Goal: Task Accomplishment & Management: Manage account settings

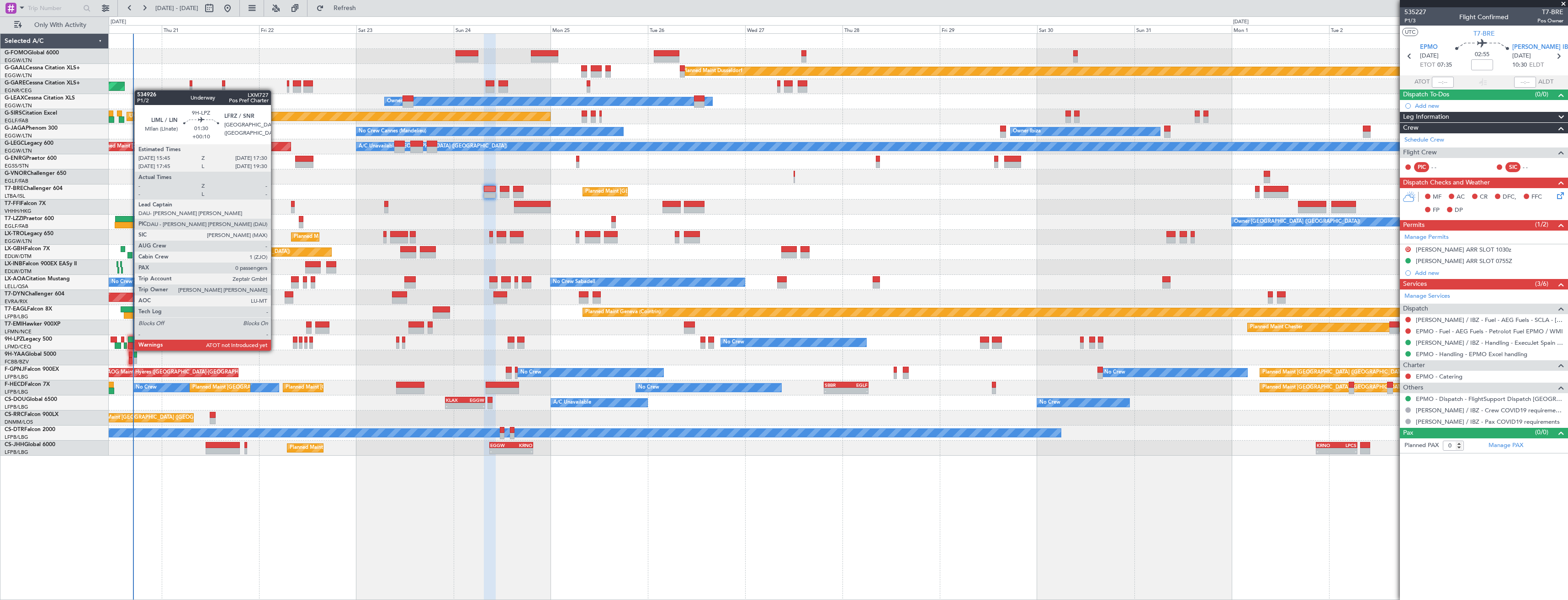
click at [130, 341] on div at bounding box center [131, 340] width 7 height 7
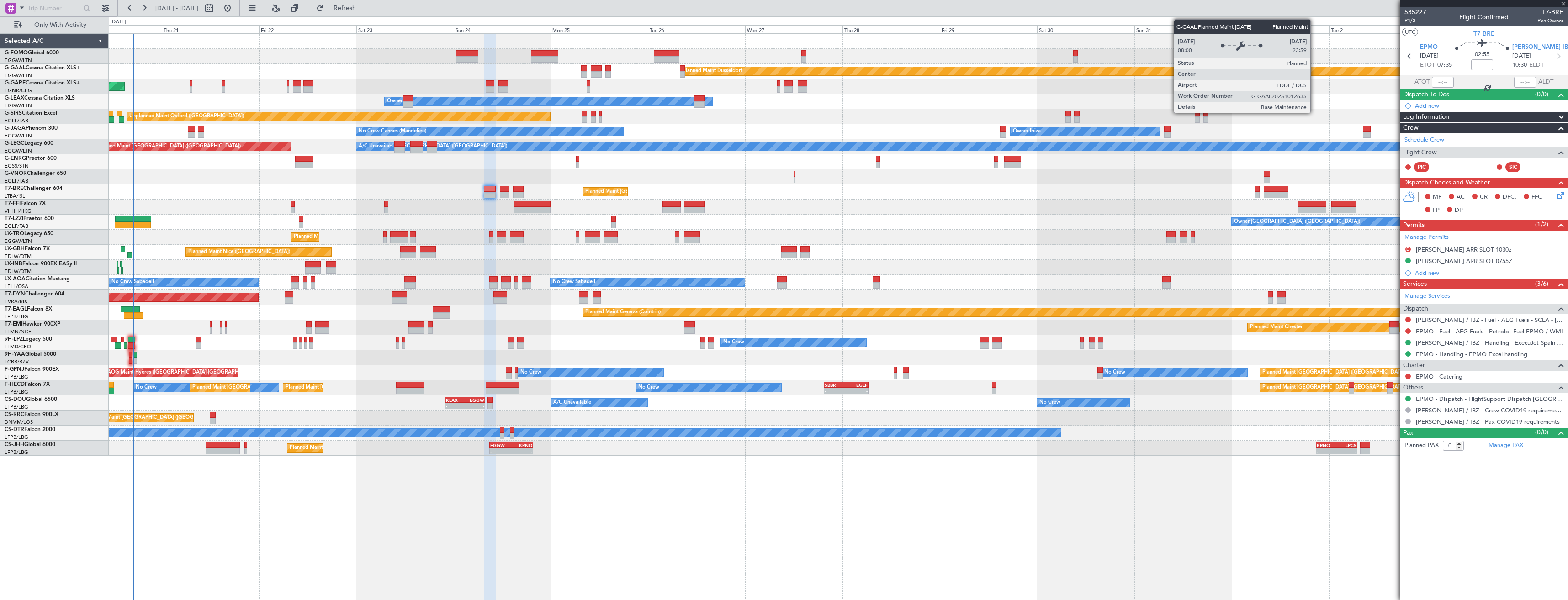
type input "+00:10"
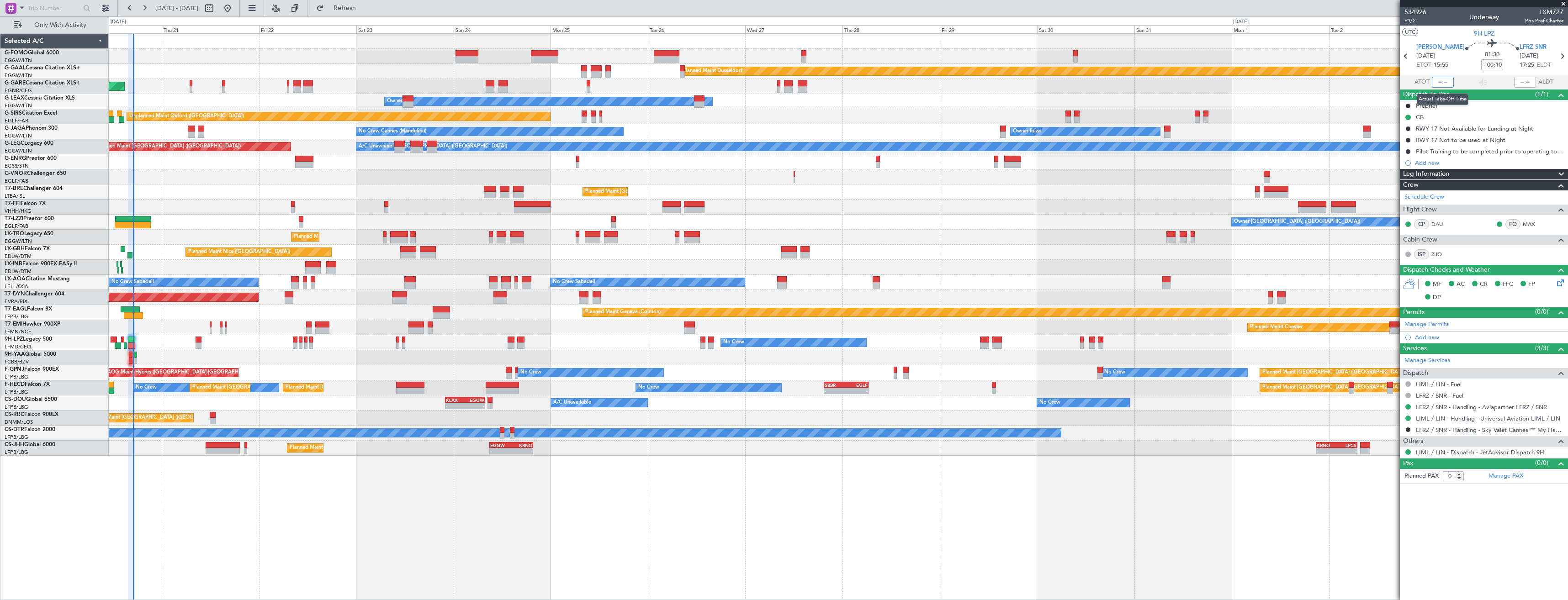
click at [1444, 83] on input "text" at bounding box center [1443, 82] width 22 height 11
type input "16:55"
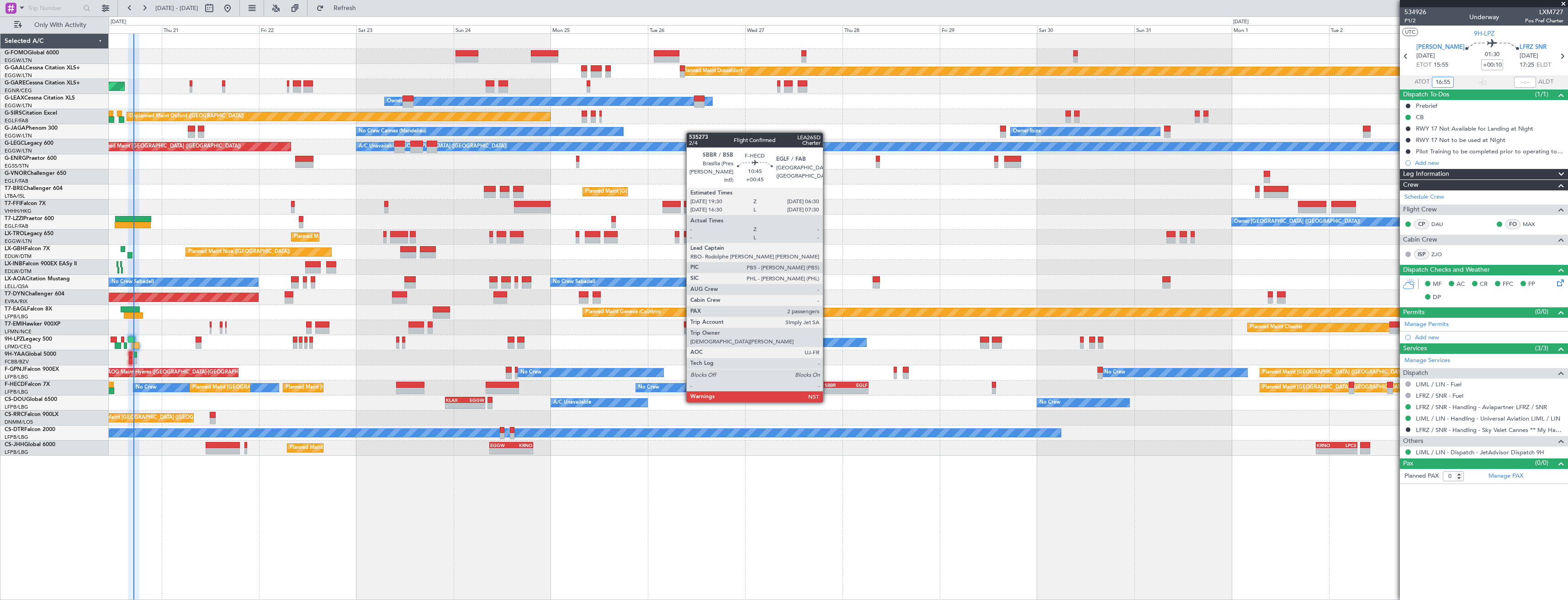
click at [827, 385] on div "SBBR" at bounding box center [835, 385] width 21 height 5
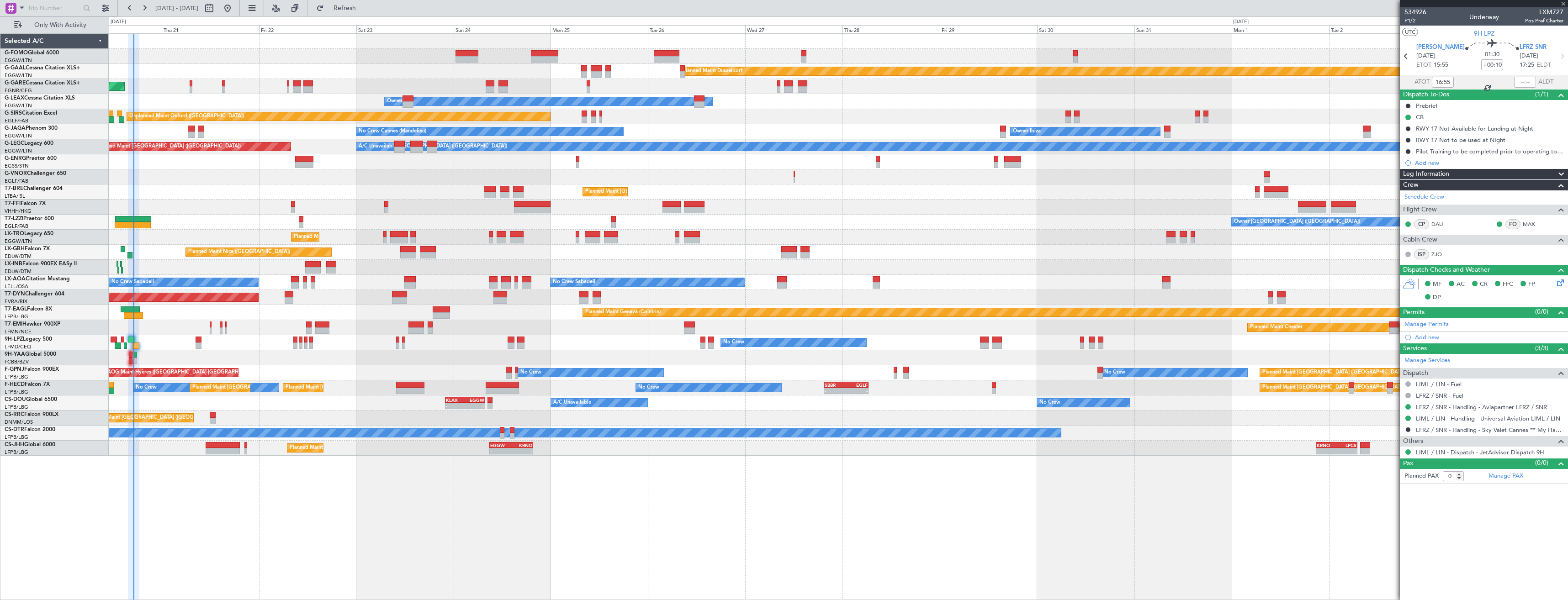
type input "+00:45"
type input "2"
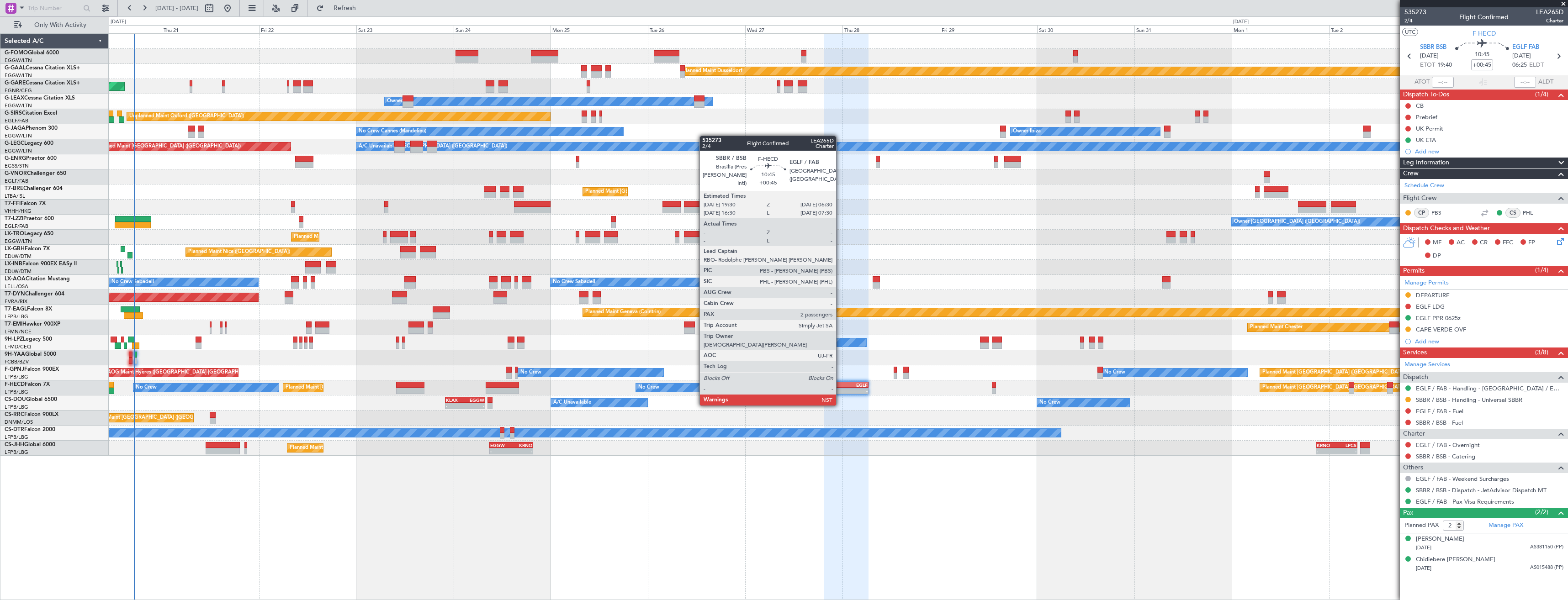
click at [840, 388] on div "-" at bounding box center [835, 391] width 21 height 5
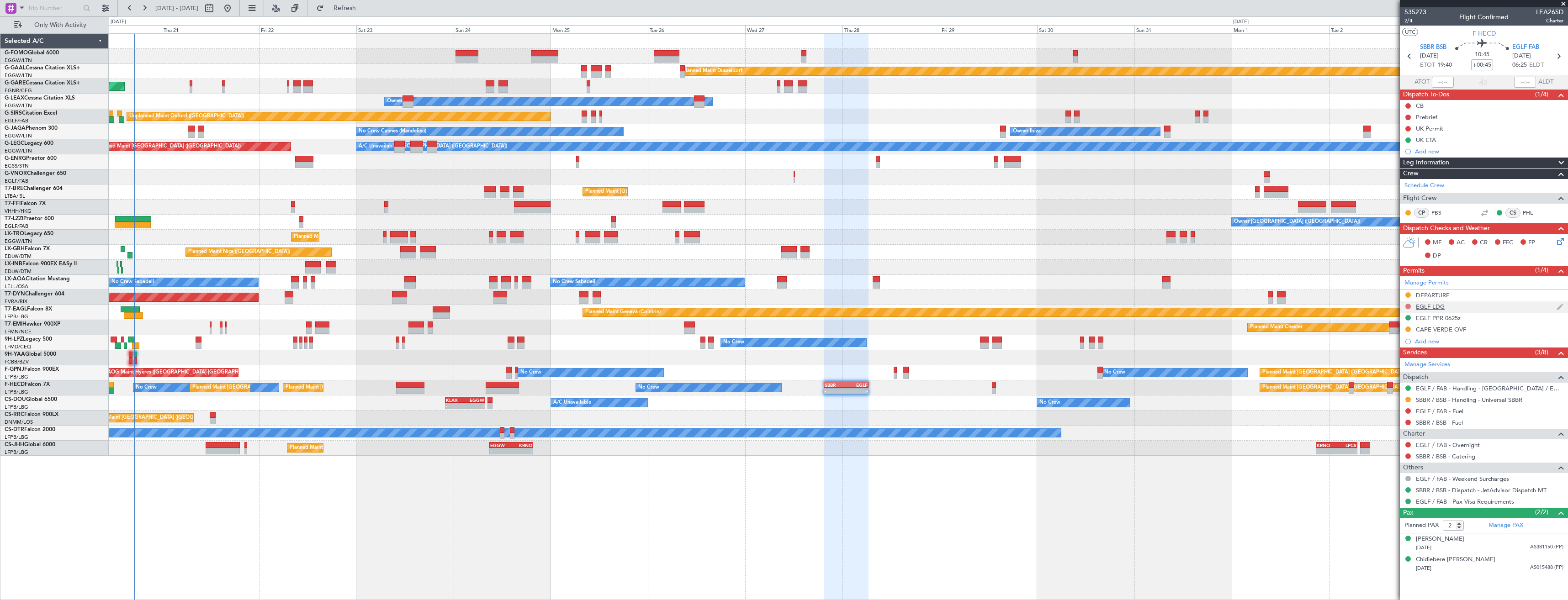
click at [1406, 306] on button at bounding box center [1408, 306] width 5 height 5
click at [1381, 344] on span "Requested" at bounding box center [1382, 346] width 29 height 9
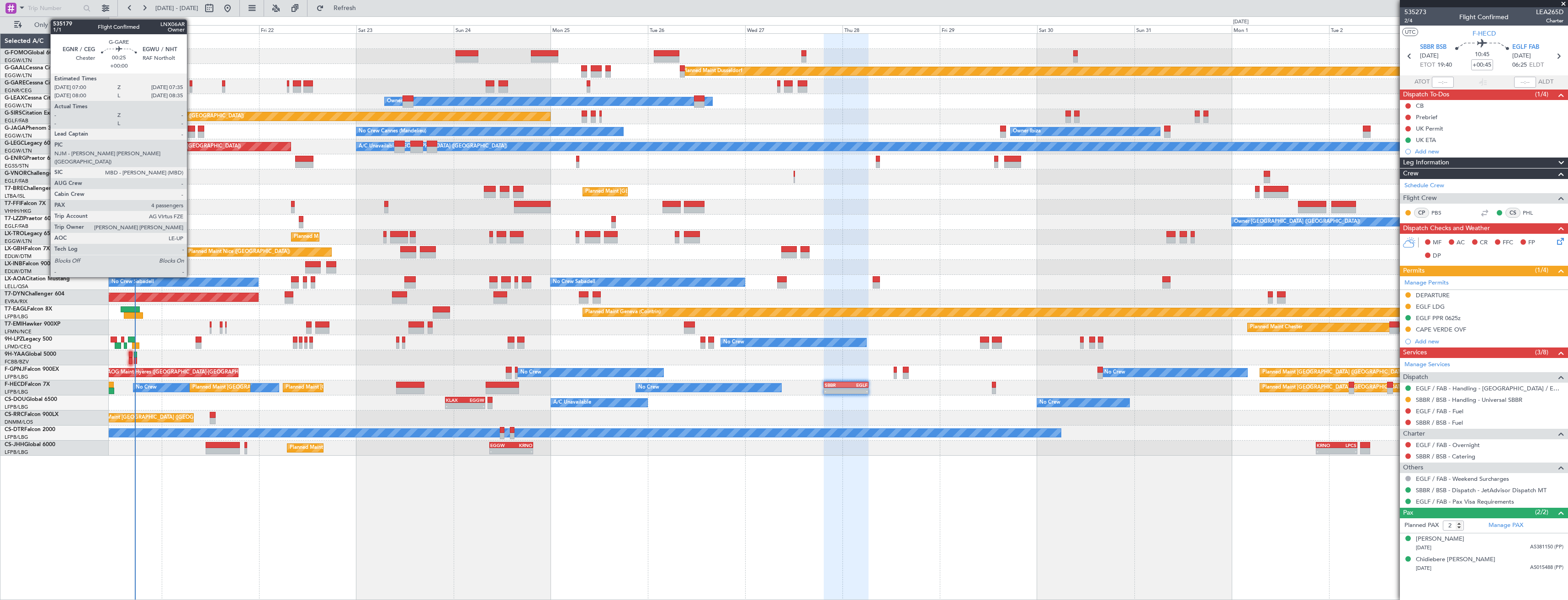
click at [191, 85] on div at bounding box center [191, 83] width 3 height 7
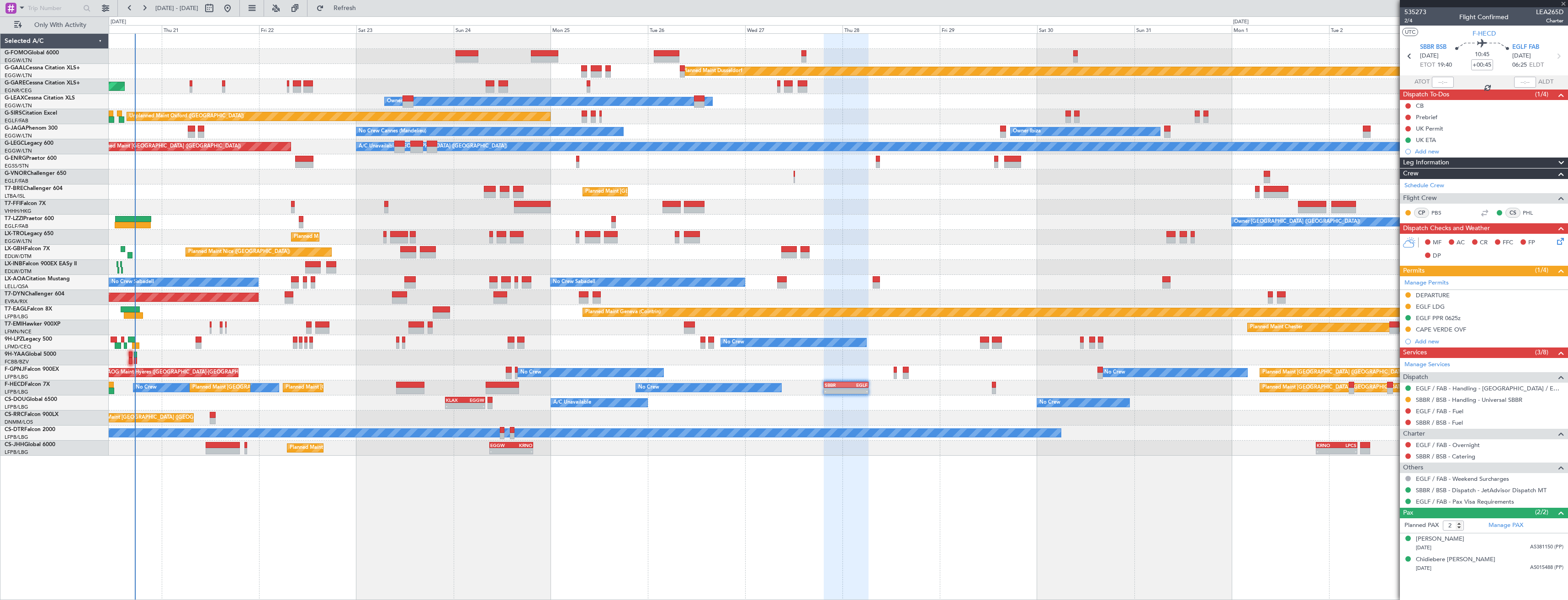
type input "4"
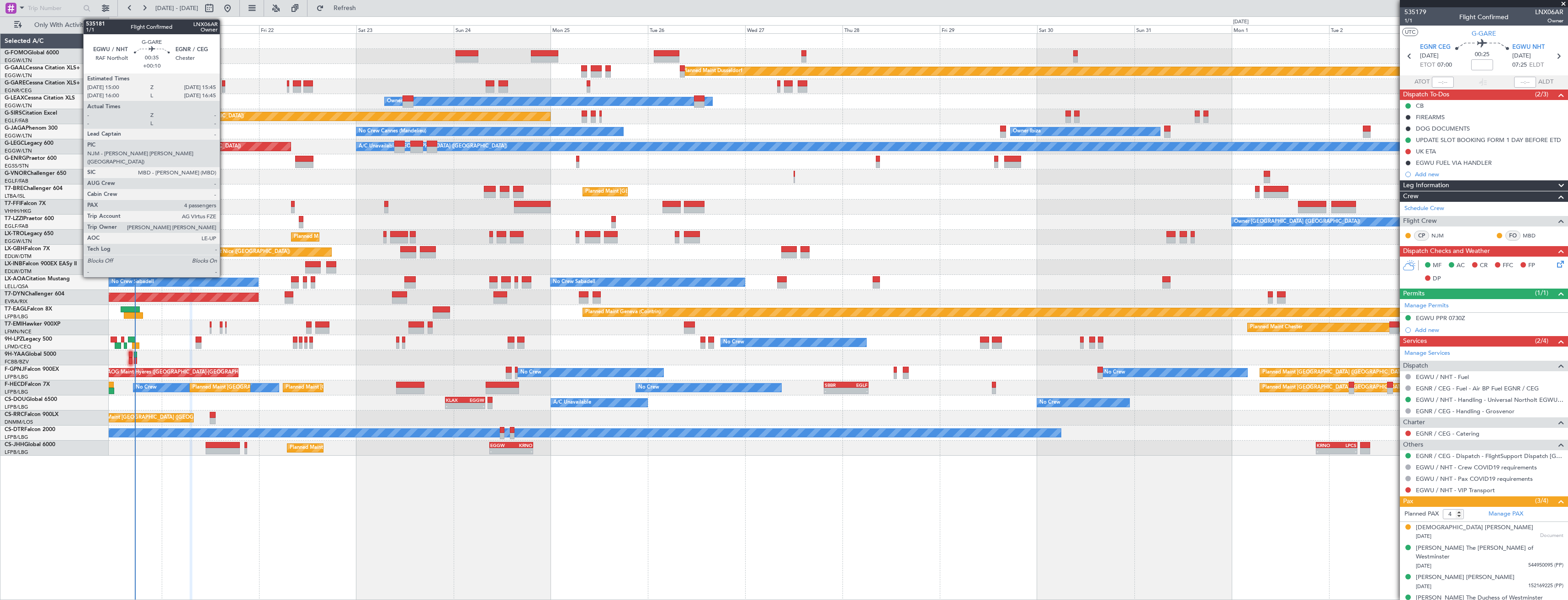
click at [224, 88] on div at bounding box center [223, 89] width 3 height 7
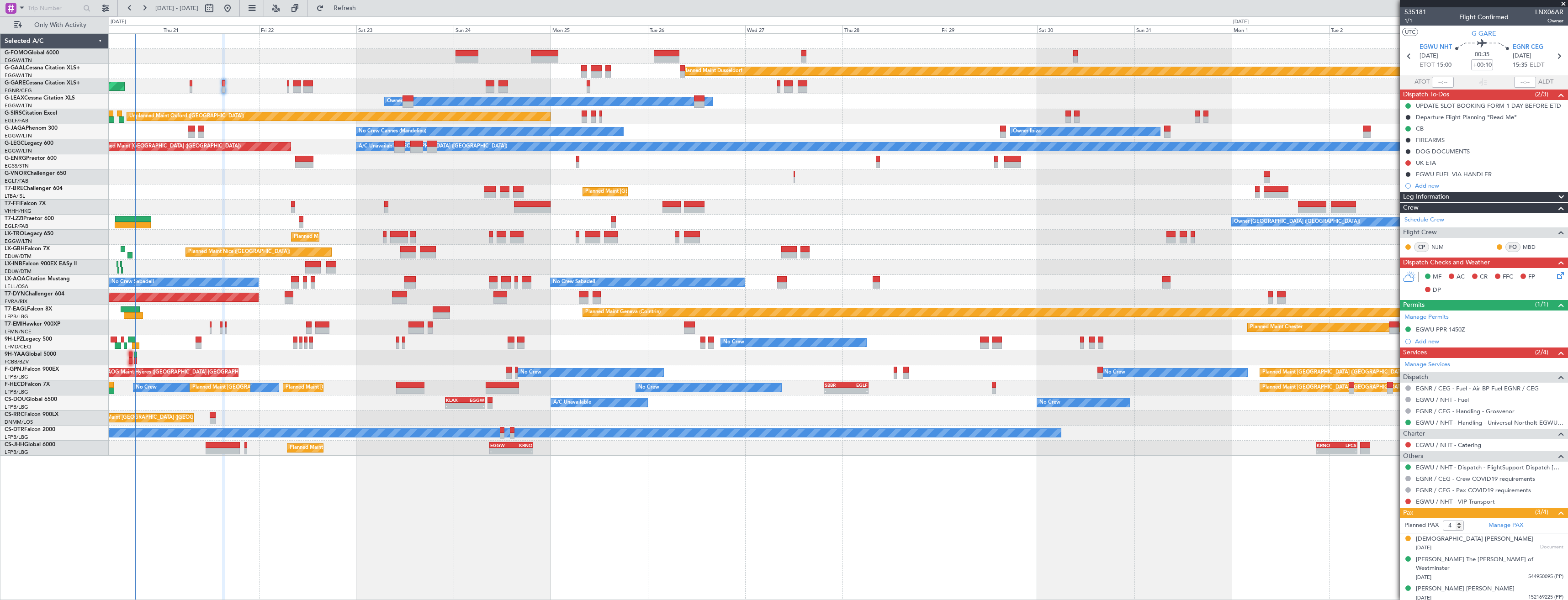
click at [203, 105] on div "Owner Owner" at bounding box center [838, 102] width 1459 height 15
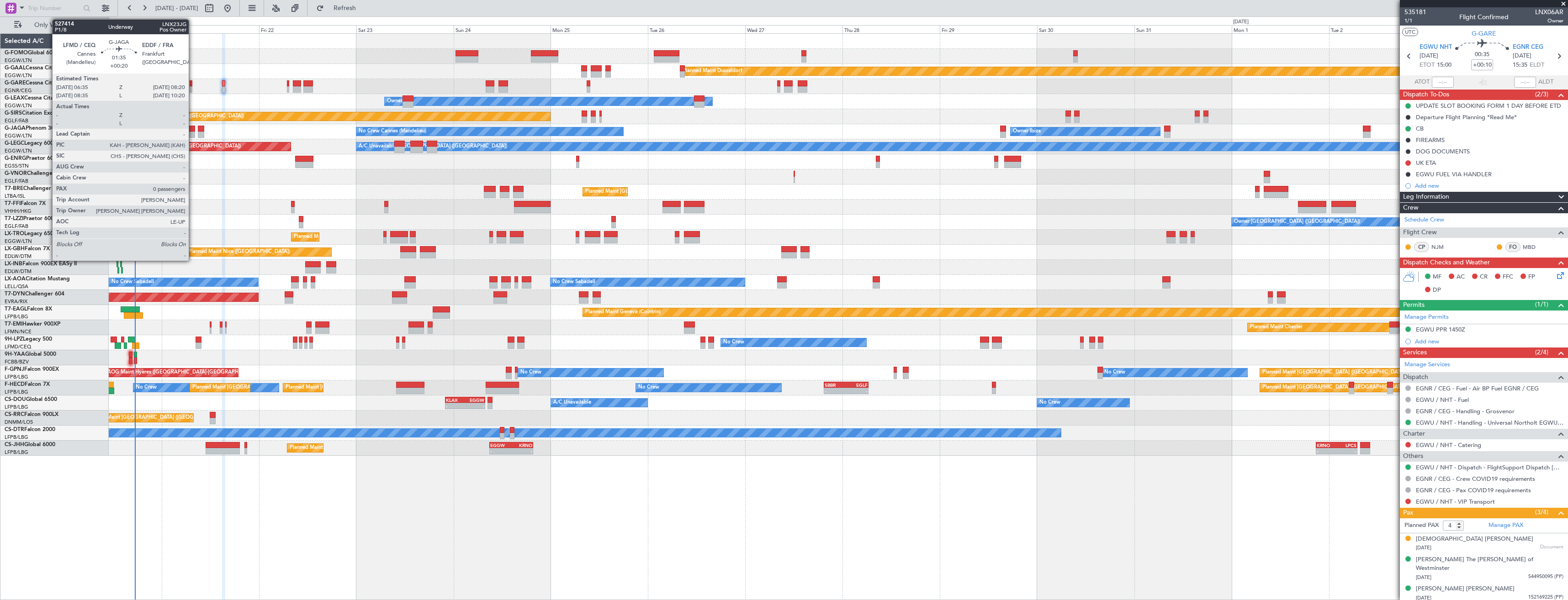
click at [193, 133] on div at bounding box center [191, 134] width 7 height 7
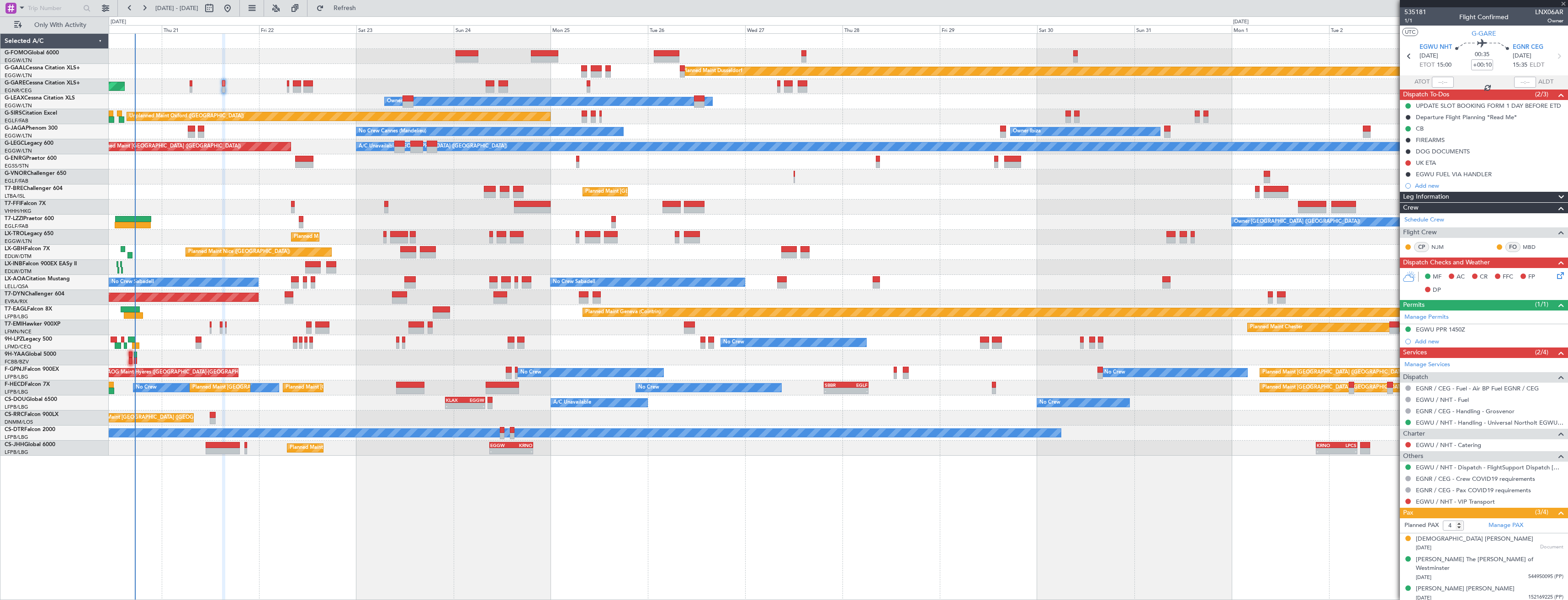
type input "+00:20"
type input "0"
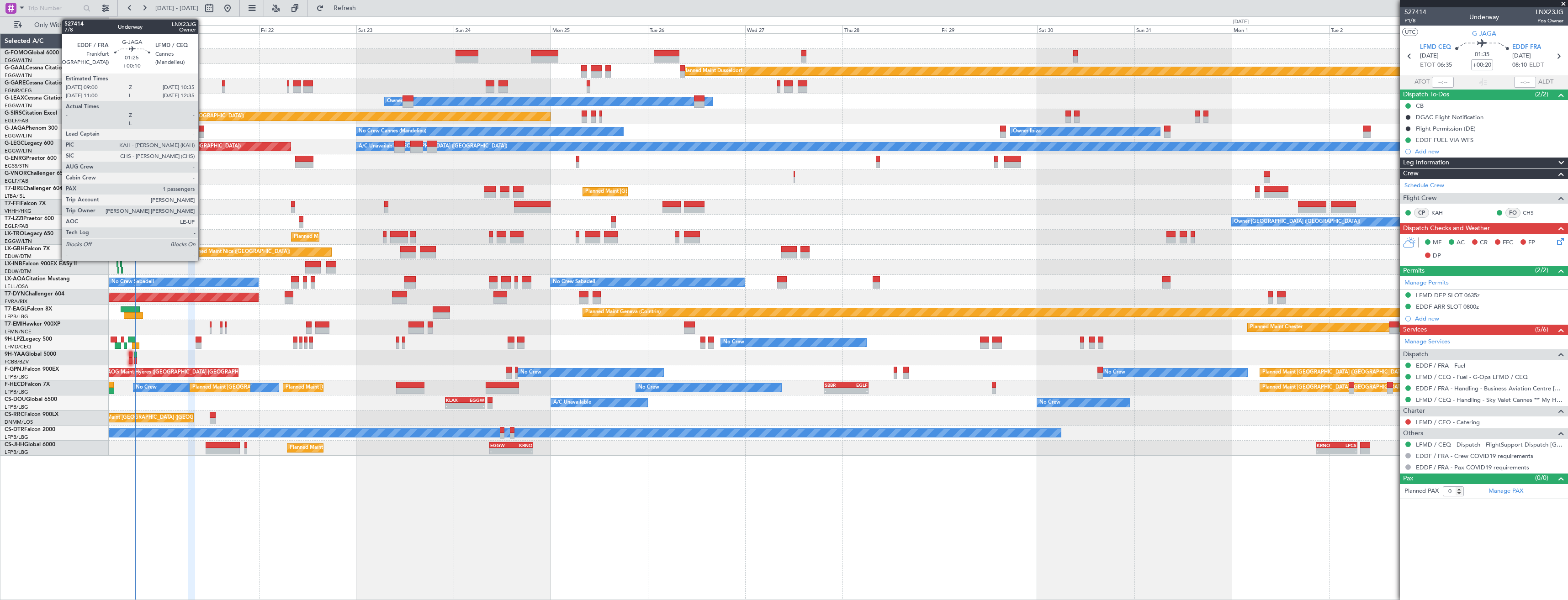
click at [203, 131] on div at bounding box center [201, 128] width 7 height 7
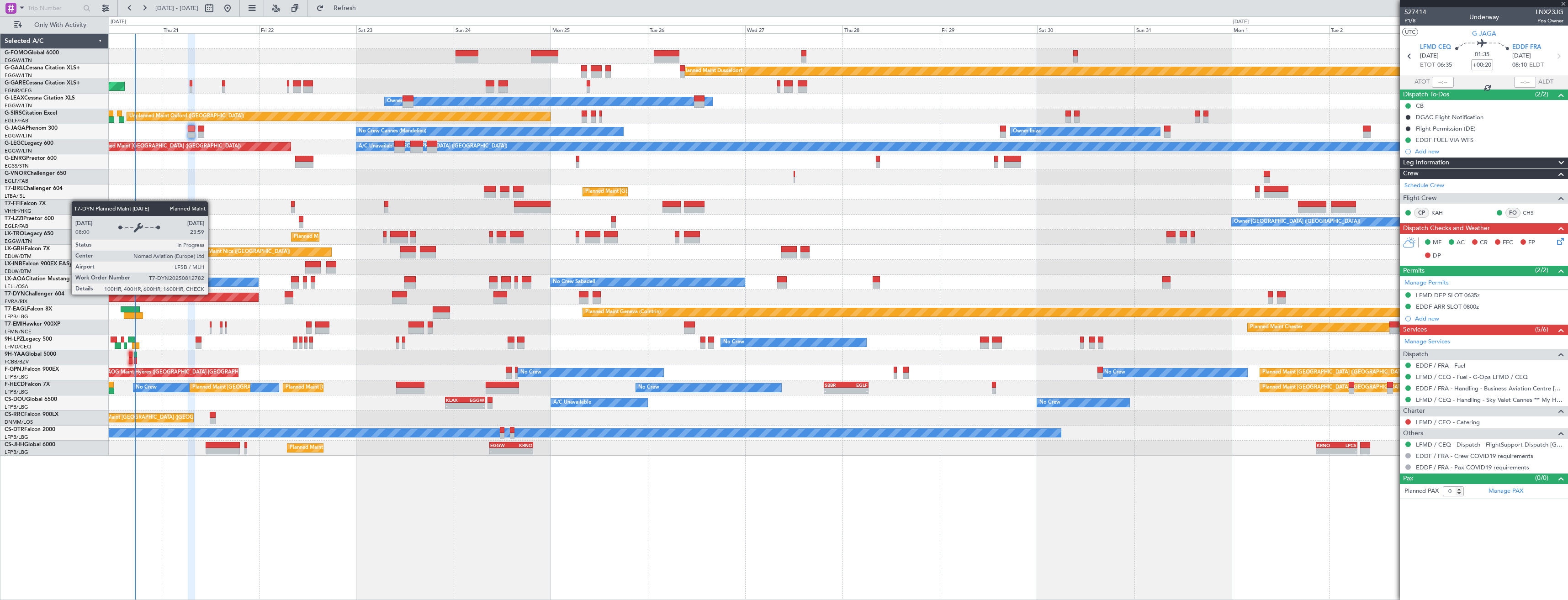
type input "+00:10"
type input "1"
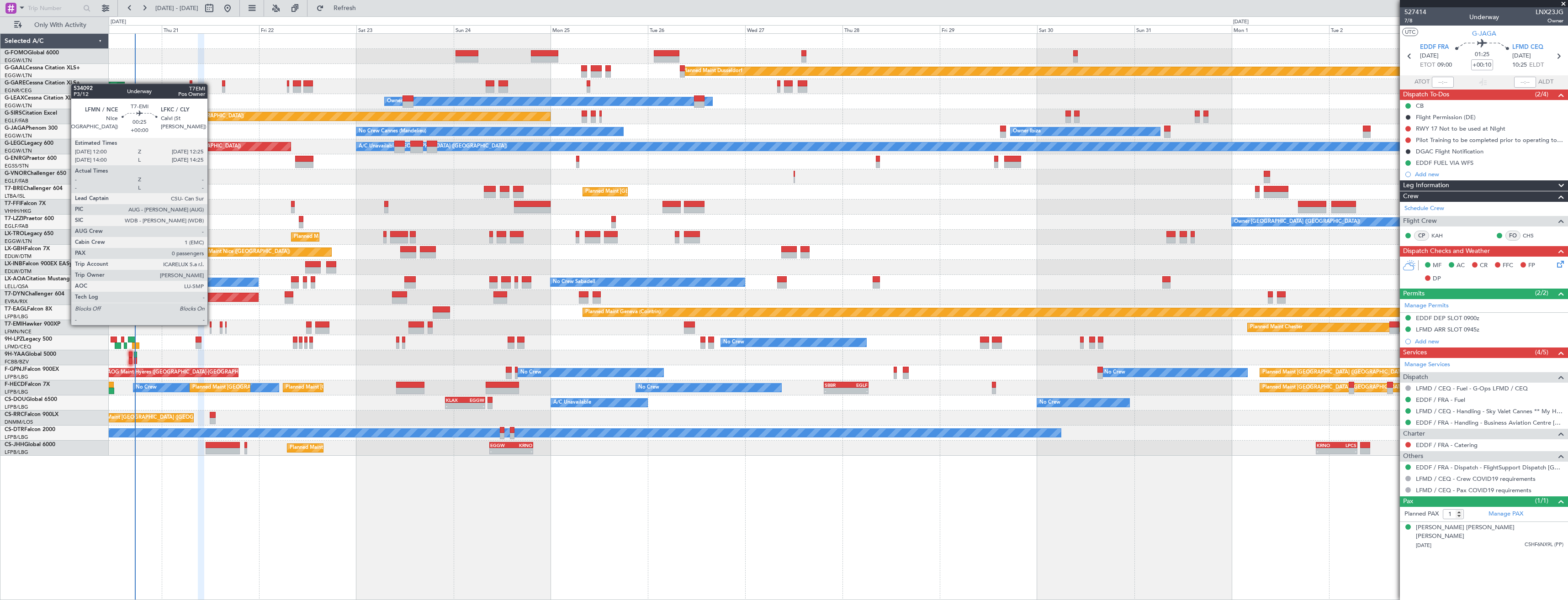
click at [212, 324] on div at bounding box center [211, 324] width 2 height 7
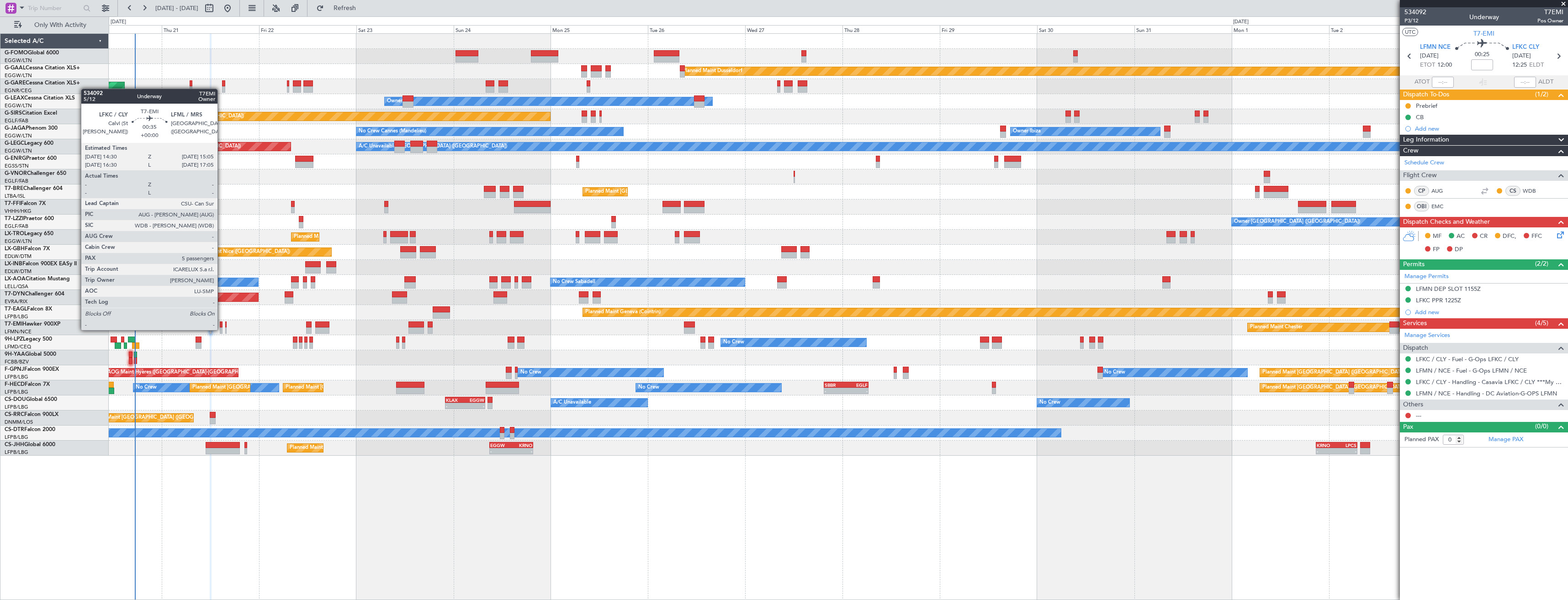
click at [222, 329] on div at bounding box center [221, 330] width 3 height 7
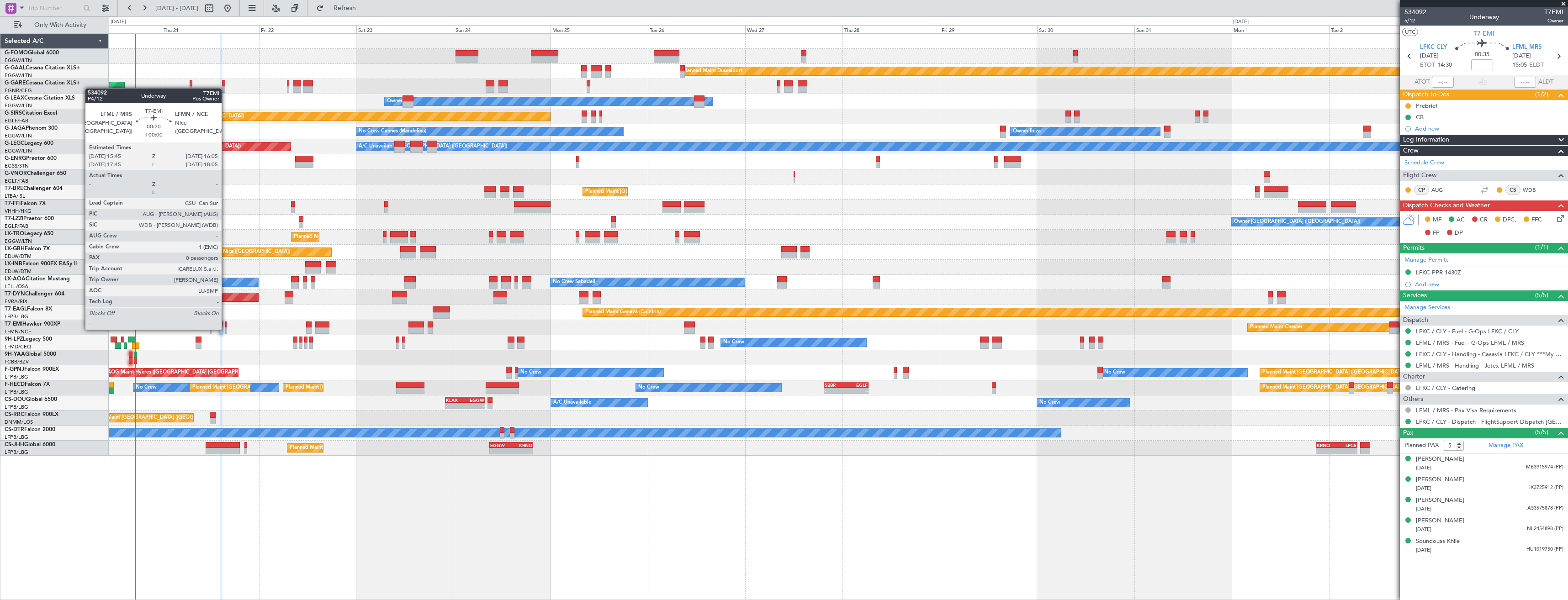
click at [226, 329] on div at bounding box center [226, 330] width 1 height 7
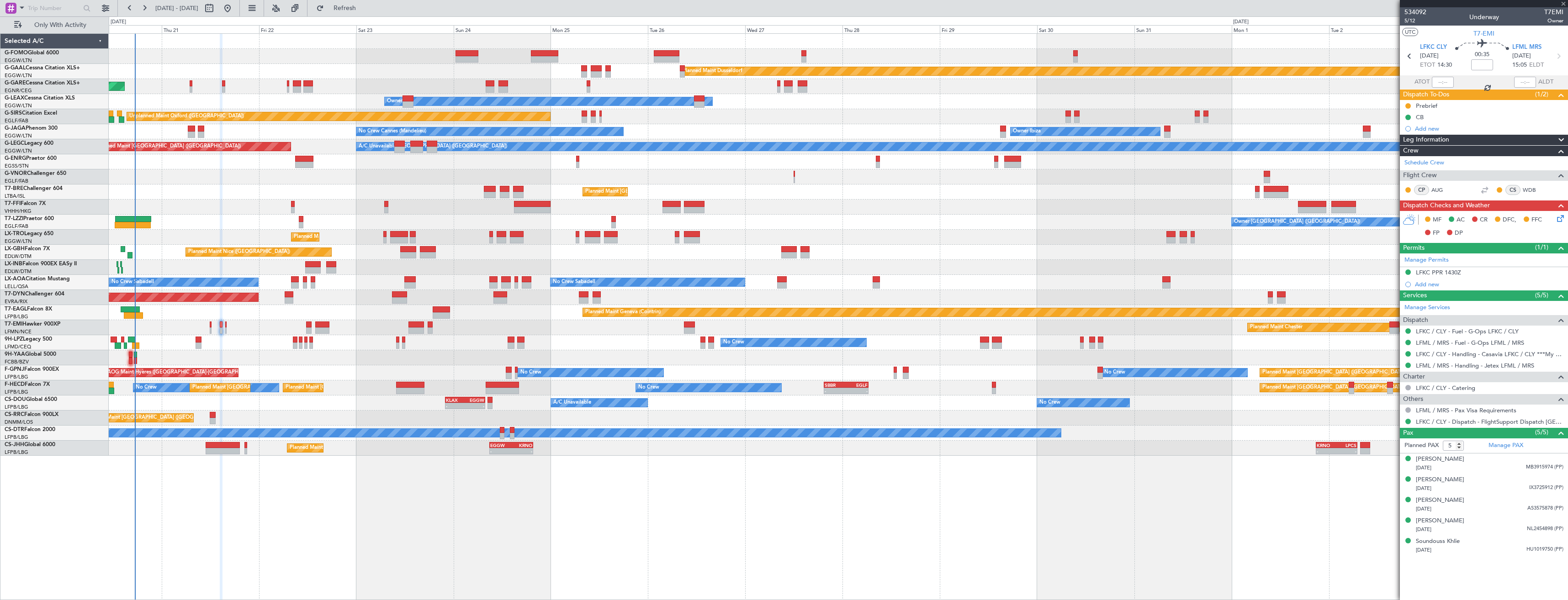
type input "0"
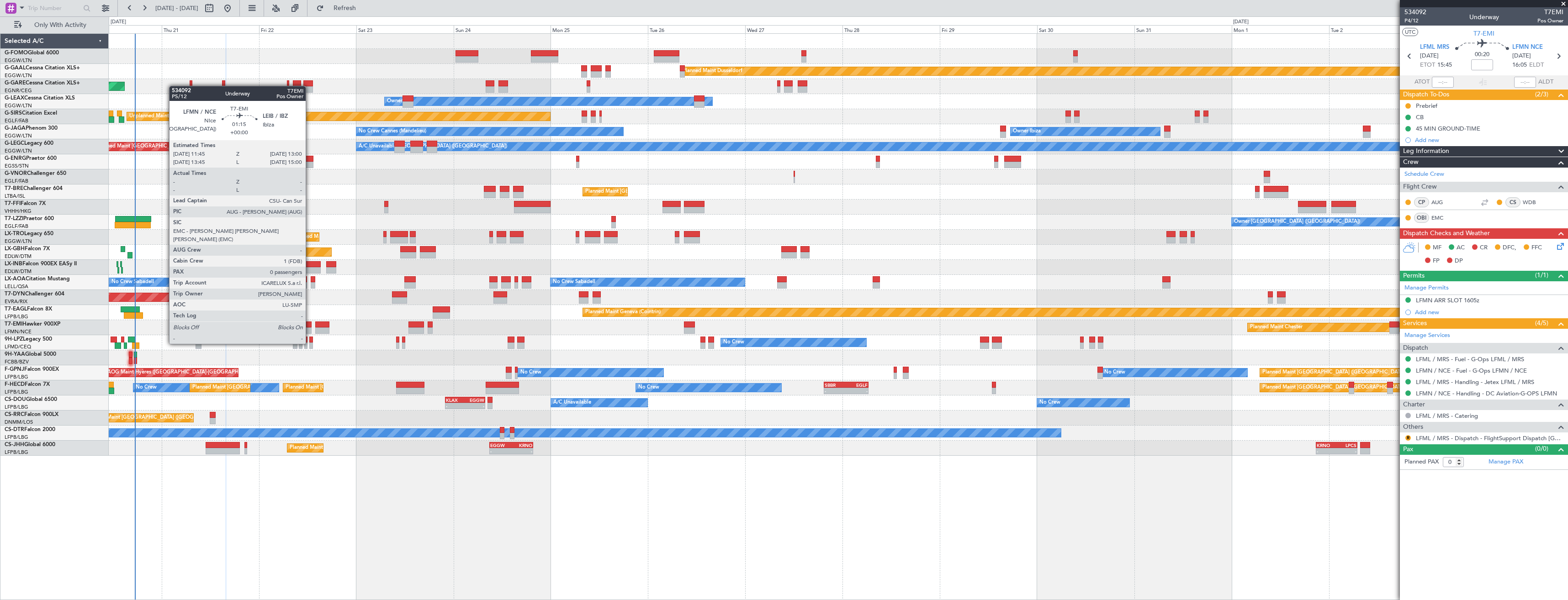
click at [310, 327] on div at bounding box center [309, 324] width 5 height 7
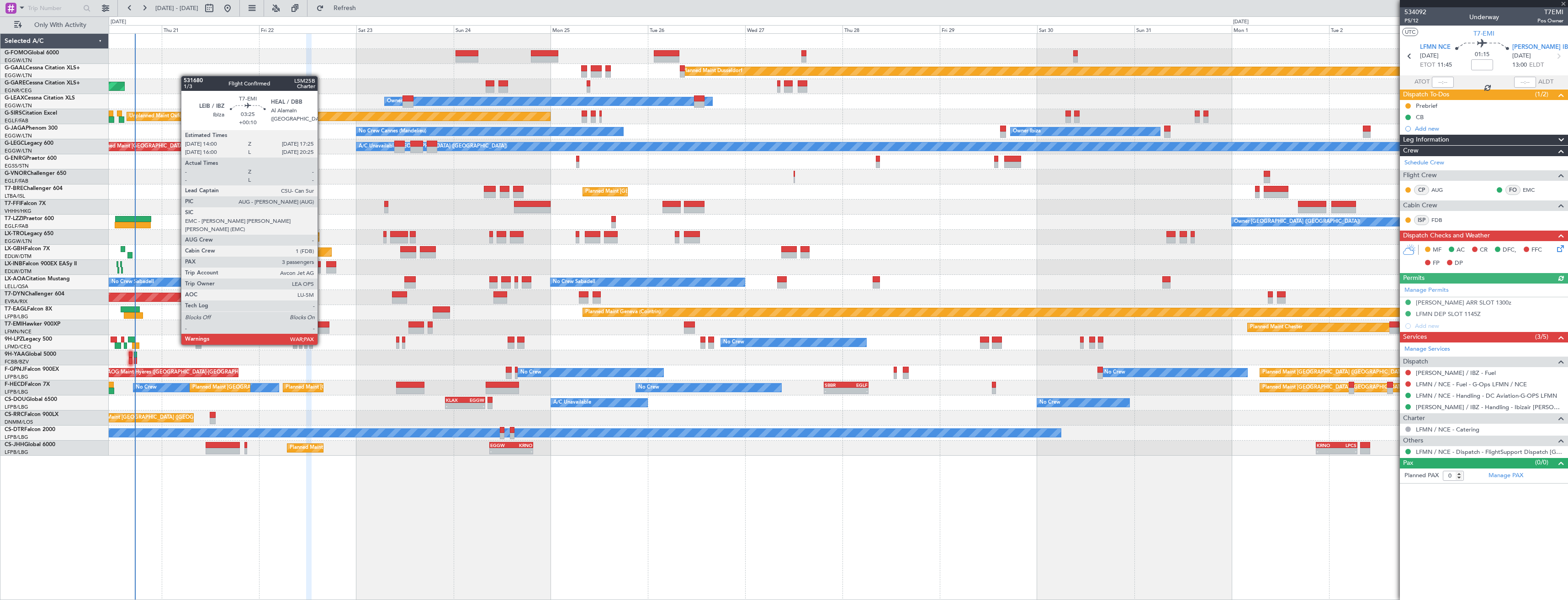
click at [321, 327] on div at bounding box center [322, 330] width 14 height 7
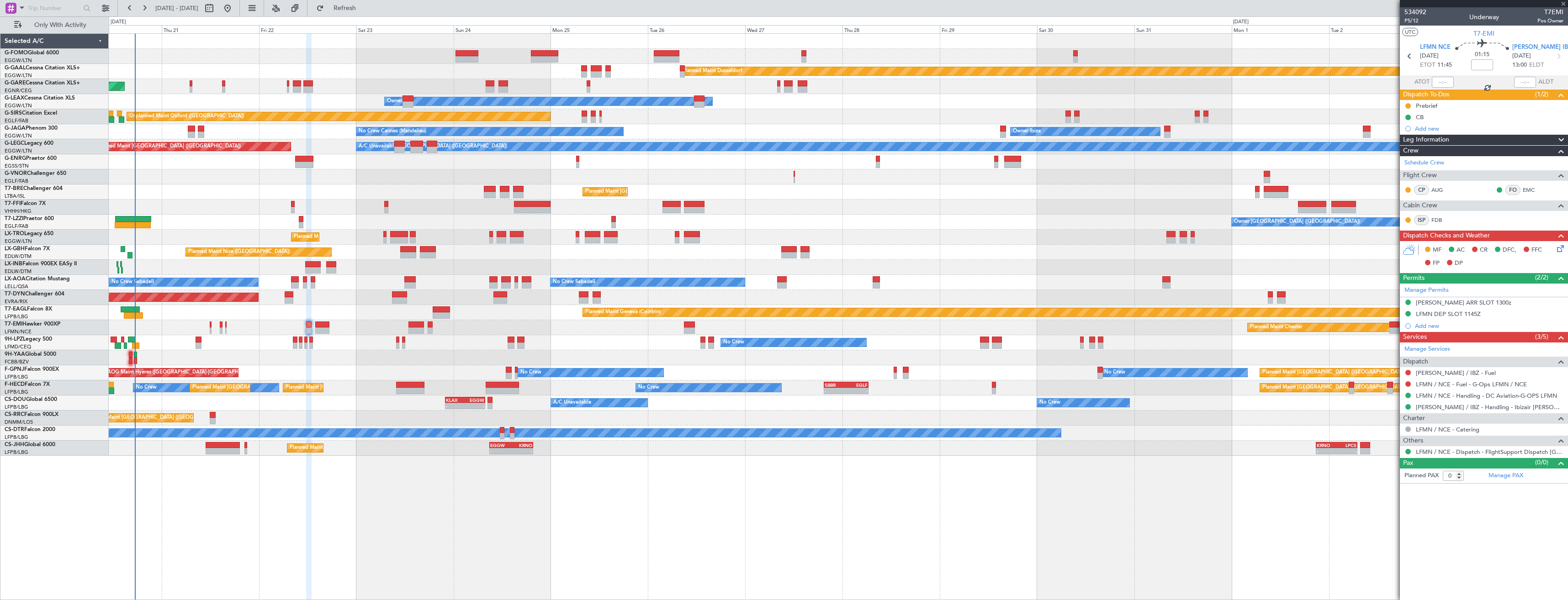
type input "+00:10"
type input "3"
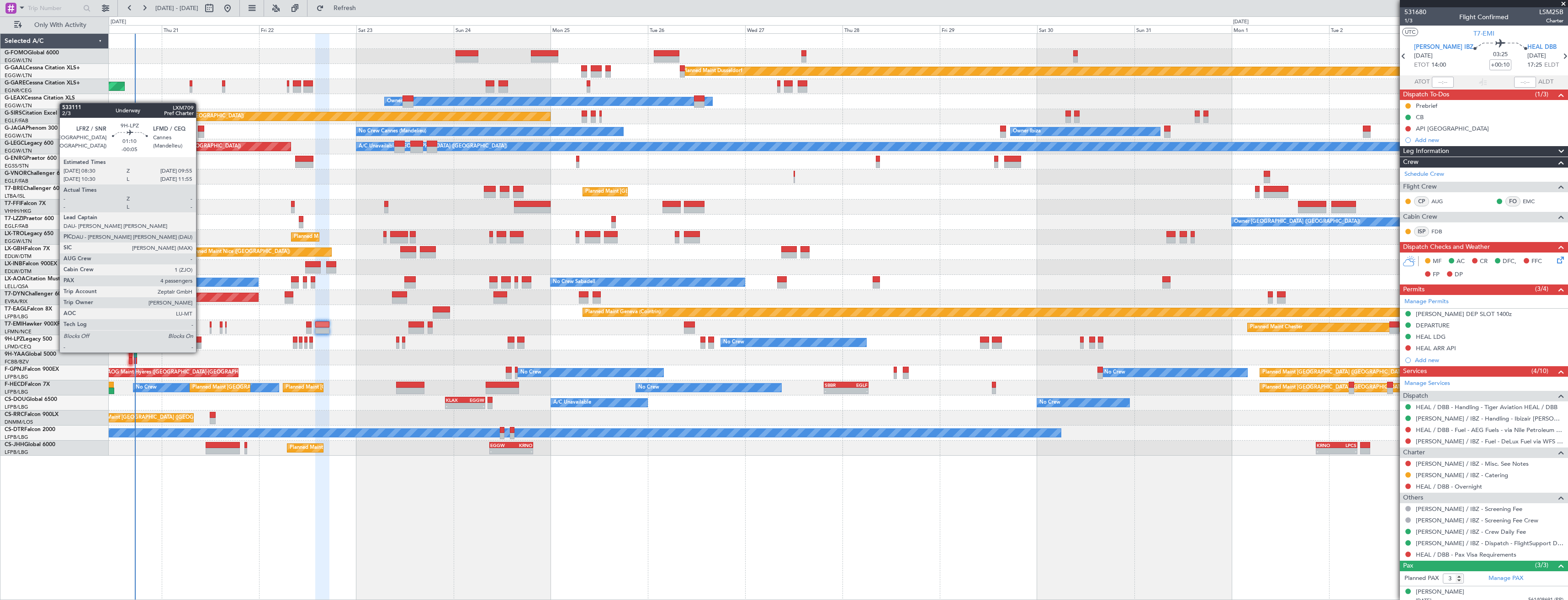
click at [200, 343] on div at bounding box center [198, 346] width 6 height 7
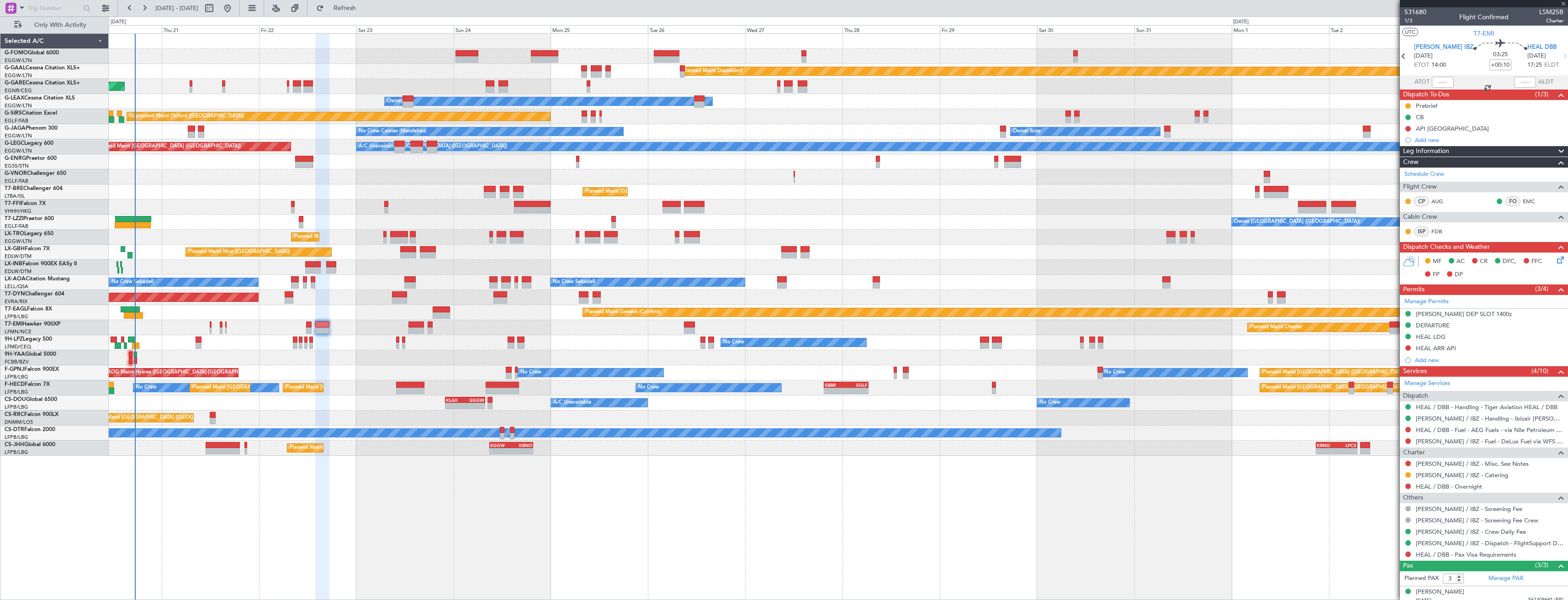
type input "-00:05"
type input "4"
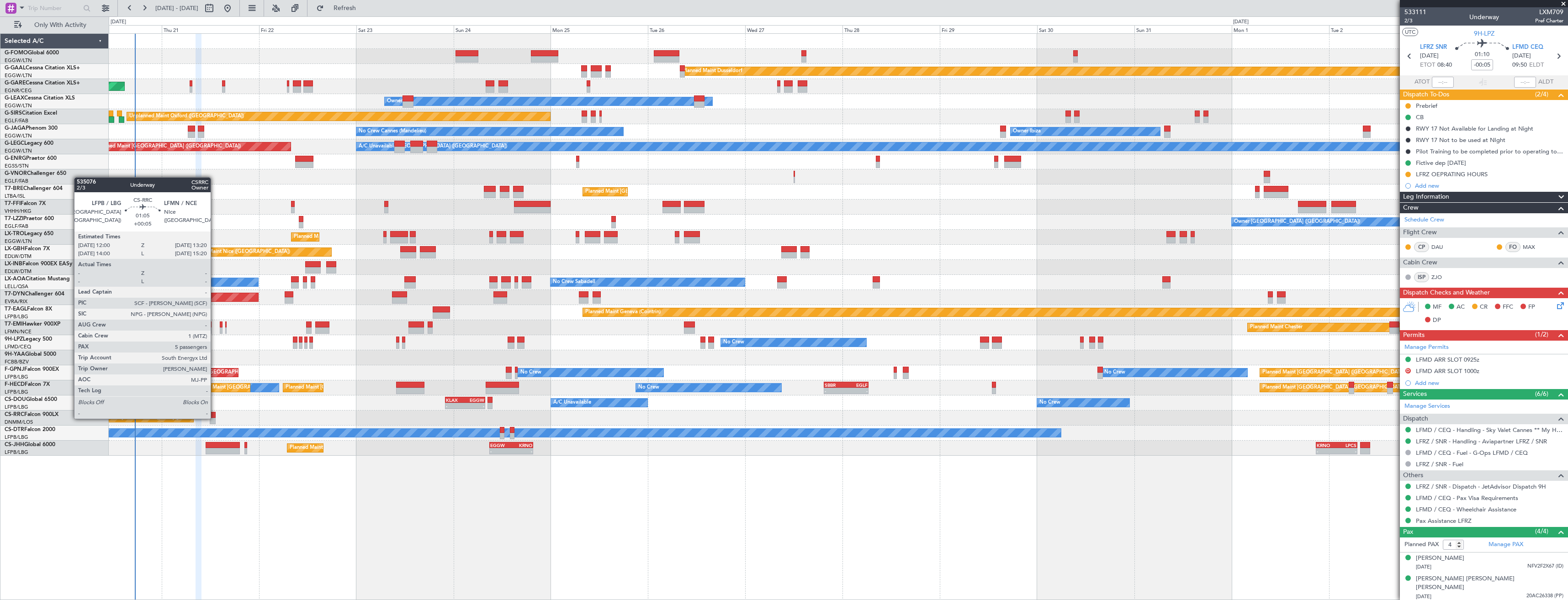
click at [215, 418] on div at bounding box center [212, 421] width 5 height 7
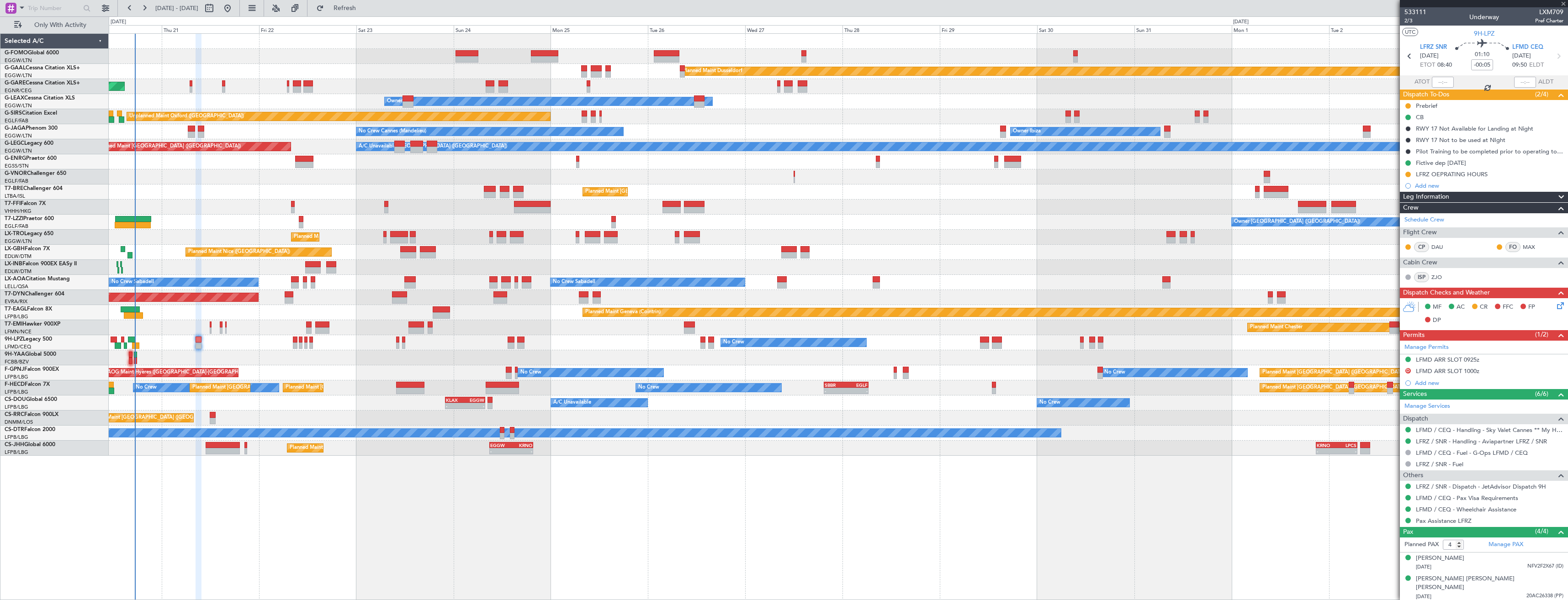
type input "+00:05"
type input "5"
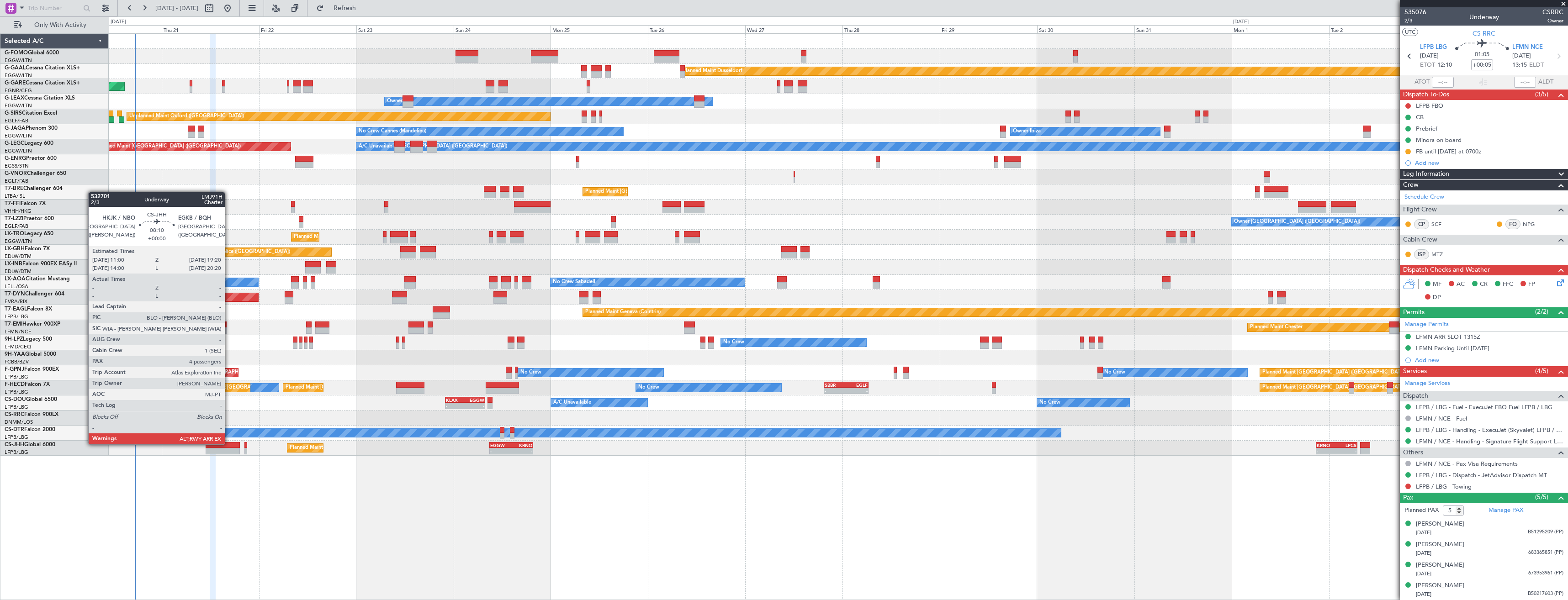
click at [229, 444] on div at bounding box center [223, 445] width 34 height 7
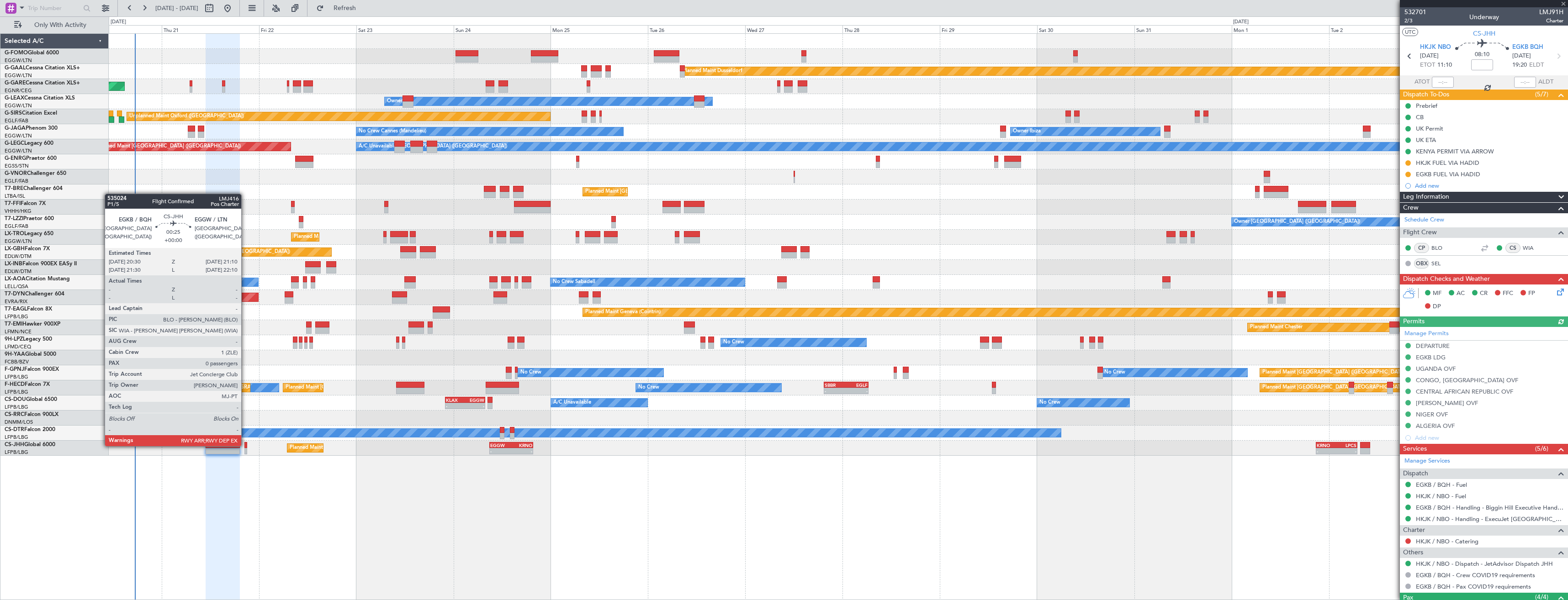
click at [245, 445] on div at bounding box center [246, 445] width 3 height 7
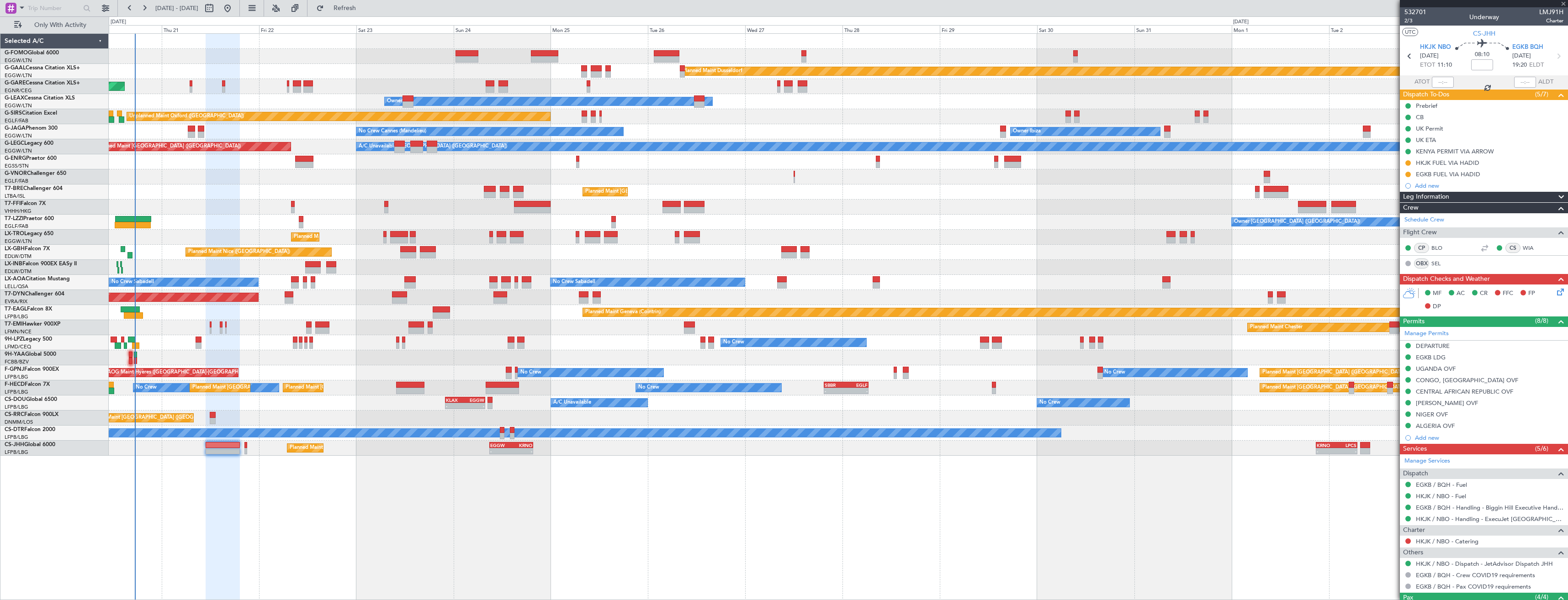
type input "0"
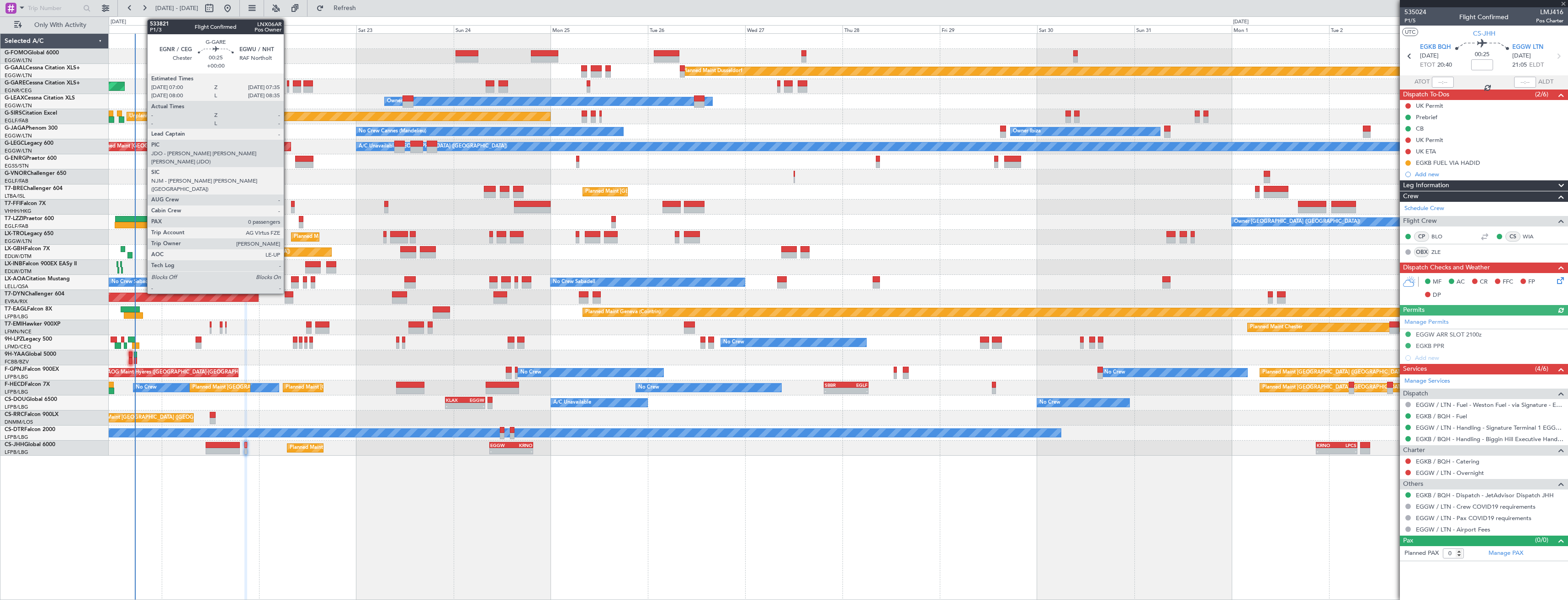
click at [288, 86] on div at bounding box center [288, 89] width 3 height 7
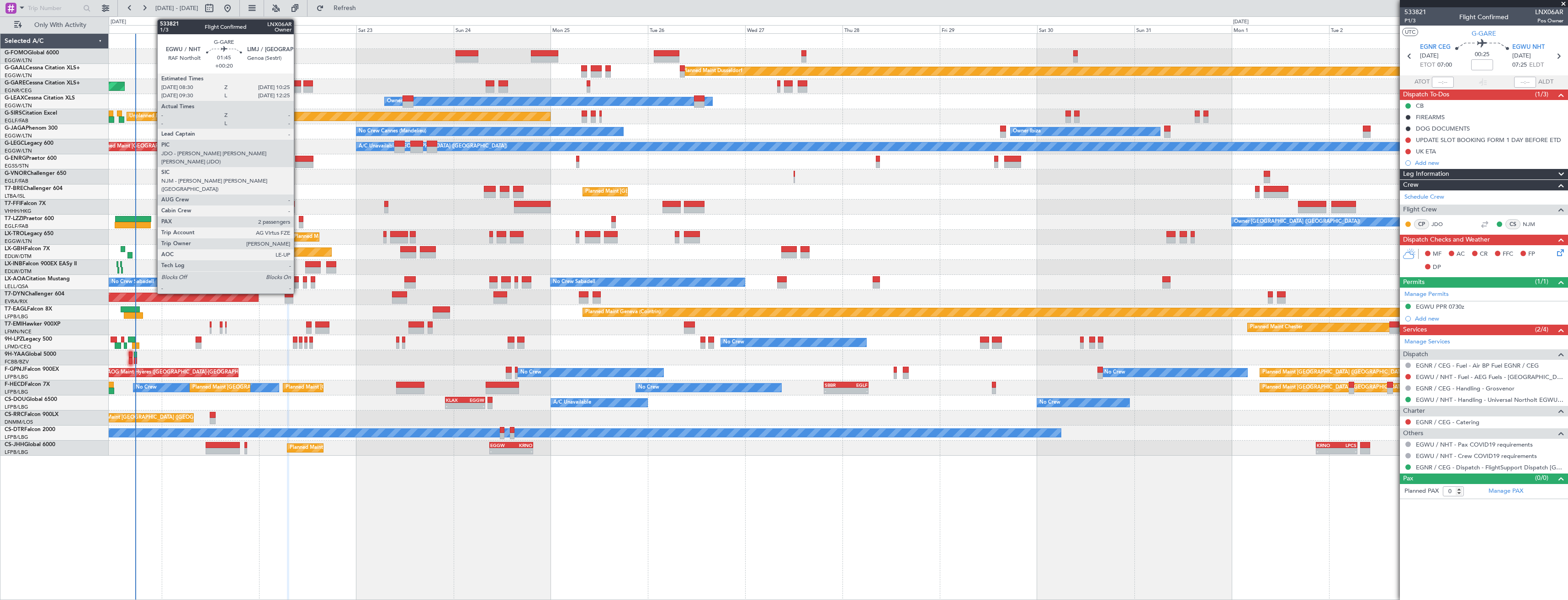
click at [298, 85] on div at bounding box center [297, 83] width 9 height 7
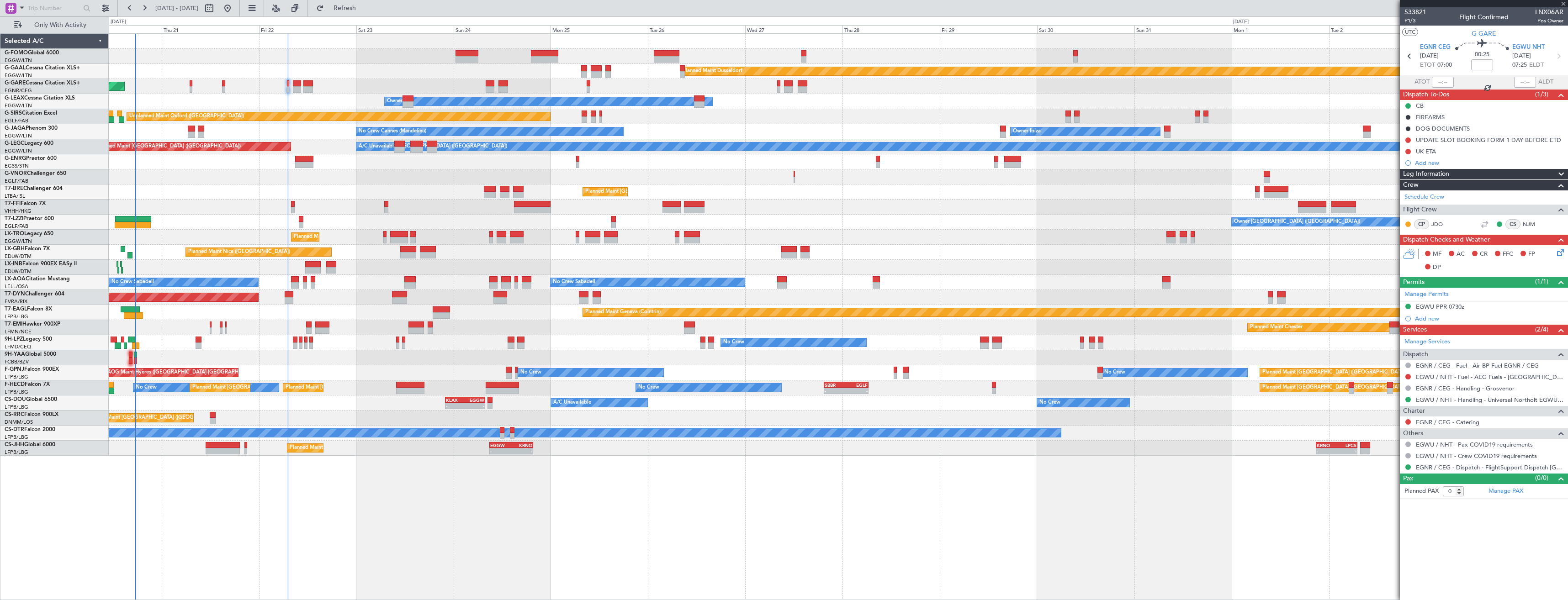
type input "+00:20"
type input "2"
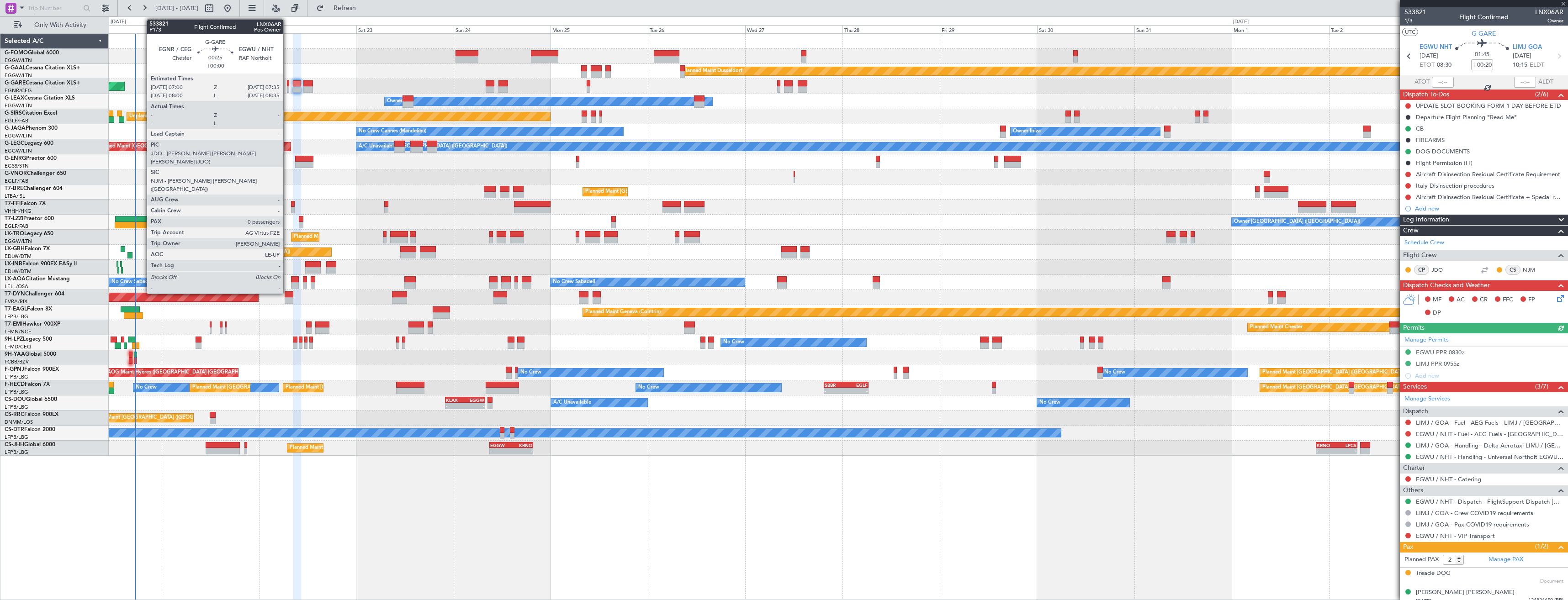
click at [287, 86] on div at bounding box center [288, 89] width 3 height 7
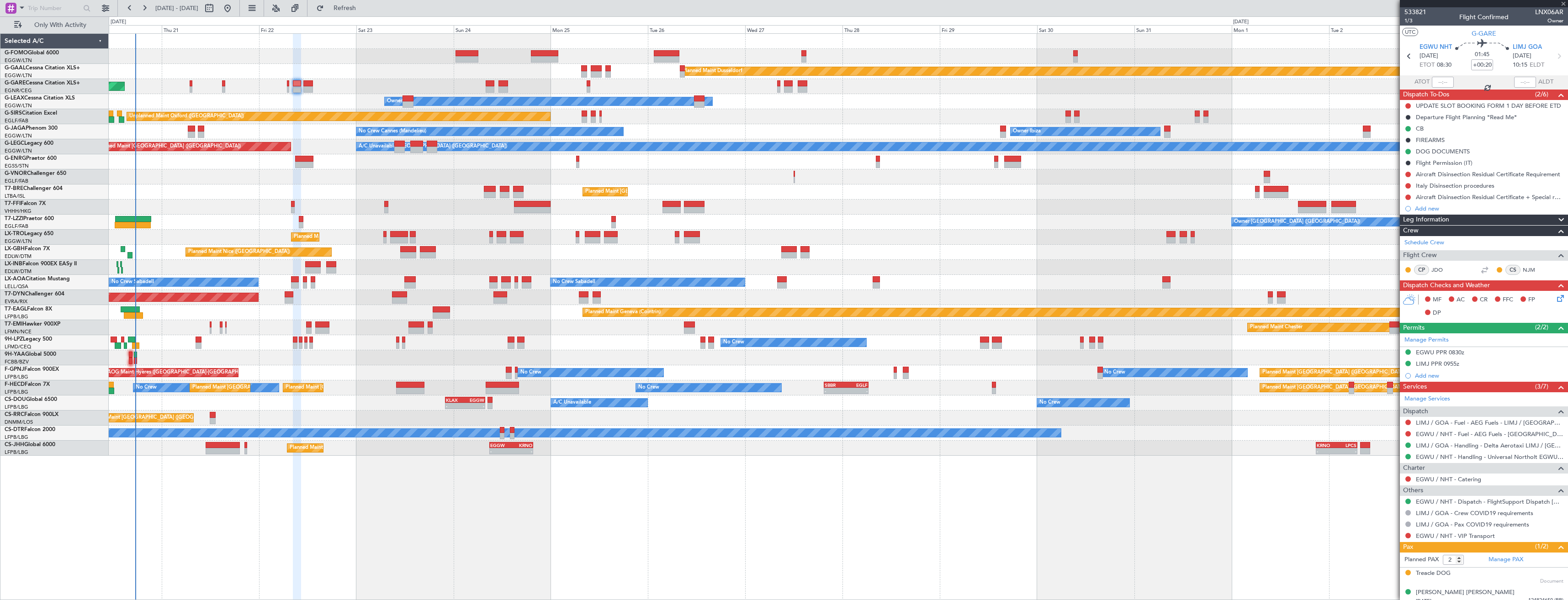
type input "0"
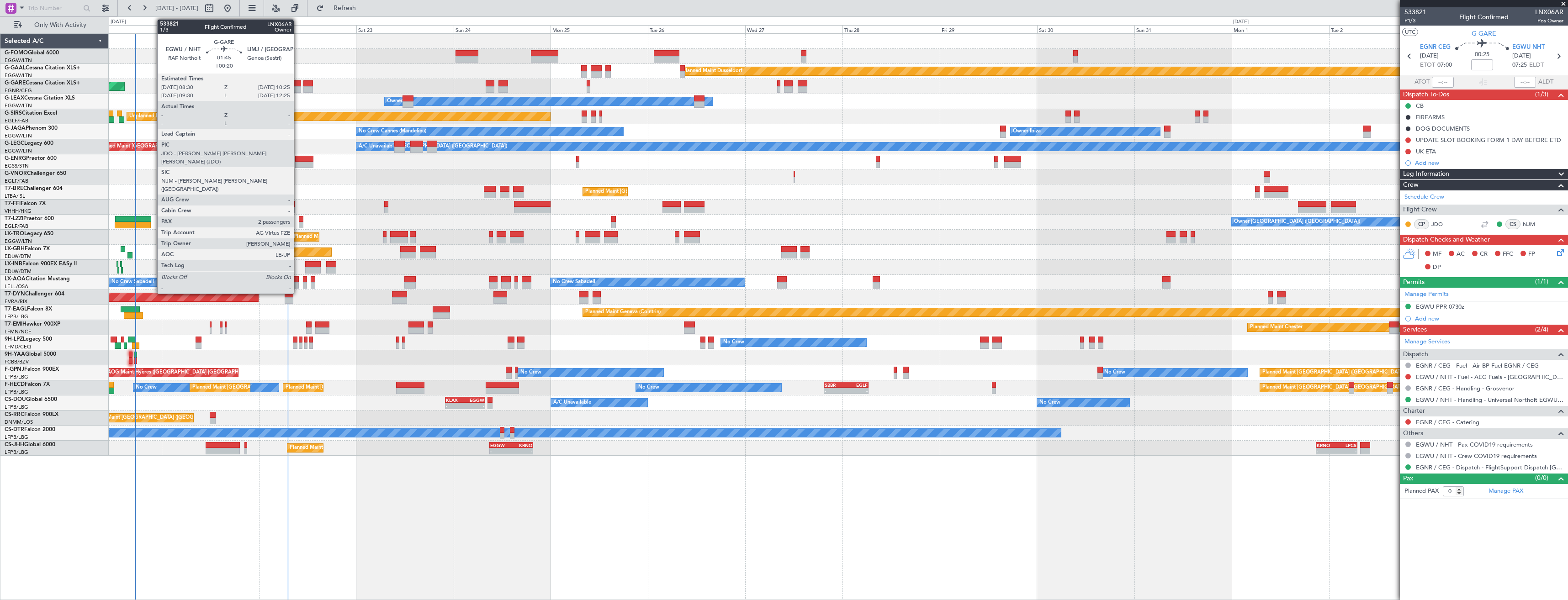
click at [298, 89] on div at bounding box center [297, 89] width 9 height 7
type input "+00:20"
type input "2"
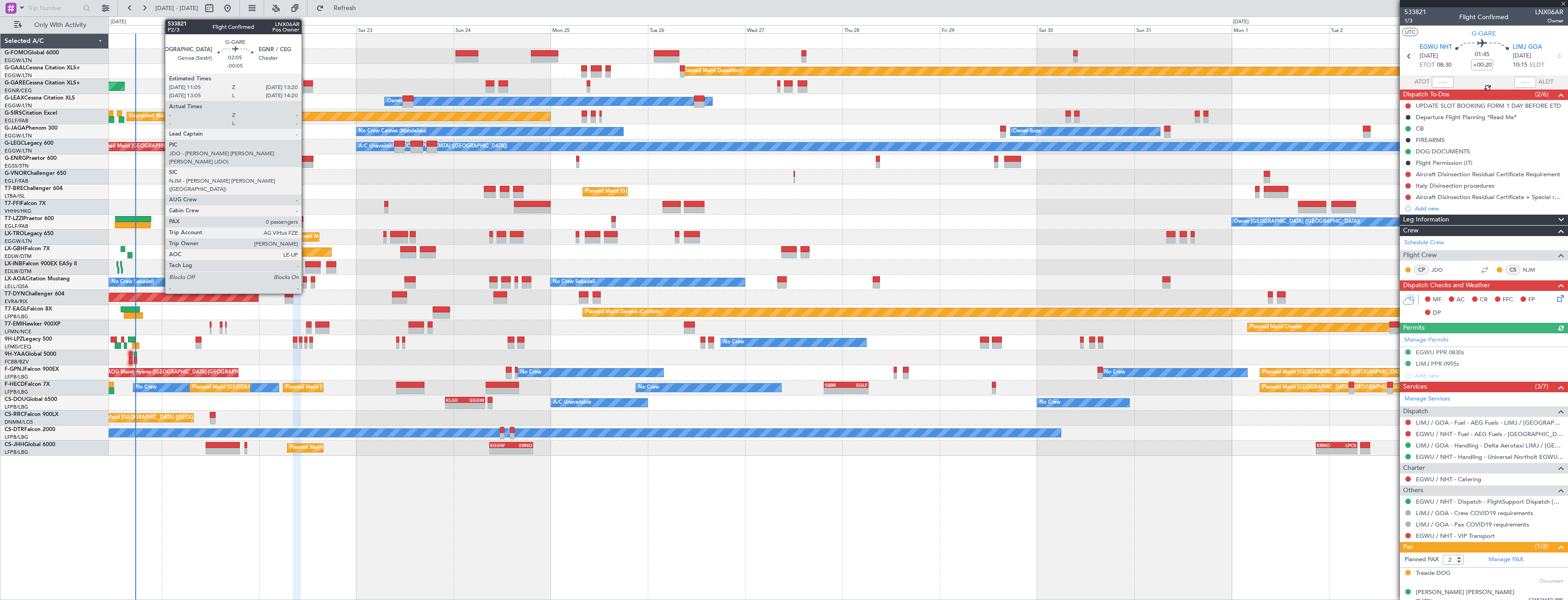
click at [306, 88] on div at bounding box center [307, 89] width 9 height 7
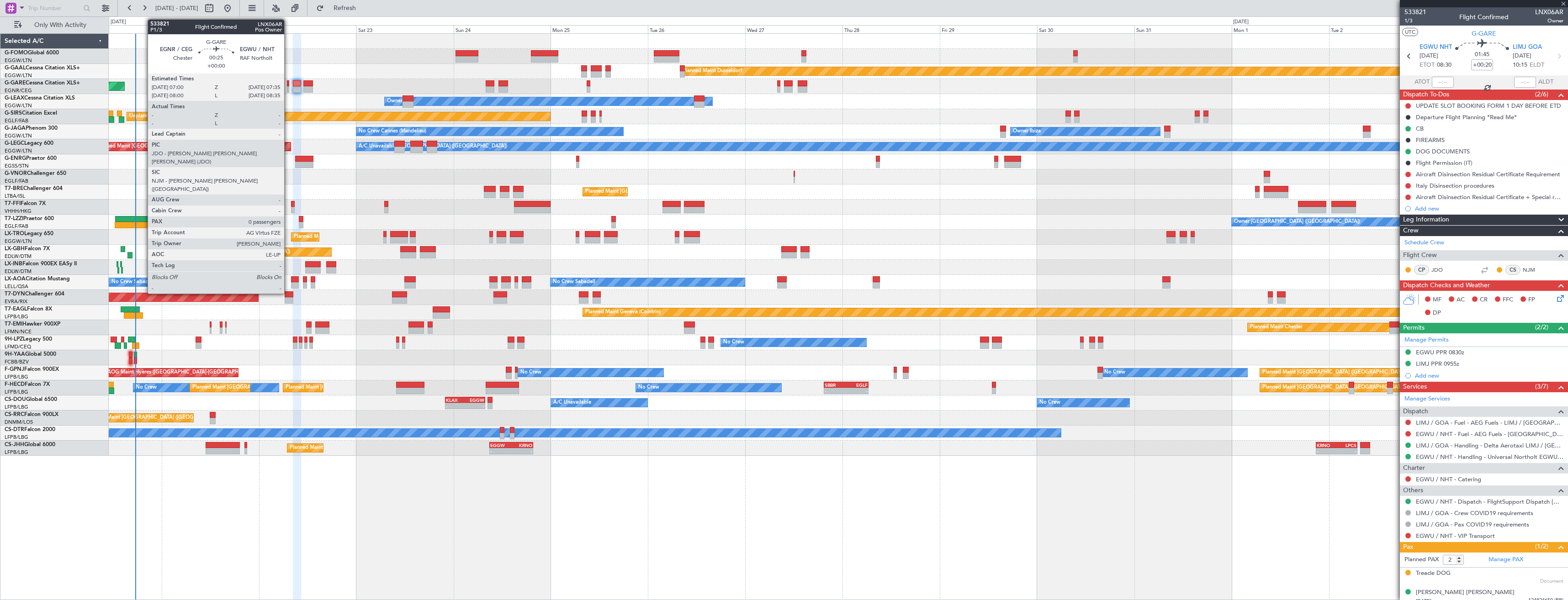
type input "-00:05"
type input "0"
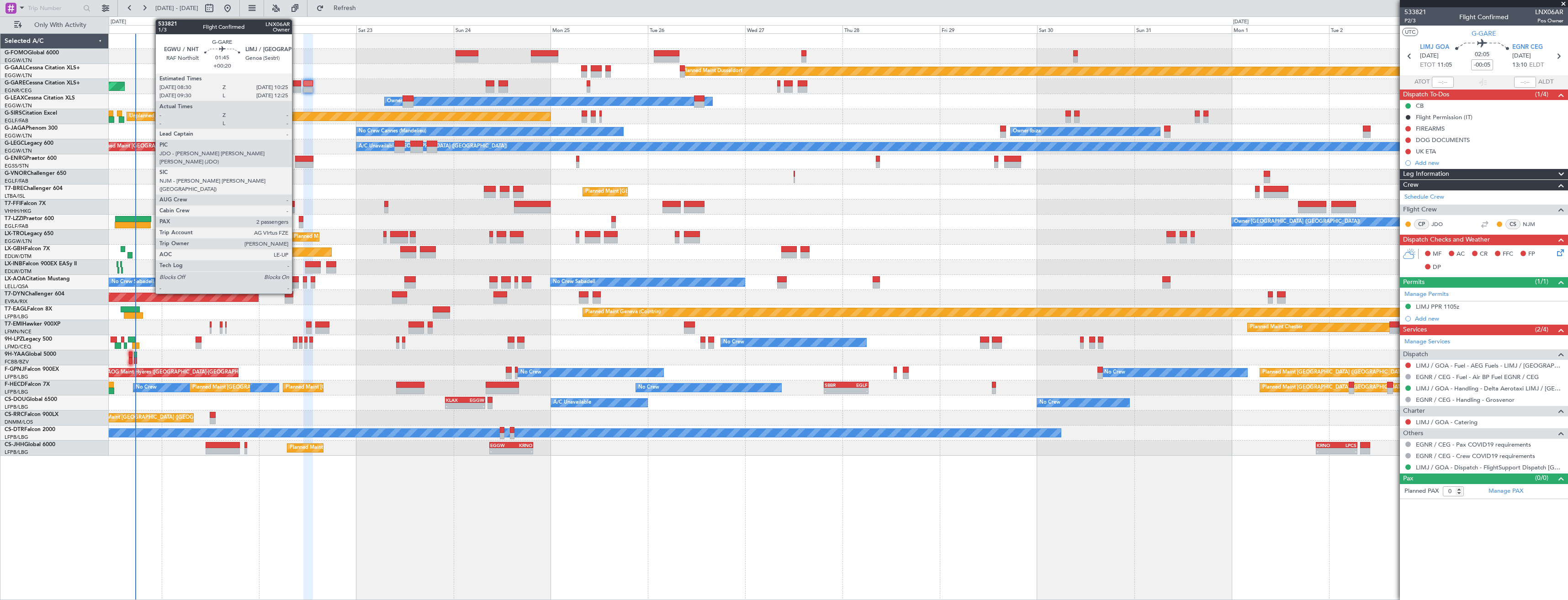
click at [296, 90] on div at bounding box center [297, 89] width 9 height 7
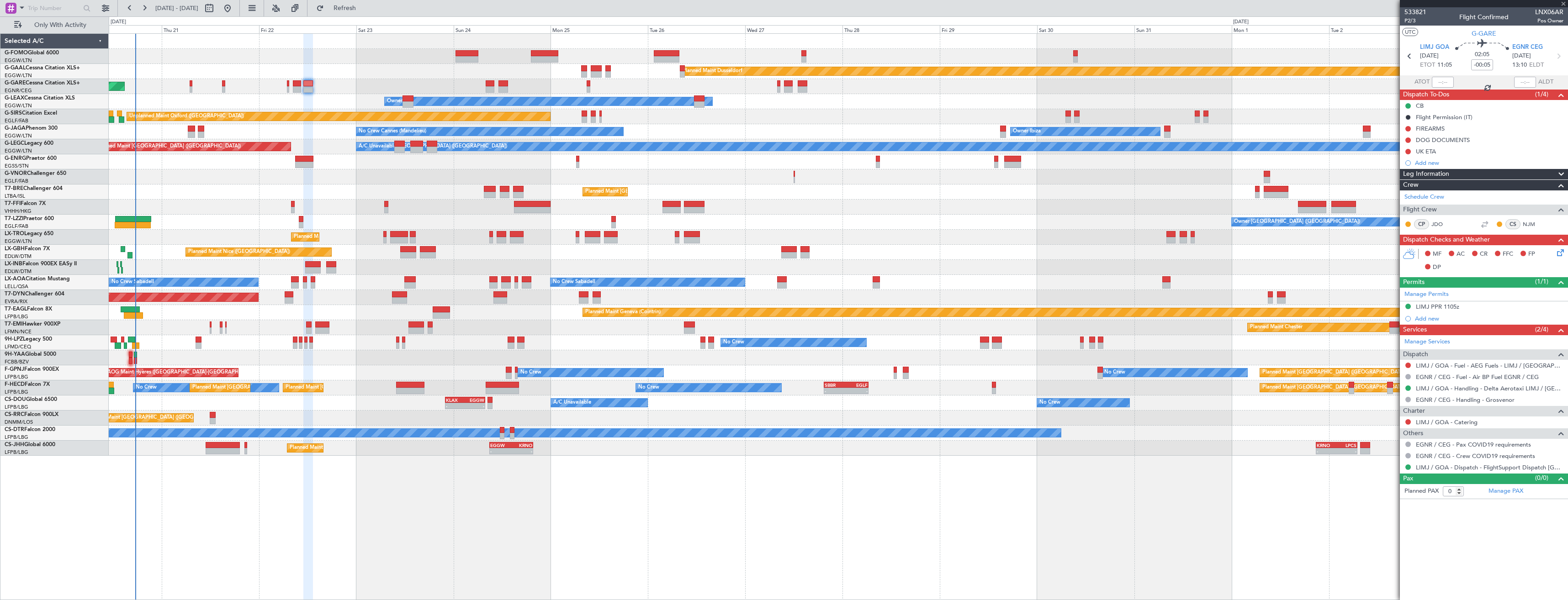
type input "+00:20"
type input "2"
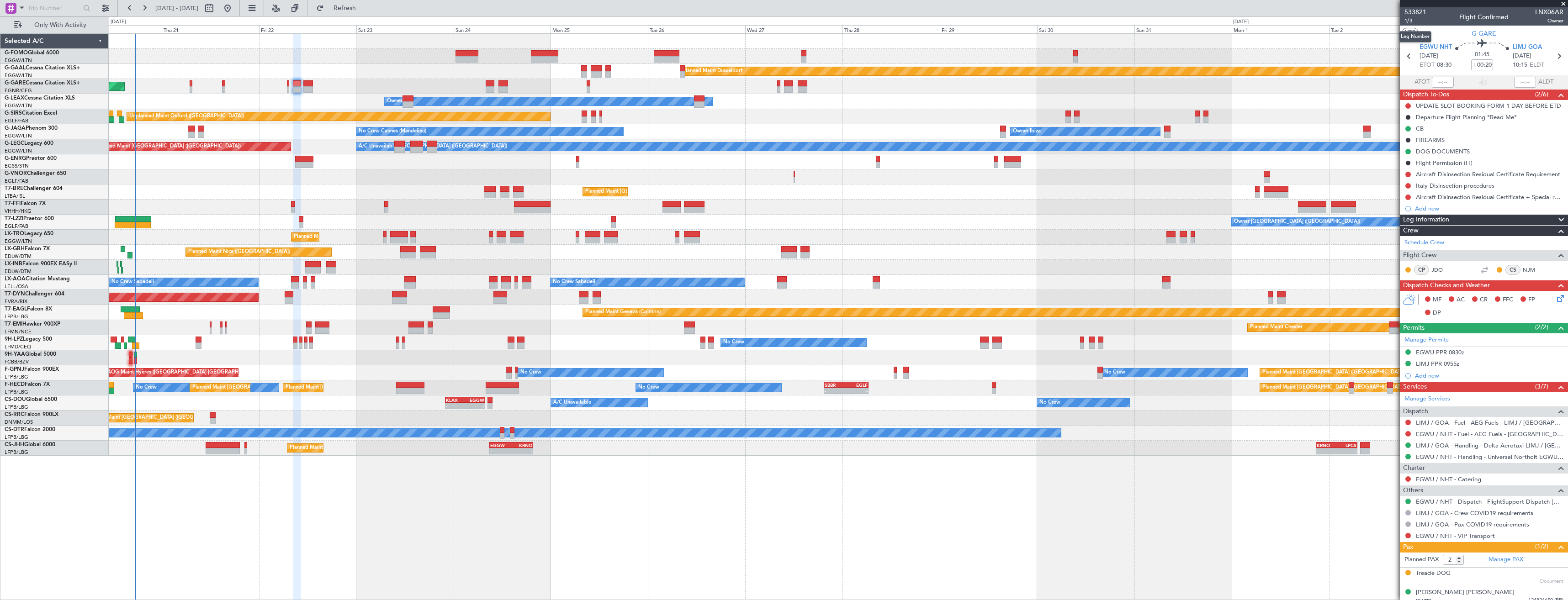
click at [1412, 19] on span "1/3" at bounding box center [1415, 21] width 22 height 8
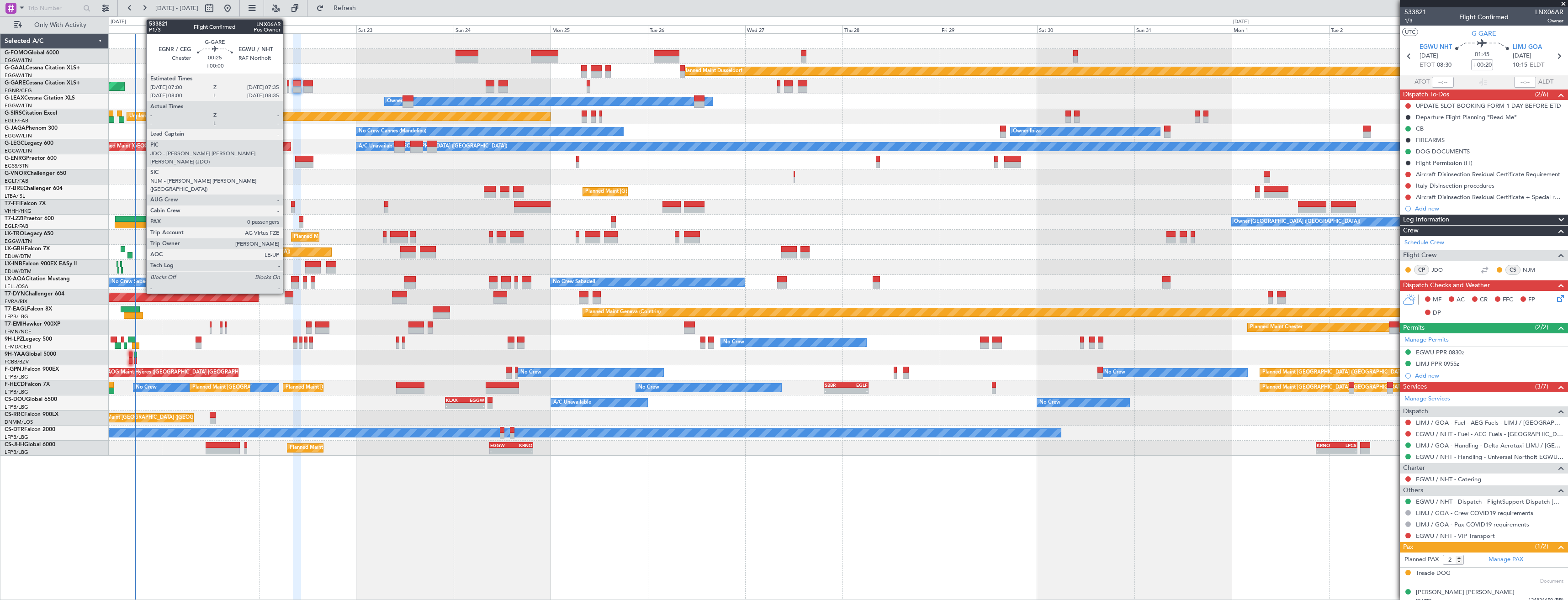
click at [287, 83] on div at bounding box center [288, 83] width 3 height 7
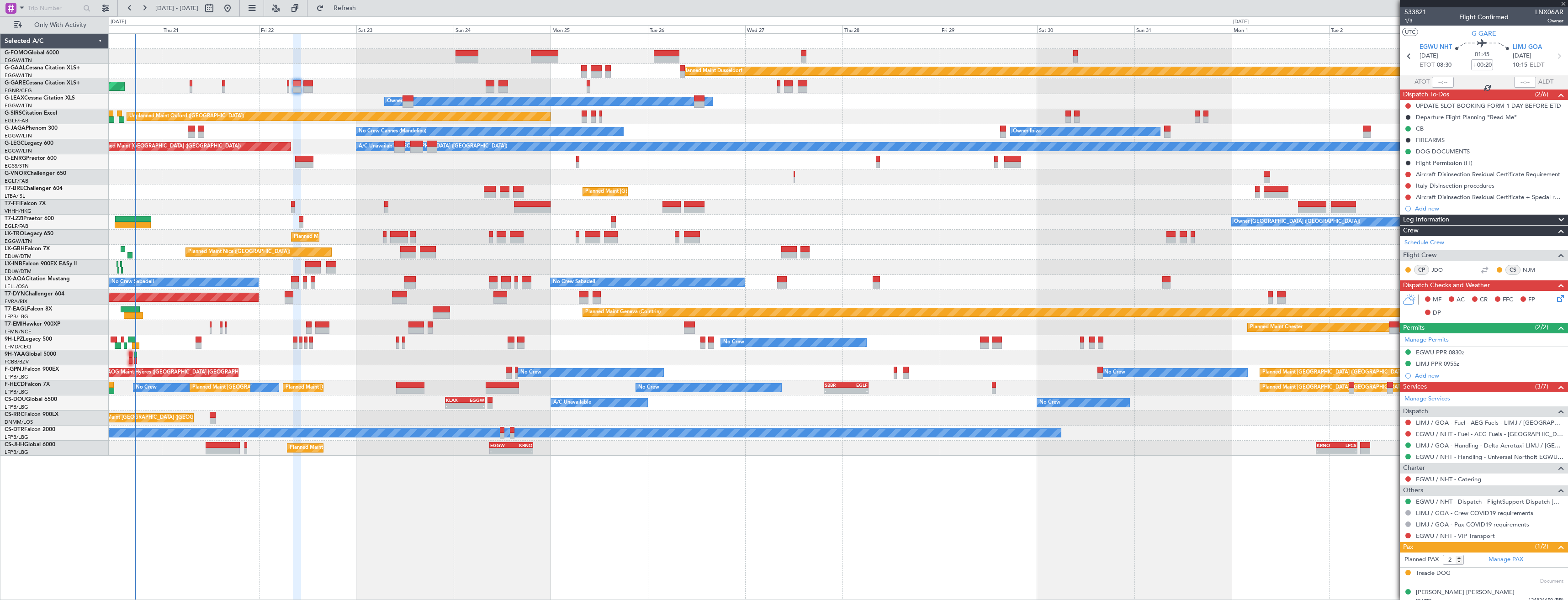
type input "0"
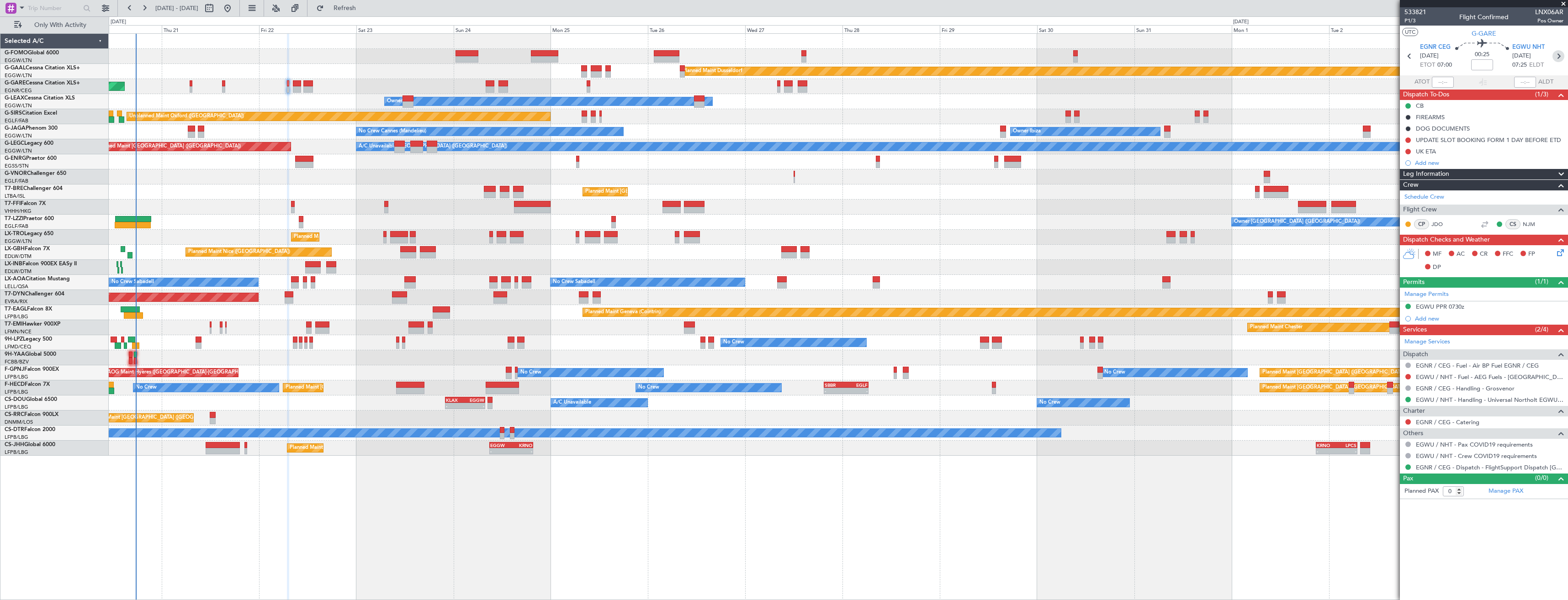
click at [1556, 58] on icon at bounding box center [1558, 57] width 12 height 12
type input "+00:20"
type input "2"
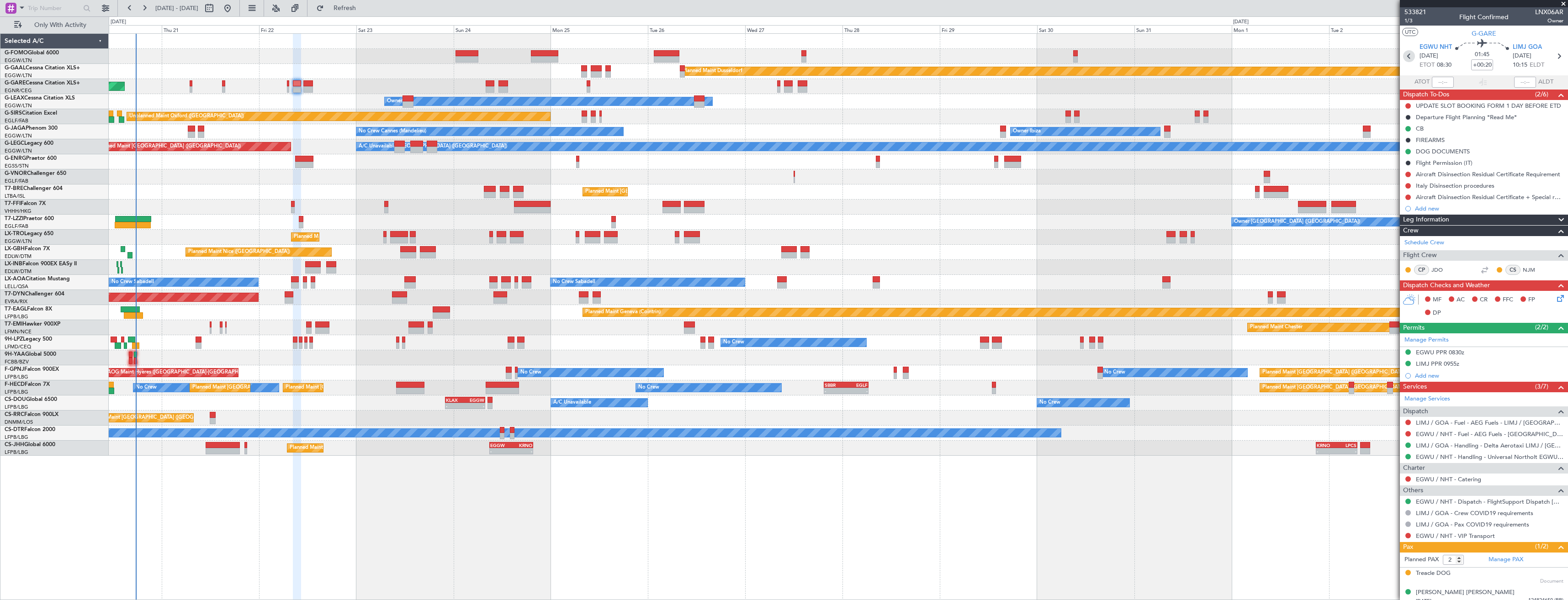
click at [1408, 60] on icon at bounding box center [1409, 57] width 12 height 12
type input "0"
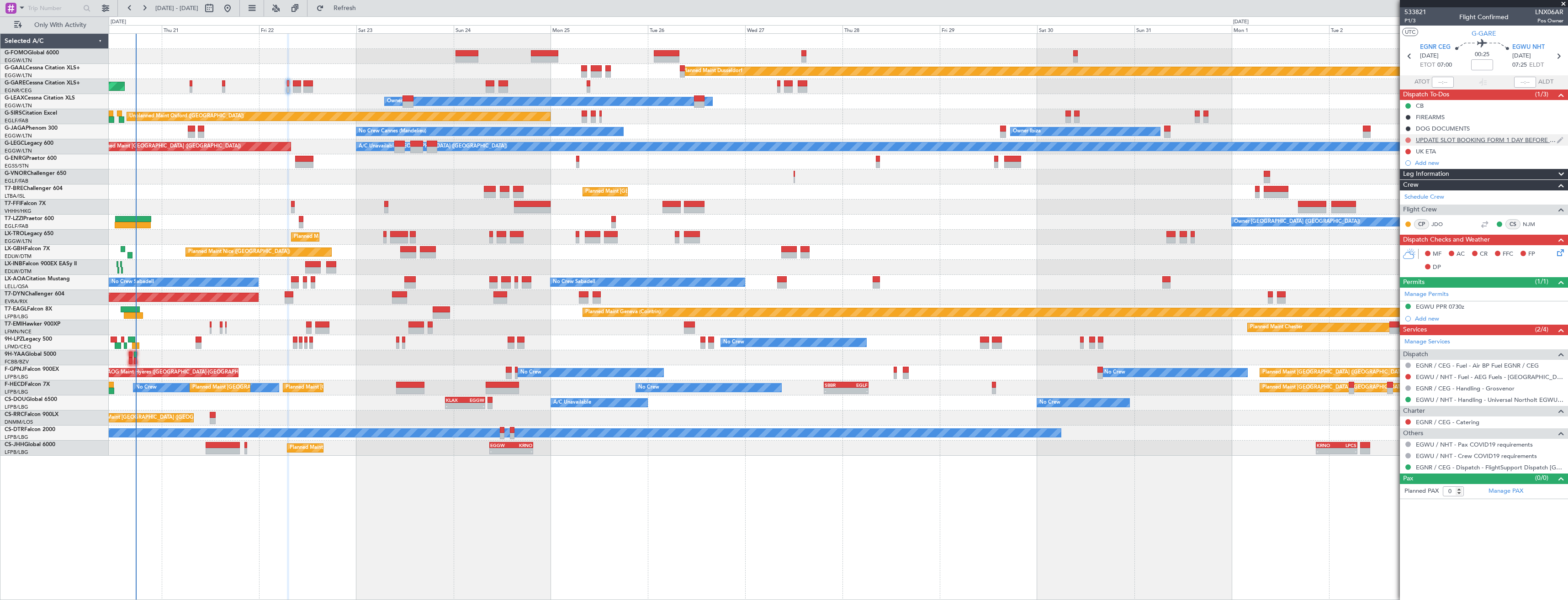
click at [1408, 140] on button at bounding box center [1408, 140] width 5 height 5
click at [1402, 181] on span "Completed" at bounding box center [1412, 180] width 30 height 9
click at [1563, 251] on icon at bounding box center [1559, 251] width 7 height 7
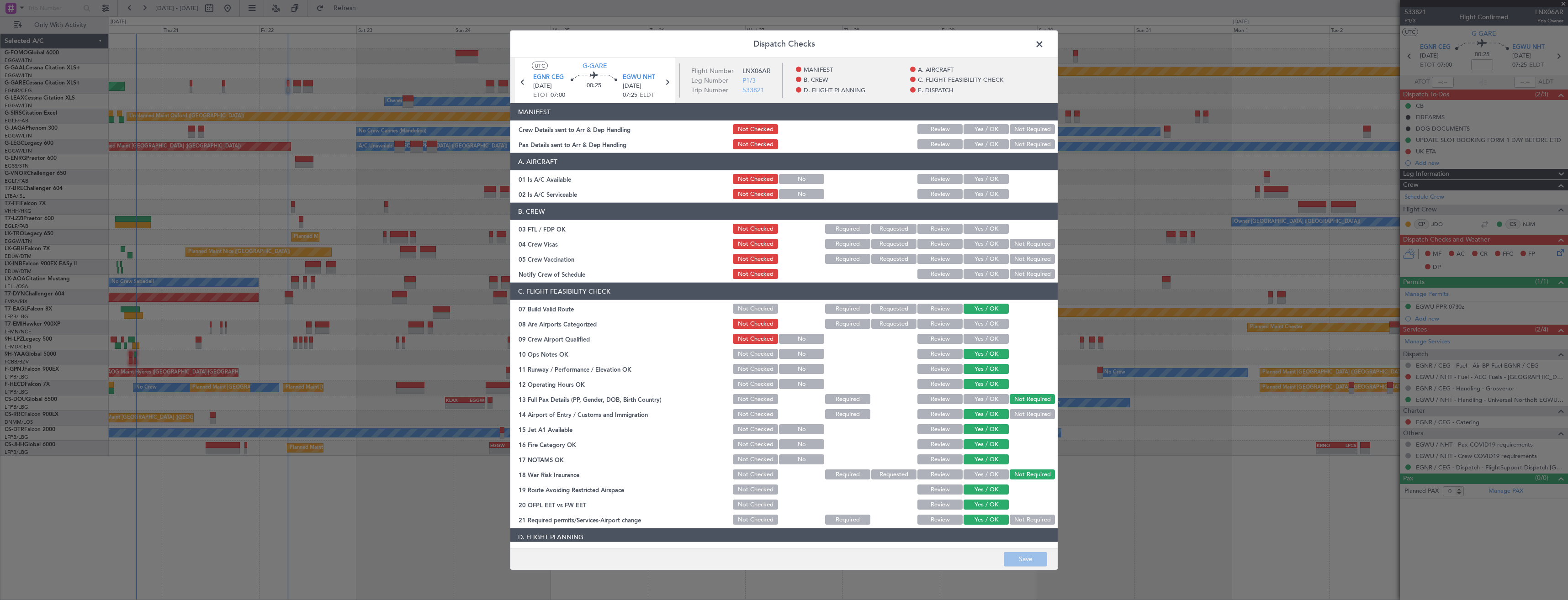
click at [983, 131] on button "Yes / OK" at bounding box center [986, 129] width 45 height 10
click at [979, 138] on div "Yes / OK" at bounding box center [985, 144] width 46 height 13
click at [976, 141] on button "Yes / OK" at bounding box center [986, 144] width 45 height 10
click at [1038, 554] on button "Save" at bounding box center [1025, 559] width 43 height 15
click at [1044, 42] on span at bounding box center [1044, 47] width 0 height 18
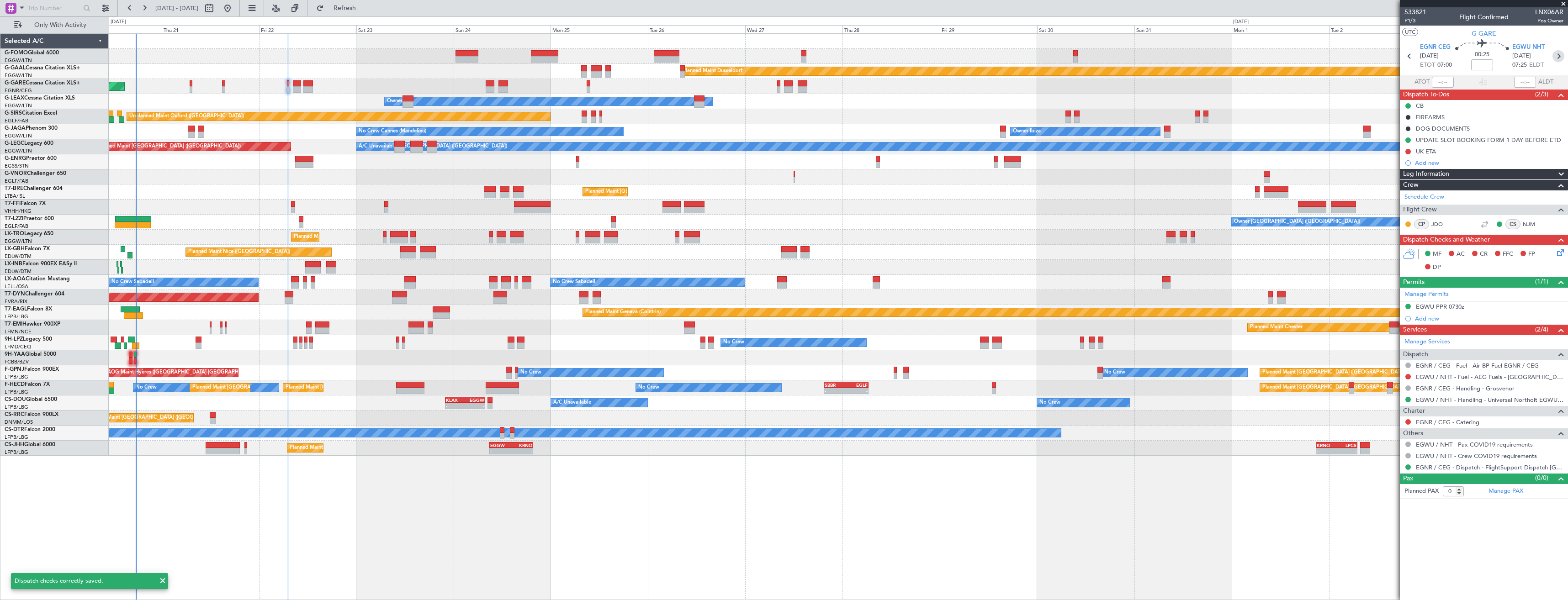
click at [1558, 57] on icon at bounding box center [1558, 57] width 12 height 12
type input "+00:20"
type input "2"
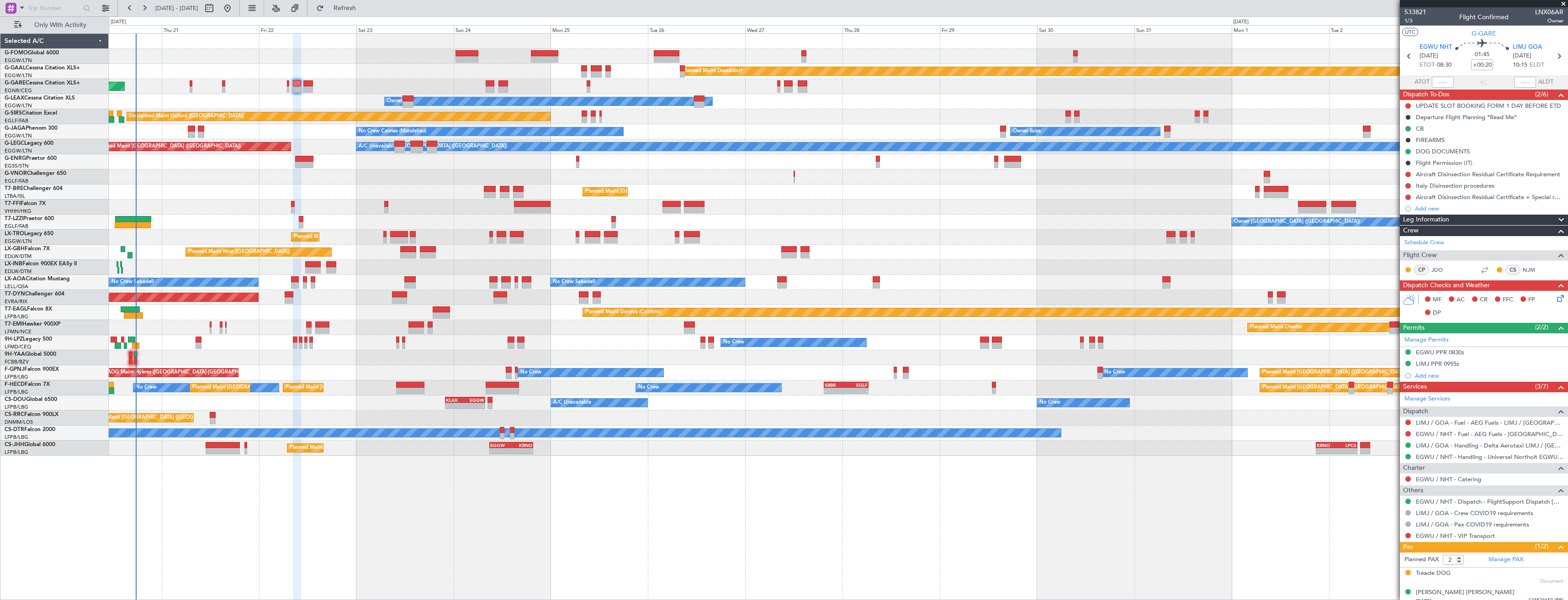
click at [1555, 298] on icon at bounding box center [1559, 297] width 7 height 7
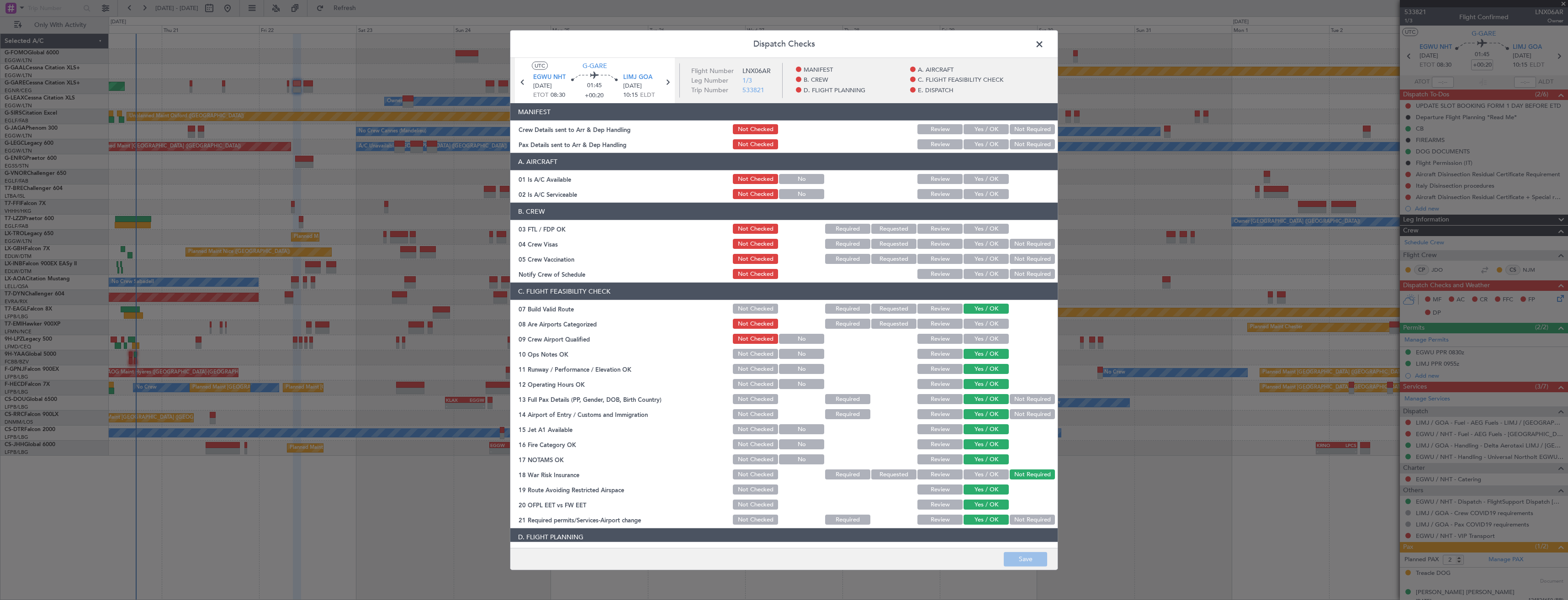
click at [971, 147] on button "Yes / OK" at bounding box center [986, 144] width 45 height 10
click at [971, 131] on button "Yes / OK" at bounding box center [986, 129] width 45 height 10
click at [1033, 561] on button "Save" at bounding box center [1025, 559] width 43 height 15
click at [1044, 38] on span at bounding box center [1044, 47] width 0 height 18
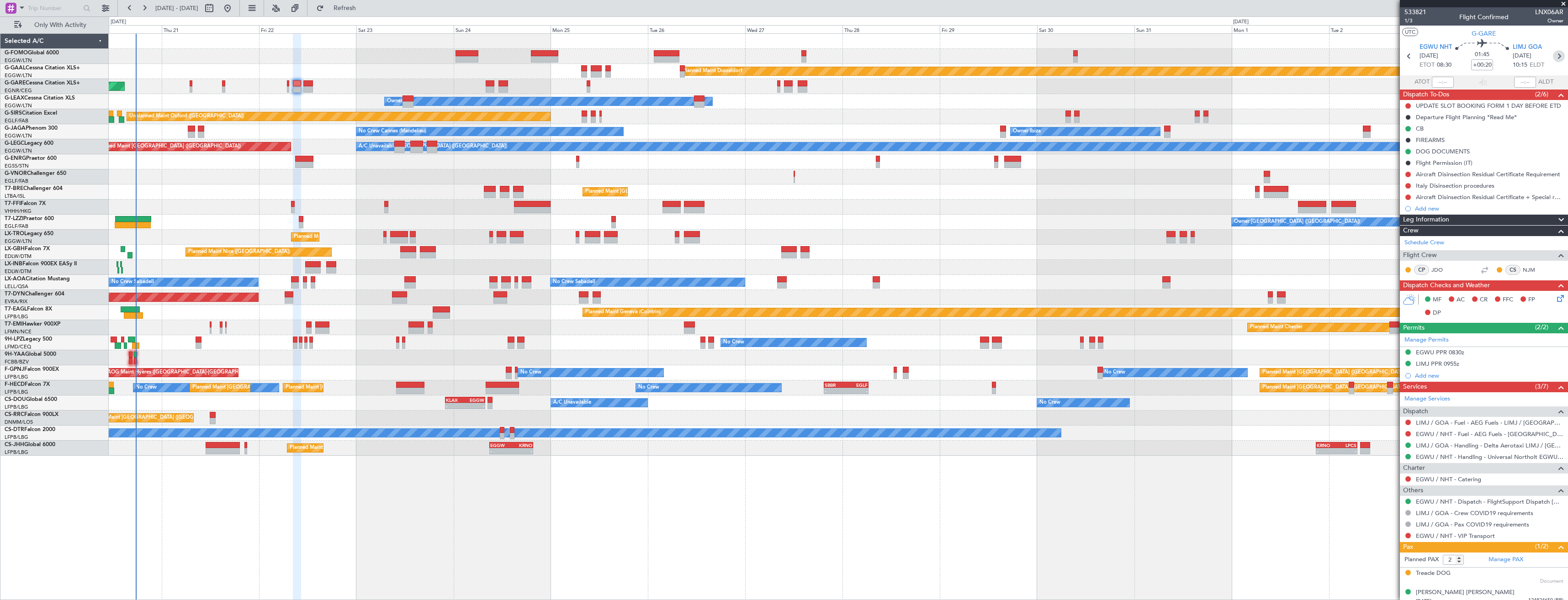
click at [1553, 54] on icon at bounding box center [1559, 57] width 12 height 12
type input "-00:05"
type input "0"
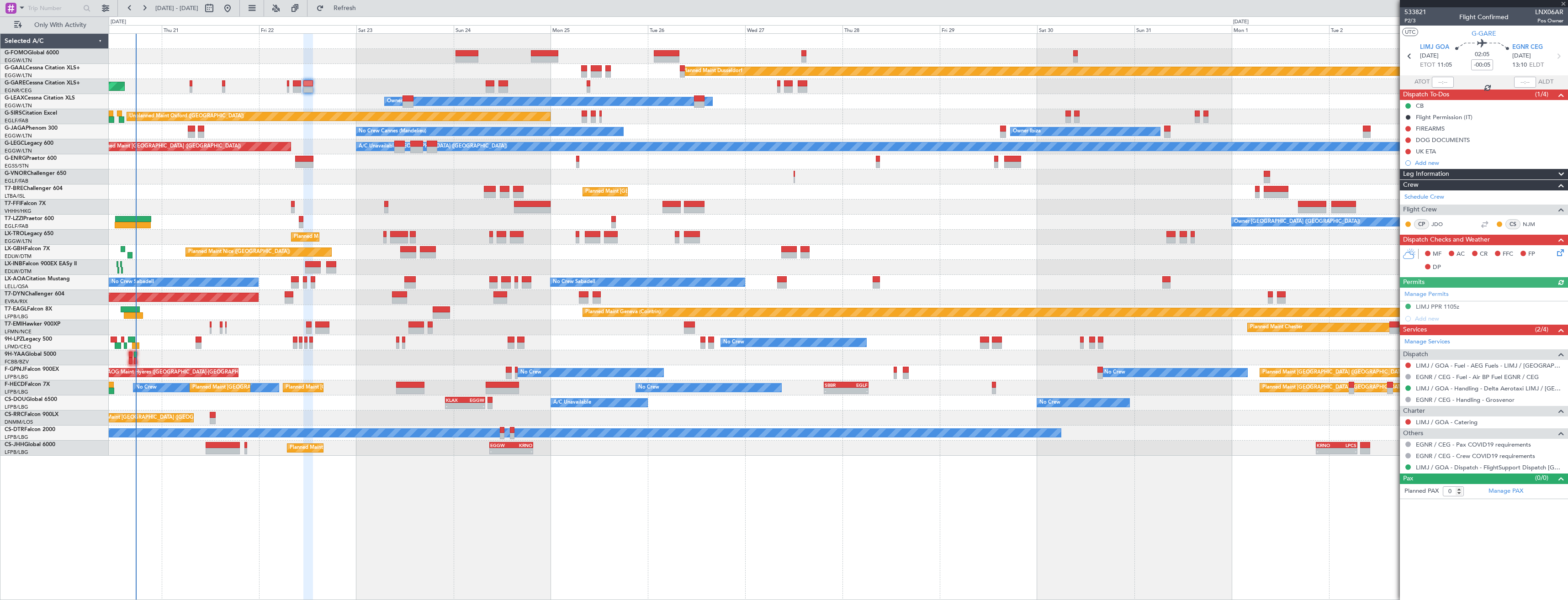
click at [1557, 251] on icon at bounding box center [1559, 251] width 7 height 7
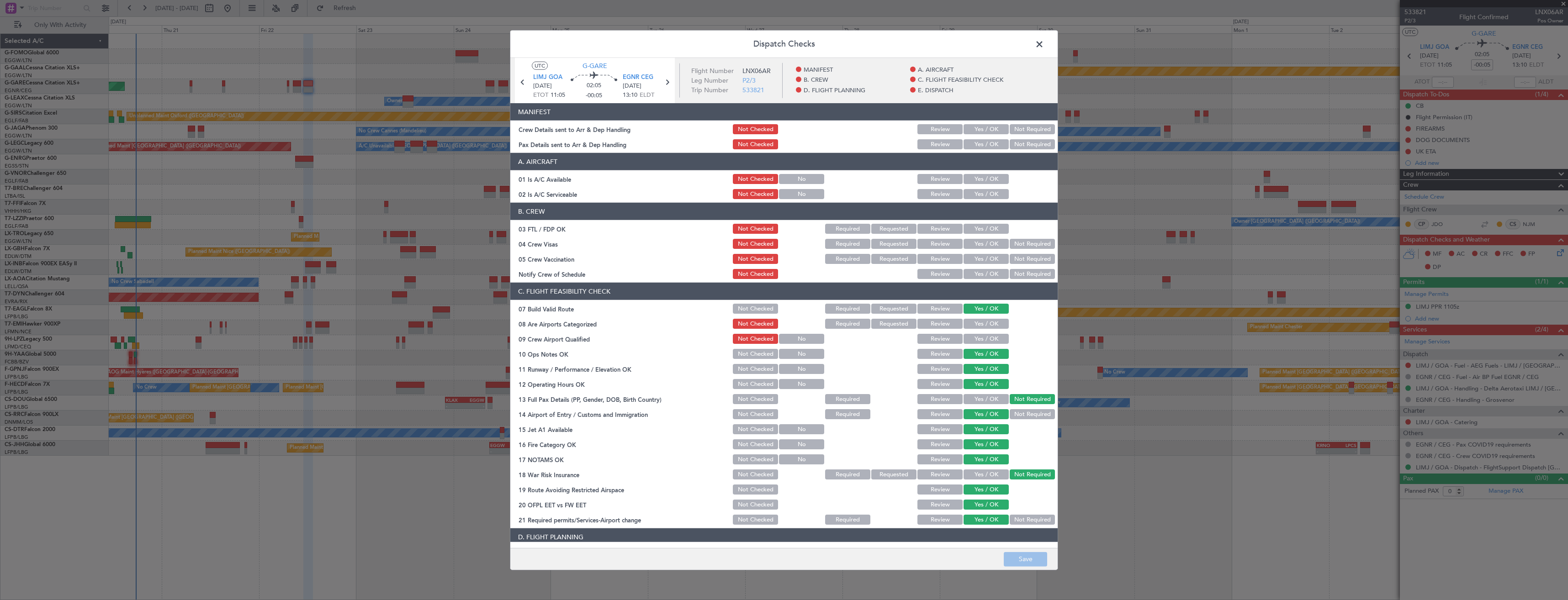
click at [973, 144] on button "Yes / OK" at bounding box center [986, 144] width 45 height 10
click at [973, 131] on button "Yes / OK" at bounding box center [986, 129] width 45 height 10
click at [1023, 567] on button "Save" at bounding box center [1025, 559] width 43 height 15
click at [1044, 43] on span at bounding box center [1044, 47] width 0 height 18
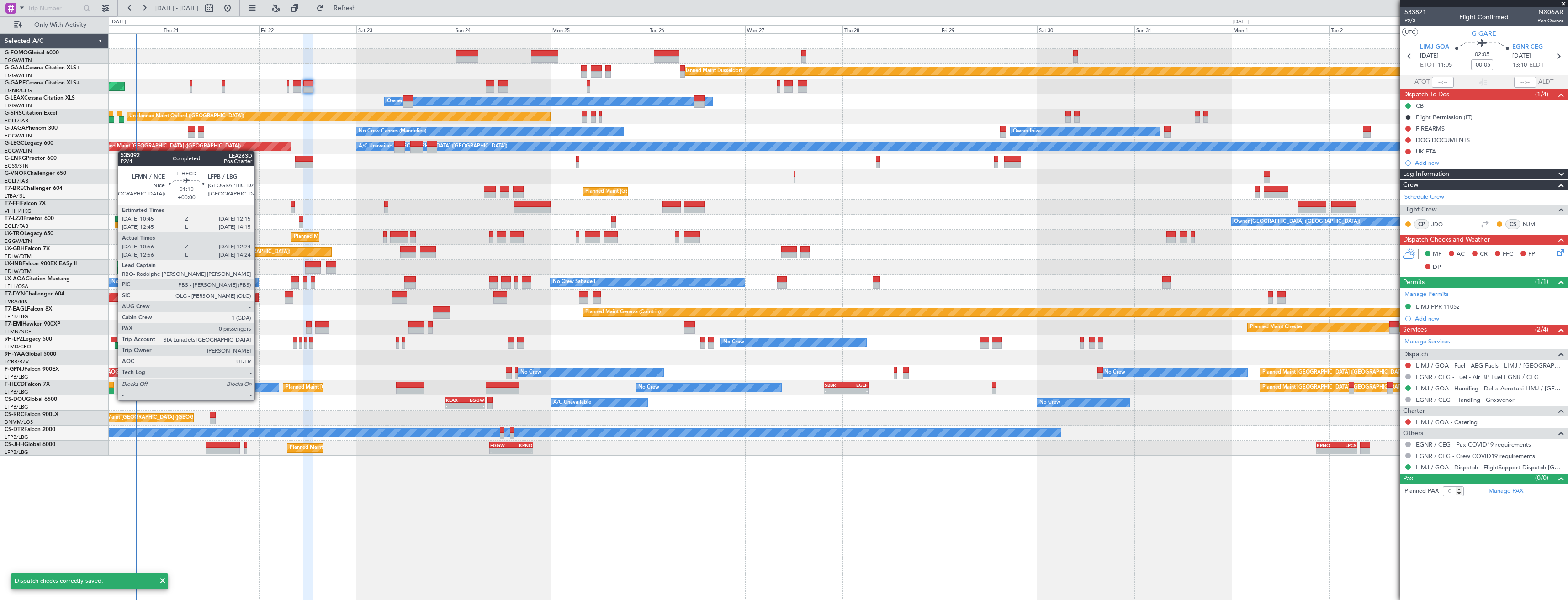
click at [113, 391] on div at bounding box center [111, 391] width 7 height 7
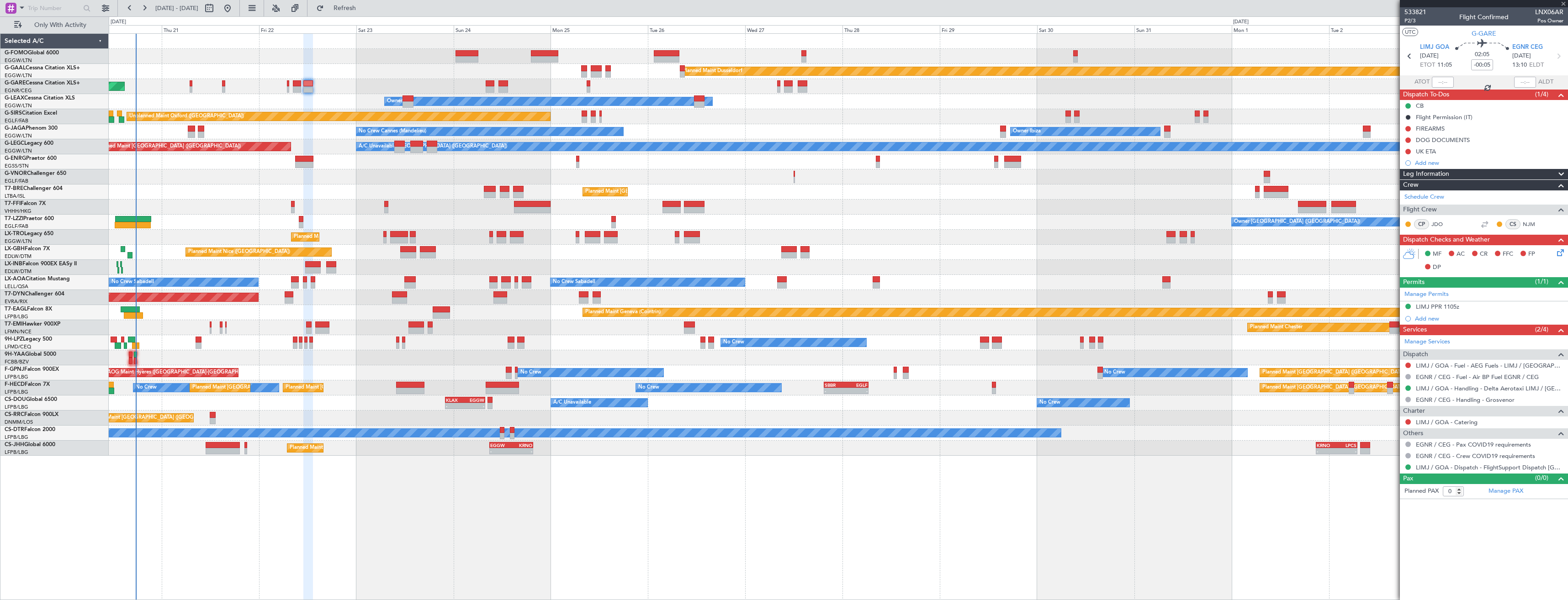
type input "11:11"
type input "12:19"
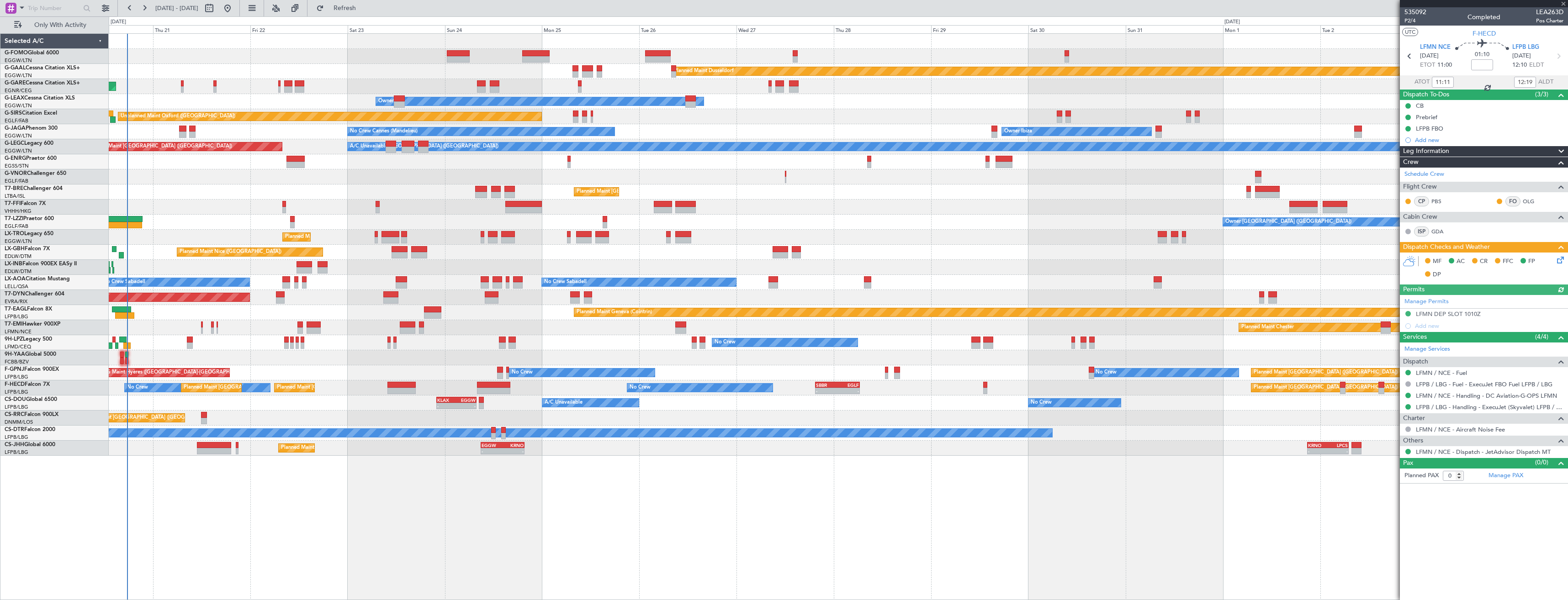
click at [209, 410] on div "No Crew Planned Maint Paris (Le Bourget) A/C Unavailable - - KLAX 22:00 Z EGGW …" at bounding box center [838, 403] width 1459 height 15
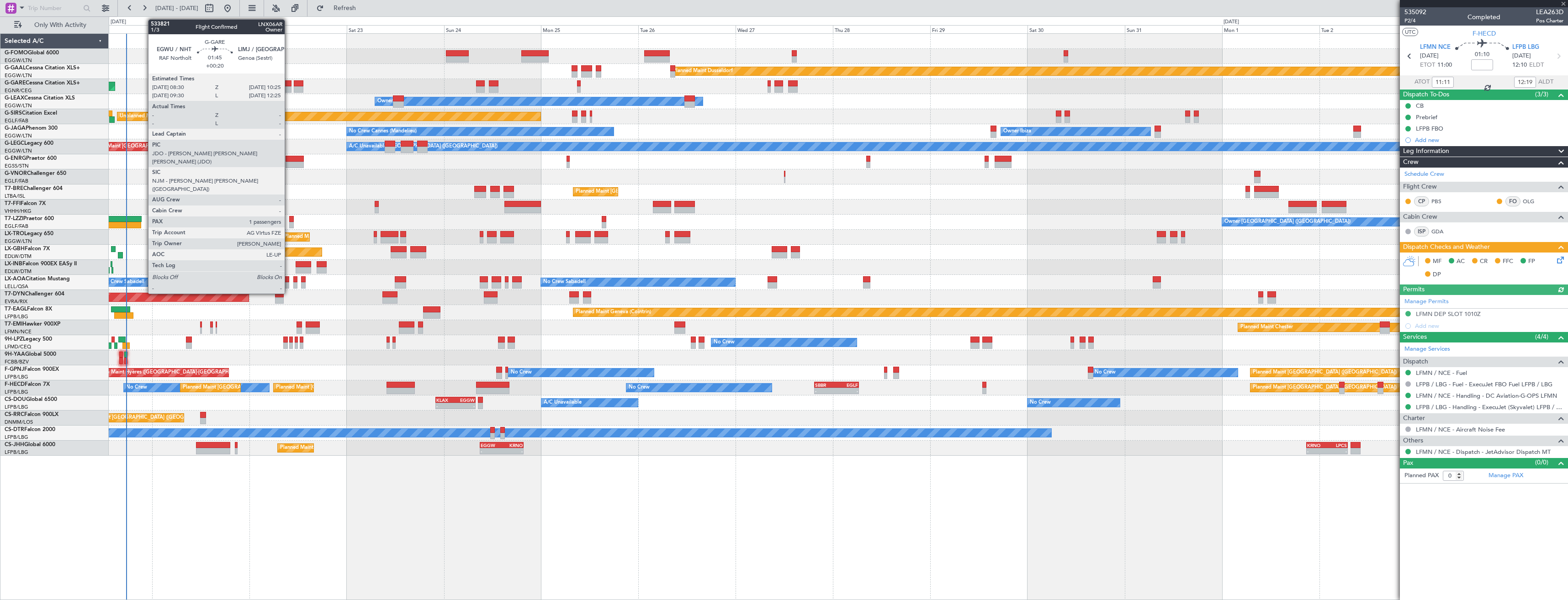
click at [289, 84] on div at bounding box center [287, 83] width 9 height 7
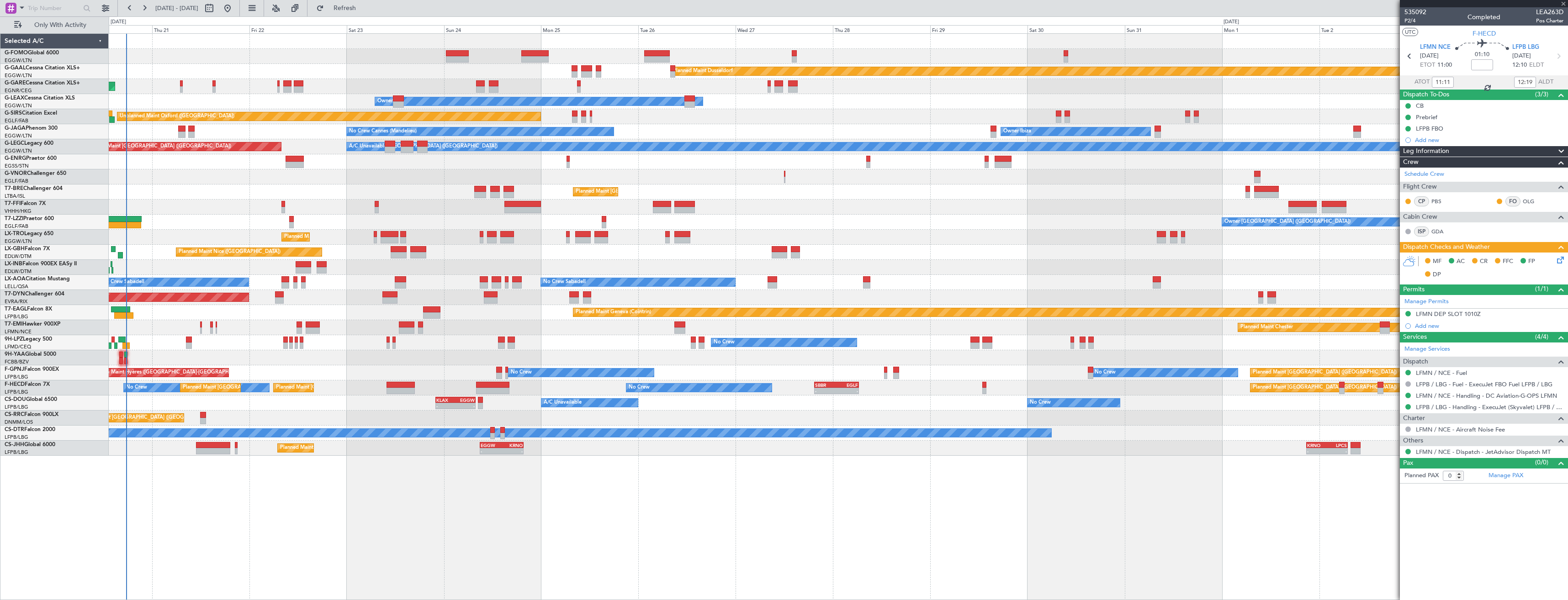
type input "+00:20"
type input "2"
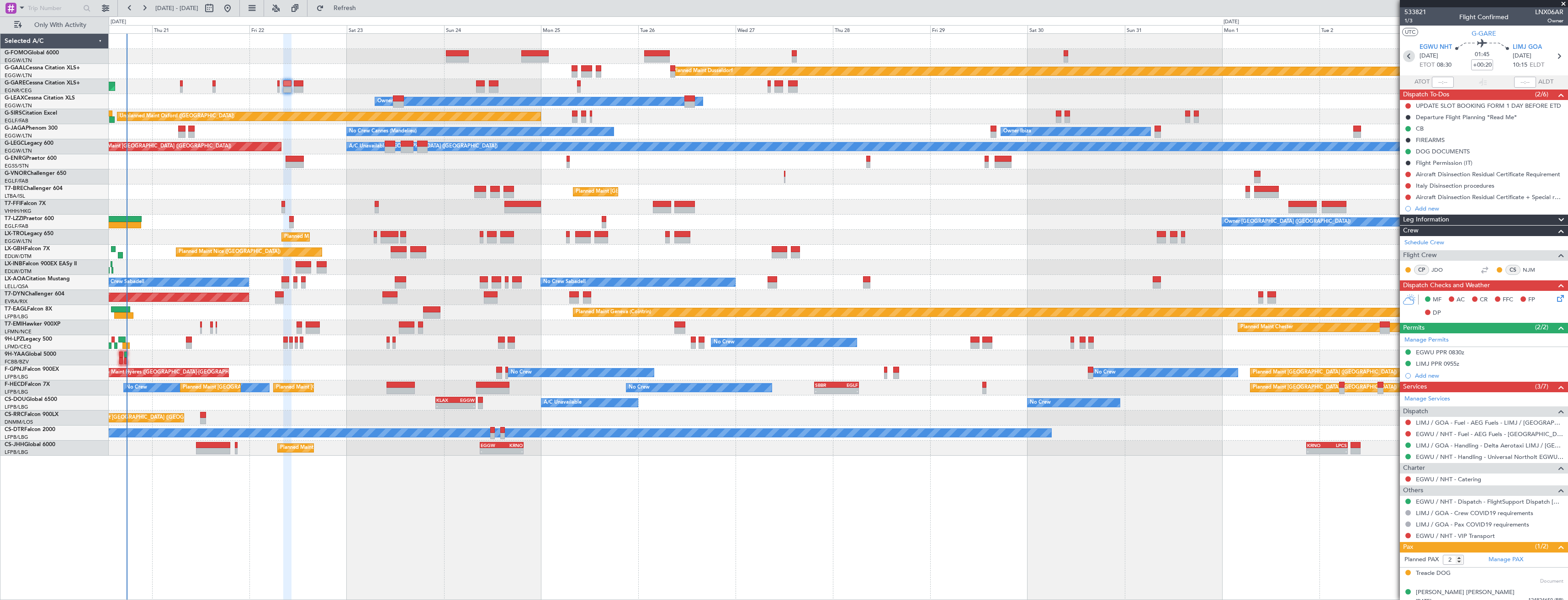
click at [1406, 56] on icon at bounding box center [1409, 57] width 12 height 12
type input "0"
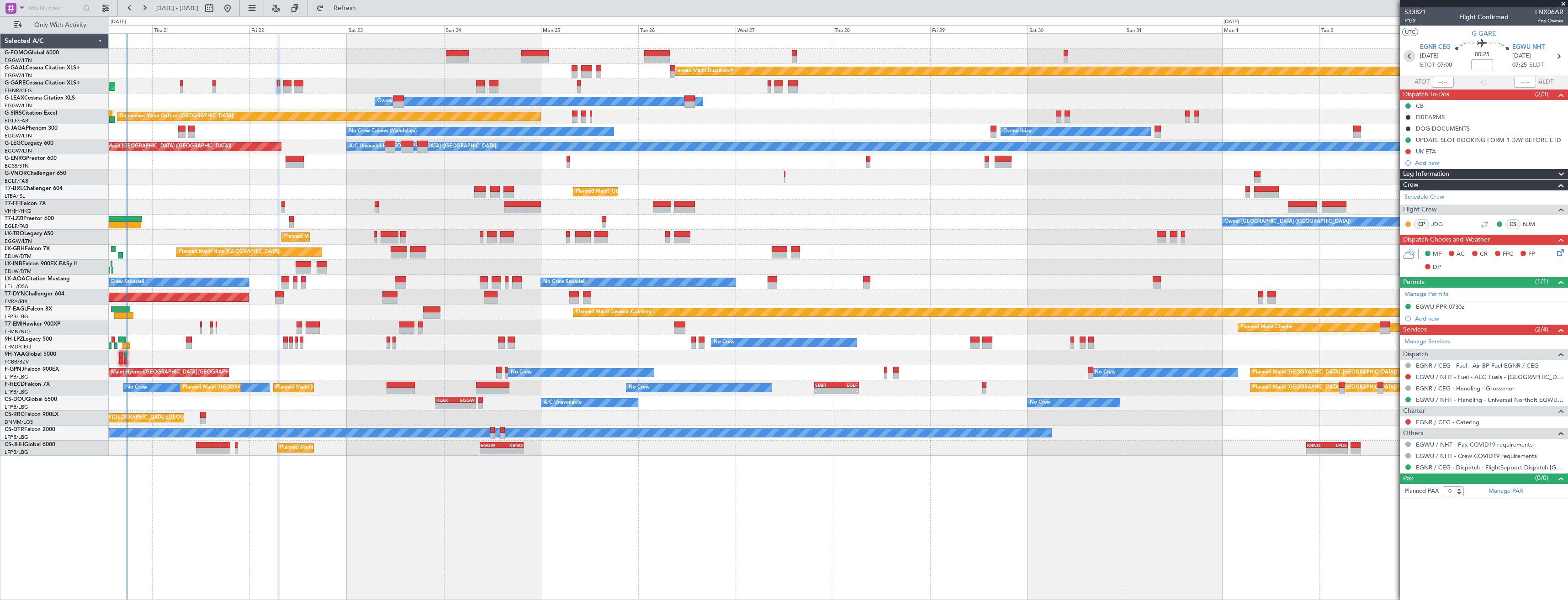
click at [1406, 58] on icon at bounding box center [1410, 57] width 12 height 12
type input "+00:10"
type input "4"
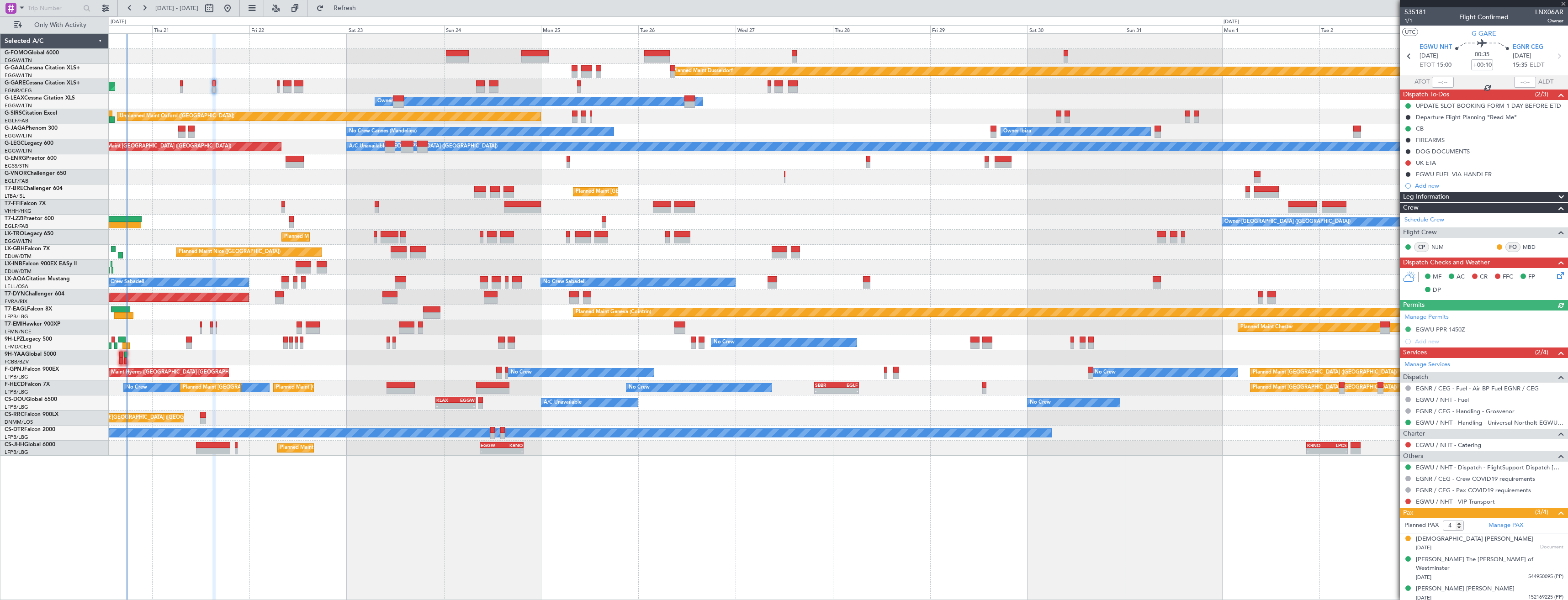
scroll to position [15, 0]
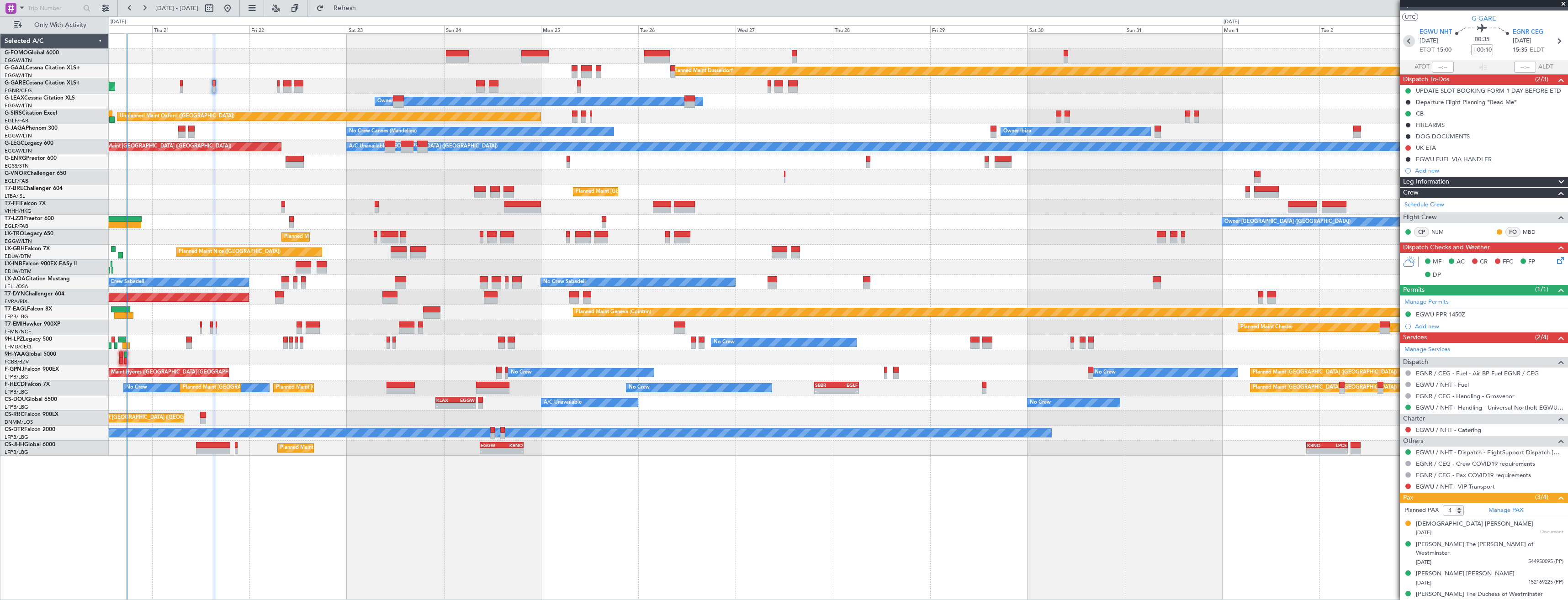
click at [1407, 39] on icon at bounding box center [1409, 41] width 12 height 12
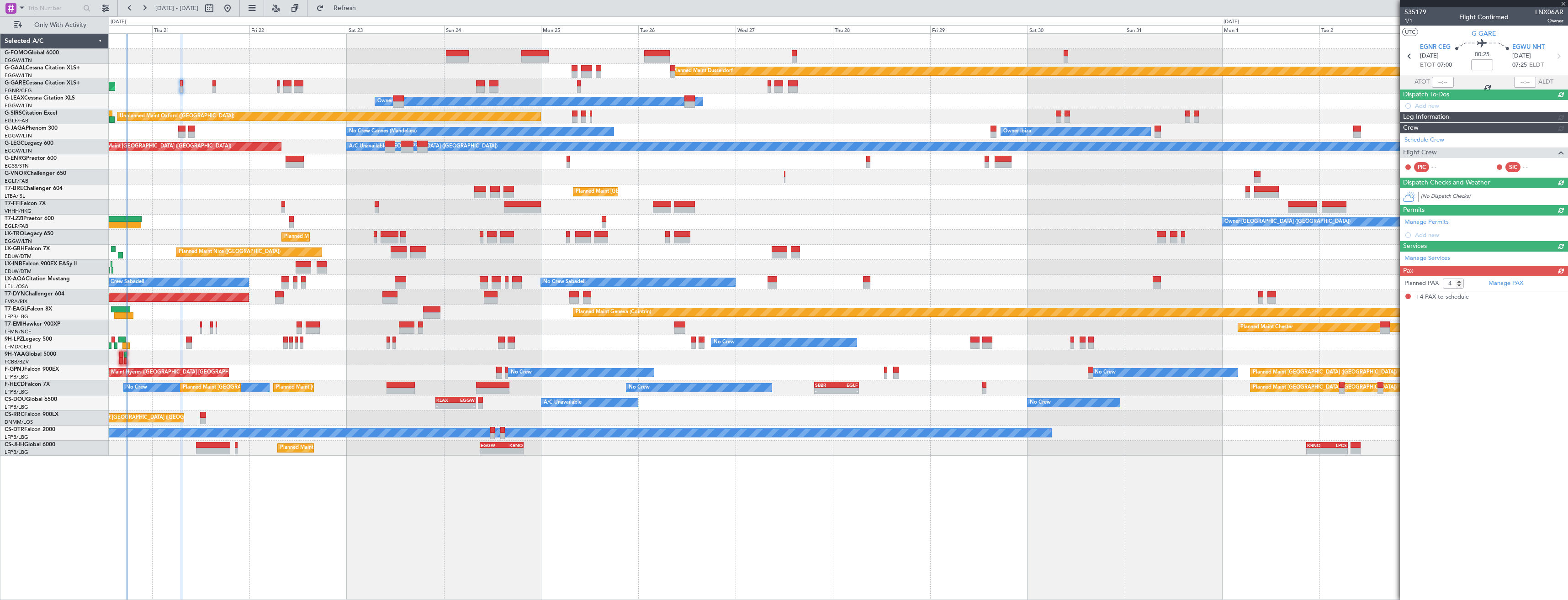
scroll to position [0, 0]
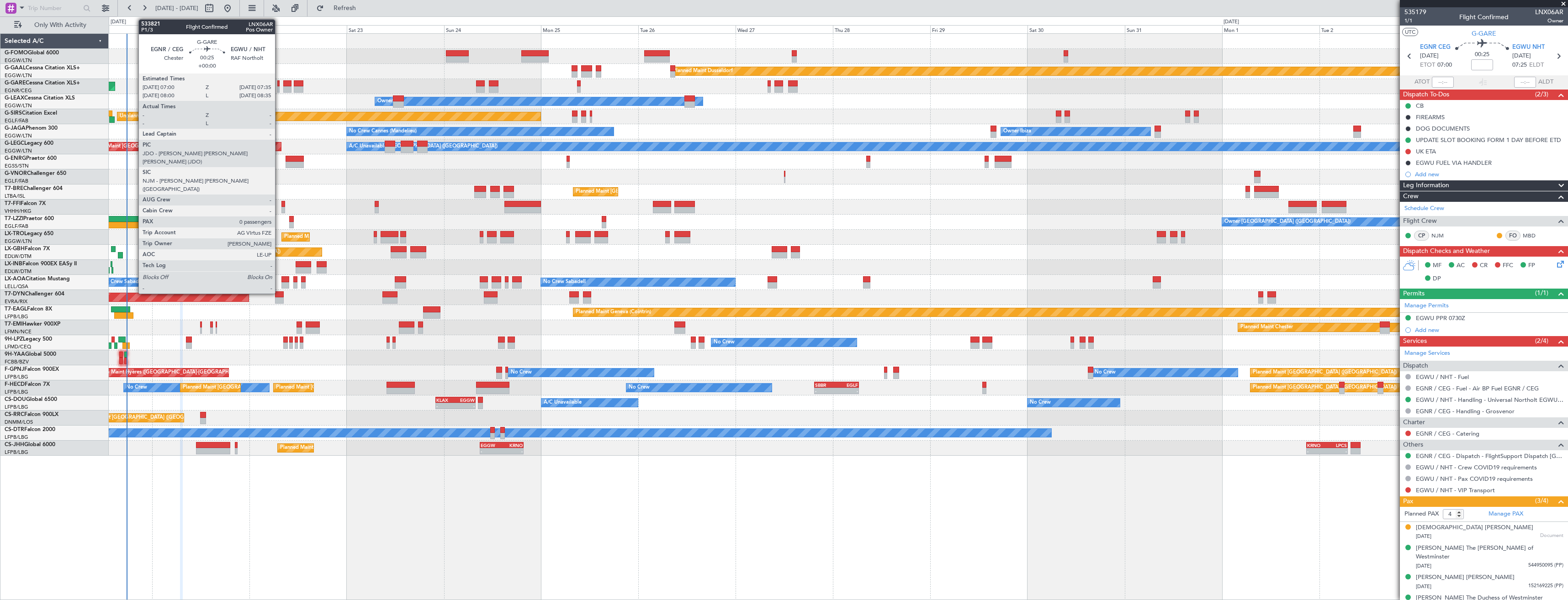
click at [279, 86] on div at bounding box center [279, 83] width 3 height 7
type input "0"
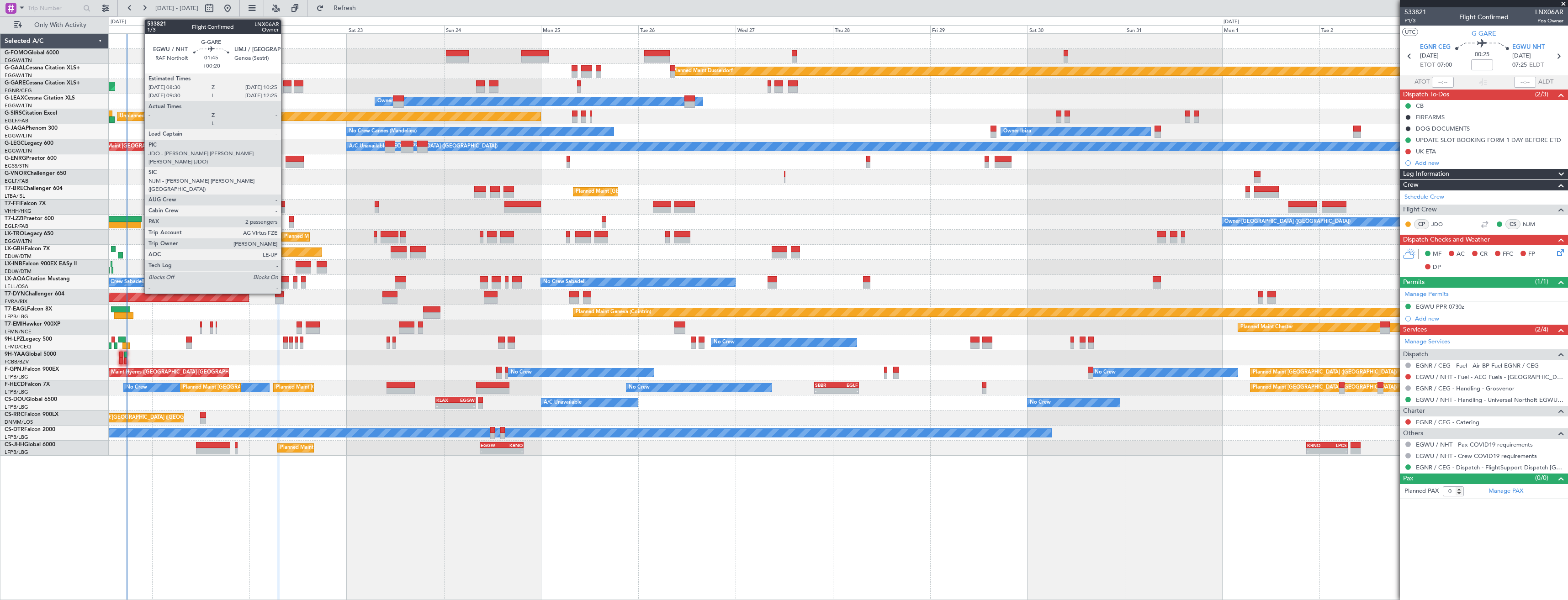
click at [285, 86] on div at bounding box center [287, 89] width 9 height 7
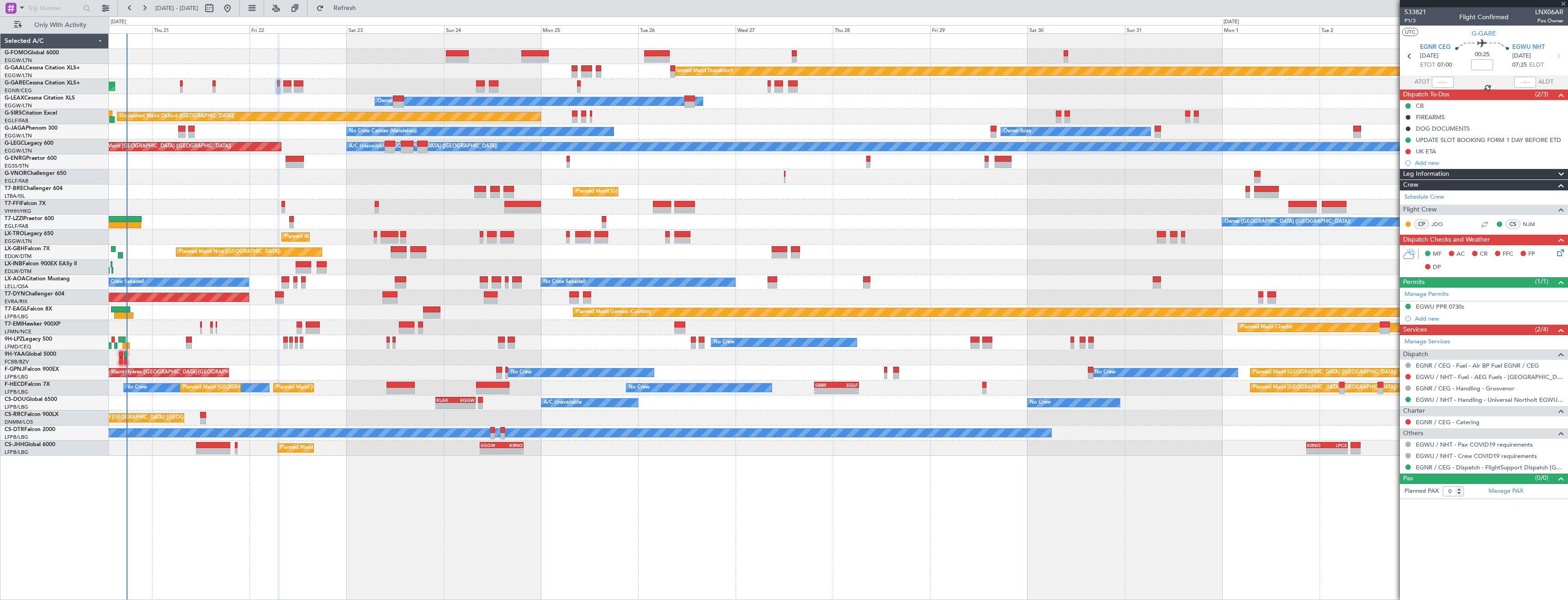
type input "+00:20"
type input "2"
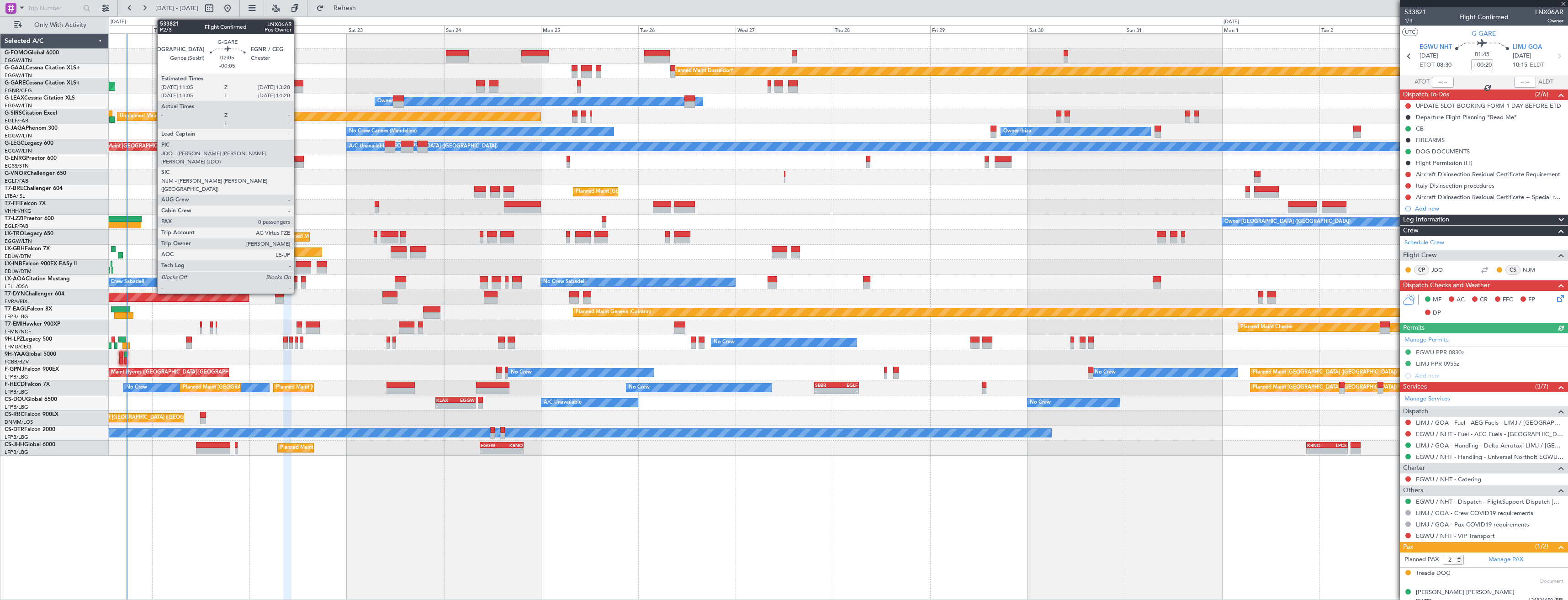
click at [298, 89] on div at bounding box center [298, 89] width 9 height 7
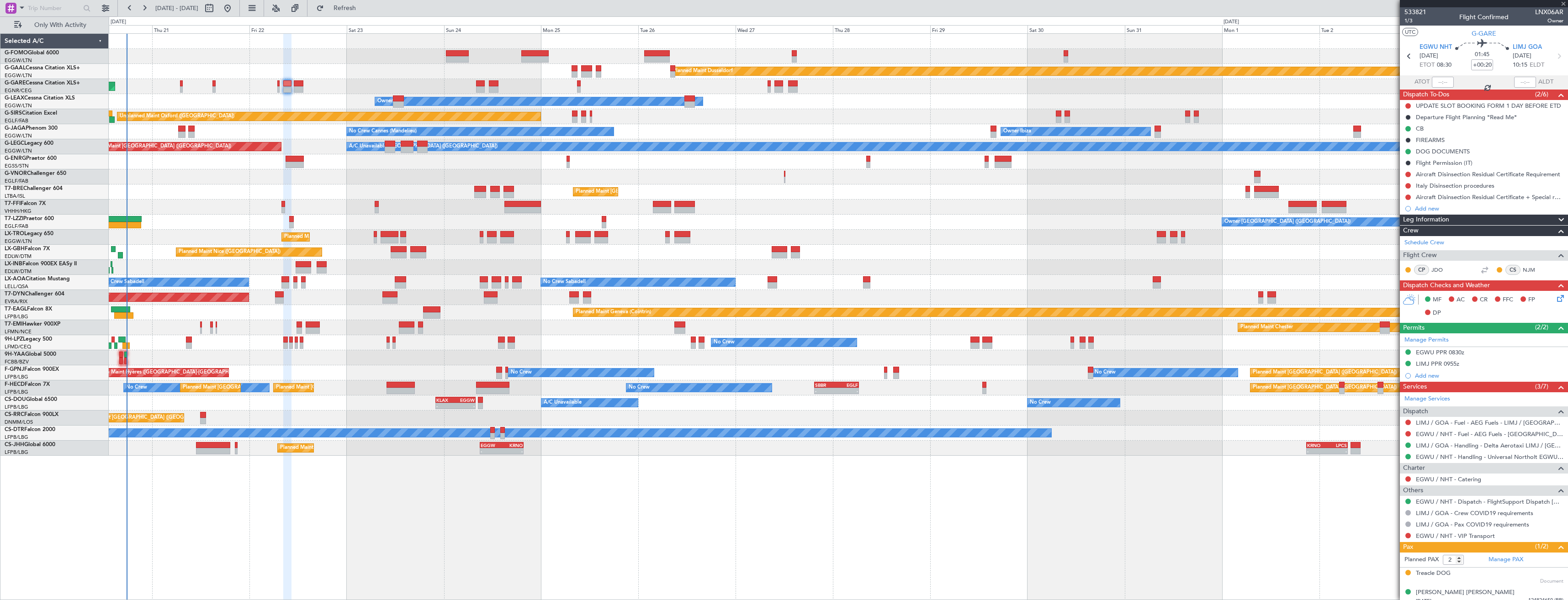
type input "-00:05"
type input "0"
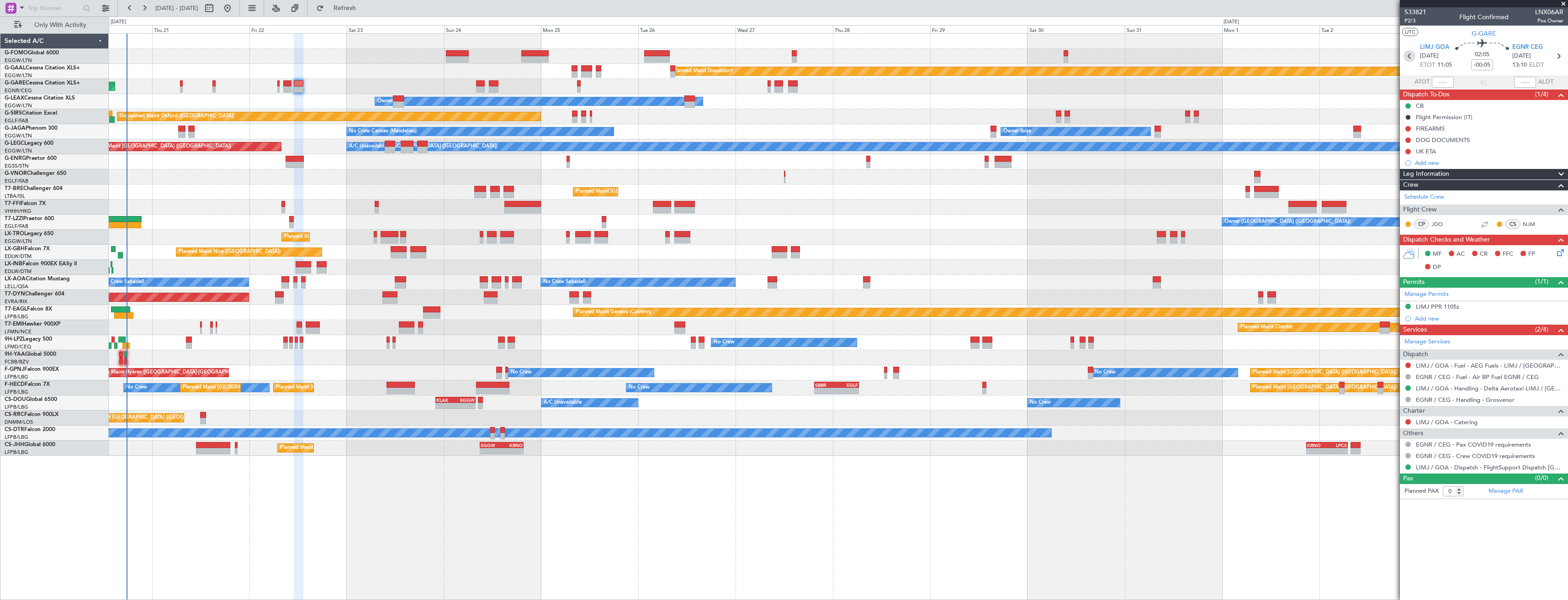
click at [1410, 51] on icon at bounding box center [1410, 57] width 12 height 12
type input "+00:20"
type input "2"
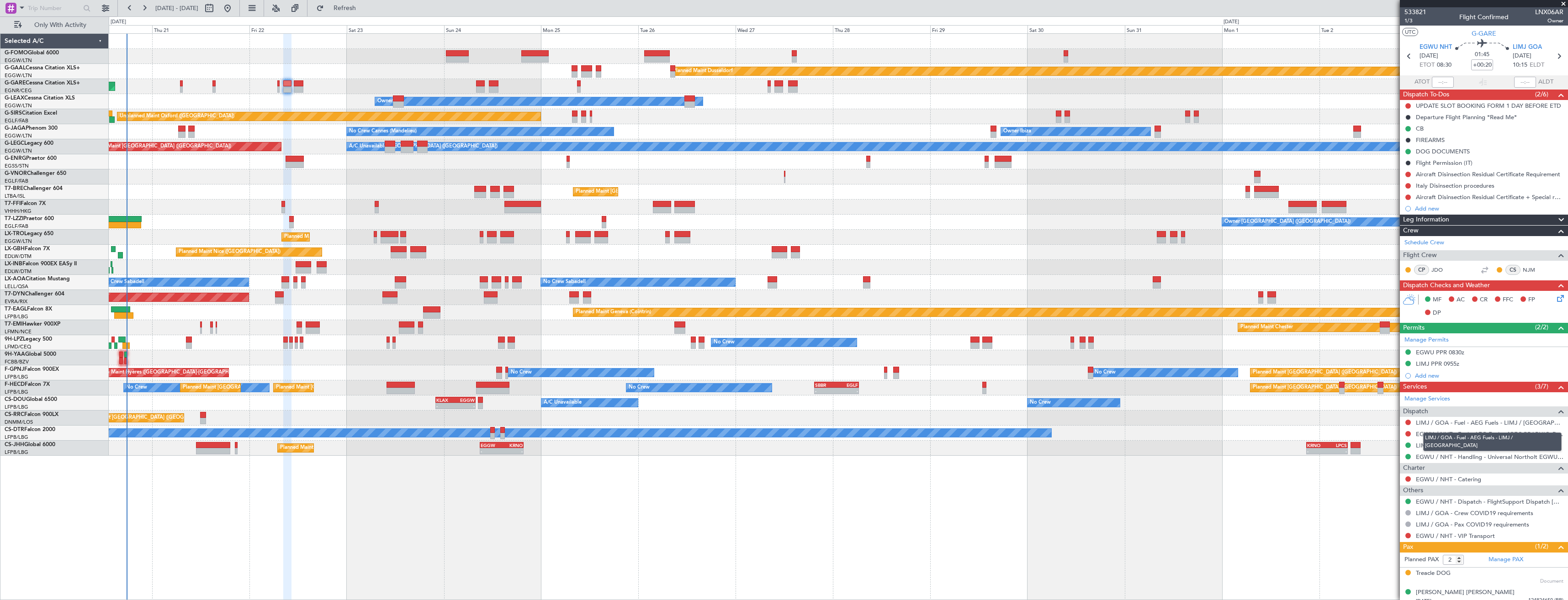
click at [1444, 426] on mat-tooltip-component "LIMJ / GOA - Fuel - AEG Fuels - LIMJ / GOA" at bounding box center [1493, 442] width 151 height 32
click at [1444, 420] on link "LIMJ / GOA - Fuel - AEG Fuels - LIMJ / GOA" at bounding box center [1489, 422] width 147 height 8
click at [1555, 58] on icon at bounding box center [1559, 57] width 12 height 12
type input "-00:05"
type input "0"
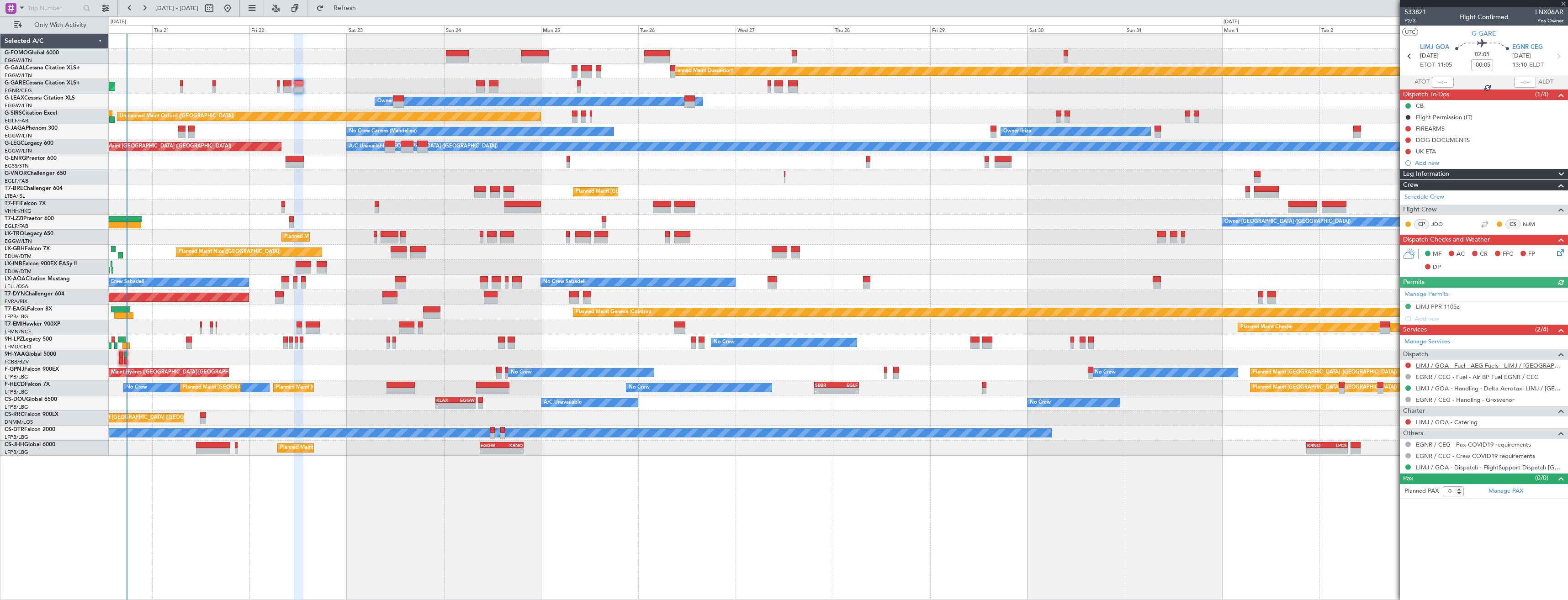
click at [1501, 364] on link "LIMJ / GOA - Fuel - AEG Fuels - LIMJ / GOA" at bounding box center [1489, 365] width 147 height 8
click at [357, 12] on button "Refresh" at bounding box center [340, 9] width 55 height 15
click at [1438, 164] on div "Add new" at bounding box center [1485, 162] width 140 height 8
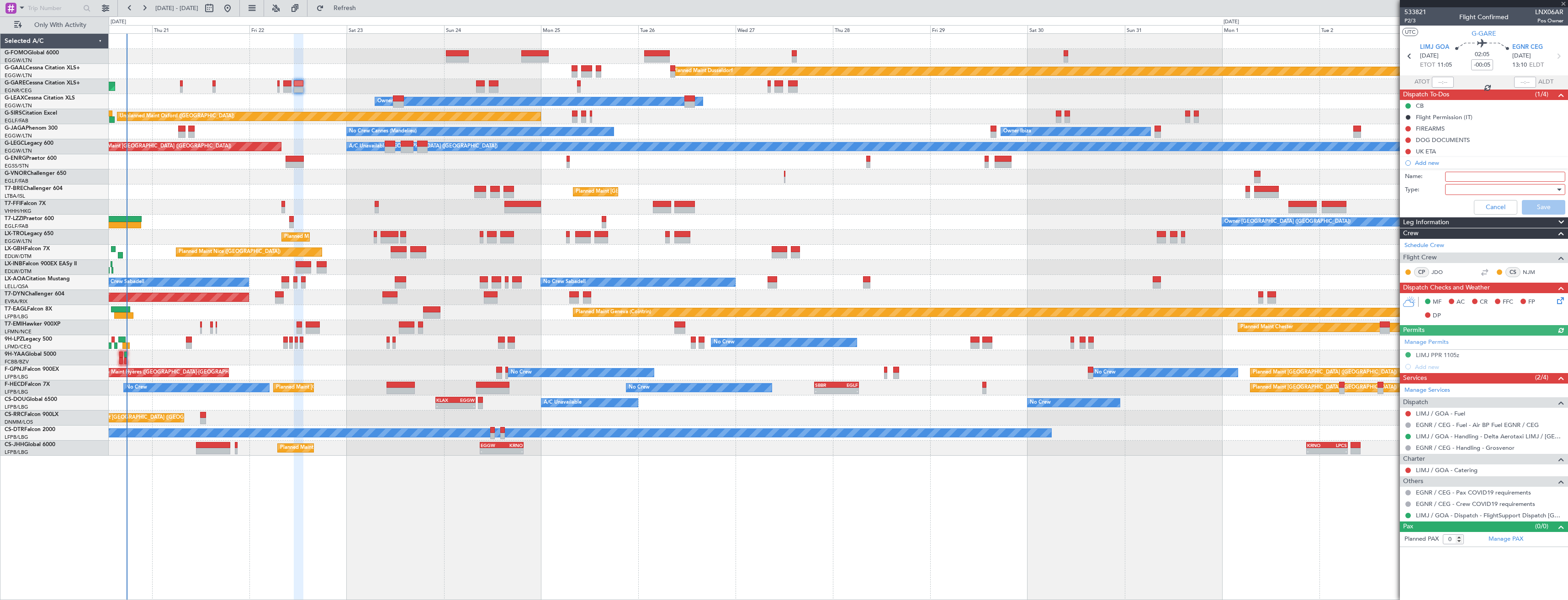
click at [1455, 180] on input "Name:" at bounding box center [1505, 176] width 120 height 10
type input "LIMJ FUEL VIA HANDLER"
click at [1465, 187] on div at bounding box center [1502, 189] width 107 height 14
click at [1470, 203] on span "Generic" at bounding box center [1500, 208] width 112 height 14
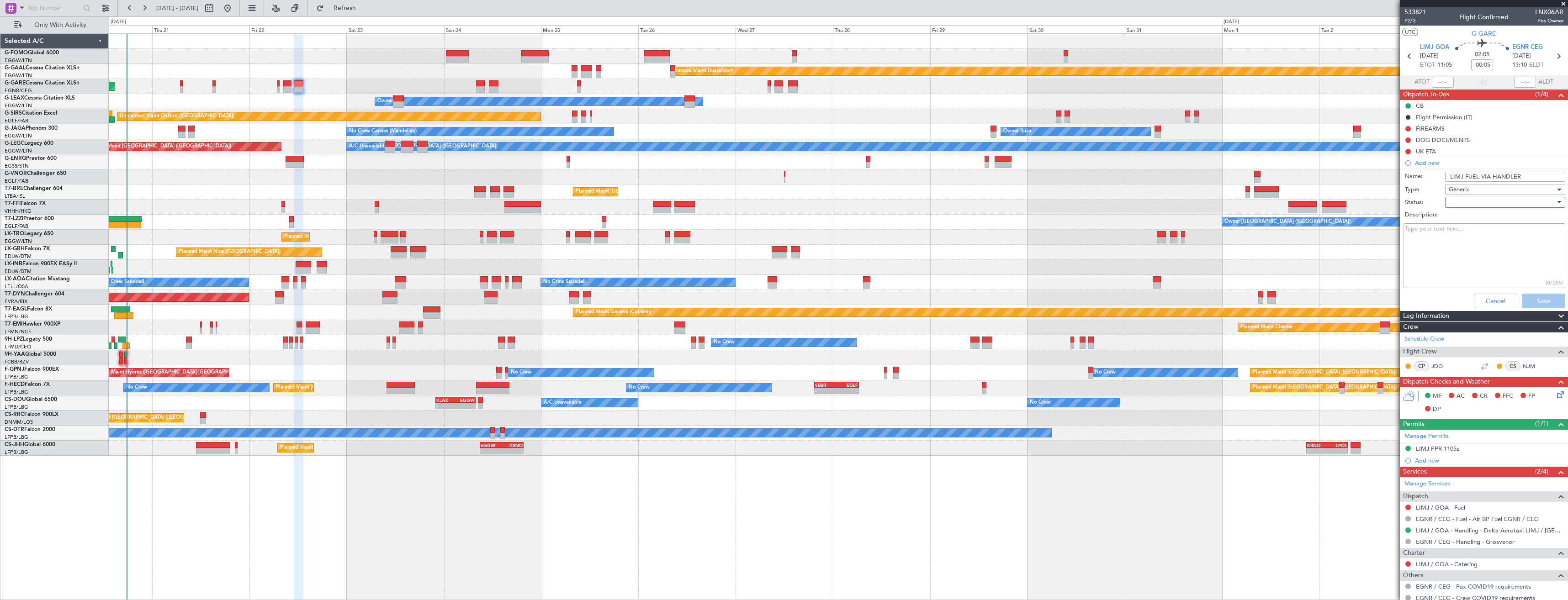
click at [1469, 203] on div at bounding box center [1502, 202] width 107 height 14
drag, startPoint x: 1469, startPoint y: 233, endPoint x: 1489, endPoint y: 253, distance: 28.3
click at [1470, 233] on span "In Progress" at bounding box center [1501, 234] width 107 height 14
click at [1547, 295] on button "Save" at bounding box center [1543, 301] width 43 height 15
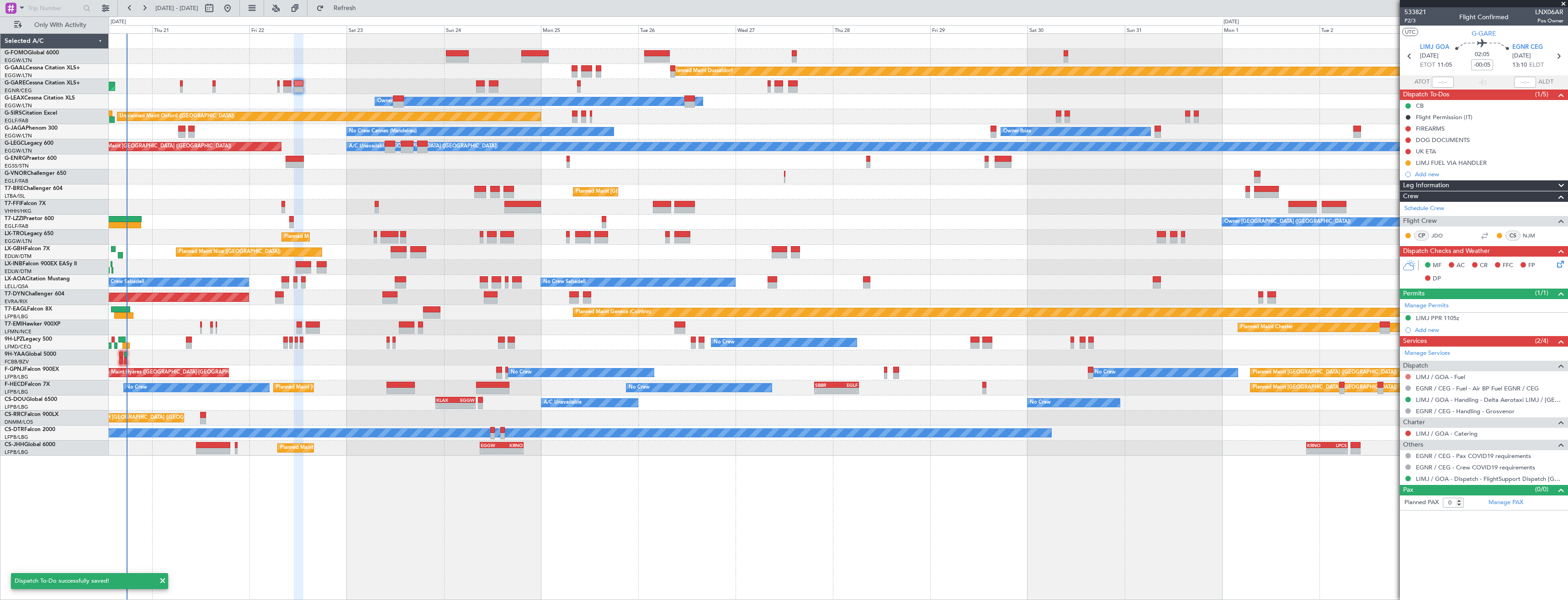
click at [1407, 375] on button at bounding box center [1408, 377] width 5 height 5
click at [1386, 427] on span "Requested" at bounding box center [1382, 430] width 29 height 9
click at [1407, 59] on icon at bounding box center [1410, 57] width 12 height 12
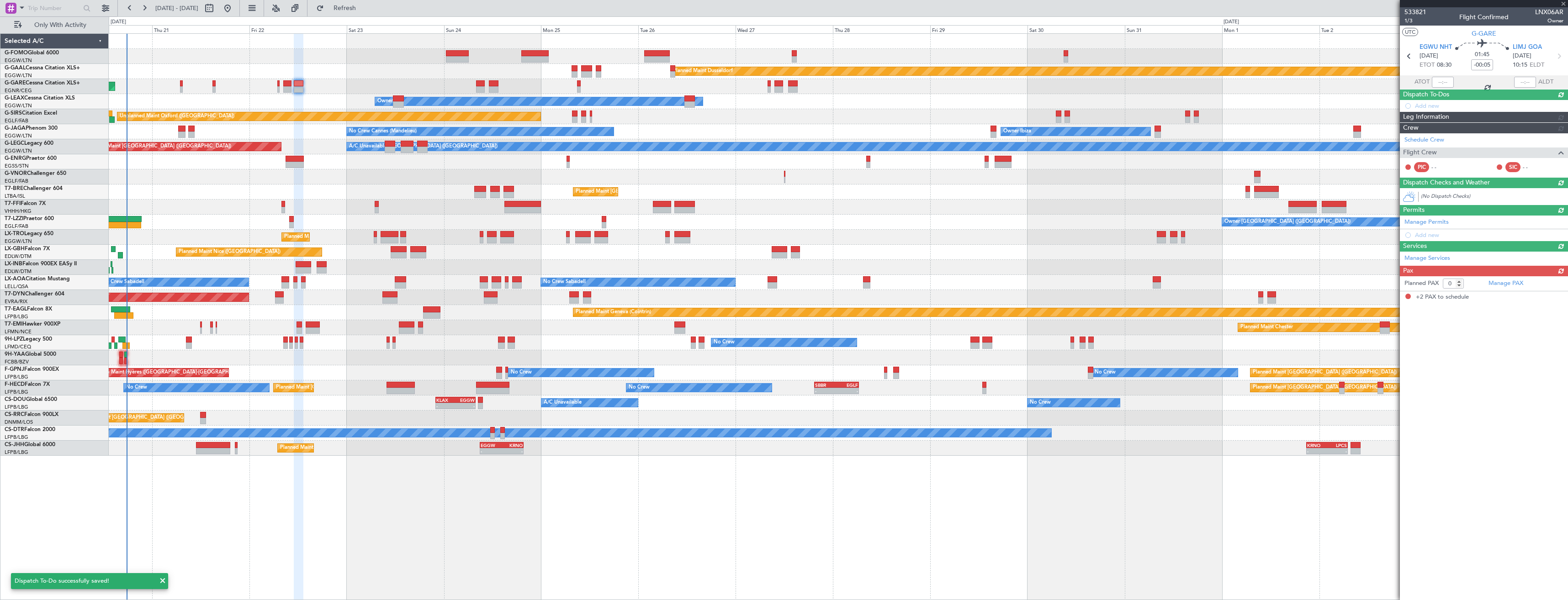
type input "+00:20"
type input "2"
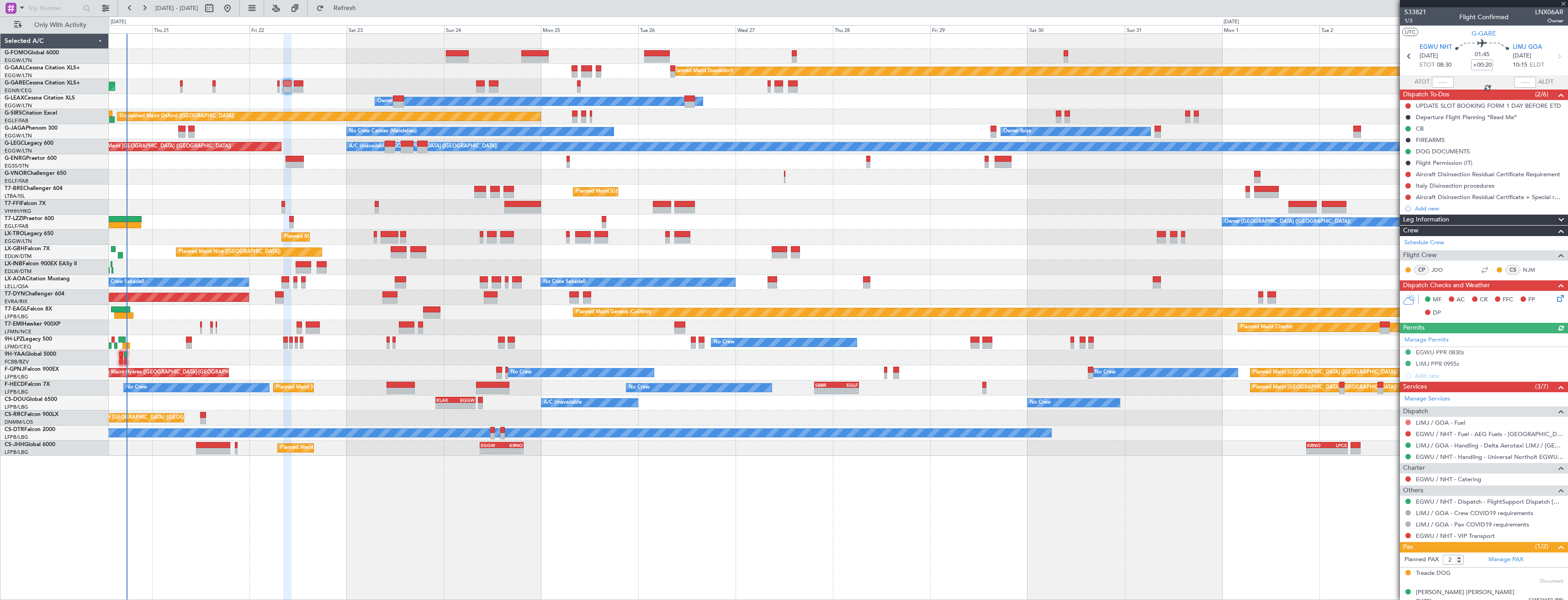
click at [1407, 420] on button at bounding box center [1408, 422] width 5 height 5
drag, startPoint x: 1376, startPoint y: 474, endPoint x: 1377, endPoint y: 461, distance: 13.0
click at [1376, 473] on span "Requested" at bounding box center [1382, 476] width 29 height 9
click at [1426, 208] on div "Add new" at bounding box center [1485, 208] width 140 height 8
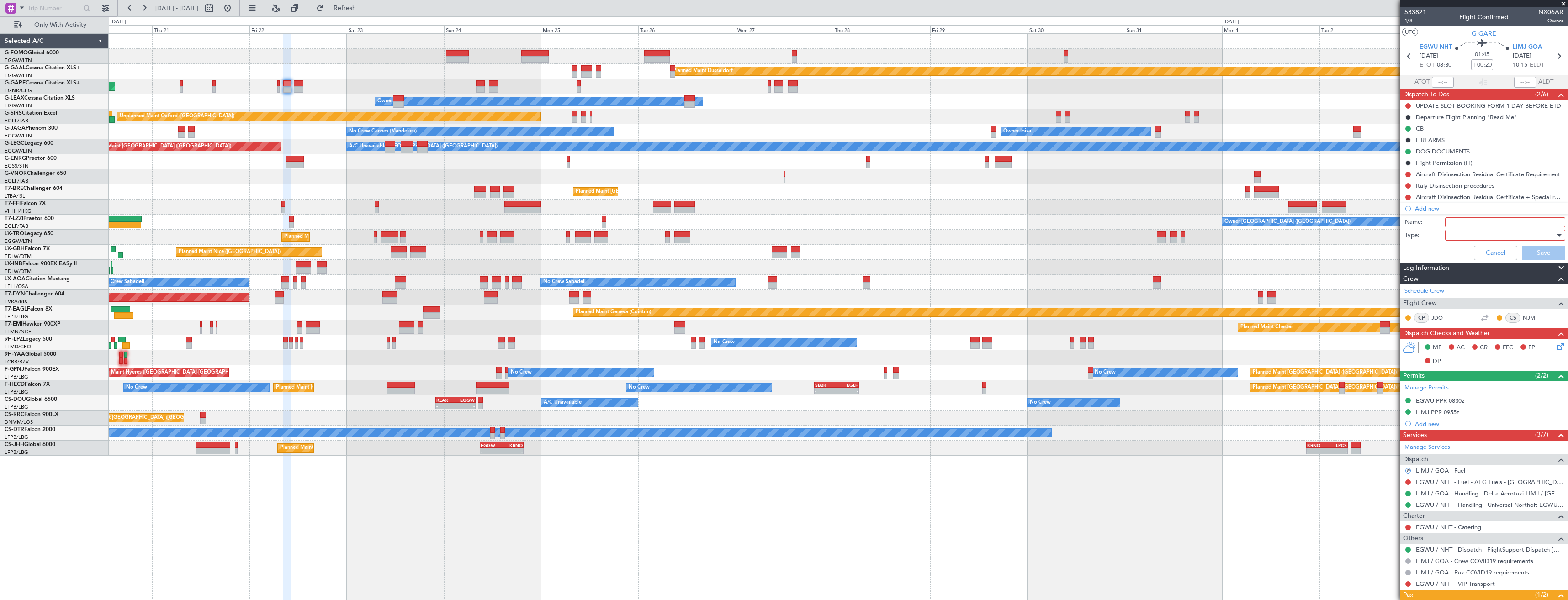
click at [1458, 219] on input "Name:" at bounding box center [1505, 222] width 120 height 10
type input "LIMJ FUEL VIA HANDLER"
click at [1459, 234] on div at bounding box center [1502, 235] width 107 height 14
click at [1463, 265] on span "Country" at bounding box center [1501, 268] width 107 height 14
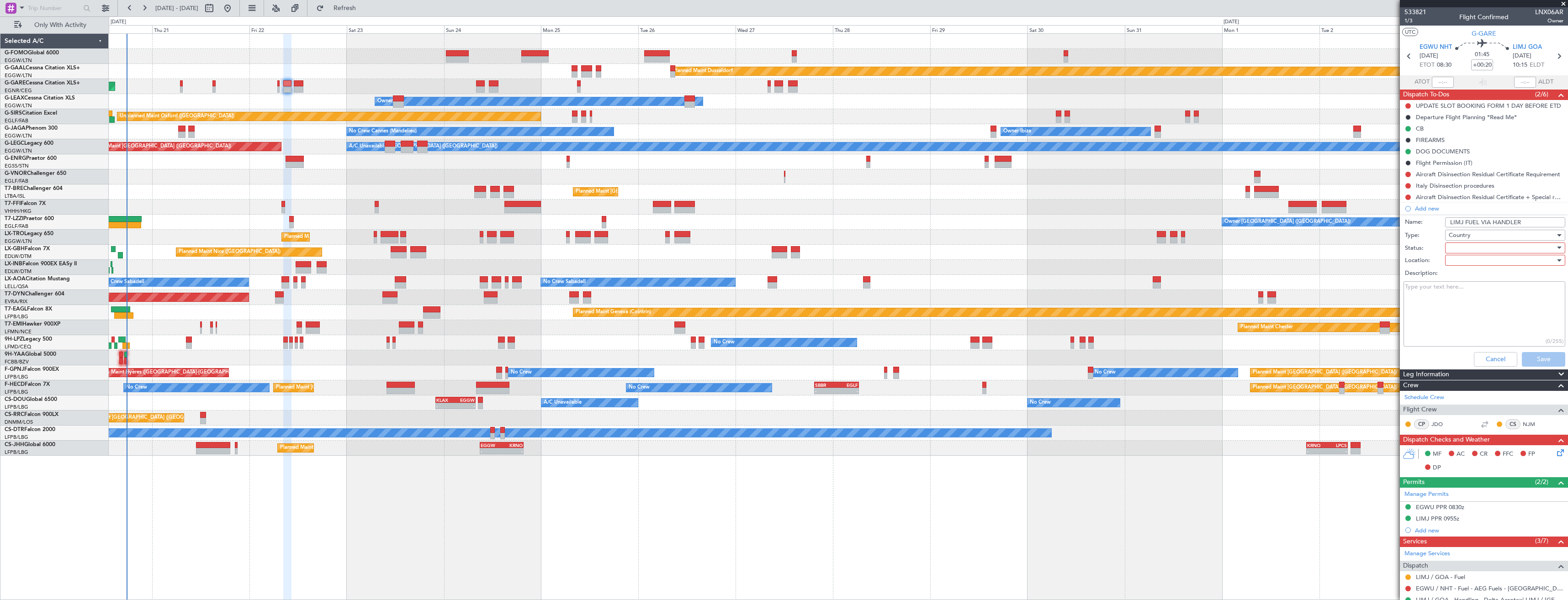
click at [1462, 232] on span "Country" at bounding box center [1460, 235] width 22 height 9
click at [1469, 255] on span "Generic" at bounding box center [1501, 254] width 107 height 14
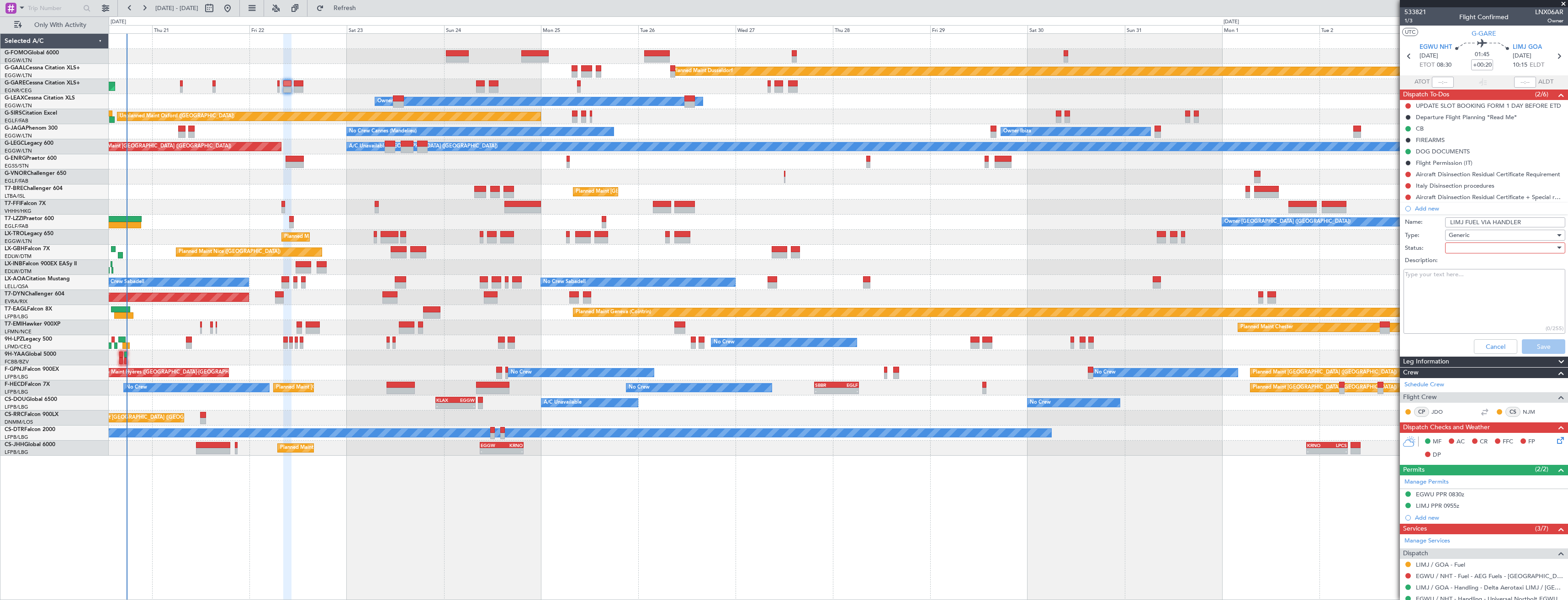
click at [1465, 248] on div at bounding box center [1502, 248] width 107 height 14
click at [1466, 277] on span "In Progress" at bounding box center [1501, 280] width 107 height 14
click at [1528, 347] on button "Save" at bounding box center [1543, 347] width 43 height 15
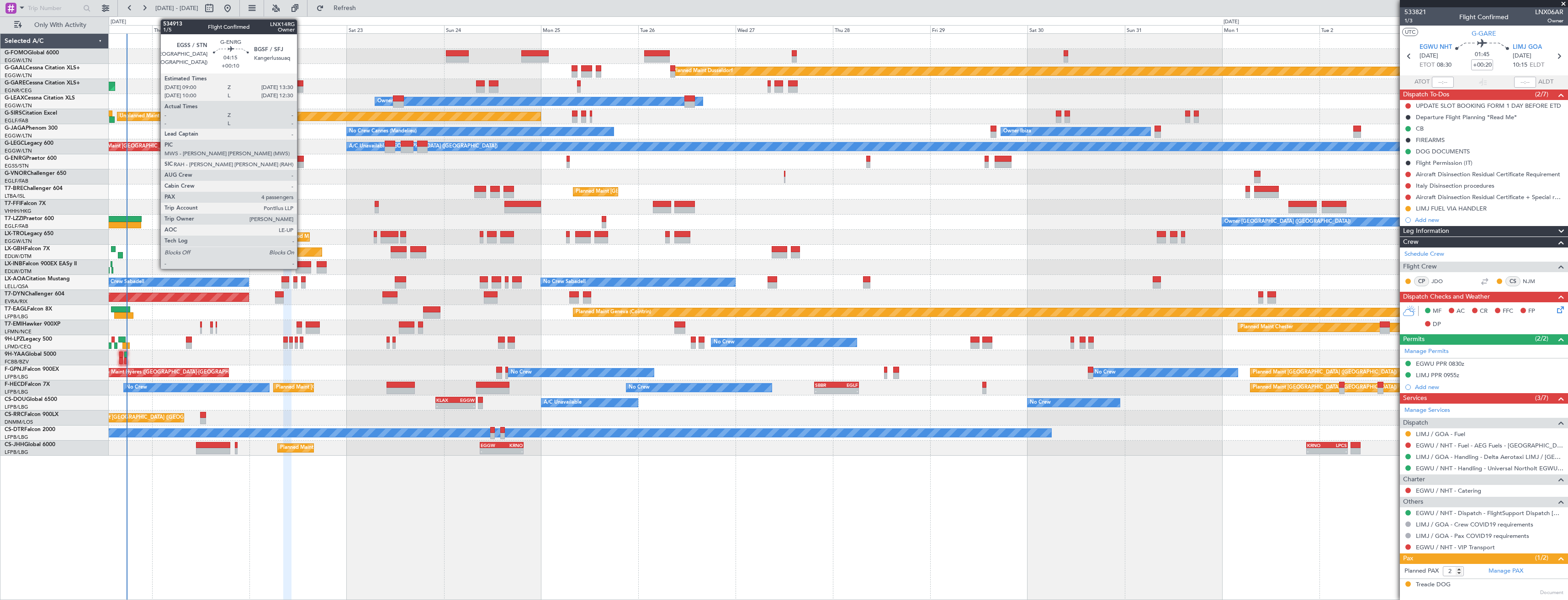
click at [301, 157] on div at bounding box center [295, 159] width 18 height 7
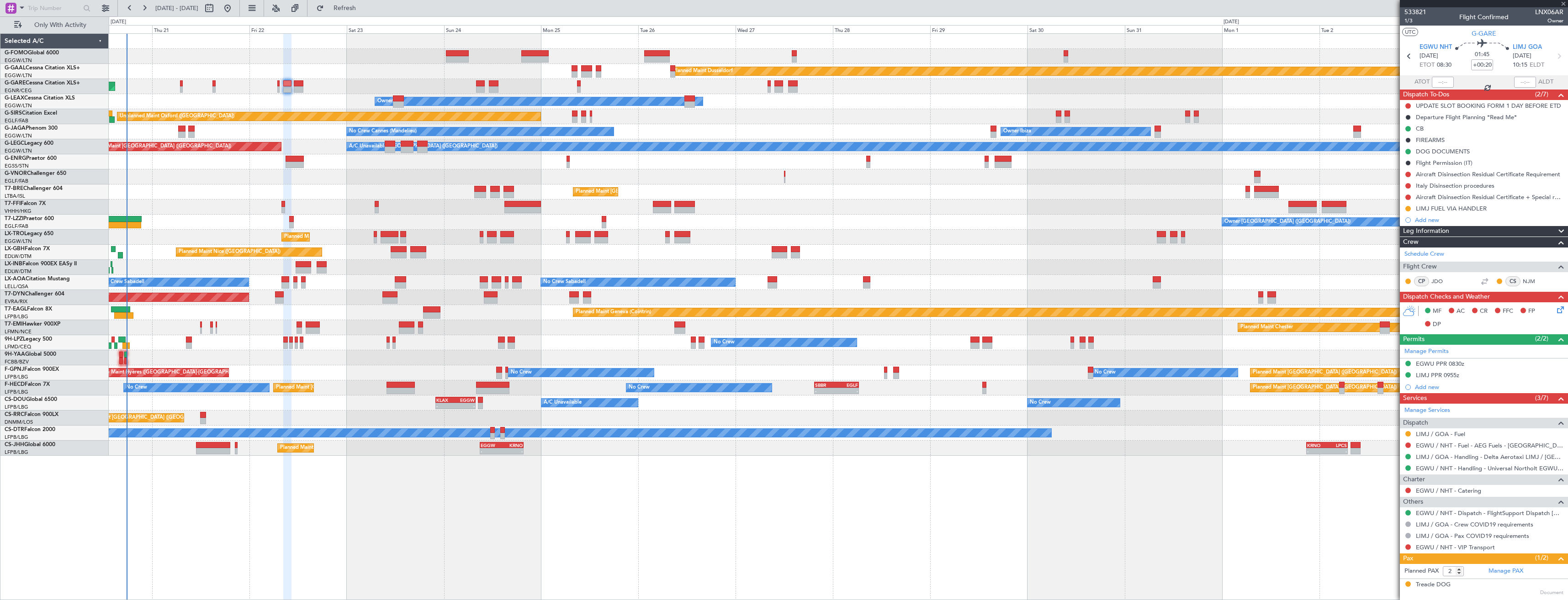
type input "+00:10"
type input "4"
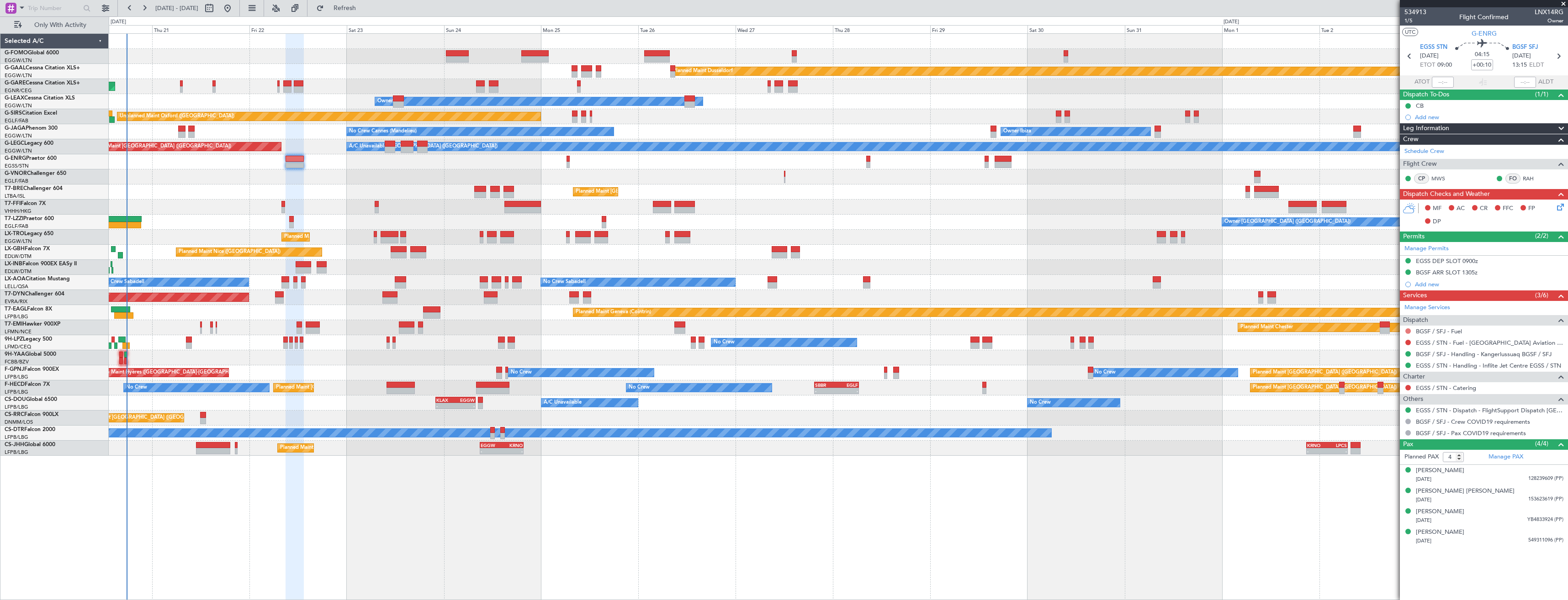
click at [1406, 330] on button at bounding box center [1408, 331] width 5 height 5
click at [1370, 344] on span "Not Required" at bounding box center [1386, 344] width 37 height 9
click at [1412, 21] on span "1/5" at bounding box center [1415, 21] width 22 height 8
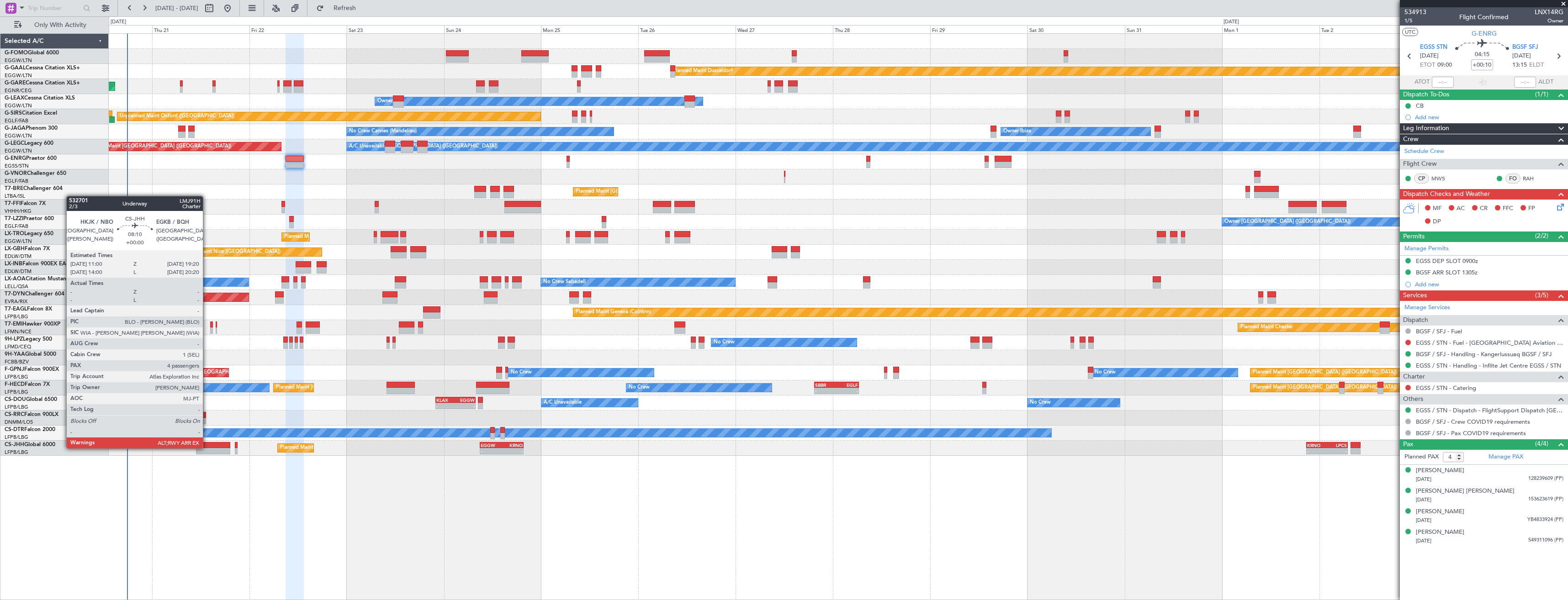
click at [207, 448] on div at bounding box center [213, 445] width 34 height 7
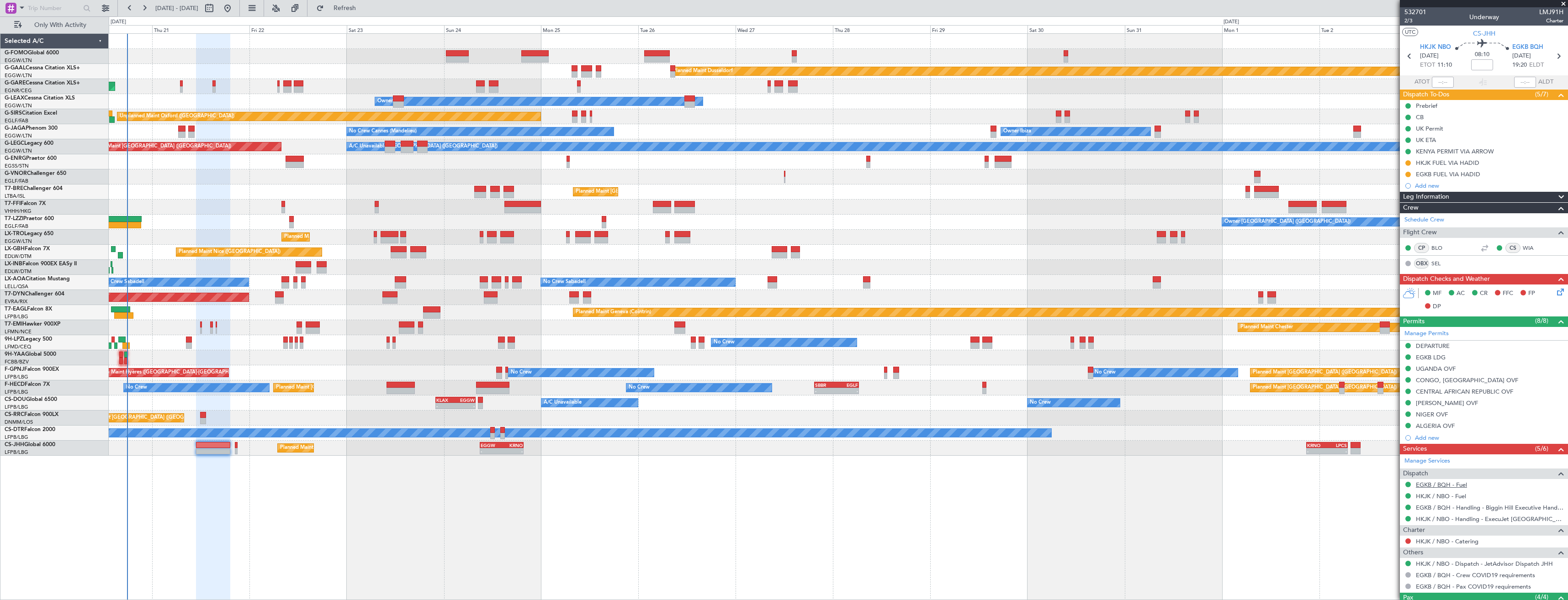
click at [1438, 482] on link "EGKB / BQH - Fuel" at bounding box center [1441, 484] width 51 height 8
drag, startPoint x: 1407, startPoint y: 175, endPoint x: 1410, endPoint y: 189, distance: 14.3
click at [1407, 175] on button at bounding box center [1408, 174] width 5 height 5
click at [1409, 215] on span "Completed" at bounding box center [1412, 214] width 30 height 9
click at [1407, 162] on button at bounding box center [1408, 162] width 5 height 5
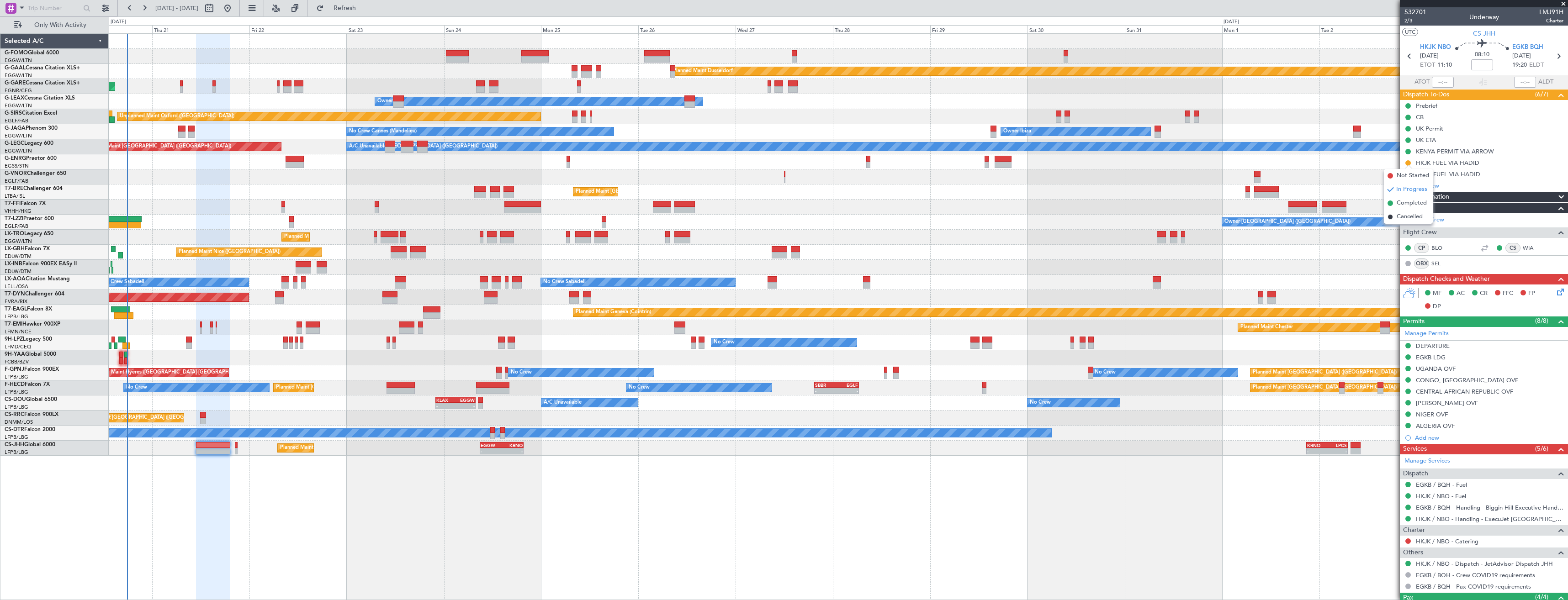
click at [1406, 204] on span "Completed" at bounding box center [1412, 203] width 30 height 9
click at [1552, 58] on icon at bounding box center [1558, 57] width 12 height 12
type input "0"
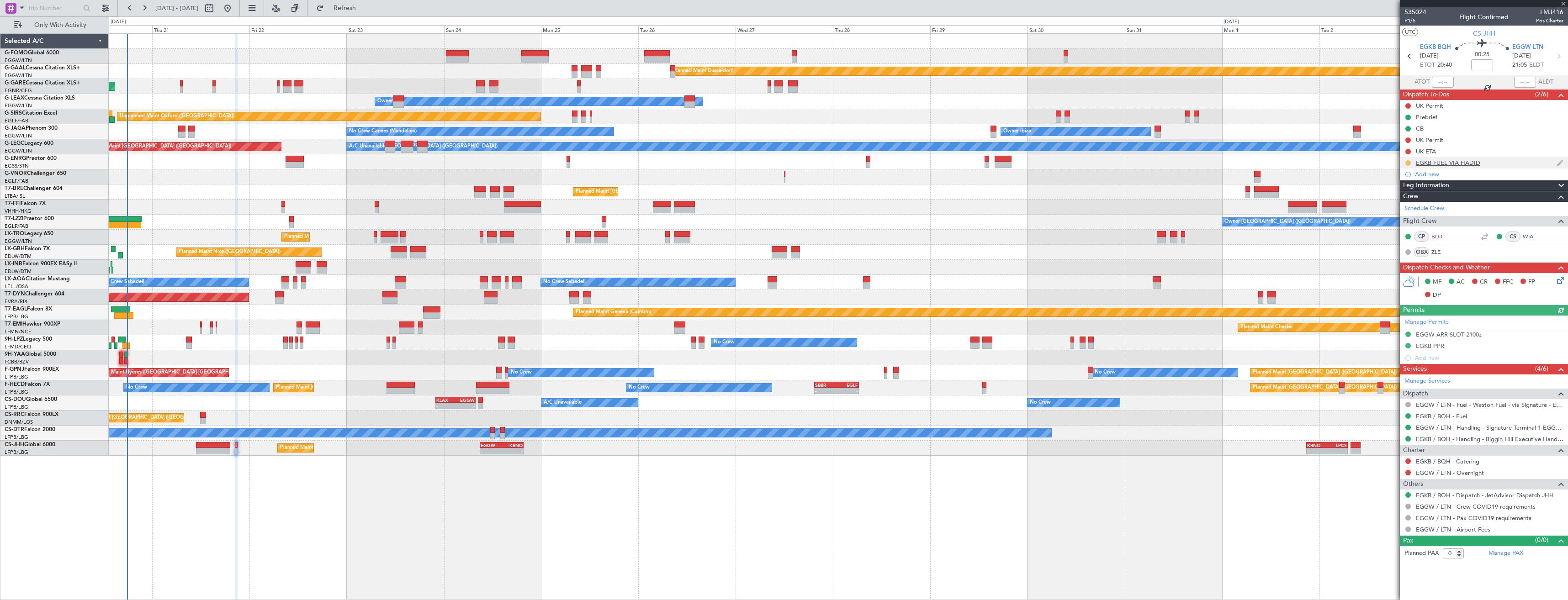
click at [1406, 162] on button at bounding box center [1408, 162] width 5 height 5
click at [1406, 203] on span "Completed" at bounding box center [1412, 203] width 30 height 9
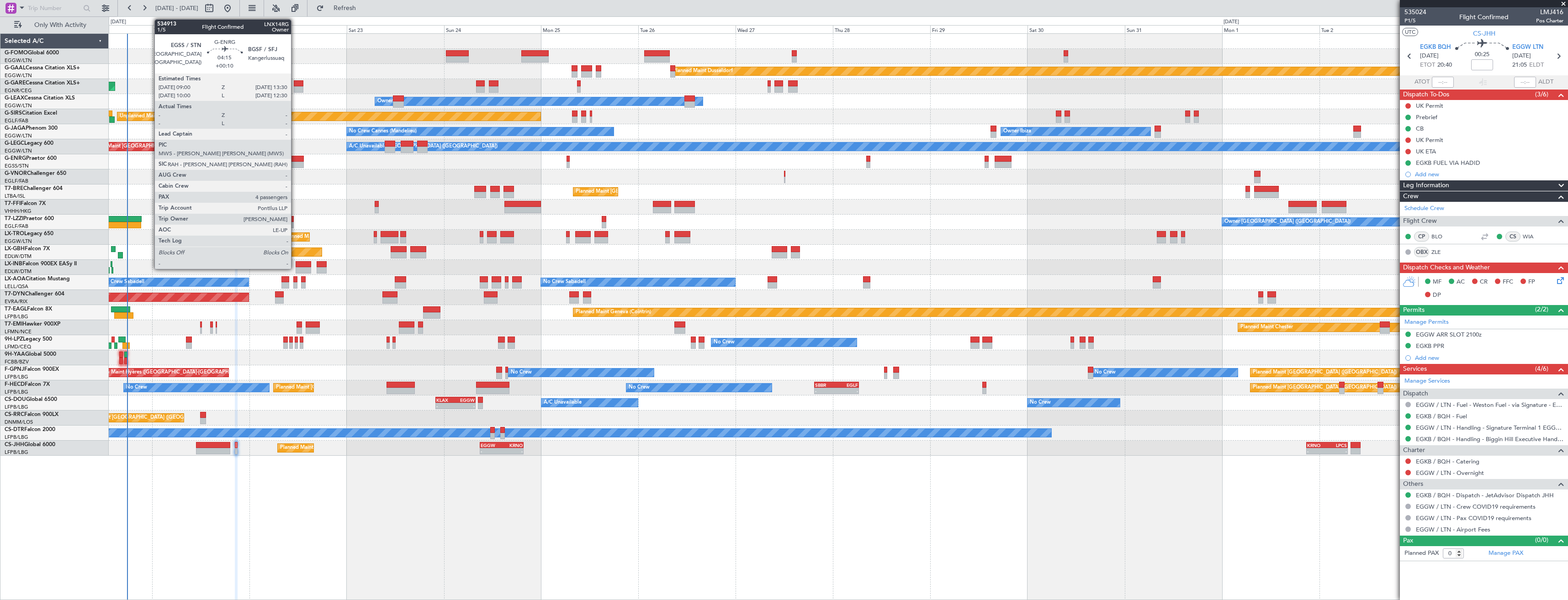
click at [295, 161] on div at bounding box center [295, 159] width 18 height 7
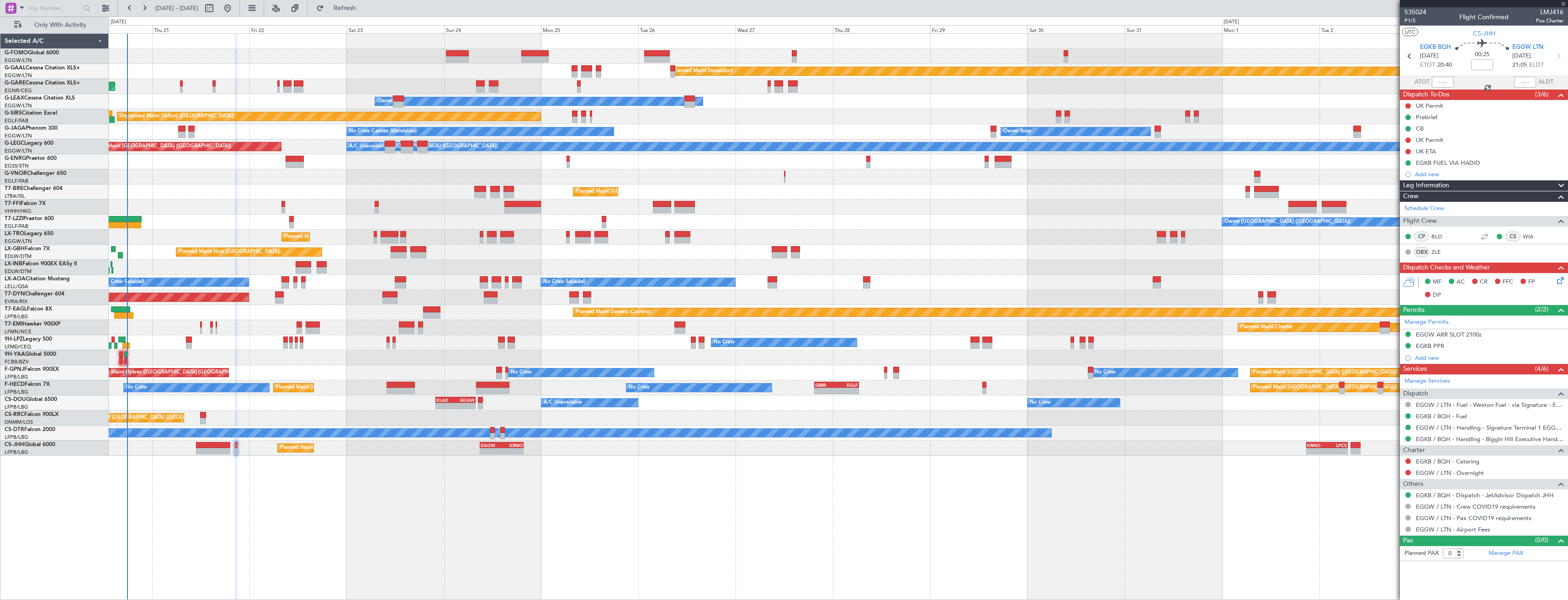
type input "+00:10"
type input "4"
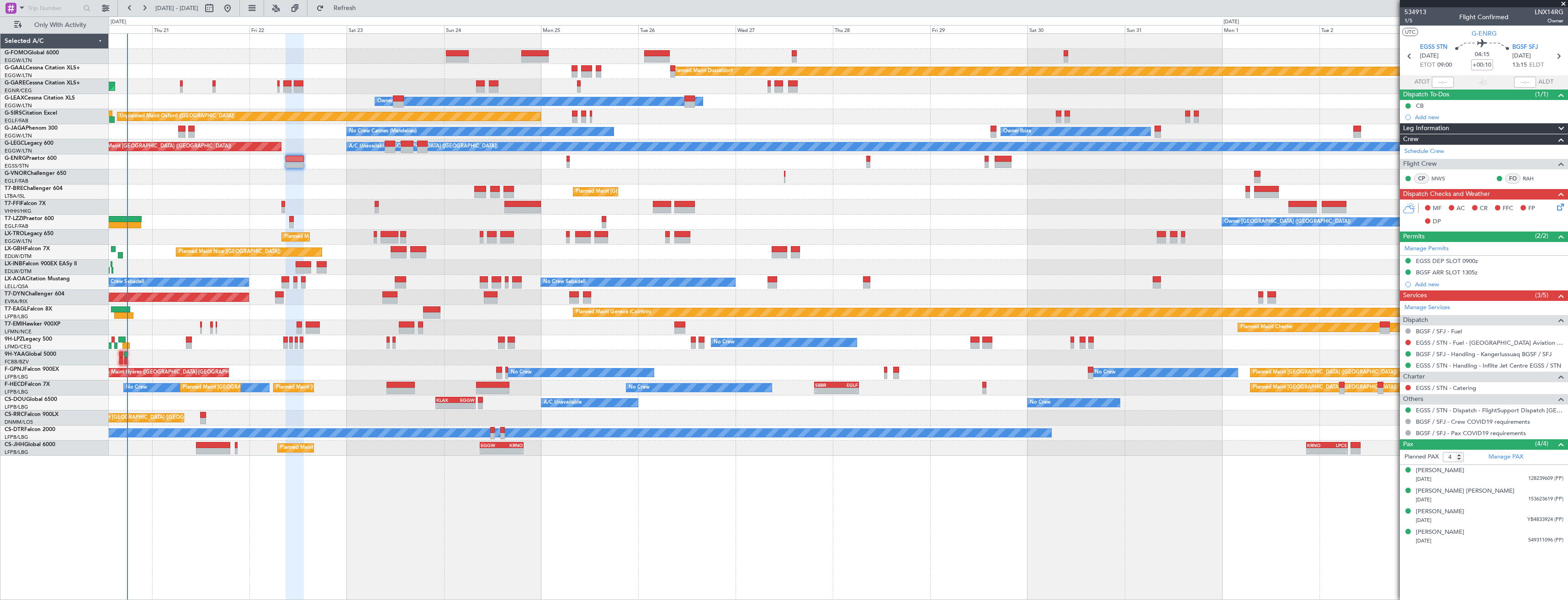
click at [1558, 209] on icon at bounding box center [1559, 206] width 7 height 7
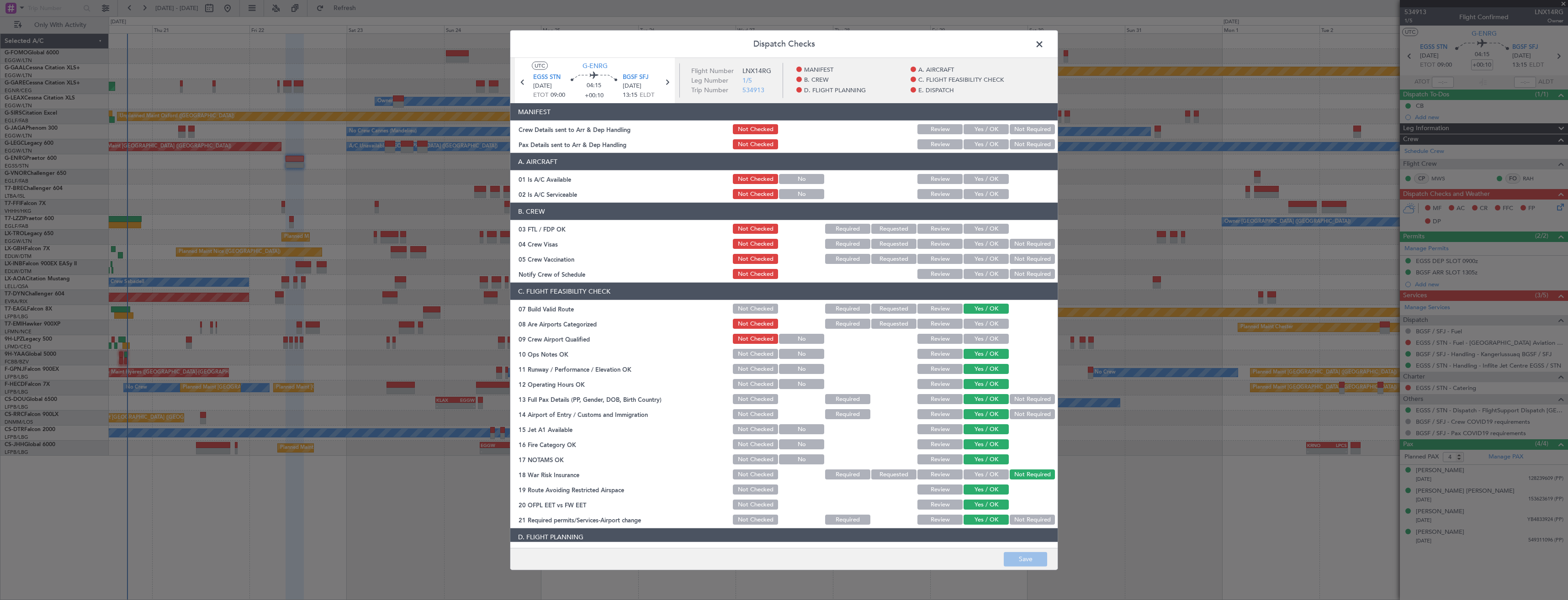
drag, startPoint x: 975, startPoint y: 133, endPoint x: 975, endPoint y: 139, distance: 6.0
click at [975, 133] on button "Yes / OK" at bounding box center [986, 129] width 45 height 10
click at [975, 141] on button "Yes / OK" at bounding box center [986, 144] width 45 height 10
click at [1023, 559] on button "Save" at bounding box center [1025, 559] width 43 height 15
click at [1044, 43] on span at bounding box center [1044, 47] width 0 height 18
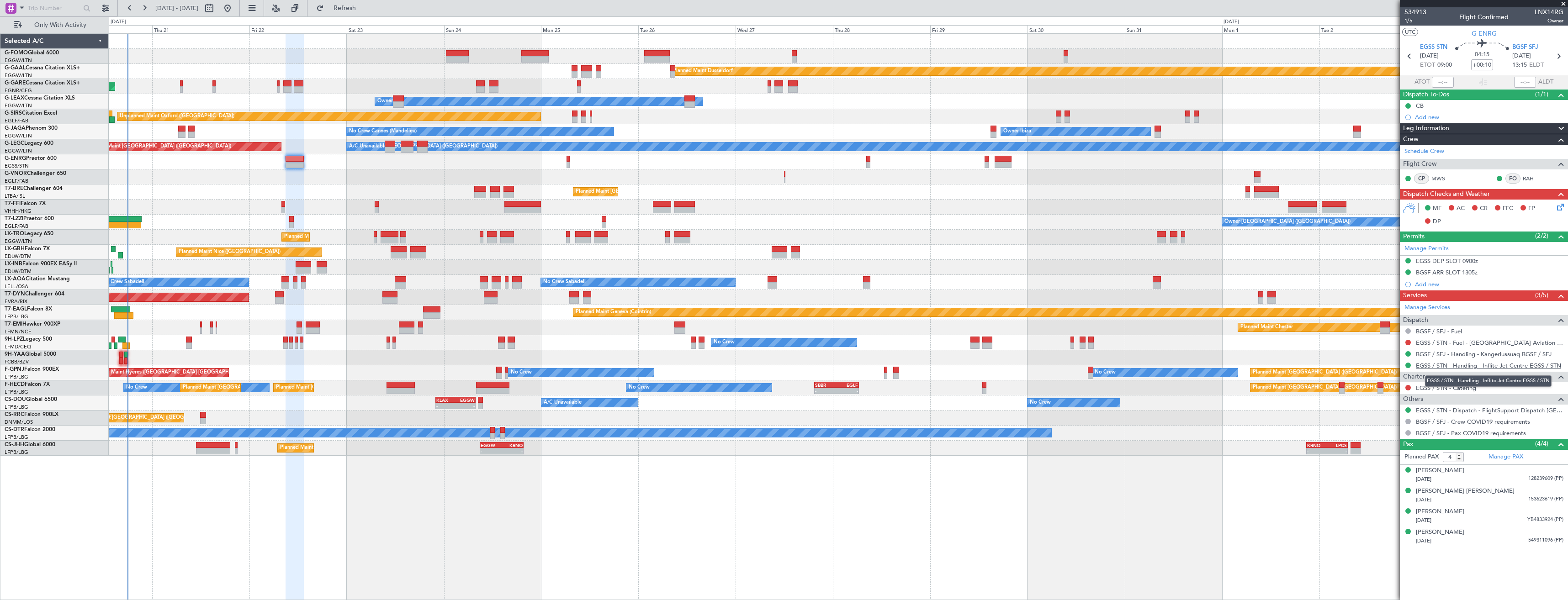
click at [1435, 368] on link "EGSS / STN - Handling - Inflite Jet Centre EGSS / STN" at bounding box center [1488, 365] width 145 height 8
click at [1462, 345] on link "EGSS / STN - Fuel - [GEOGRAPHIC_DATA] Aviation Fuel - [GEOGRAPHIC_DATA] - [GEOG…" at bounding box center [1489, 343] width 147 height 8
click at [364, 11] on span "Refresh" at bounding box center [345, 8] width 38 height 7
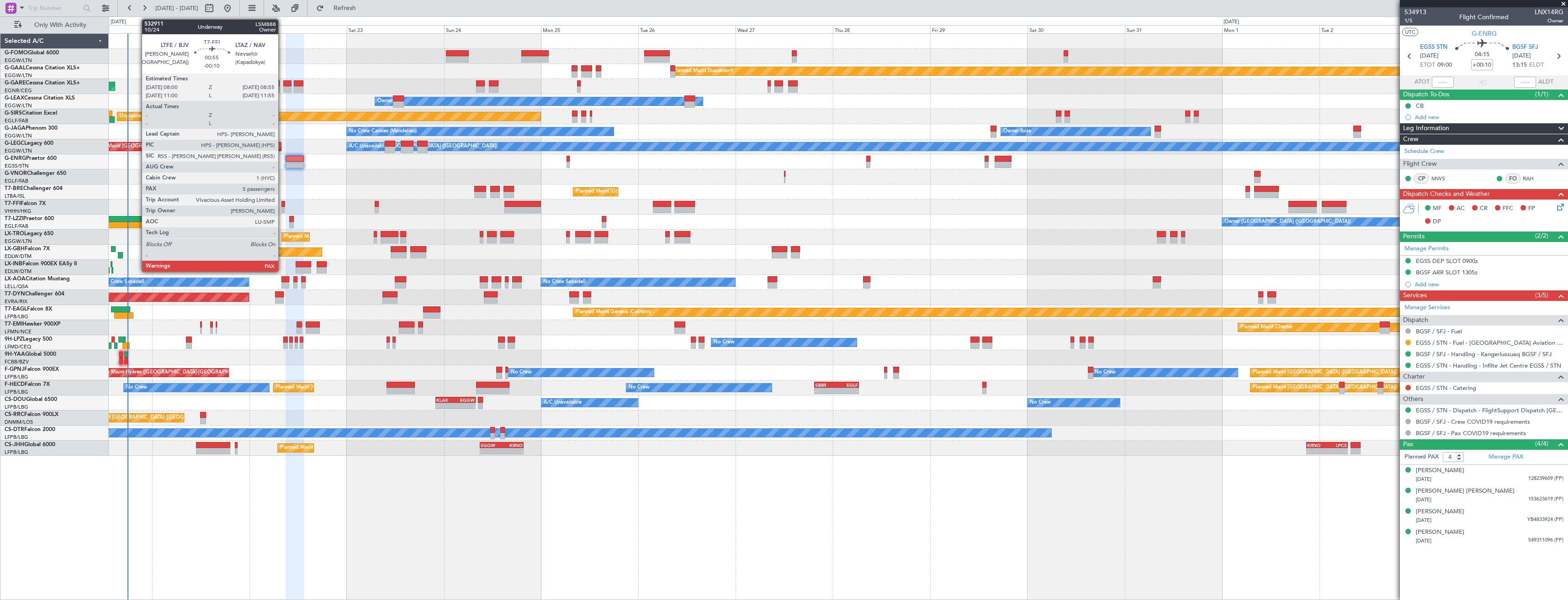
click at [282, 207] on div at bounding box center [283, 210] width 4 height 7
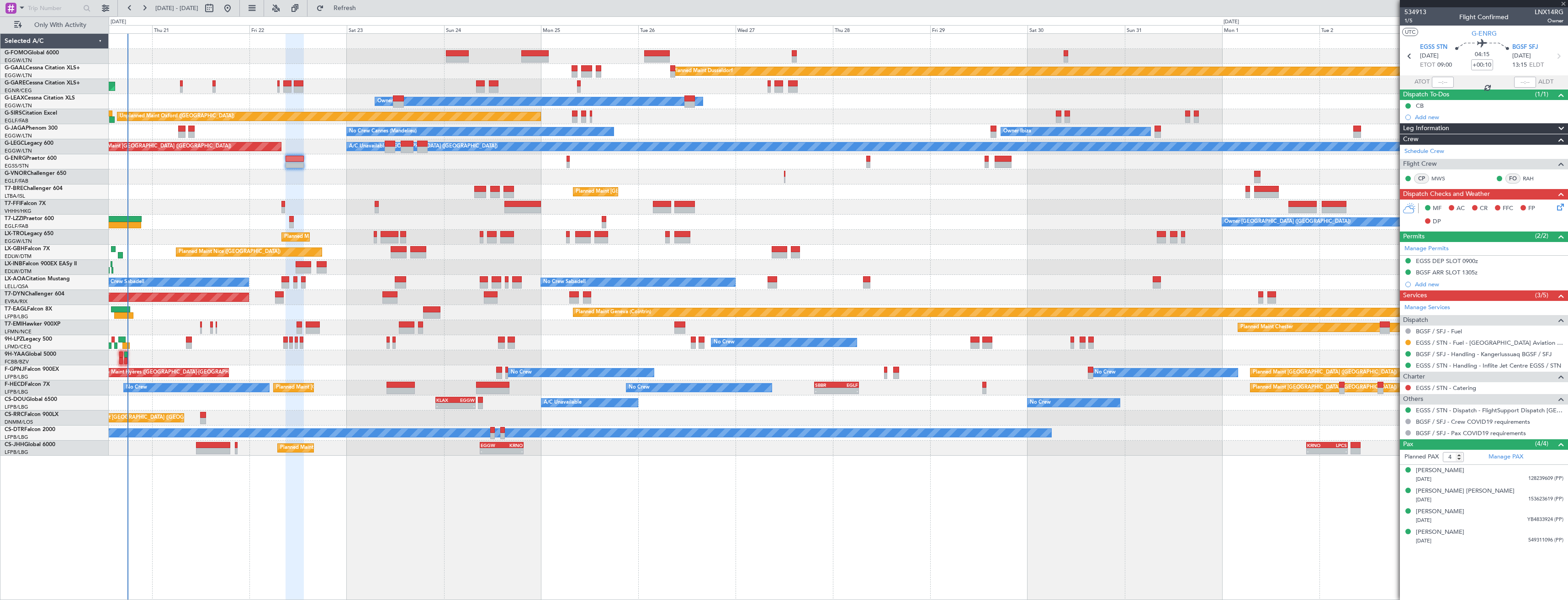
type input "-00:10"
type input "5"
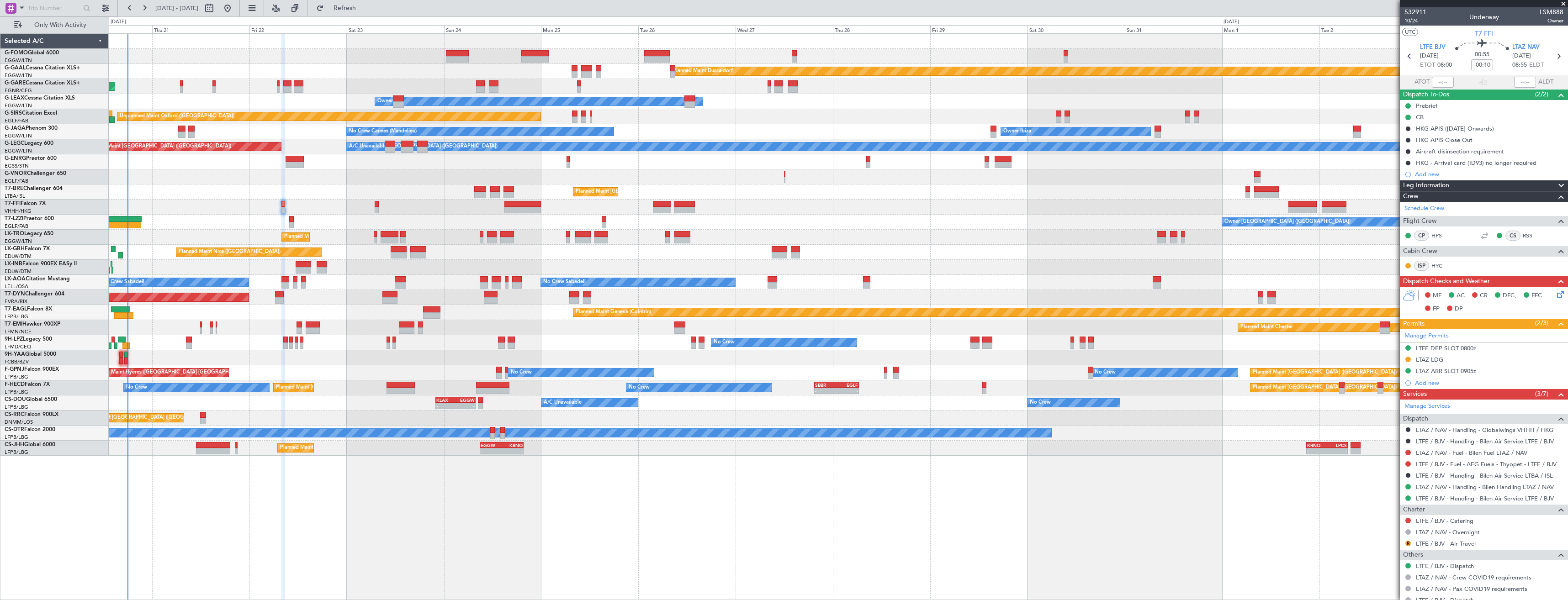
click at [1413, 21] on span "10/24" at bounding box center [1415, 21] width 22 height 8
click at [1555, 293] on icon at bounding box center [1559, 293] width 7 height 7
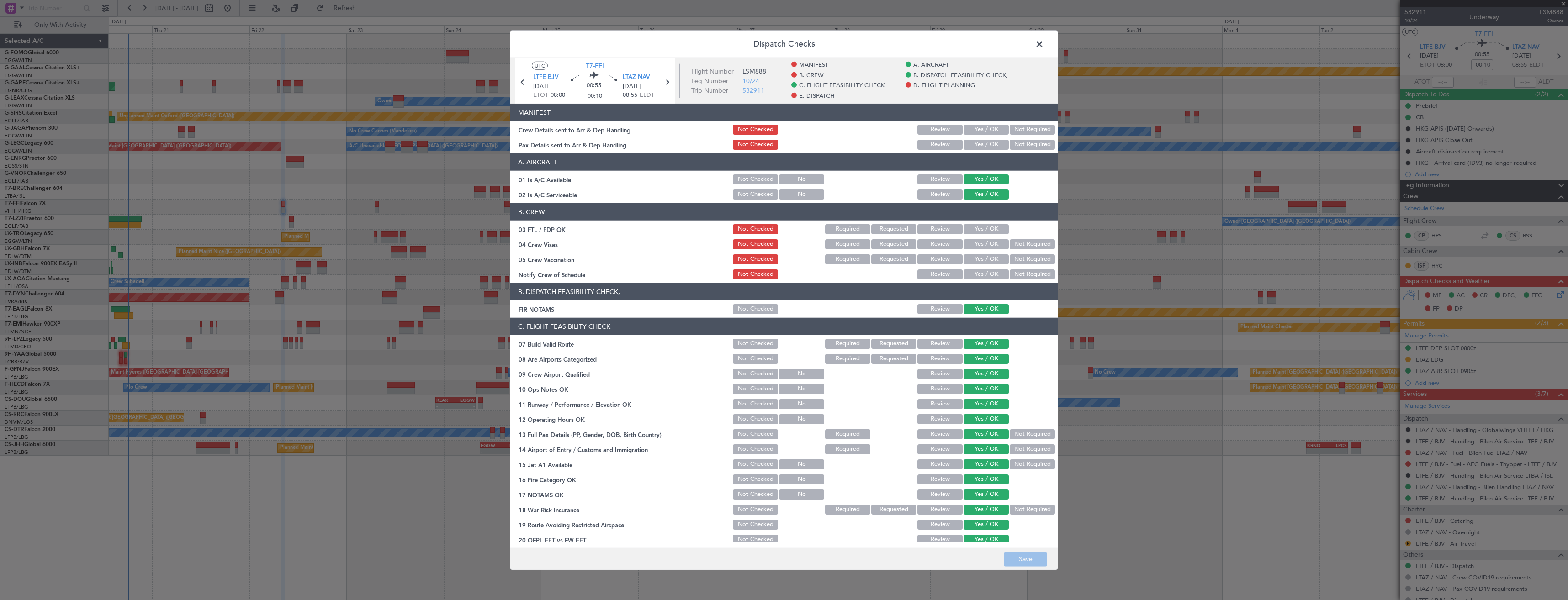
click at [973, 133] on button "Yes / OK" at bounding box center [986, 130] width 45 height 10
click at [974, 146] on button "Yes / OK" at bounding box center [986, 145] width 45 height 10
click at [1027, 554] on button "Save" at bounding box center [1025, 559] width 43 height 15
click at [1044, 47] on span at bounding box center [1044, 47] width 0 height 18
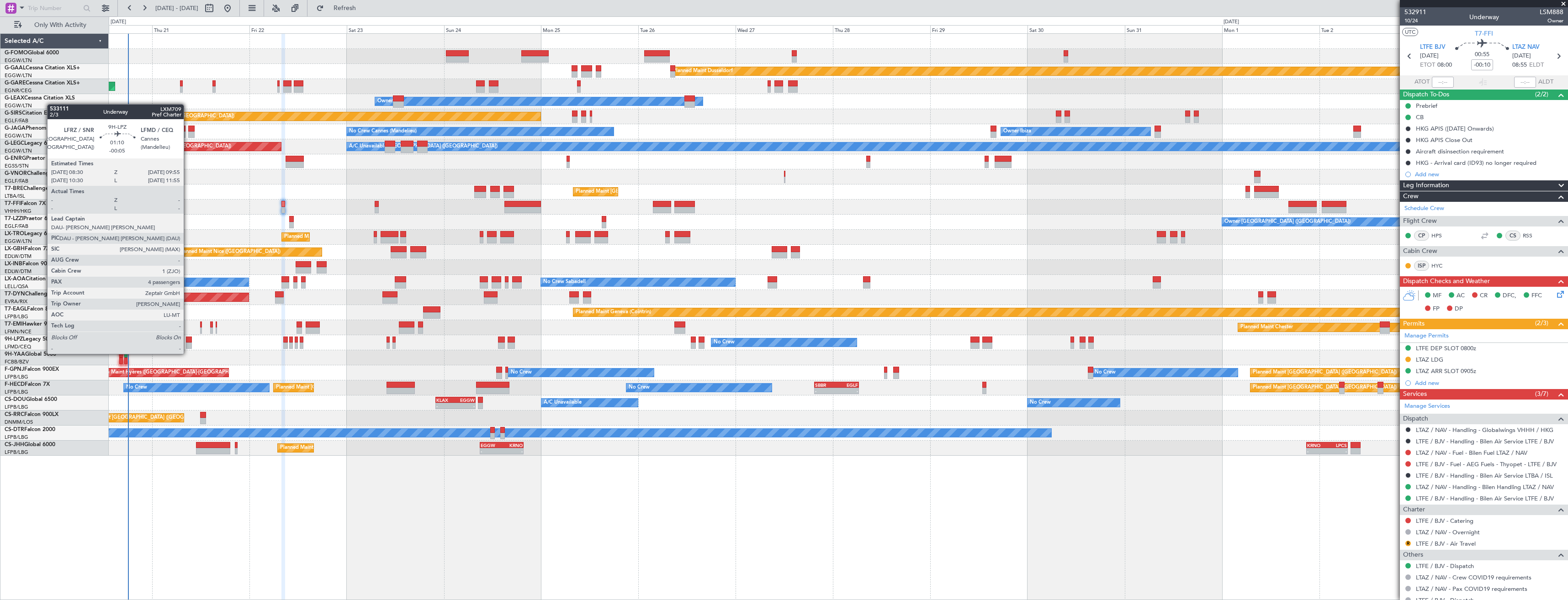
click at [187, 345] on div at bounding box center [189, 346] width 6 height 7
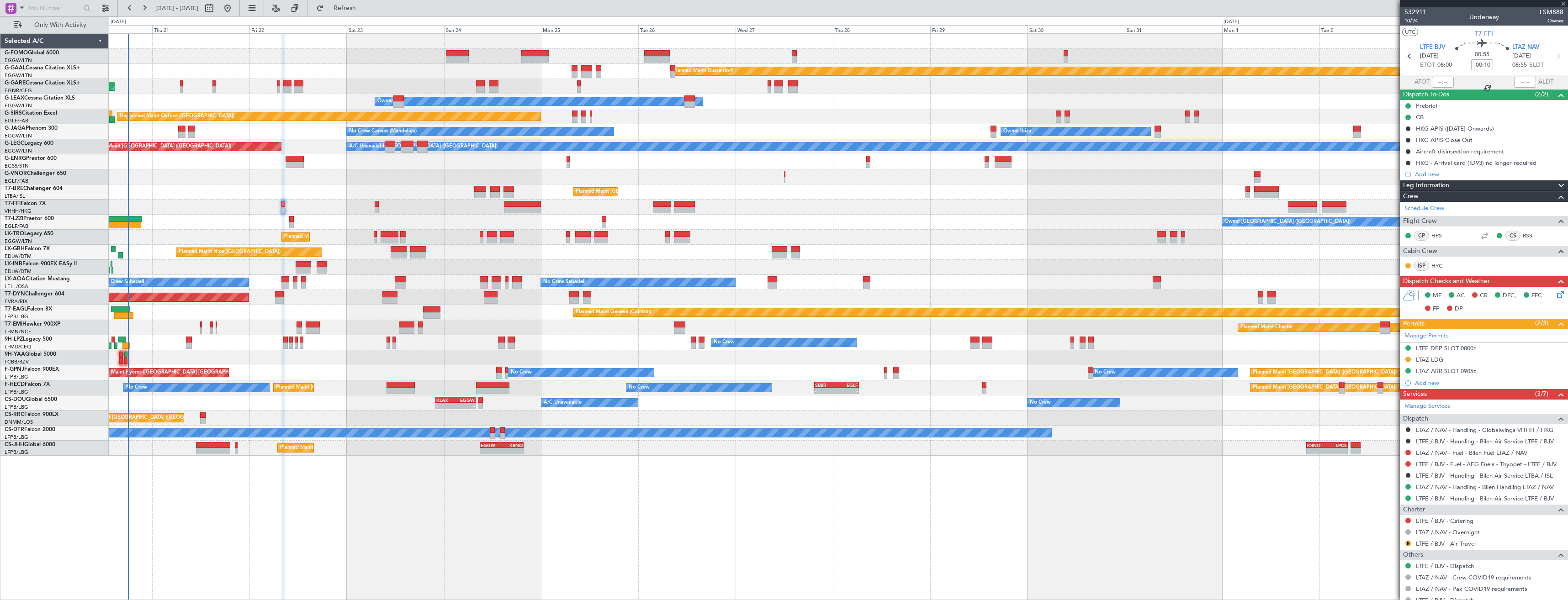
type input "-00:05"
type input "4"
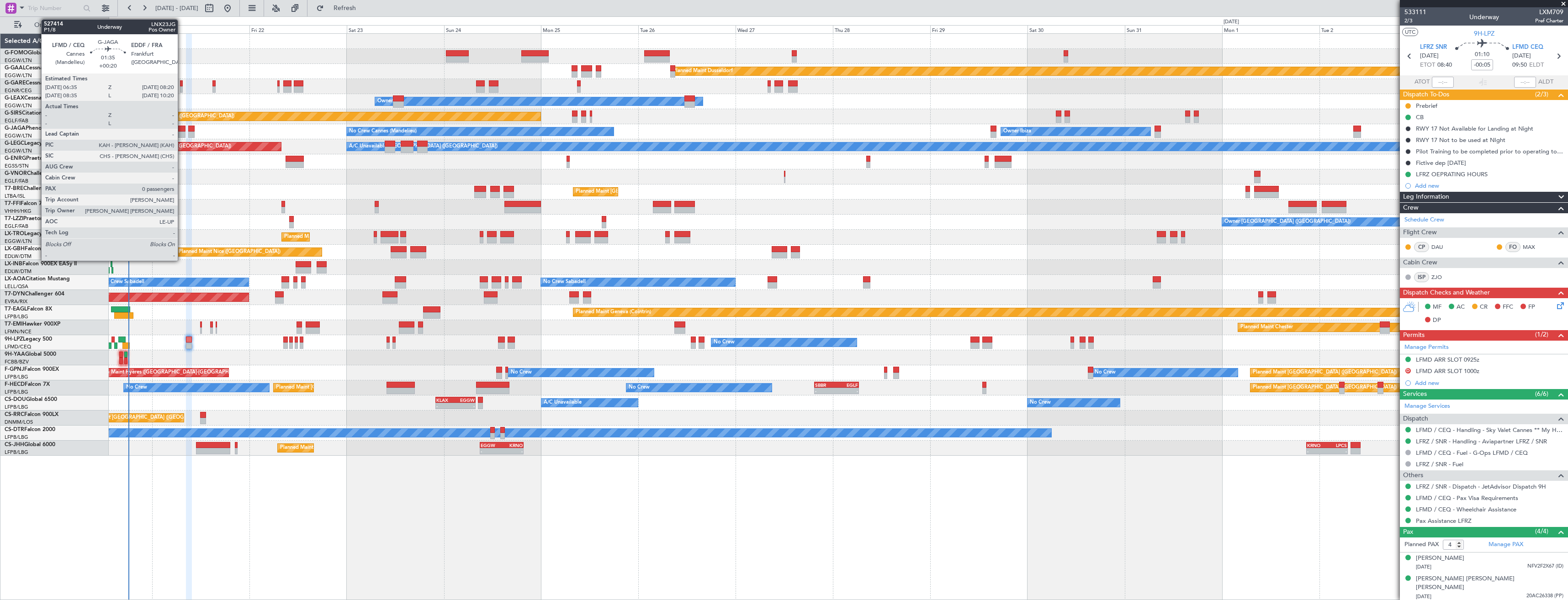
click at [182, 132] on div at bounding box center [182, 134] width 7 height 7
type input "+00:20"
type input "0"
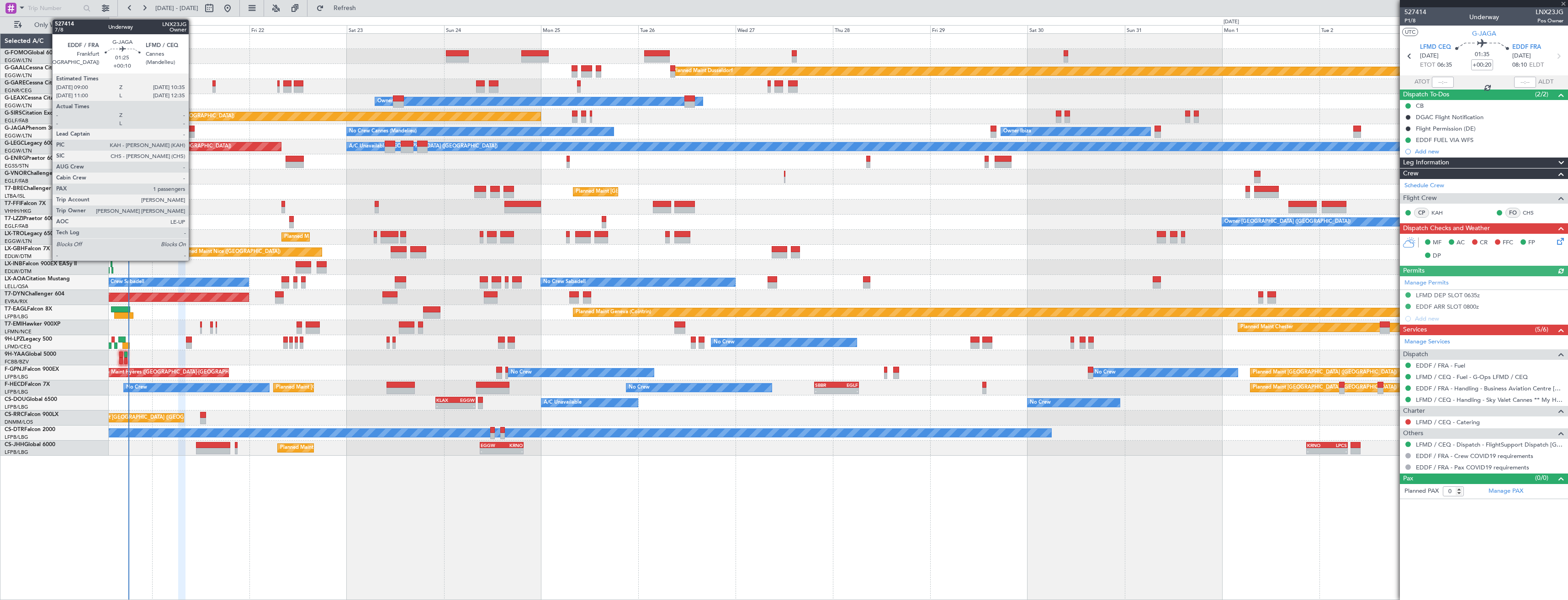
click at [193, 131] on div at bounding box center [191, 128] width 7 height 7
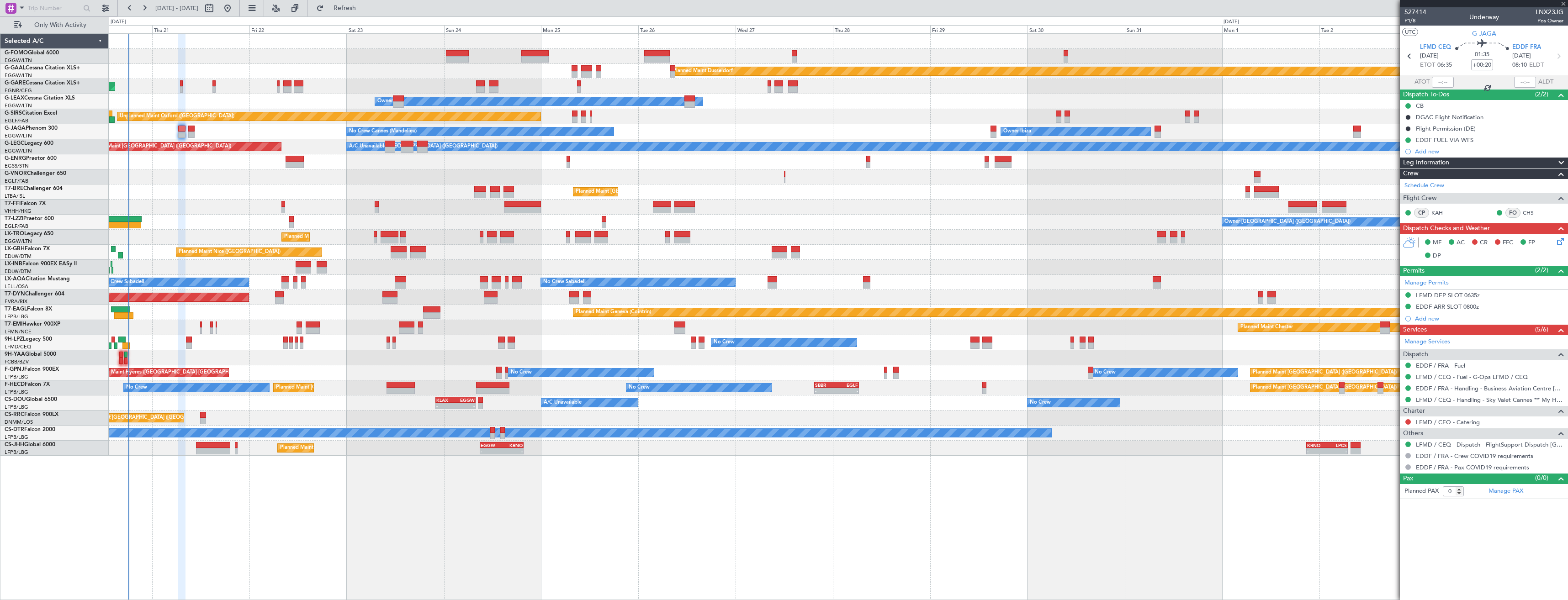
type input "+00:10"
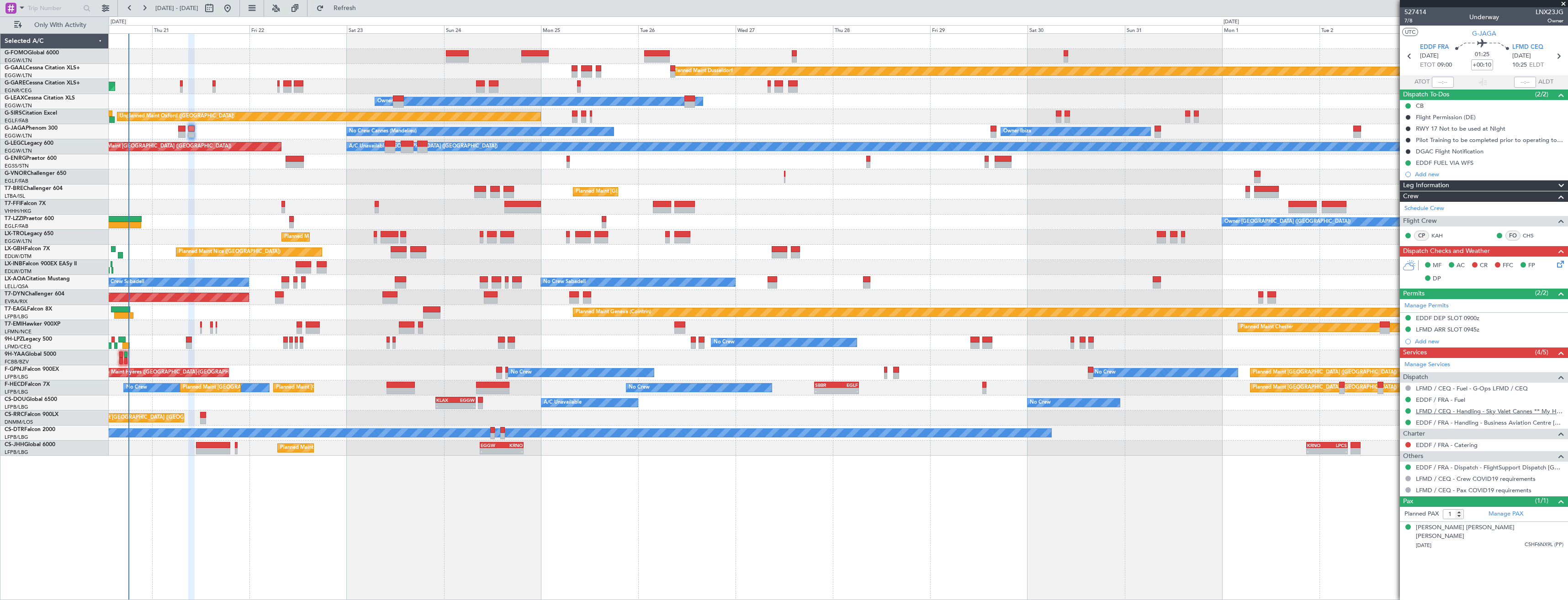
click at [1497, 413] on link "LFMD / CEQ - Handling - Sky Valet Cannes ** My Handling**LFMD / CEQ" at bounding box center [1489, 411] width 147 height 8
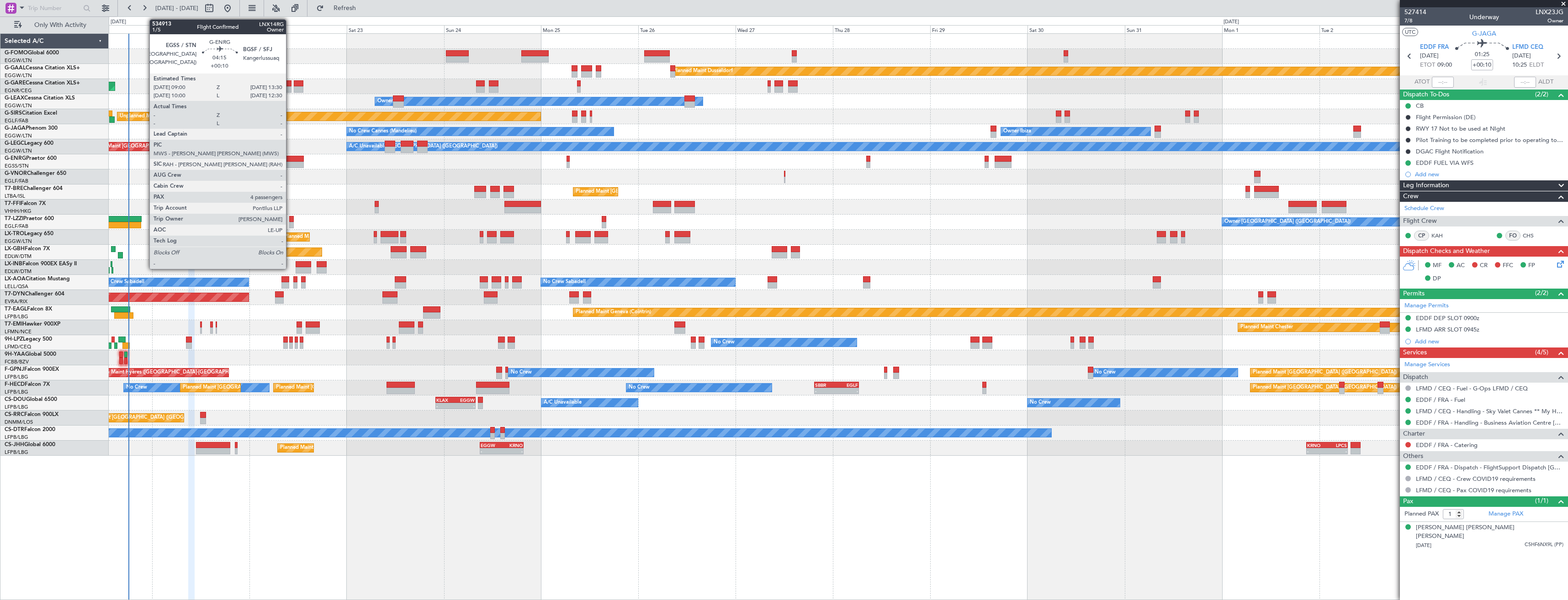
click at [290, 166] on div at bounding box center [295, 165] width 18 height 7
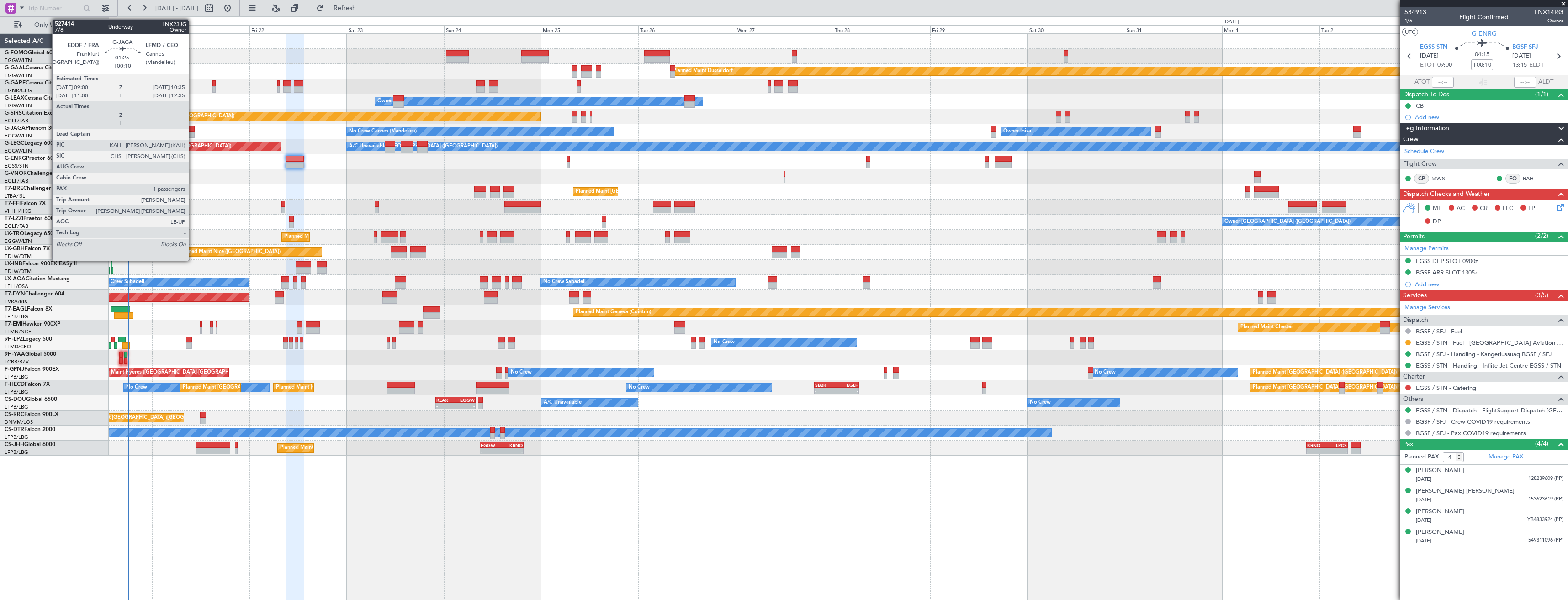
click at [193, 128] on div at bounding box center [191, 128] width 7 height 7
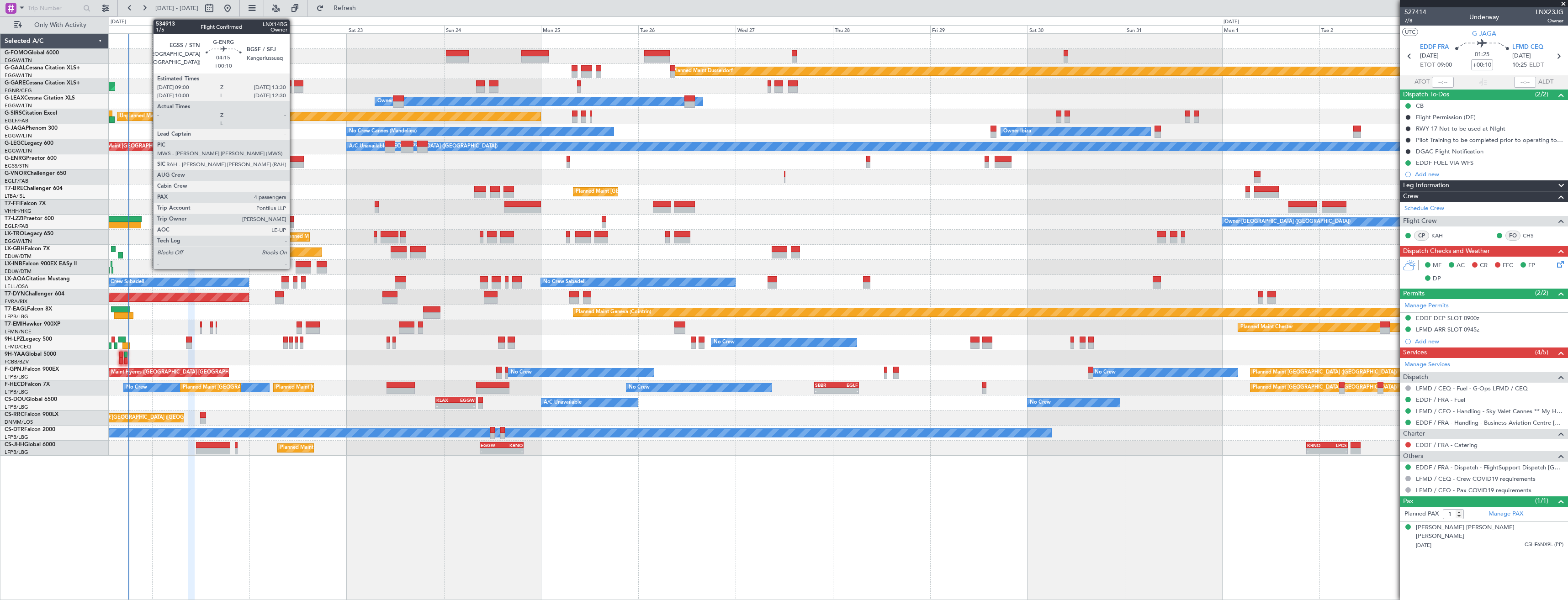
click at [294, 160] on div at bounding box center [295, 159] width 18 height 7
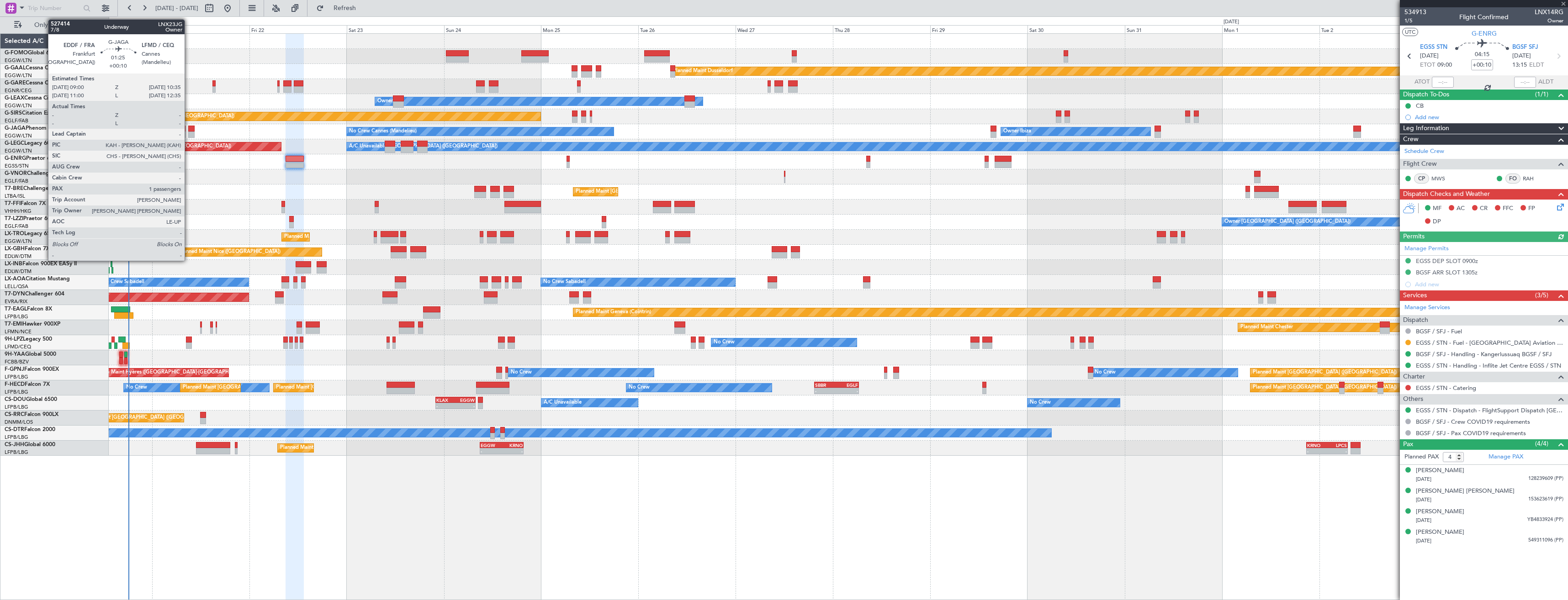
click at [189, 134] on div at bounding box center [191, 134] width 7 height 7
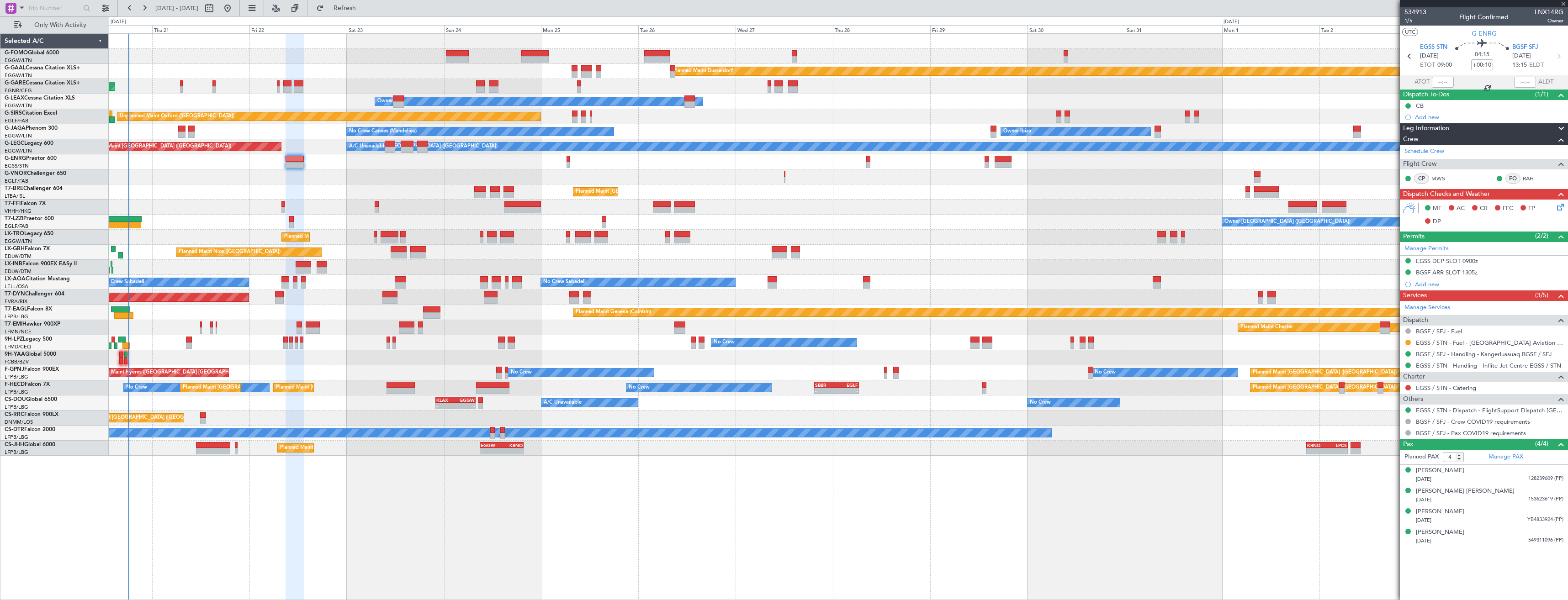
type input "1"
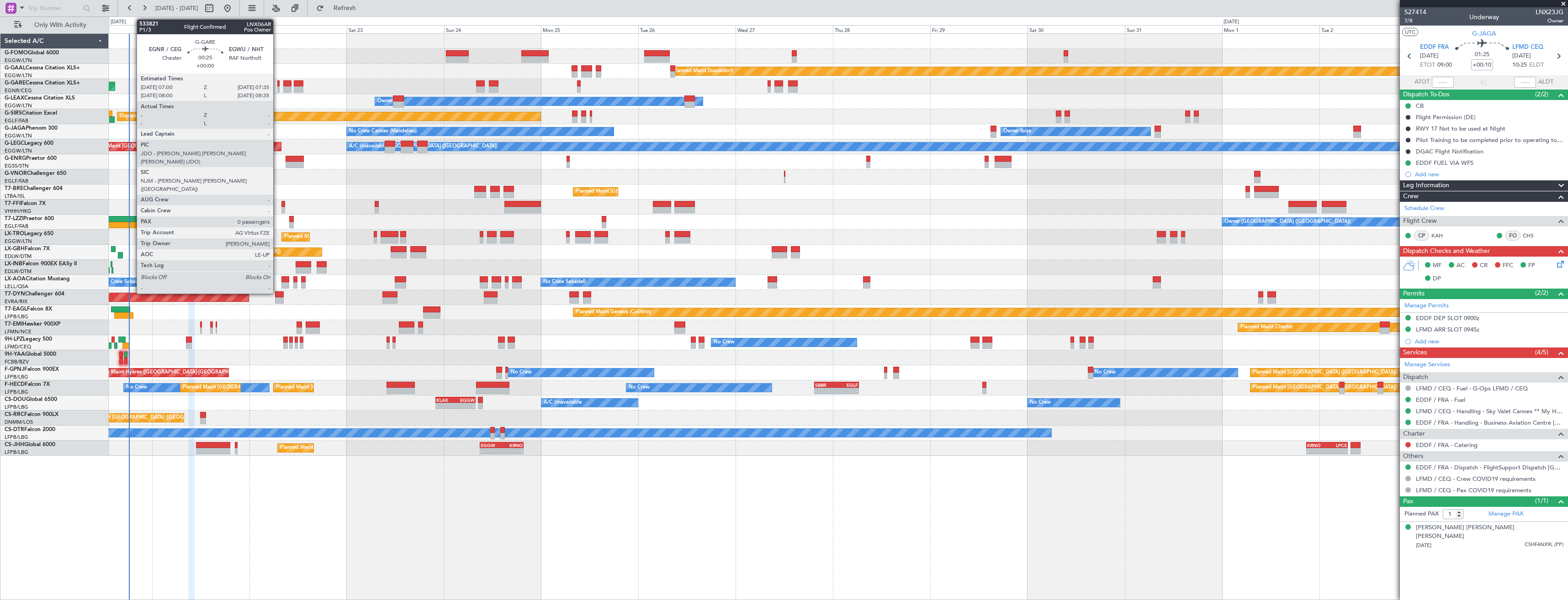
click at [278, 89] on div at bounding box center [279, 89] width 3 height 7
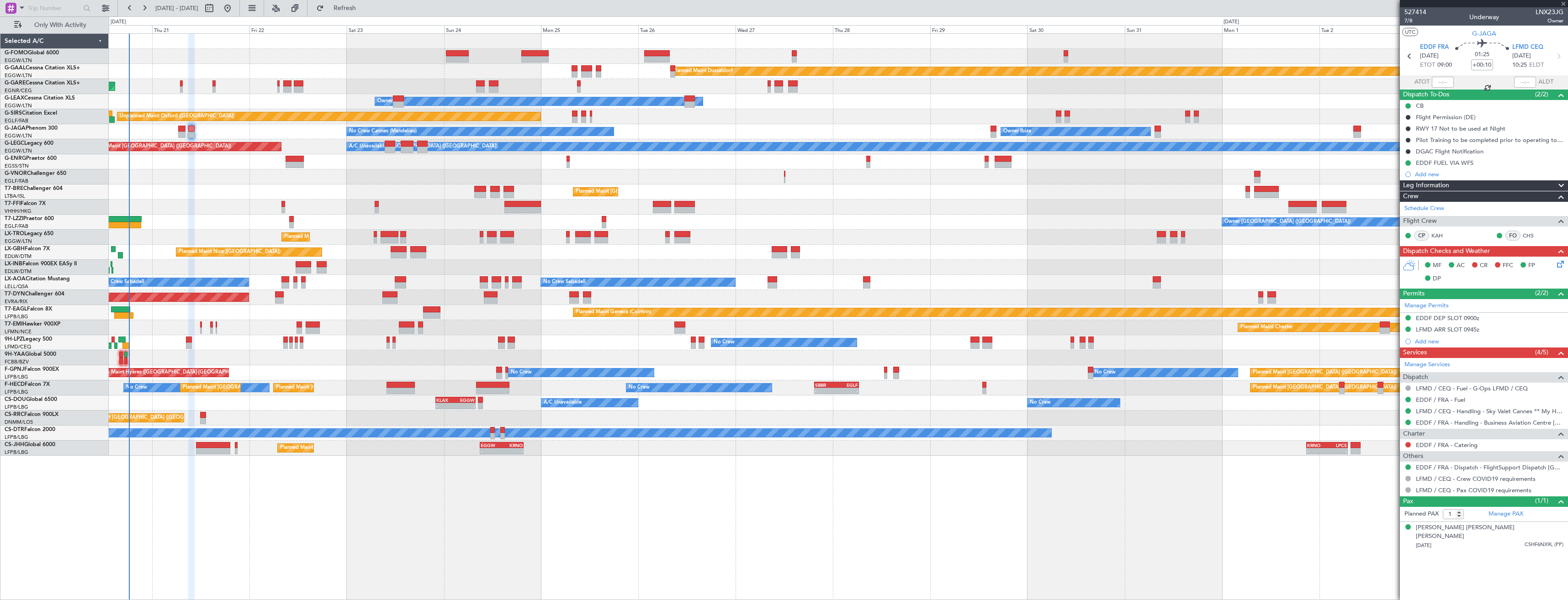
type input "0"
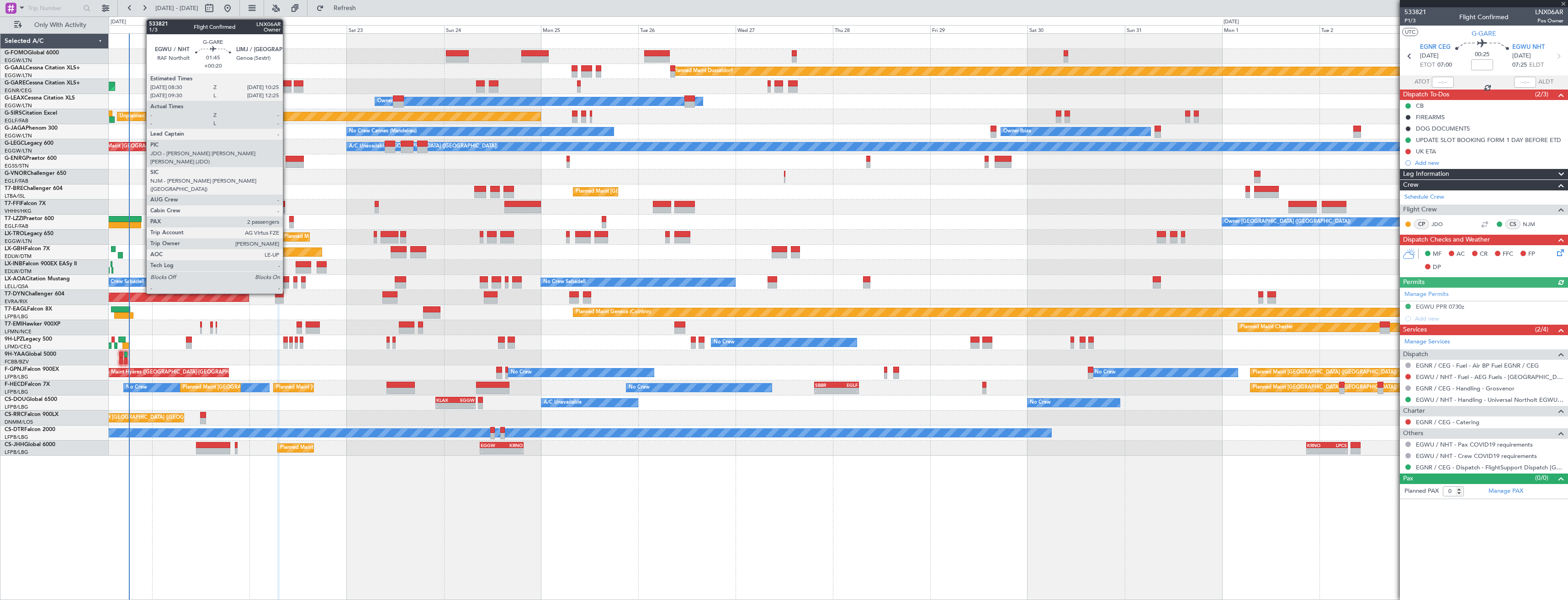
click at [287, 83] on div at bounding box center [287, 83] width 9 height 7
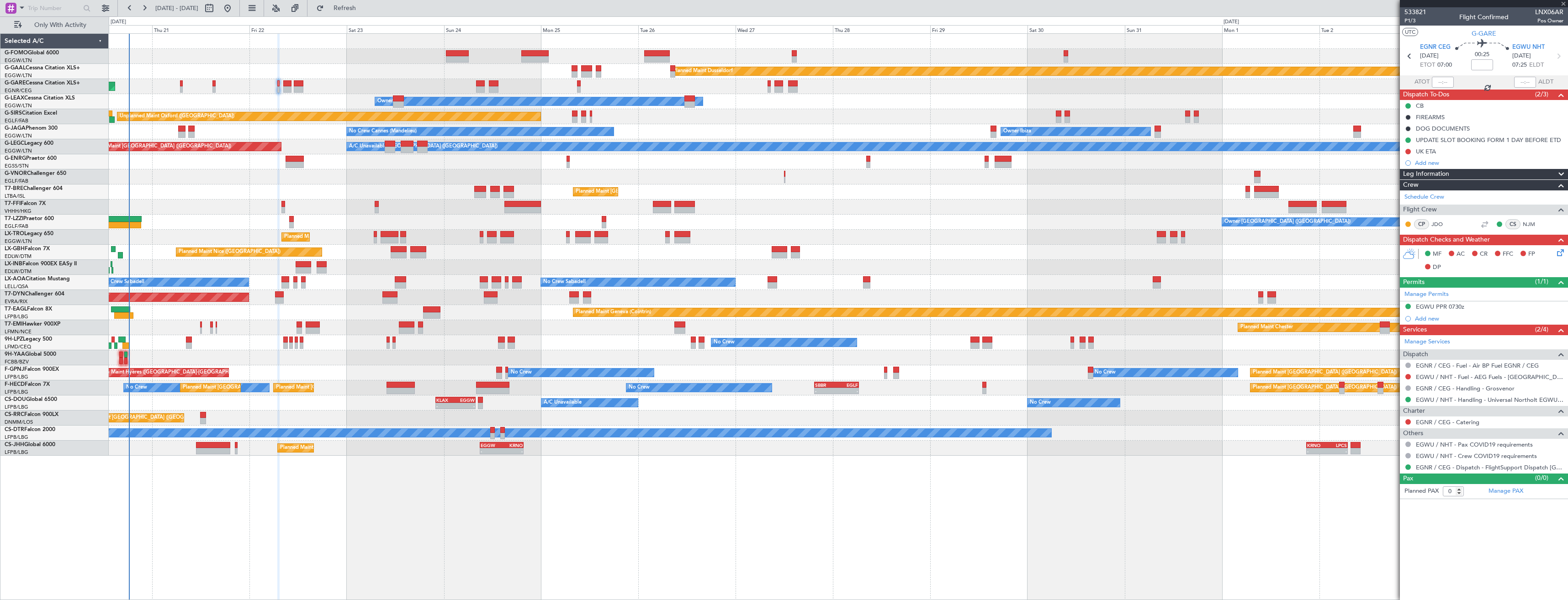
type input "+00:20"
type input "2"
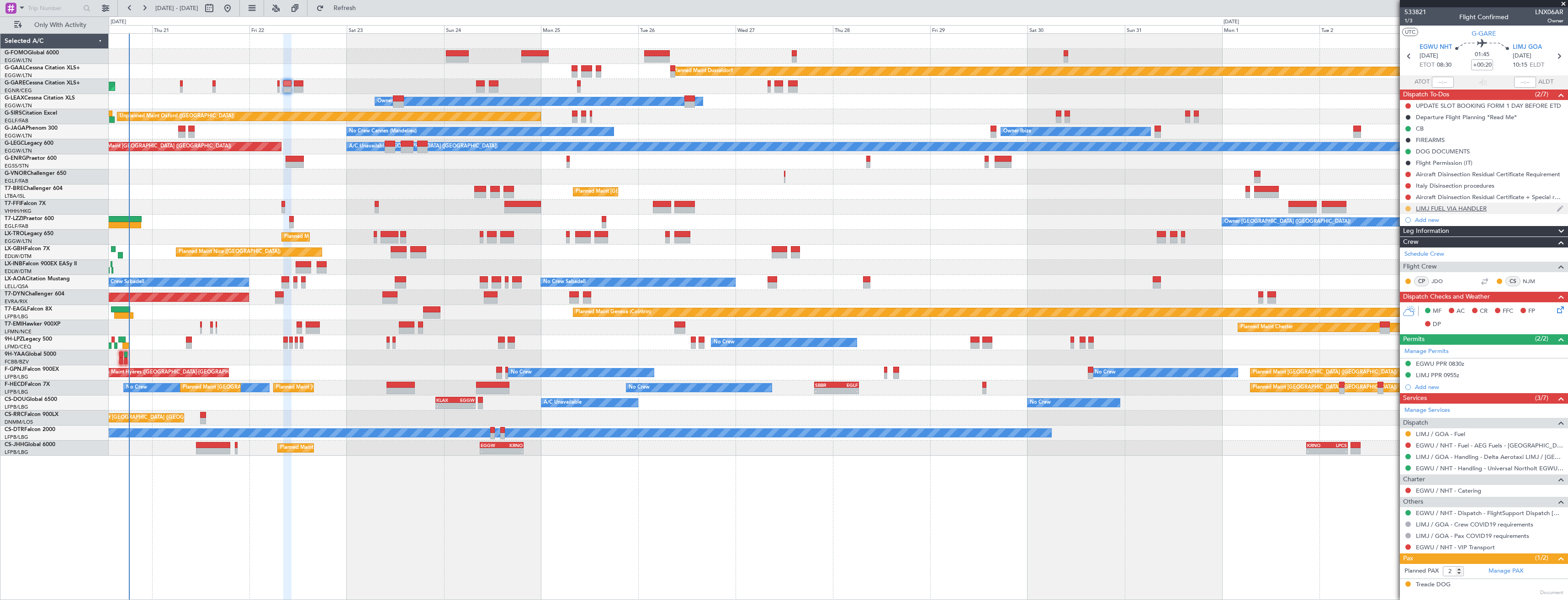
click at [1407, 207] on button at bounding box center [1408, 209] width 5 height 5
click at [1405, 262] on span "Cancelled" at bounding box center [1410, 262] width 26 height 9
click at [1430, 436] on link "LIMJ / GOA - Fuel" at bounding box center [1440, 434] width 49 height 8
click at [1462, 459] on link "LIMJ / GOA - Handling - Delta Aerotaxi LIMJ / [GEOGRAPHIC_DATA]" at bounding box center [1489, 457] width 147 height 8
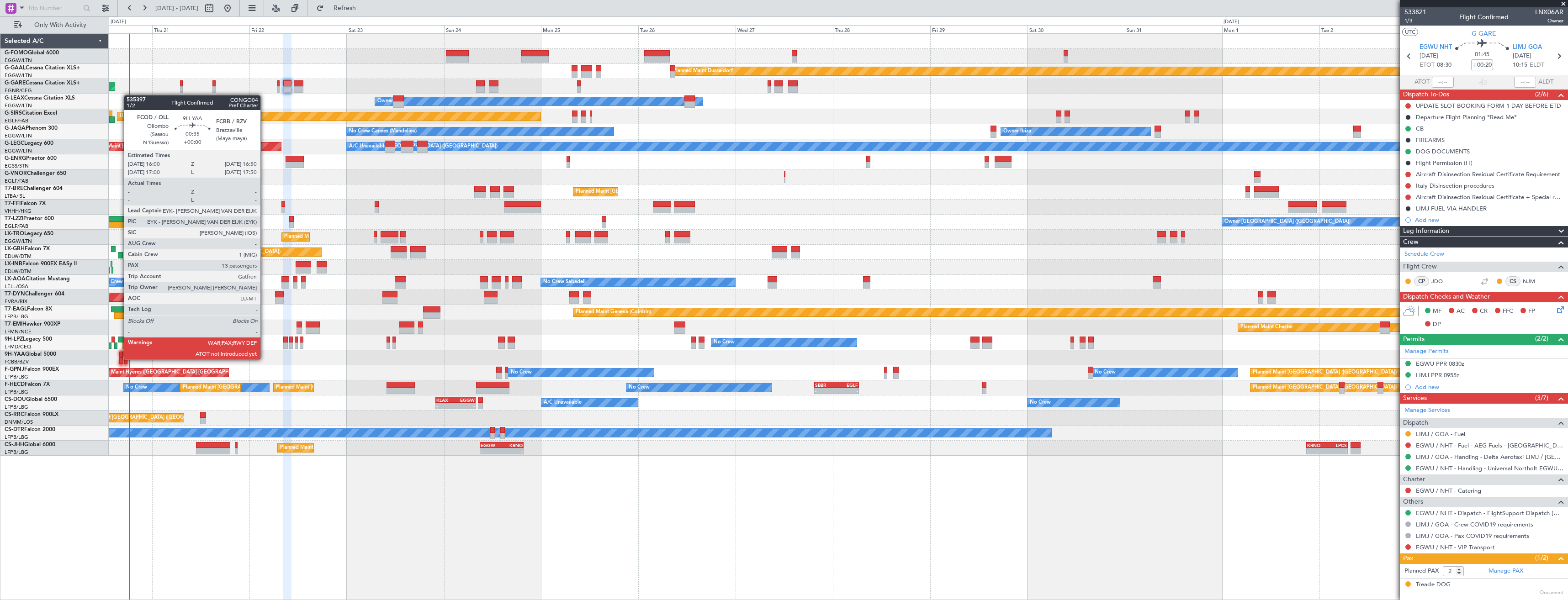
click at [119, 358] on div at bounding box center [121, 361] width 4 height 7
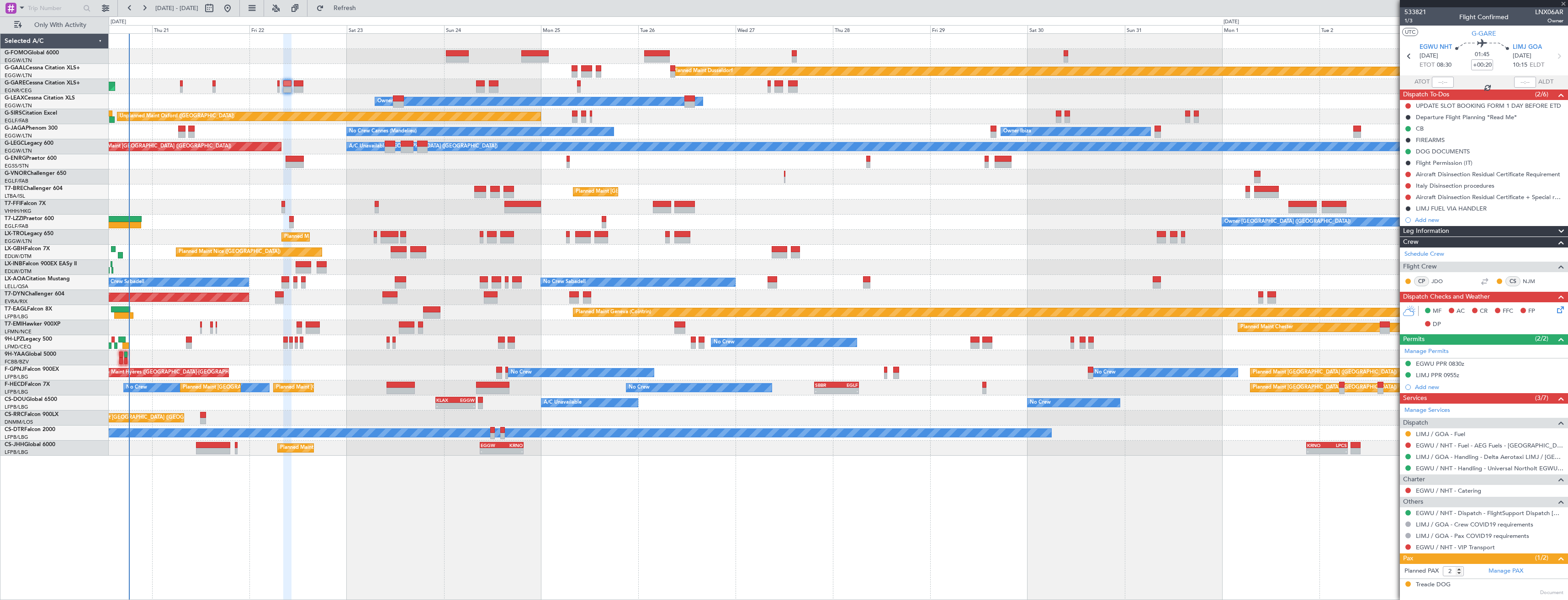
type input "13"
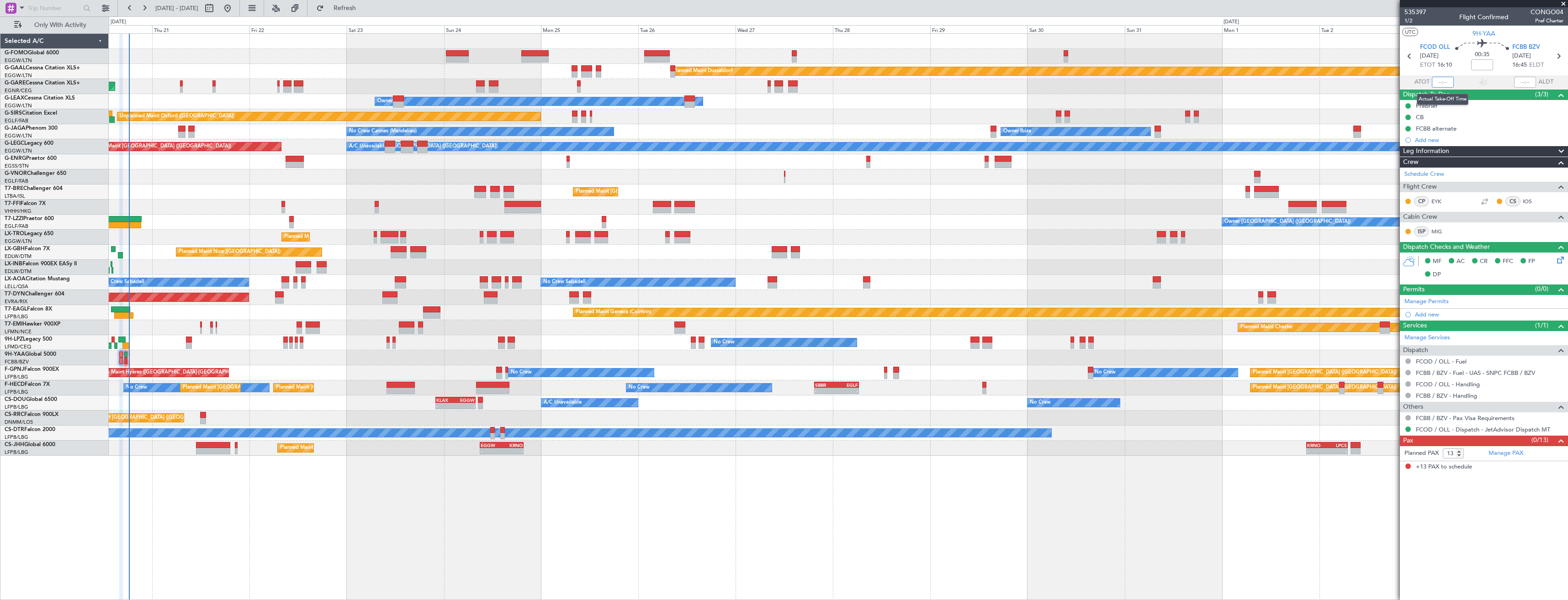
click at [1444, 80] on input "text" at bounding box center [1443, 82] width 22 height 11
click at [1452, 83] on div "181" at bounding box center [1443, 82] width 22 height 11
click at [1448, 83] on input "181" at bounding box center [1443, 82] width 22 height 11
type input "18:16"
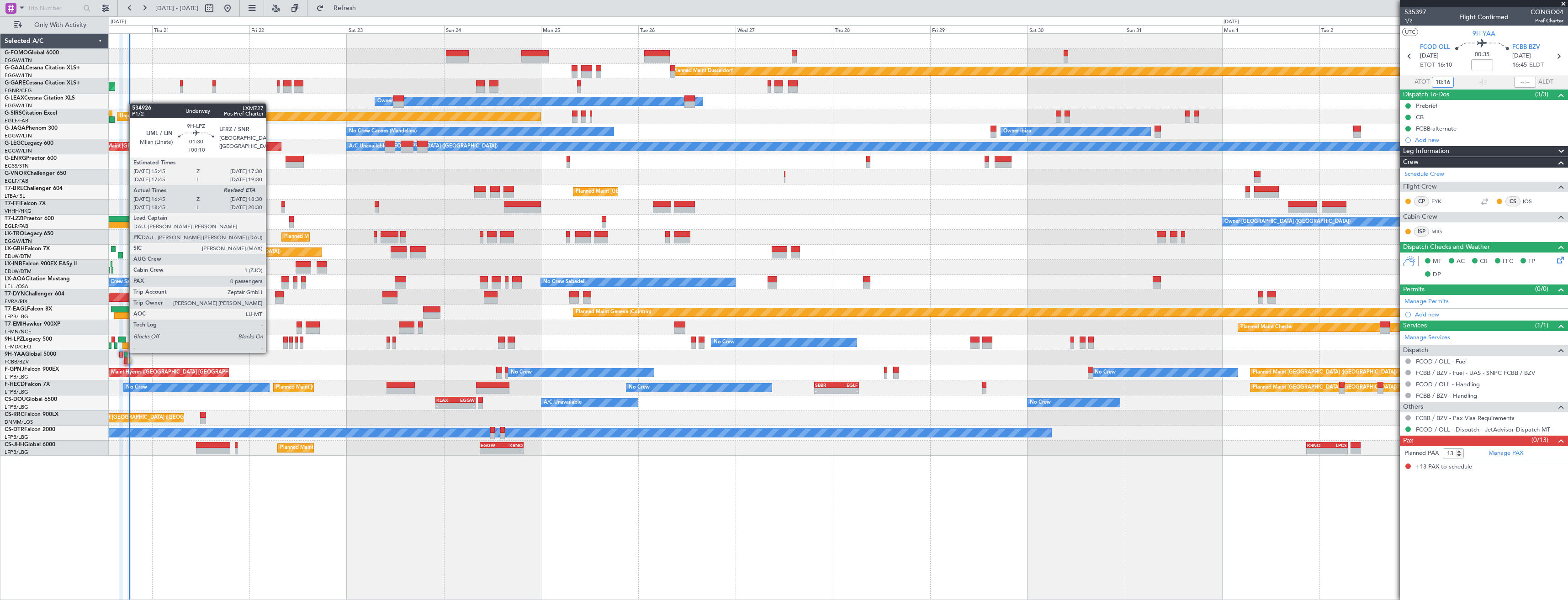
click at [125, 344] on div at bounding box center [126, 346] width 7 height 7
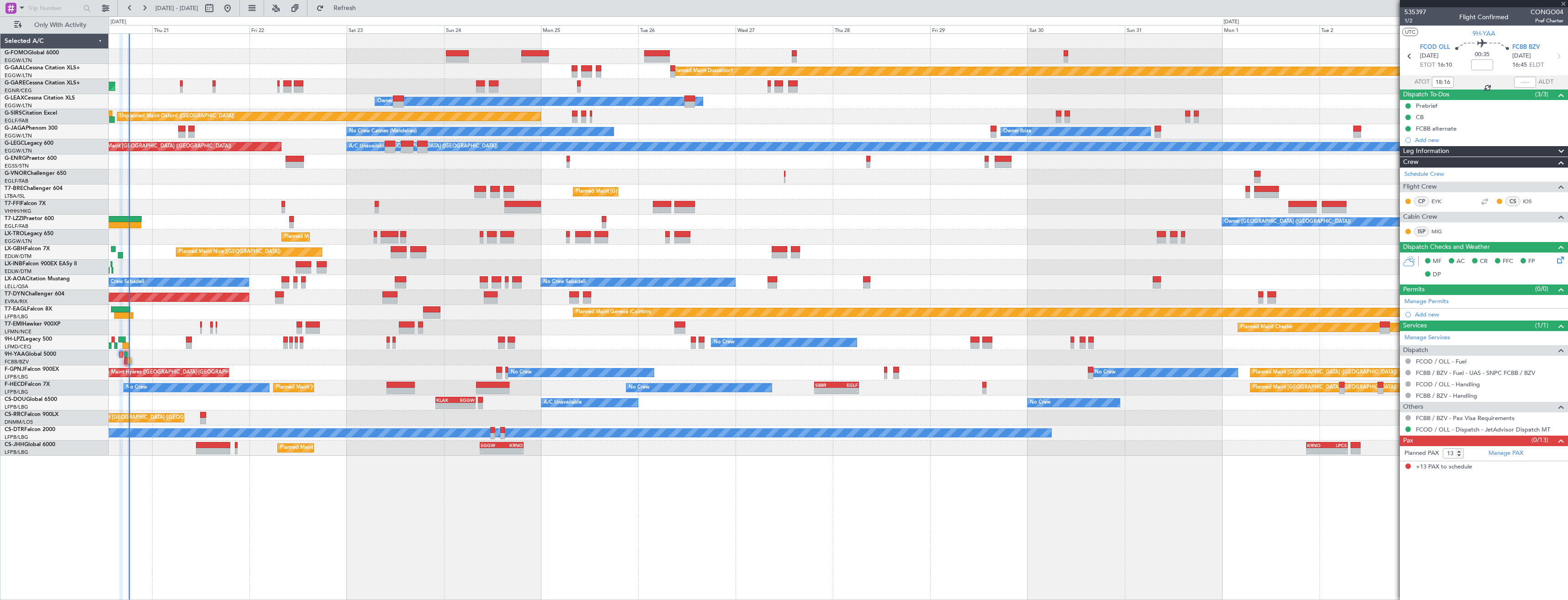
type input "+00:10"
type input "16:55"
type input "0"
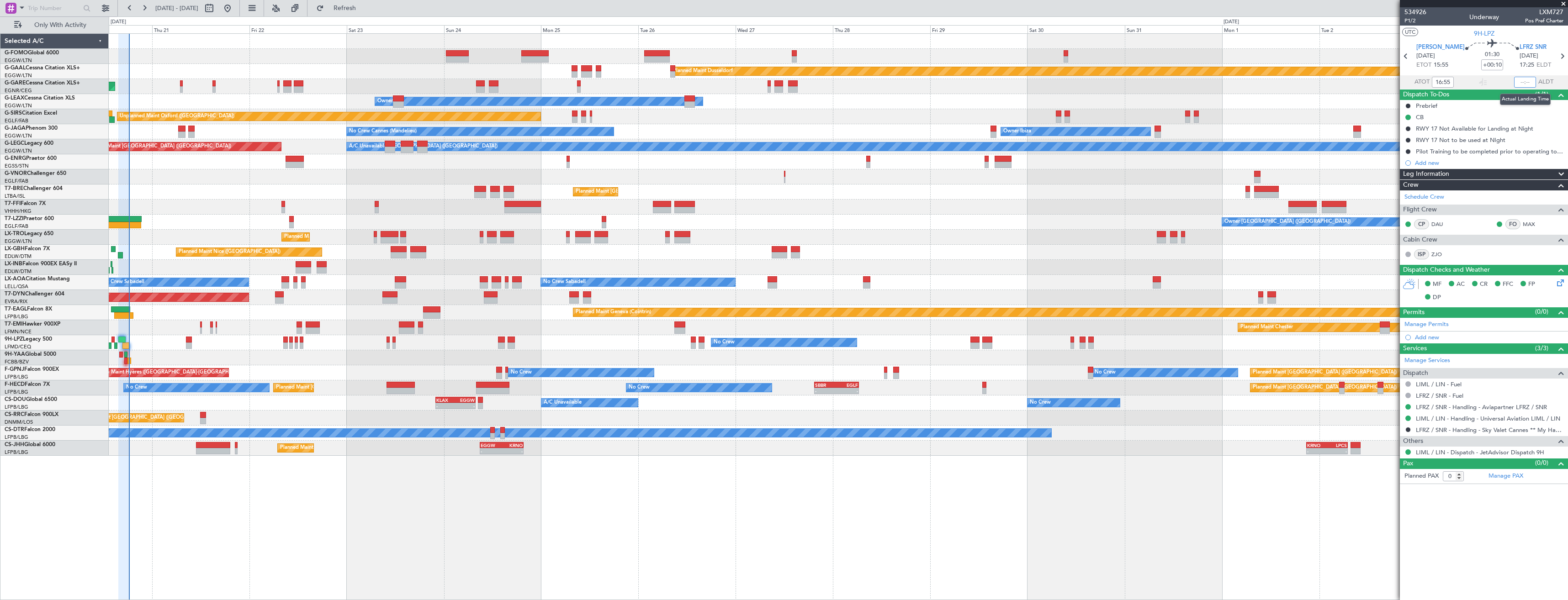
click at [1527, 86] on input "text" at bounding box center [1525, 82] width 22 height 11
type input "18:19"
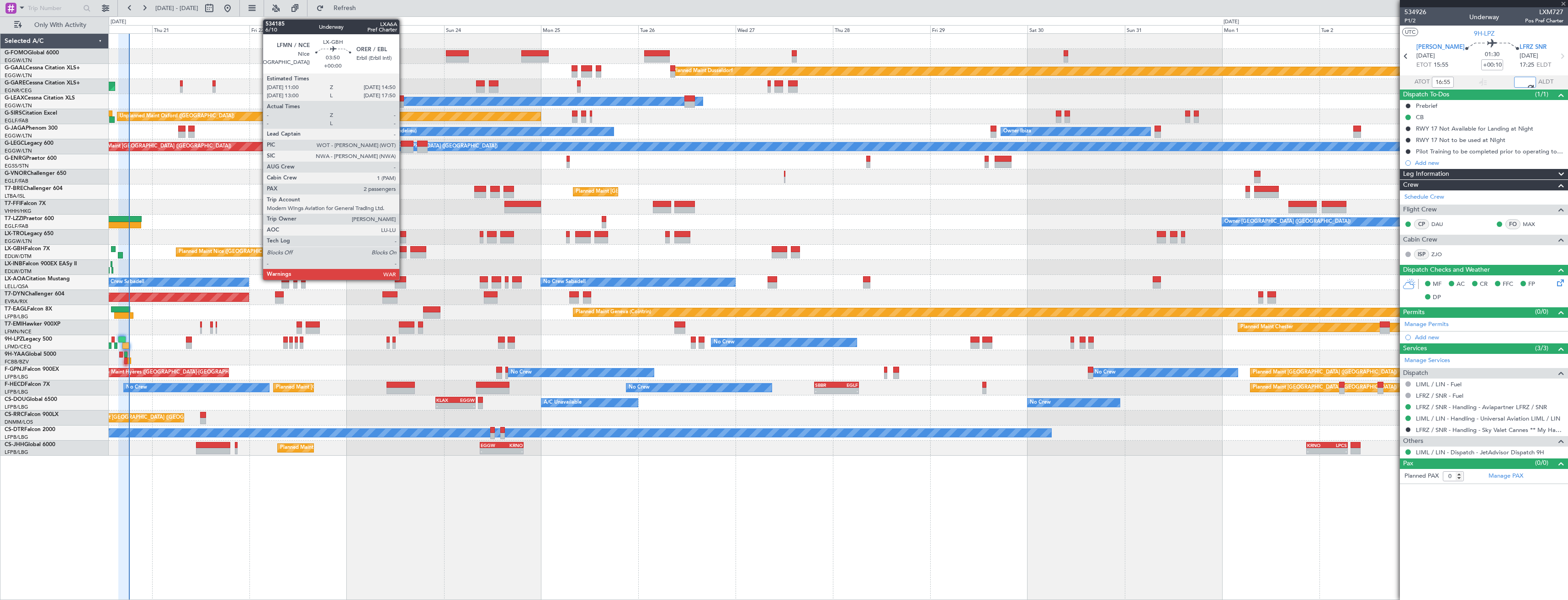
click at [404, 254] on div at bounding box center [399, 255] width 16 height 7
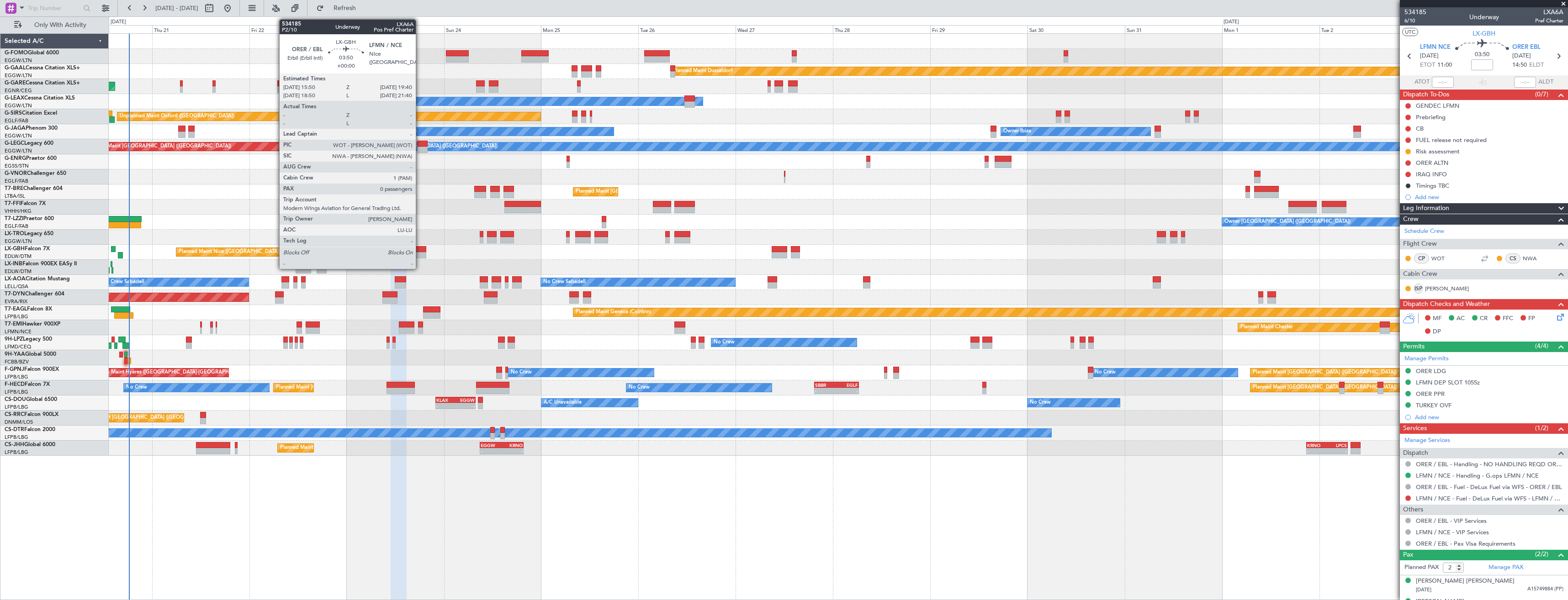
click at [420, 254] on div at bounding box center [418, 255] width 16 height 7
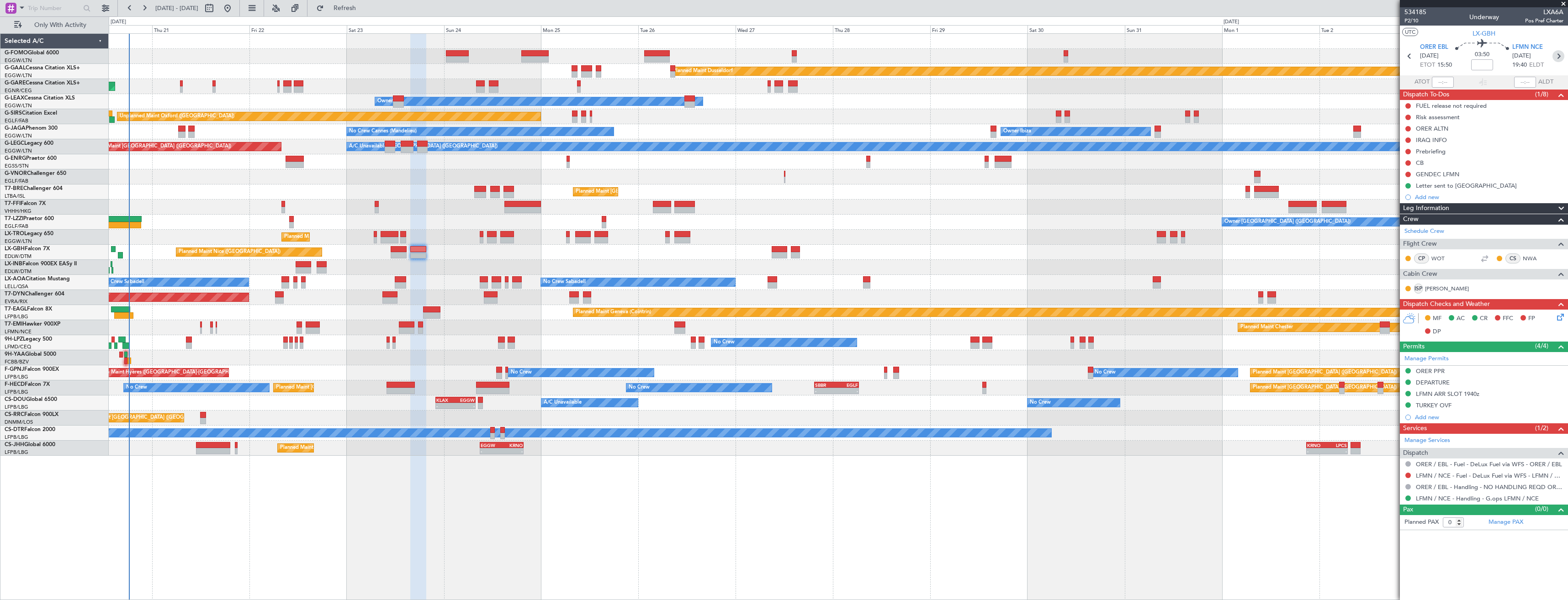
click at [1555, 57] on icon at bounding box center [1558, 57] width 12 height 12
type input "6"
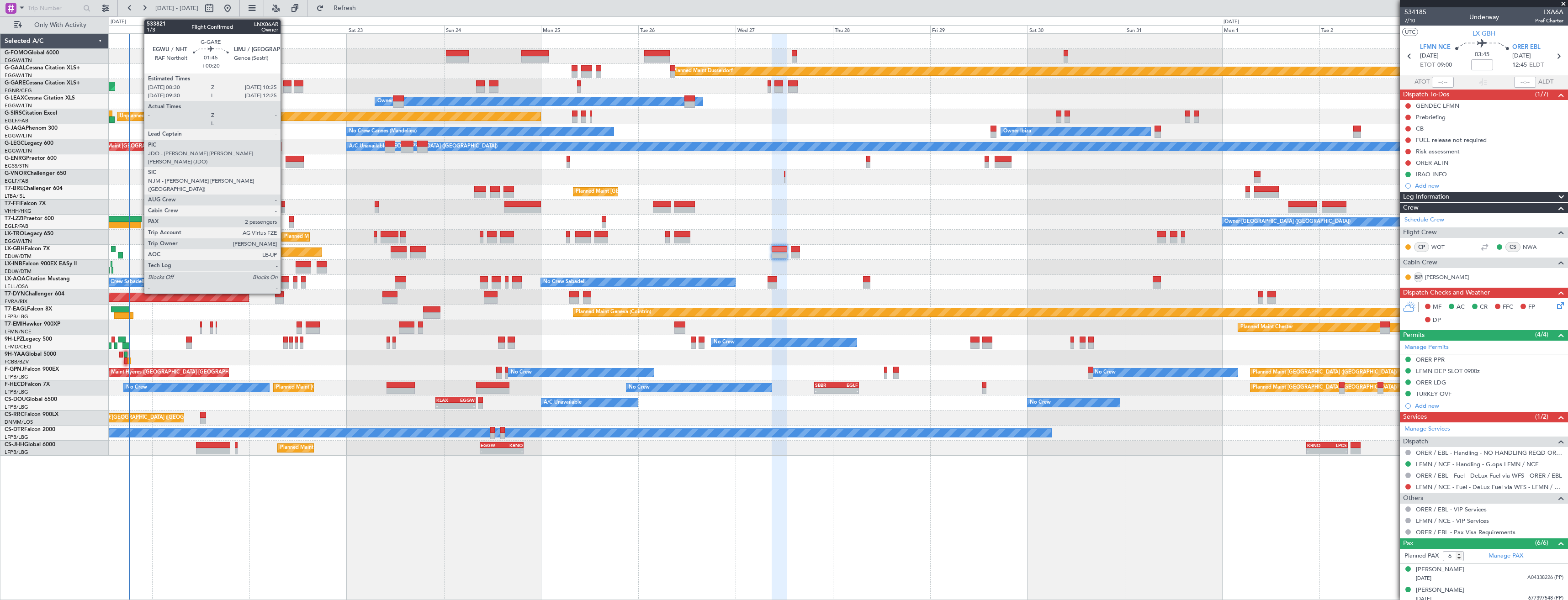
click at [285, 89] on div at bounding box center [287, 89] width 9 height 7
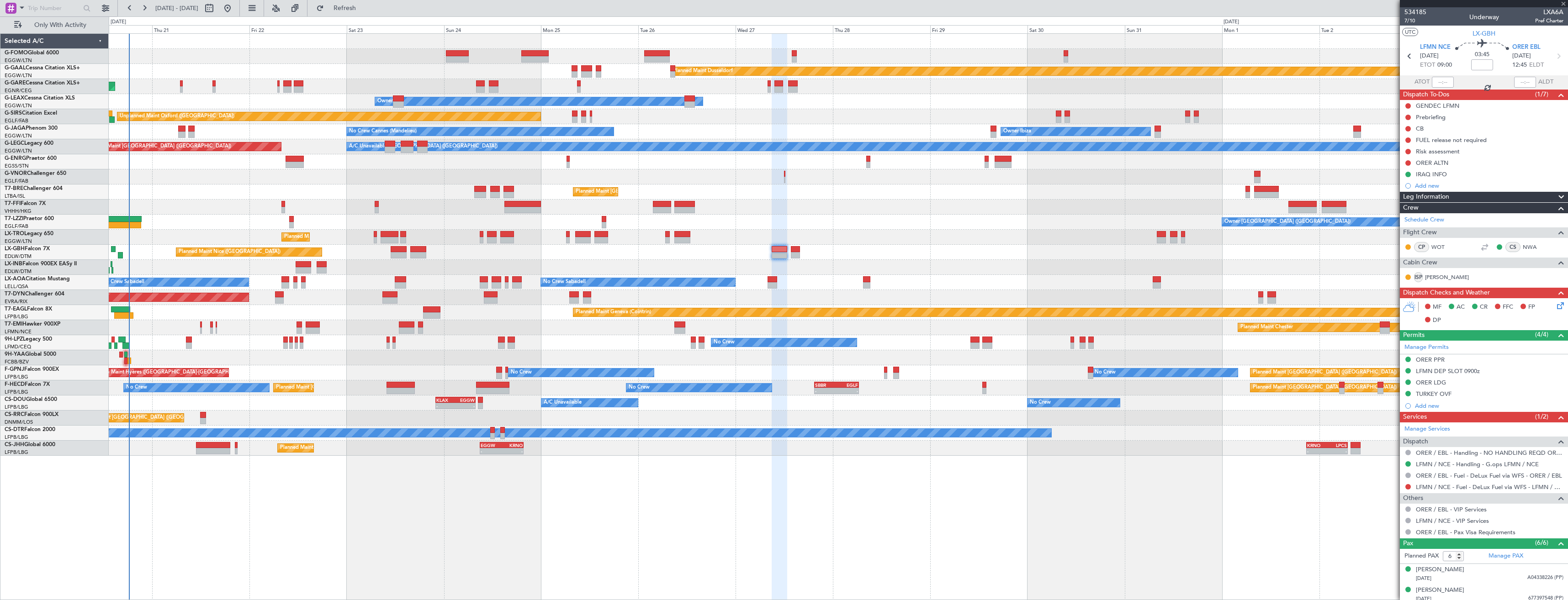
type input "+00:20"
type input "2"
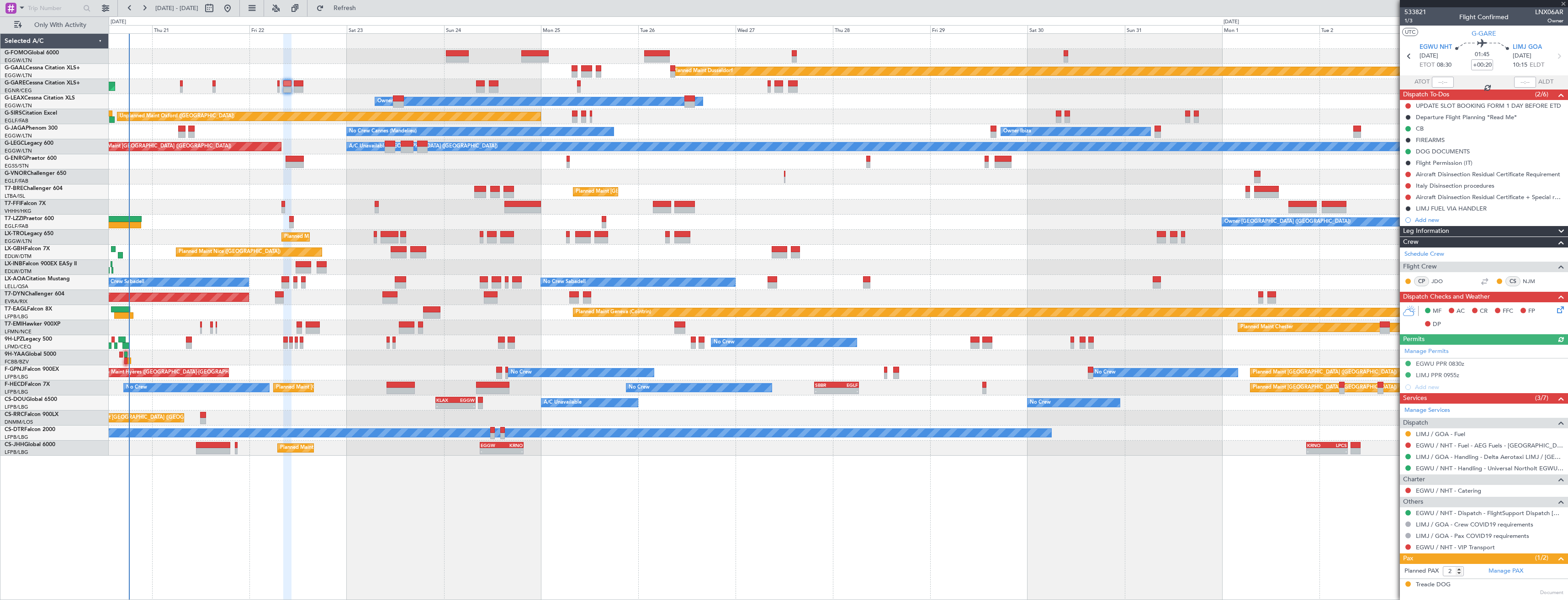
drag, startPoint x: 1496, startPoint y: 209, endPoint x: 1496, endPoint y: 214, distance: 5.0
click at [1496, 209] on div "LIMJ FUEL VIA HANDLER" at bounding box center [1484, 208] width 168 height 12
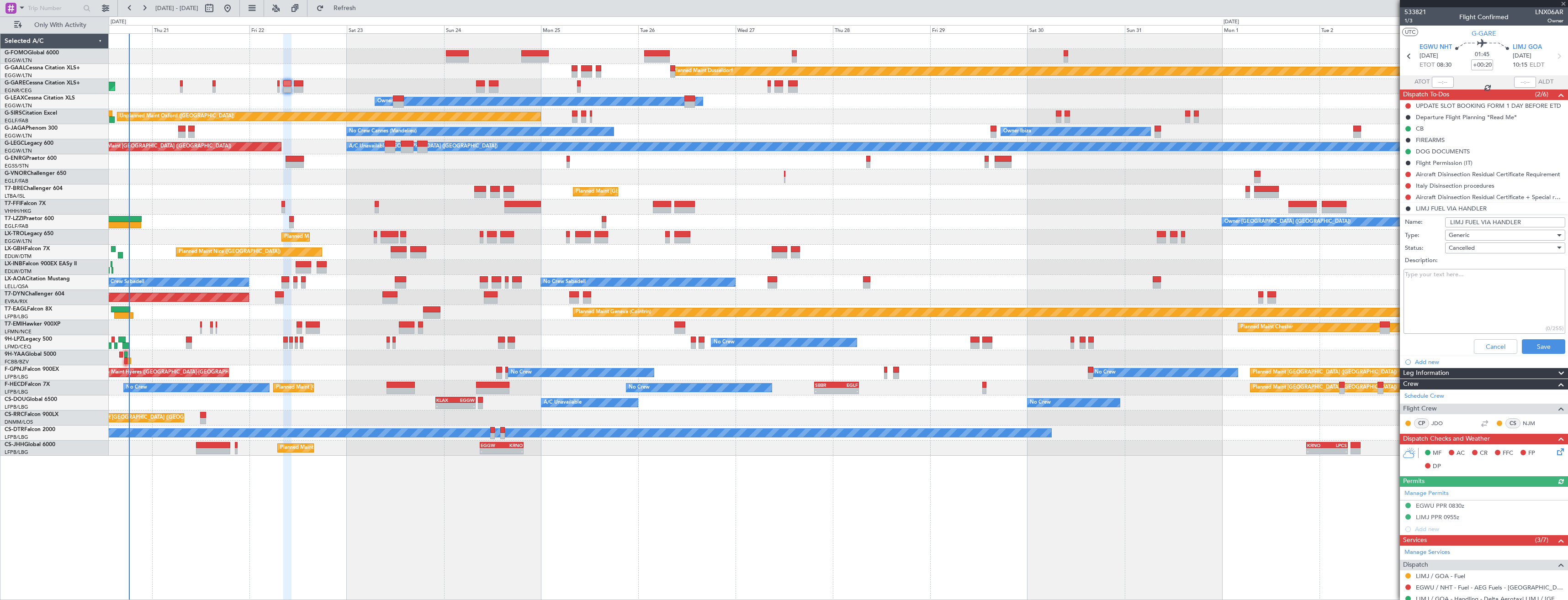
drag, startPoint x: 1521, startPoint y: 223, endPoint x: 1490, endPoint y: 220, distance: 31.1
click at [1490, 220] on input "LIMJ FUEL VIA HANDLER" at bounding box center [1505, 222] width 120 height 10
type input "LIMJ FUEL VIA WFS"
click at [1494, 245] on div "Cancelled" at bounding box center [1502, 248] width 107 height 14
click at [1483, 278] on span "In Progress" at bounding box center [1501, 280] width 107 height 14
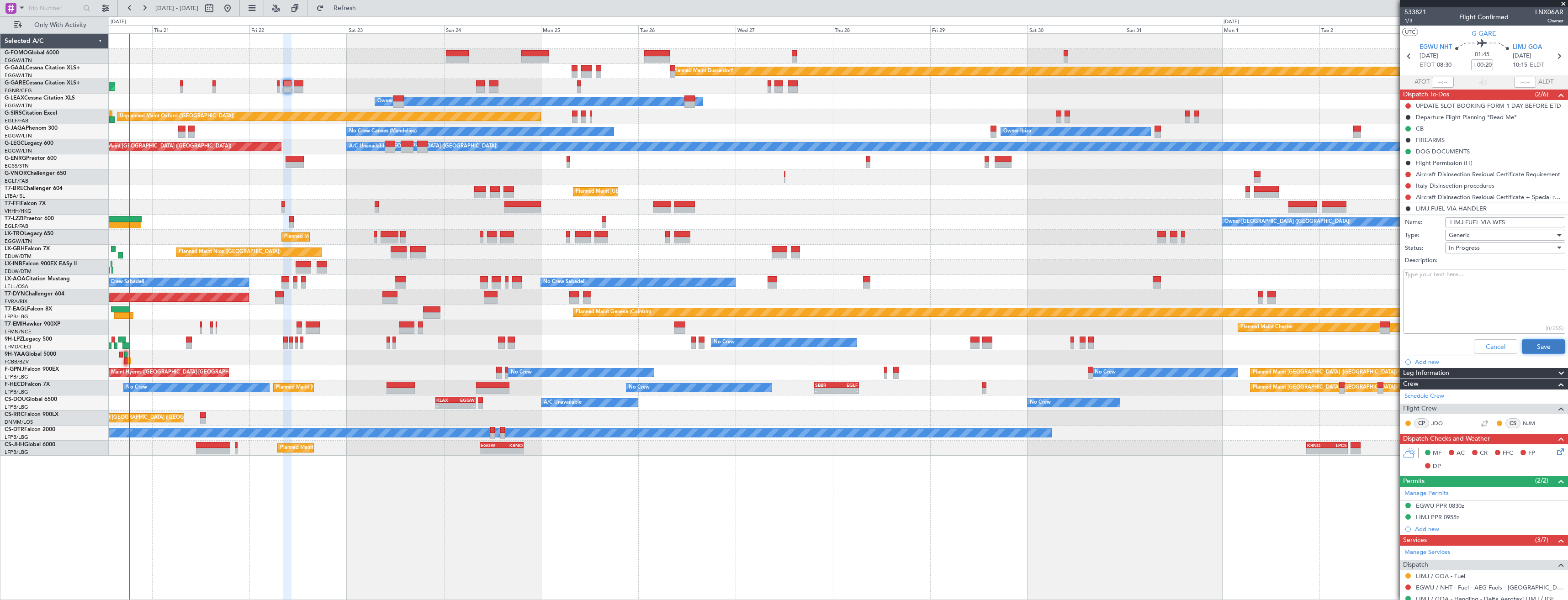
click at [1525, 346] on button "Save" at bounding box center [1543, 347] width 43 height 15
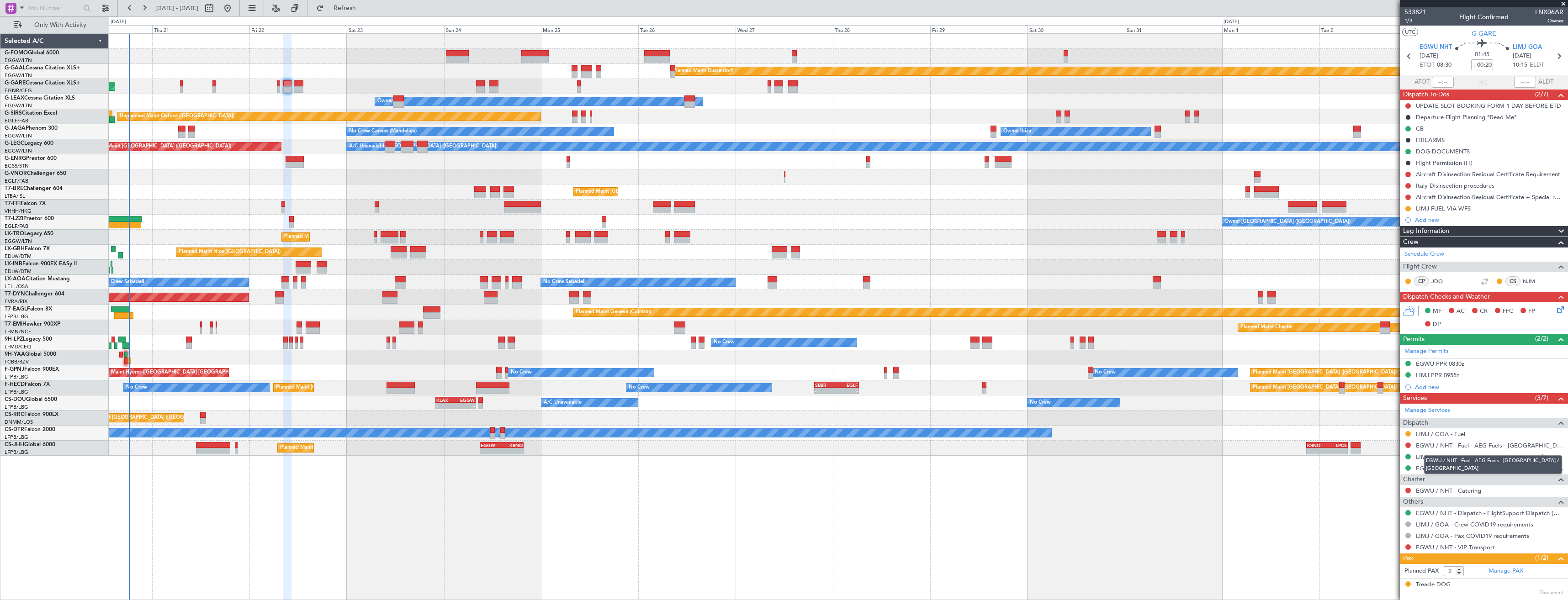
click at [1439, 449] on mat-tooltip-component "EGWU / NHT - Fuel - AEG Fuels - EGWU / NHT" at bounding box center [1493, 465] width 151 height 32
click at [1471, 442] on link "EGWU / NHT - Fuel - AEG Fuels - EGWU / NHT" at bounding box center [1489, 445] width 147 height 8
drag, startPoint x: 360, startPoint y: 5, endPoint x: 334, endPoint y: 9, distance: 26.3
click at [360, 5] on span "Refresh" at bounding box center [345, 8] width 38 height 7
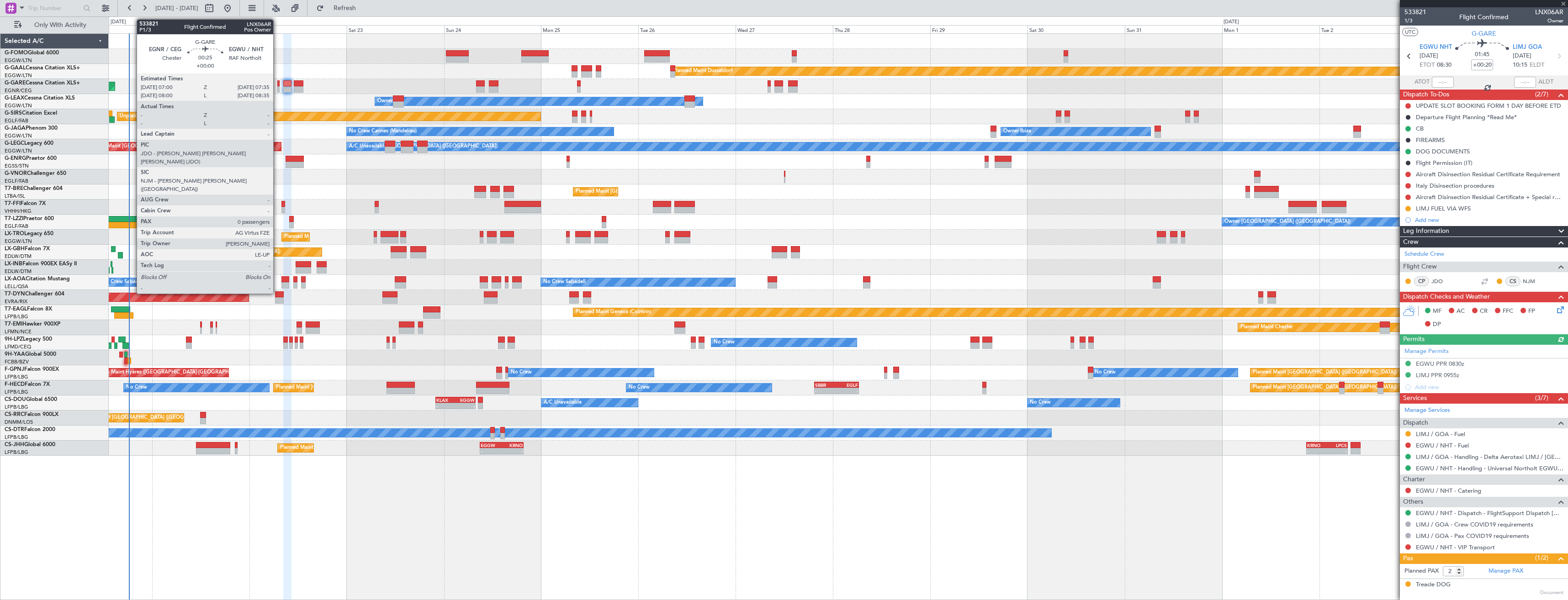
click at [278, 83] on div at bounding box center [279, 83] width 3 height 7
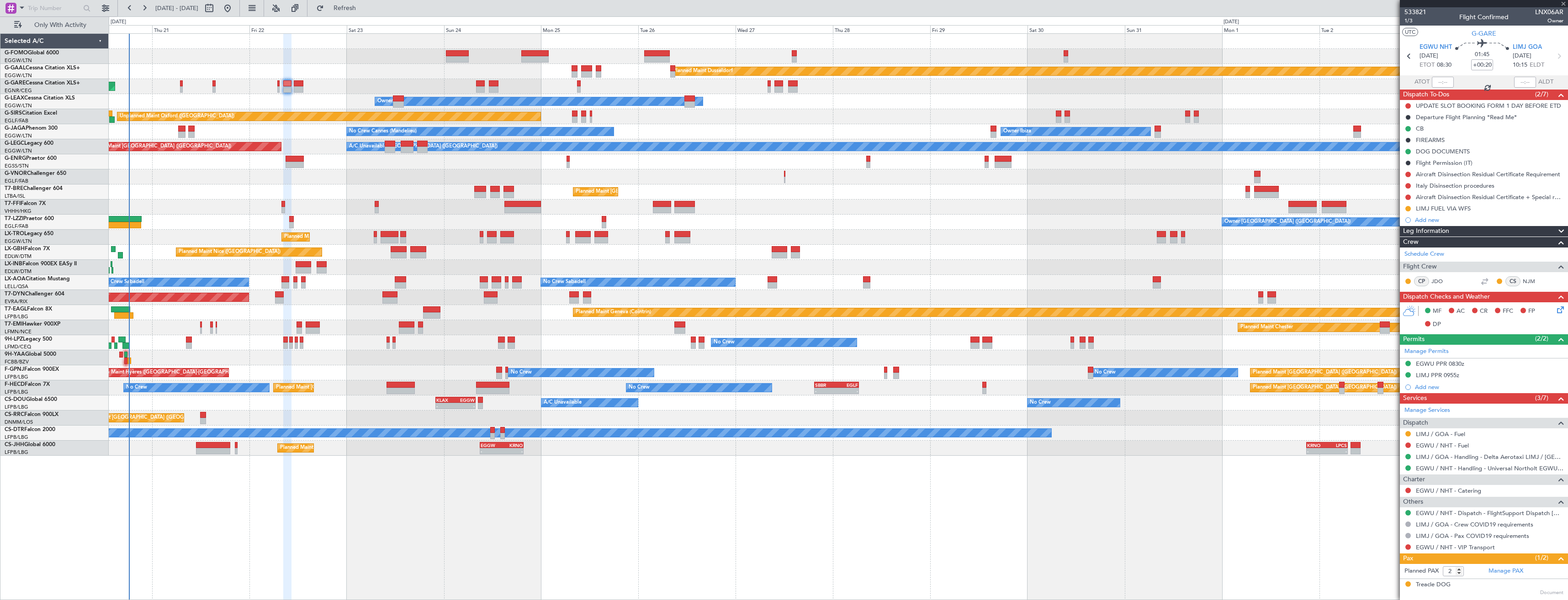
type input "0"
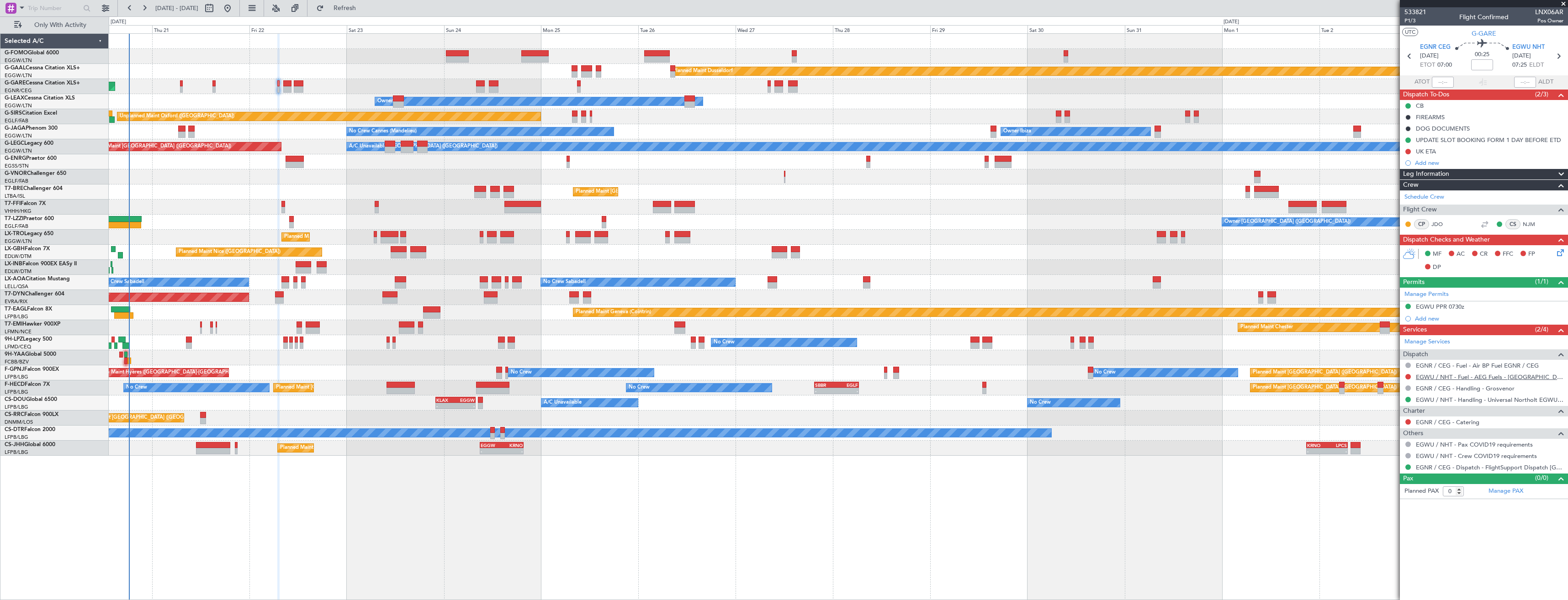
click at [1440, 375] on link "EGWU / NHT - Fuel - AEG Fuels - EGWU / NHT" at bounding box center [1489, 377] width 147 height 8
click at [364, 9] on span "Refresh" at bounding box center [345, 8] width 38 height 7
click at [1425, 380] on mat-tooltip-component "EGWU / NHT - Fuel" at bounding box center [1442, 392] width 61 height 24
click at [1426, 375] on link "EGWU / NHT - Fuel" at bounding box center [1442, 377] width 53 height 8
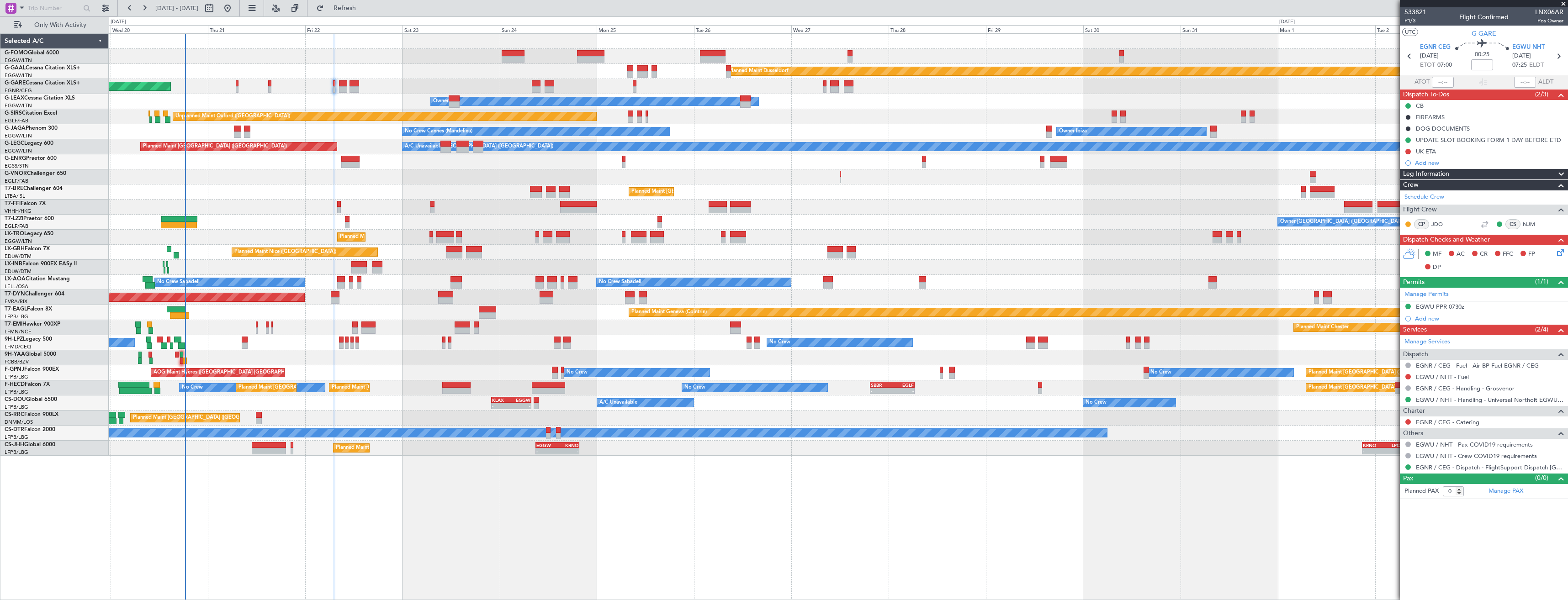
click at [220, 346] on div "Planned Maint Windsor Locks (Bradley Intl) Planned Maint Dusseldorf Unplanned M…" at bounding box center [838, 245] width 1459 height 422
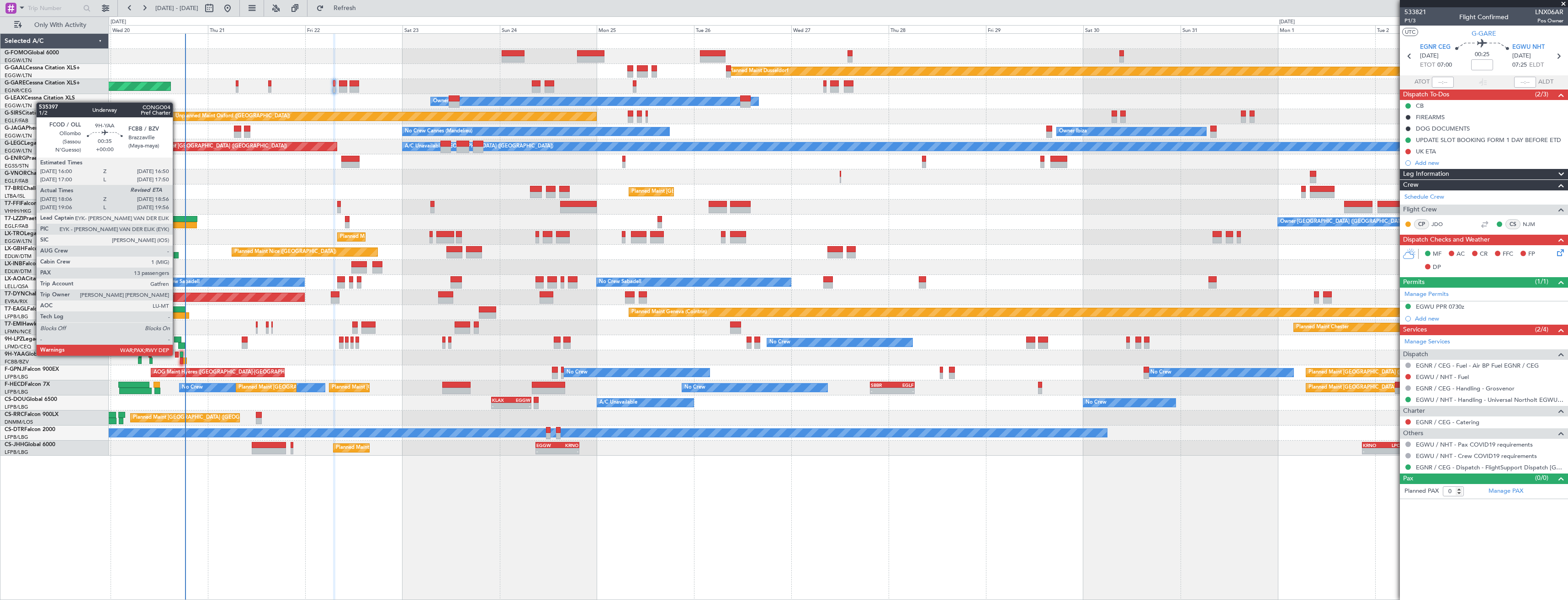
click at [177, 355] on div at bounding box center [177, 355] width 4 height 7
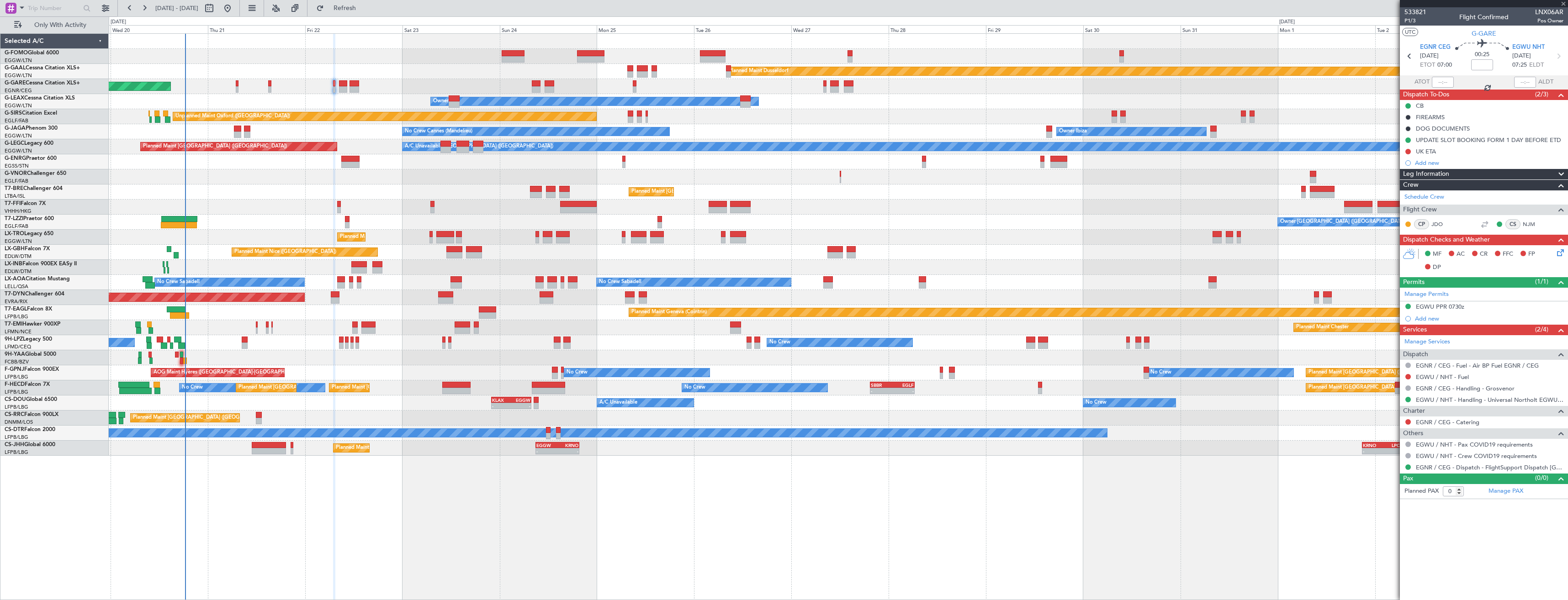
type input "18:16"
type input "13"
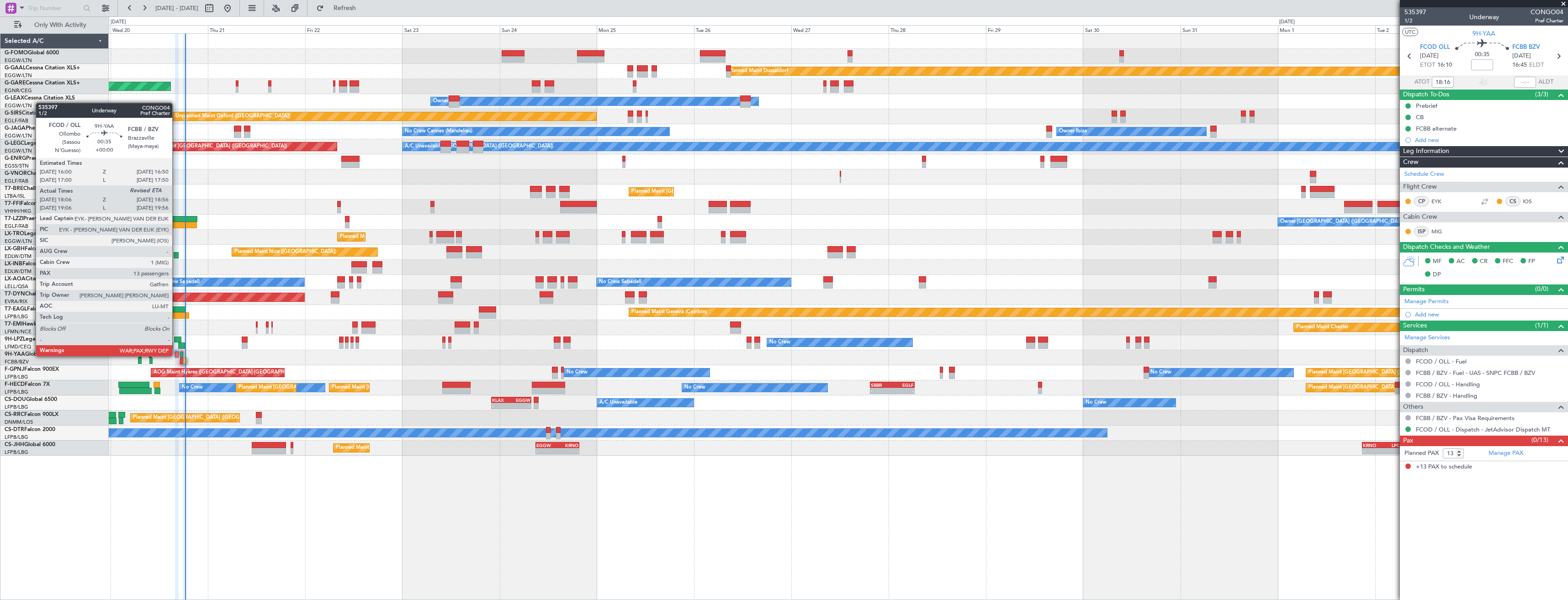
click at [177, 355] on div at bounding box center [177, 355] width 4 height 7
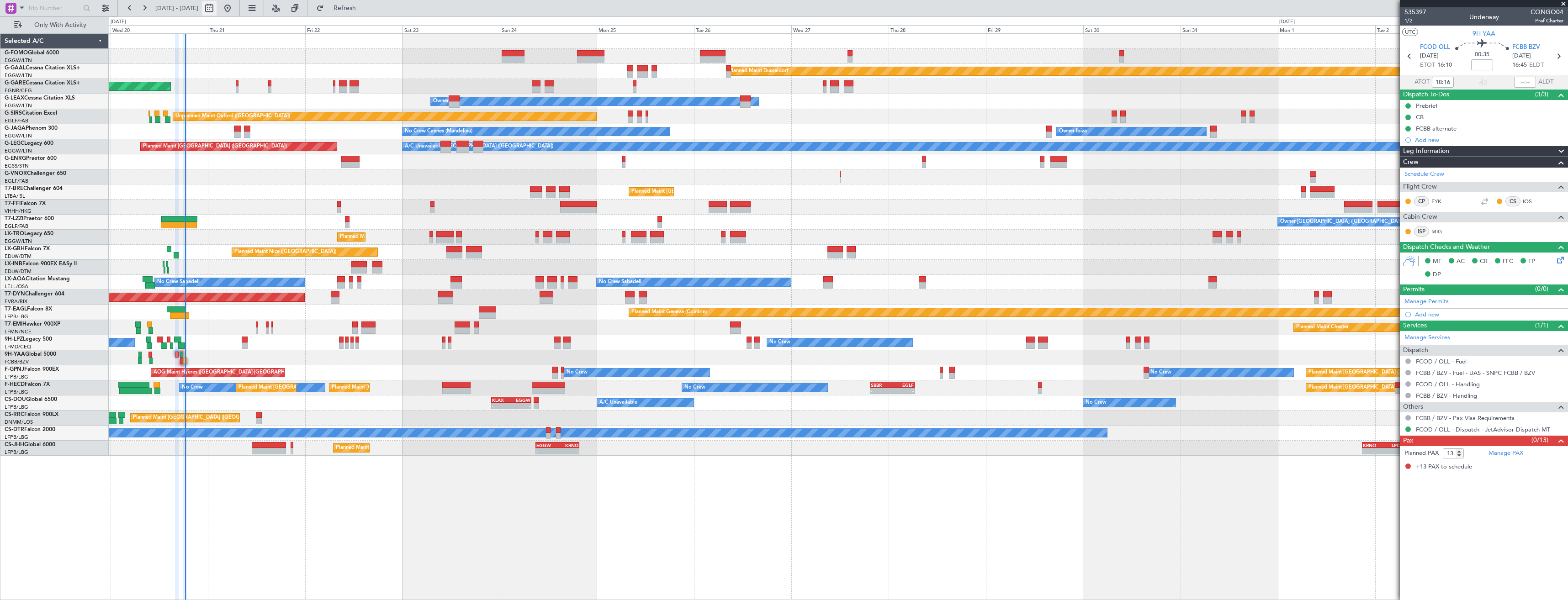
click at [217, 8] on button at bounding box center [209, 9] width 15 height 15
select select "8"
select select "2025"
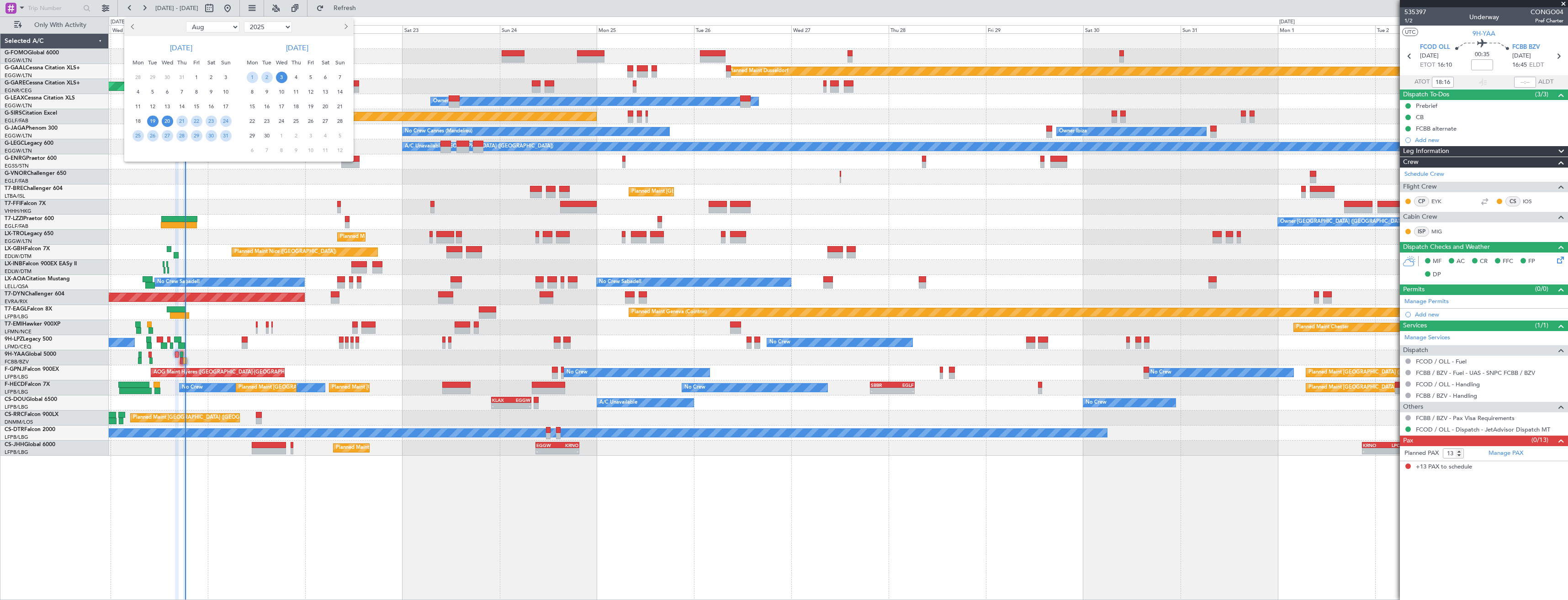
click at [164, 118] on span "20" at bounding box center [167, 121] width 12 height 12
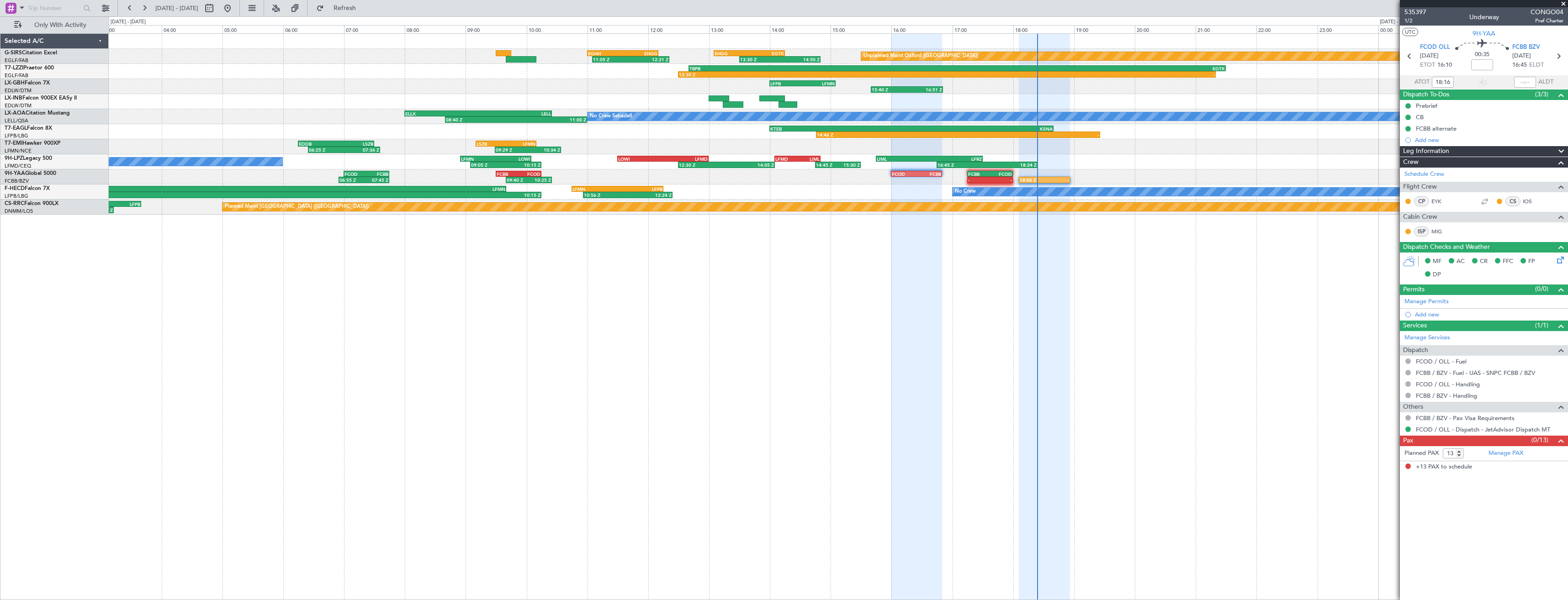
click at [933, 270] on div "Unplanned Maint Oxford (Kidlington) 11:05 Z 12:21 Z EGHH 11:00 Z EHGG 12:10 Z 1…" at bounding box center [838, 316] width 1459 height 567
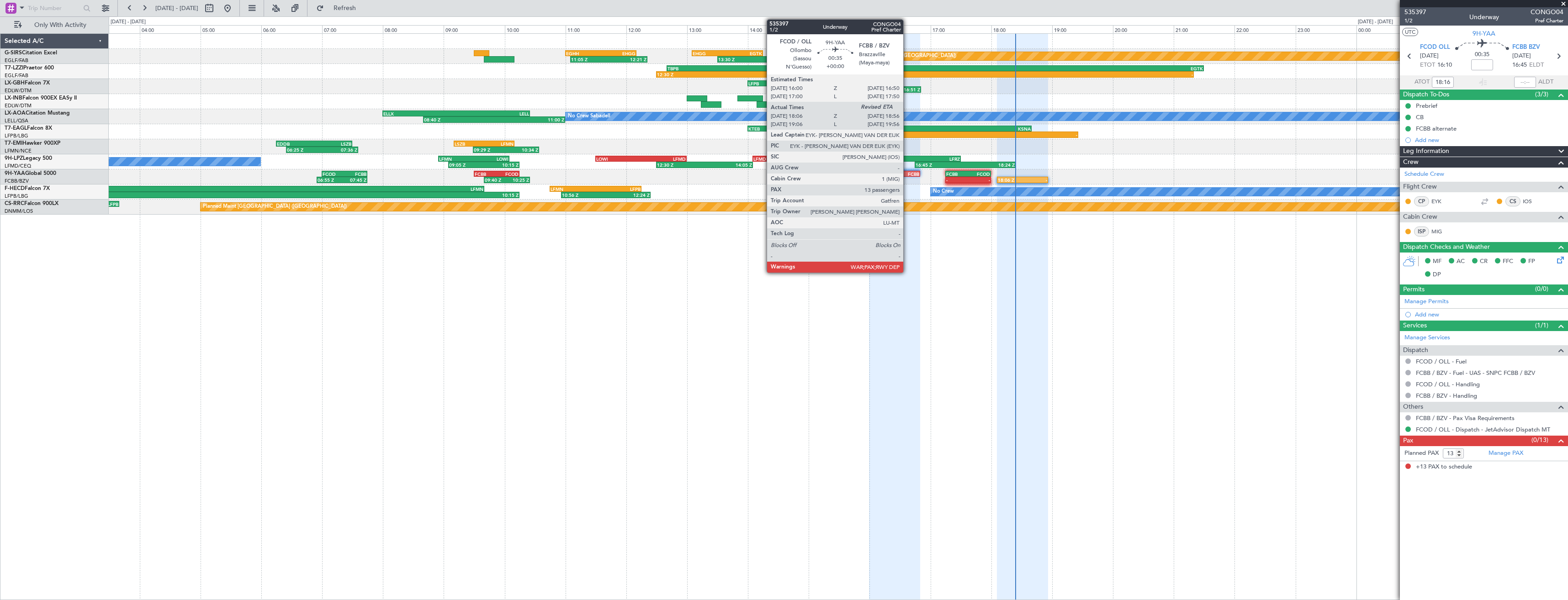
click at [908, 175] on div "FCBB" at bounding box center [907, 173] width 25 height 5
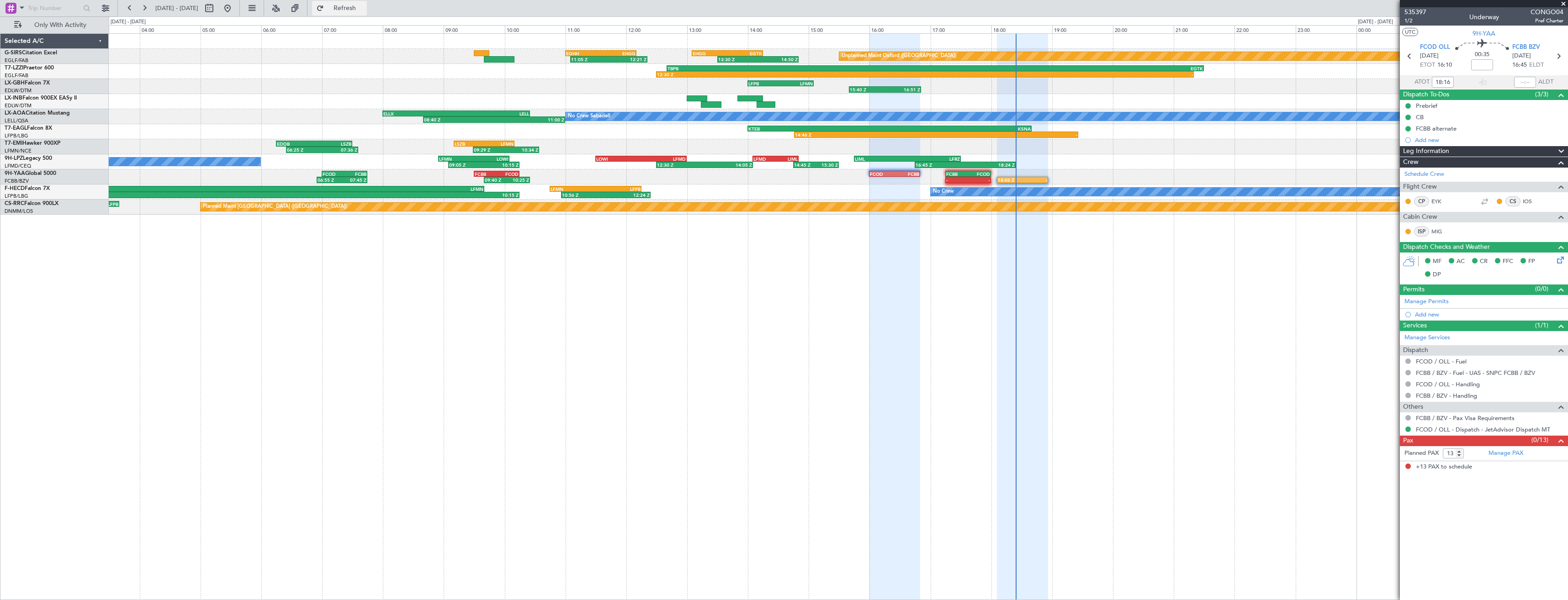
click at [364, 9] on span "Refresh" at bounding box center [345, 8] width 38 height 7
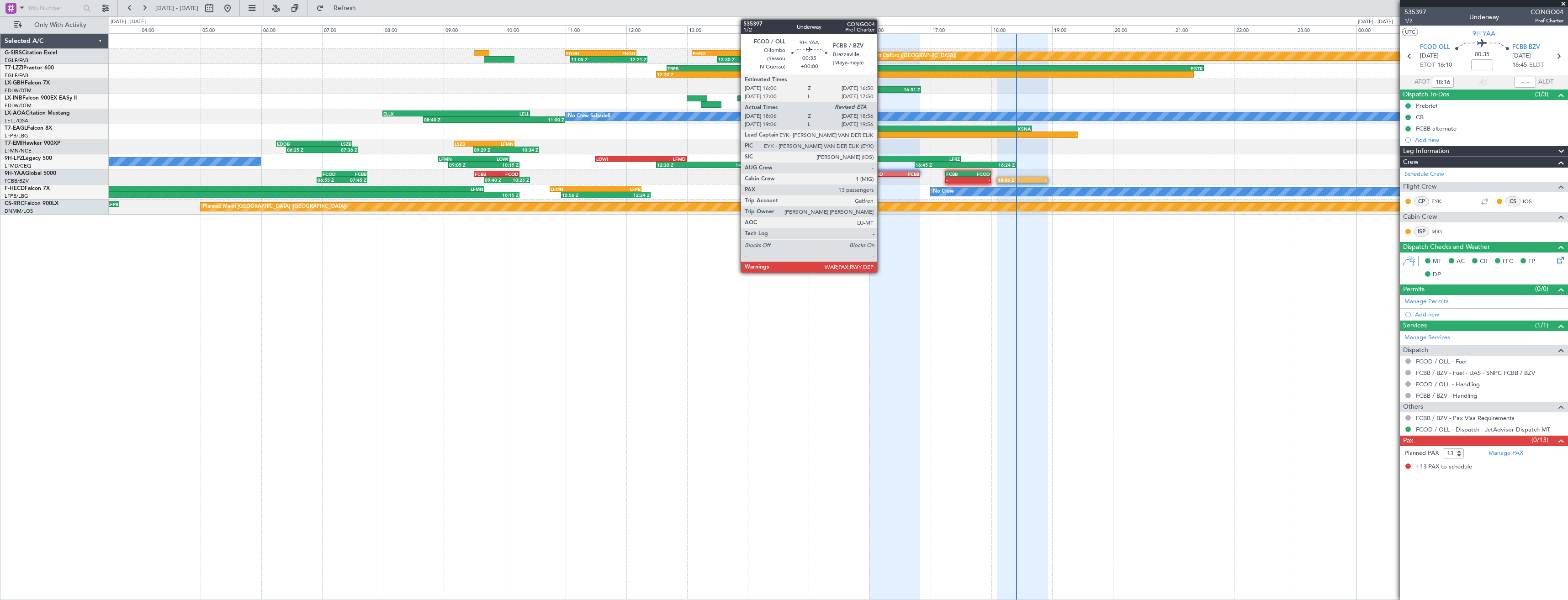
click at [881, 173] on div "FCOD" at bounding box center [882, 173] width 25 height 5
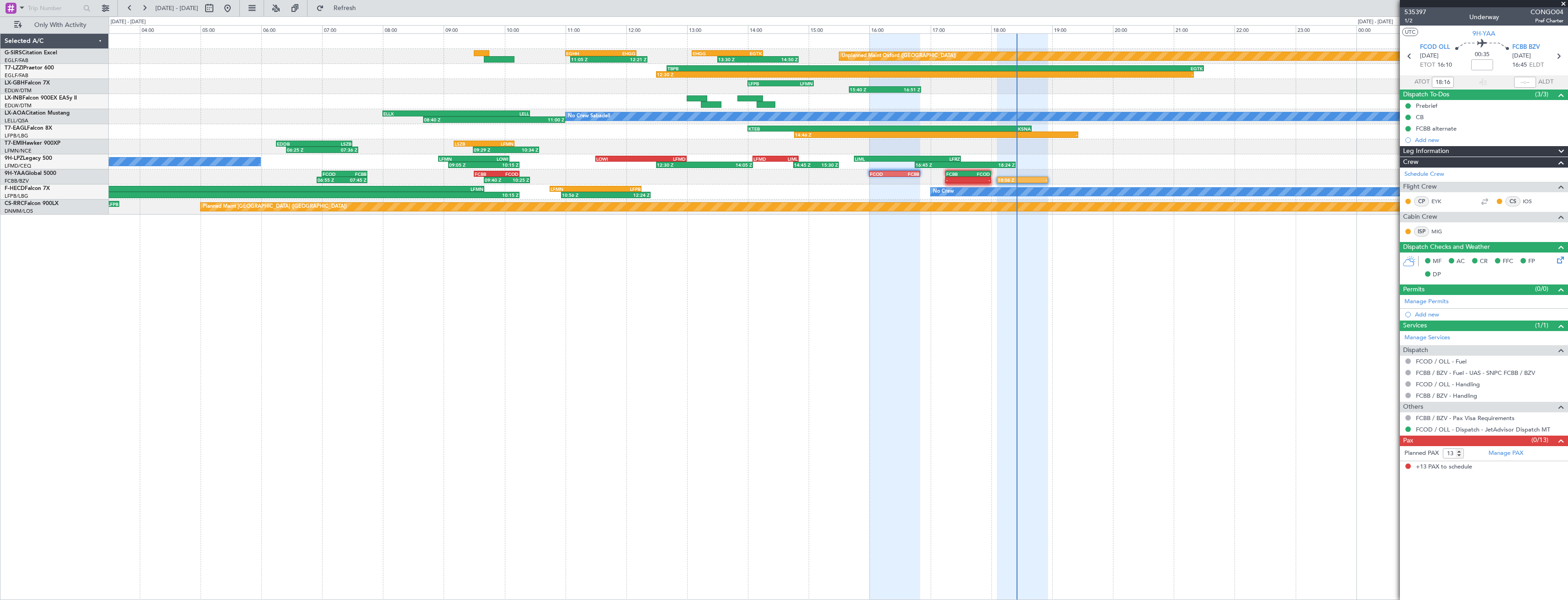
click at [1041, 162] on div "No Crew 09:05 Z 10:15 Z LFMN 08:55 Z LOWI 10:05 Z 12:30 Z 14:05 Z LOWI 11:30 Z …" at bounding box center [838, 162] width 1459 height 15
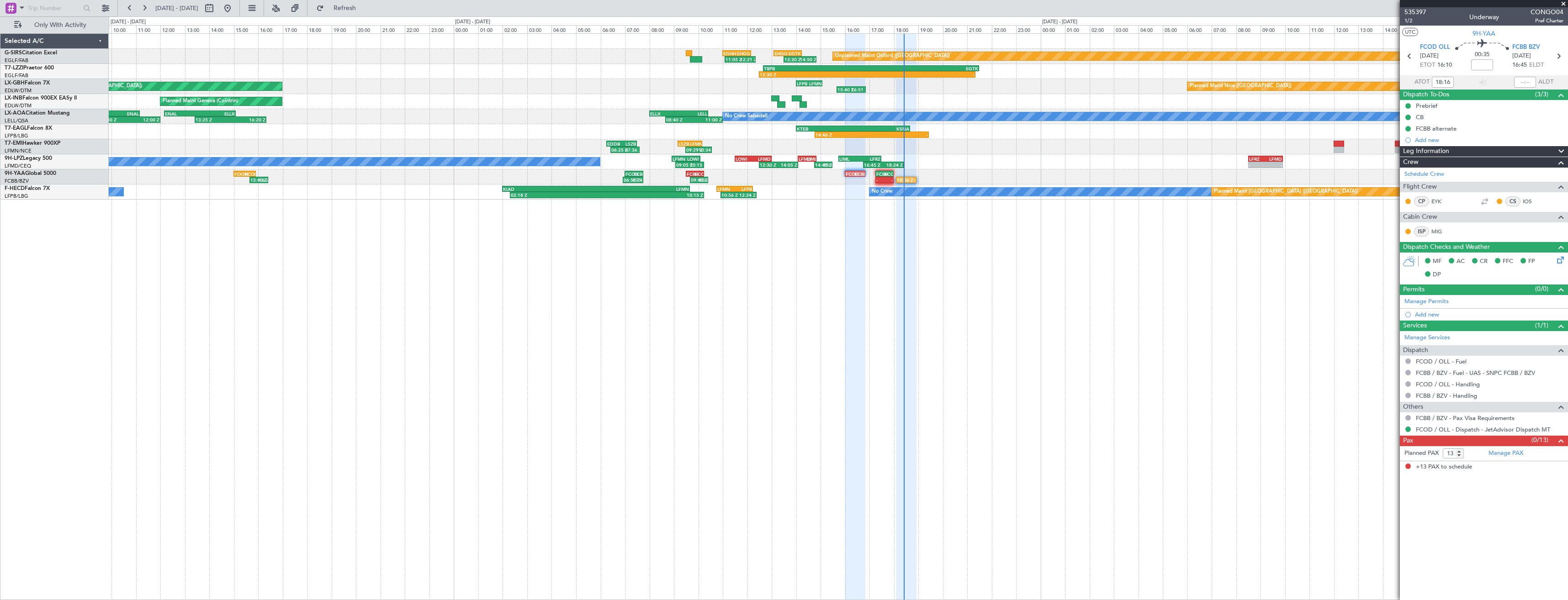
click at [905, 281] on div "Unplanned Maint Oxford (Kidlington) 11:05 Z 12:21 Z EGHH 11:00 Z EHGG 12:10 Z 1…" at bounding box center [838, 316] width 1459 height 567
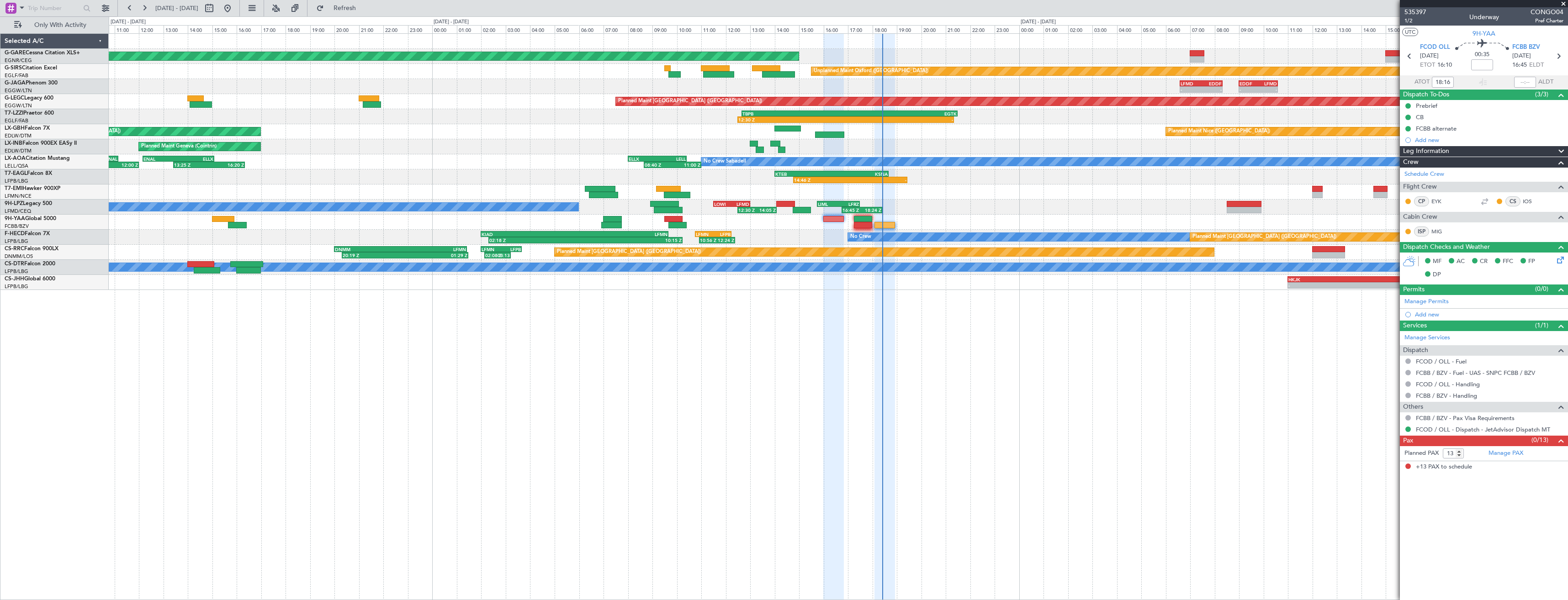
click at [878, 301] on div "Unplanned Maint Chester - - EGWU 08:30 Z LIMJ 10:25 Z - - LIMJ 11:05 Z EGNR 13:…" at bounding box center [838, 316] width 1459 height 567
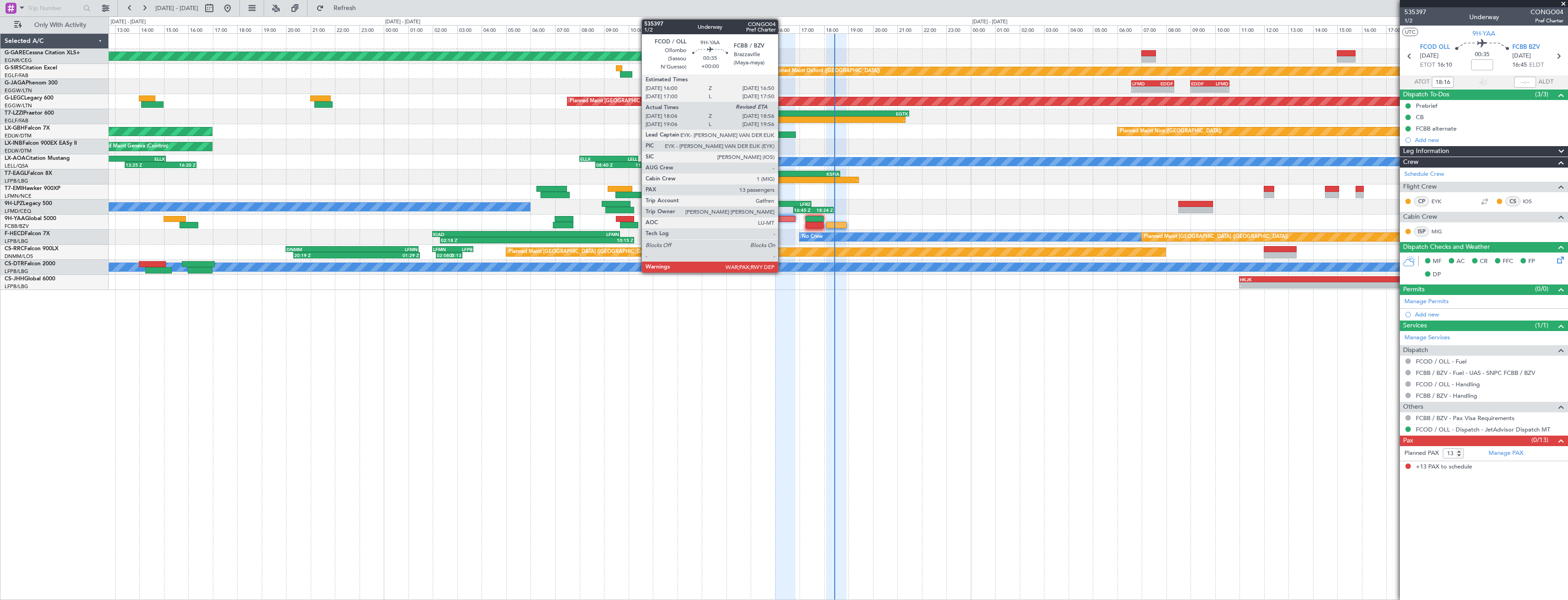
click at [782, 220] on div at bounding box center [785, 219] width 21 height 7
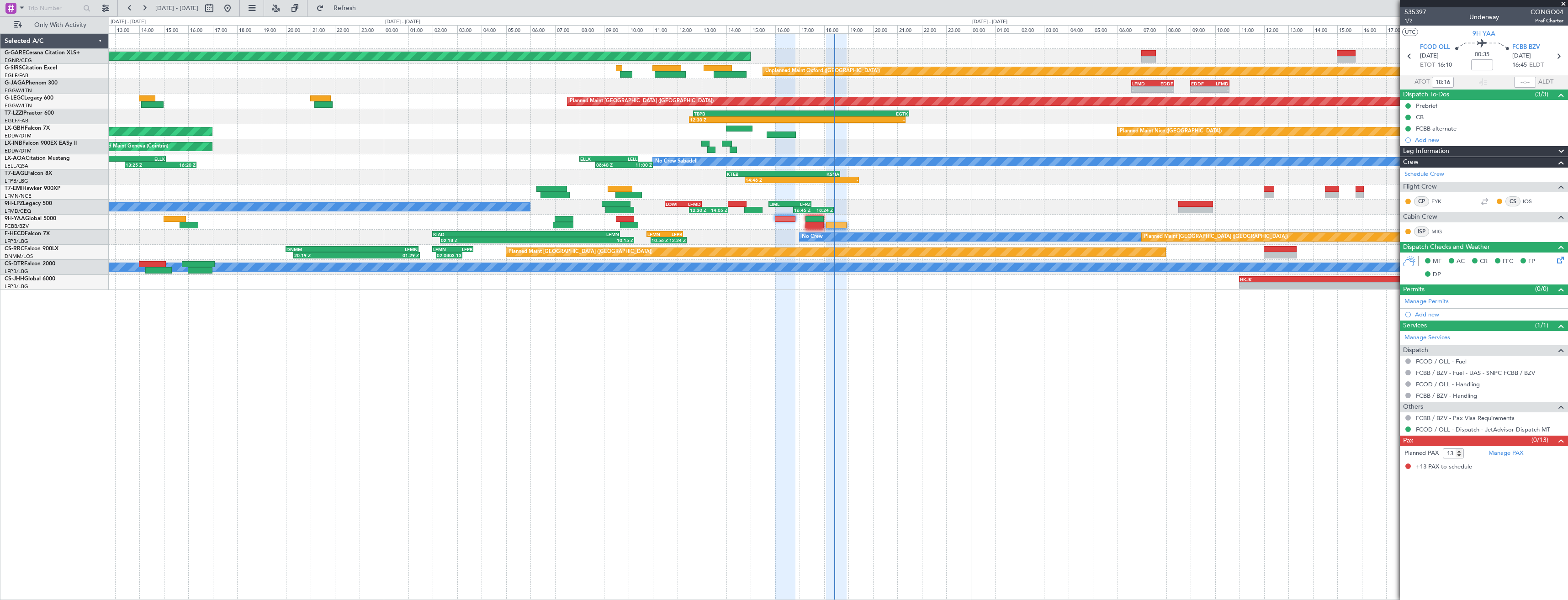
click at [839, 324] on div "Unplanned Maint Chester - - EGWU 08:30 Z LIMJ 10:25 Z - - LIMJ 11:05 Z EGNR 13:…" at bounding box center [838, 316] width 1459 height 567
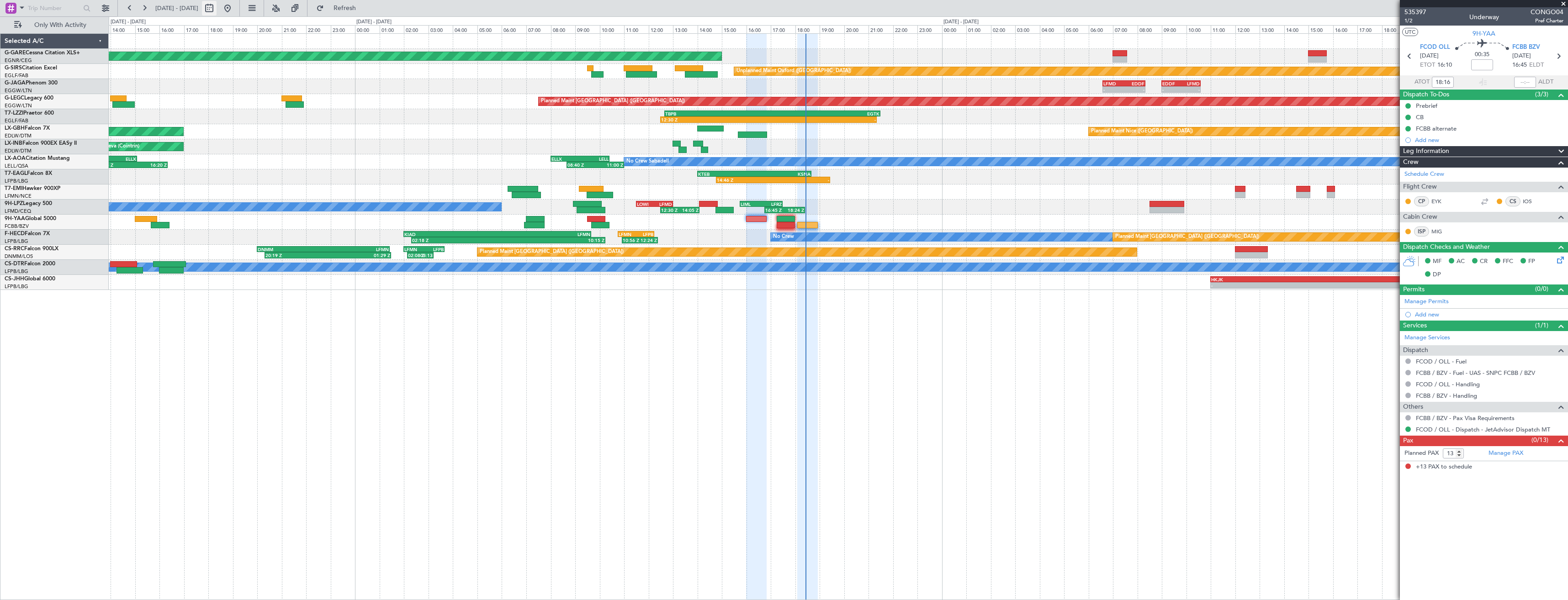
click at [217, 10] on button at bounding box center [209, 9] width 15 height 15
select select "8"
select select "2025"
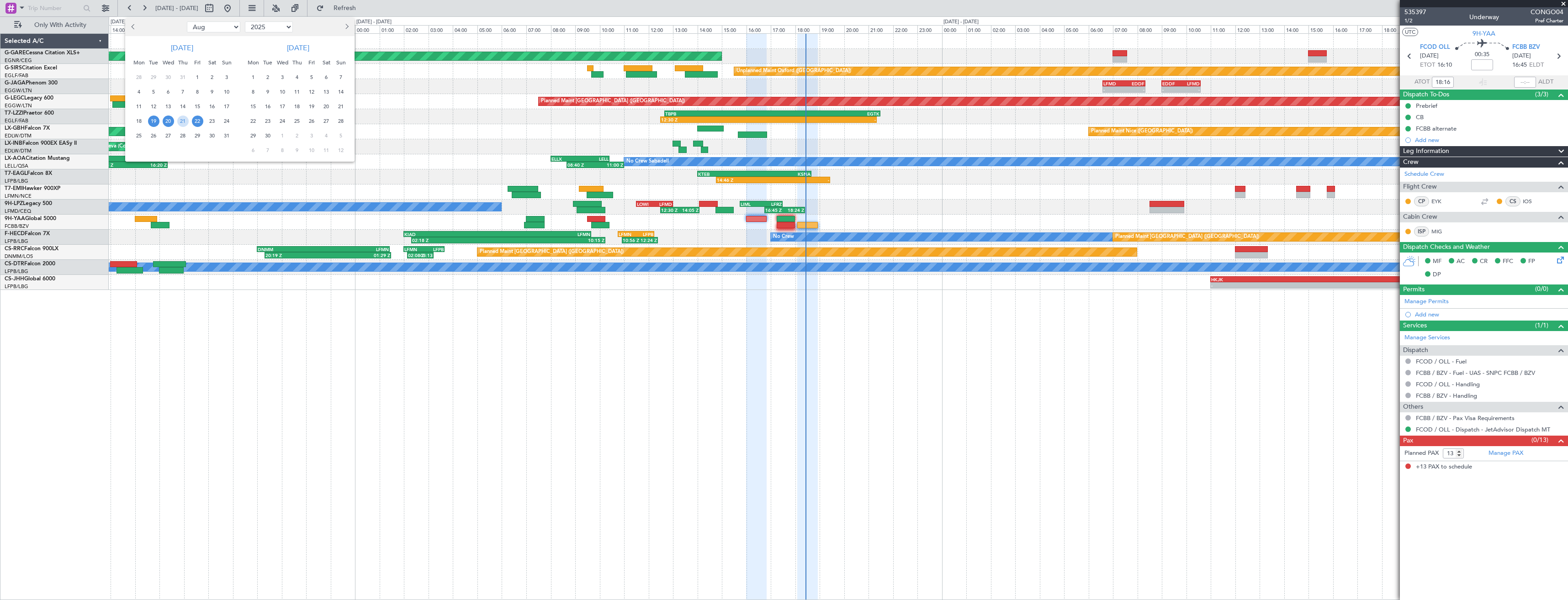
click at [172, 121] on span "20" at bounding box center [168, 121] width 12 height 12
click at [279, 78] on span "3" at bounding box center [282, 77] width 12 height 12
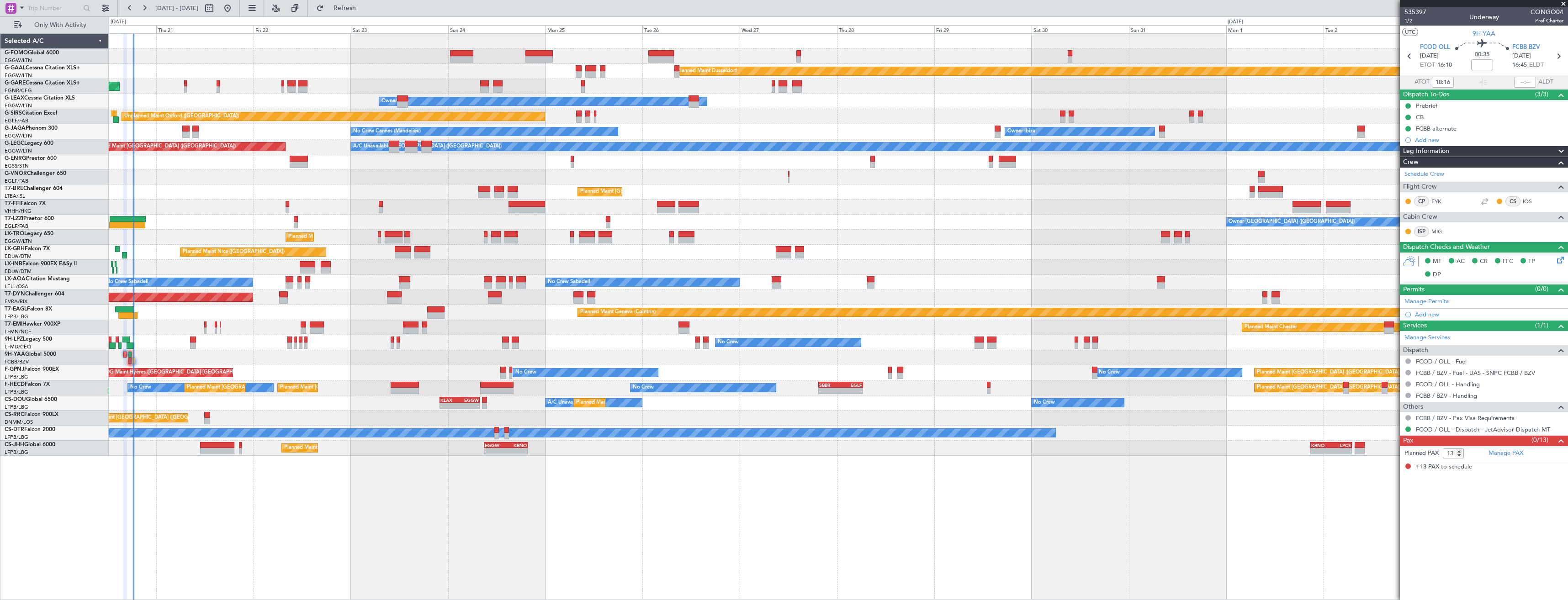
click at [240, 225] on div "Planned Maint Windsor Locks (Bradley Intl) Planned Maint Dusseldorf Unplanned M…" at bounding box center [838, 245] width 1459 height 422
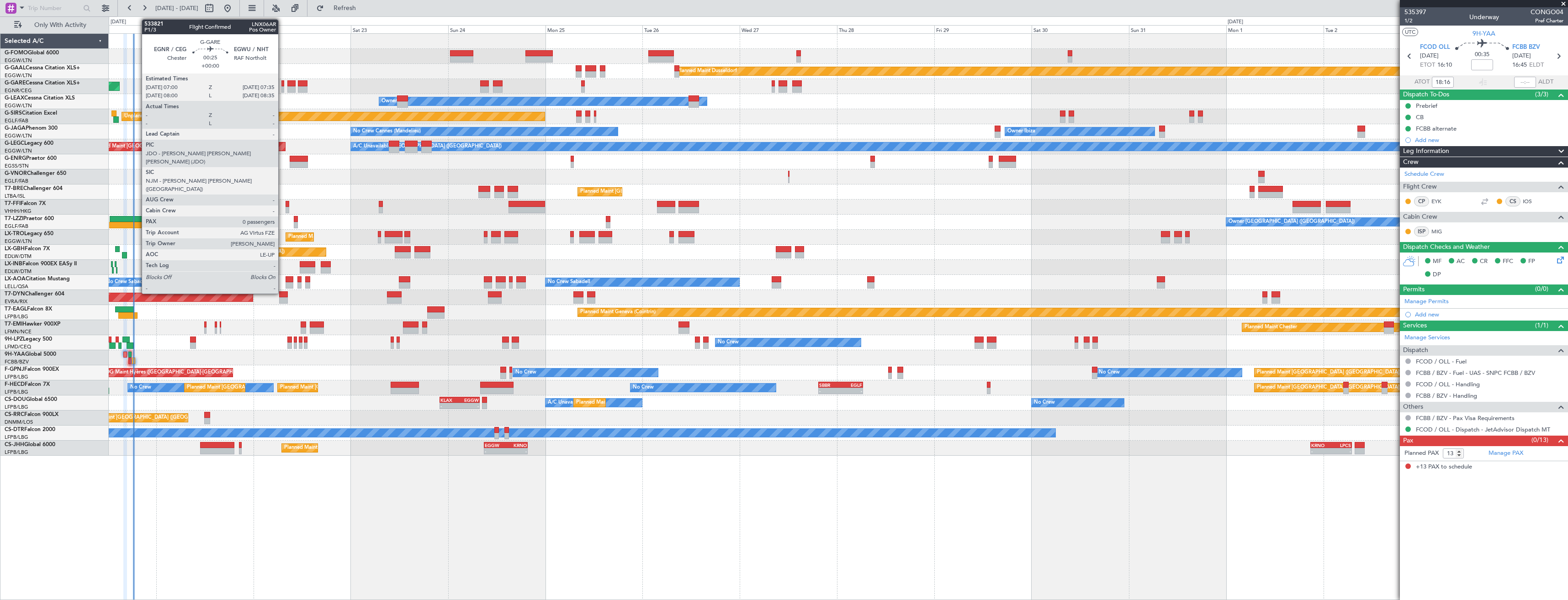
click at [282, 91] on div at bounding box center [282, 89] width 3 height 7
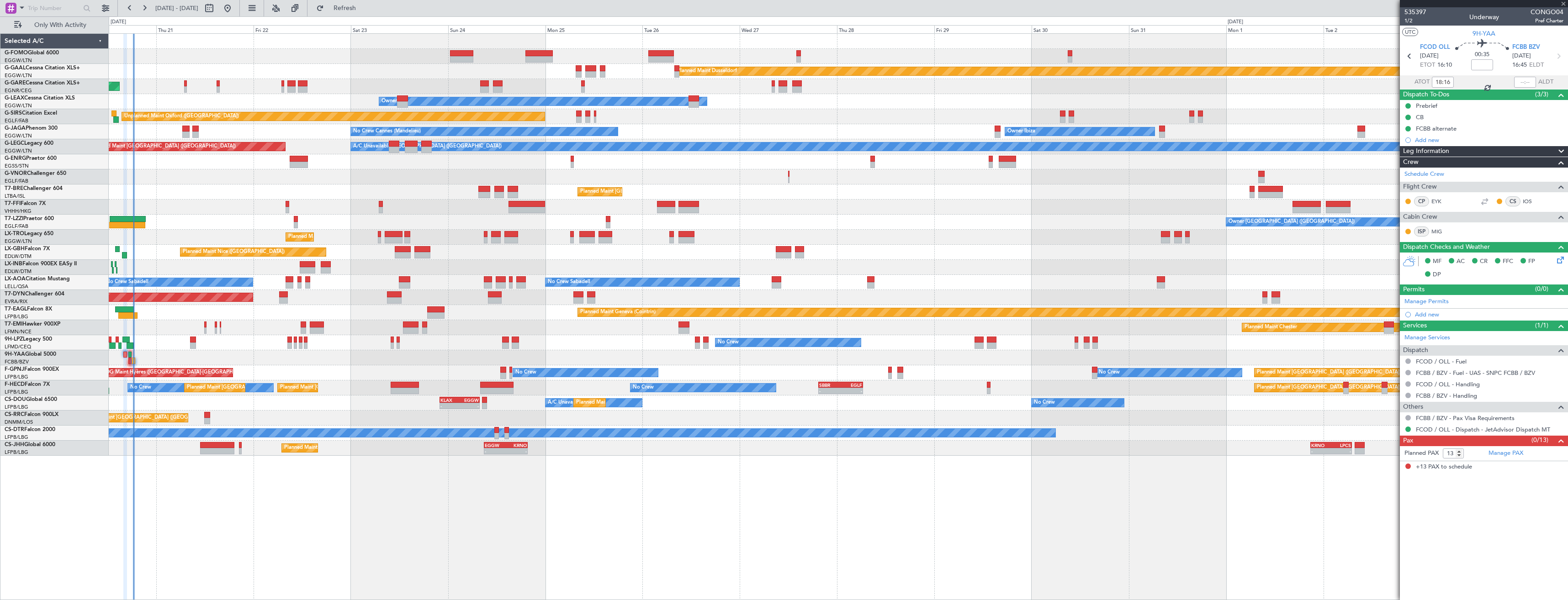
type input "0"
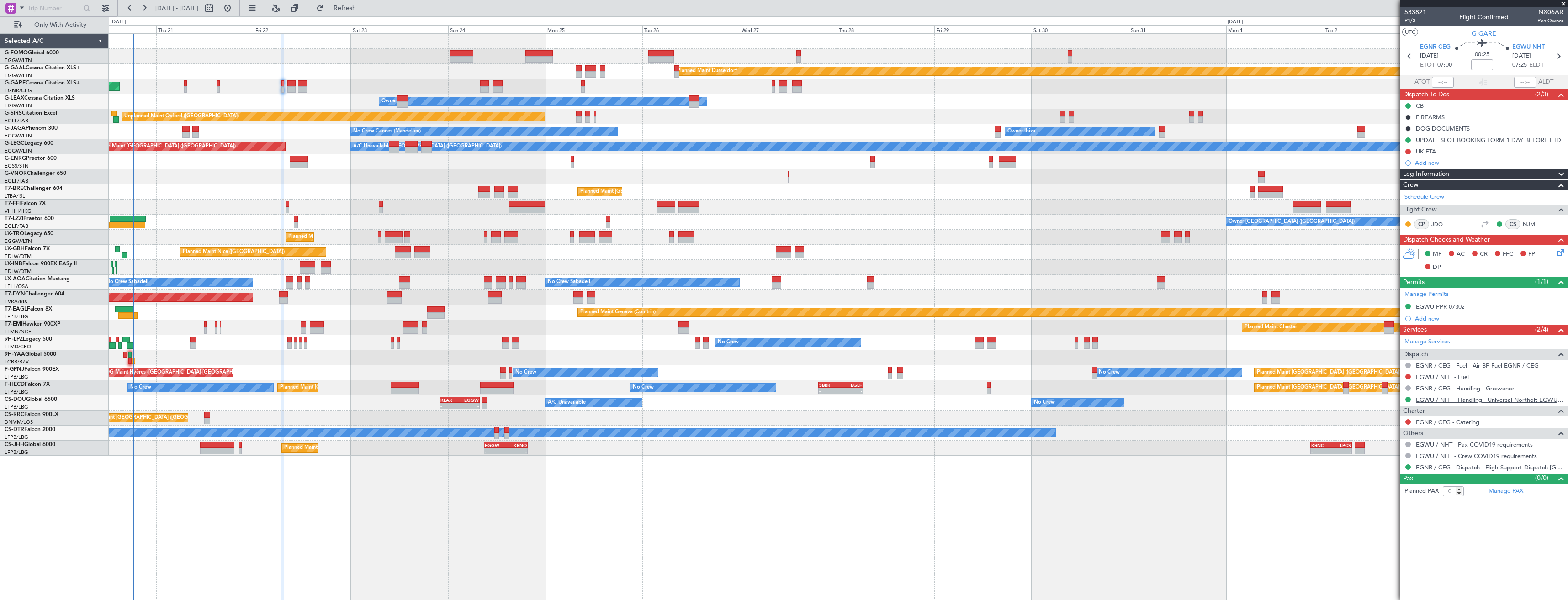
click at [1505, 400] on link "EGWU / NHT - Handling - Universal Northolt EGWU / NHT" at bounding box center [1489, 400] width 147 height 8
click at [367, 13] on button "Refresh" at bounding box center [340, 9] width 55 height 15
click at [1410, 376] on button at bounding box center [1408, 377] width 5 height 5
click at [1390, 428] on span "Requested" at bounding box center [1382, 430] width 29 height 9
click at [1437, 161] on div "Add new" at bounding box center [1485, 162] width 140 height 8
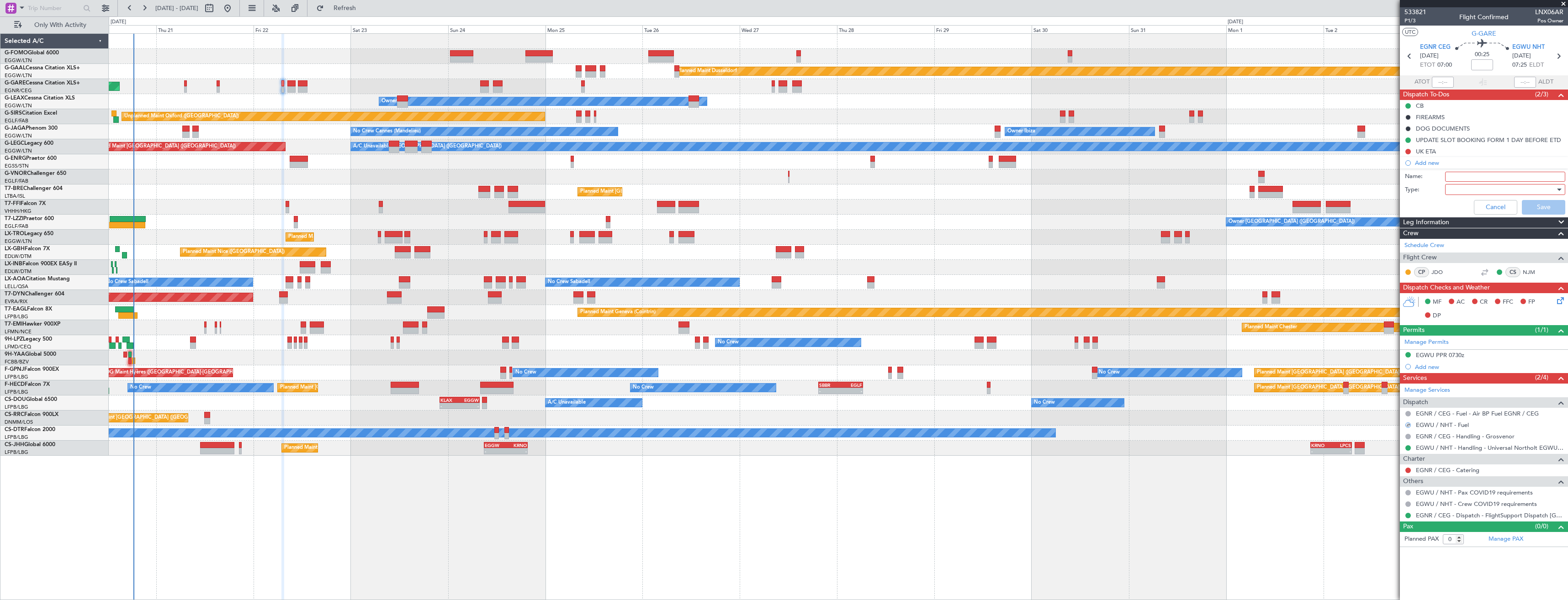
click at [1456, 177] on input "Name:" at bounding box center [1505, 176] width 120 height 10
type input "EGWU FUEL VIA WFS"
click at [1455, 190] on div at bounding box center [1502, 189] width 107 height 14
click at [1461, 220] on span "Country" at bounding box center [1500, 222] width 112 height 14
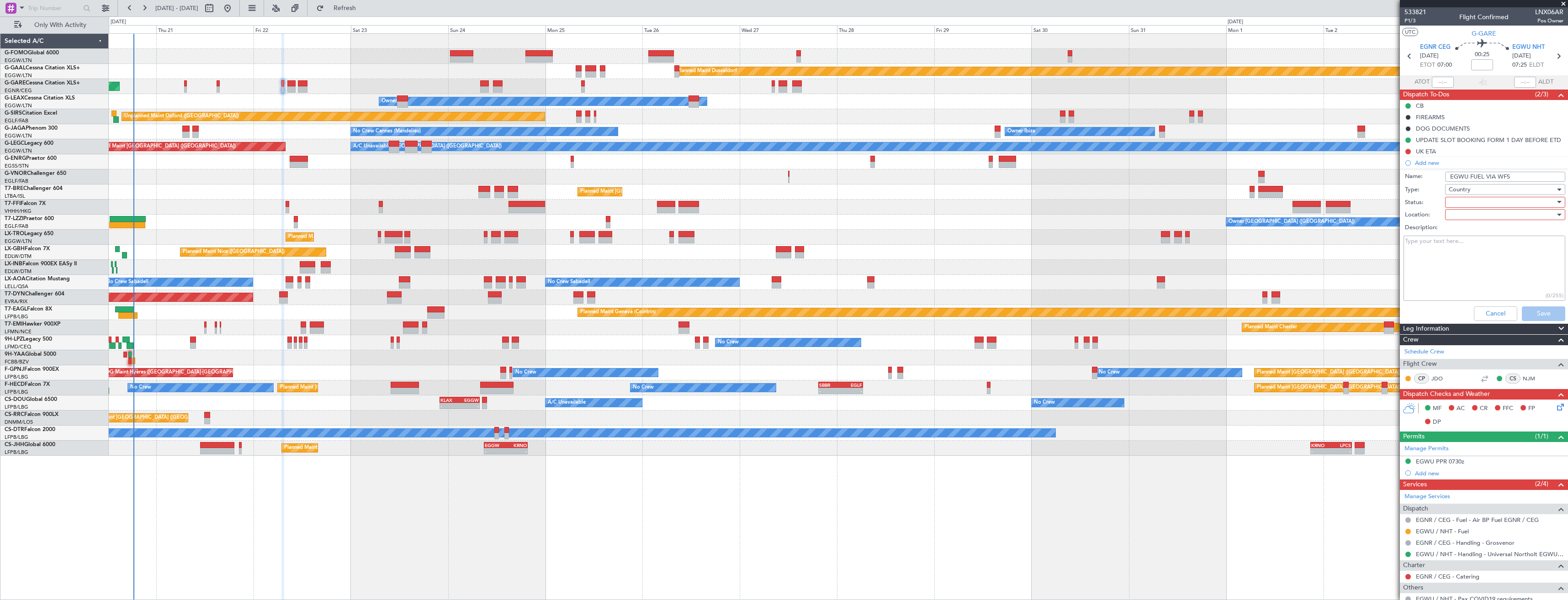
click at [1453, 190] on span "Country" at bounding box center [1460, 190] width 22 height 9
click at [1458, 206] on span "Generic" at bounding box center [1501, 208] width 107 height 14
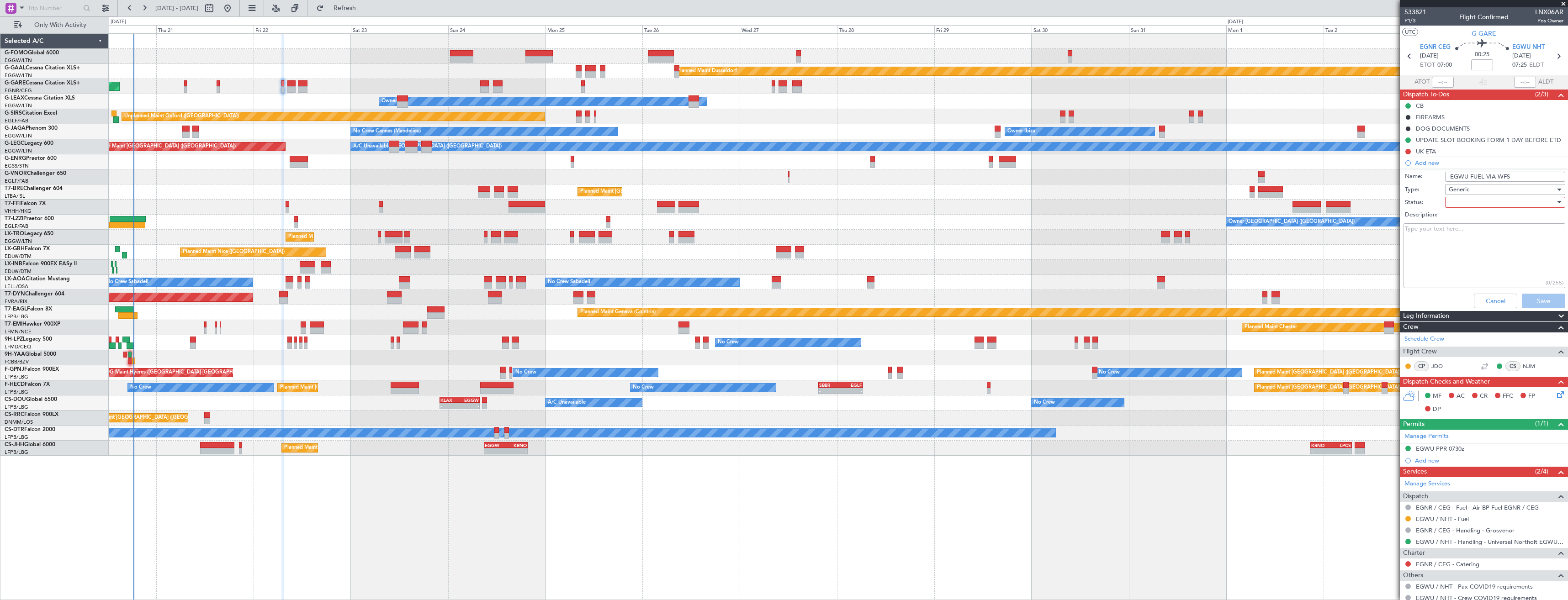
click at [1457, 201] on div at bounding box center [1502, 202] width 107 height 14
click at [1464, 230] on span "In Progress" at bounding box center [1501, 234] width 107 height 14
drag, startPoint x: 1507, startPoint y: 175, endPoint x: 1433, endPoint y: 178, distance: 74.1
click at [1433, 178] on div "Name: EGWU FUEL VIA WFS" at bounding box center [1483, 176] width 177 height 14
click at [1527, 298] on button "Save" at bounding box center [1543, 301] width 43 height 15
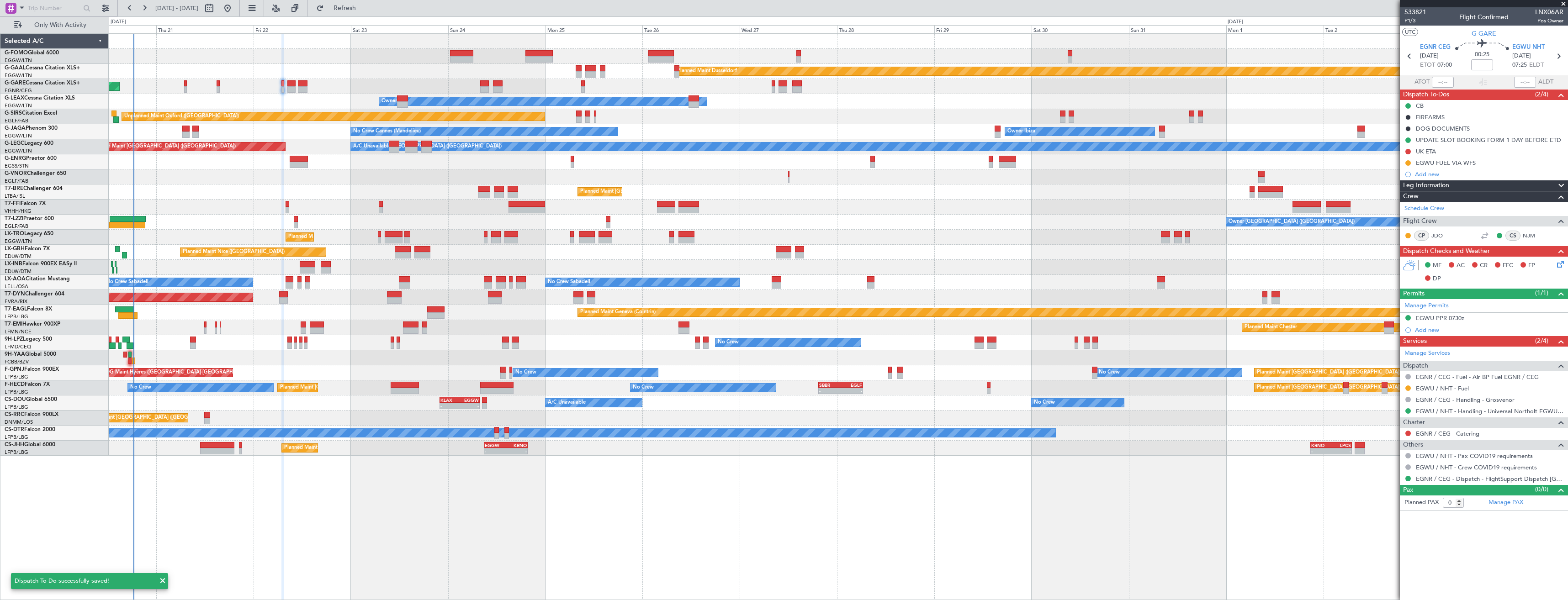
drag, startPoint x: 1558, startPoint y: 58, endPoint x: 1567, endPoint y: 63, distance: 10.3
click at [1559, 58] on icon at bounding box center [1558, 57] width 12 height 12
type input "+00:20"
type input "2"
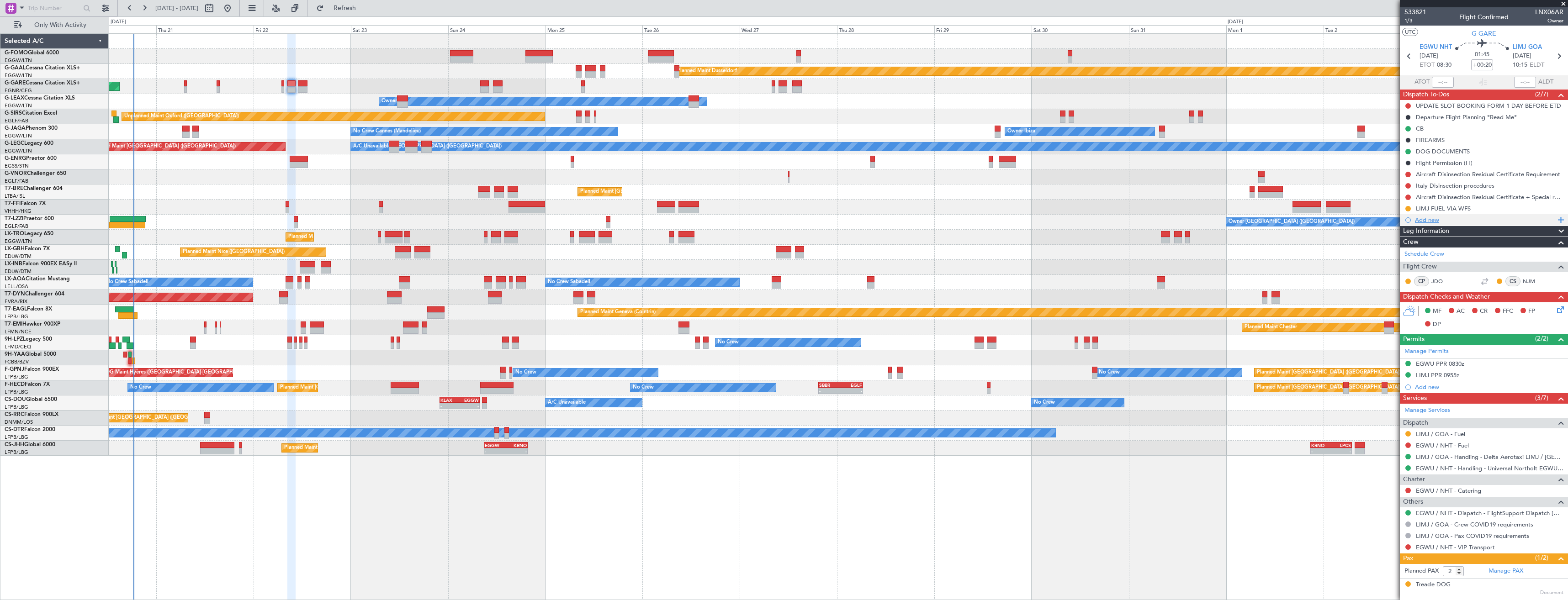
click at [1464, 220] on div "Add new" at bounding box center [1485, 220] width 140 height 8
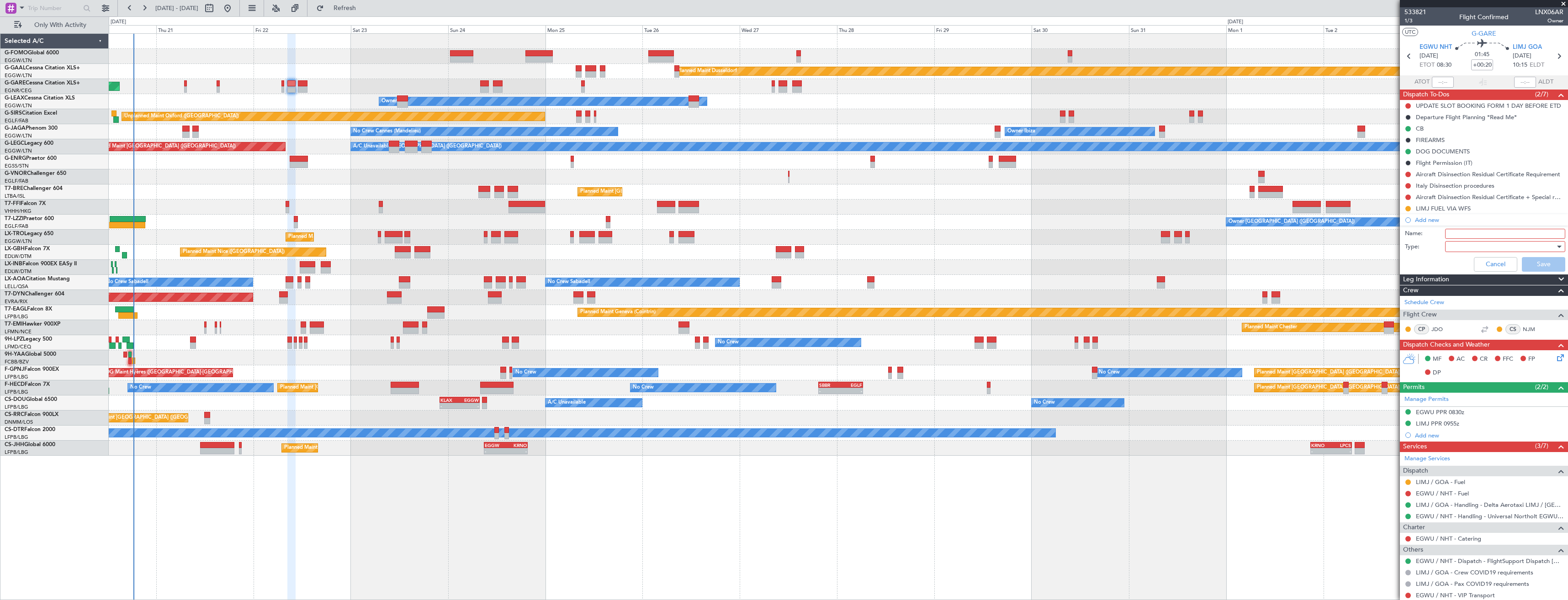
click at [1477, 230] on input "Name:" at bounding box center [1505, 234] width 120 height 10
paste input "EGWU FUEL VIA WFS"
type input "EGWU FUEL VIA WFS"
click at [1496, 244] on div at bounding box center [1502, 246] width 107 height 14
click at [1455, 261] on span "Generic" at bounding box center [1501, 265] width 107 height 14
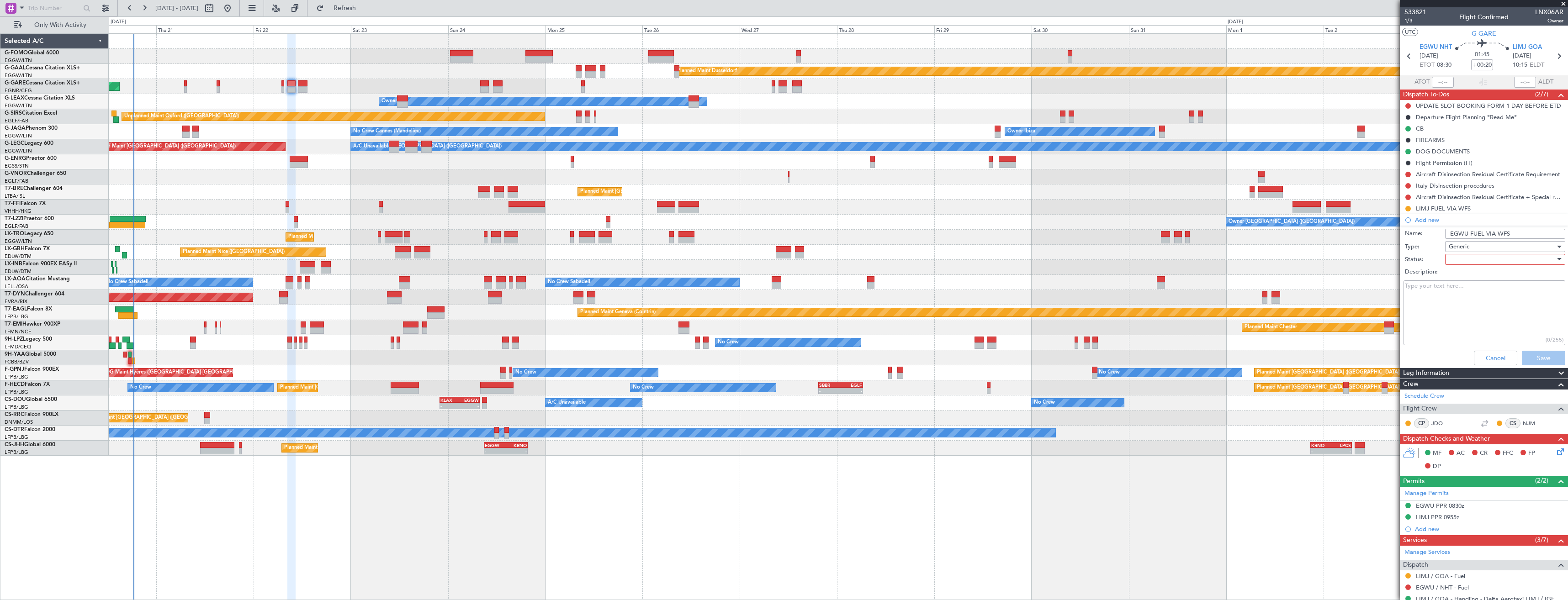
click at [1459, 257] on div at bounding box center [1502, 259] width 107 height 14
click at [1457, 295] on span "In Progress" at bounding box center [1501, 291] width 107 height 14
click at [1528, 358] on button "Save" at bounding box center [1543, 358] width 43 height 15
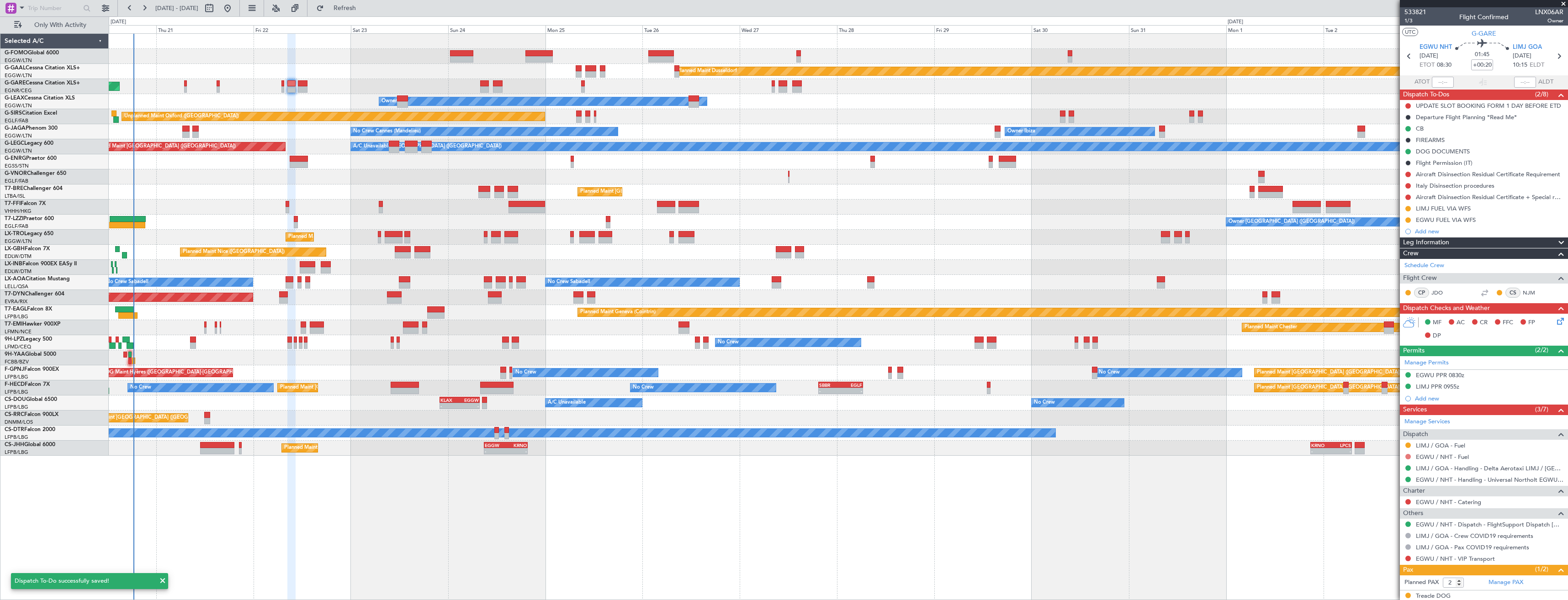
click at [1407, 456] on button at bounding box center [1408, 456] width 5 height 5
click at [1368, 506] on li "Requested" at bounding box center [1407, 511] width 105 height 14
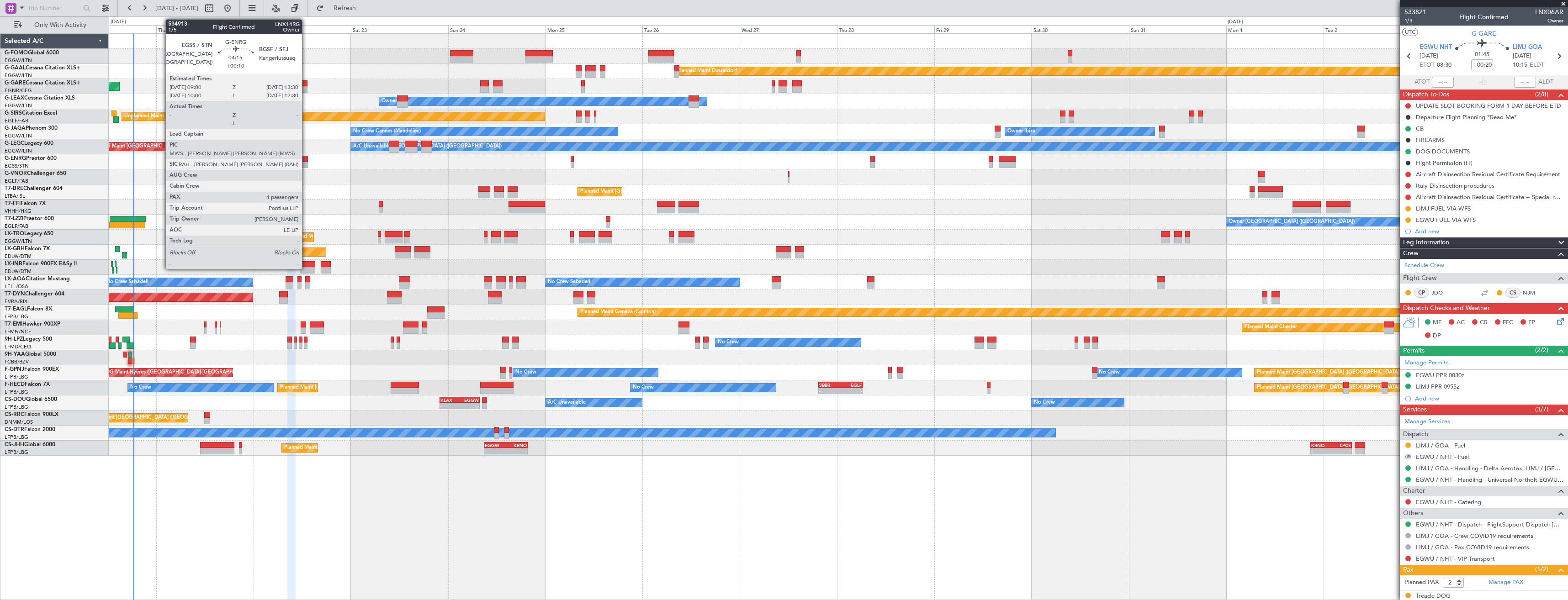
click at [306, 158] on div at bounding box center [299, 159] width 18 height 7
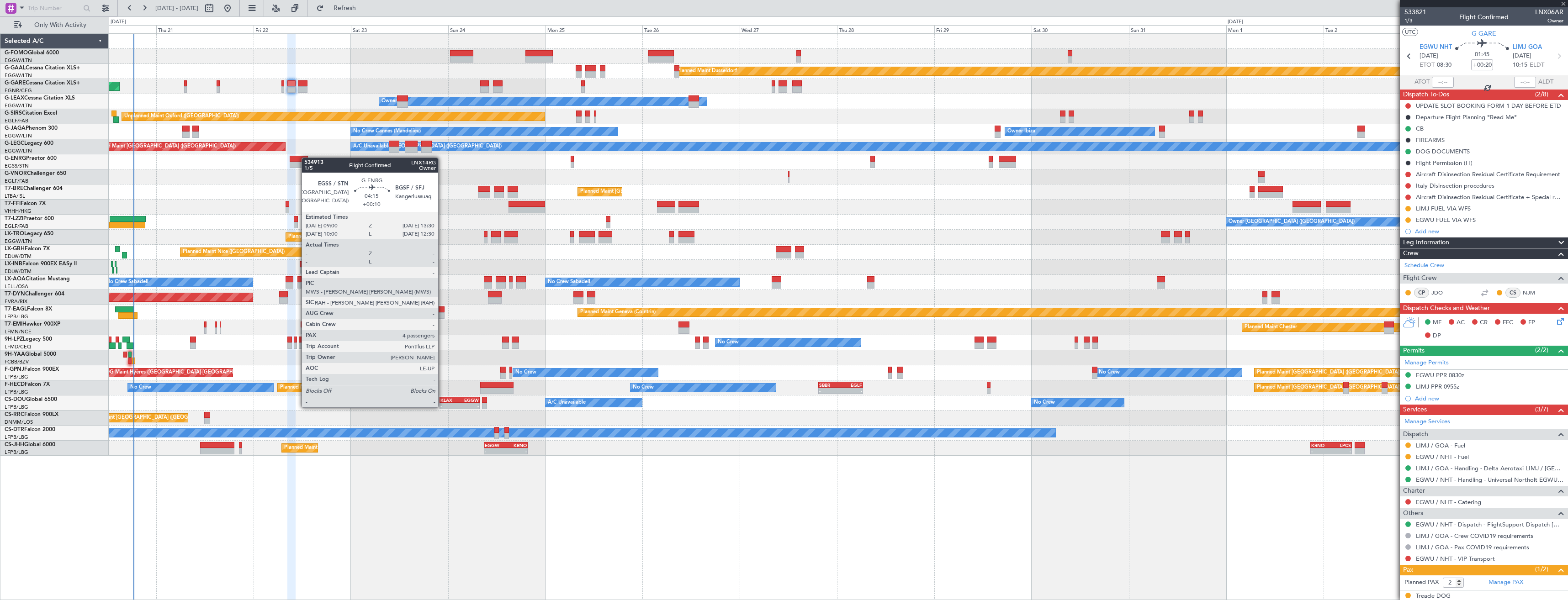
type input "+00:10"
type input "4"
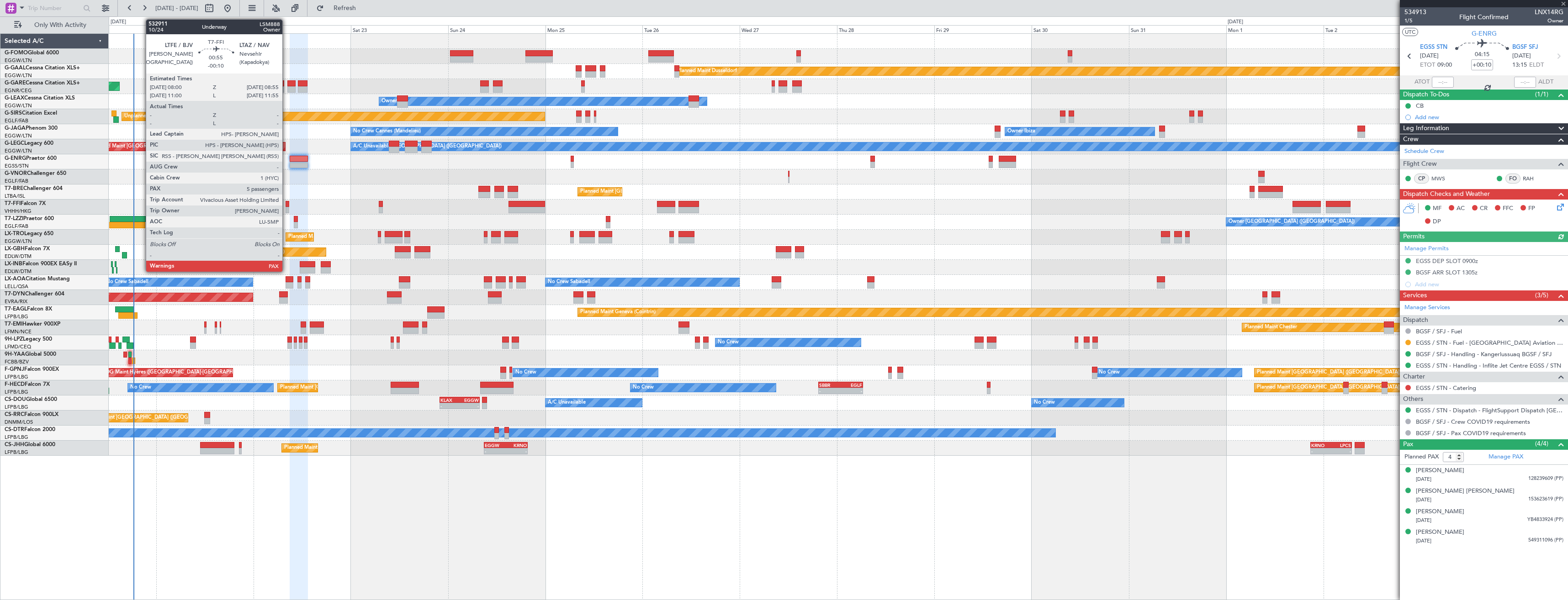
click at [287, 208] on div at bounding box center [287, 210] width 4 height 7
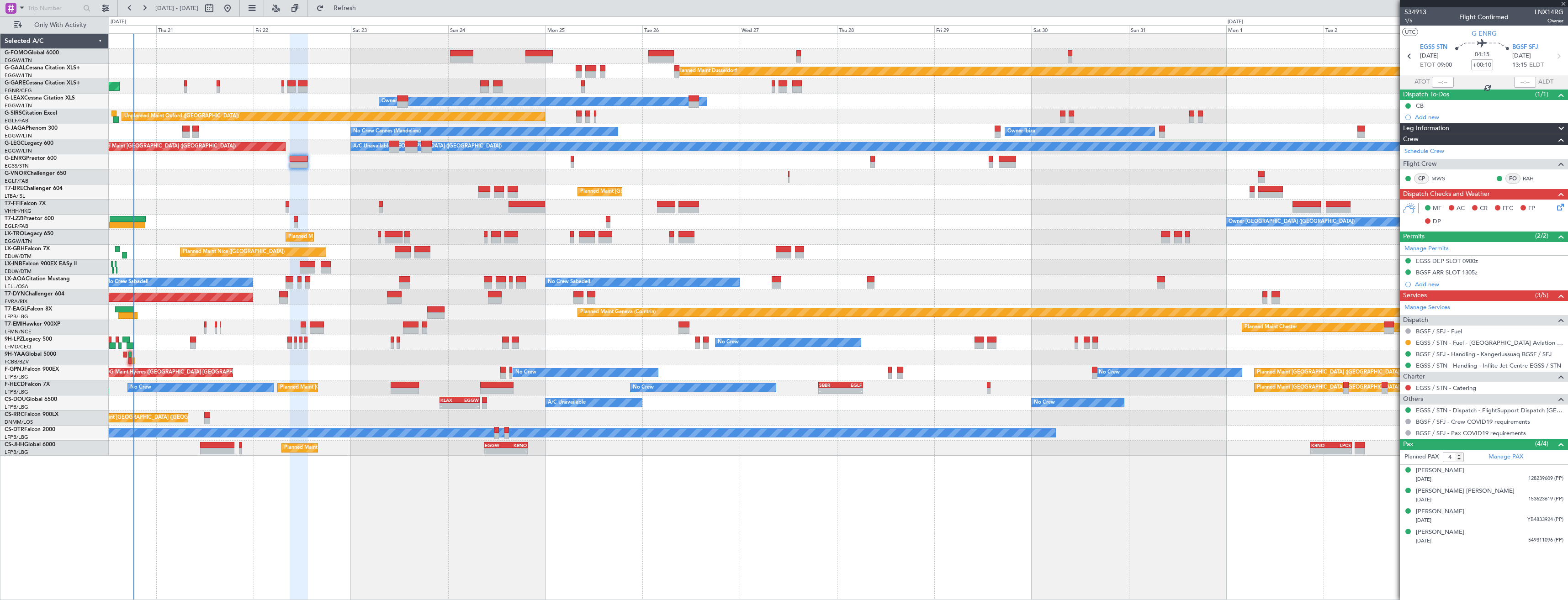
type input "-00:10"
type input "5"
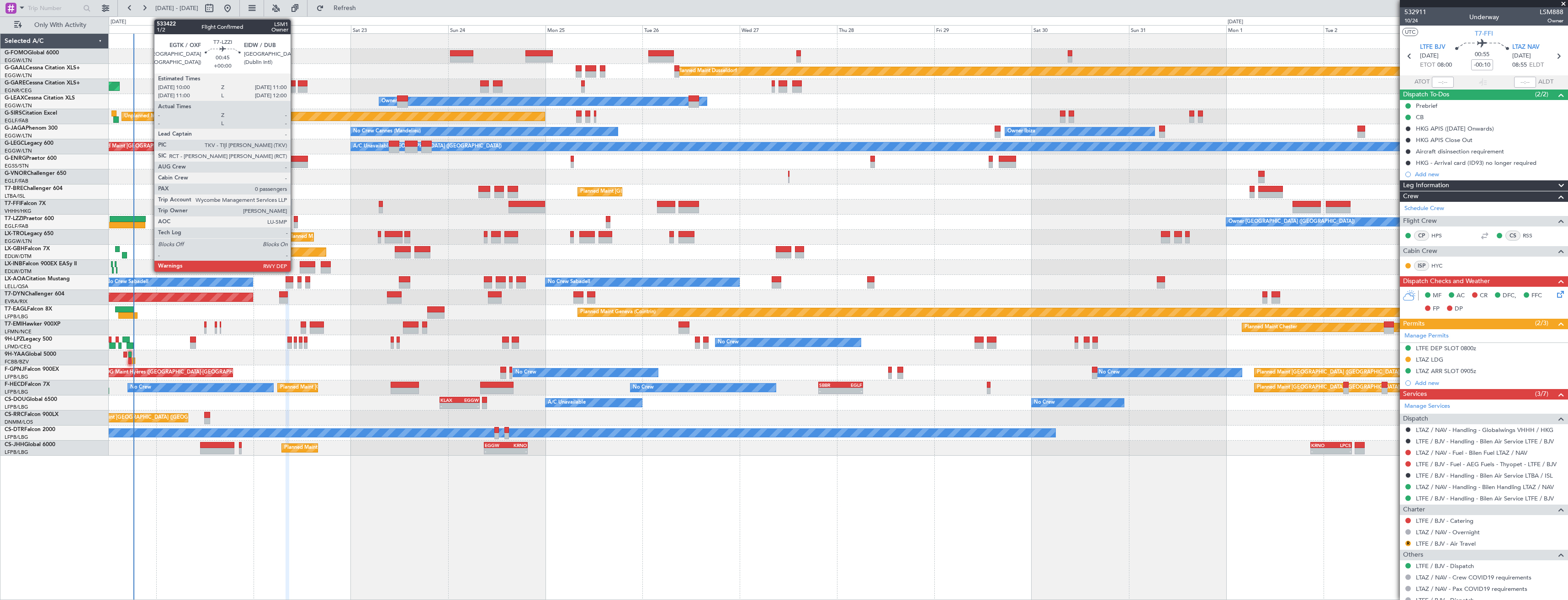
click at [295, 222] on div at bounding box center [296, 219] width 4 height 7
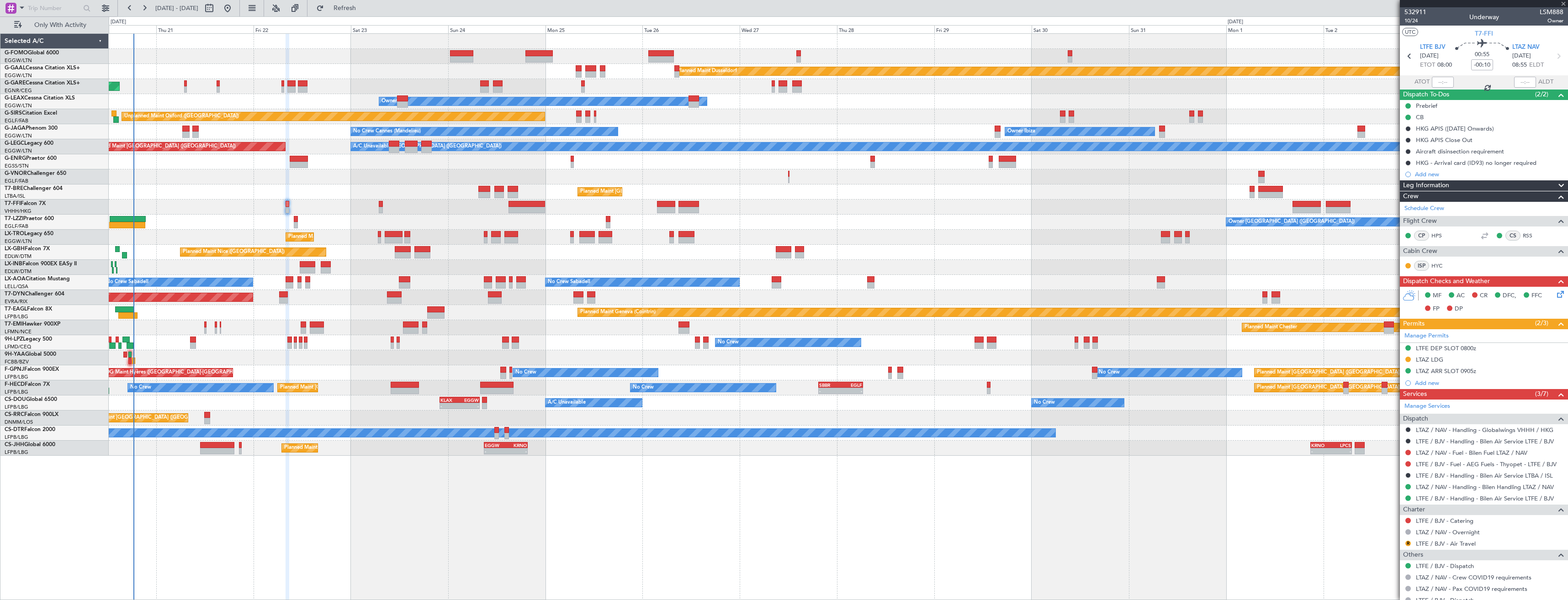
type input "0"
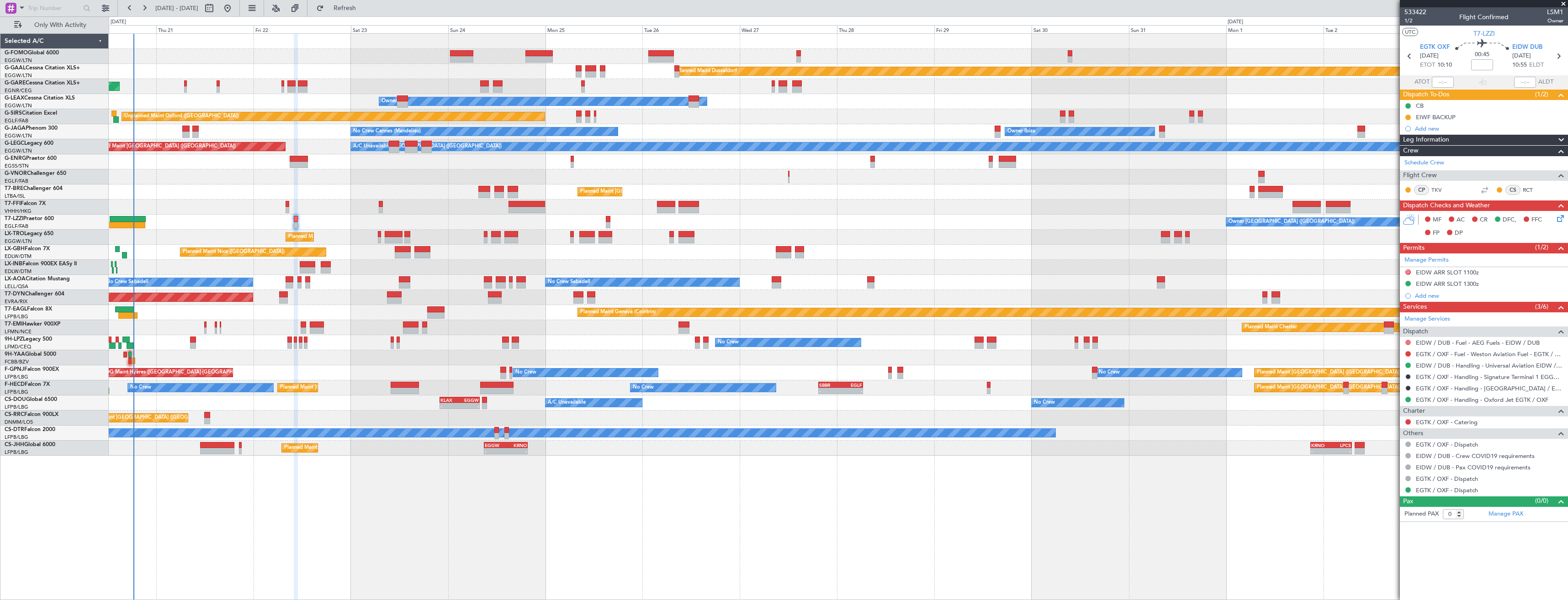
click at [1409, 341] on button at bounding box center [1408, 342] width 5 height 5
click at [1391, 356] on span "Not Required" at bounding box center [1386, 355] width 37 height 9
click at [1452, 402] on link "EGTK / OXF - Handling - Oxford Jet EGTK / OXF" at bounding box center [1482, 400] width 133 height 8
click at [1421, 355] on link "EGTK / OXF - Fuel - Weston Aviation Fuel - EGTK / OXF" at bounding box center [1489, 354] width 147 height 8
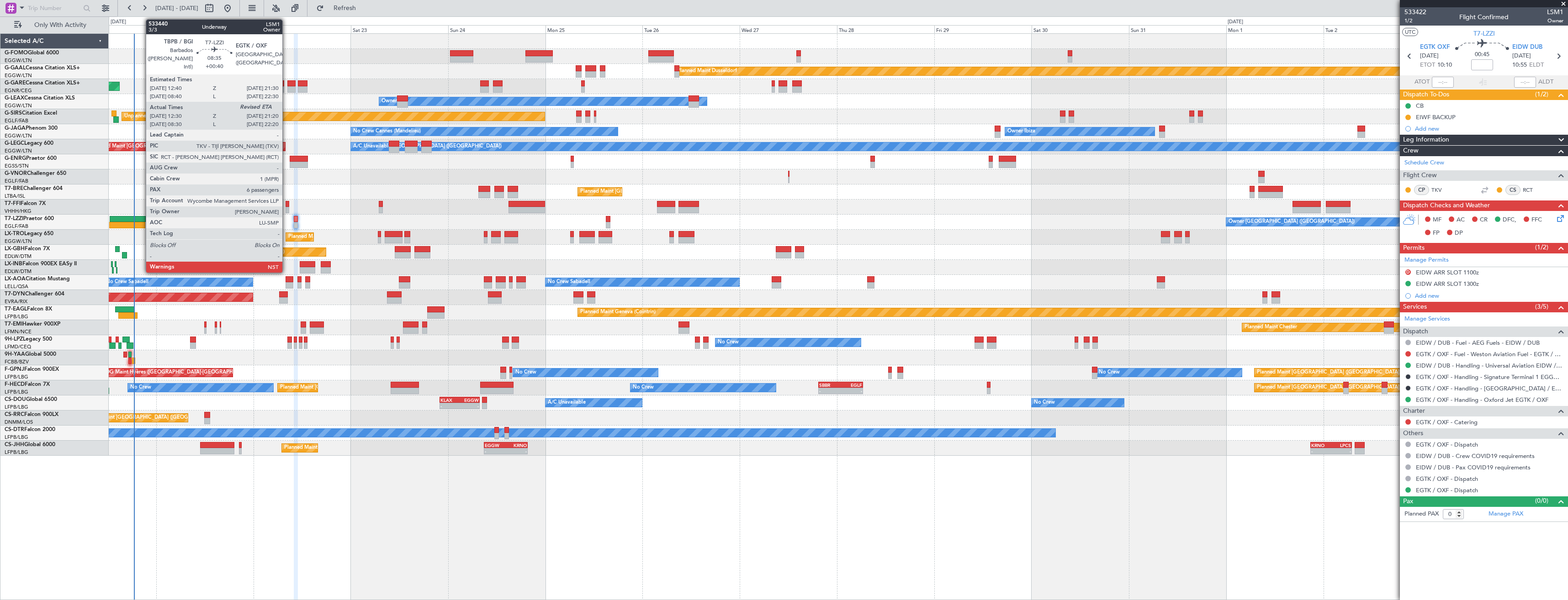
click at [141, 220] on div at bounding box center [127, 219] width 36 height 7
type input "+00:40"
type input "12:40"
type input "6"
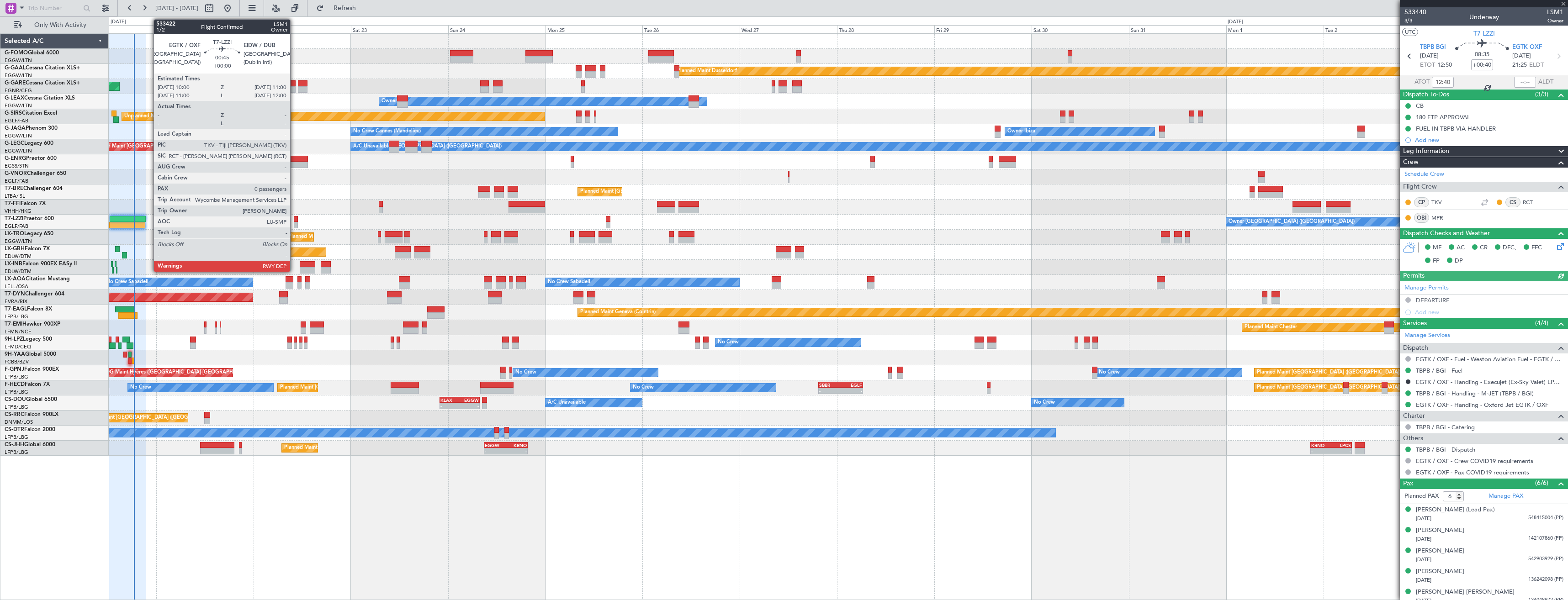
click at [294, 225] on div at bounding box center [296, 225] width 4 height 7
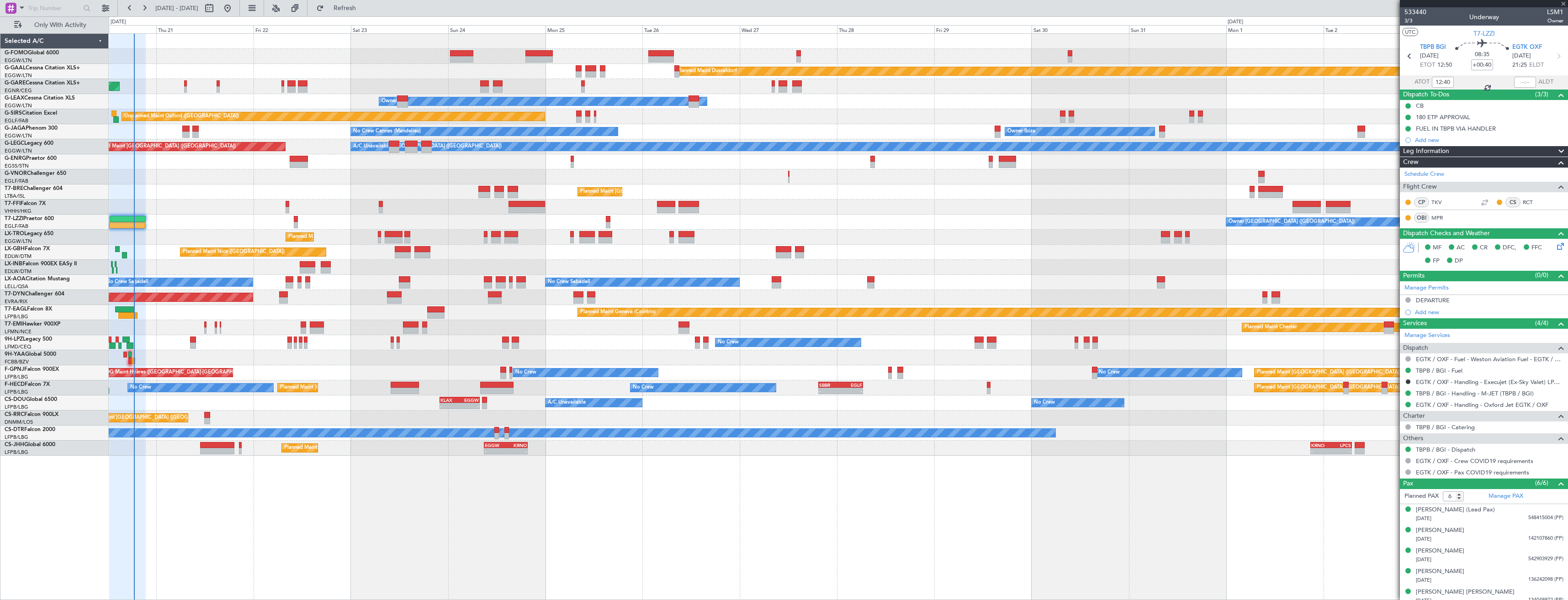
type input "0"
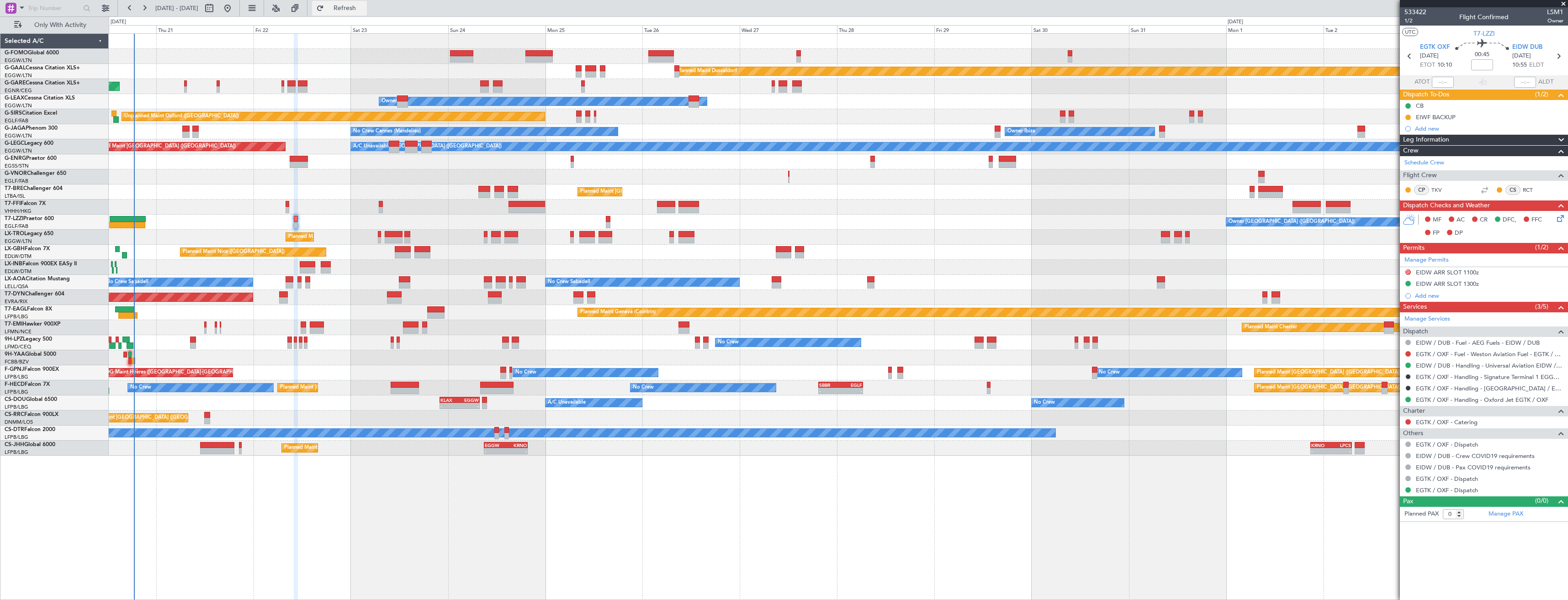
click at [364, 10] on span "Refresh" at bounding box center [345, 8] width 38 height 7
click at [1408, 20] on span "1/2" at bounding box center [1415, 21] width 22 height 8
click at [113, 7] on div at bounding box center [58, 8] width 117 height 16
click at [110, 9] on button at bounding box center [105, 9] width 15 height 15
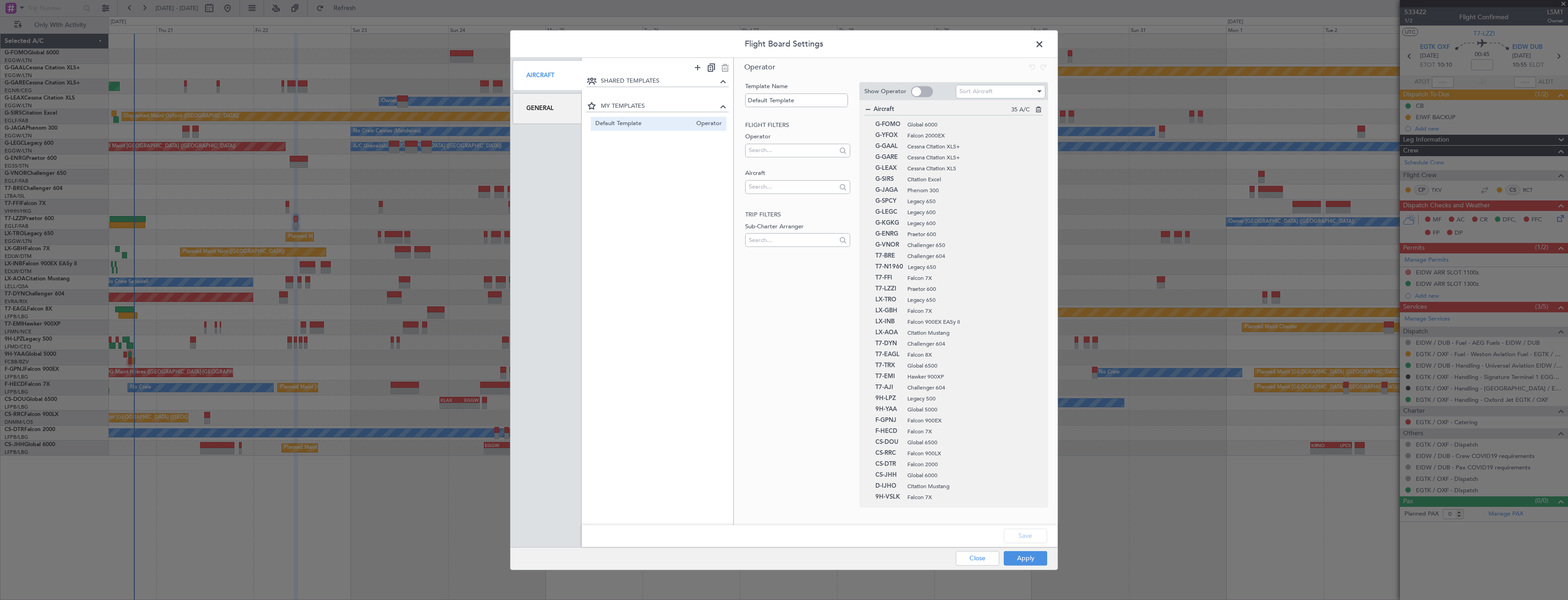
click at [547, 111] on div "General" at bounding box center [547, 108] width 69 height 30
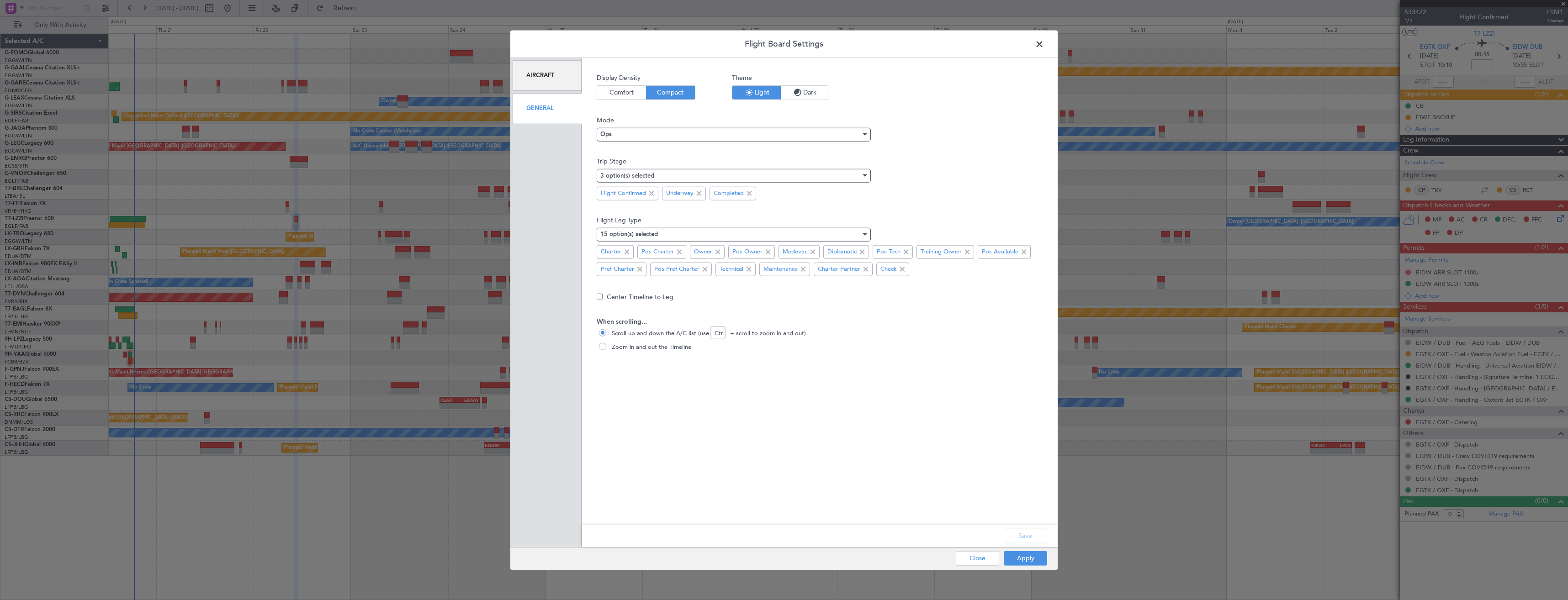
click at [805, 88] on span "Dark" at bounding box center [804, 92] width 47 height 14
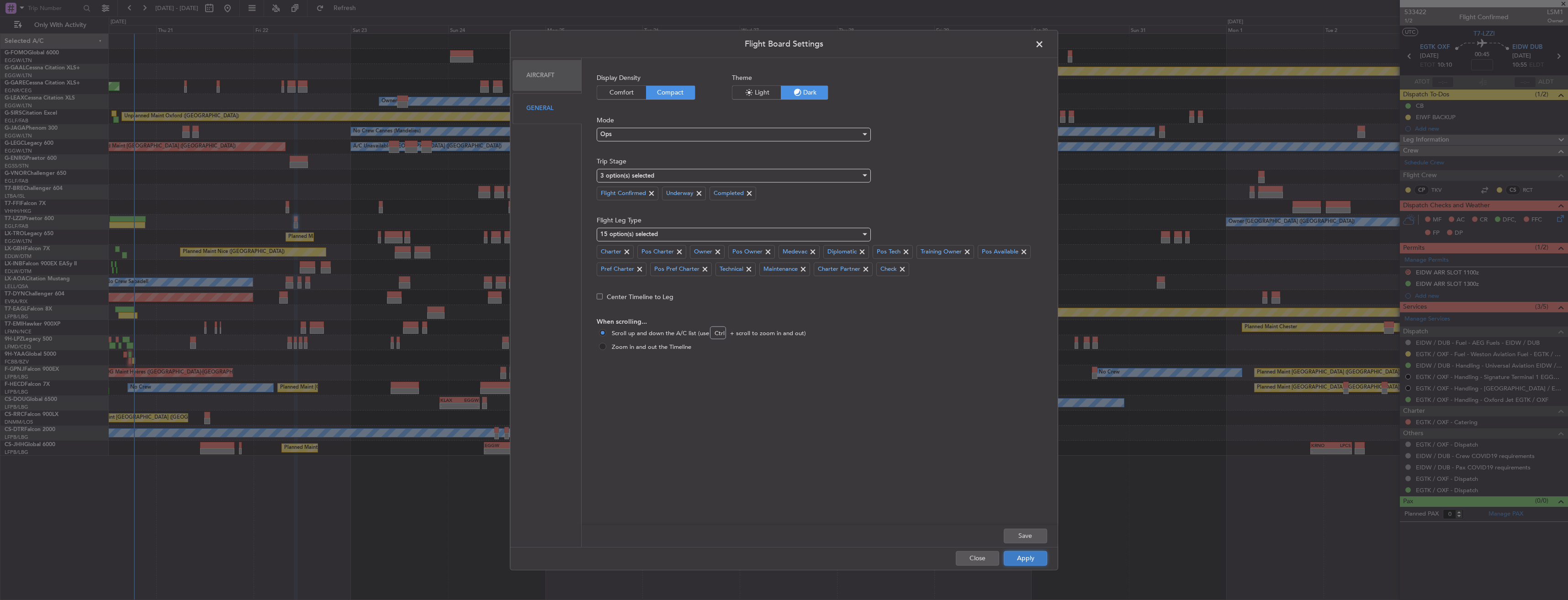
click at [1039, 554] on button "Apply" at bounding box center [1025, 558] width 43 height 15
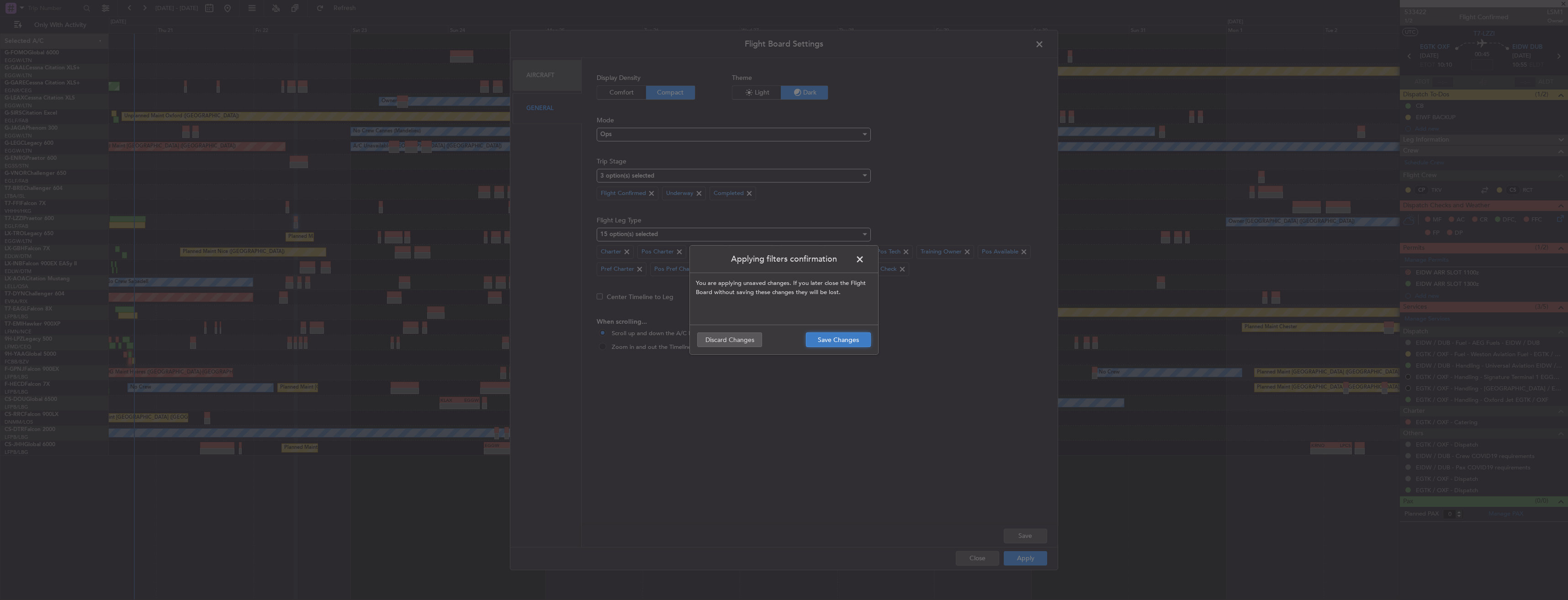
click at [831, 343] on button "Save Changes" at bounding box center [838, 340] width 65 height 15
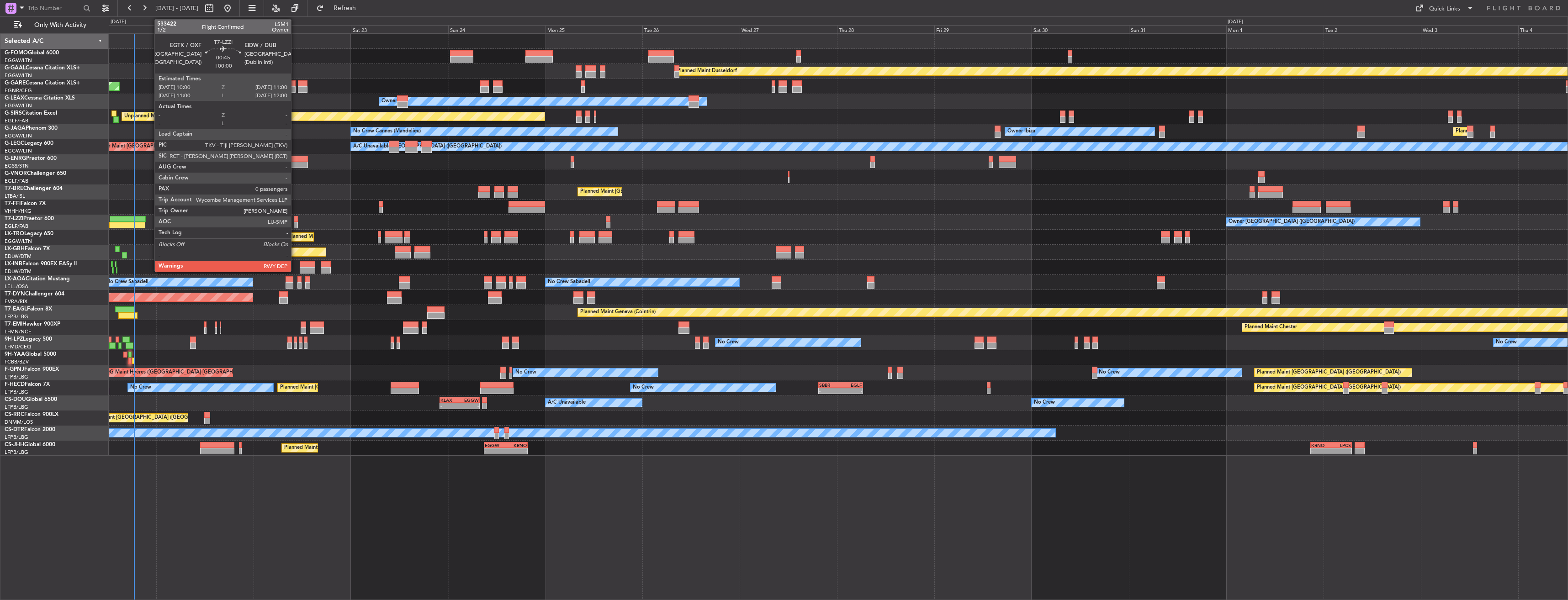
click at [296, 220] on div at bounding box center [296, 219] width 4 height 7
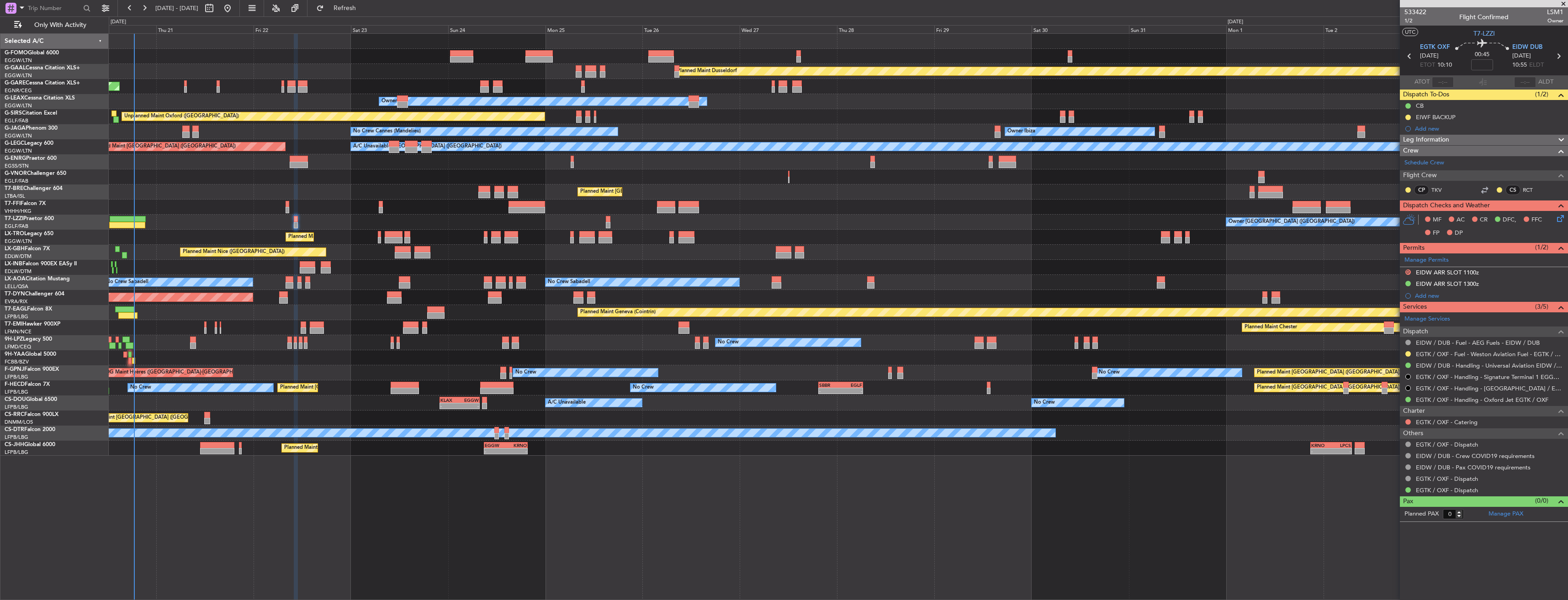
click at [1559, 217] on icon at bounding box center [1559, 217] width 7 height 7
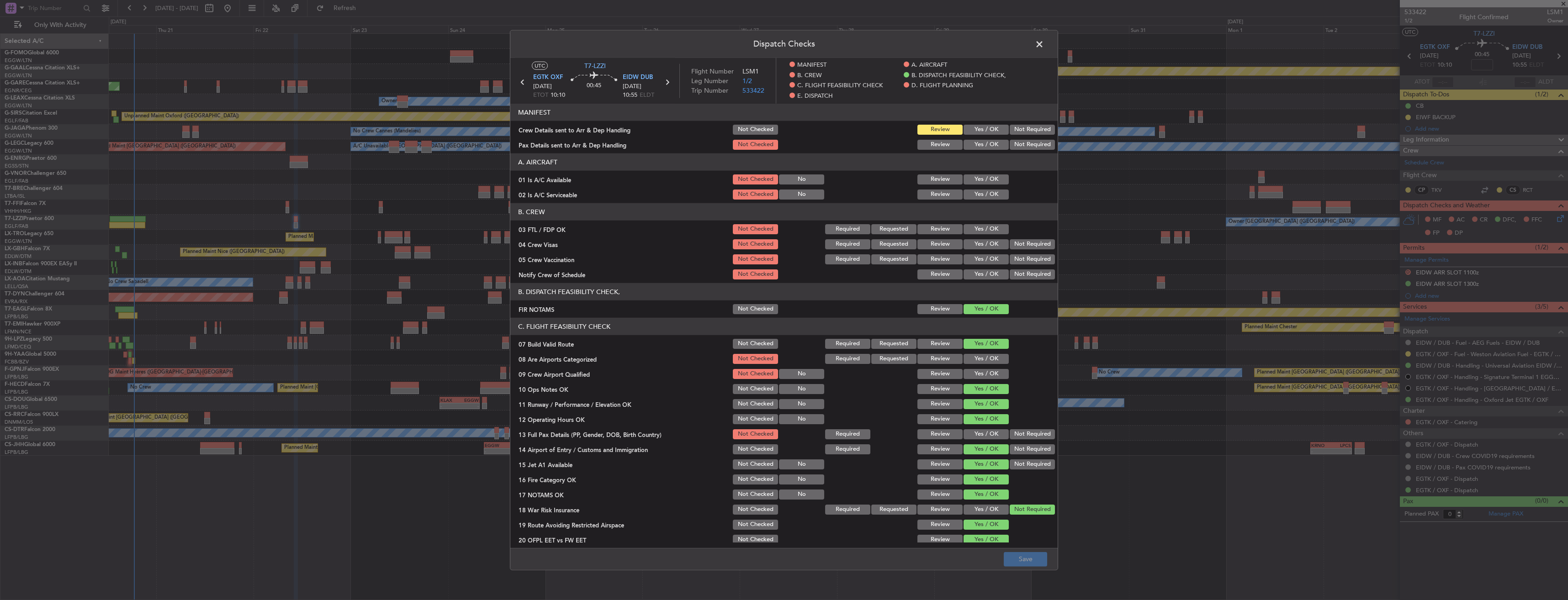
click at [971, 145] on button "Yes / OK" at bounding box center [986, 145] width 45 height 10
click at [981, 131] on button "Yes / OK" at bounding box center [986, 130] width 45 height 10
click at [1034, 557] on button "Save" at bounding box center [1025, 559] width 43 height 15
click at [1044, 44] on span at bounding box center [1044, 47] width 0 height 18
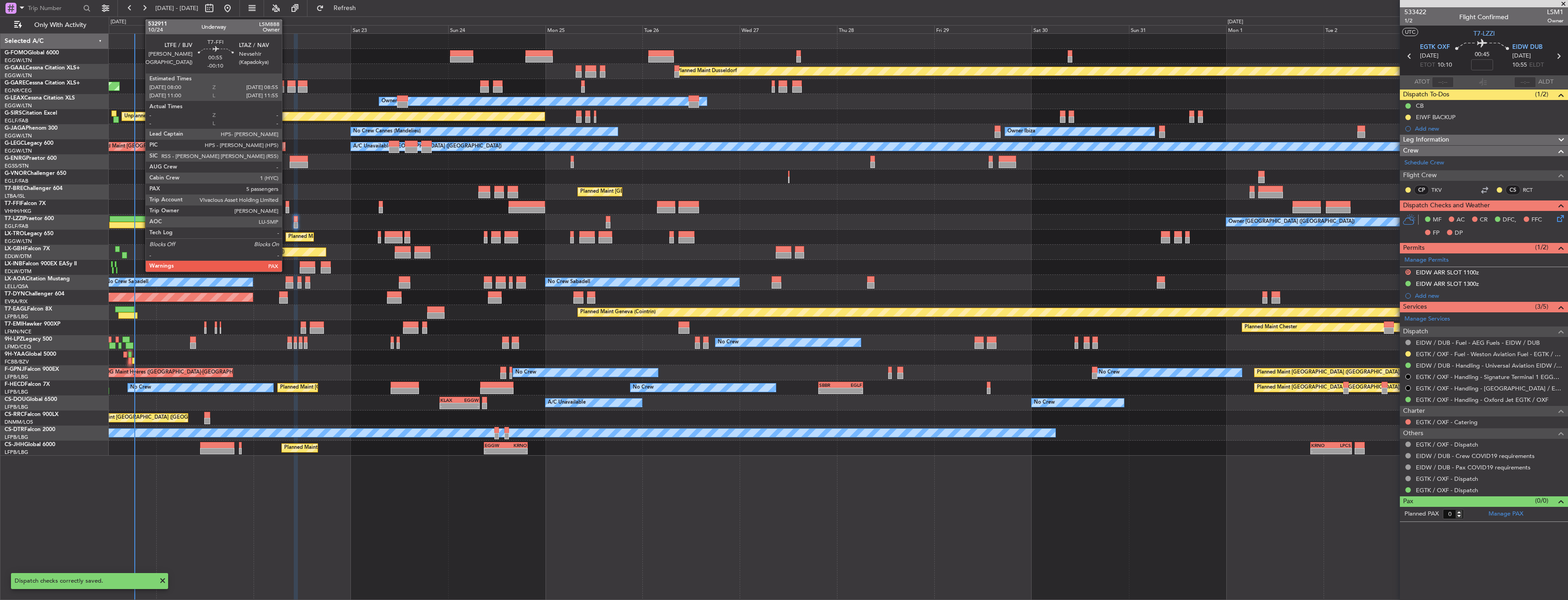
click at [286, 206] on div at bounding box center [287, 204] width 4 height 7
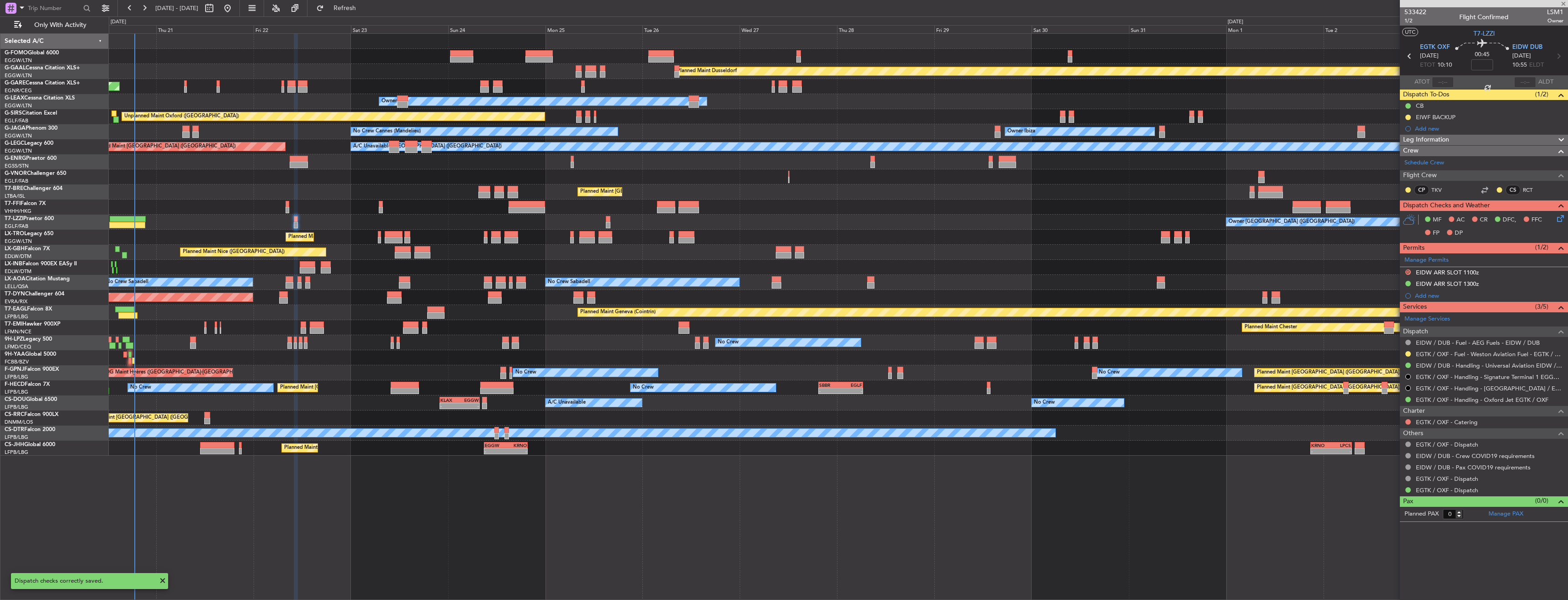
type input "-00:10"
type input "5"
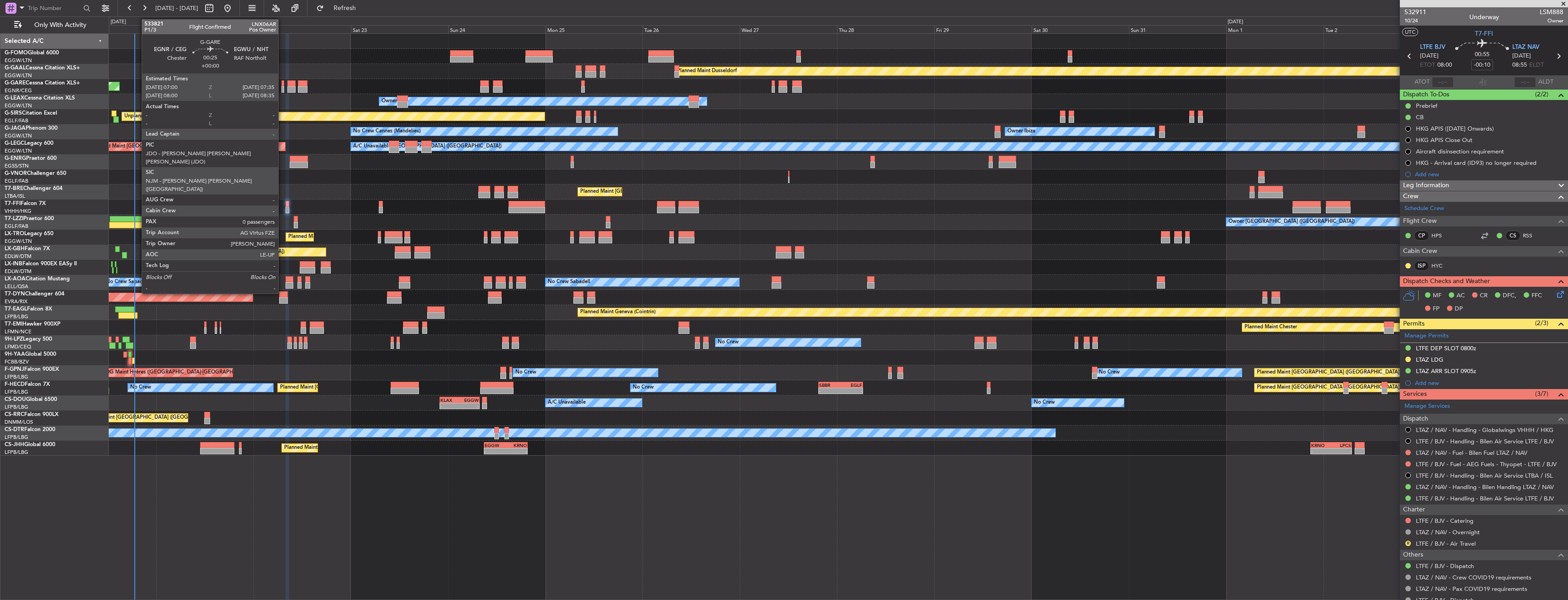
click at [282, 85] on div at bounding box center [282, 83] width 3 height 7
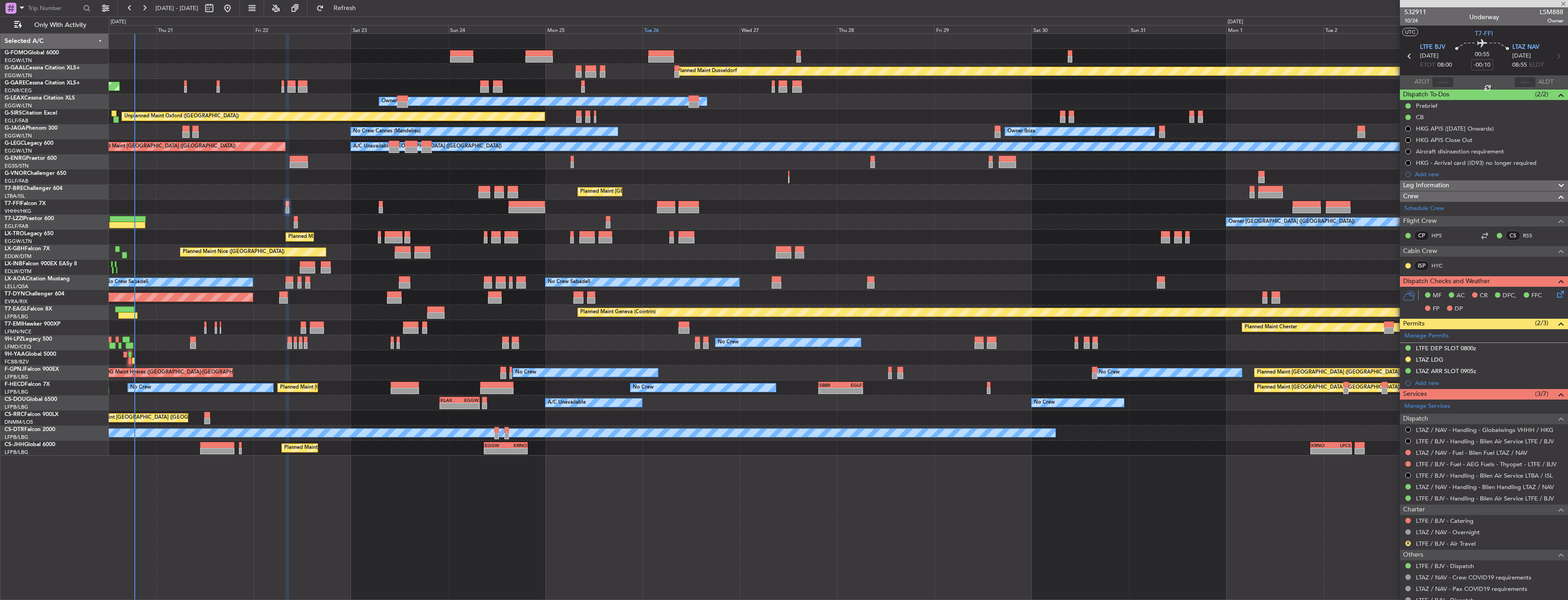
type input "0"
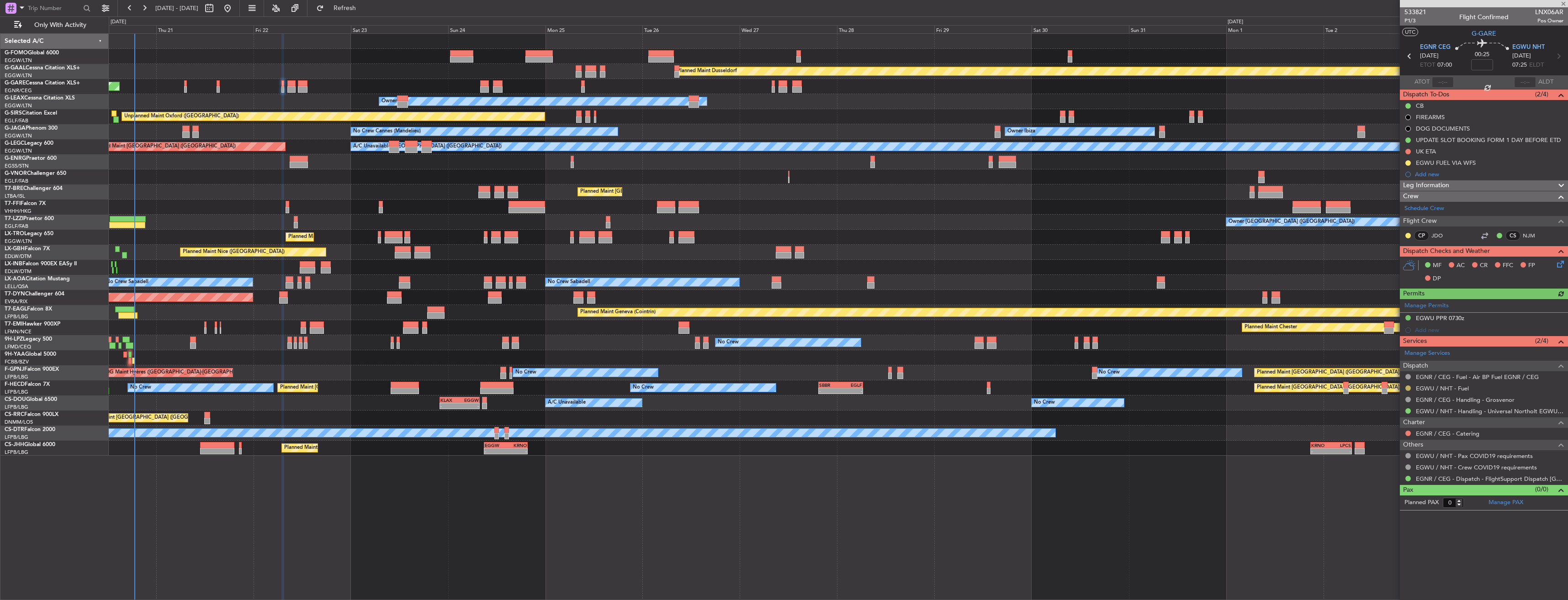
click at [1409, 385] on button at bounding box center [1408, 388] width 5 height 5
click at [1388, 501] on li "Confirmed" at bounding box center [1407, 497] width 105 height 14
click at [1408, 160] on button at bounding box center [1408, 162] width 5 height 5
click at [1405, 205] on span "Completed" at bounding box center [1412, 203] width 30 height 9
click at [1558, 58] on icon at bounding box center [1558, 57] width 12 height 12
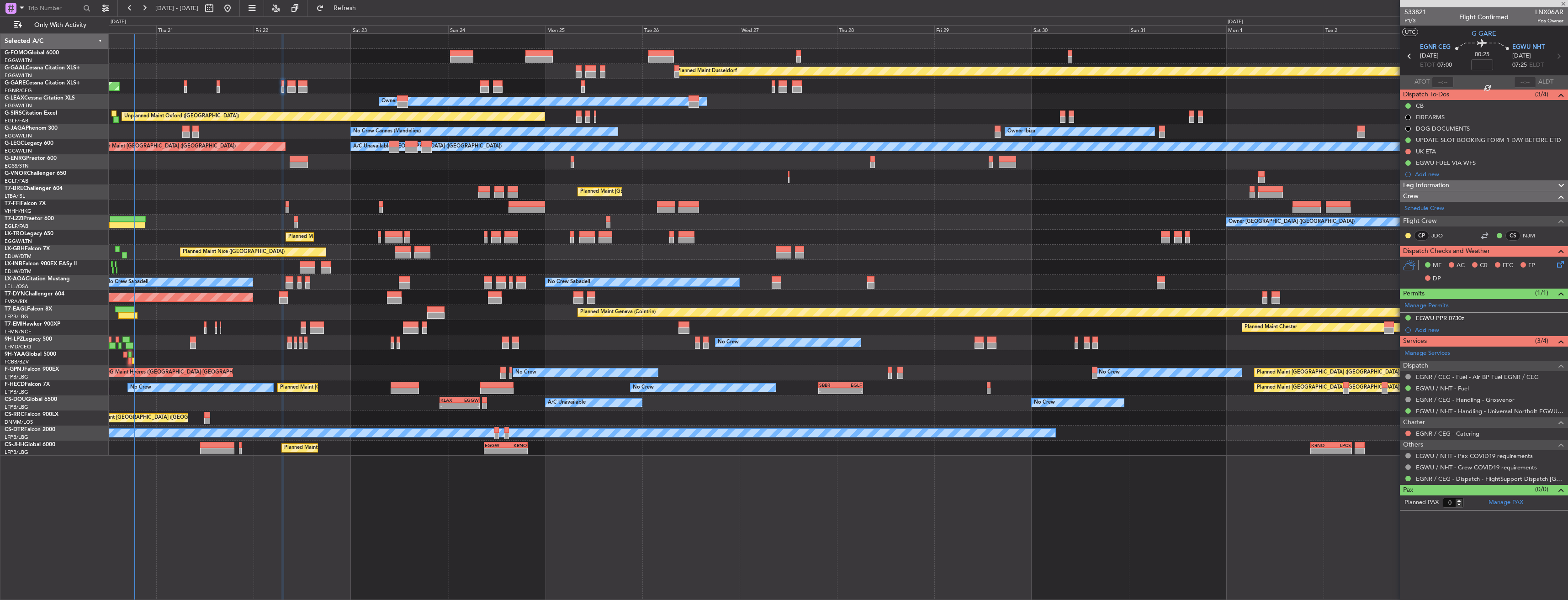
type input "+00:20"
type input "2"
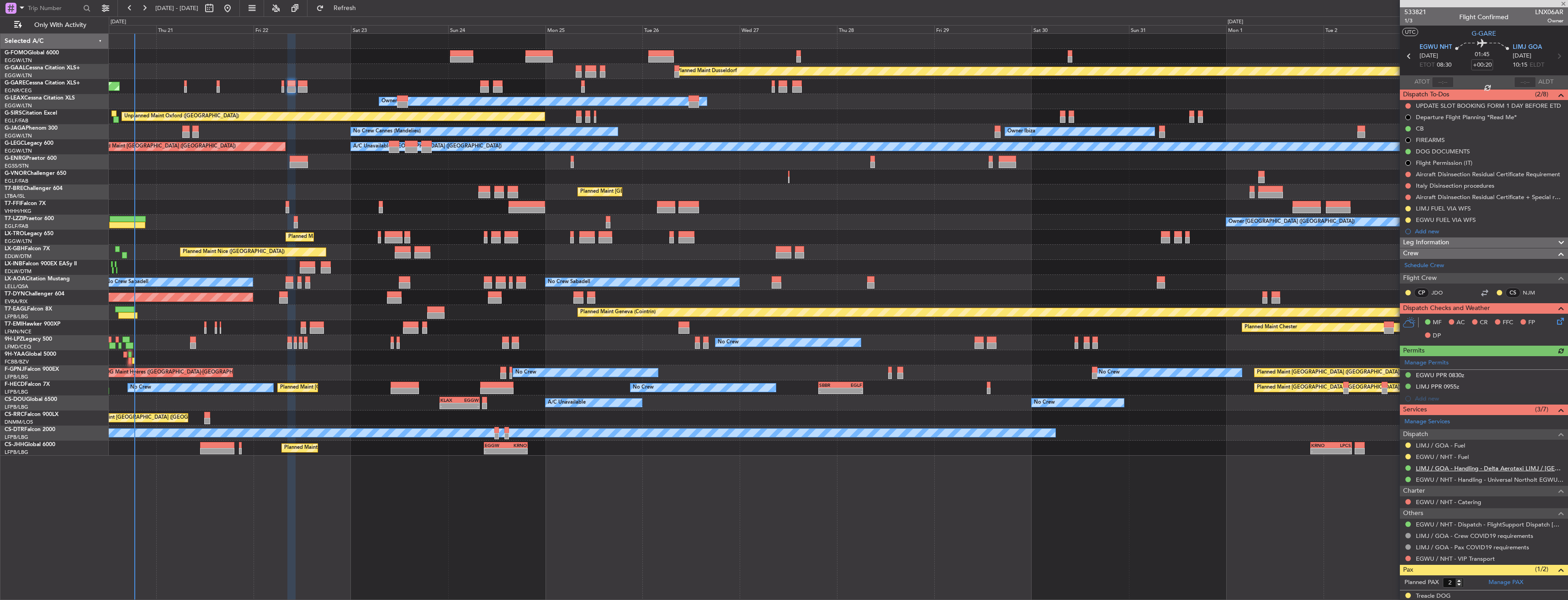
drag, startPoint x: 1409, startPoint y: 456, endPoint x: 1421, endPoint y: 468, distance: 17.0
click at [1413, 455] on div "EGWU / NHT - Fuel" at bounding box center [1484, 457] width 168 height 12
drag, startPoint x: 1408, startPoint y: 457, endPoint x: 1404, endPoint y: 479, distance: 22.4
click at [1409, 457] on button at bounding box center [1408, 456] width 5 height 5
click at [1377, 565] on span "Confirmed" at bounding box center [1382, 565] width 29 height 9
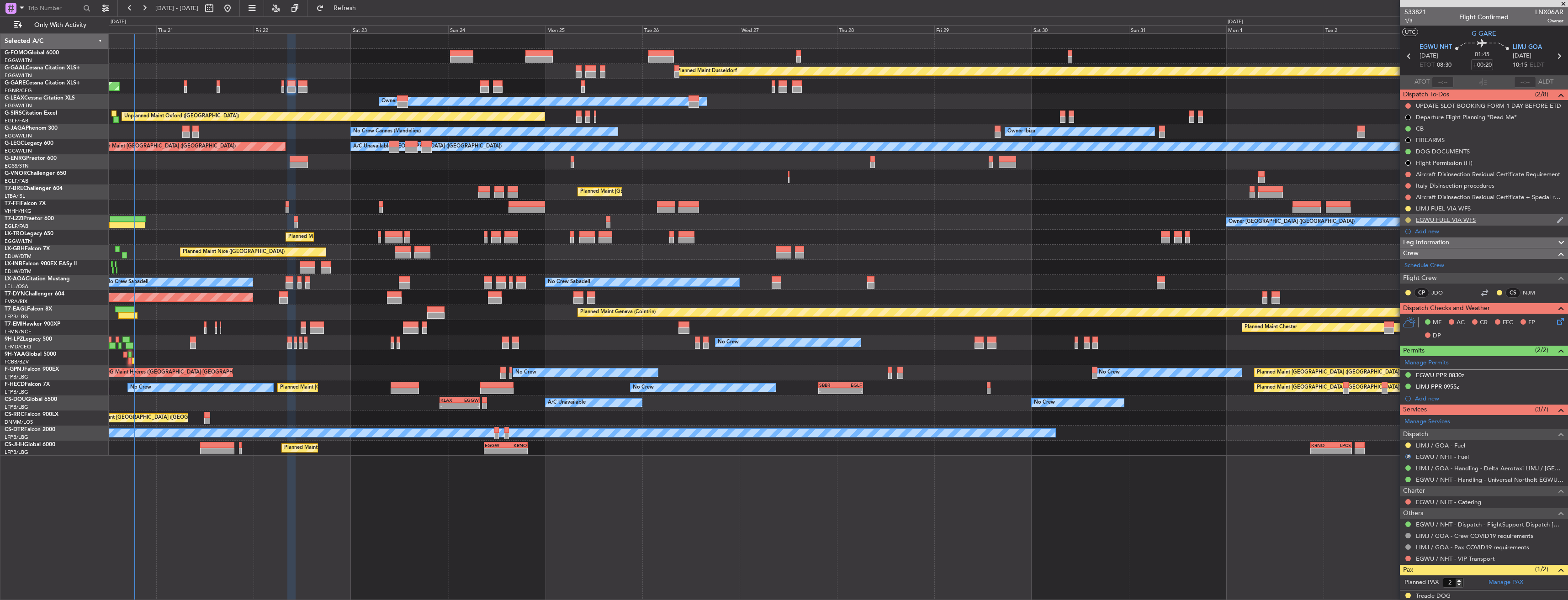
click at [1408, 217] on button at bounding box center [1408, 220] width 5 height 5
click at [1393, 259] on li "Completed" at bounding box center [1409, 260] width 49 height 14
drag, startPoint x: 1408, startPoint y: 105, endPoint x: 1408, endPoint y: 113, distance: 8.0
click at [1408, 105] on button at bounding box center [1408, 106] width 5 height 5
click at [1396, 145] on li "Completed" at bounding box center [1409, 146] width 49 height 14
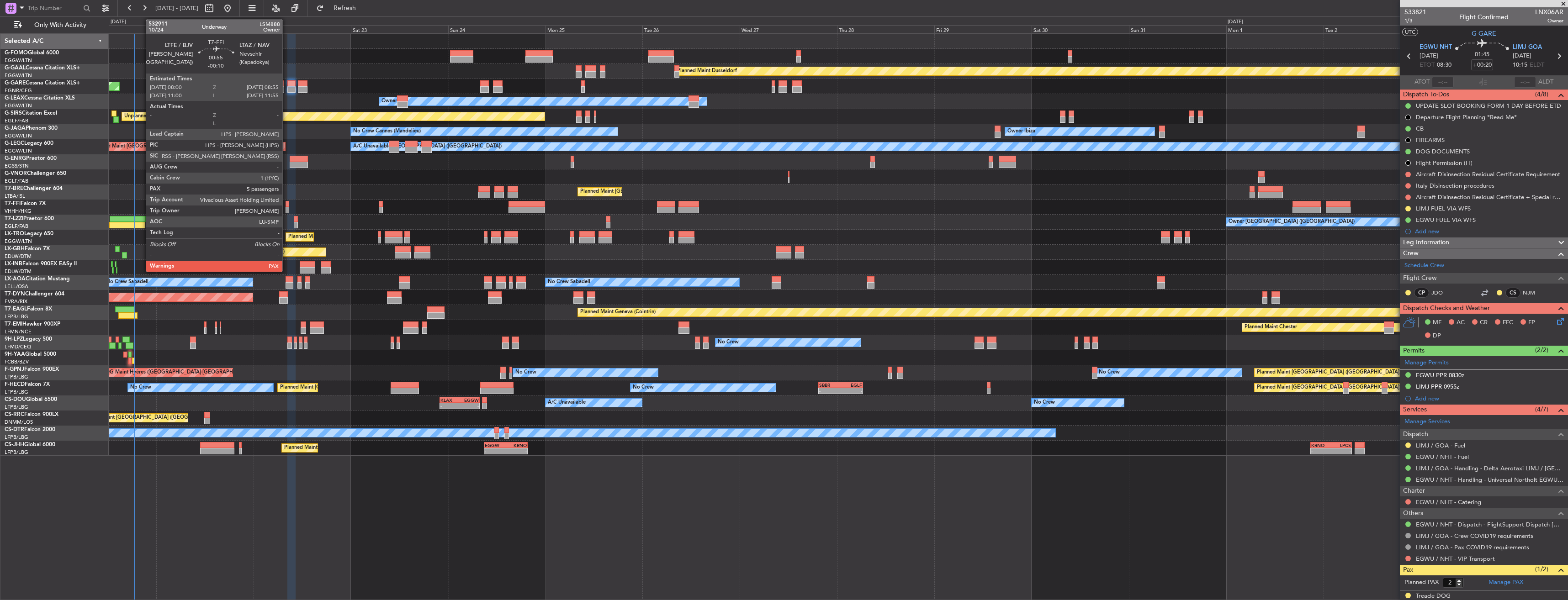
click at [287, 208] on div at bounding box center [287, 210] width 4 height 7
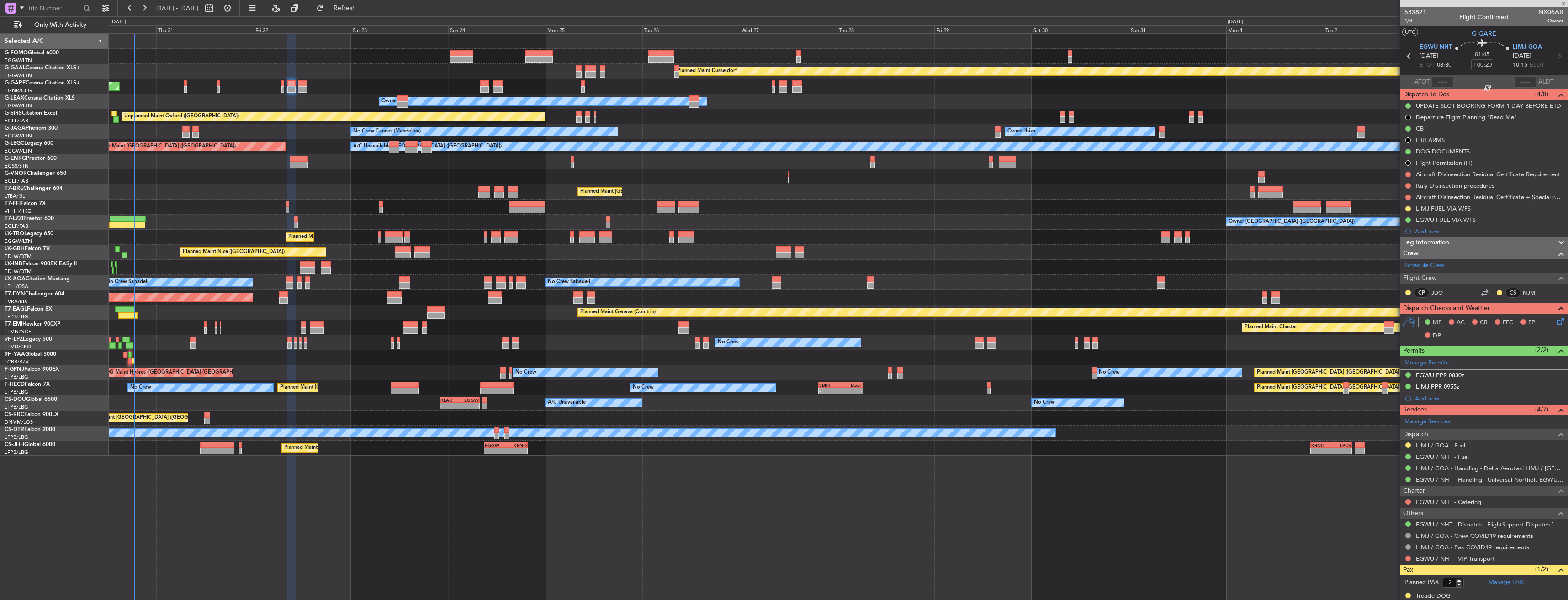
type input "-00:10"
type input "5"
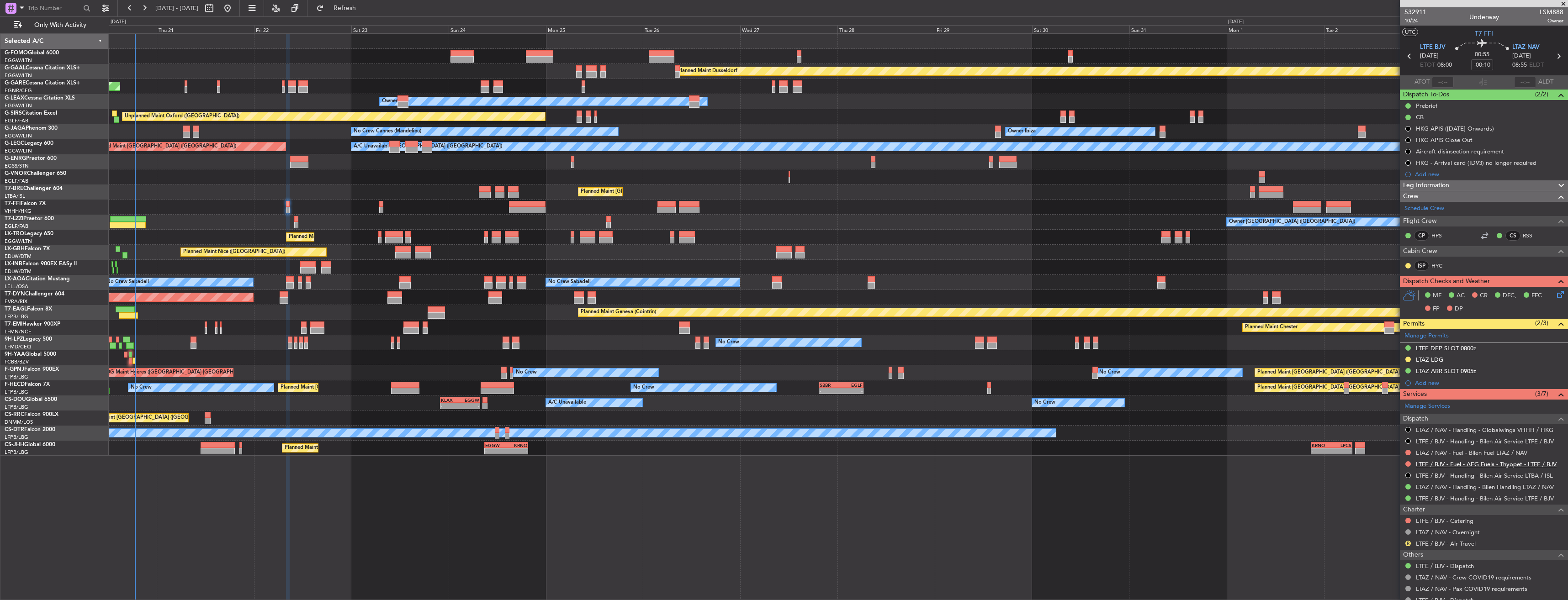
click at [1493, 466] on link "LTFE / BJV - Fuel - AEG Fuels - Thyopet - LTFE / BJV" at bounding box center [1486, 464] width 141 height 8
click at [1406, 54] on icon at bounding box center [1410, 57] width 12 height 12
type input "+00:55"
type input "05:15"
type input "15:57"
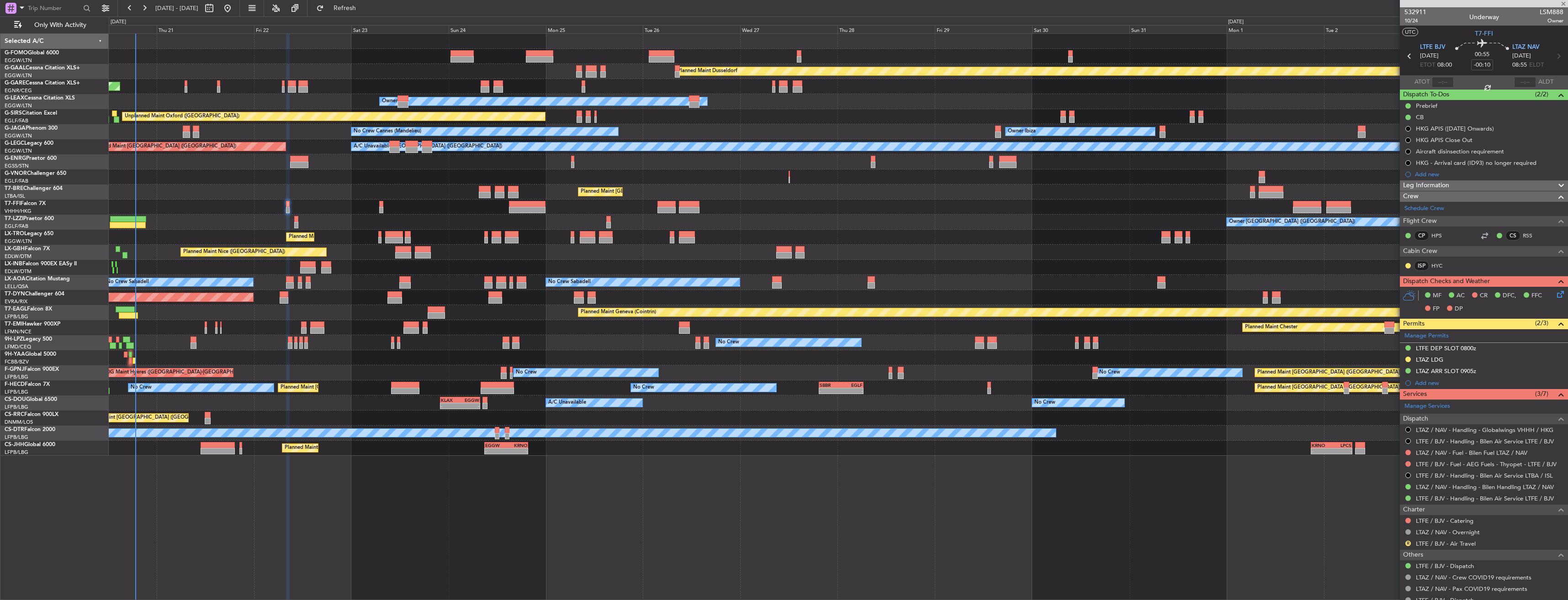
type input "3"
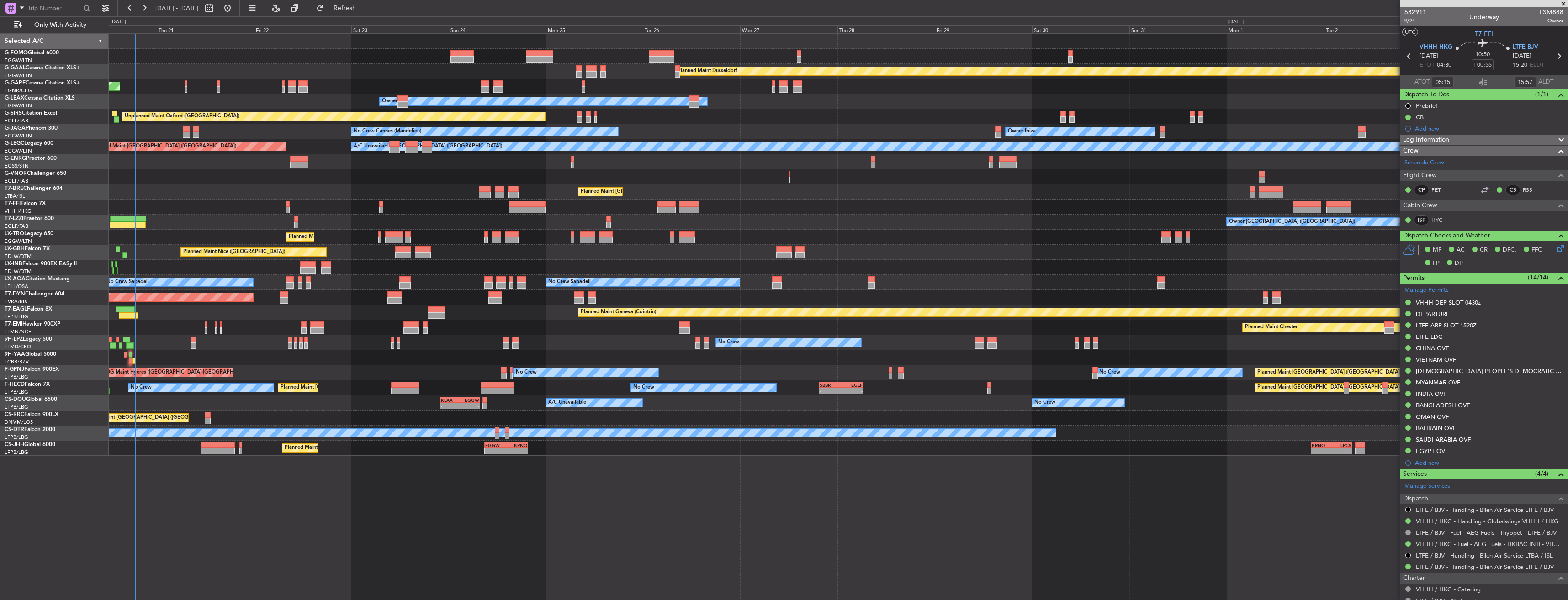
click at [1553, 57] on icon at bounding box center [1559, 57] width 12 height 12
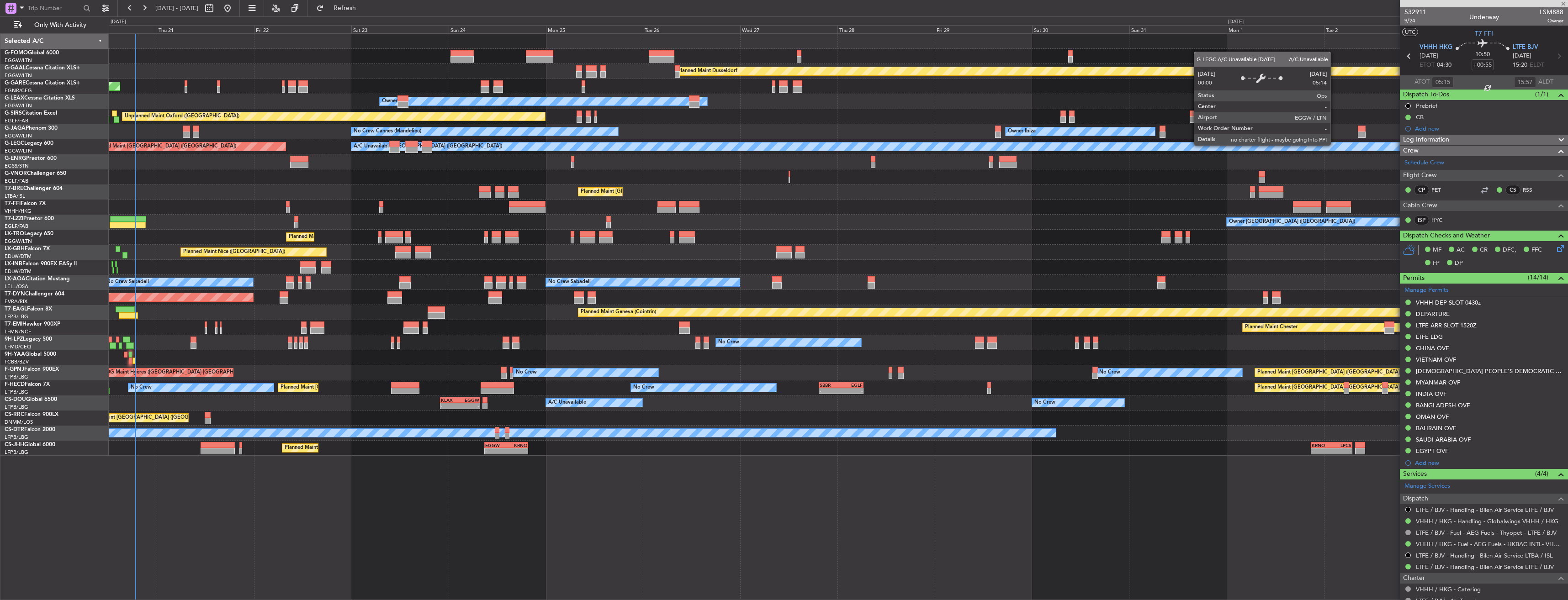
type input "-00:10"
type input "5"
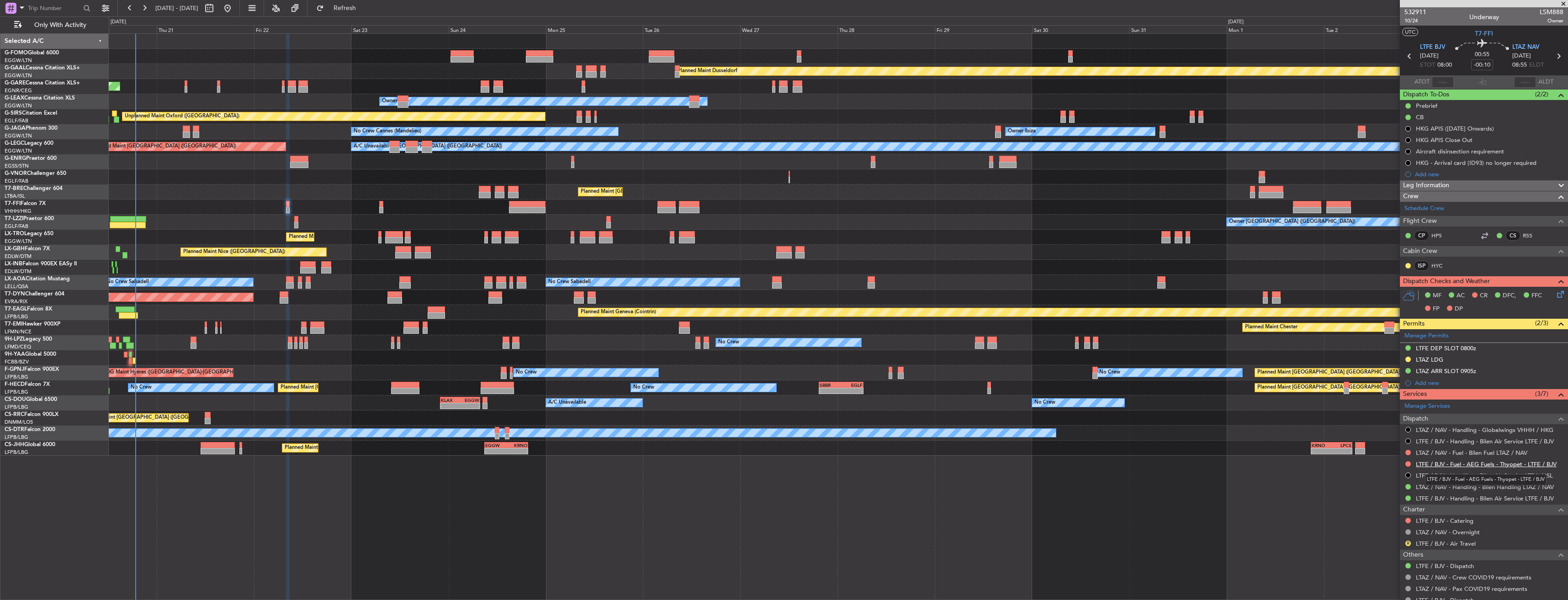
click at [1491, 466] on link "LTFE / BJV - Fuel - AEG Fuels - Thyopet - LTFE / BJV" at bounding box center [1486, 464] width 141 height 8
click at [438, 202] on div "05:09 Z 16:02 Z VHHH 04:30 Z LTFE 15:20 Z - - LIEO 17:00 Z ZBAA 02:35 Z" at bounding box center [838, 207] width 1459 height 15
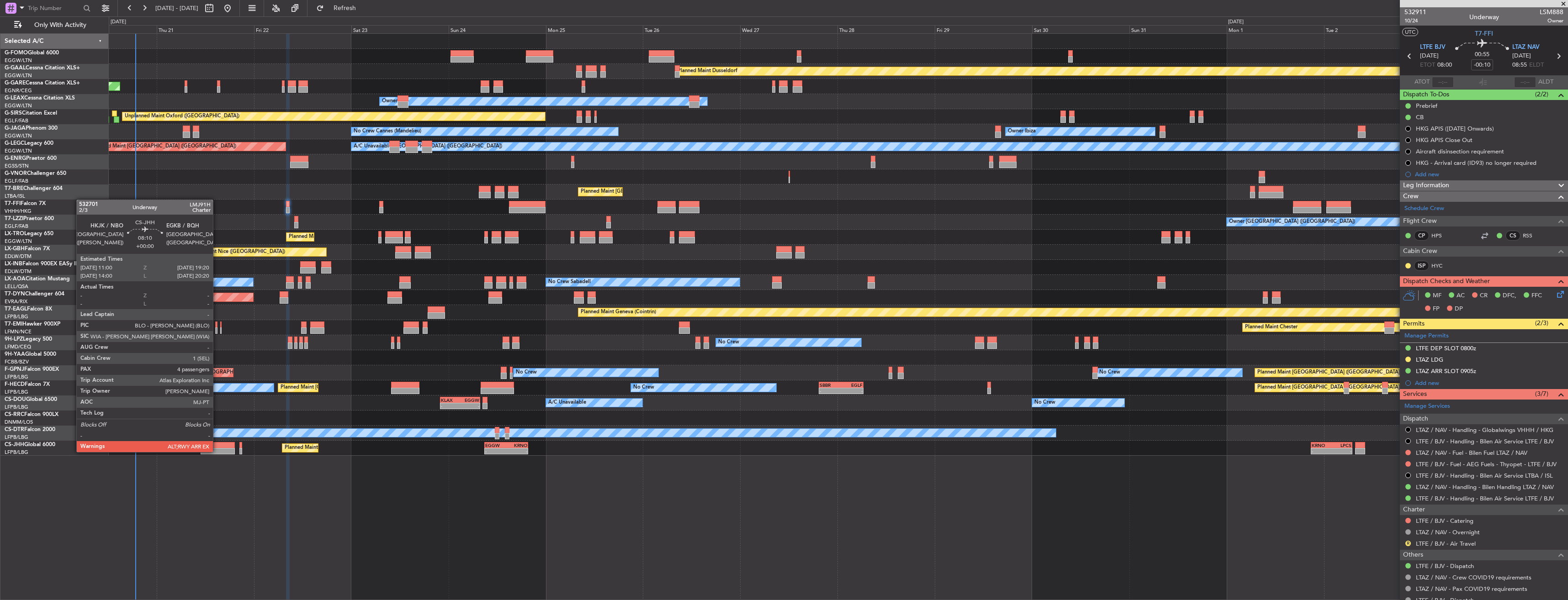
click at [217, 452] on div at bounding box center [218, 451] width 34 height 7
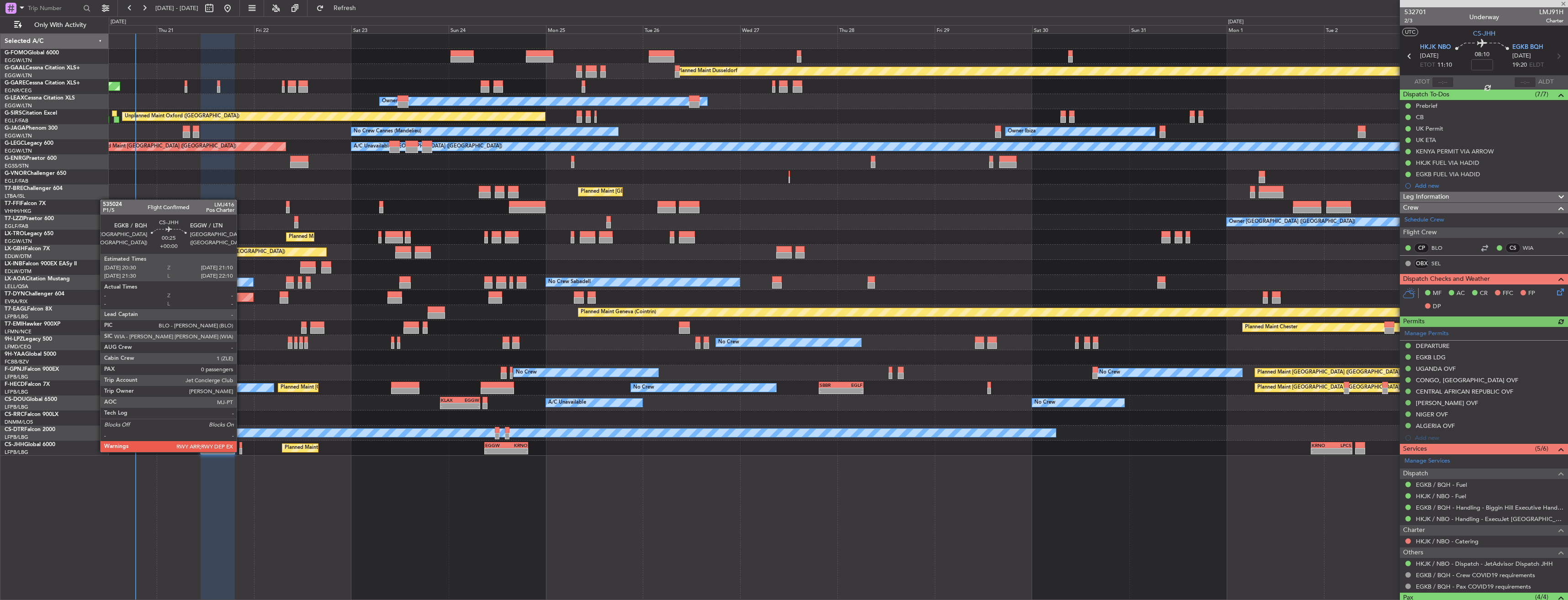
click at [241, 452] on div at bounding box center [240, 451] width 3 height 7
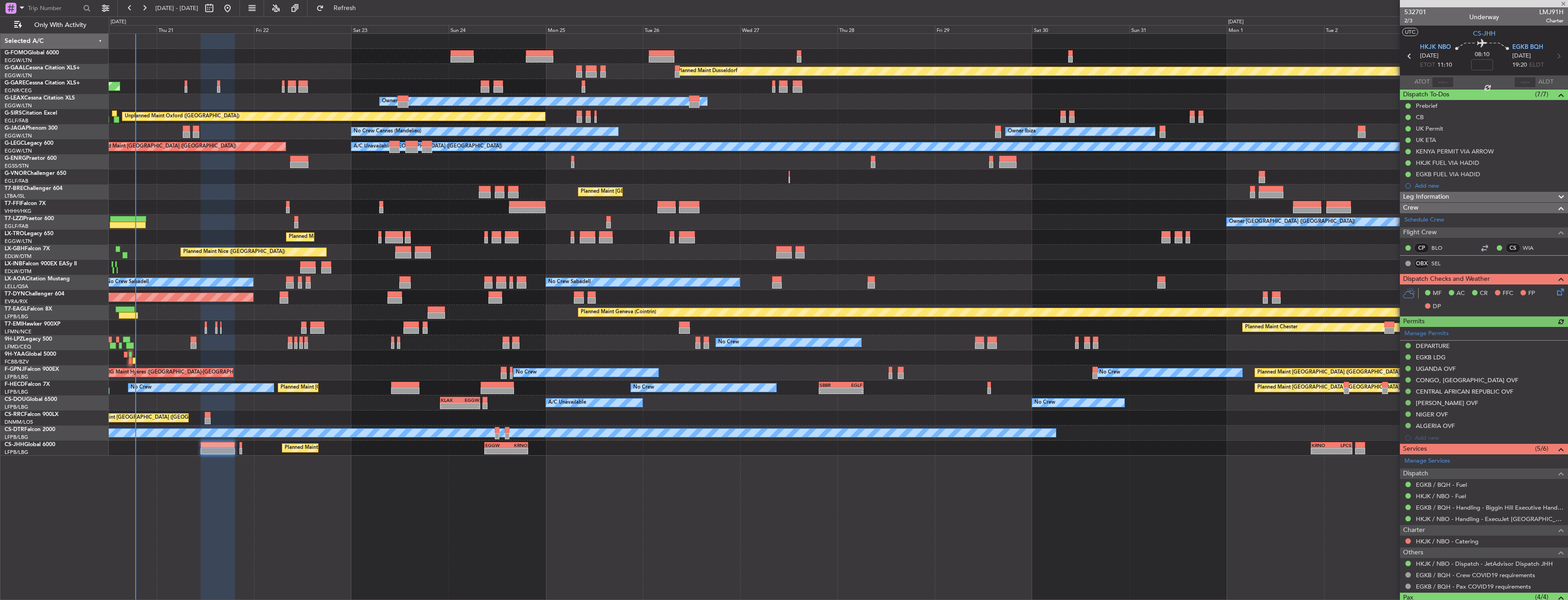
type input "0"
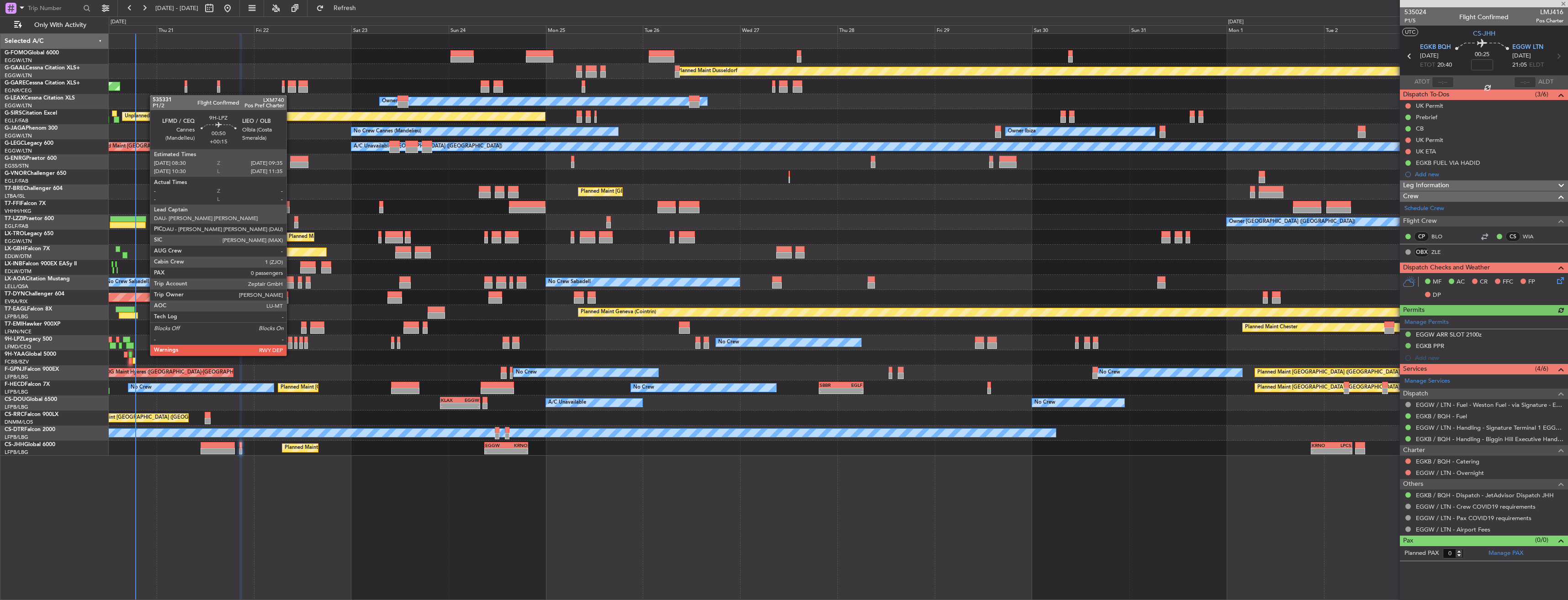
click at [290, 347] on div at bounding box center [290, 346] width 5 height 7
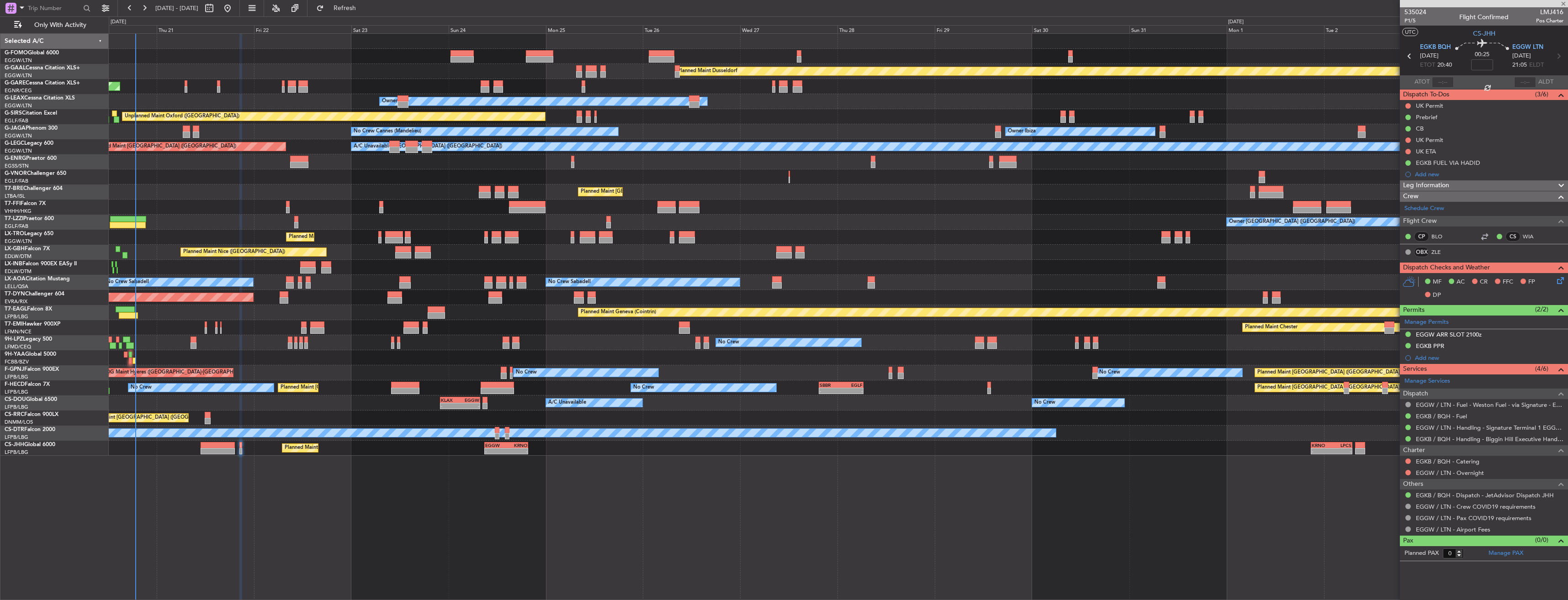
type input "+00:15"
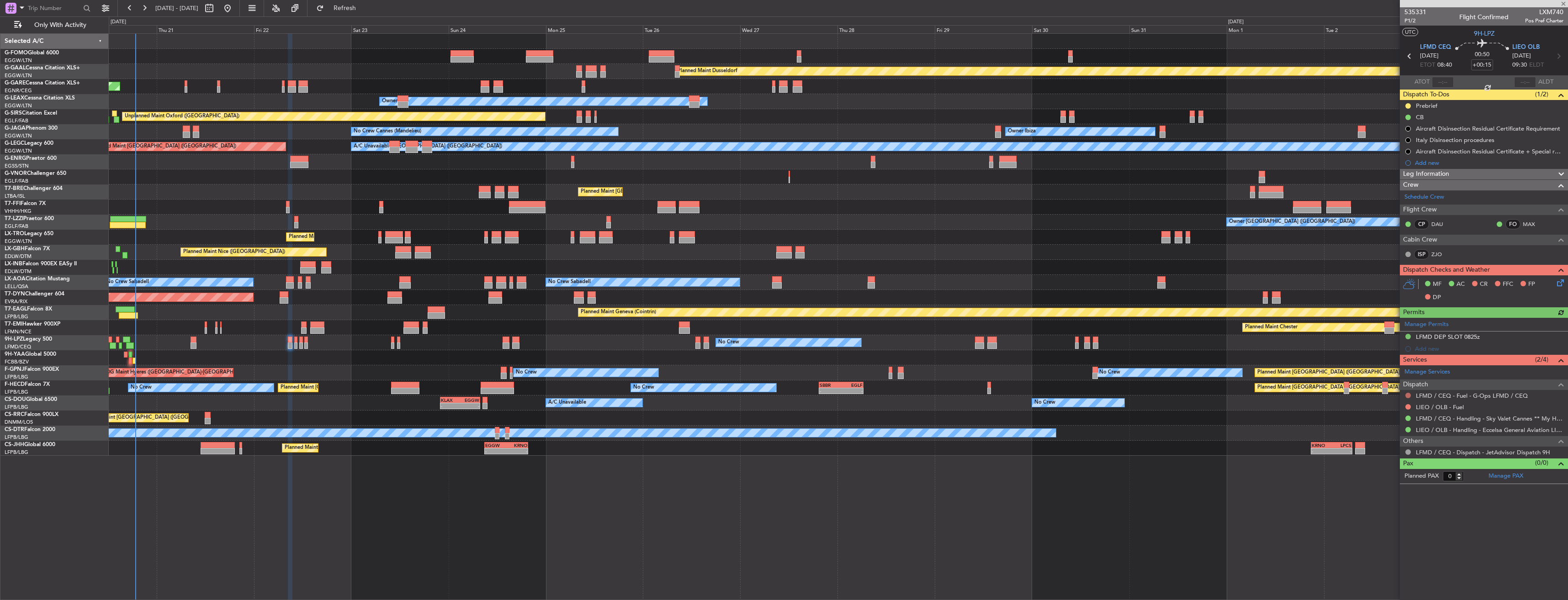
click at [1407, 394] on button at bounding box center [1408, 396] width 5 height 5
click at [1376, 411] on span "Not Required" at bounding box center [1386, 408] width 37 height 9
click at [1406, 406] on button at bounding box center [1408, 406] width 5 height 5
click at [1386, 417] on span "Not Required" at bounding box center [1386, 419] width 37 height 9
click at [1558, 58] on mat-tooltip-component "Olbia (Costa Smeralda) Cat B" at bounding box center [1527, 68] width 70 height 32
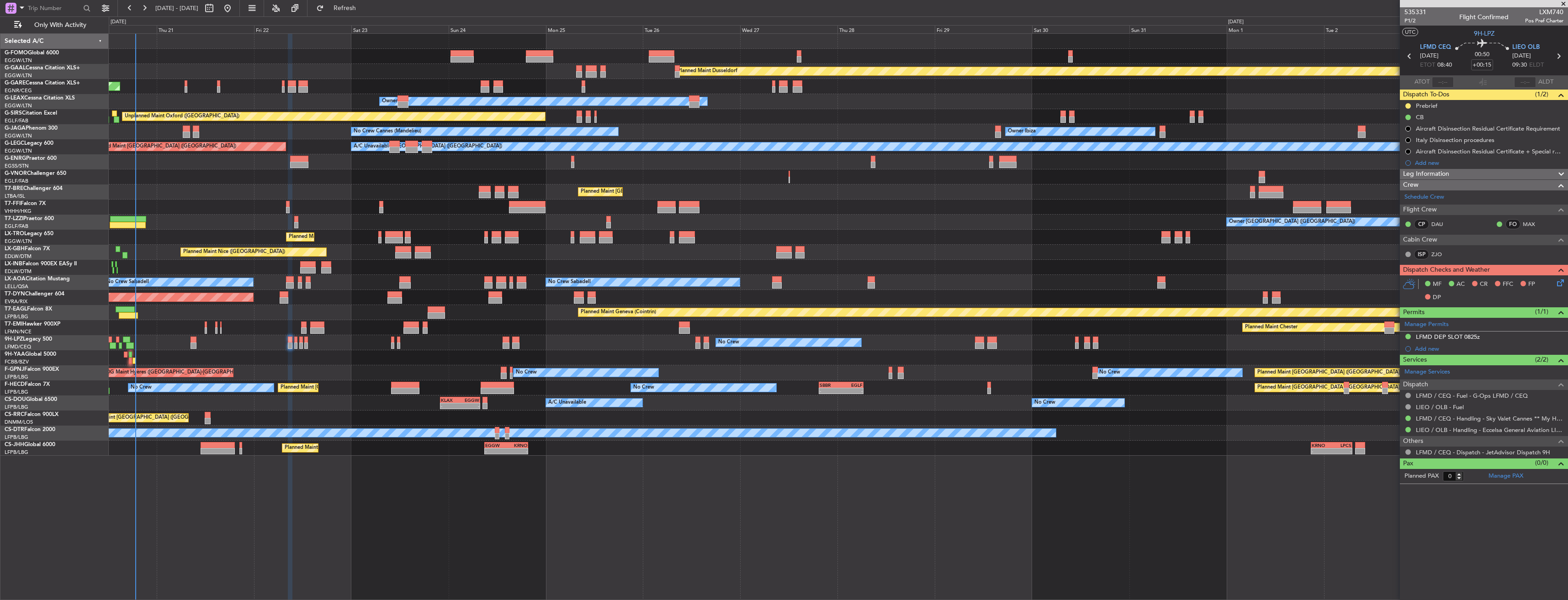
click at [1434, 407] on mat-tooltip-component "LFMD / CEQ - Fuel - G-Ops LFMD / CEQ" at bounding box center [1471, 411] width 109 height 24
click at [1419, 410] on link "LIEO / OLB - Fuel" at bounding box center [1440, 407] width 48 height 8
click at [1558, 55] on icon at bounding box center [1558, 57] width 12 height 12
type input "5"
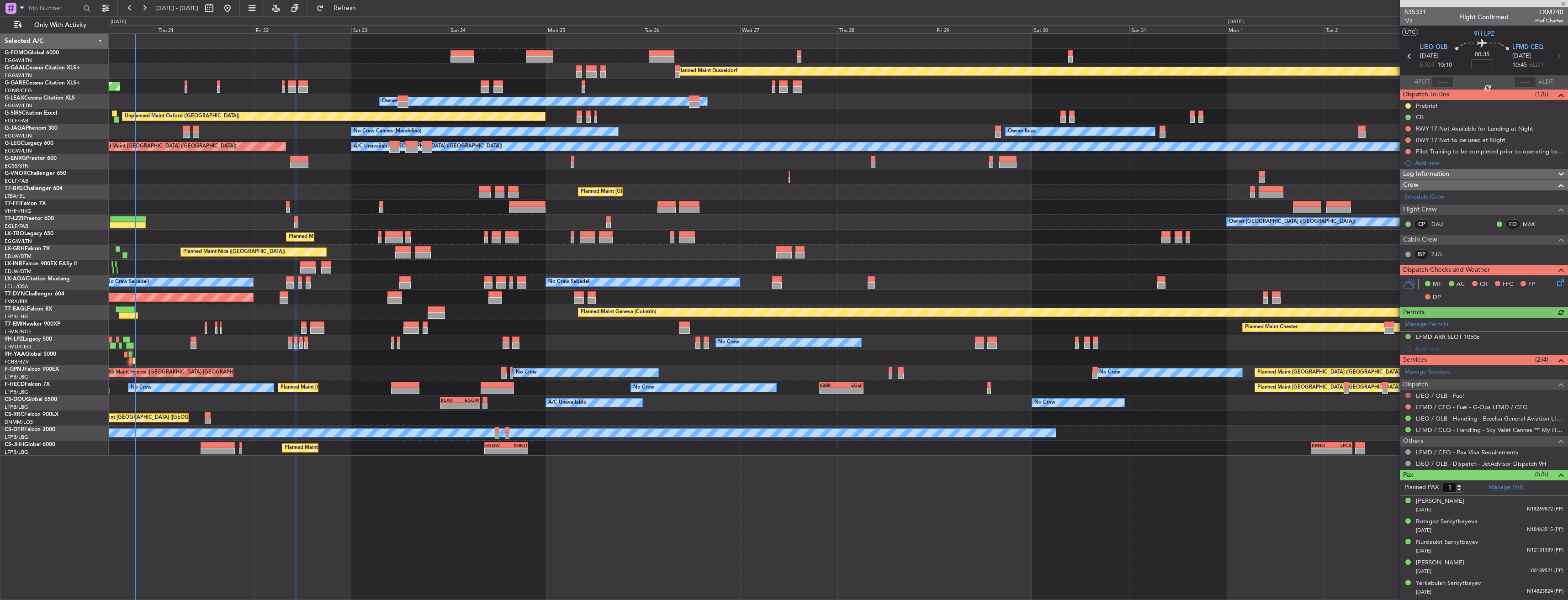
click at [1408, 395] on button at bounding box center [1408, 396] width 5 height 5
drag, startPoint x: 1377, startPoint y: 405, endPoint x: 1388, endPoint y: 405, distance: 11.0
click at [1379, 405] on span "Not Required" at bounding box center [1386, 408] width 37 height 9
click at [1407, 404] on button at bounding box center [1408, 406] width 5 height 5
click at [1375, 418] on span "Not Required" at bounding box center [1386, 419] width 37 height 9
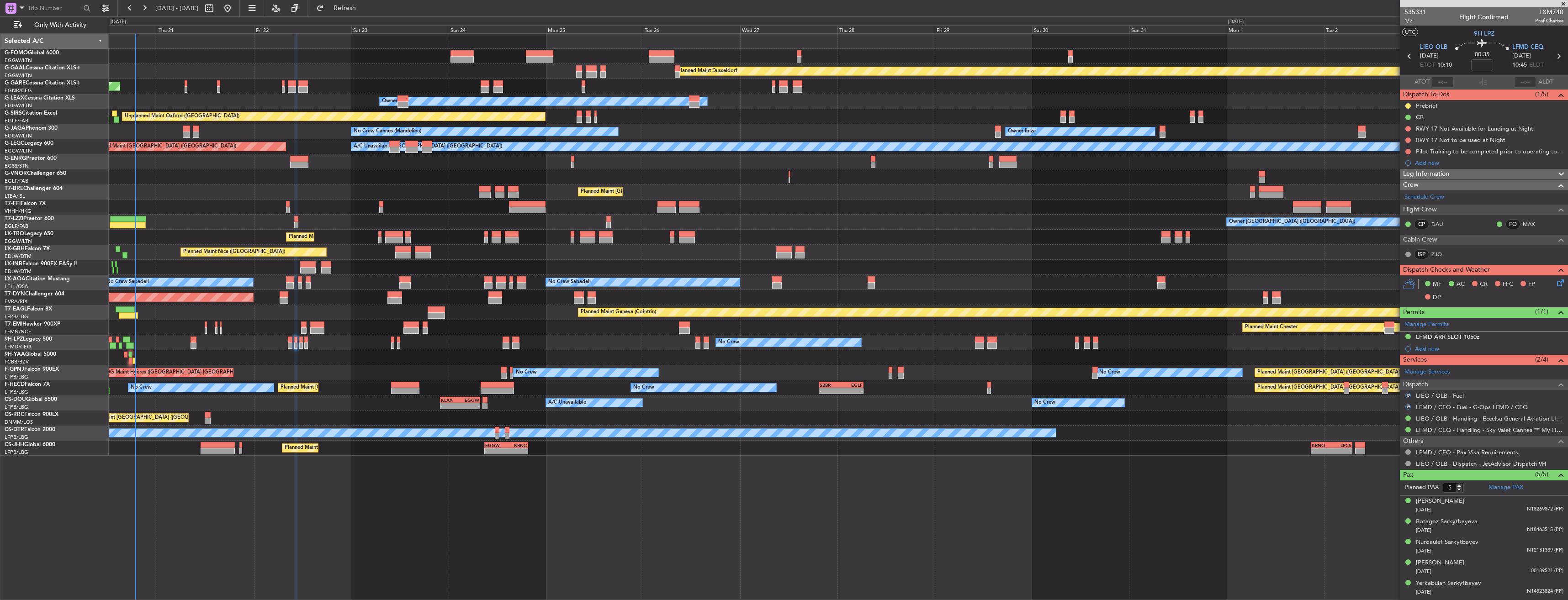
click at [1558, 58] on icon at bounding box center [1558, 57] width 12 height 12
type input "+00:05"
type input "0"
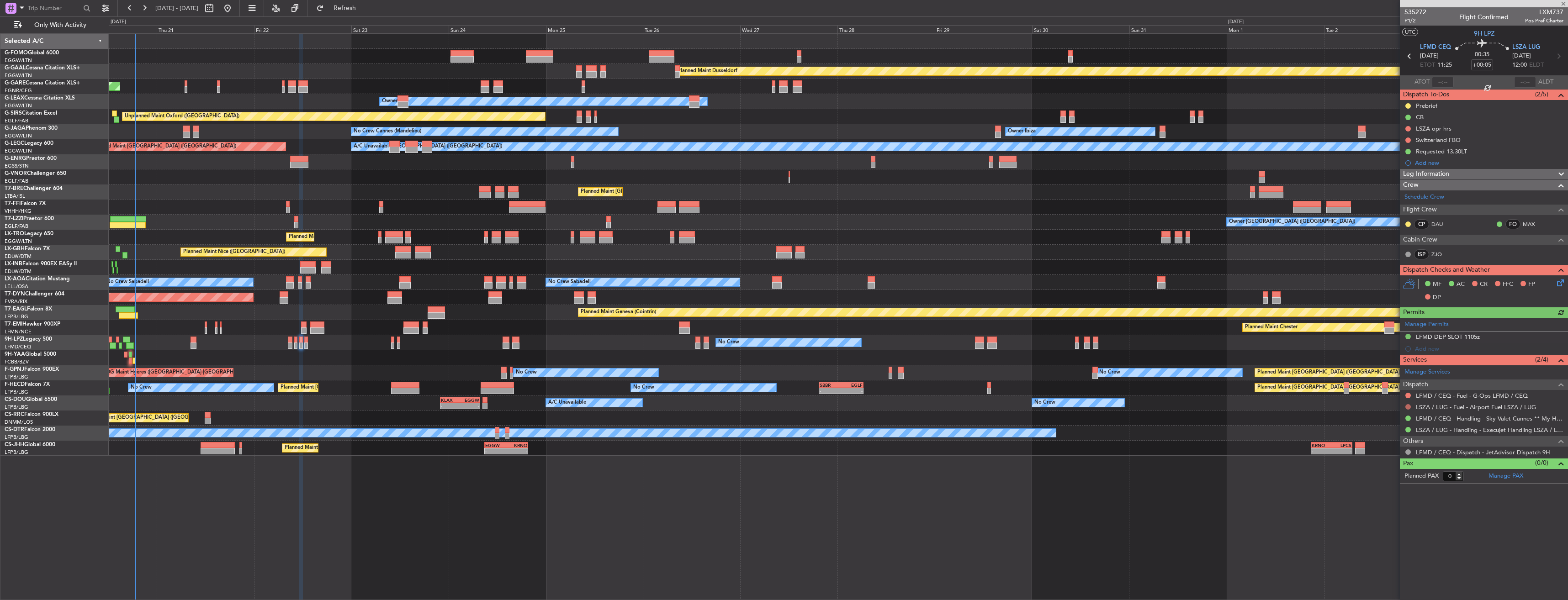
click at [1407, 406] on button at bounding box center [1408, 406] width 5 height 5
click at [1386, 420] on span "Not Required" at bounding box center [1386, 419] width 37 height 9
click at [1409, 394] on button at bounding box center [1408, 396] width 5 height 5
click at [1377, 410] on span "Not Required" at bounding box center [1386, 408] width 37 height 9
click at [1561, 52] on icon at bounding box center [1558, 57] width 12 height 12
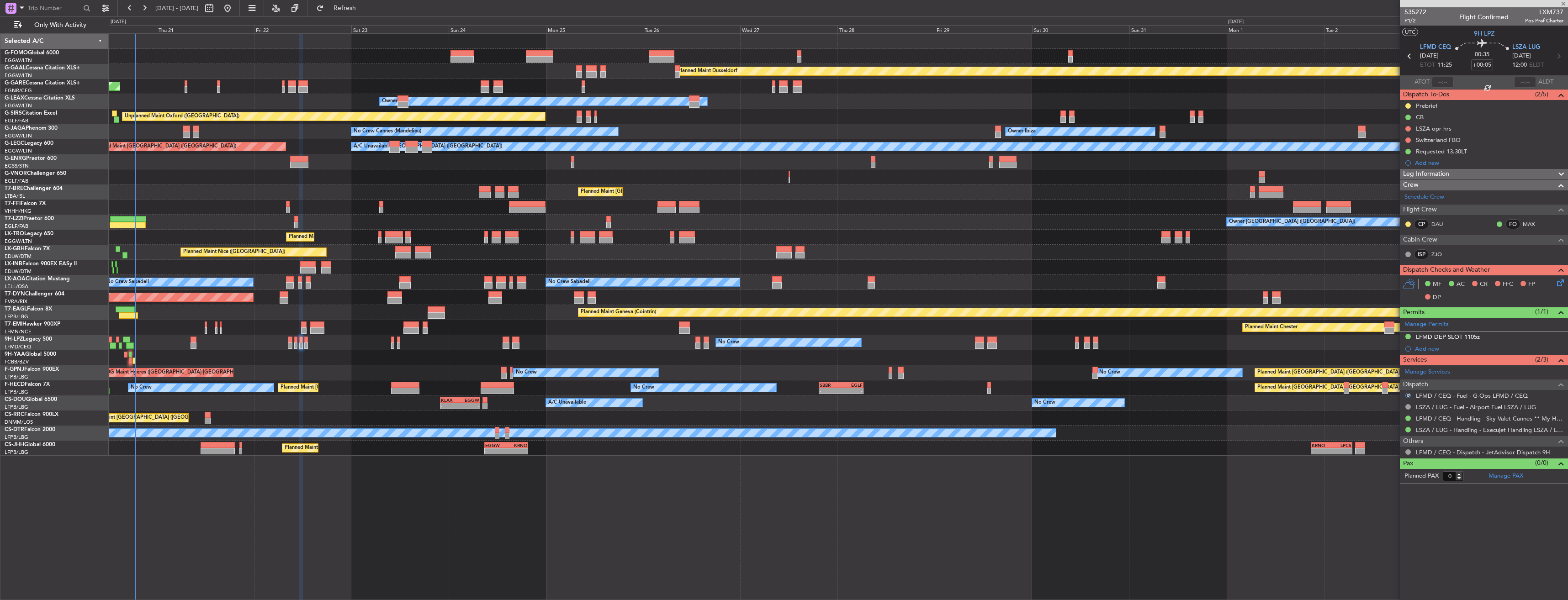
type input "+00:10"
type input "1"
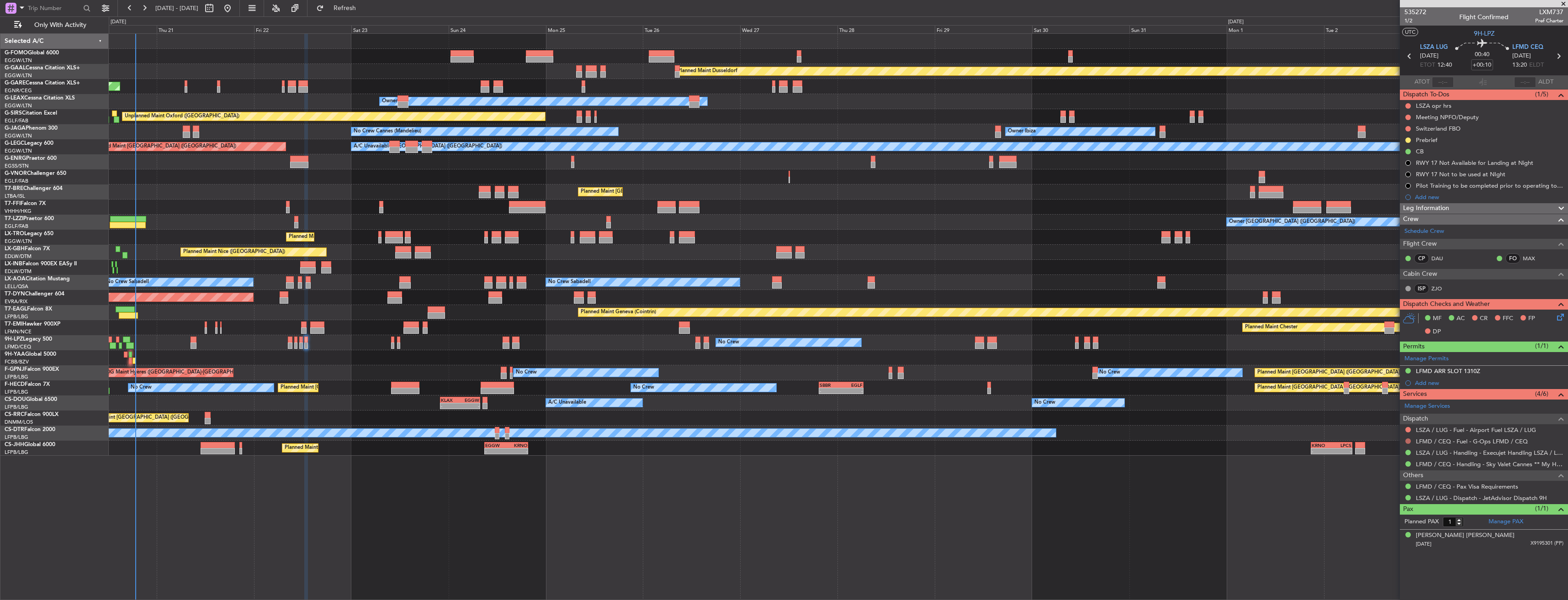
click at [1408, 442] on button at bounding box center [1408, 441] width 5 height 5
click at [1384, 454] on mat-tooltip-component "Not Requested" at bounding box center [1408, 456] width 52 height 24
click at [1410, 428] on button at bounding box center [1408, 430] width 5 height 5
click at [1385, 445] on mat-tooltip-component "Not Requested" at bounding box center [1408, 444] width 52 height 24
click at [1406, 430] on button at bounding box center [1408, 430] width 5 height 5
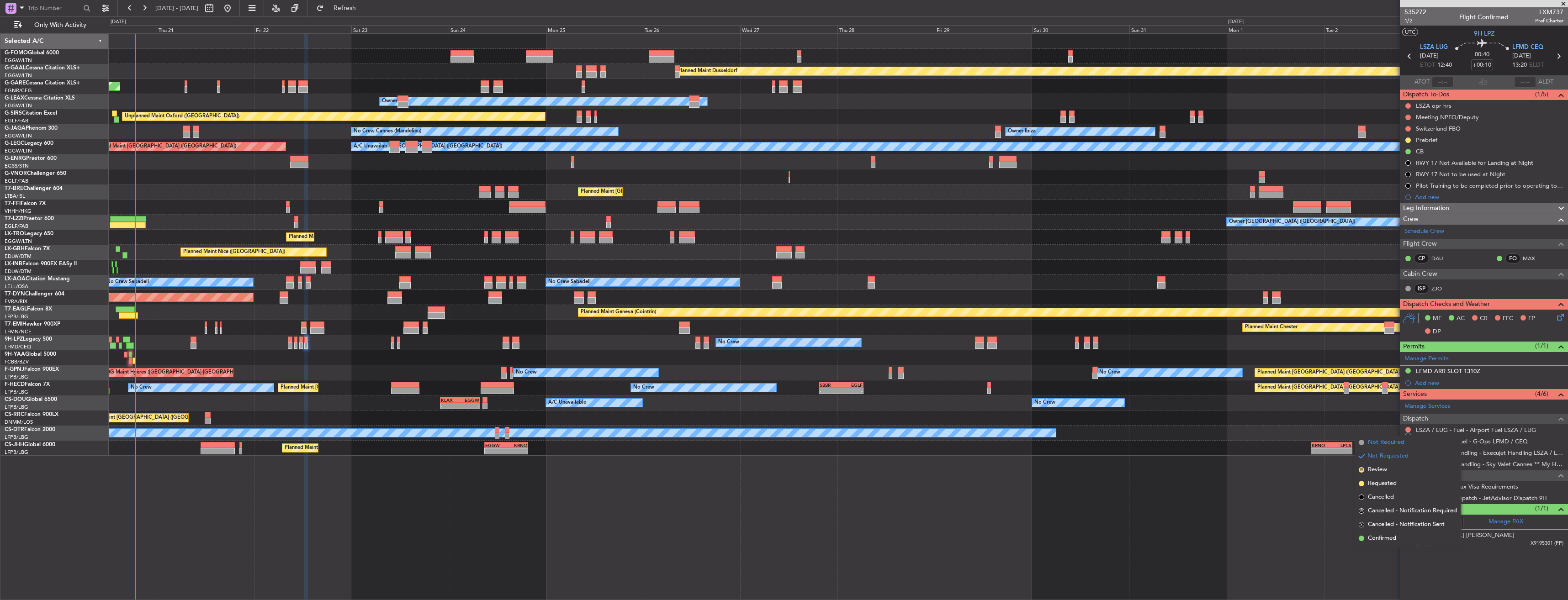
click at [1374, 441] on span "Not Required" at bounding box center [1386, 442] width 37 height 9
click at [1407, 439] on button at bounding box center [1408, 441] width 5 height 5
click at [1384, 451] on span "Not Required" at bounding box center [1386, 454] width 37 height 9
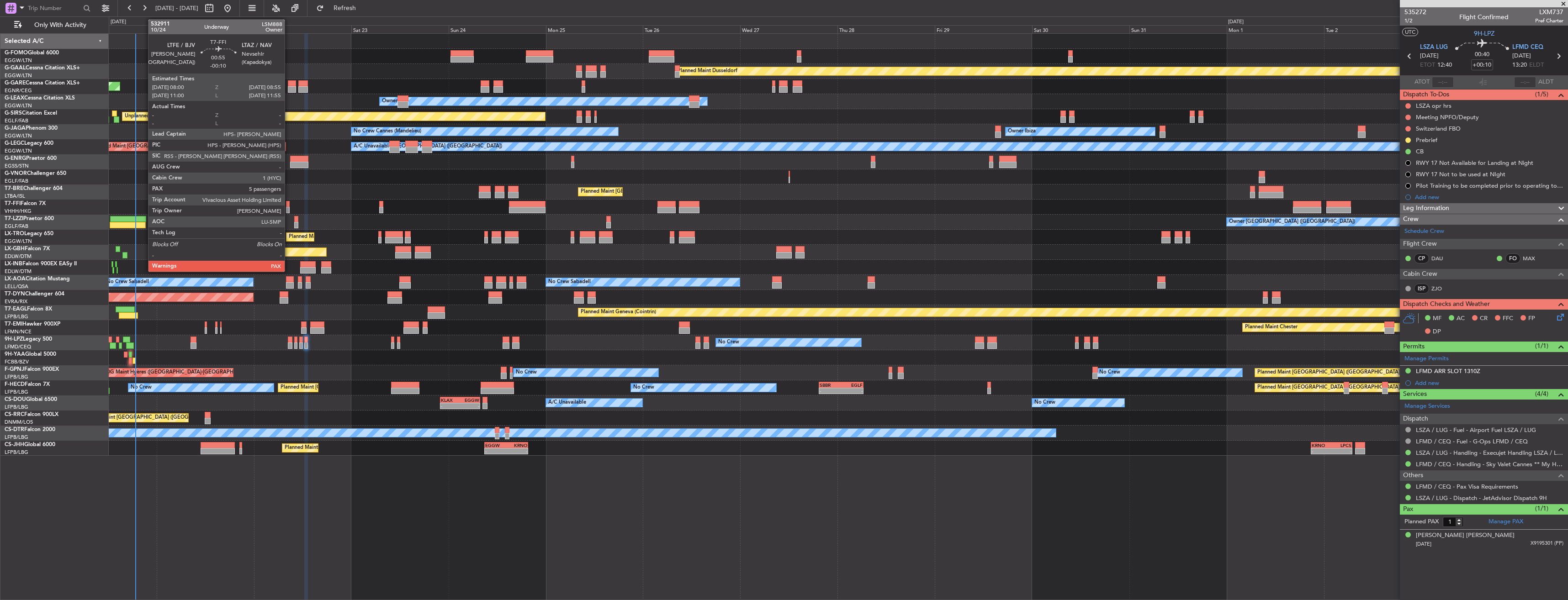
click at [289, 208] on div at bounding box center [288, 210] width 4 height 7
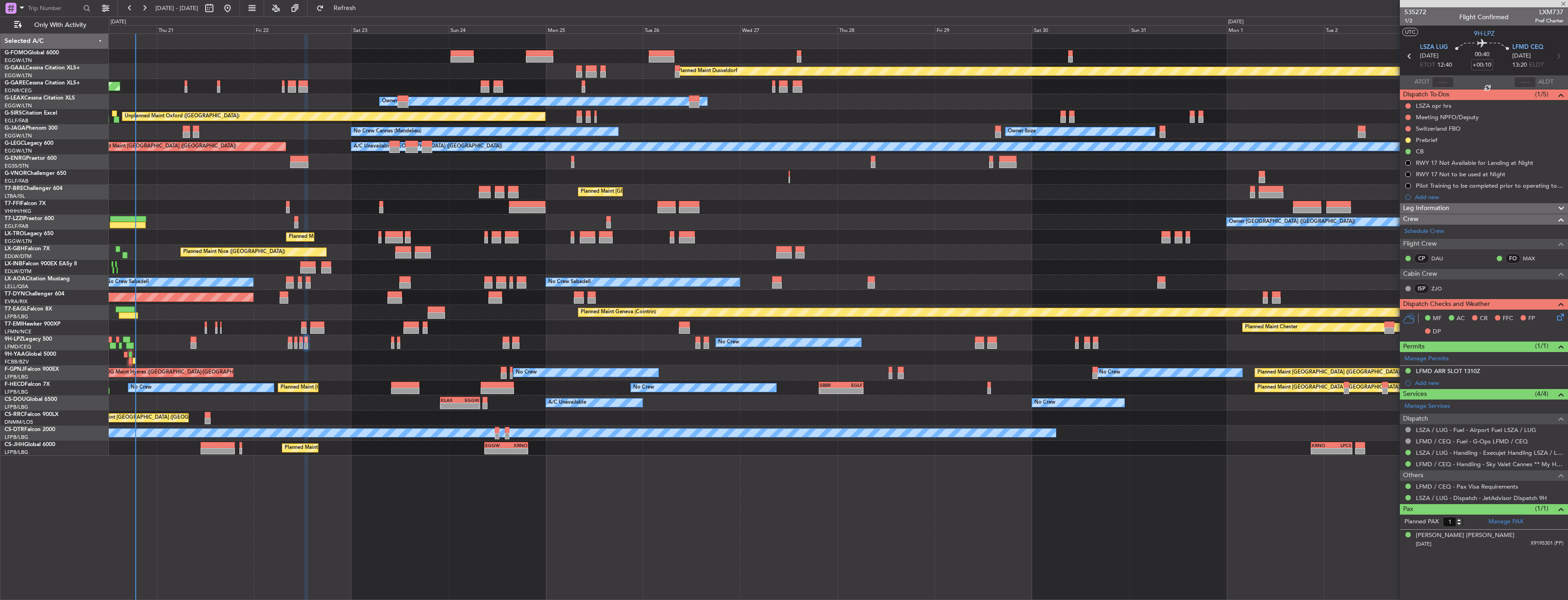
type input "-00:10"
type input "5"
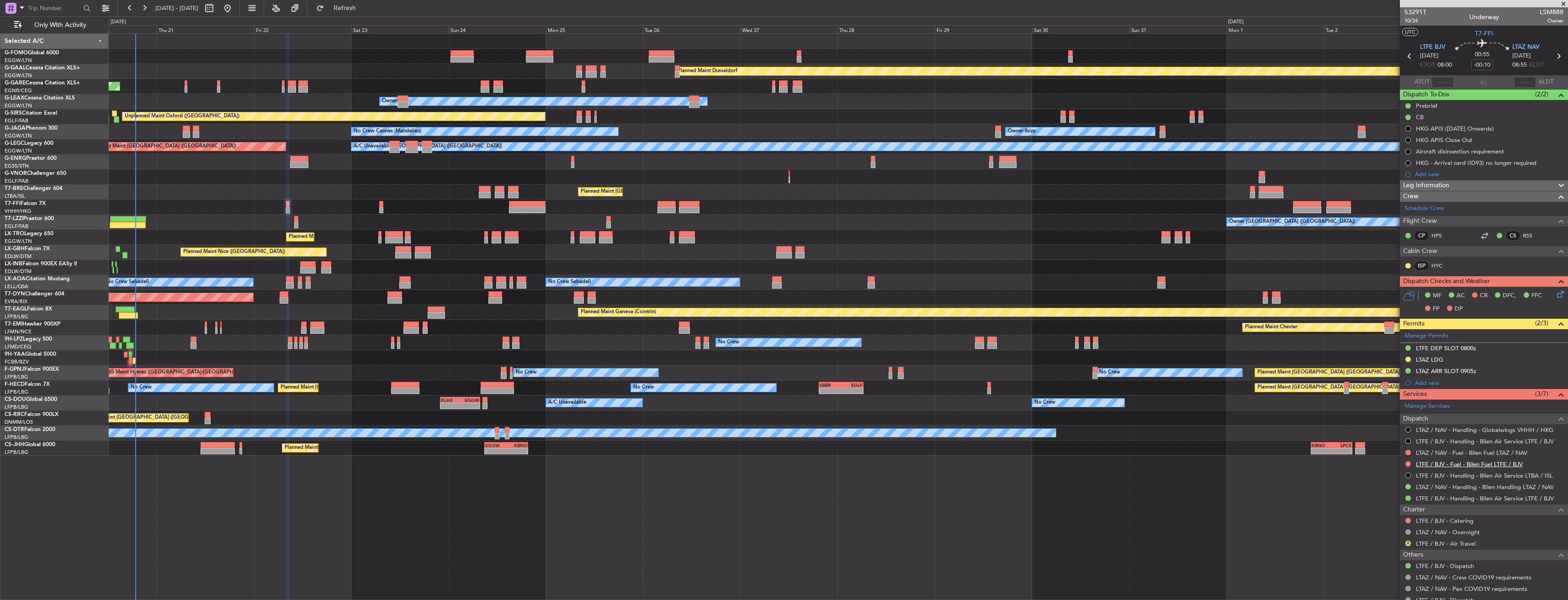
click at [1459, 466] on link "LTFE / BJV - Fuel - Bilen Fuel LTFE / BJV" at bounding box center [1469, 464] width 107 height 8
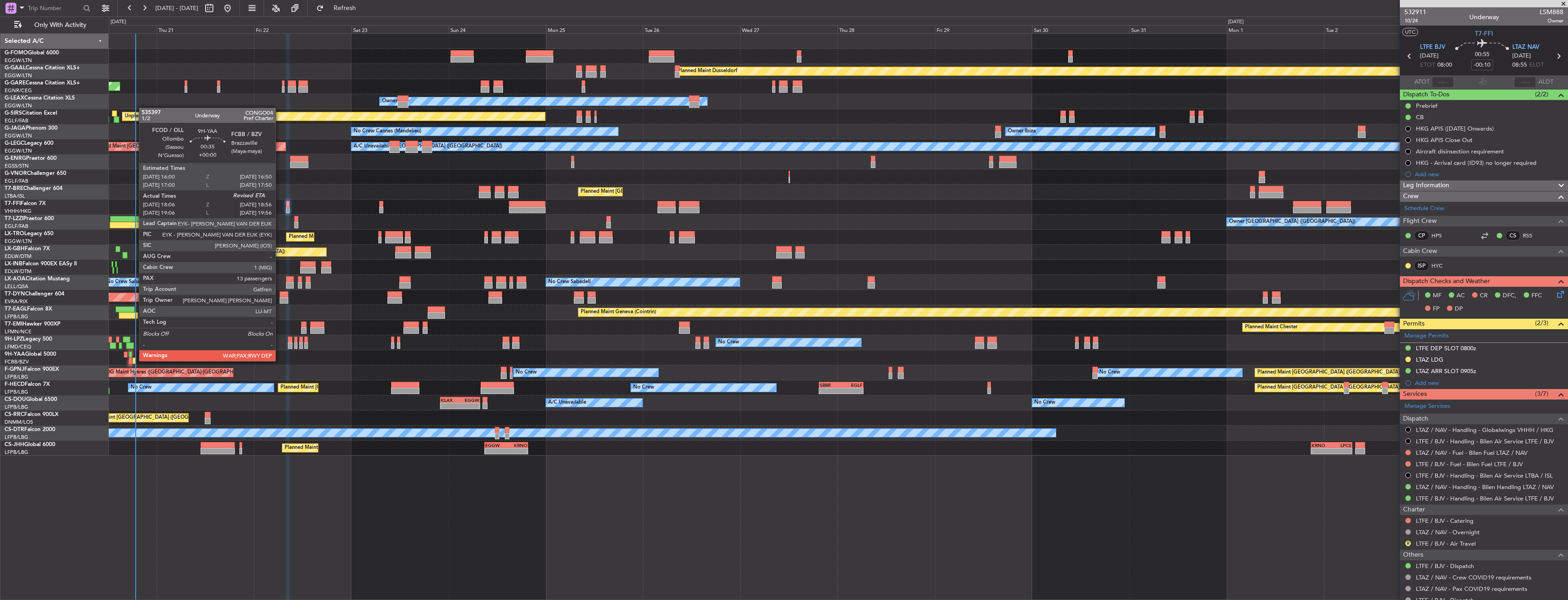
click at [135, 360] on div at bounding box center [135, 361] width 4 height 7
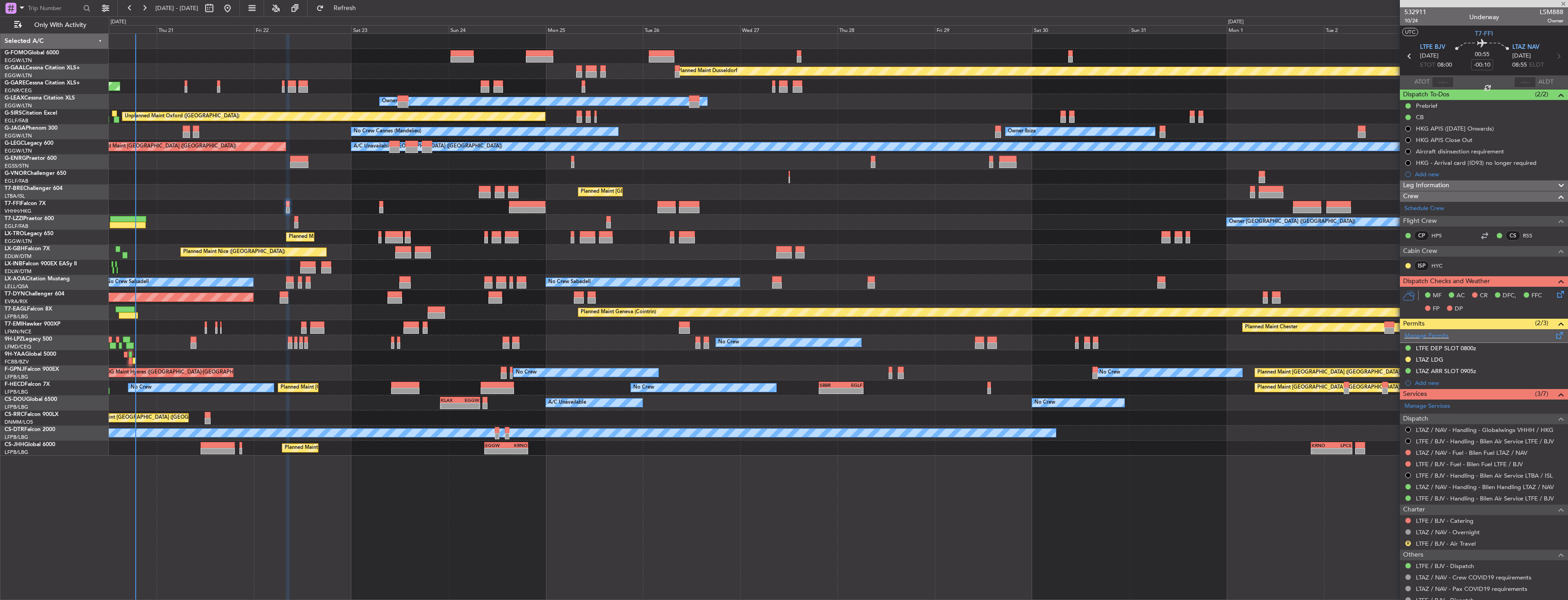
type input "18:16"
type input "13"
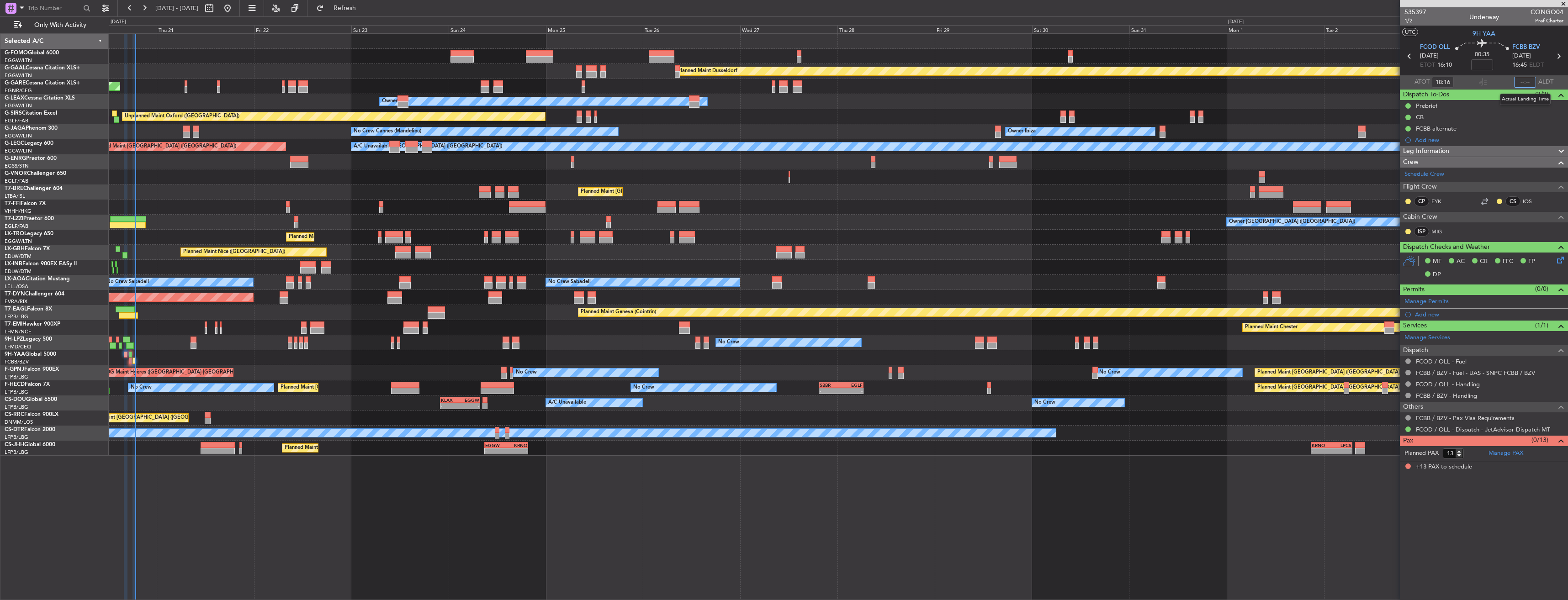
click at [1521, 82] on input "text" at bounding box center [1525, 82] width 22 height 11
type input "18:47"
click at [363, 10] on span "Refresh" at bounding box center [345, 8] width 38 height 7
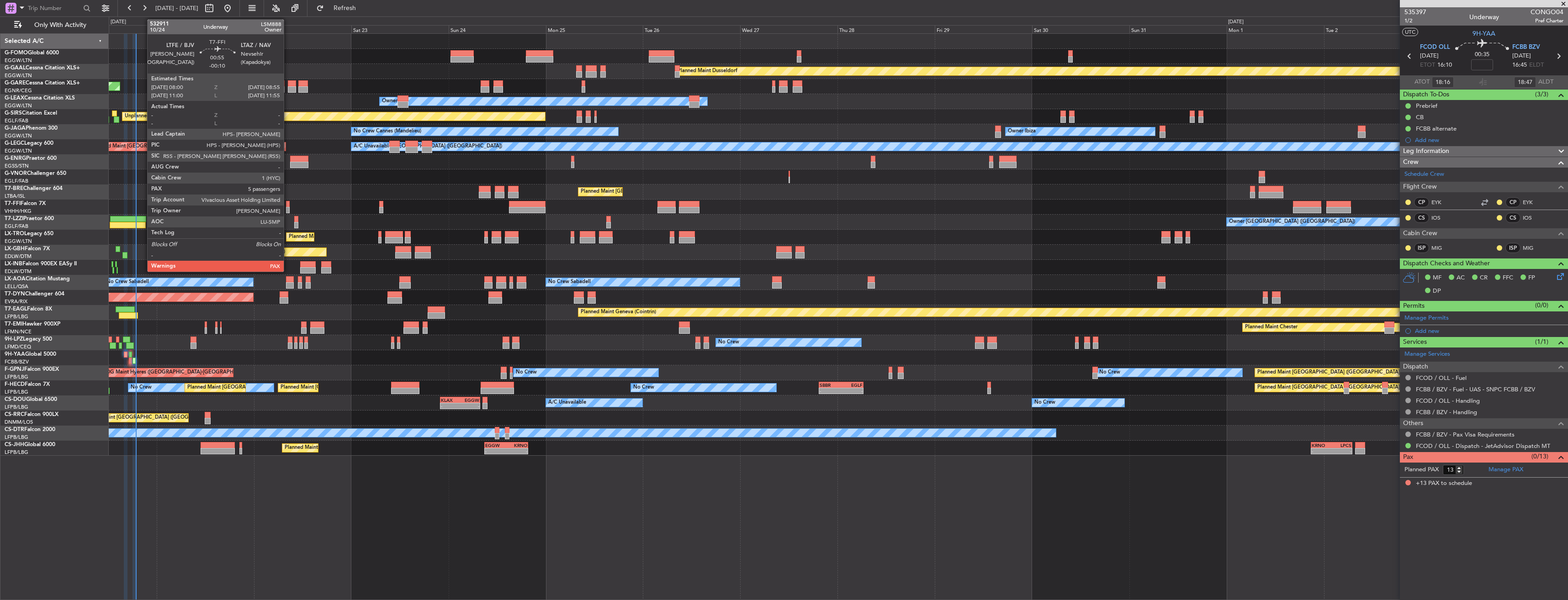
click at [288, 208] on div at bounding box center [288, 210] width 4 height 7
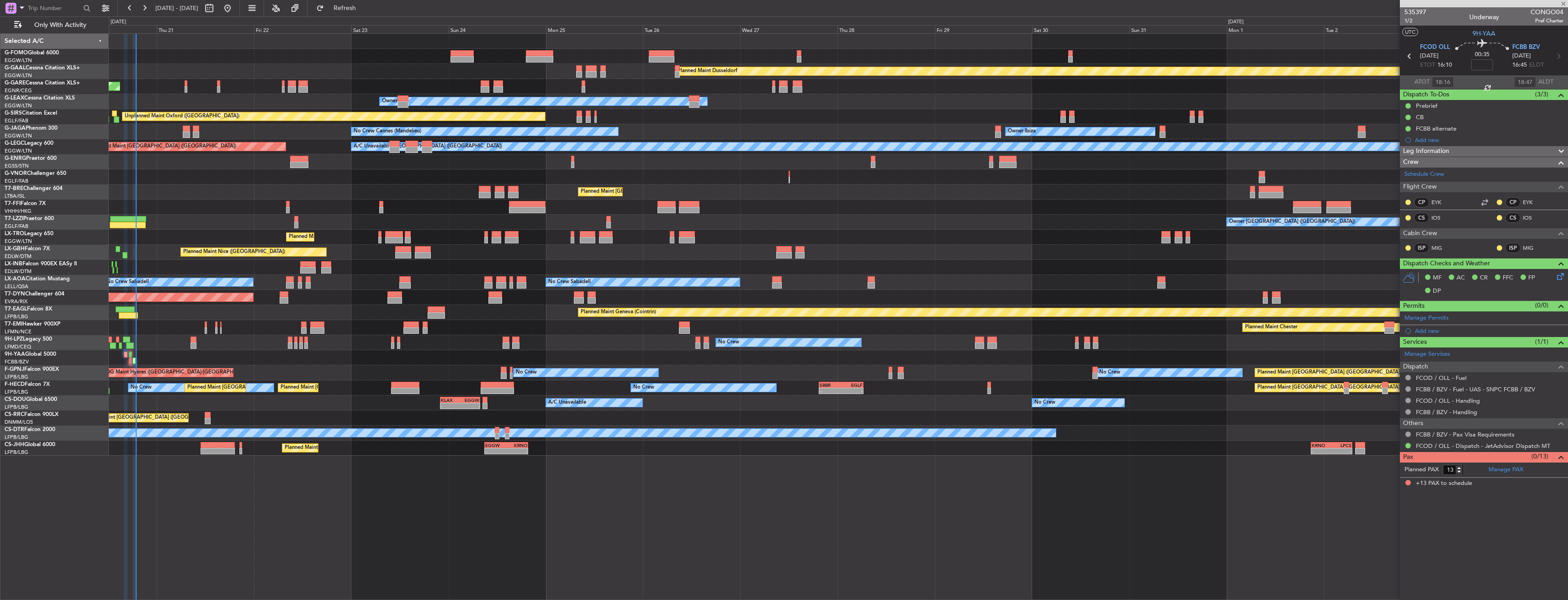
type input "-00:10"
type input "5"
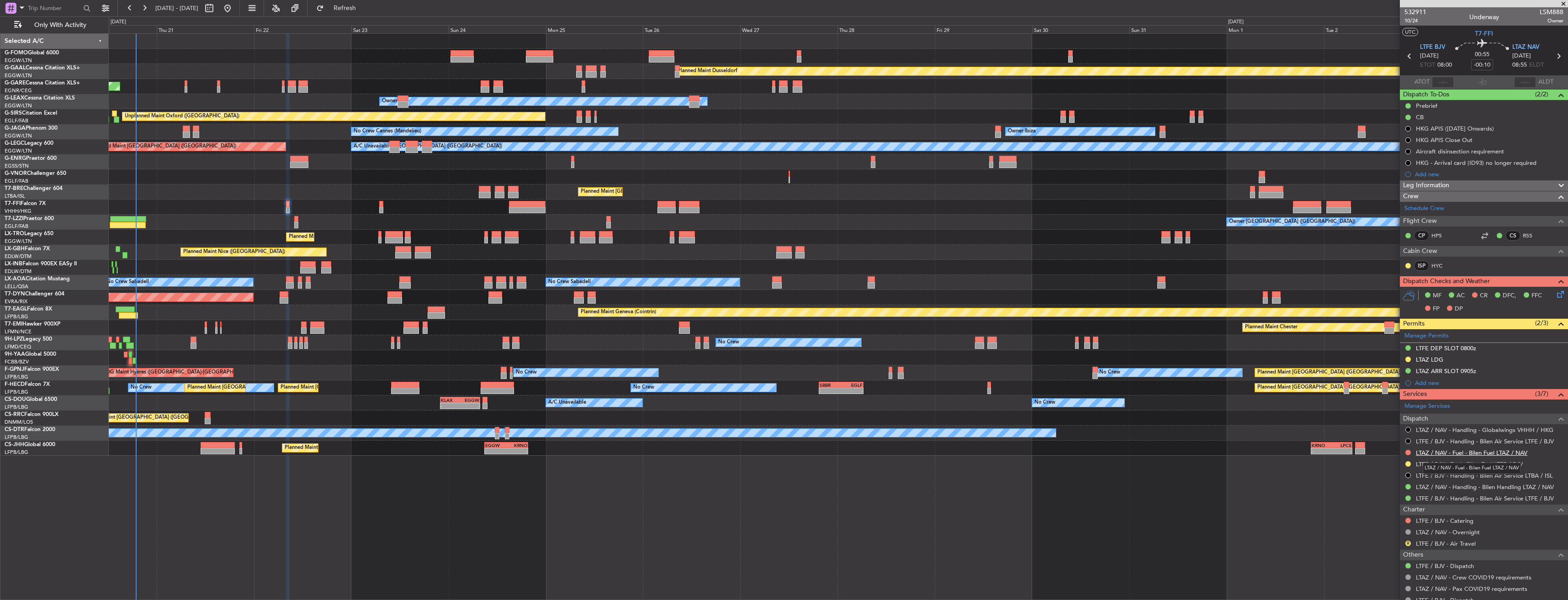
click at [1435, 452] on link "LTAZ / NAV - Fuel - Bilen Fuel LTAZ / NAV" at bounding box center [1471, 453] width 111 height 8
click at [364, 7] on span "Refresh" at bounding box center [345, 8] width 38 height 7
click at [1552, 59] on icon at bounding box center [1558, 57] width 12 height 12
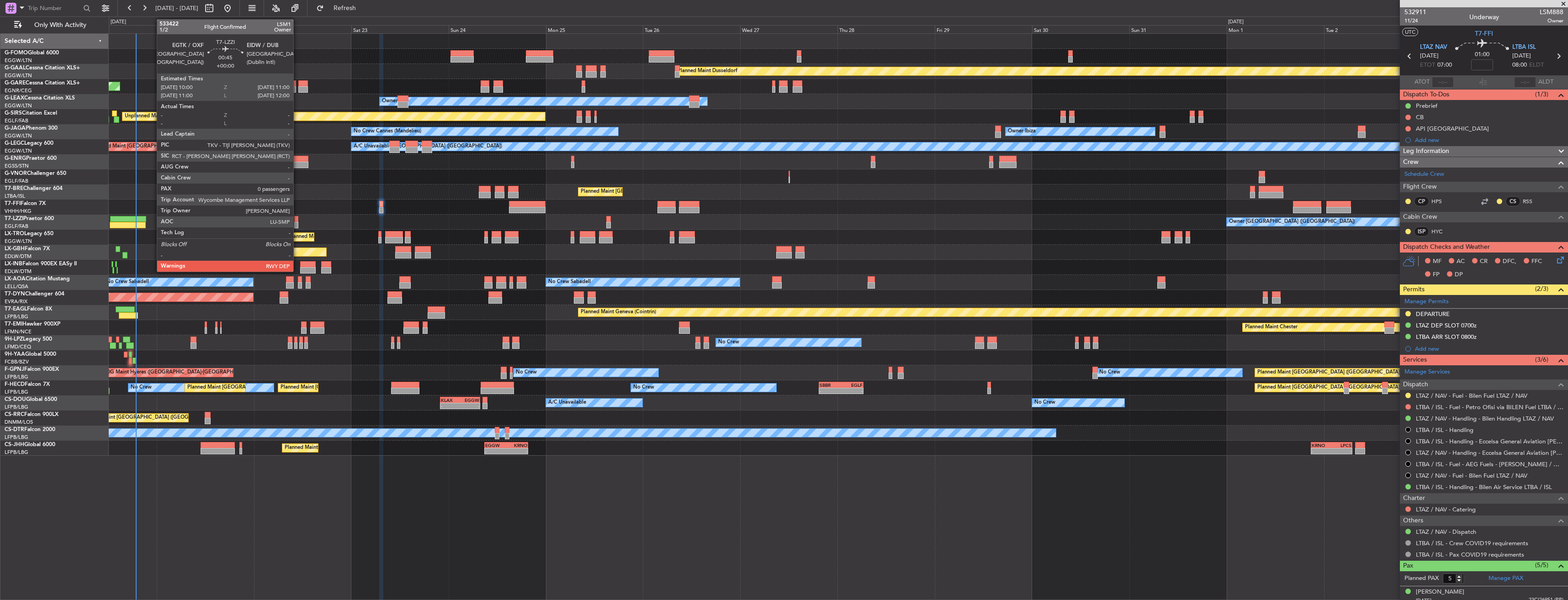
click at [298, 222] on div at bounding box center [296, 219] width 4 height 7
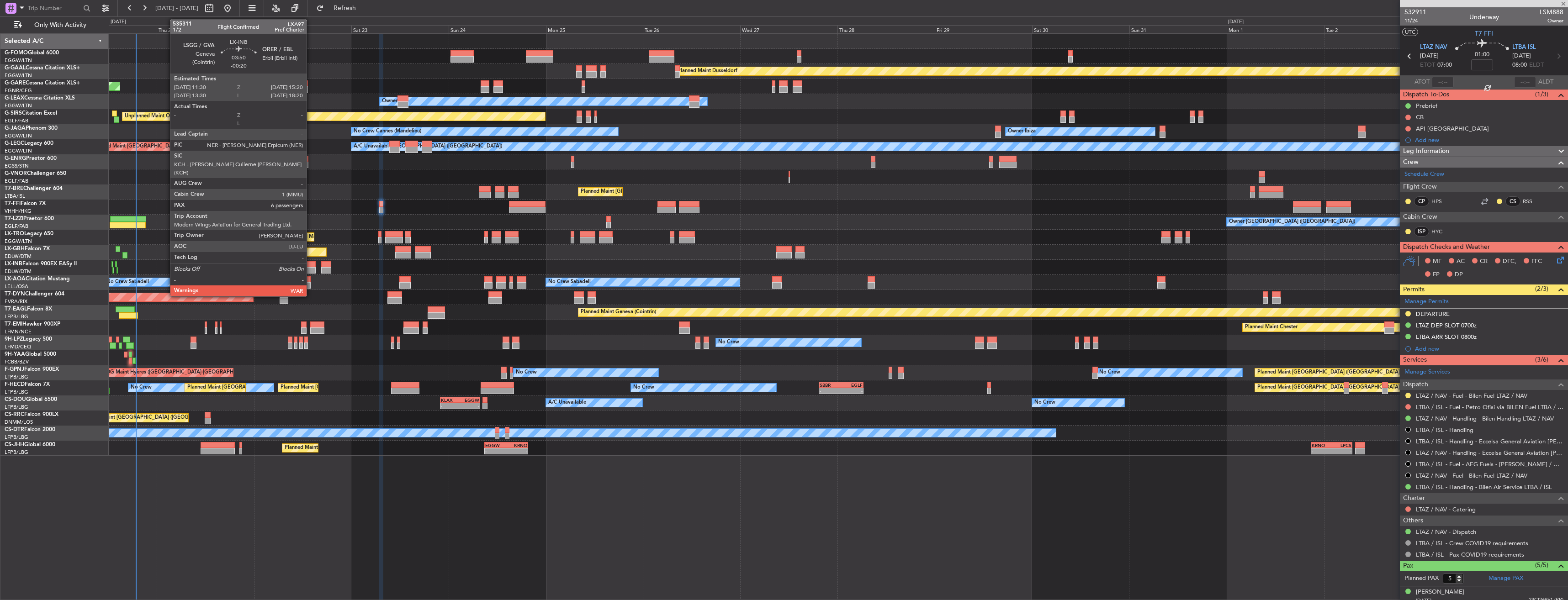
type input "0"
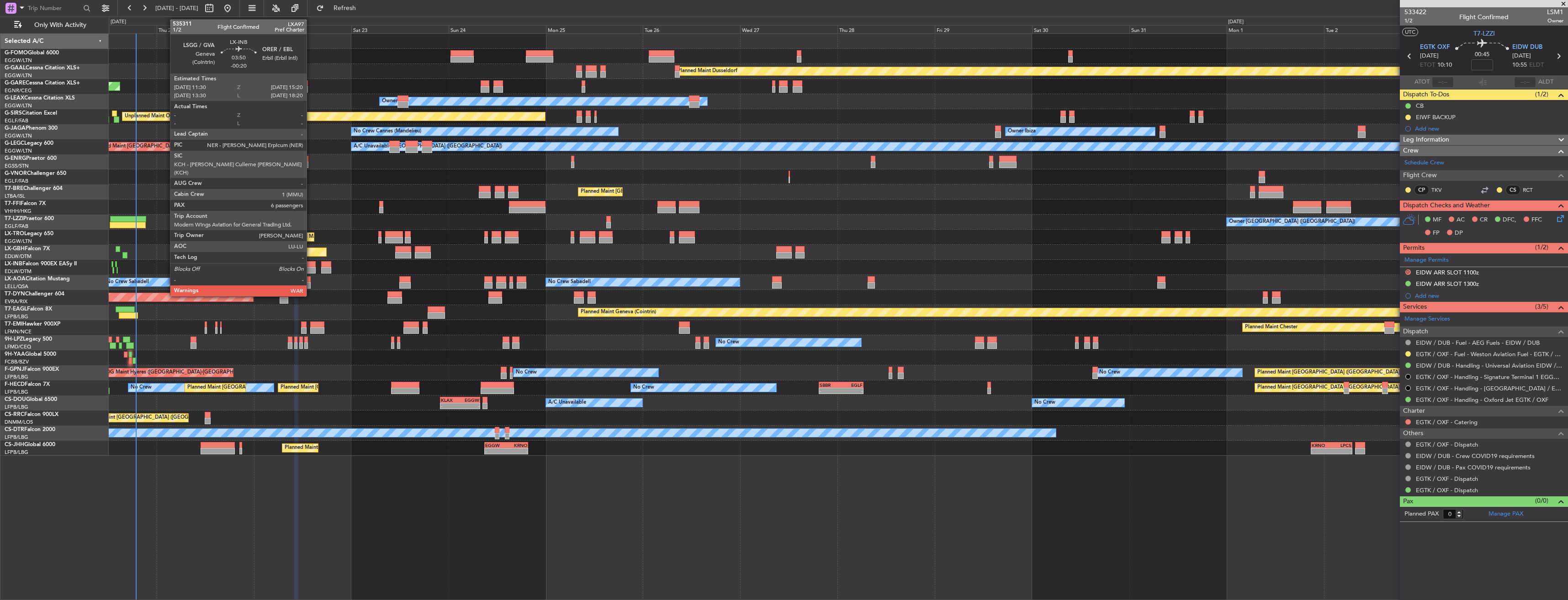
click at [310, 267] on div at bounding box center [308, 264] width 16 height 7
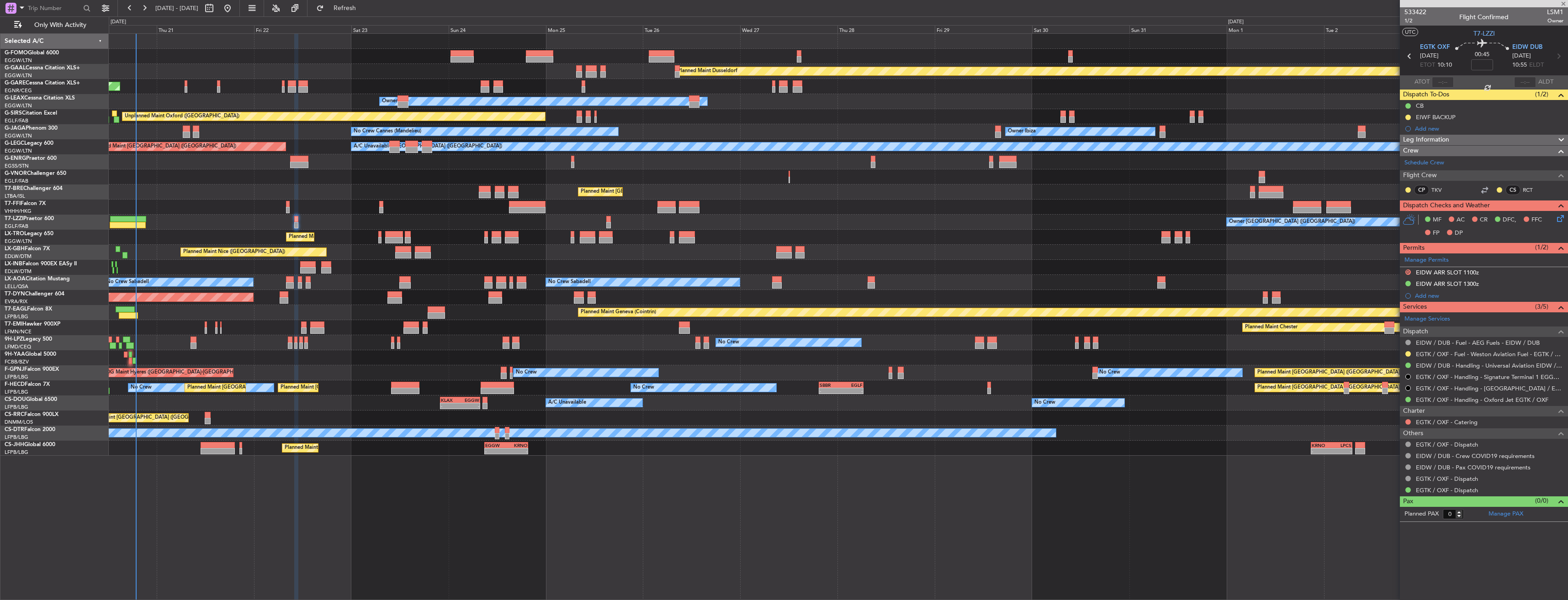
type input "-00:20"
type input "6"
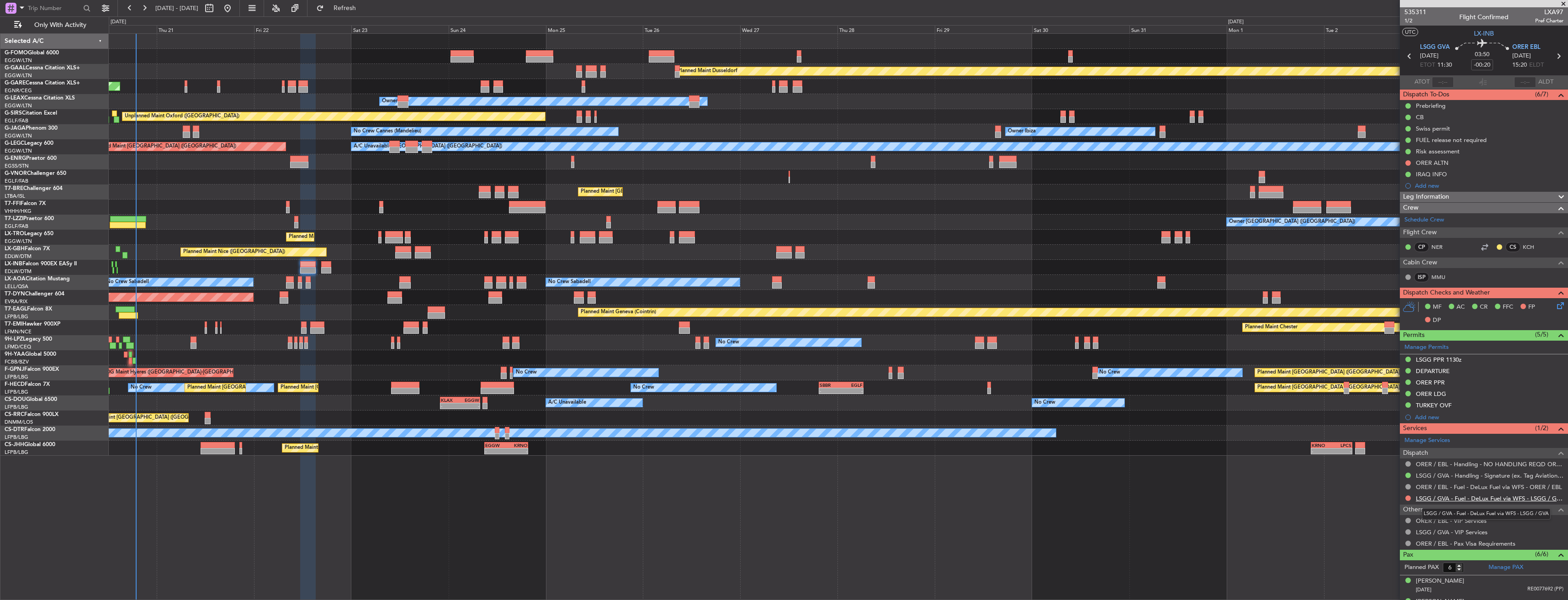
click at [1426, 498] on link "LSGG / GVA - Fuel - DeLux Fuel via WFS - LSGG / GVA" at bounding box center [1489, 498] width 147 height 8
click at [1450, 476] on link "LSGG / GVA - Handling - Signature (ex. Tag Aviation) LSGG / GVA" at bounding box center [1489, 475] width 147 height 8
click at [362, 7] on span "Refresh" at bounding box center [345, 8] width 38 height 7
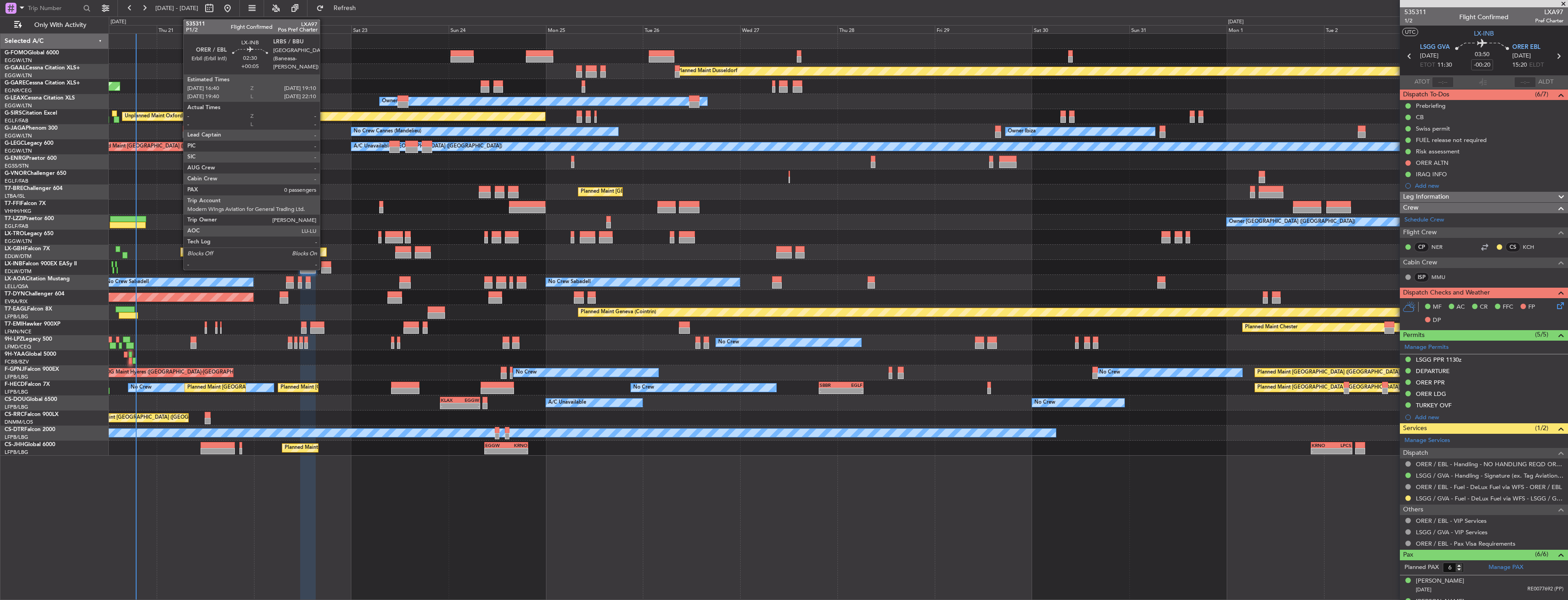
click at [324, 268] on div at bounding box center [326, 270] width 10 height 7
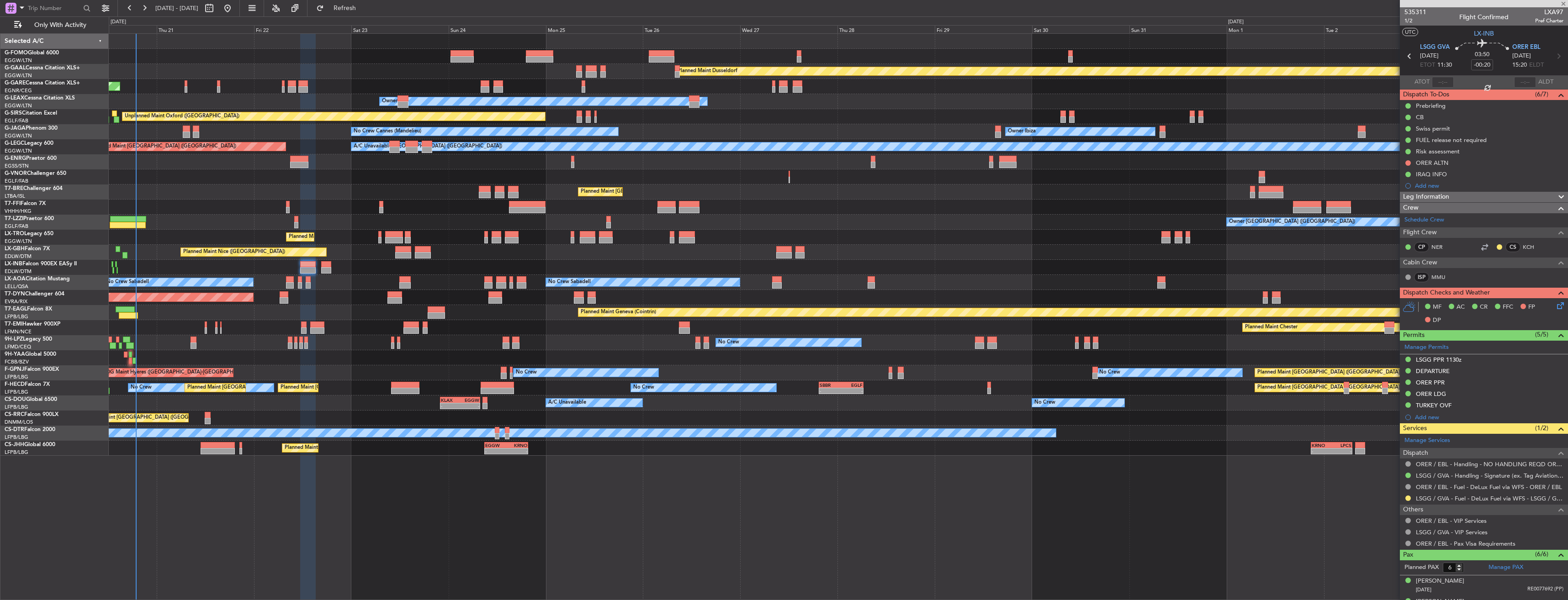
type input "+00:05"
type input "0"
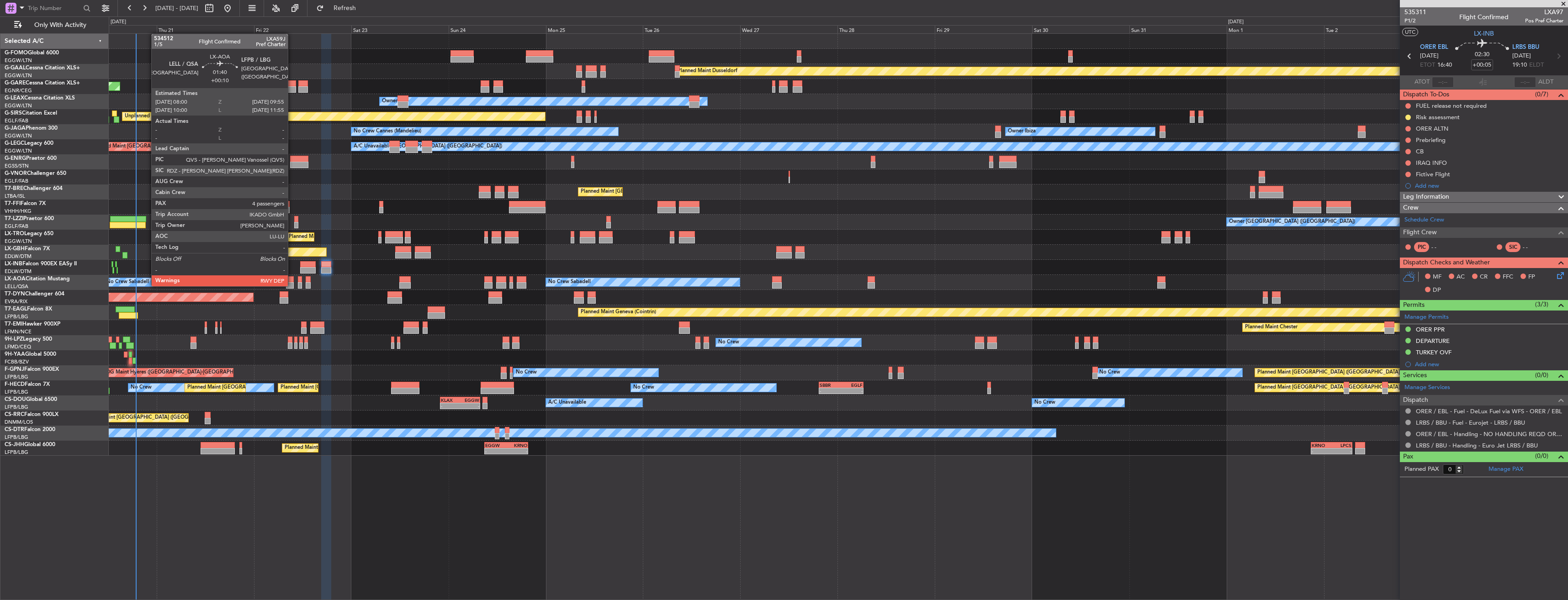
click at [292, 285] on div at bounding box center [290, 285] width 9 height 7
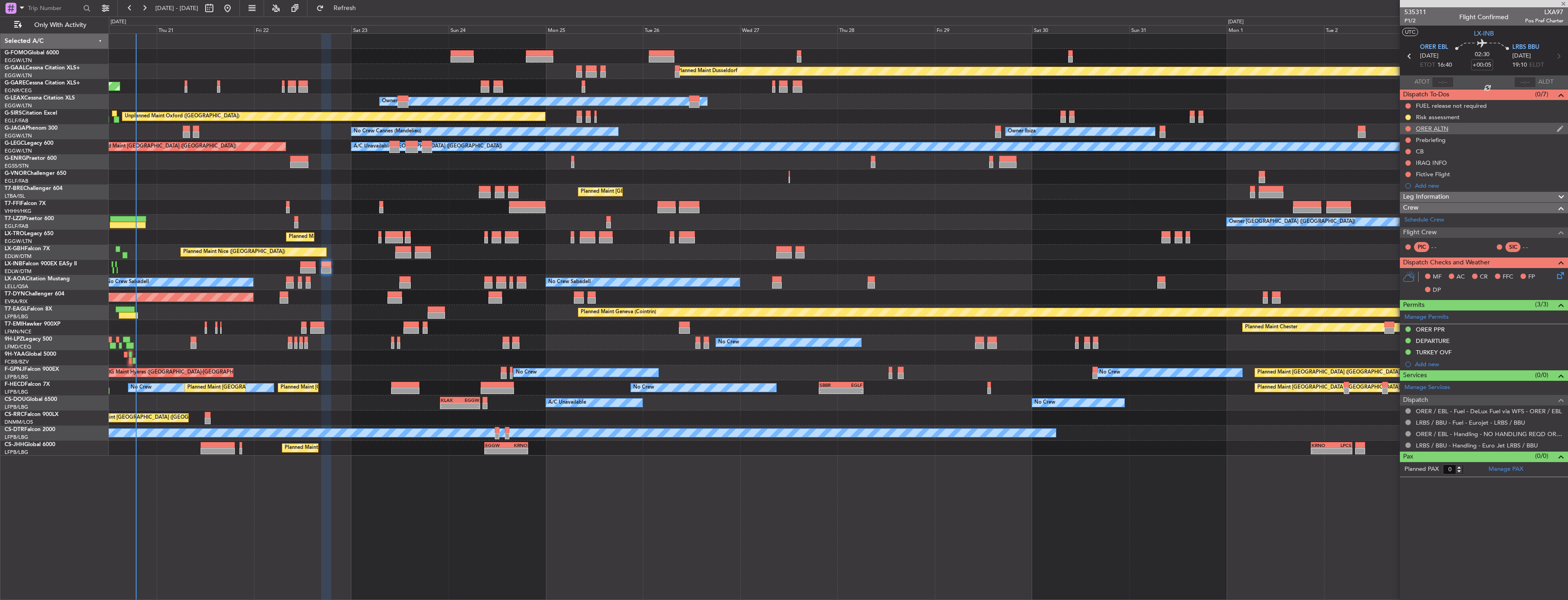
type input "+00:10"
type input "4"
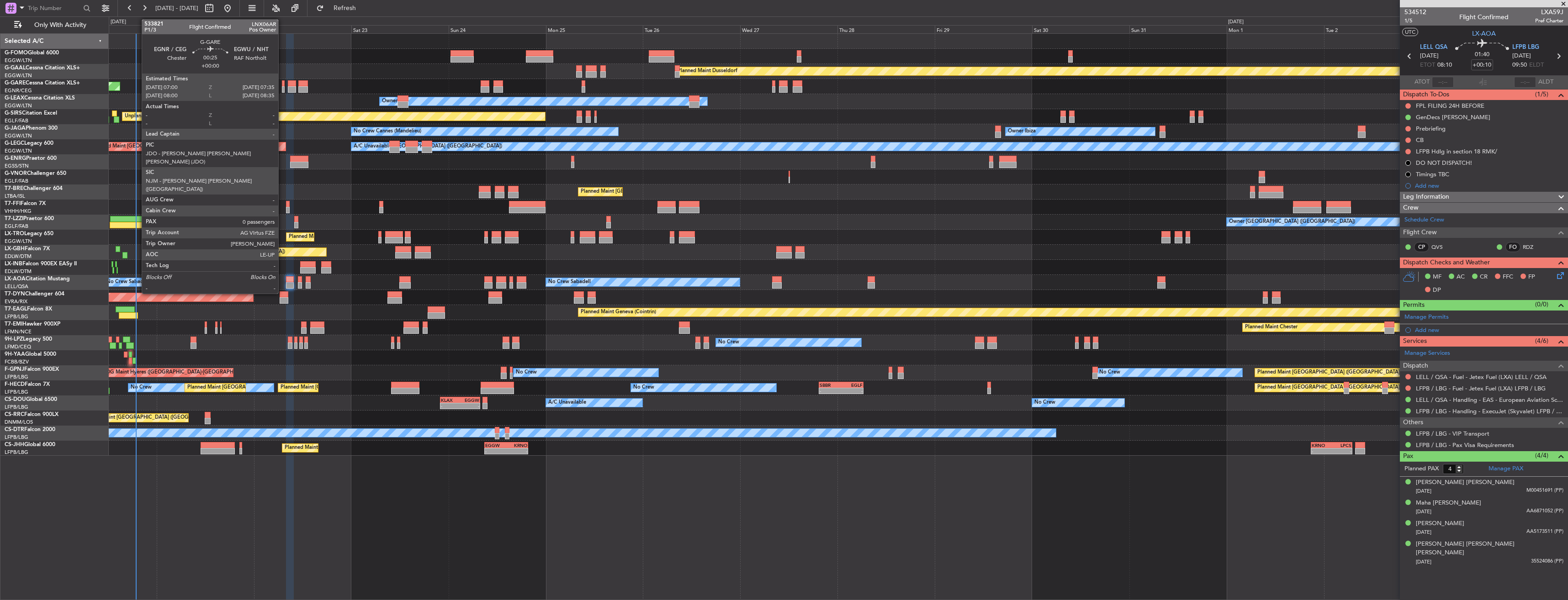
click at [282, 85] on div at bounding box center [283, 83] width 3 height 7
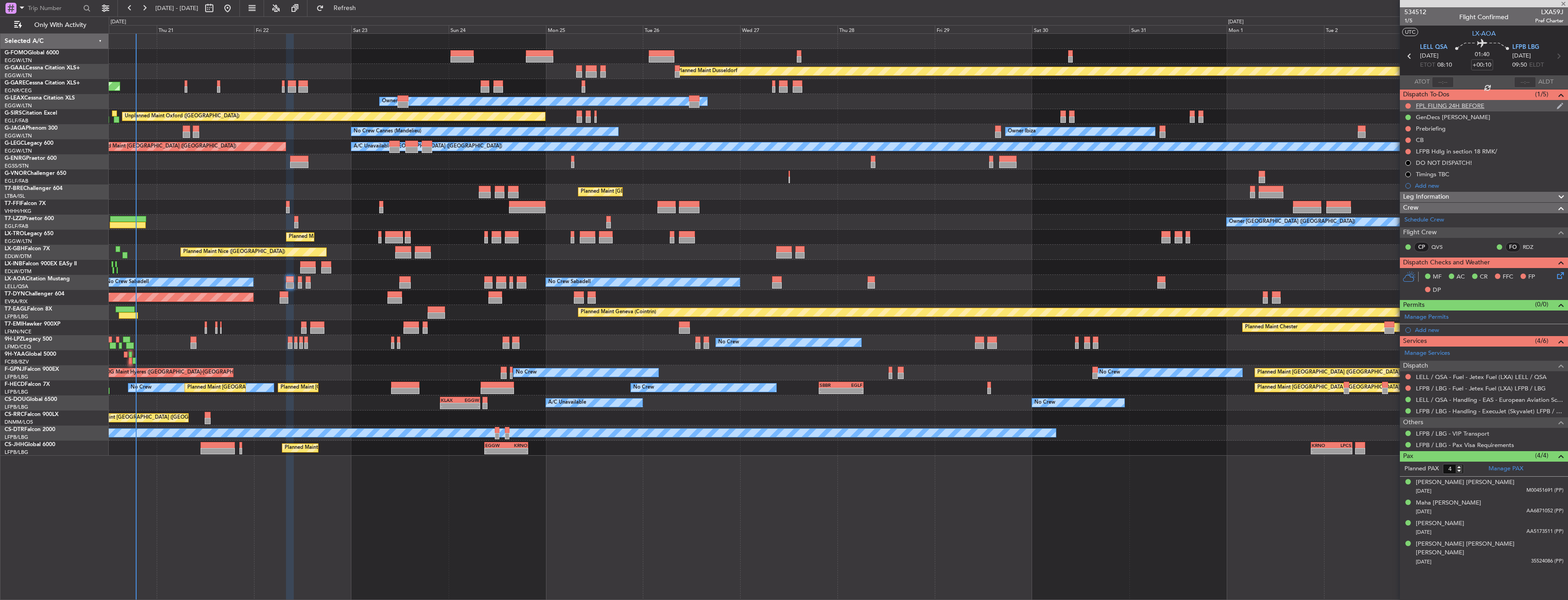
type input "0"
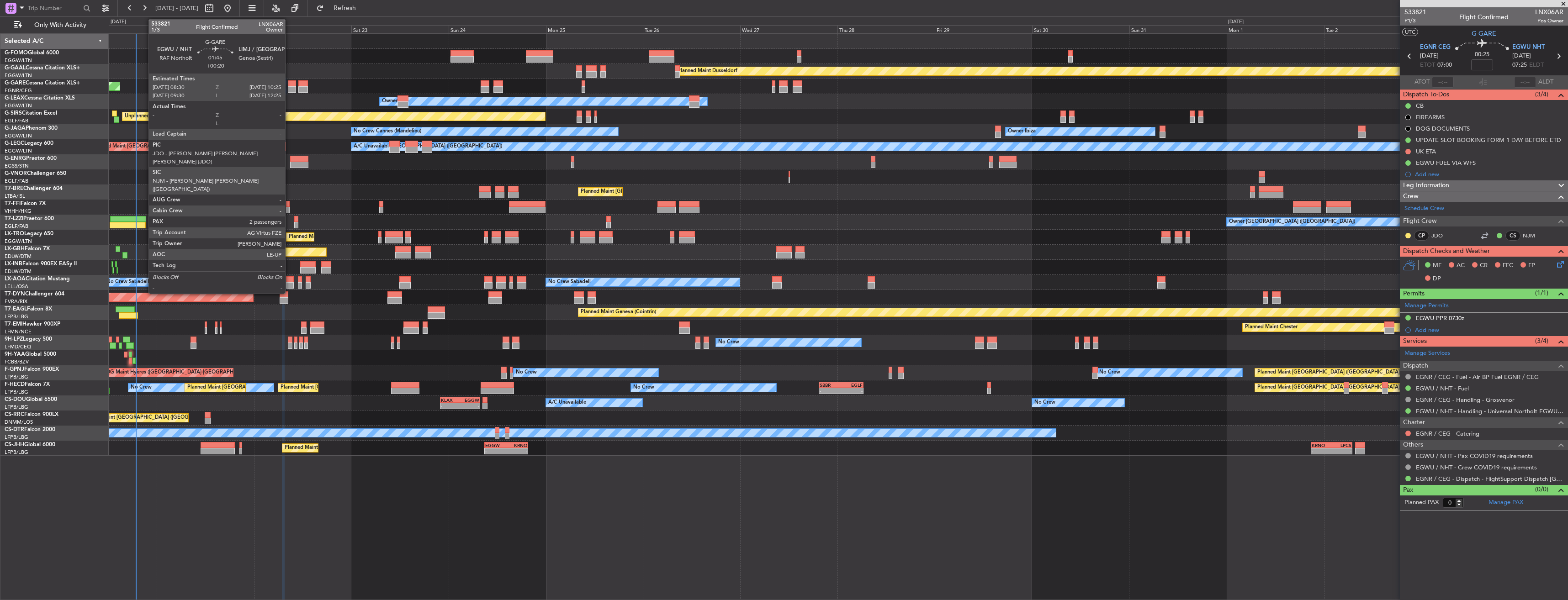
click at [289, 88] on div at bounding box center [292, 89] width 9 height 7
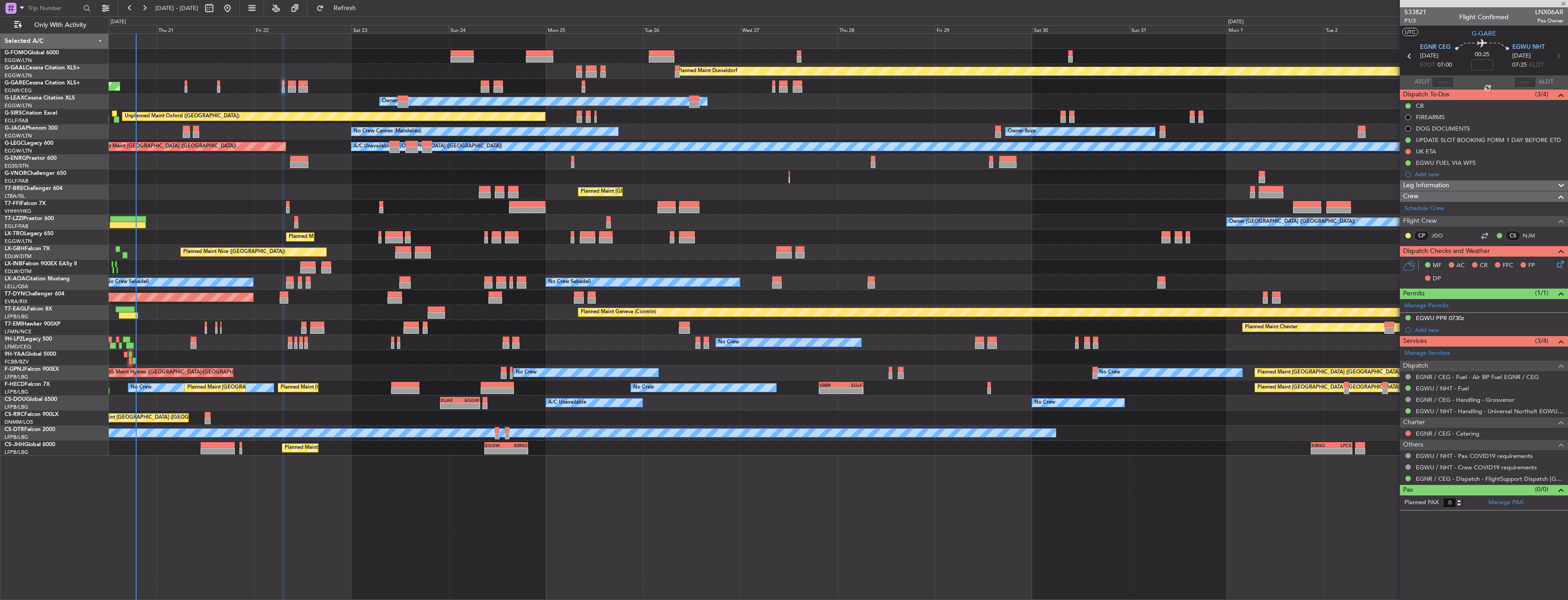
type input "+00:20"
type input "2"
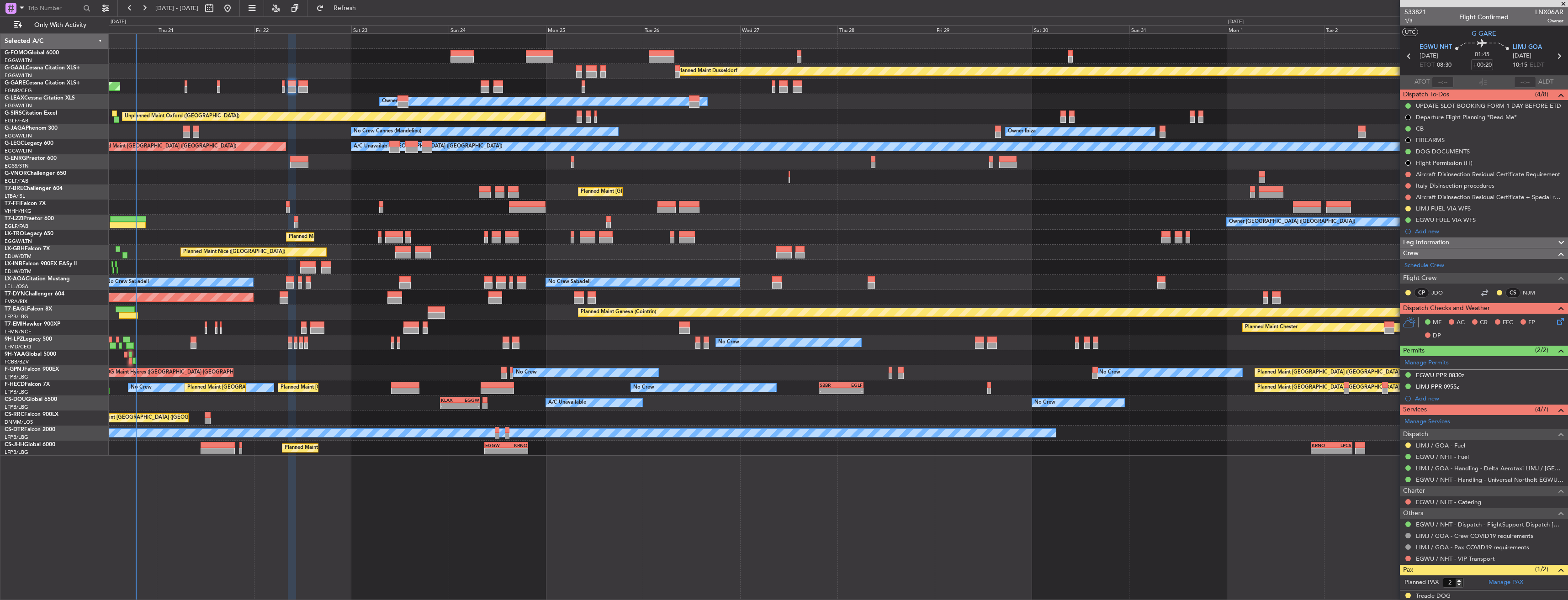
drag, startPoint x: 1410, startPoint y: 444, endPoint x: 1407, endPoint y: 452, distance: 8.5
click at [1410, 444] on button at bounding box center [1408, 445] width 5 height 5
click at [1379, 551] on span "Confirmed" at bounding box center [1382, 554] width 29 height 9
click at [1408, 210] on button at bounding box center [1408, 209] width 5 height 5
click at [1401, 243] on li "Completed" at bounding box center [1409, 249] width 49 height 14
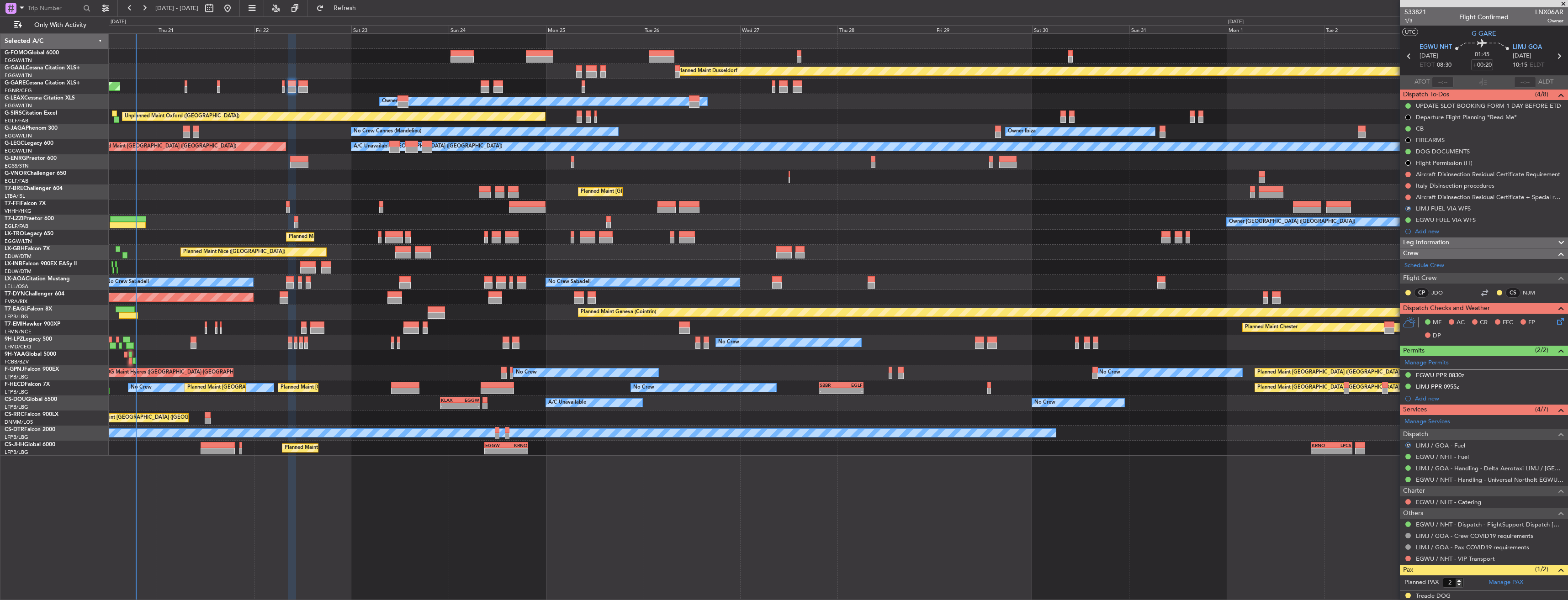
click at [1553, 52] on icon at bounding box center [1559, 57] width 12 height 12
type input "-00:05"
type input "0"
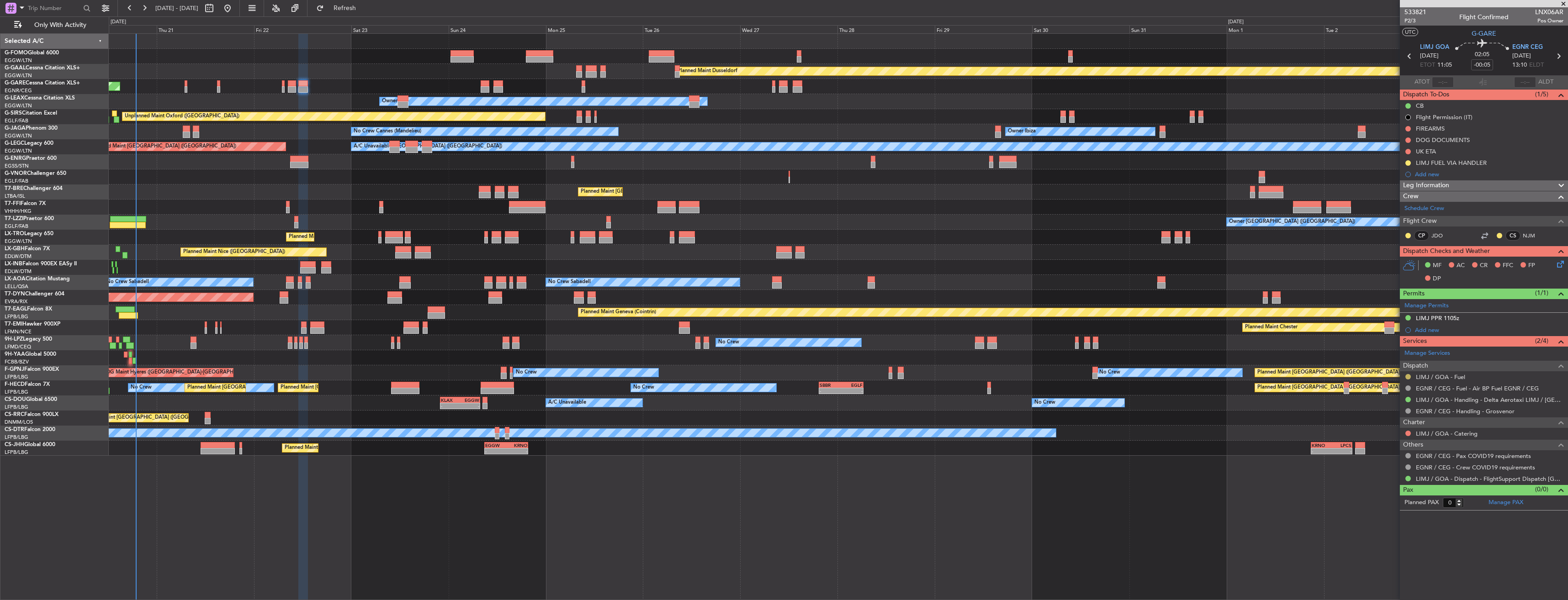
click at [1406, 374] on button at bounding box center [1408, 377] width 5 height 5
drag, startPoint x: 1382, startPoint y: 485, endPoint x: 1374, endPoint y: 364, distance: 121.3
click at [1382, 484] on span "Confirmed" at bounding box center [1382, 485] width 29 height 9
click at [1406, 163] on button at bounding box center [1408, 162] width 5 height 5
click at [1402, 202] on span "Completed" at bounding box center [1412, 203] width 30 height 9
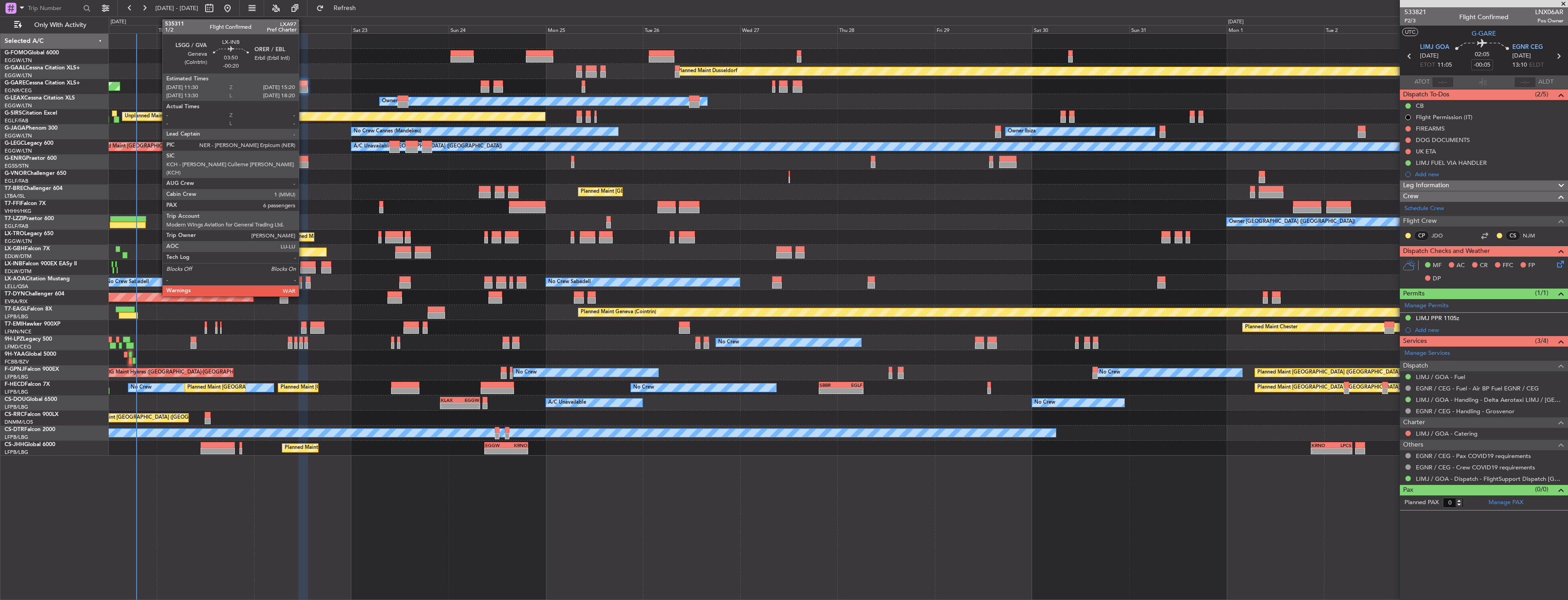
click at [303, 269] on div at bounding box center [308, 270] width 16 height 7
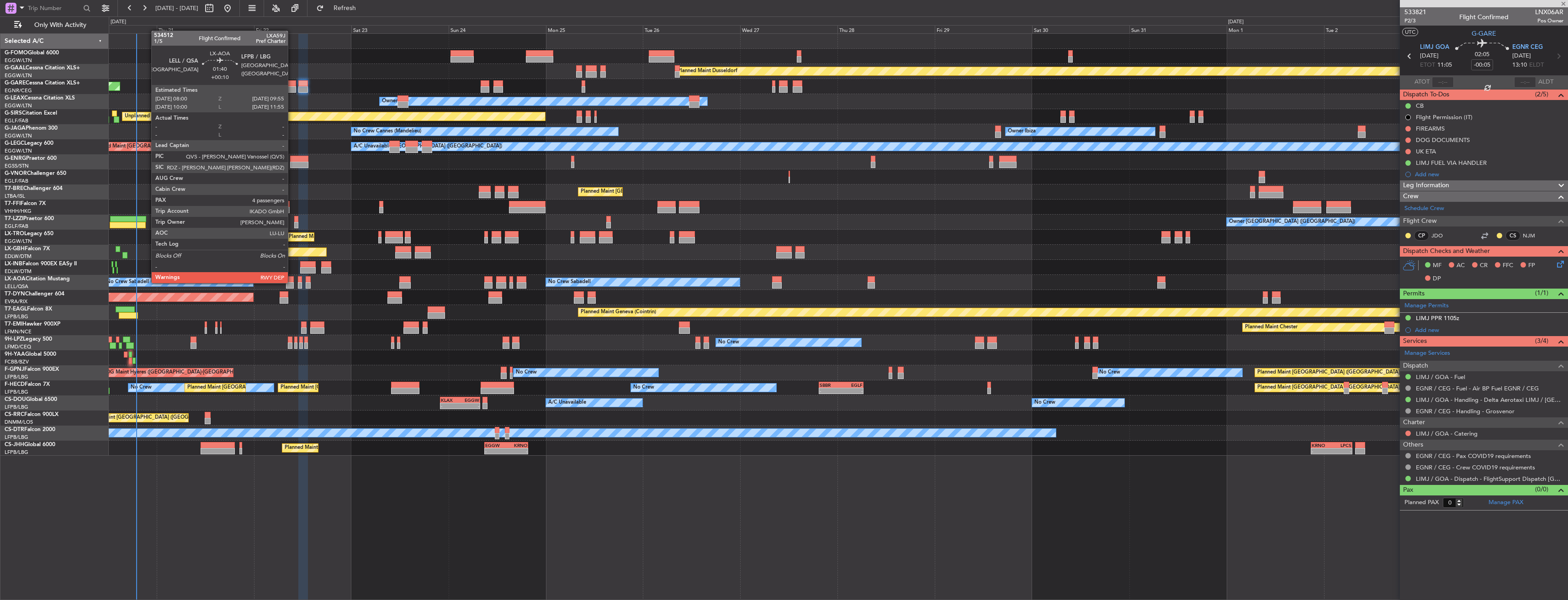
click at [292, 282] on div at bounding box center [290, 285] width 9 height 7
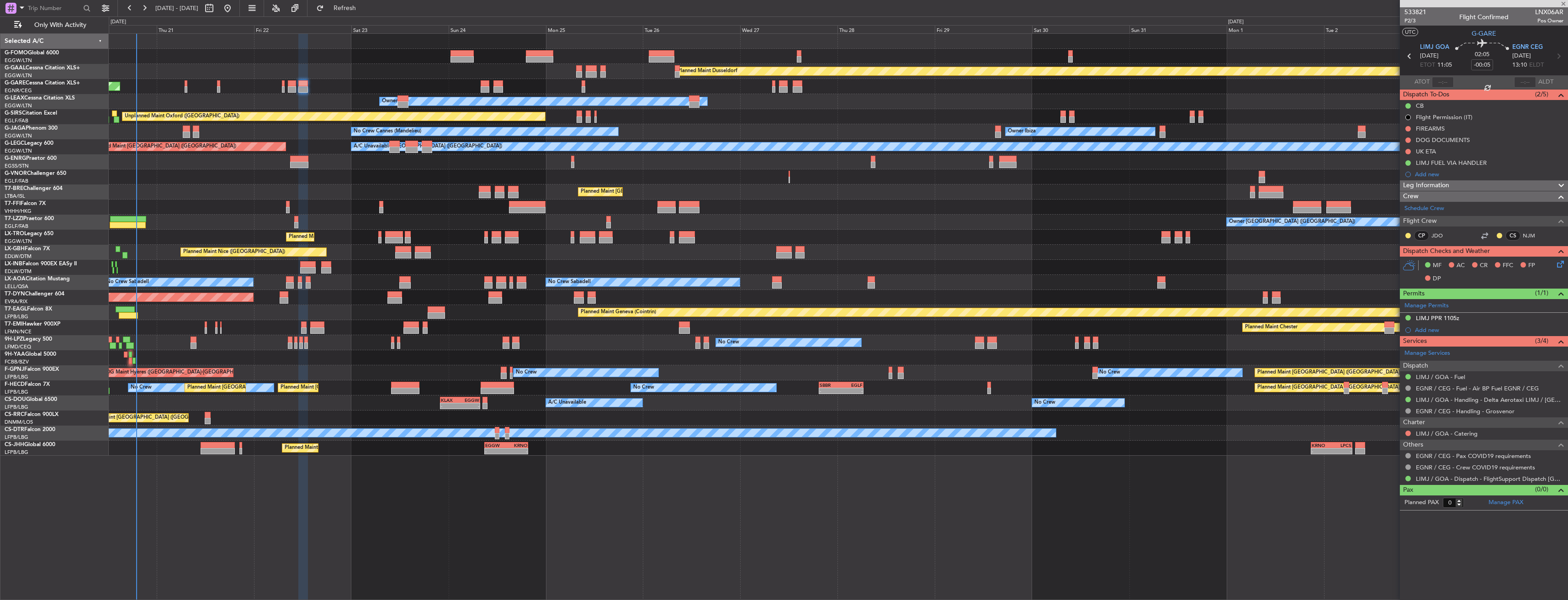
type input "+00:10"
type input "4"
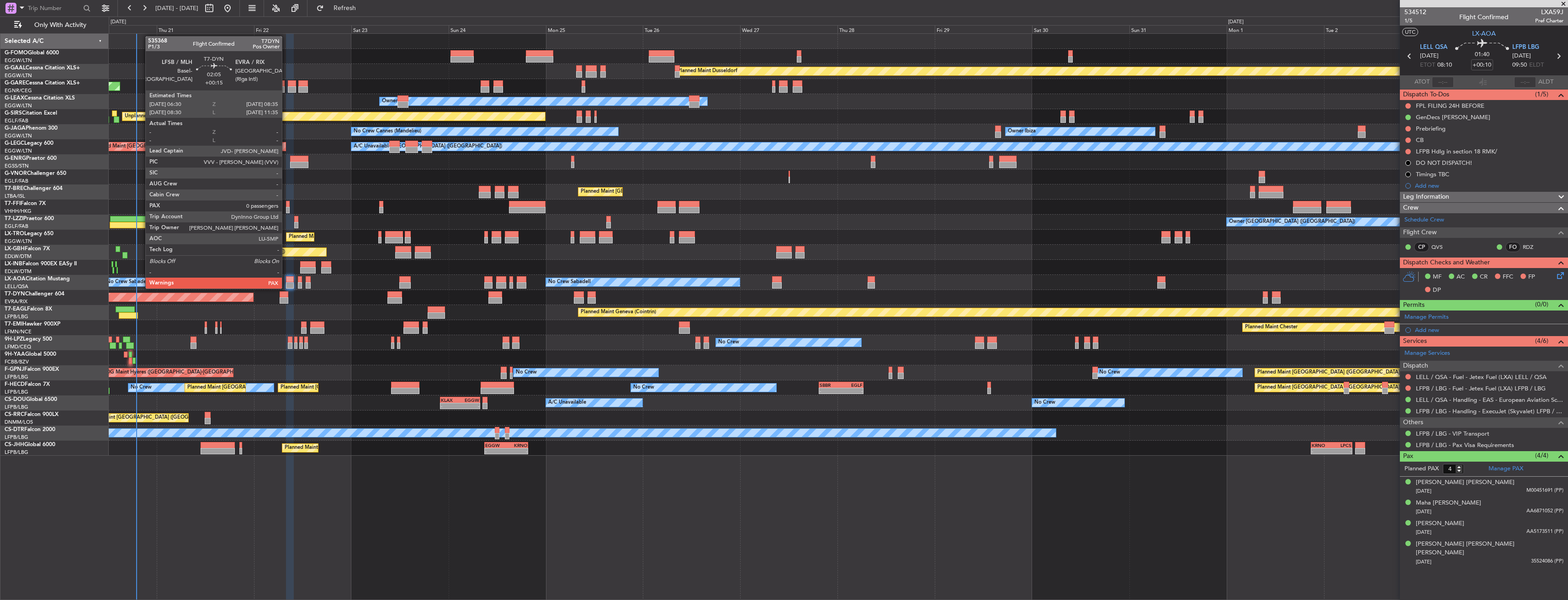
click at [286, 296] on div at bounding box center [284, 295] width 9 height 7
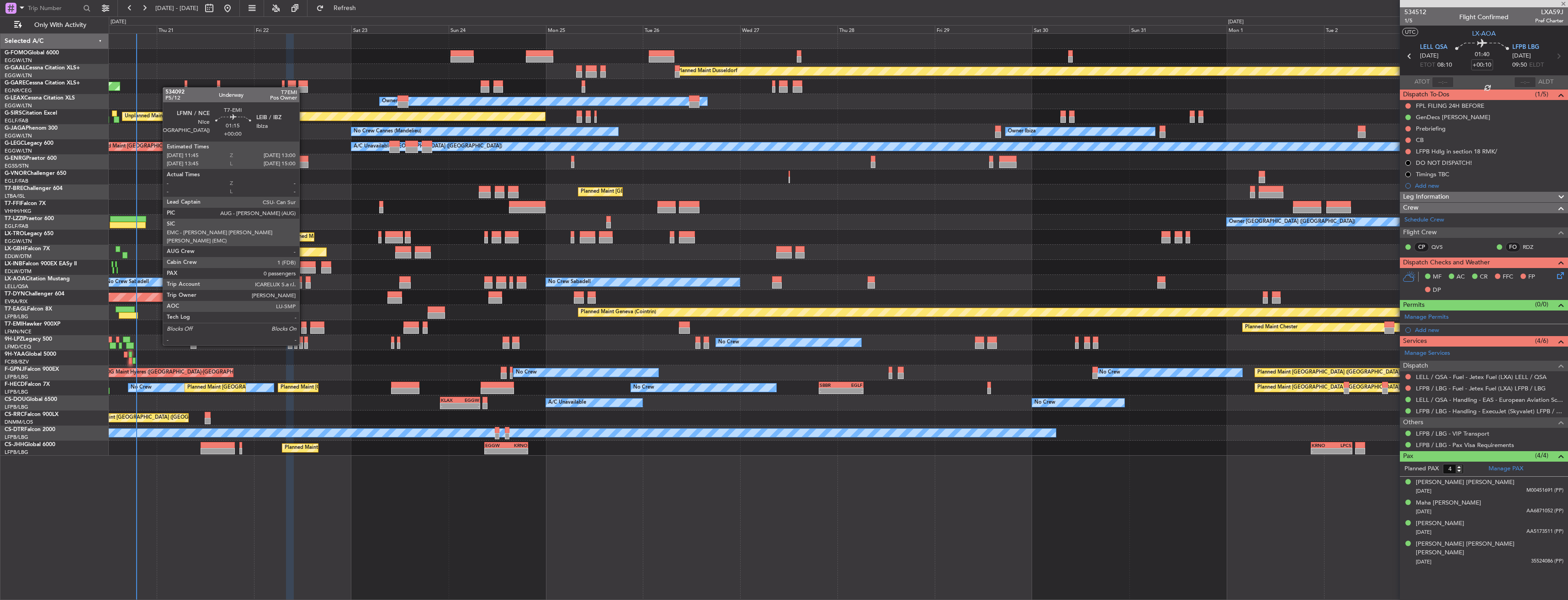
type input "+00:15"
type input "0"
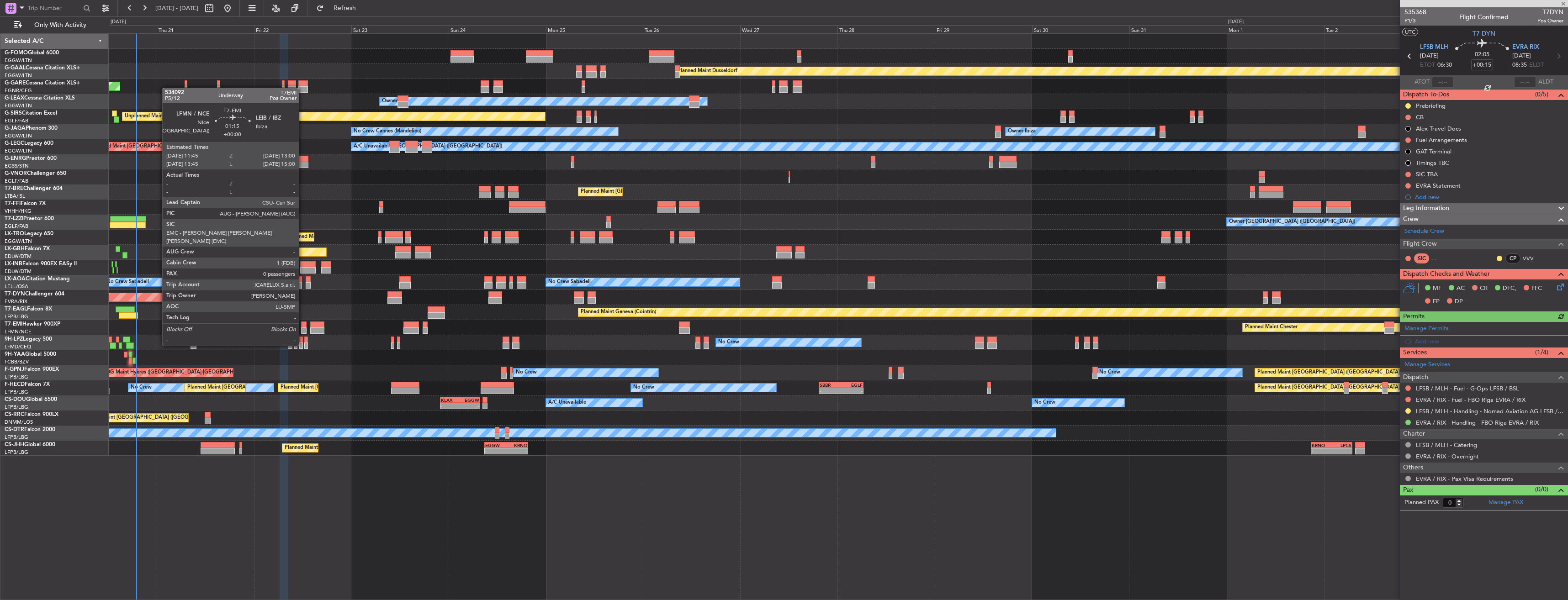
click at [303, 329] on div at bounding box center [304, 330] width 5 height 7
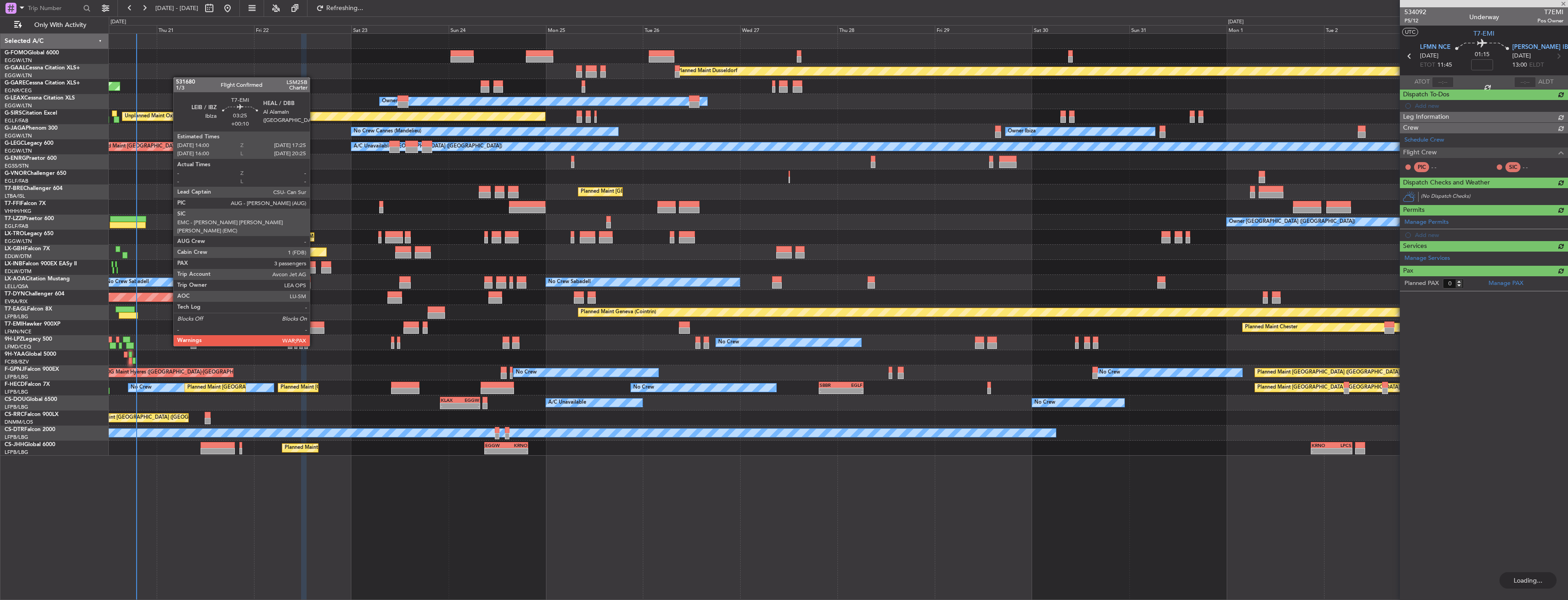
type input "+00:15"
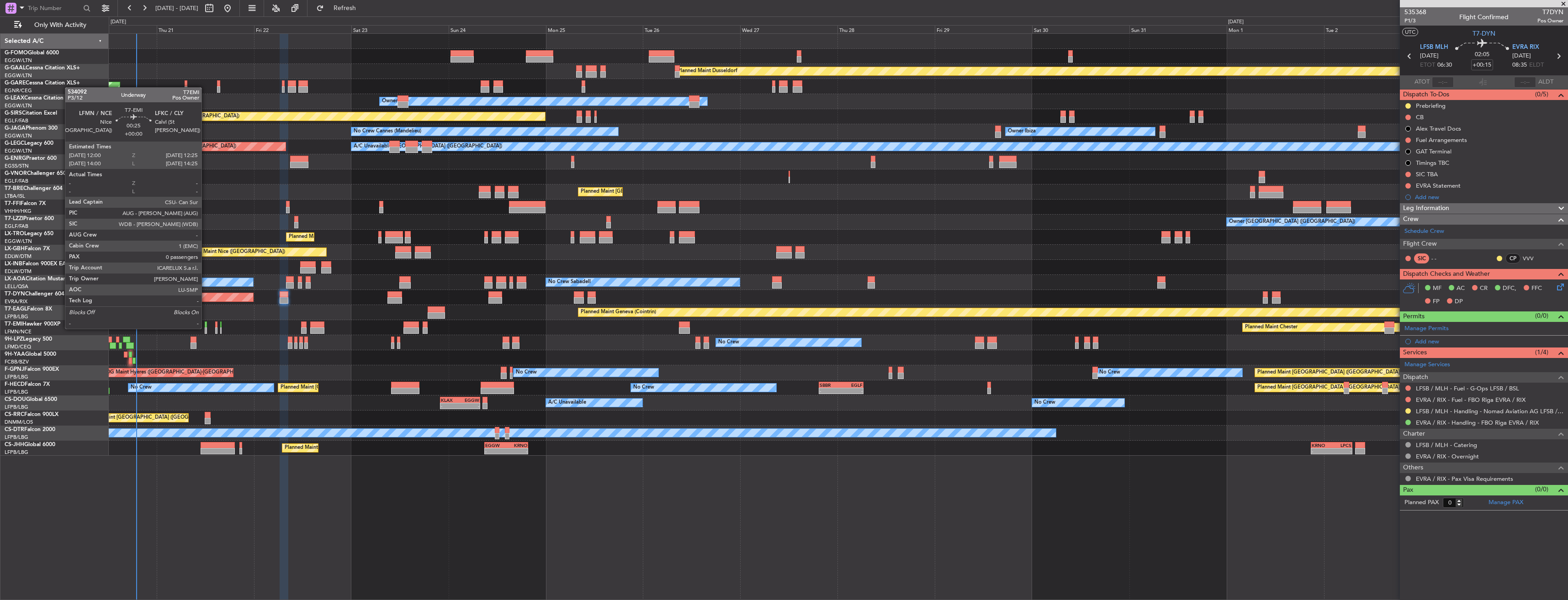
click at [206, 328] on div at bounding box center [205, 330] width 2 height 7
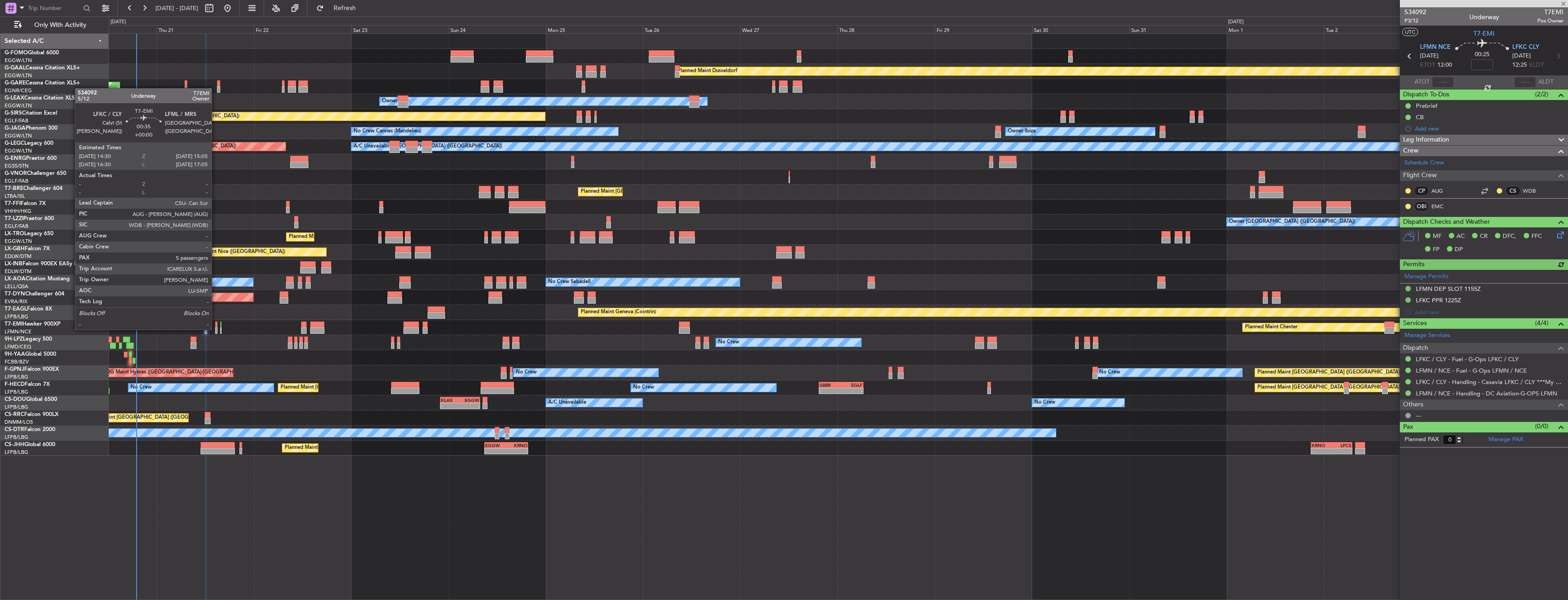
click at [215, 329] on div at bounding box center [217, 330] width 3 height 7
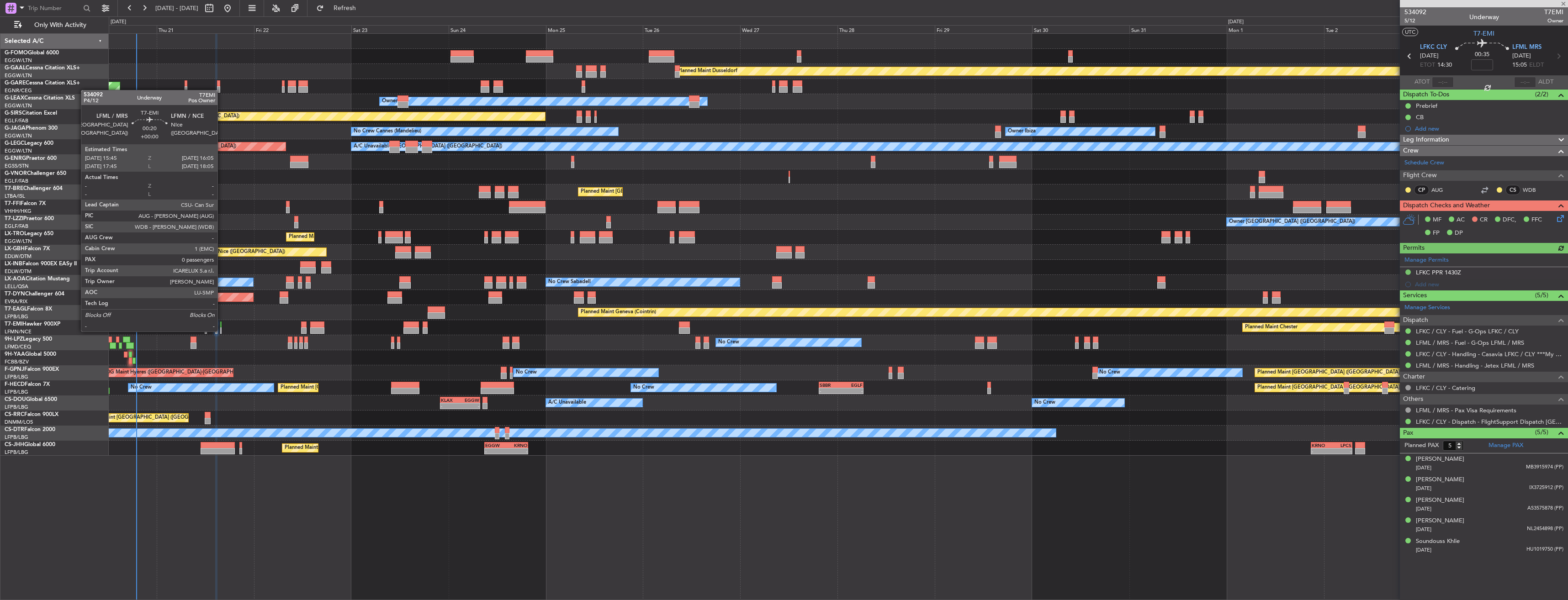
click at [222, 330] on div at bounding box center [221, 330] width 1 height 7
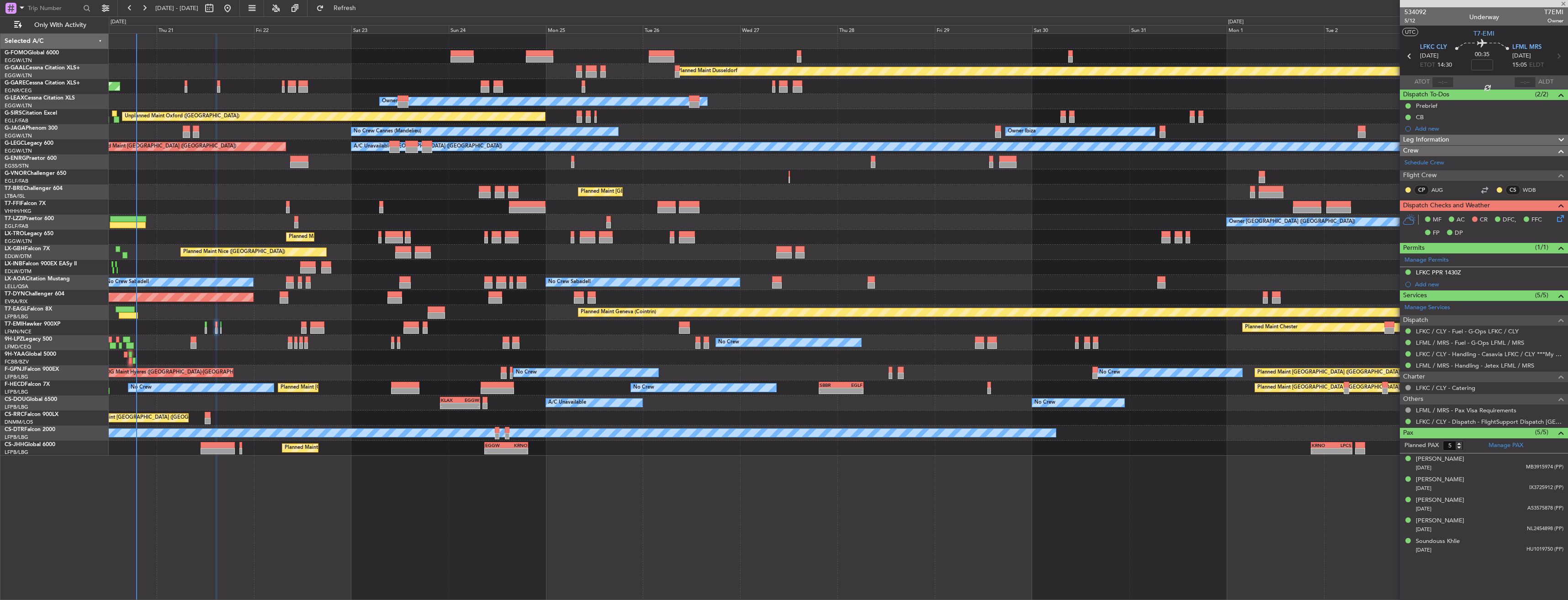
type input "0"
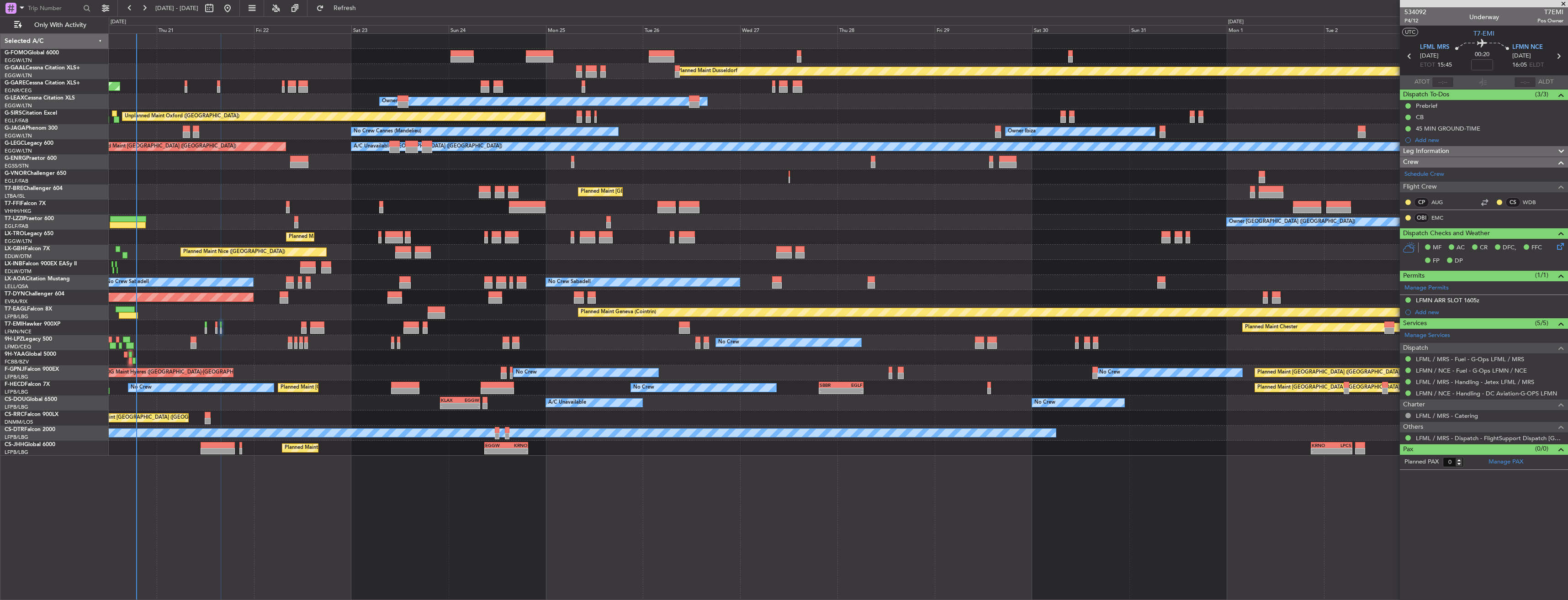
click at [1559, 56] on icon at bounding box center [1558, 57] width 12 height 12
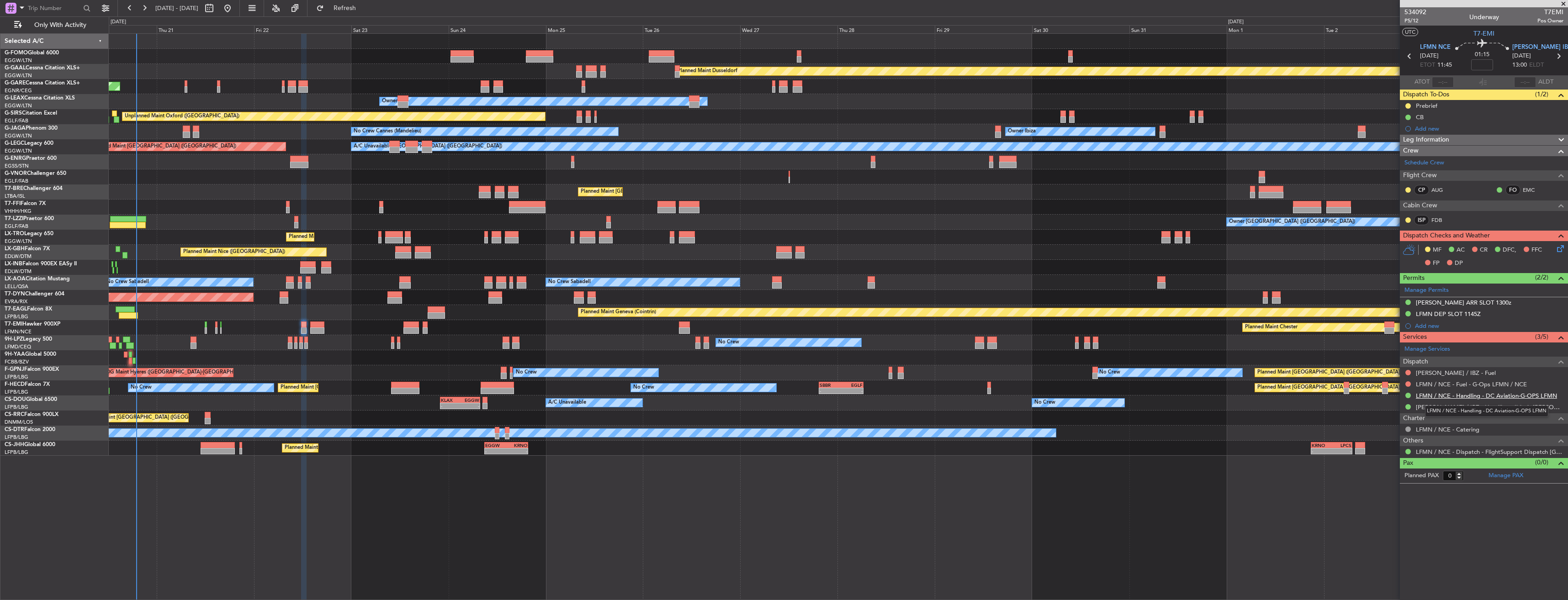
click at [1432, 394] on link "LFMN / NCE - Handling - DC Aviation-G-OPS LFMN" at bounding box center [1486, 396] width 141 height 8
click at [1444, 382] on link "LFMN / NCE - Fuel - G-Ops LFMN / NCE" at bounding box center [1471, 384] width 111 height 8
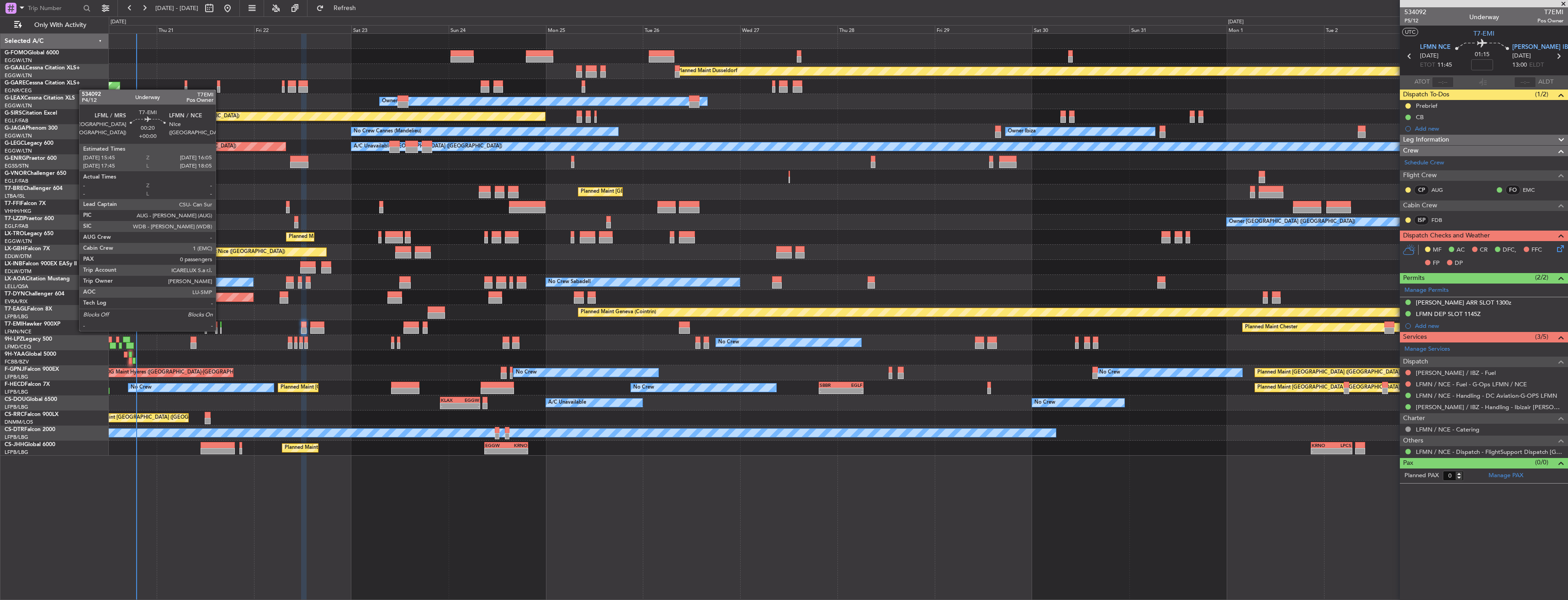
click at [220, 330] on div at bounding box center [221, 330] width 1 height 7
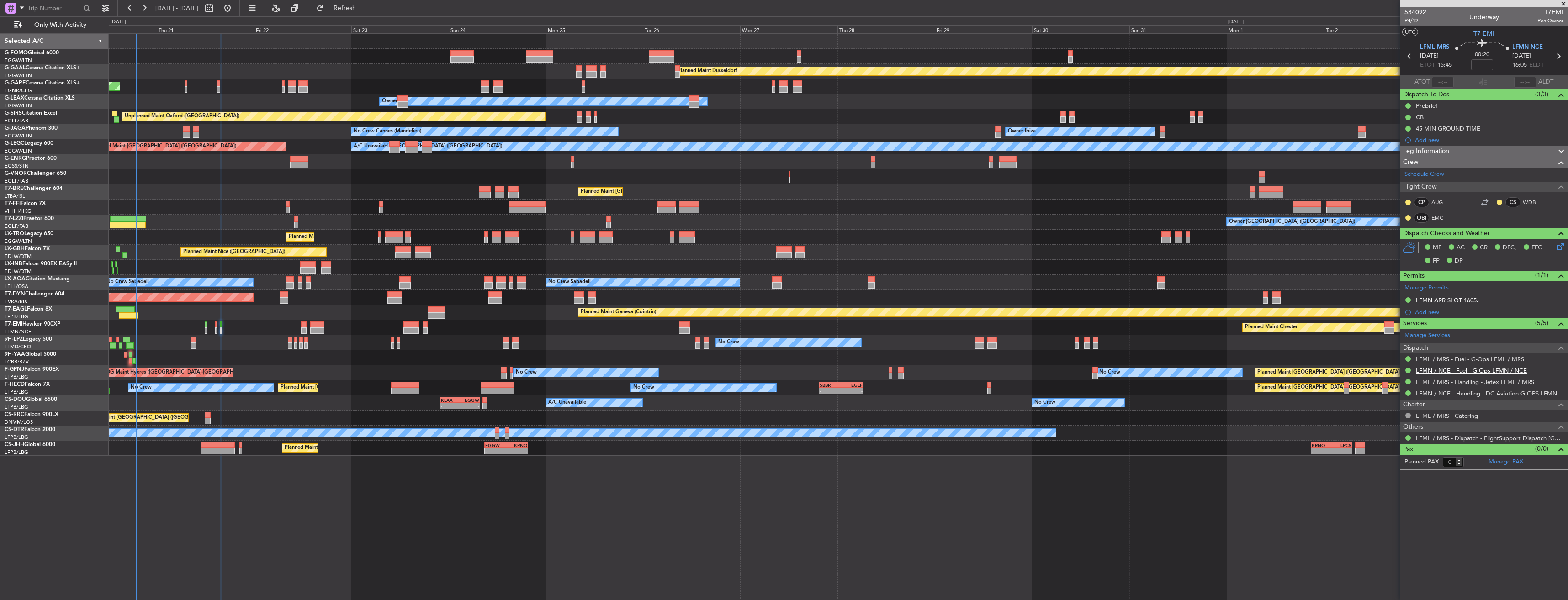
click at [1479, 371] on link "LFMN / NCE - Fuel - G-Ops LFMN / NCE" at bounding box center [1471, 371] width 111 height 8
click at [1430, 369] on link "LFMN / NCE - Fuel - G-Ops LFMN / NCE" at bounding box center [1471, 371] width 111 height 8
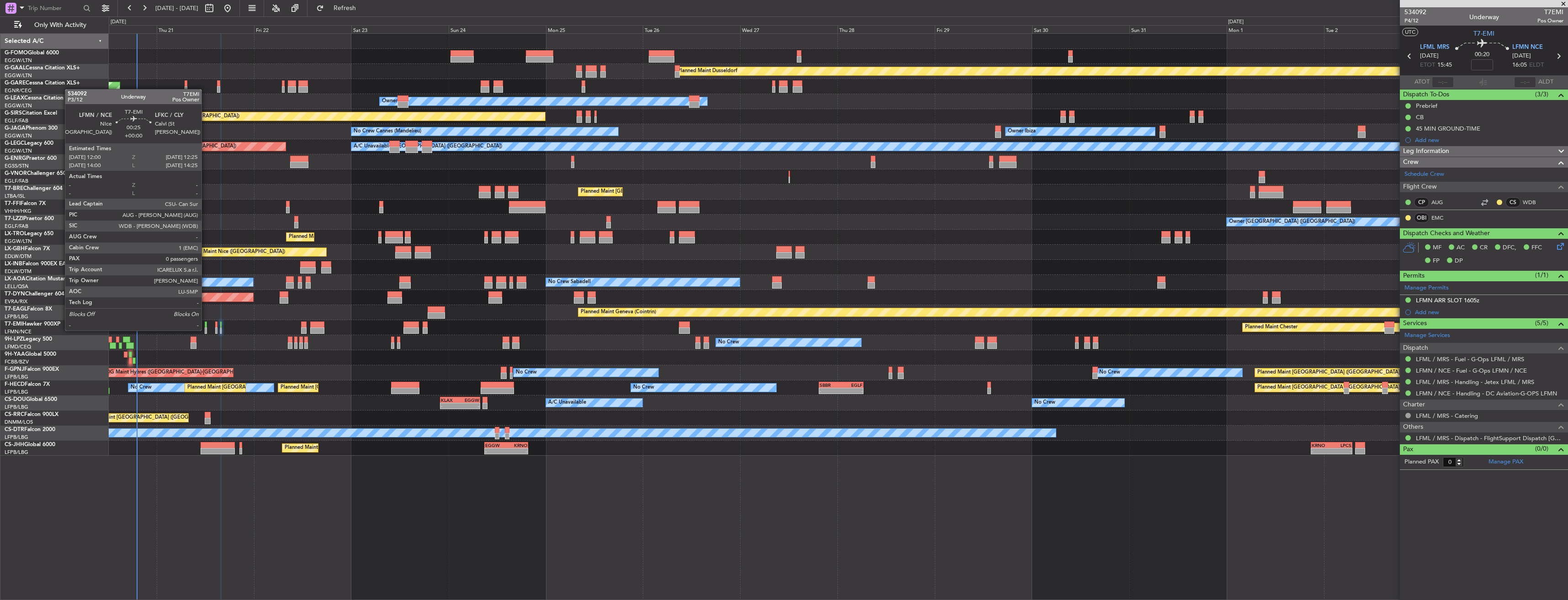
click at [206, 330] on div at bounding box center [205, 330] width 2 height 7
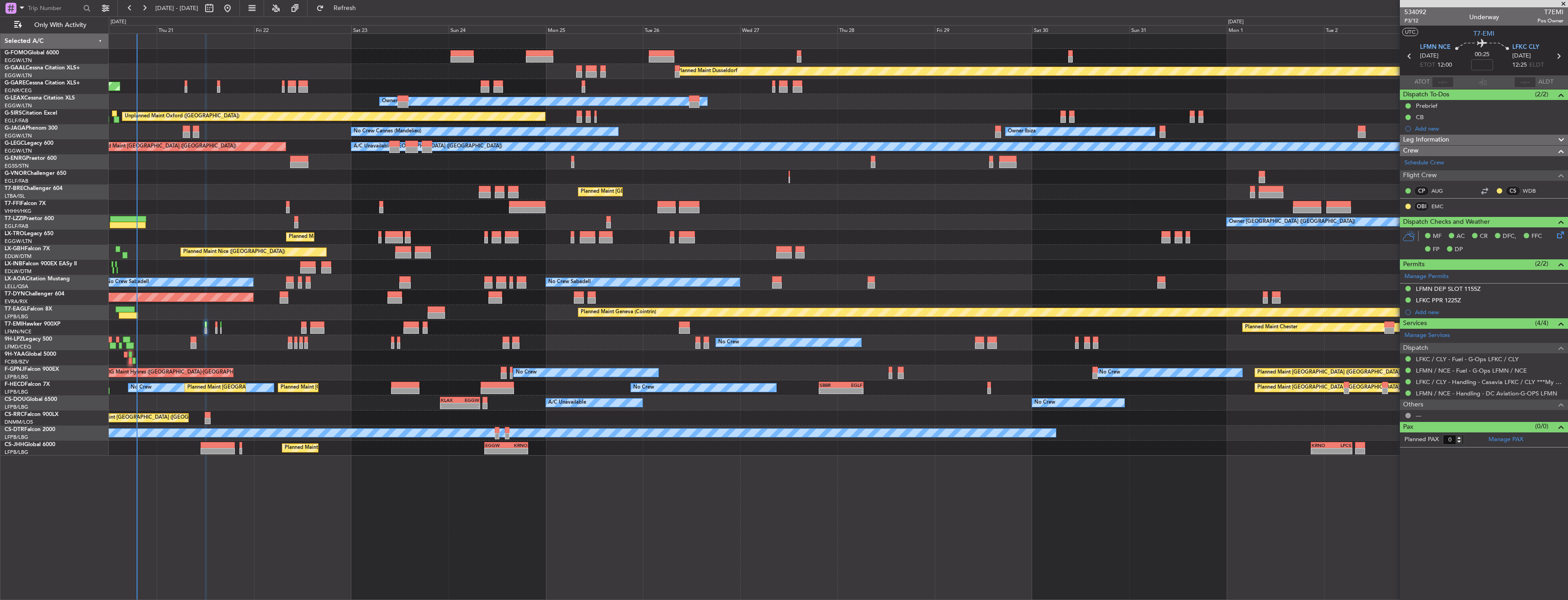
click at [1436, 374] on div "LFMN / NCE - Fuel - G-Ops LFMN / NCE" at bounding box center [1484, 371] width 168 height 12
click at [1426, 369] on link "LFMN / NCE - Fuel - G-Ops LFMN / NCE" at bounding box center [1471, 371] width 111 height 8
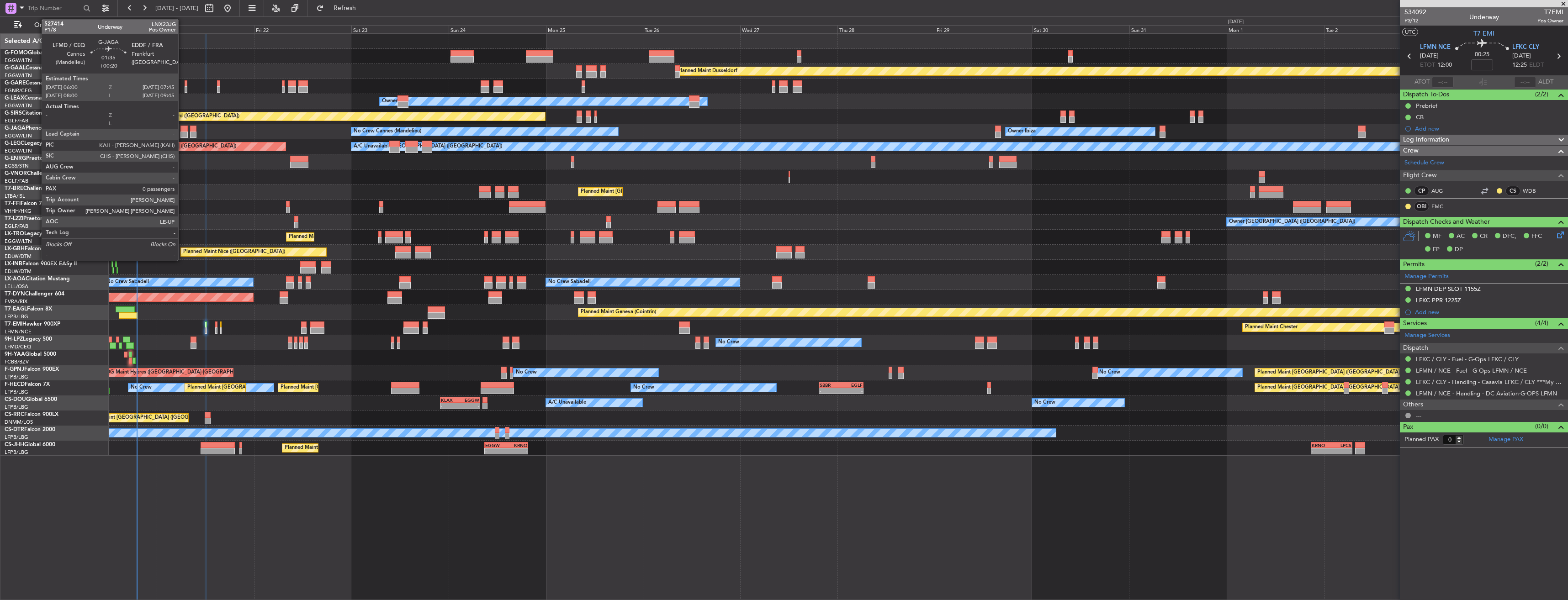
click at [182, 131] on div at bounding box center [184, 134] width 7 height 7
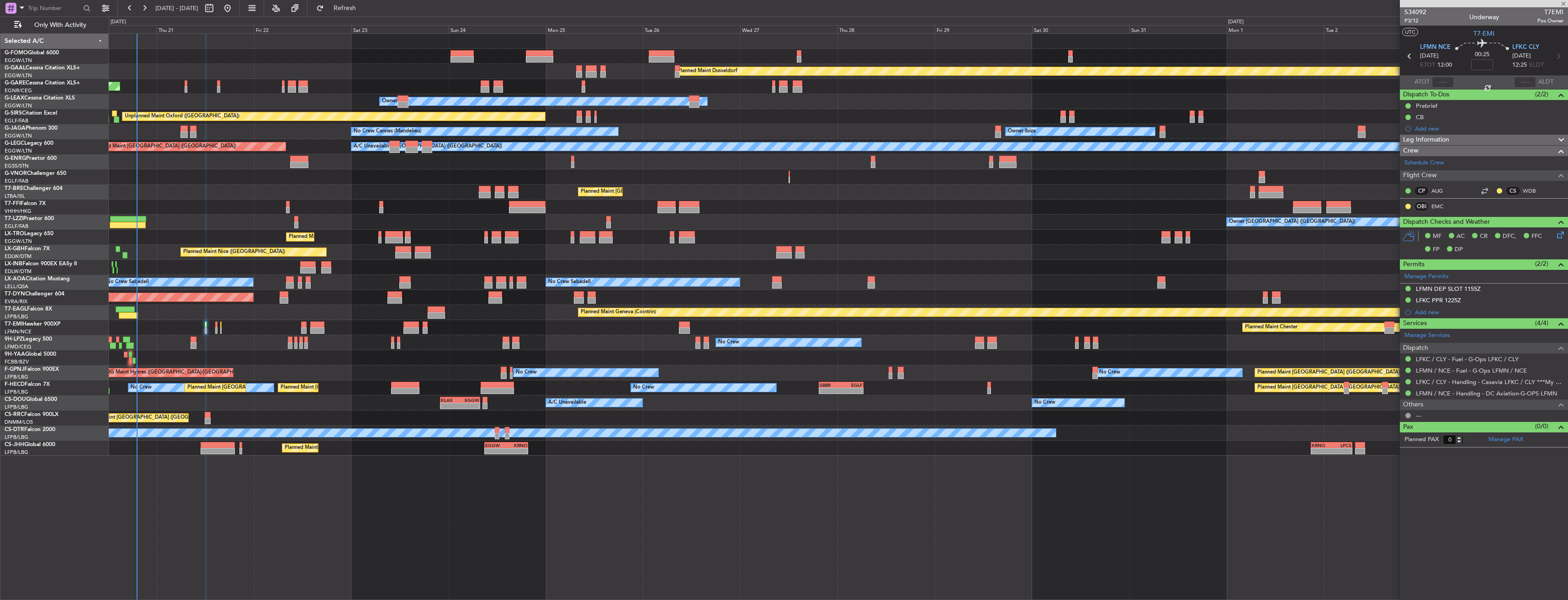
type input "+00:20"
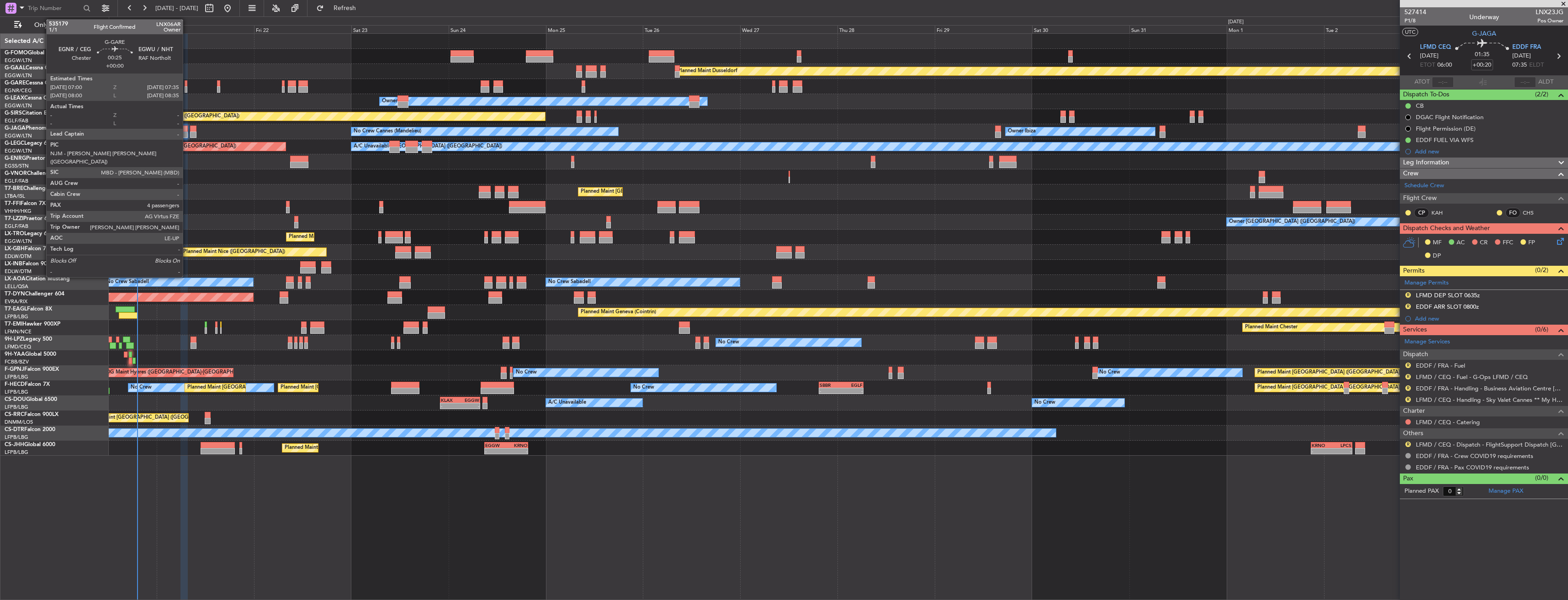
click at [187, 87] on div at bounding box center [186, 89] width 3 height 7
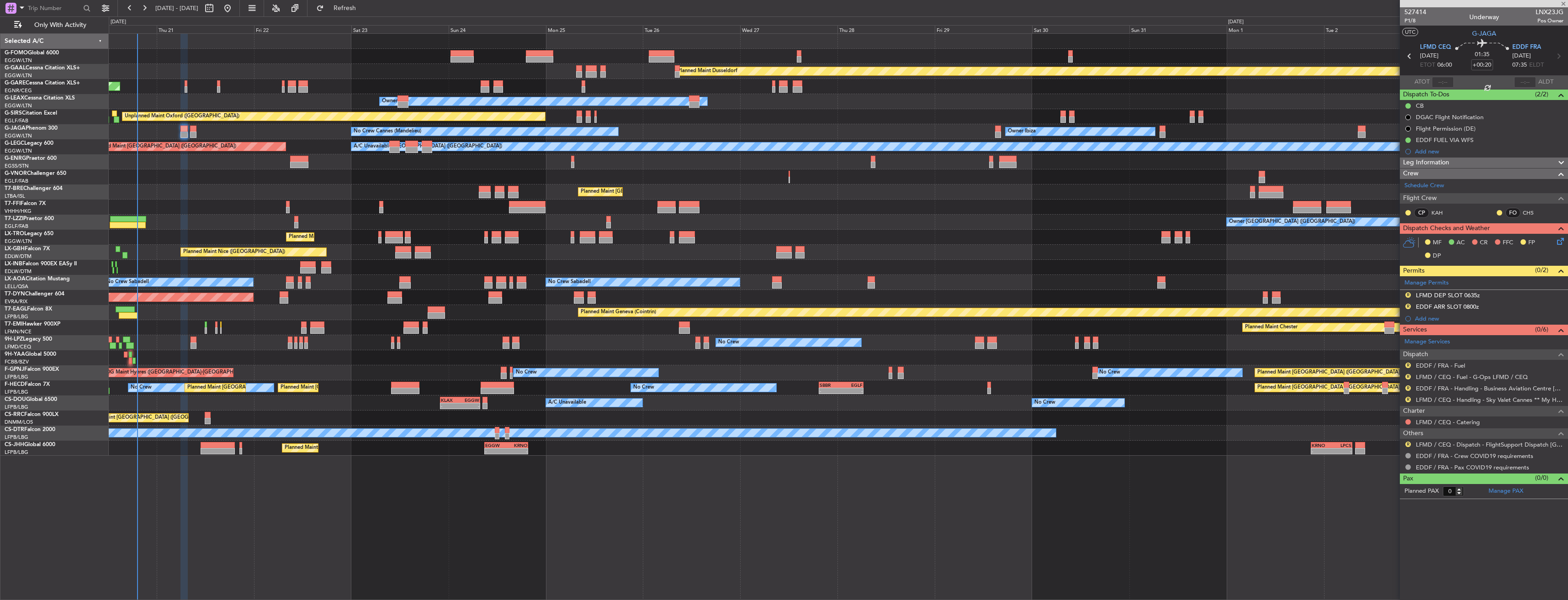
type input "4"
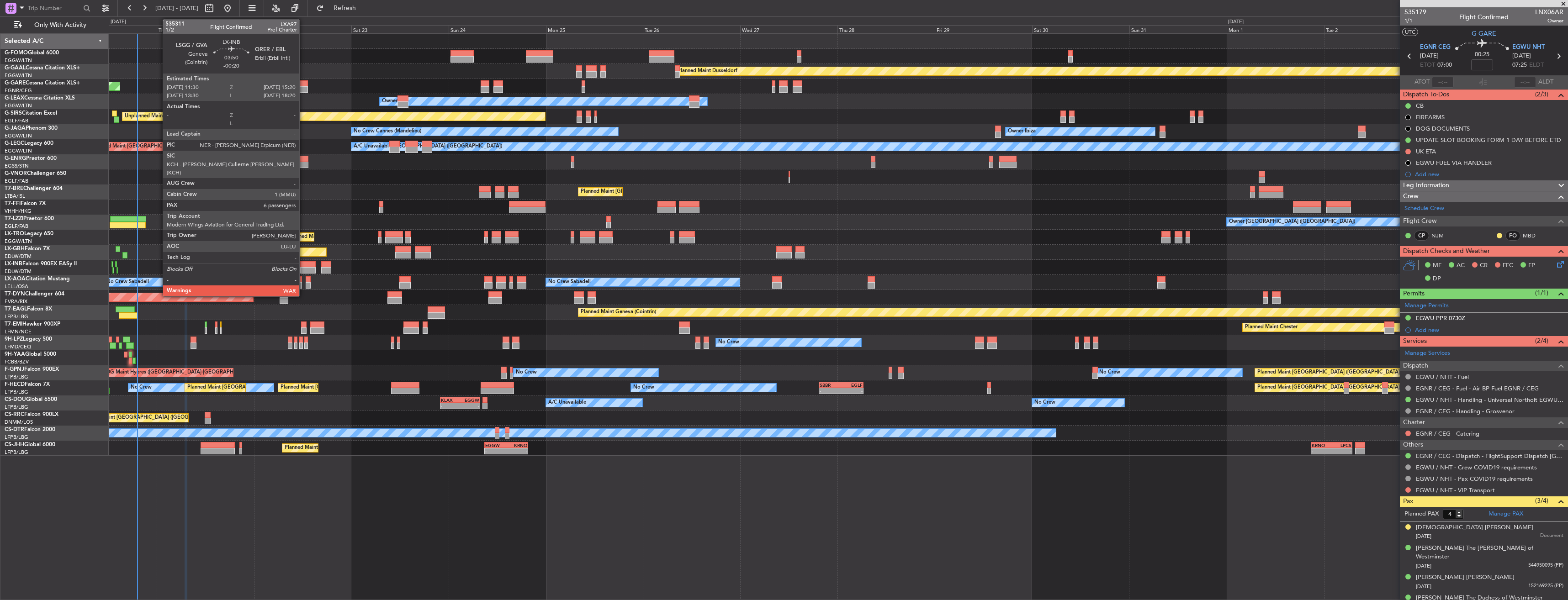
click at [303, 268] on div at bounding box center [308, 270] width 16 height 7
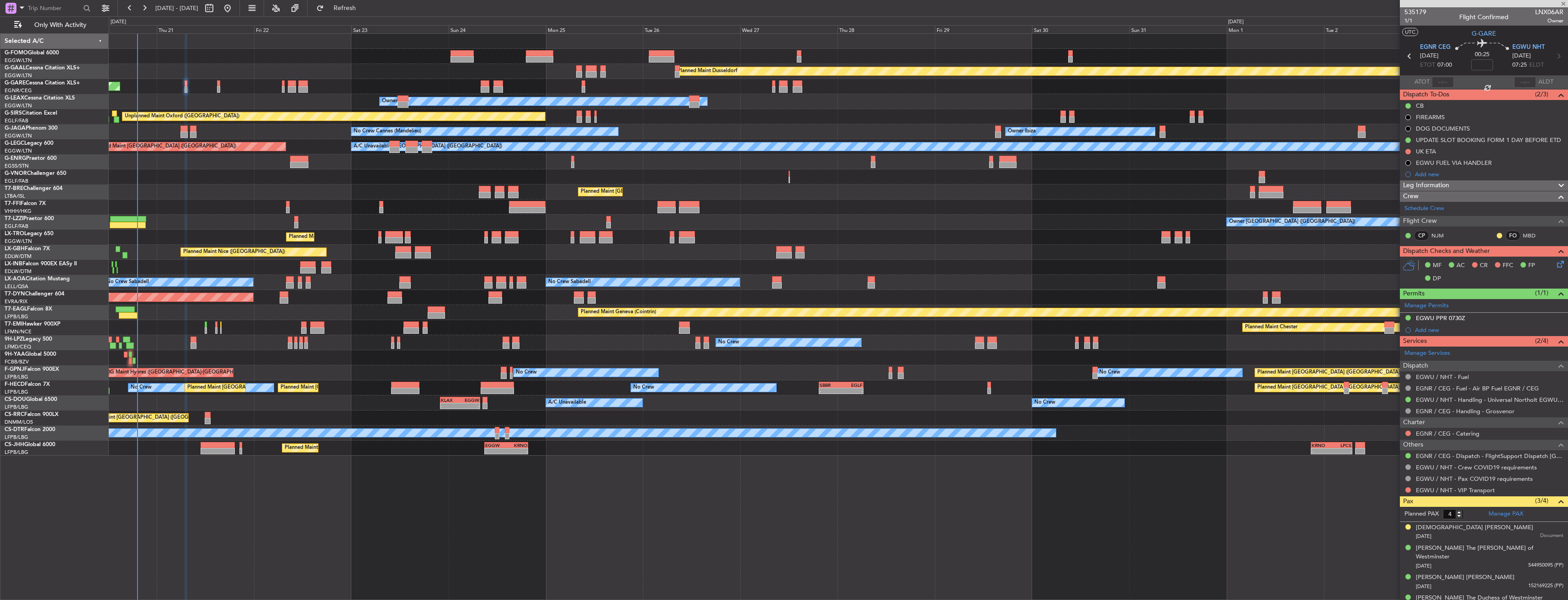
type input "-00:20"
type input "6"
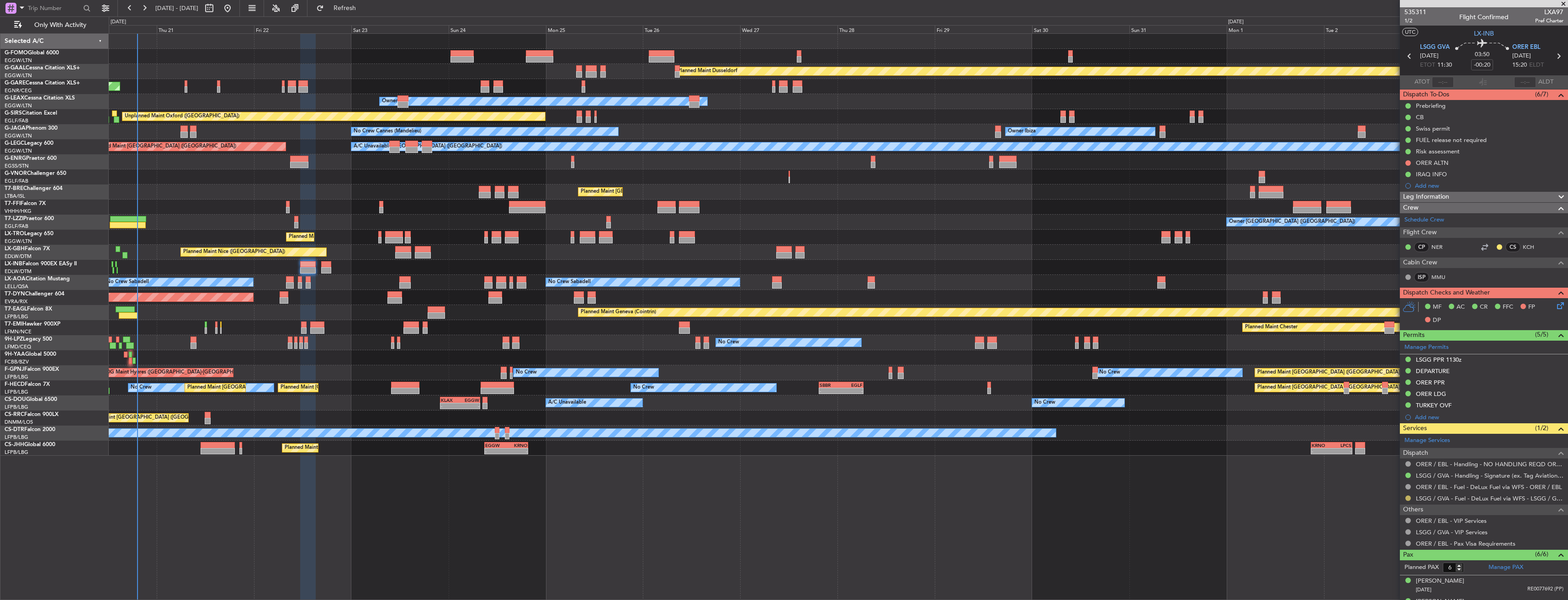
click at [1407, 497] on button at bounding box center [1408, 498] width 5 height 5
click at [1373, 485] on span "Confirmed" at bounding box center [1382, 484] width 29 height 9
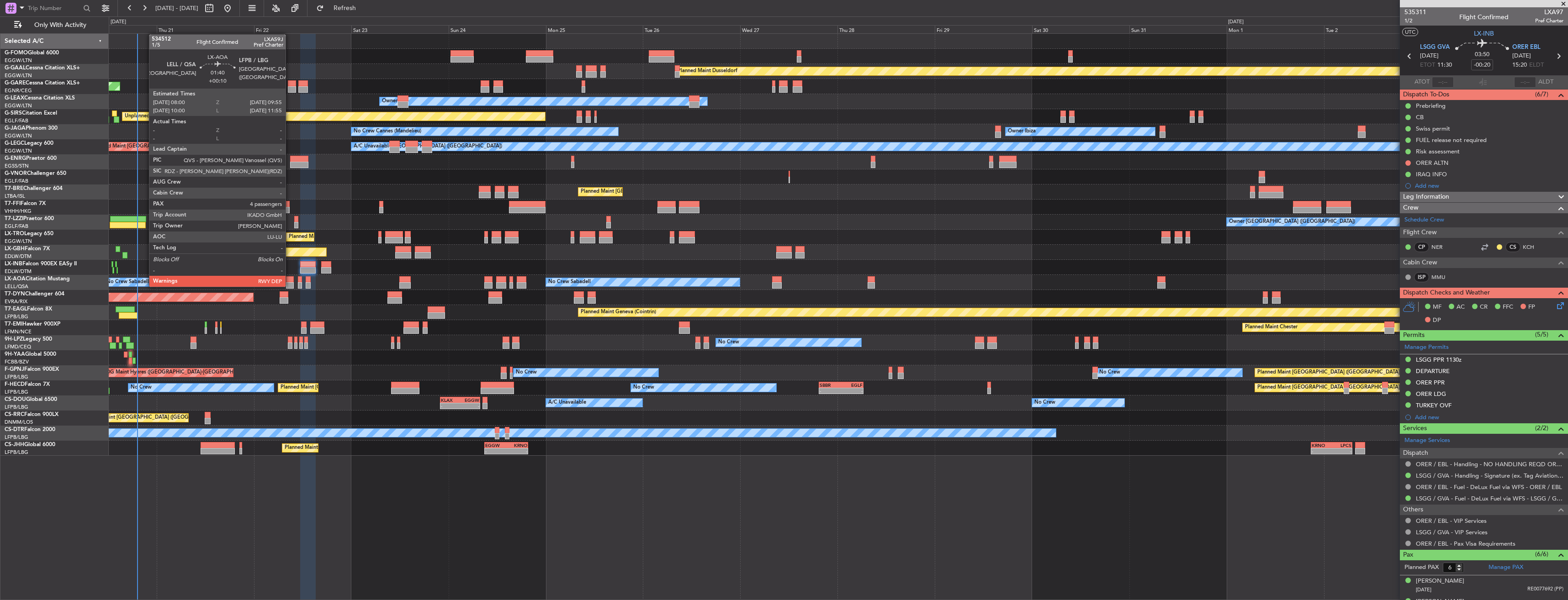
click at [290, 286] on div at bounding box center [290, 285] width 9 height 7
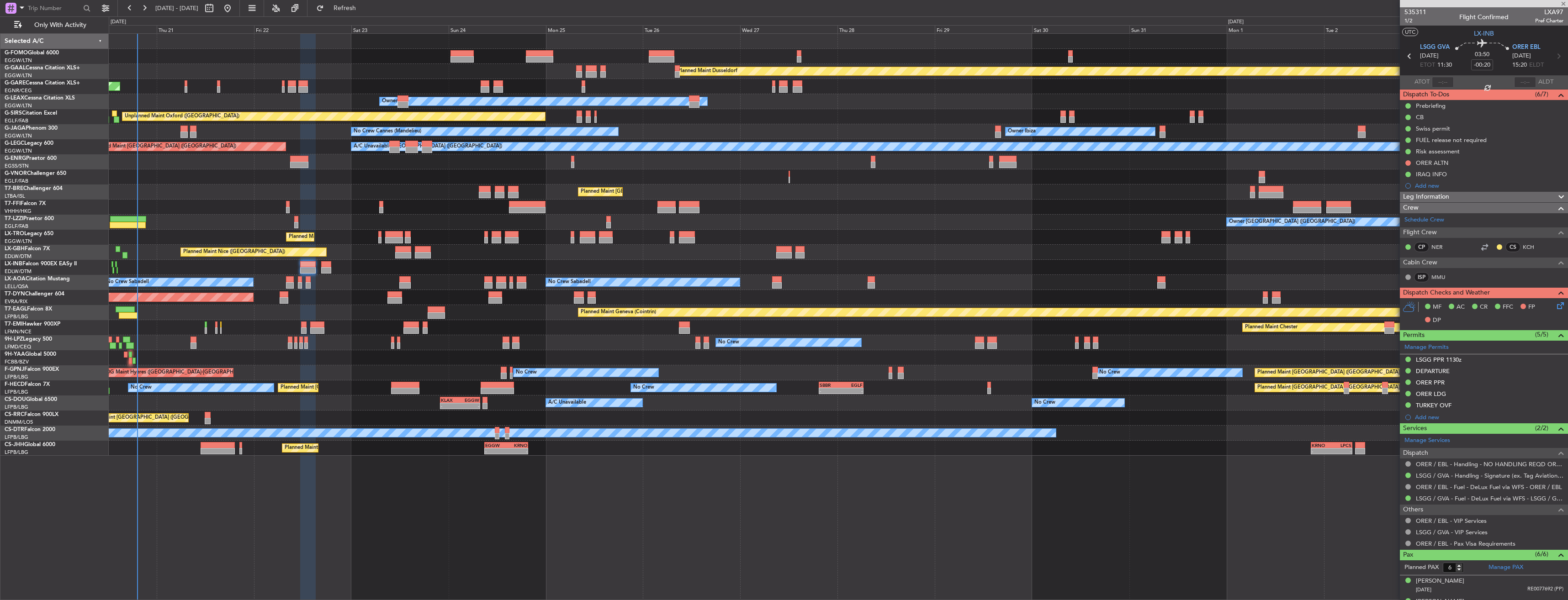
type input "+00:10"
type input "4"
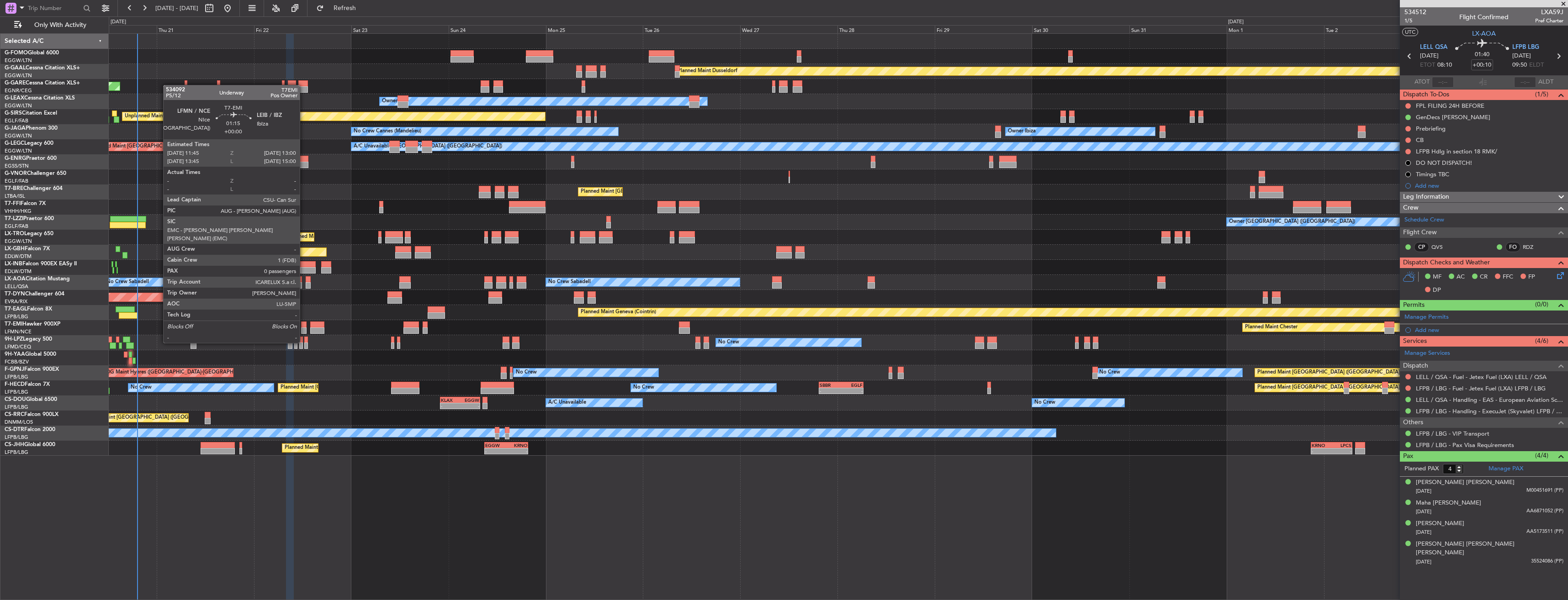
click at [304, 326] on div at bounding box center [304, 324] width 5 height 7
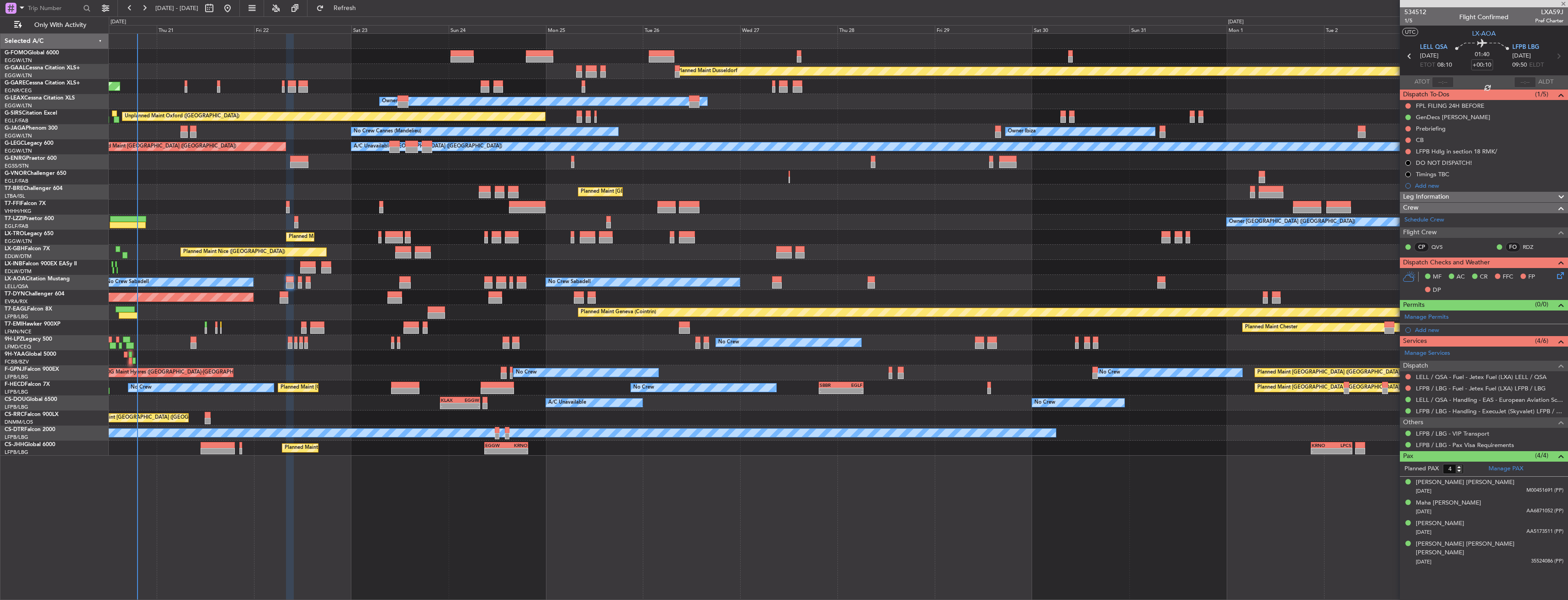
type input "0"
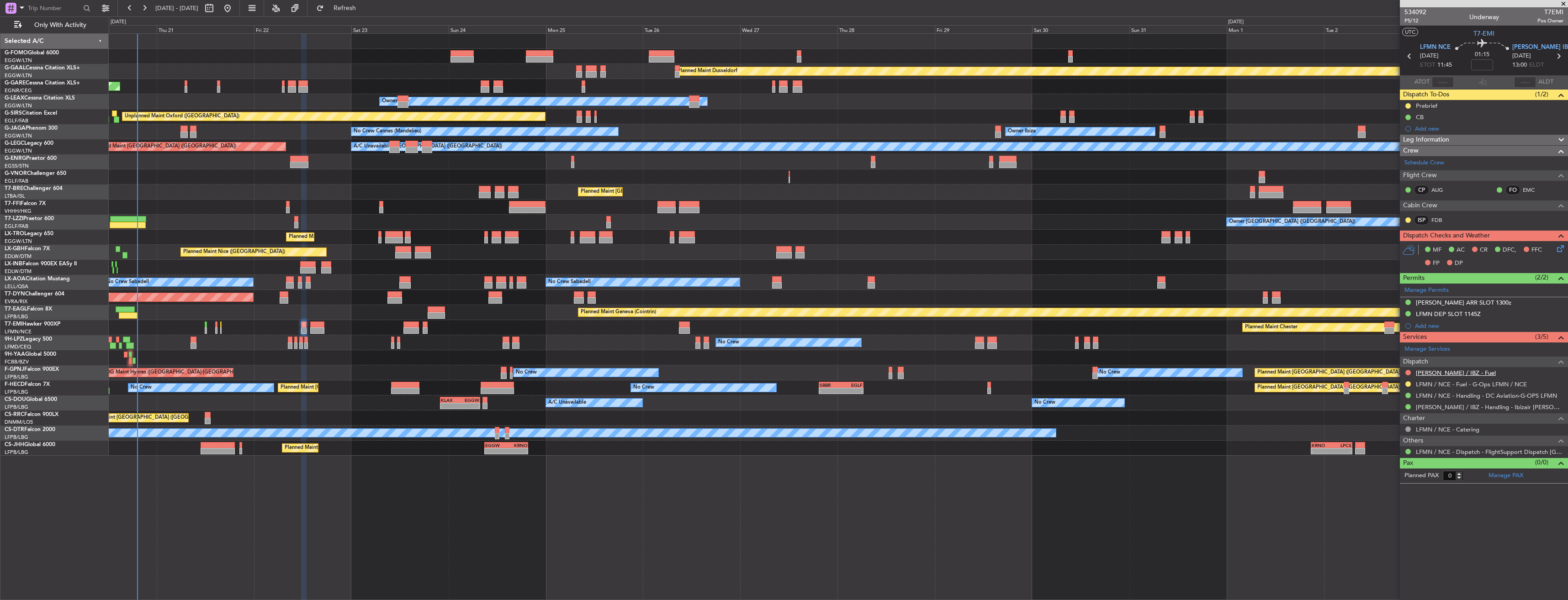
click at [1452, 372] on link "LEIB / IBZ - Fuel" at bounding box center [1455, 372] width 80 height 8
click at [1563, 55] on icon at bounding box center [1558, 57] width 12 height 12
type input "+00:10"
type input "3"
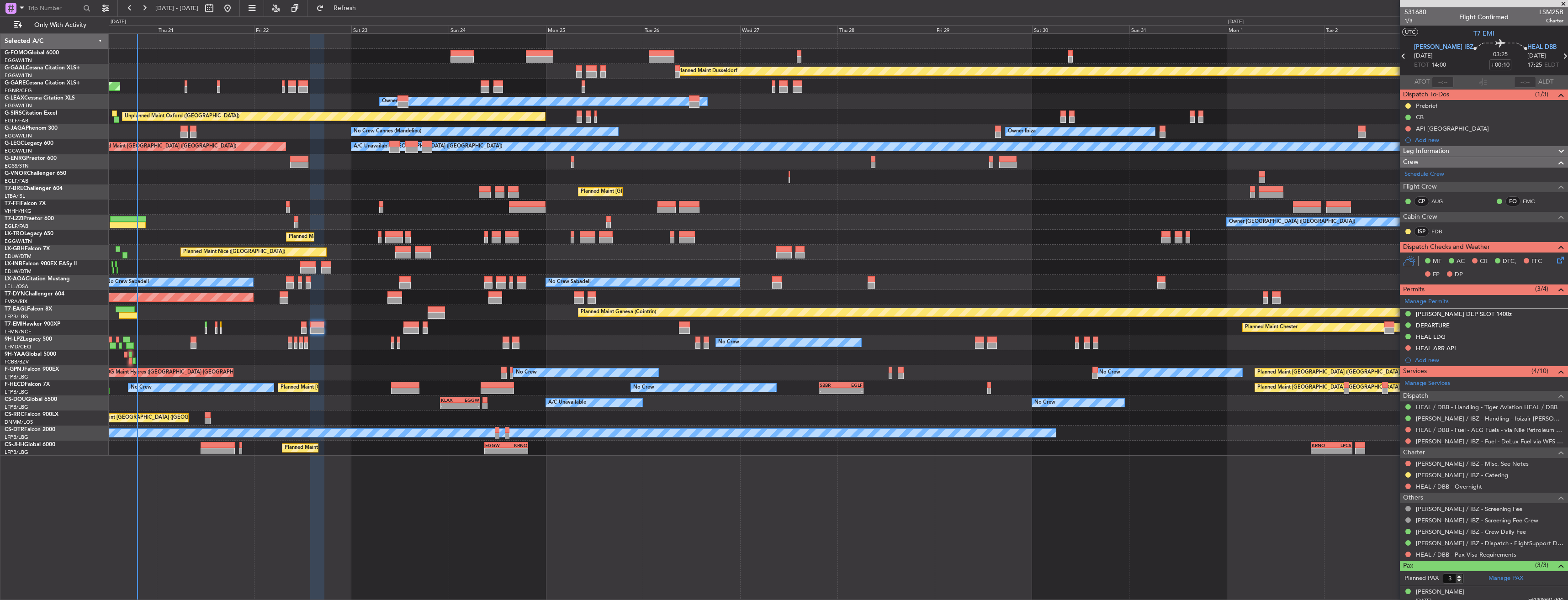
click at [1407, 58] on icon at bounding box center [1404, 57] width 12 height 12
type input "0"
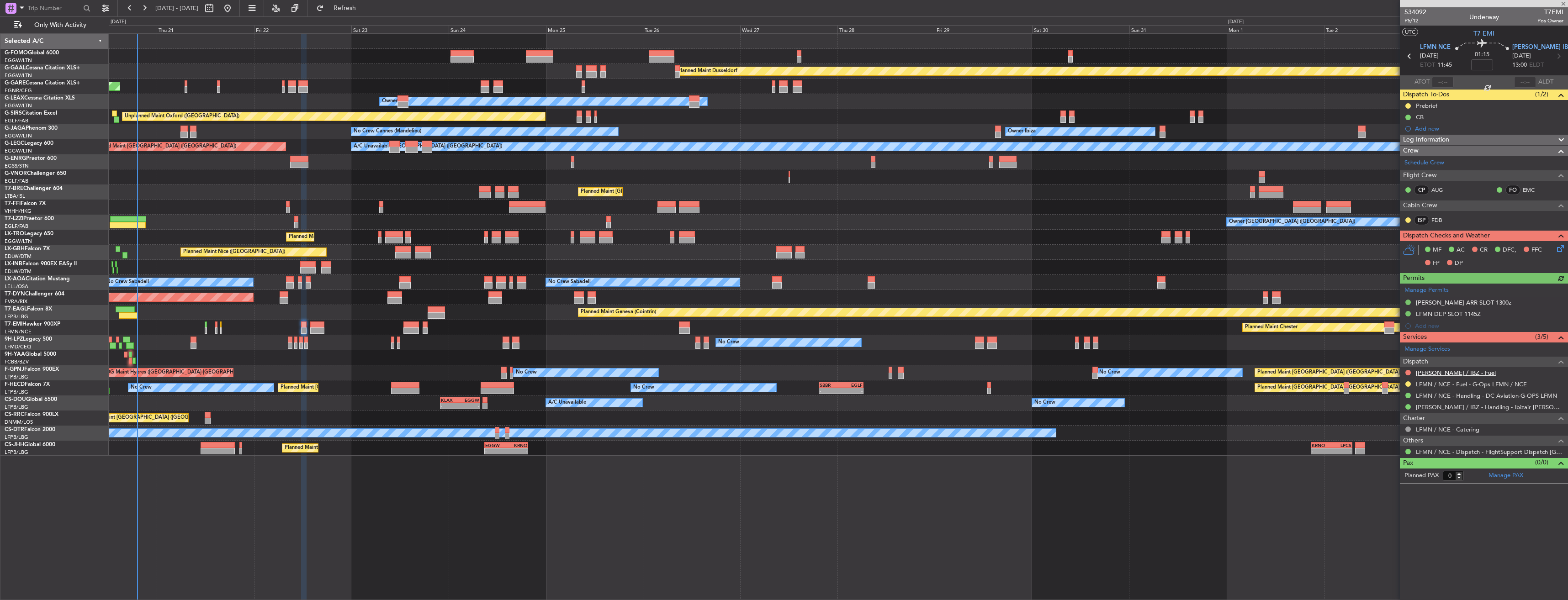
click at [1424, 374] on link "LEIB / IBZ - Fuel" at bounding box center [1455, 372] width 80 height 8
click at [347, 9] on button "Refresh" at bounding box center [340, 9] width 55 height 15
click at [1467, 375] on link "LEIB / IBZ - Fuel - DeLux Fuel via WFS - LEIB / IBZ" at bounding box center [1489, 372] width 147 height 8
click at [1457, 407] on link "LEIB / IBZ - Handling - Ibizair LEIB / IBZ" at bounding box center [1489, 407] width 147 height 8
click at [364, 9] on span "Refresh" at bounding box center [345, 8] width 38 height 7
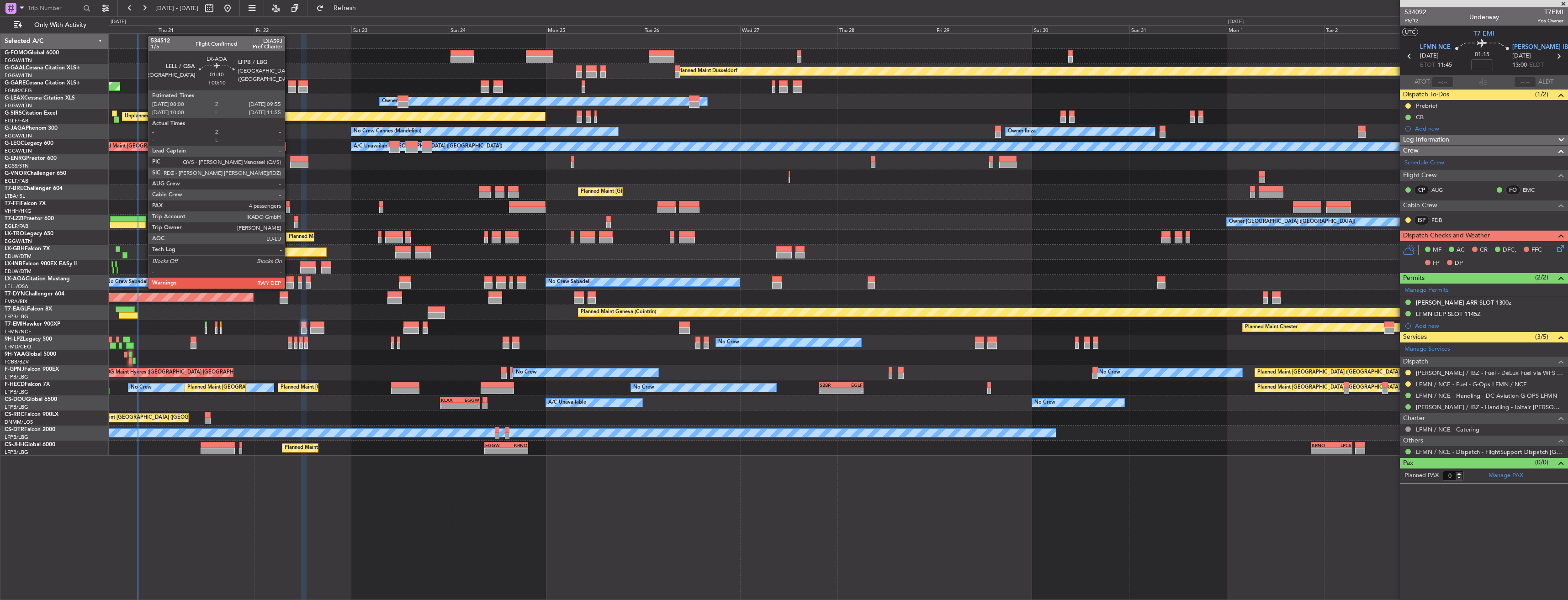
click at [289, 288] on div at bounding box center [290, 285] width 9 height 7
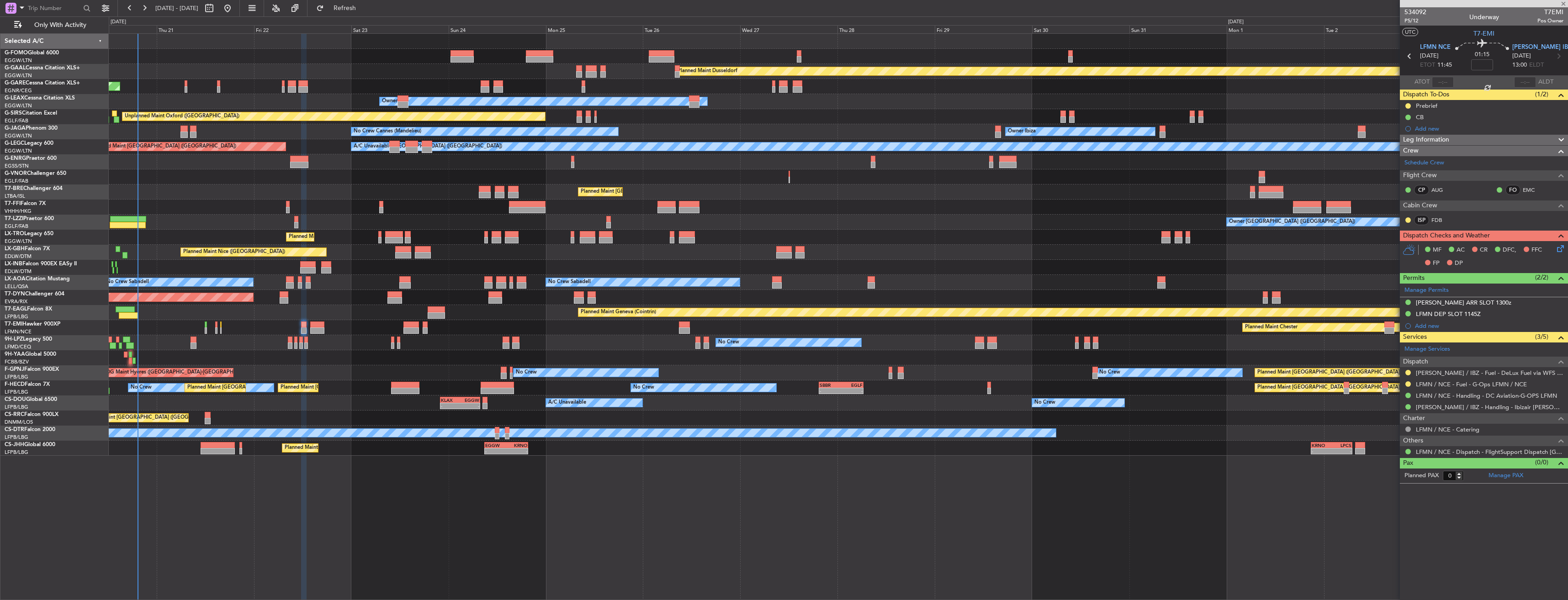
type input "+00:10"
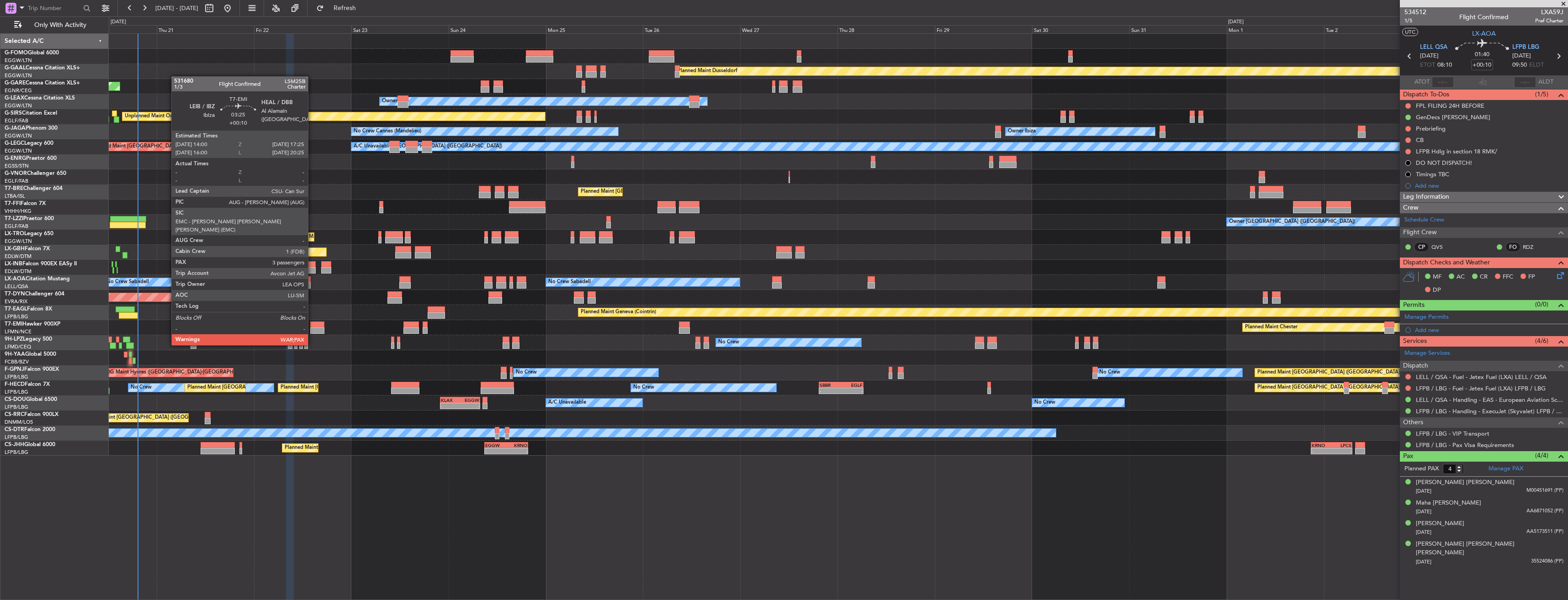
click at [312, 328] on div at bounding box center [317, 330] width 14 height 7
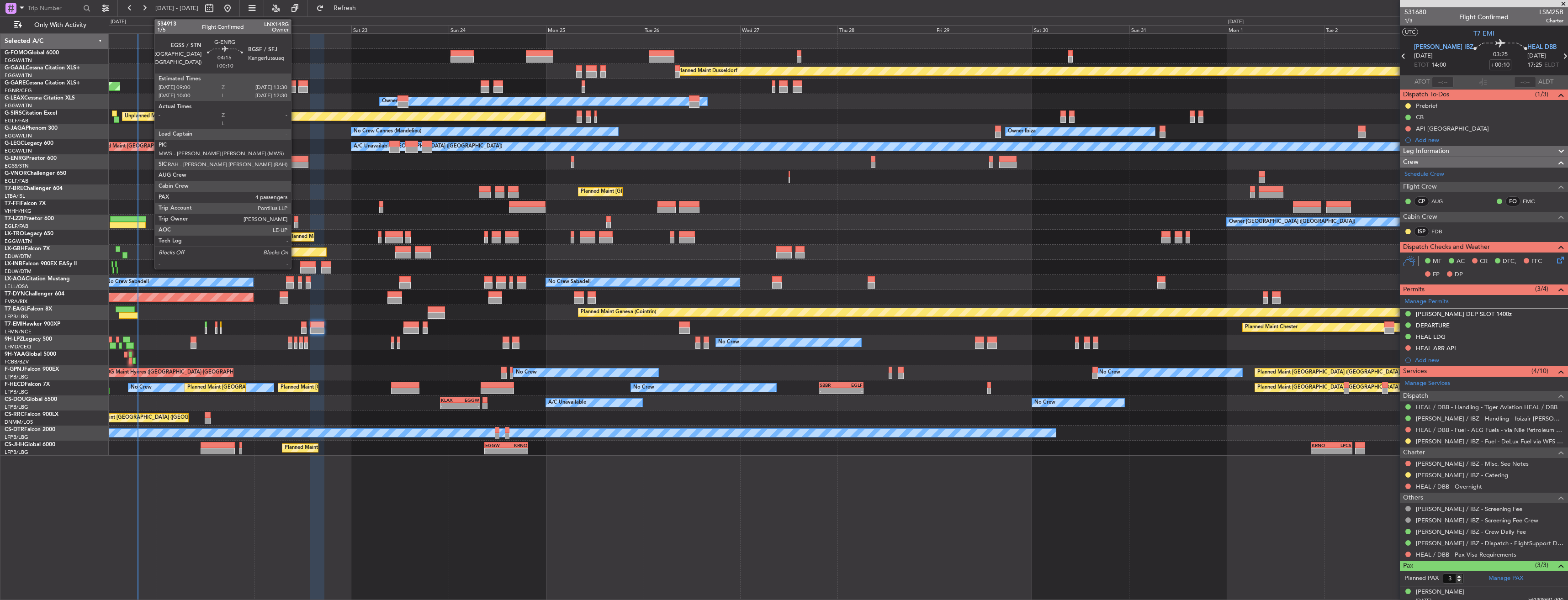
click at [295, 166] on div at bounding box center [299, 165] width 18 height 7
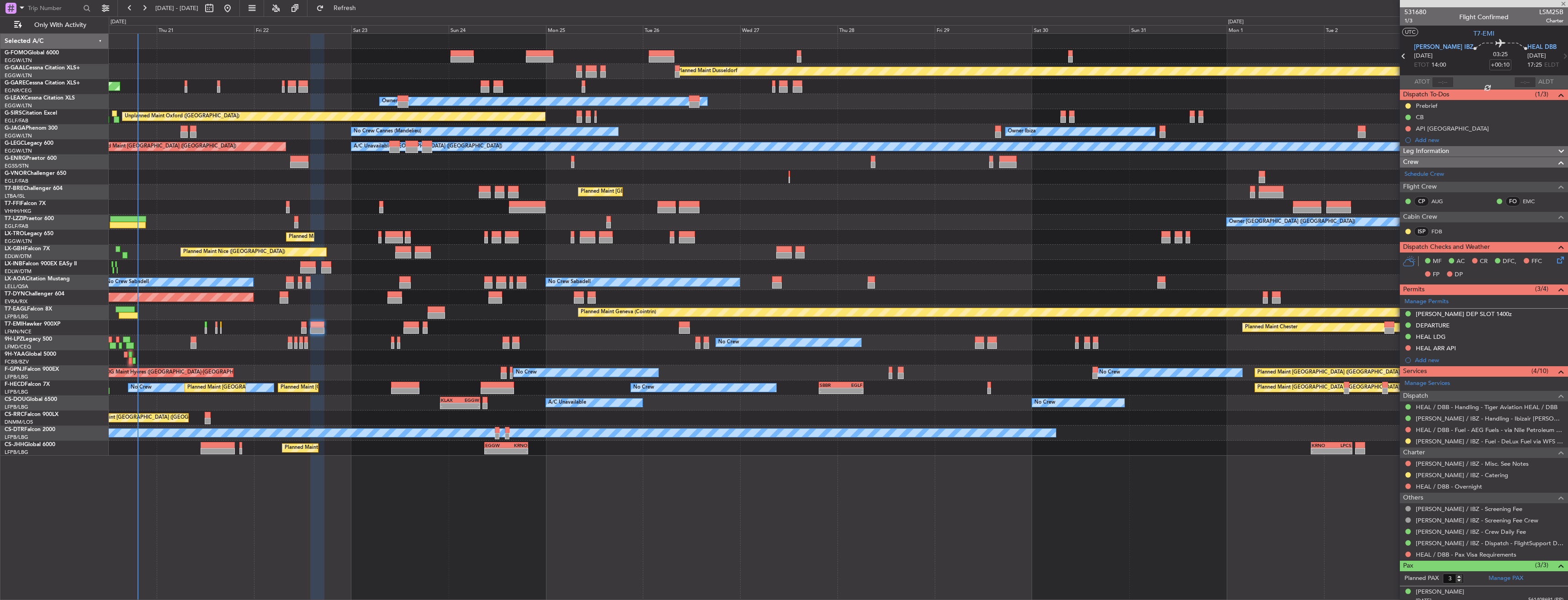
type input "4"
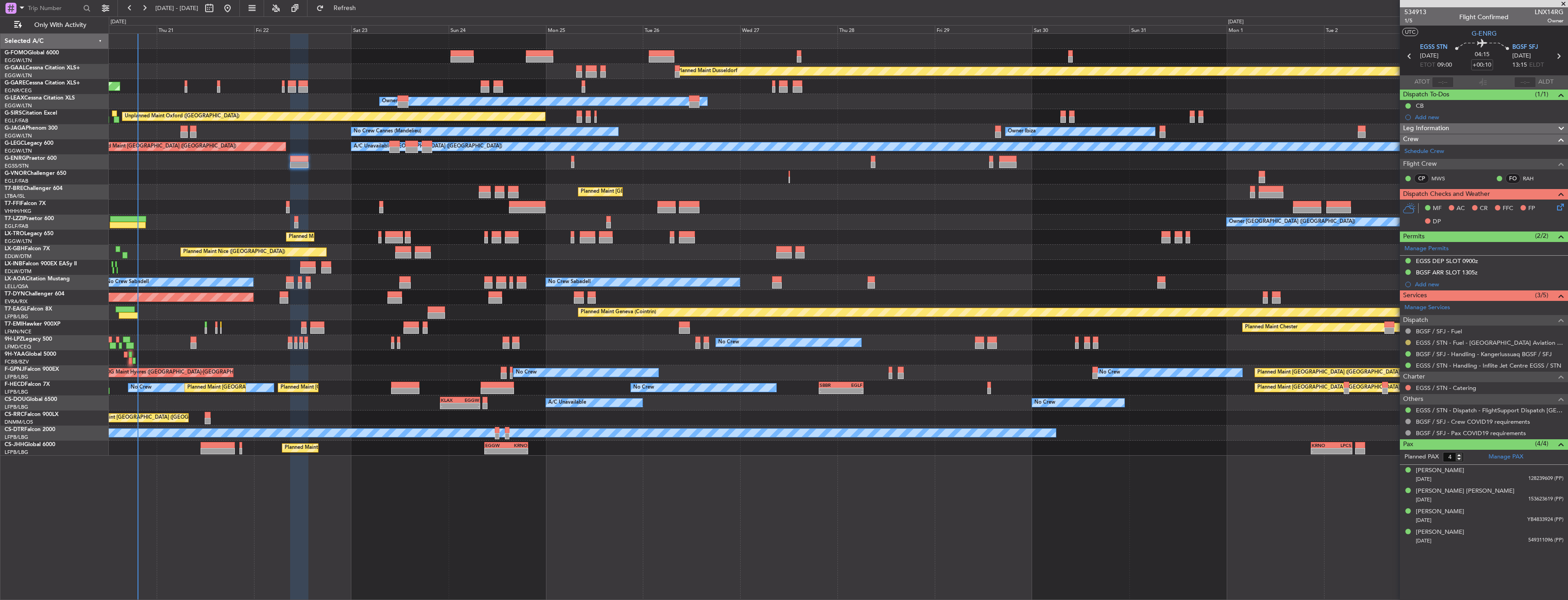
click at [1409, 343] on button at bounding box center [1408, 342] width 5 height 5
click at [1376, 452] on span "Confirmed" at bounding box center [1382, 451] width 29 height 9
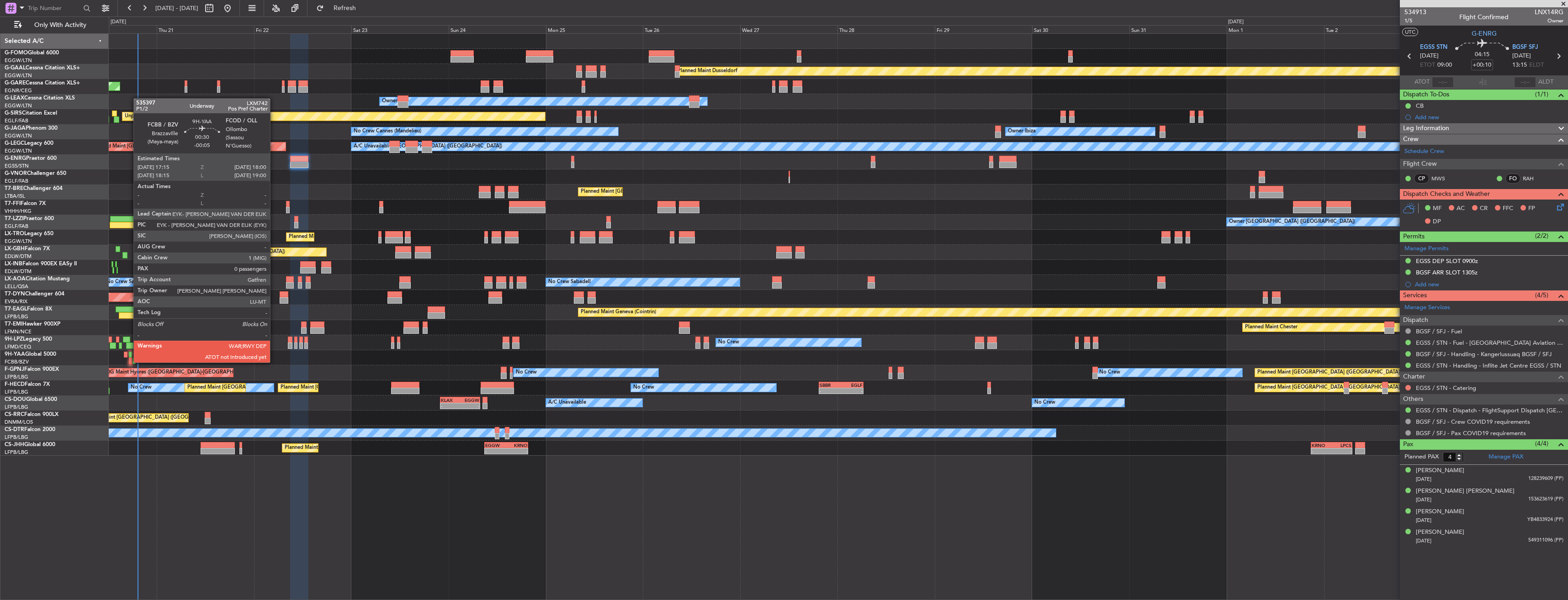
click at [128, 362] on div at bounding box center [838, 358] width 1459 height 15
click at [130, 360] on div at bounding box center [130, 361] width 3 height 7
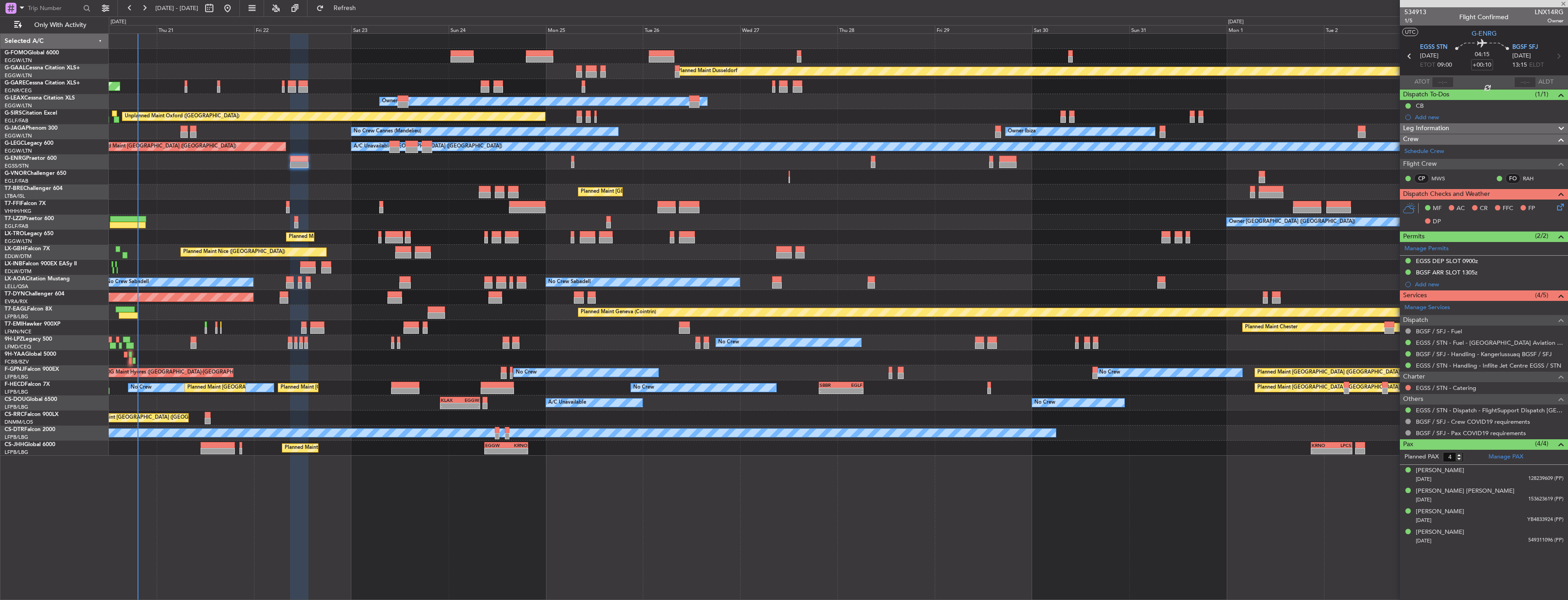
type input "-00:05"
type input "0"
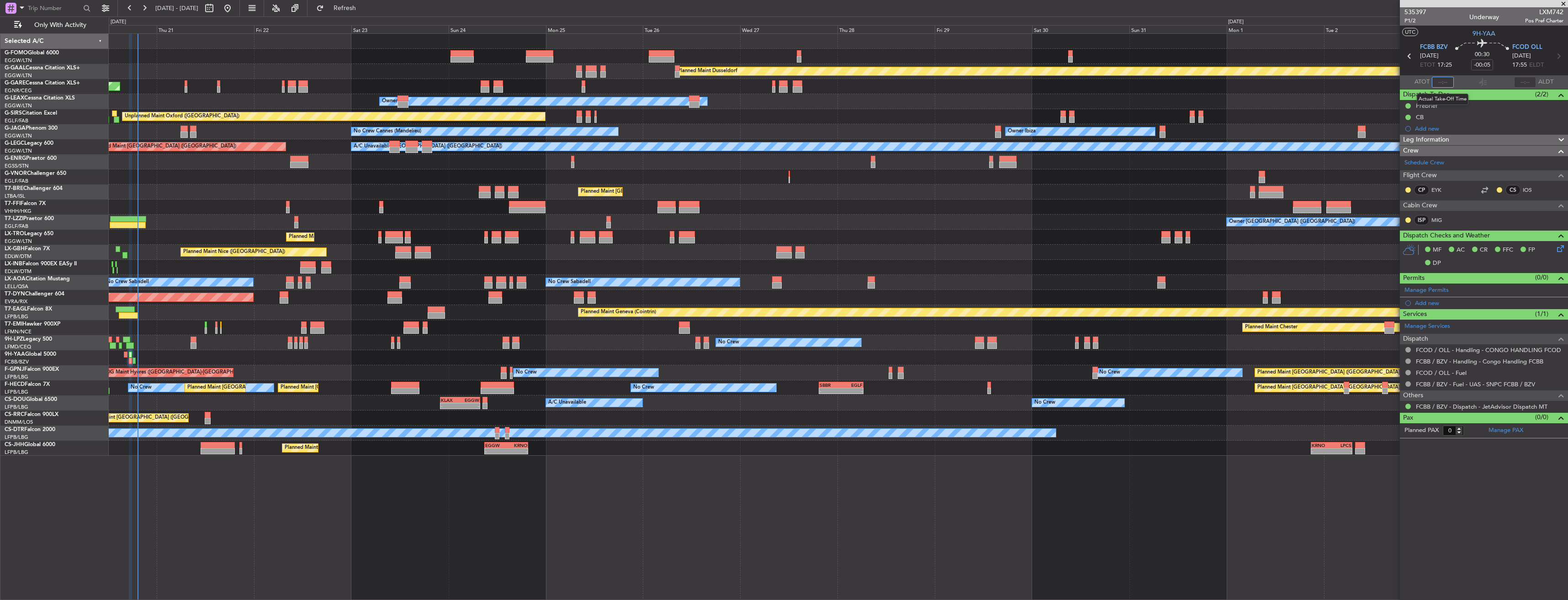
click at [1439, 82] on input "text" at bounding box center [1443, 82] width 22 height 11
type input "19:15"
click at [217, 9] on button at bounding box center [209, 9] width 15 height 15
select select "8"
select select "2025"
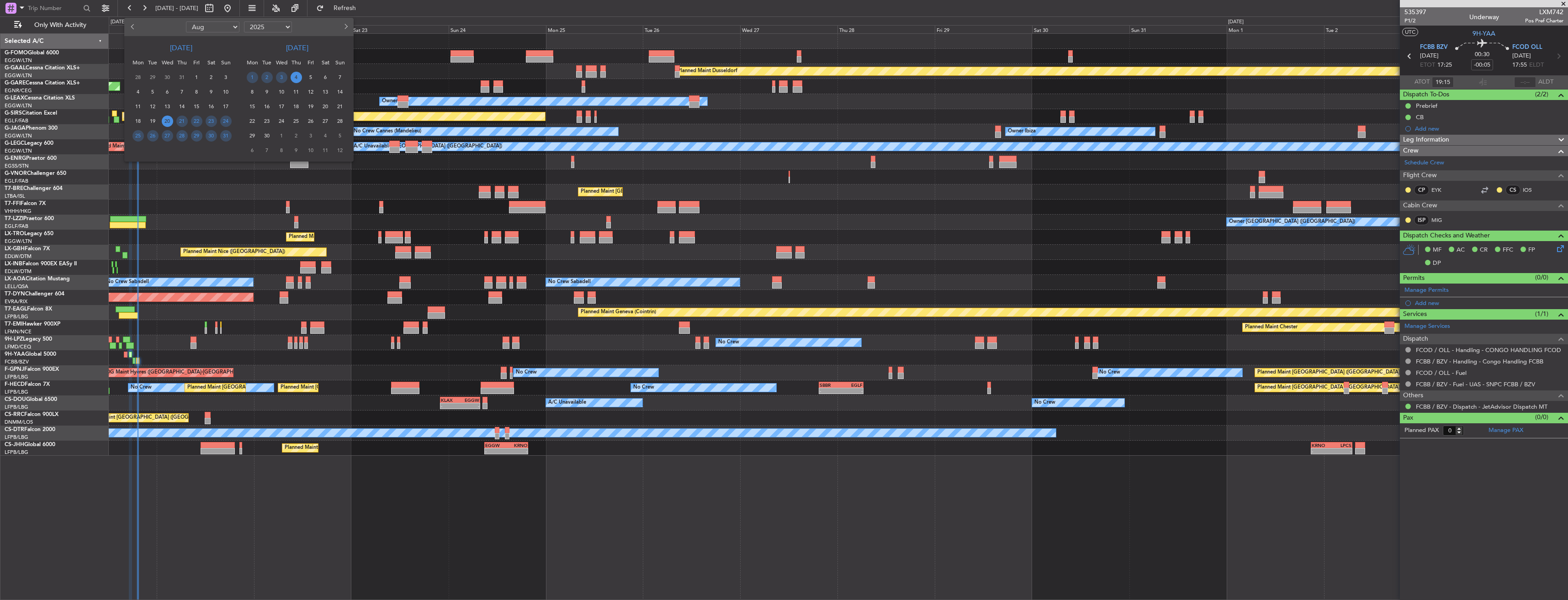
click at [167, 121] on span "20" at bounding box center [167, 121] width 12 height 12
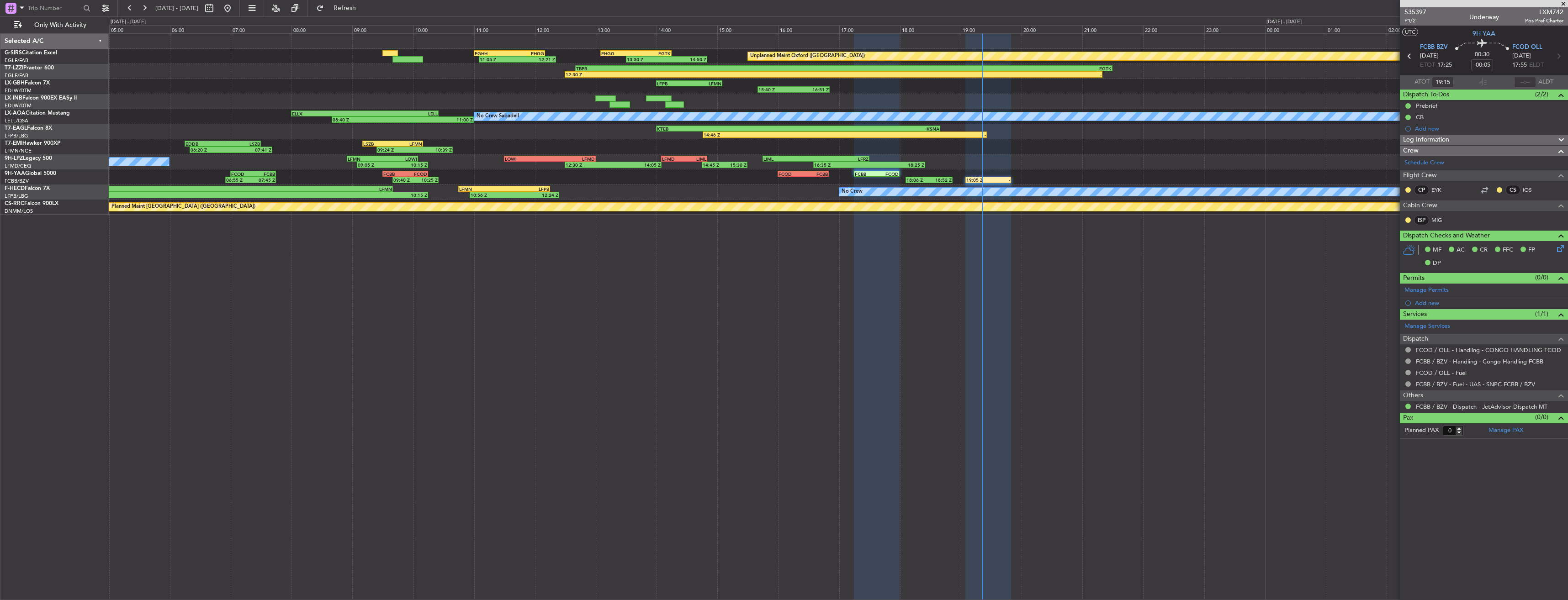
click at [806, 257] on div "Unplanned Maint Oxford (Kidlington) 11:05 Z 12:21 Z 13:30 Z 14:50 Z EHGG 13:05 …" at bounding box center [838, 316] width 1459 height 567
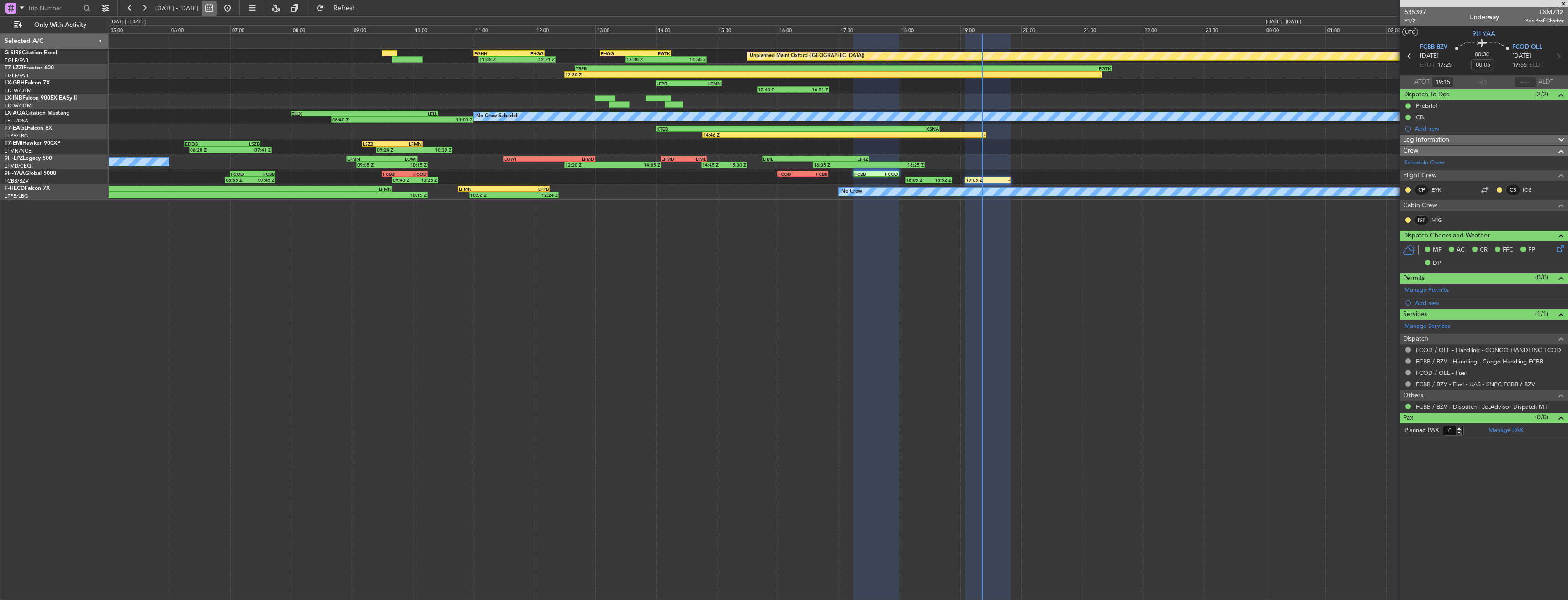
click at [217, 10] on button at bounding box center [209, 9] width 15 height 15
select select "8"
select select "2025"
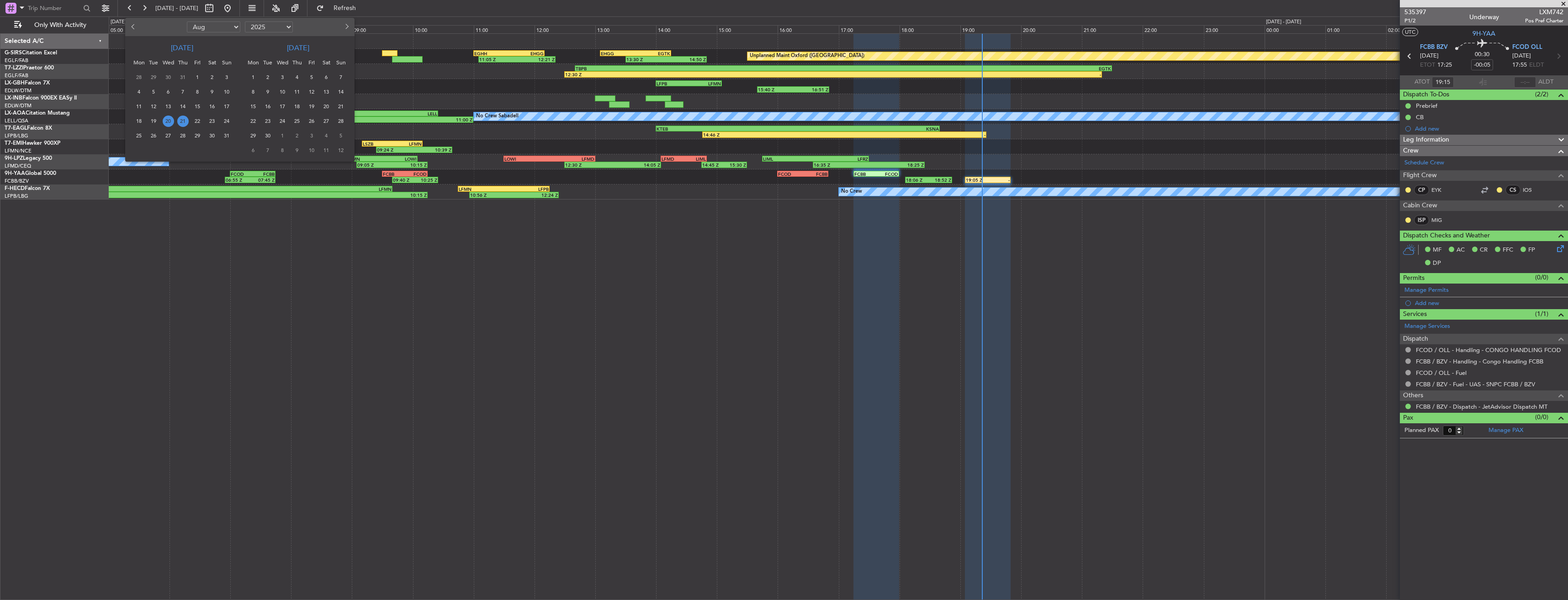
click at [167, 118] on span "20" at bounding box center [168, 121] width 12 height 12
click at [279, 79] on span "3" at bounding box center [282, 77] width 12 height 12
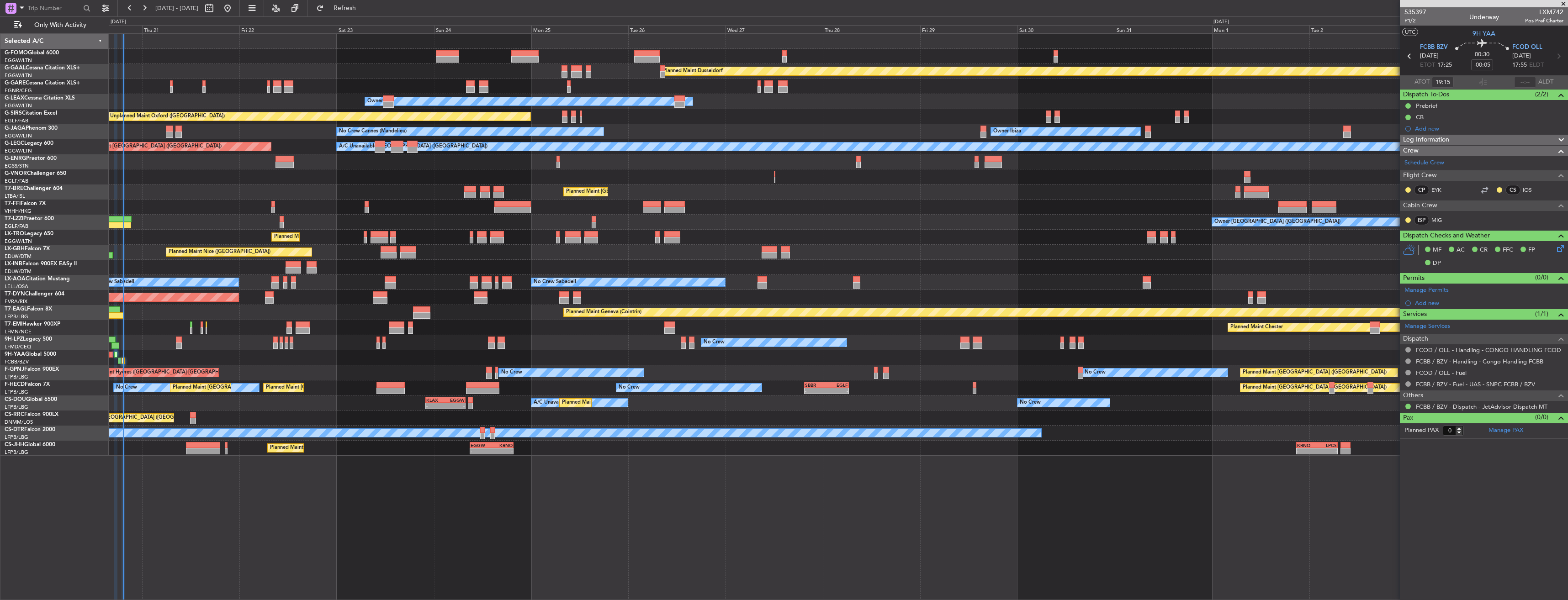
click at [173, 184] on div "Planned Maint London ([GEOGRAPHIC_DATA])" at bounding box center [838, 176] width 1459 height 15
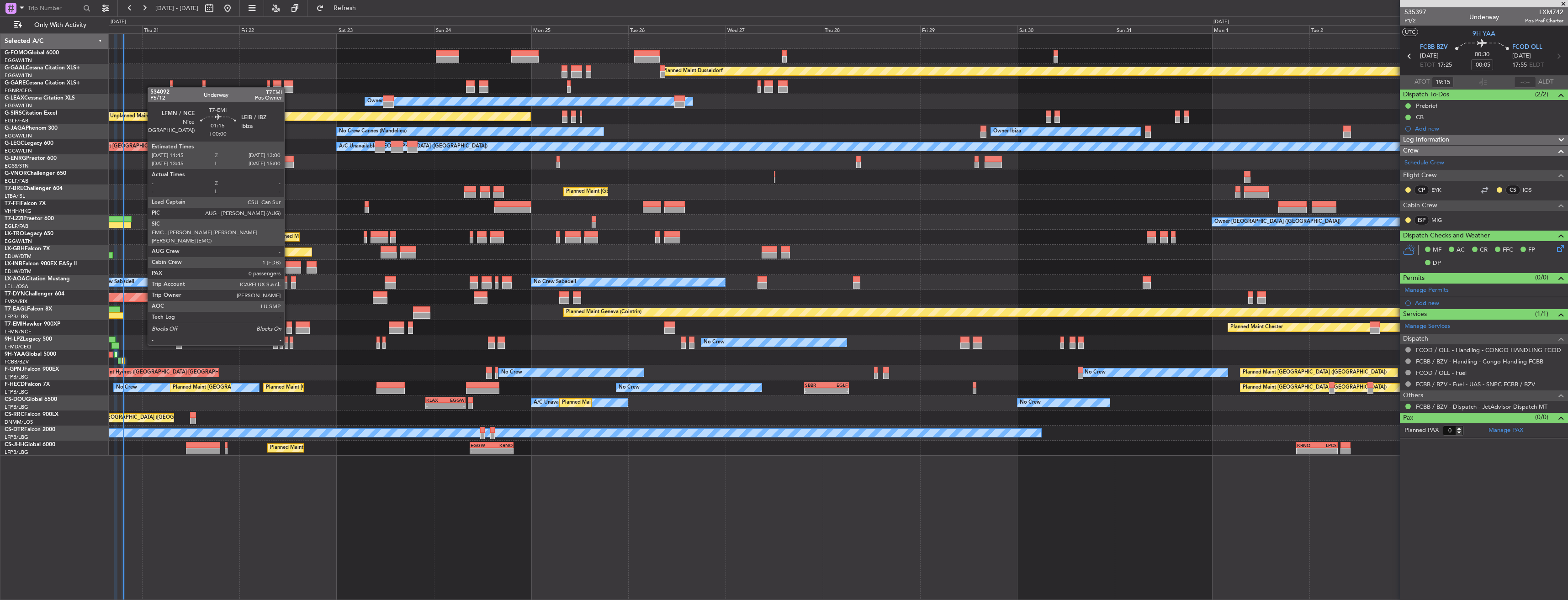
click at [289, 329] on div at bounding box center [289, 330] width 5 height 7
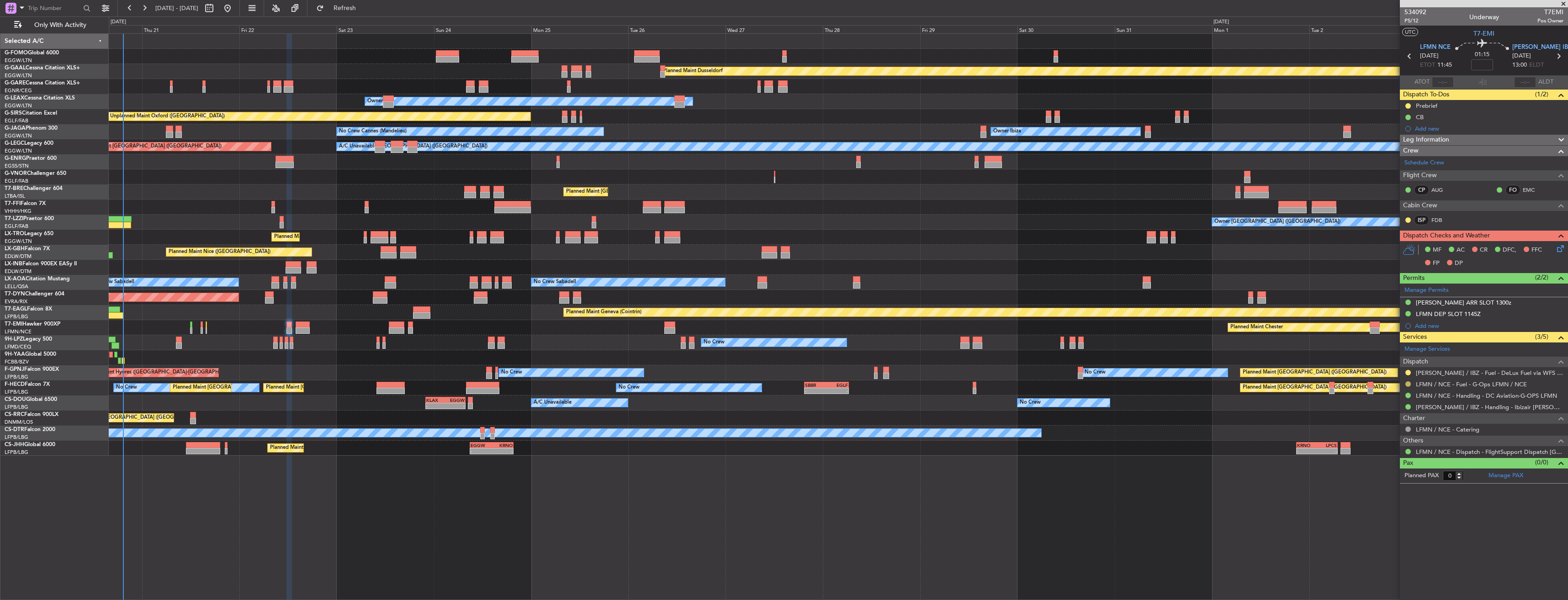
click at [1407, 382] on button at bounding box center [1408, 384] width 5 height 5
click at [1373, 494] on span "Confirmed" at bounding box center [1382, 492] width 29 height 9
click at [1406, 383] on button at bounding box center [1408, 384] width 5 height 5
click at [1381, 435] on span "Requested" at bounding box center [1382, 438] width 29 height 9
click at [1406, 372] on button at bounding box center [1408, 372] width 5 height 5
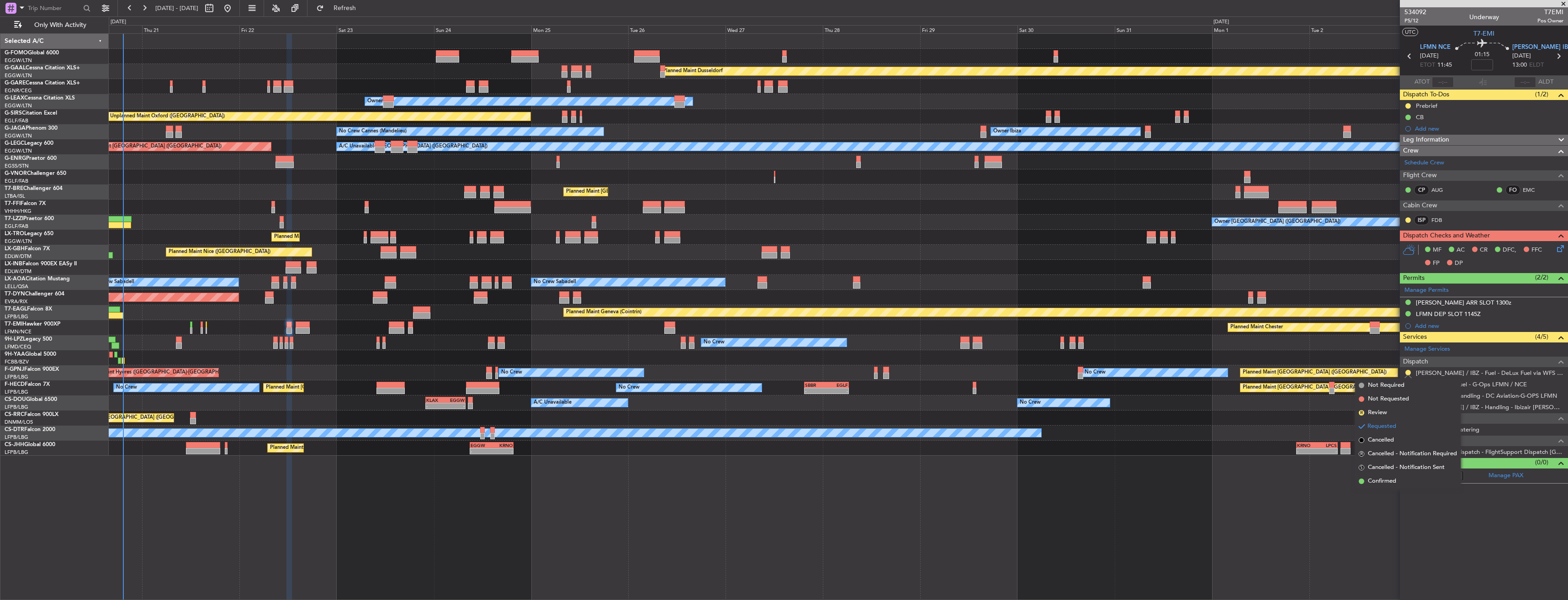
click at [1385, 483] on span "Confirmed" at bounding box center [1382, 481] width 29 height 9
click at [1556, 57] on icon at bounding box center [1558, 57] width 12 height 12
type input "+00:10"
type input "3"
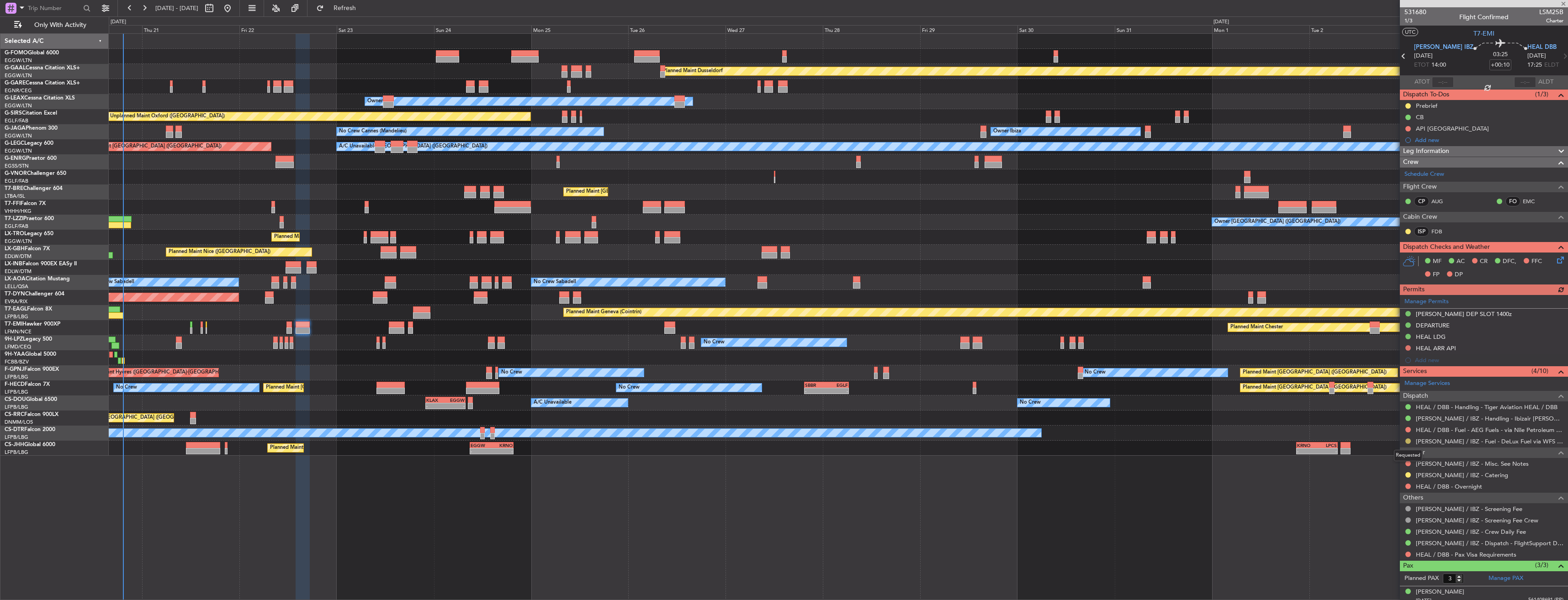
click at [1406, 441] on button at bounding box center [1408, 441] width 5 height 5
click at [1395, 549] on span "Confirmed" at bounding box center [1382, 549] width 29 height 9
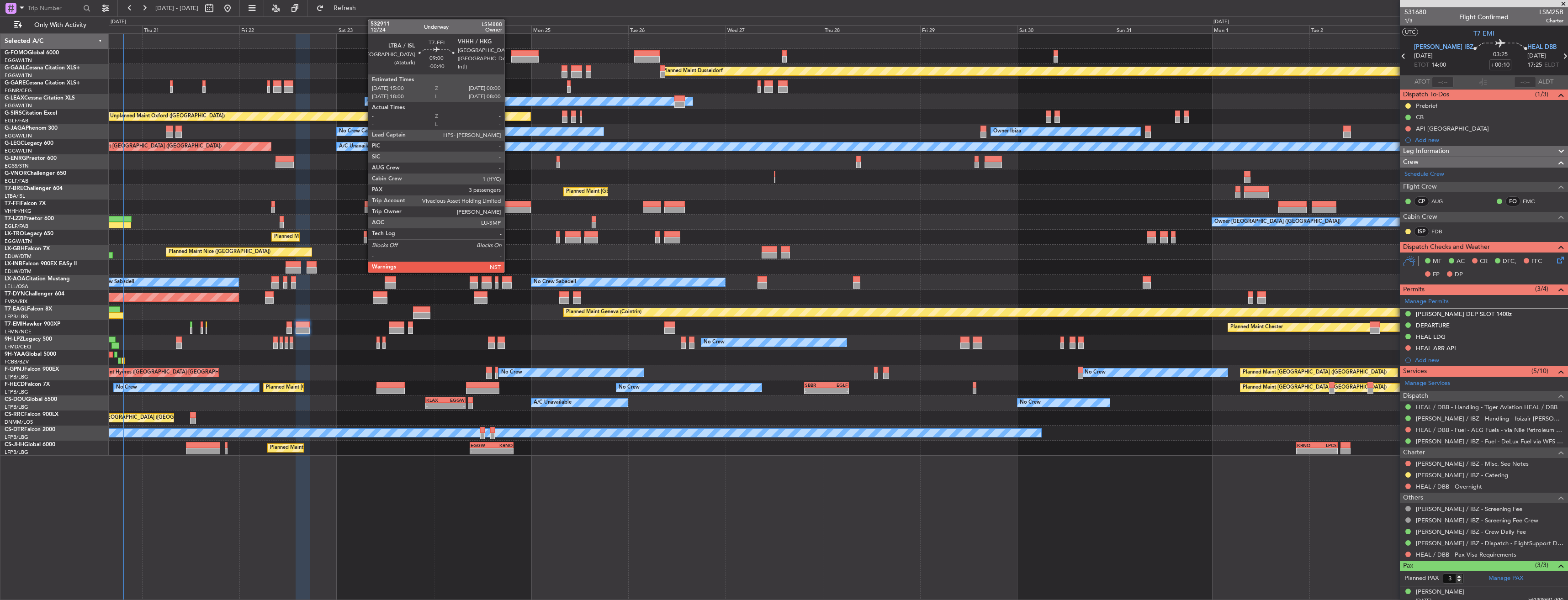
click at [508, 210] on div at bounding box center [513, 210] width 37 height 7
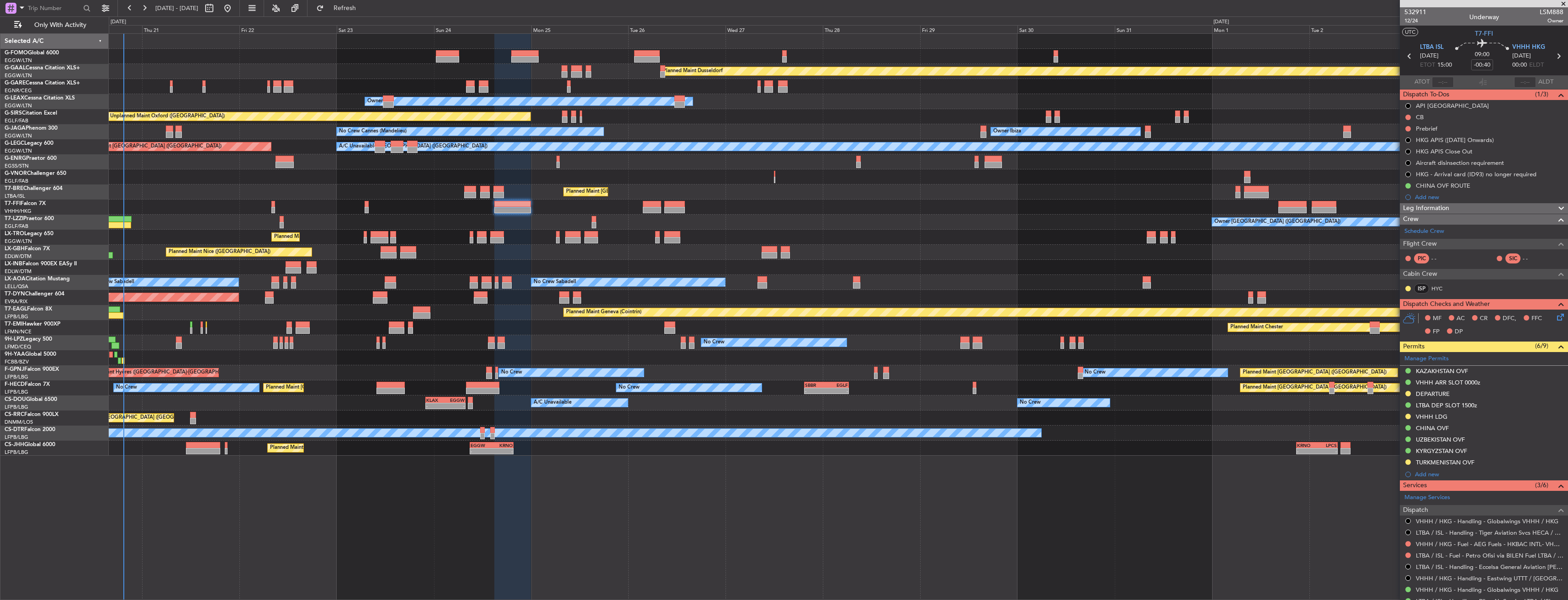
click at [1552, 58] on icon at bounding box center [1558, 57] width 12 height 12
type input "+00:10"
type input "0"
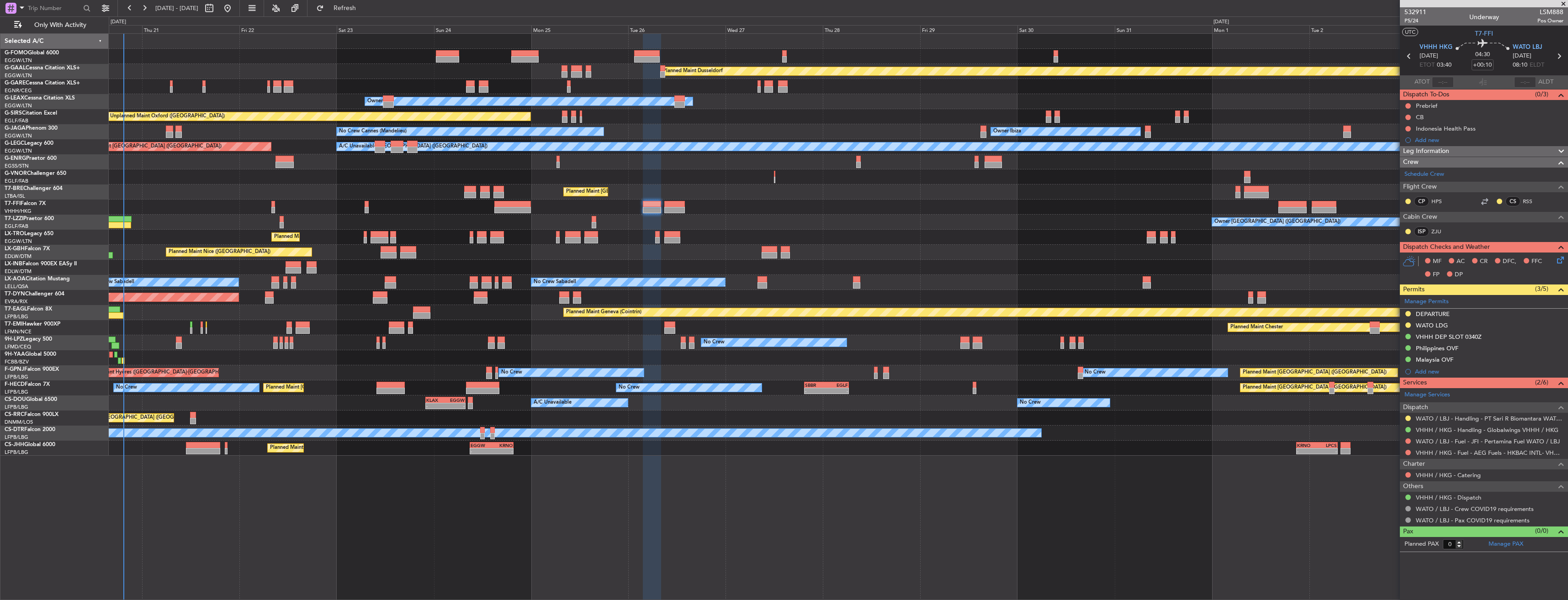
click at [1555, 54] on icon at bounding box center [1559, 57] width 12 height 12
type input "+00:40"
type input "11"
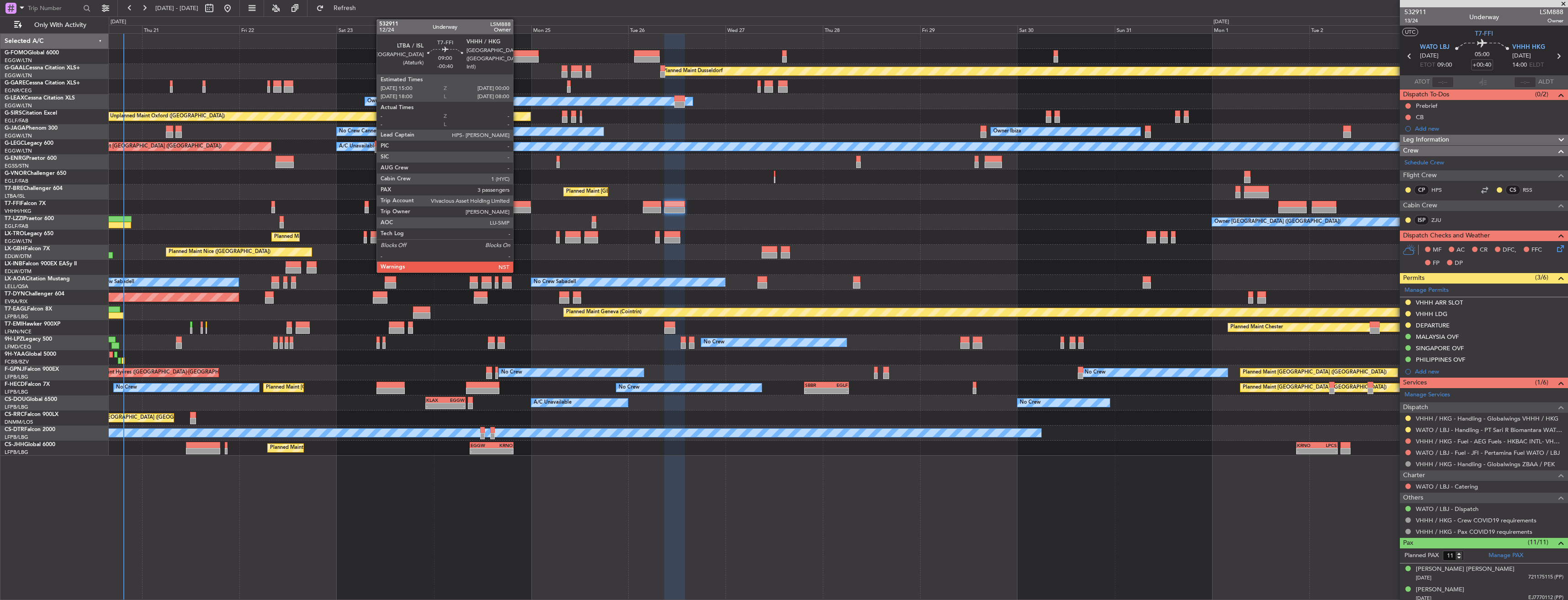
click at [517, 204] on div at bounding box center [513, 204] width 37 height 7
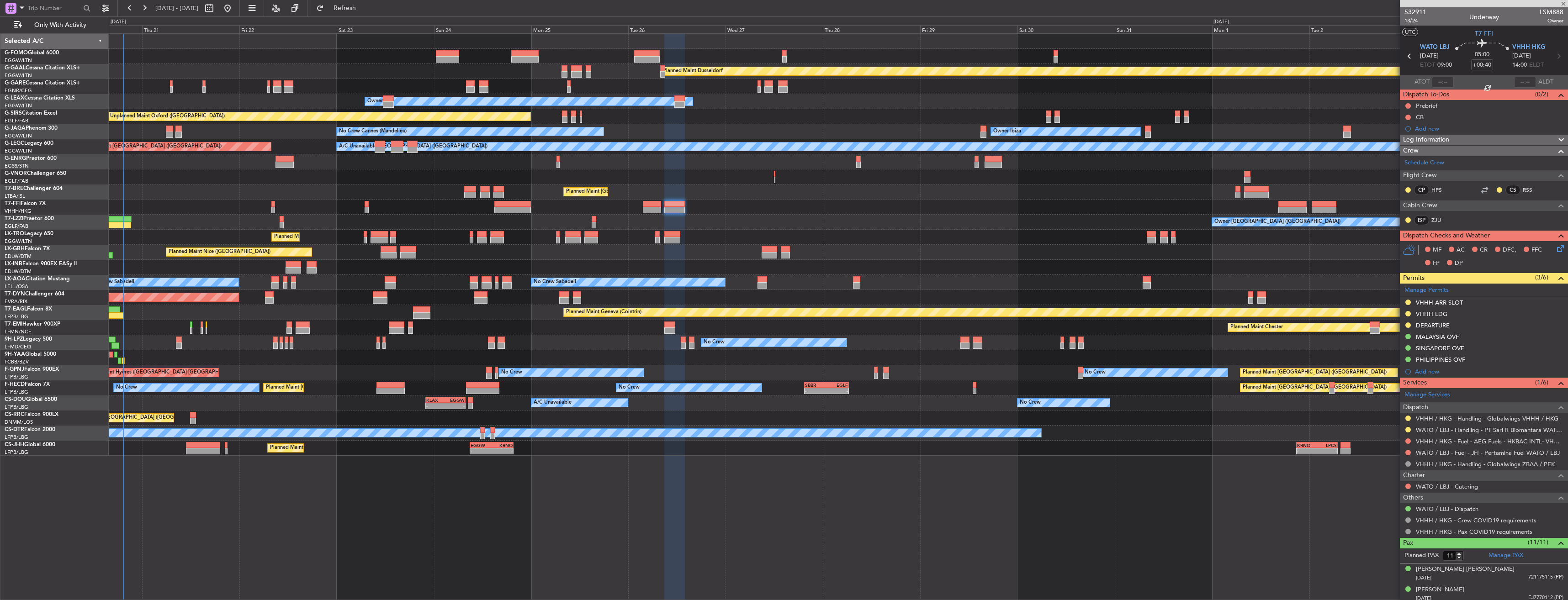
type input "-00:40"
type input "3"
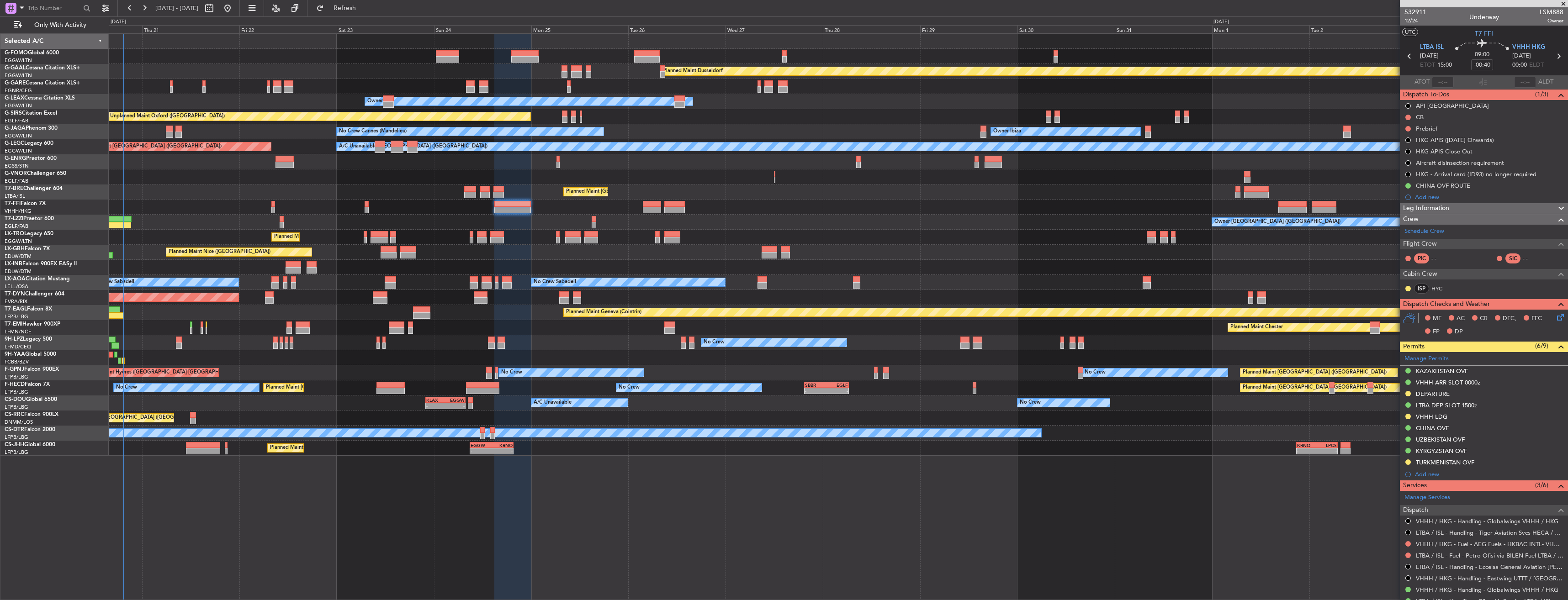
click at [1510, 461] on div "TURKMENISTAN OVF" at bounding box center [1484, 462] width 168 height 12
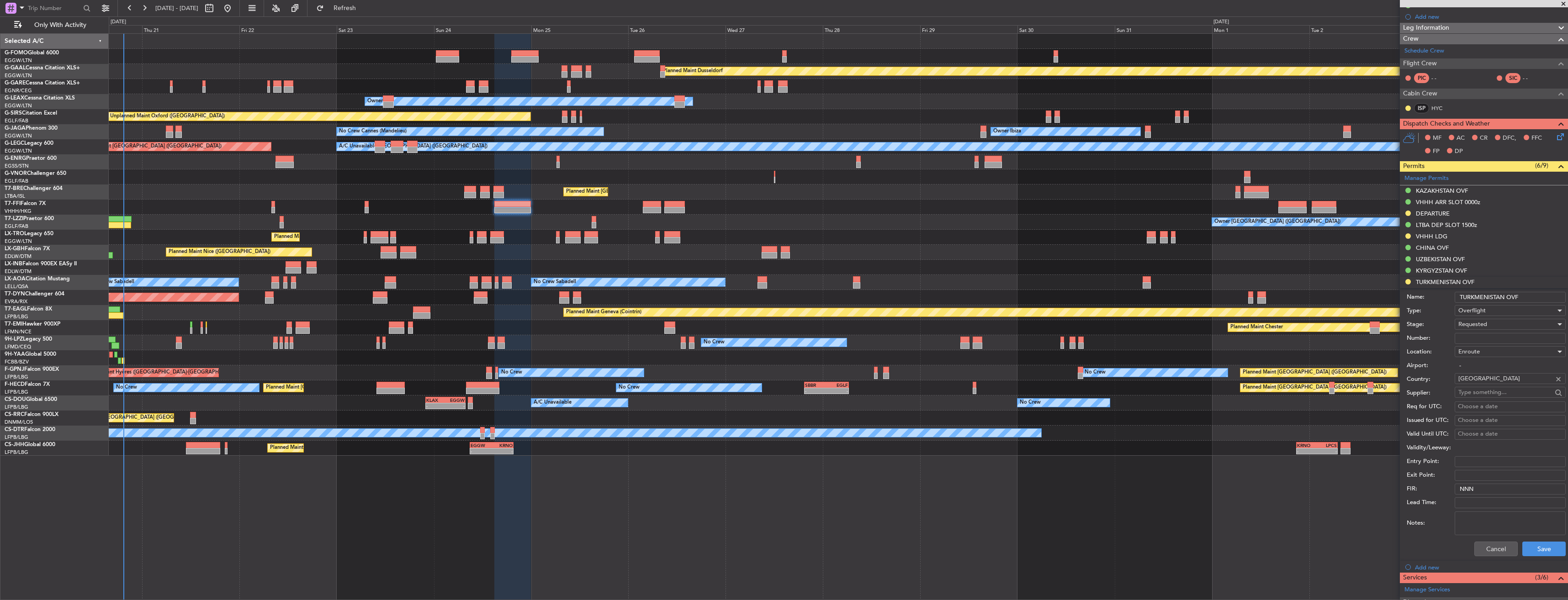
scroll to position [228, 0]
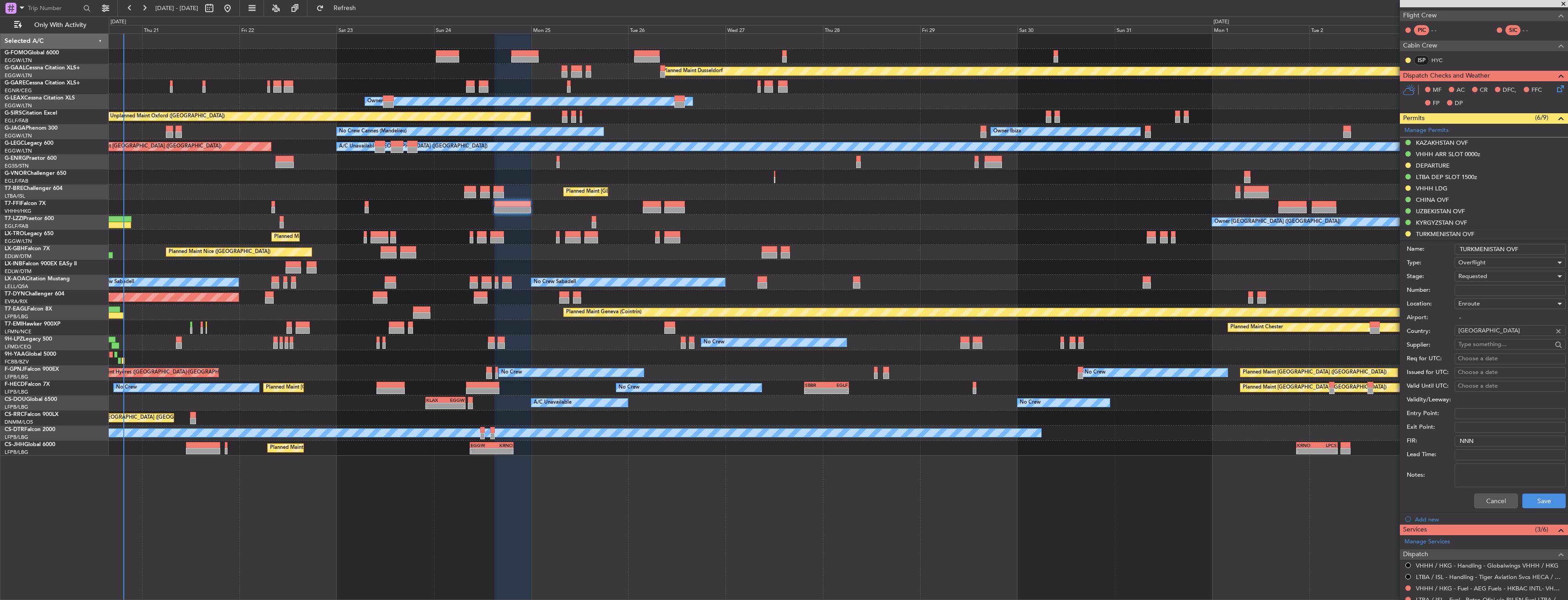
click at [1474, 288] on input "Number:" at bounding box center [1510, 290] width 111 height 11
paste input "N 90/3007/GCE"
type input "N 90/3007/GCE"
click at [1474, 274] on span "Requested" at bounding box center [1472, 276] width 29 height 9
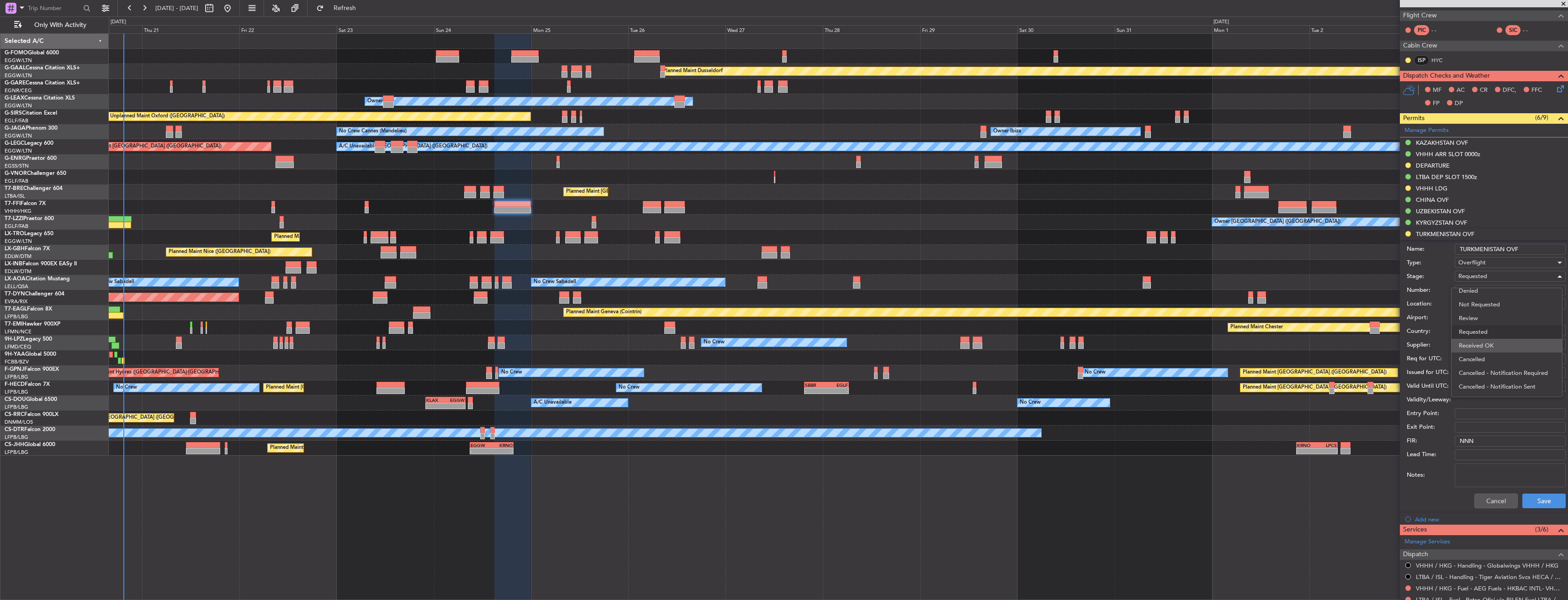
click at [1484, 345] on span "Received OK" at bounding box center [1507, 346] width 96 height 14
click at [1540, 504] on button "Save" at bounding box center [1544, 501] width 43 height 15
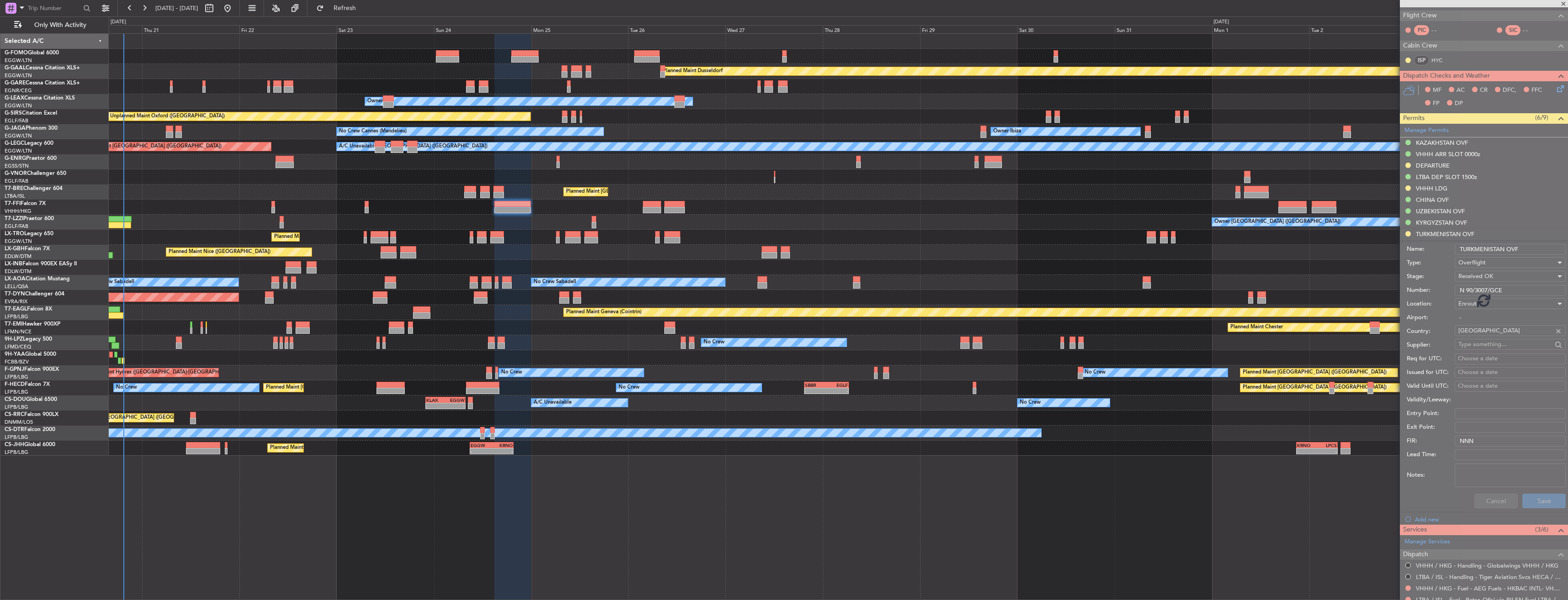
scroll to position [184, 0]
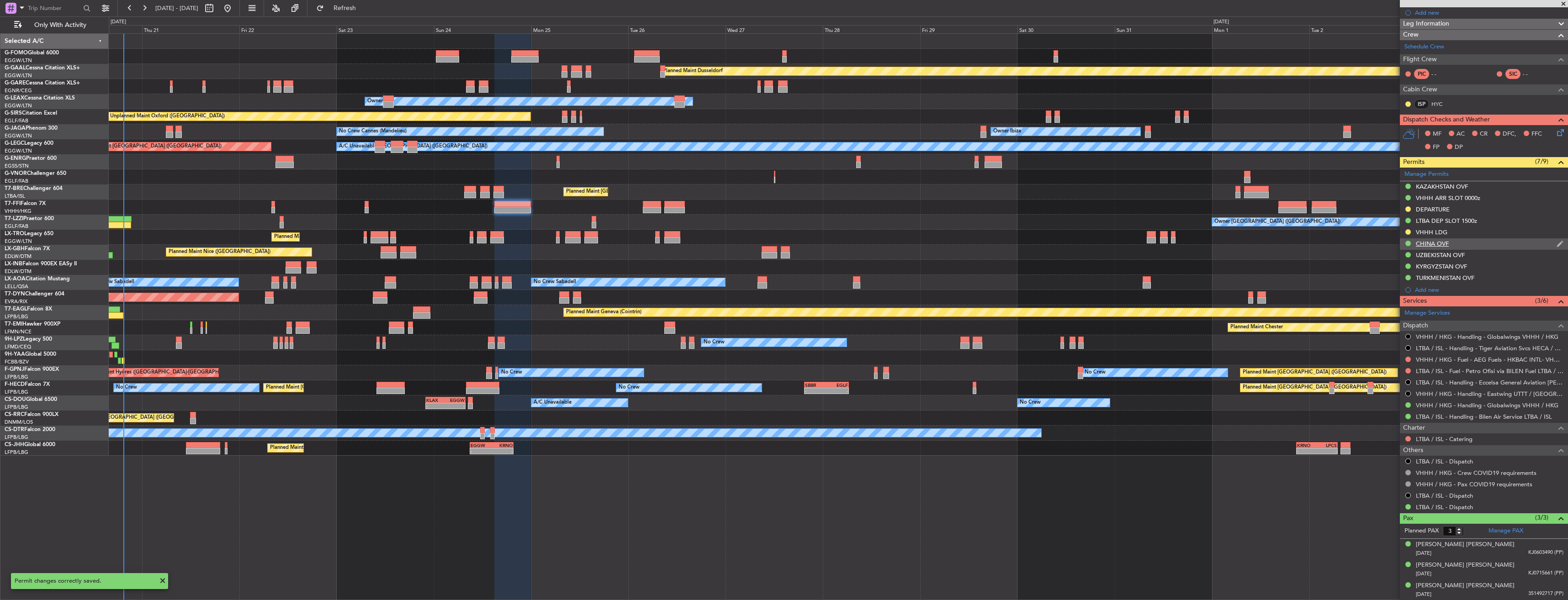
click at [1462, 248] on div "CHINA OVF" at bounding box center [1484, 244] width 168 height 12
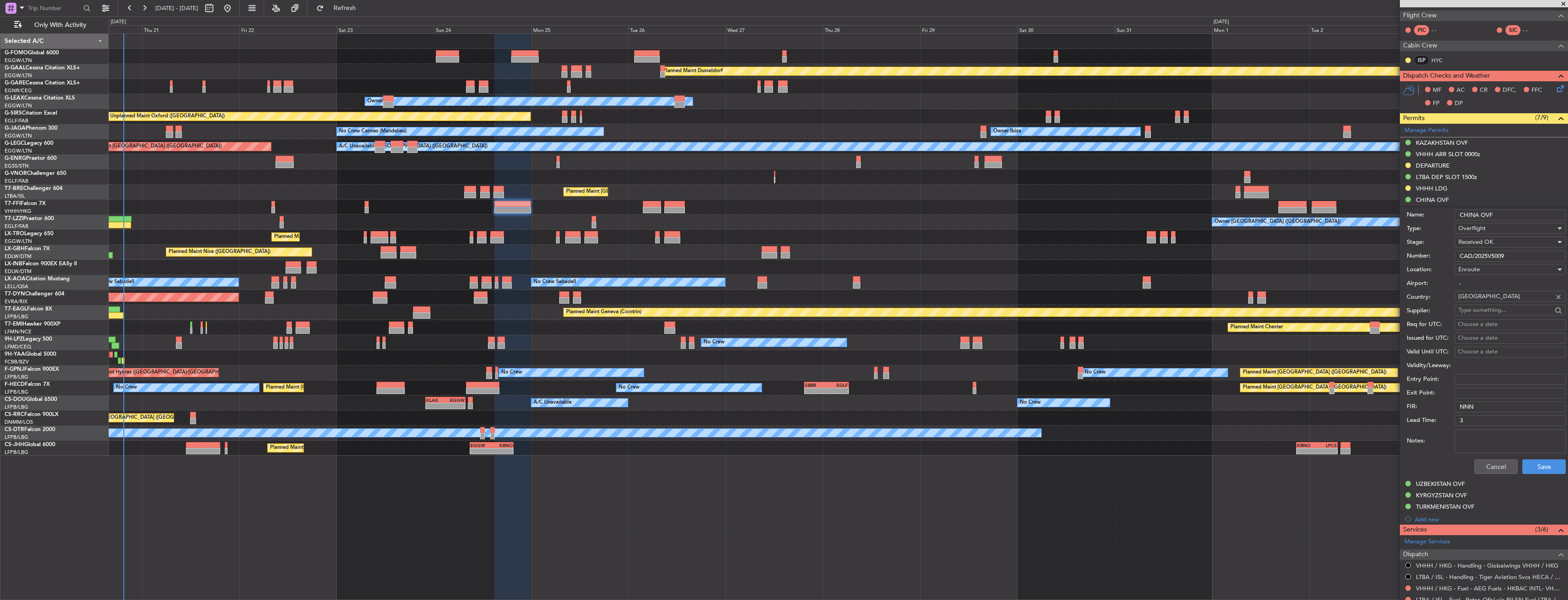
scroll to position [365, 0]
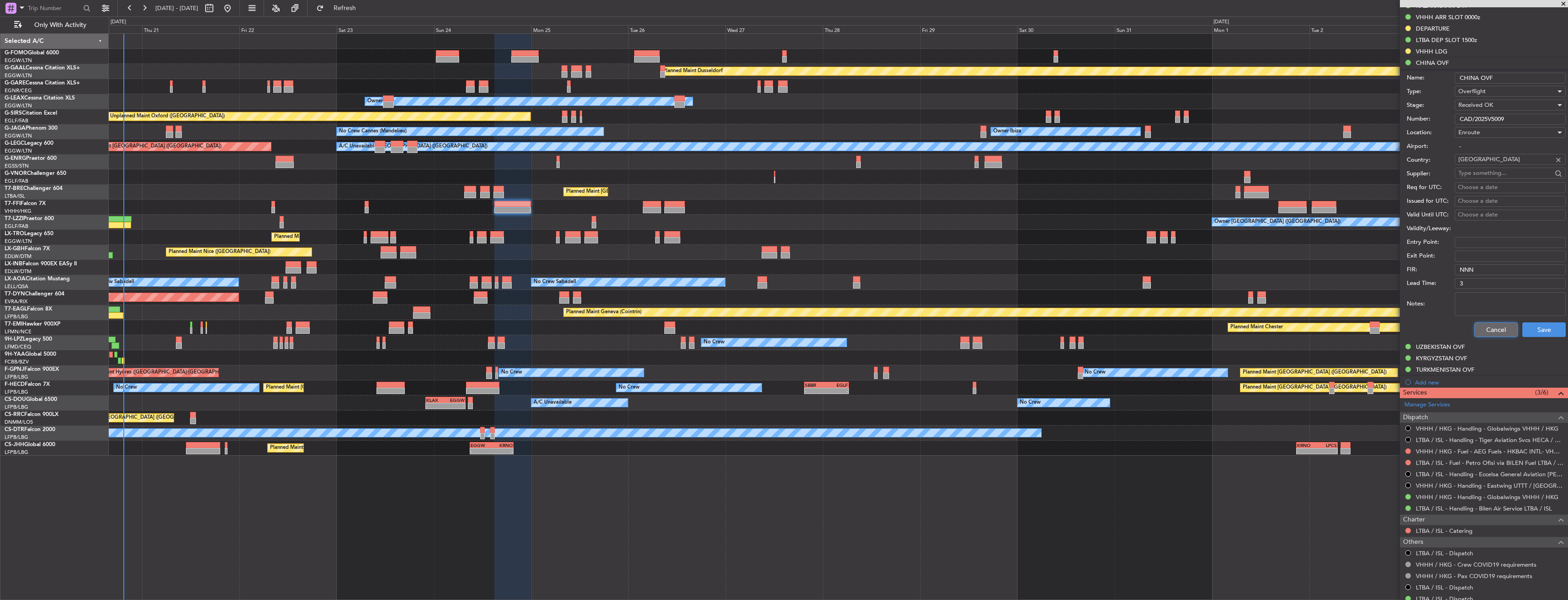
click at [1491, 329] on button "Cancel" at bounding box center [1496, 330] width 43 height 15
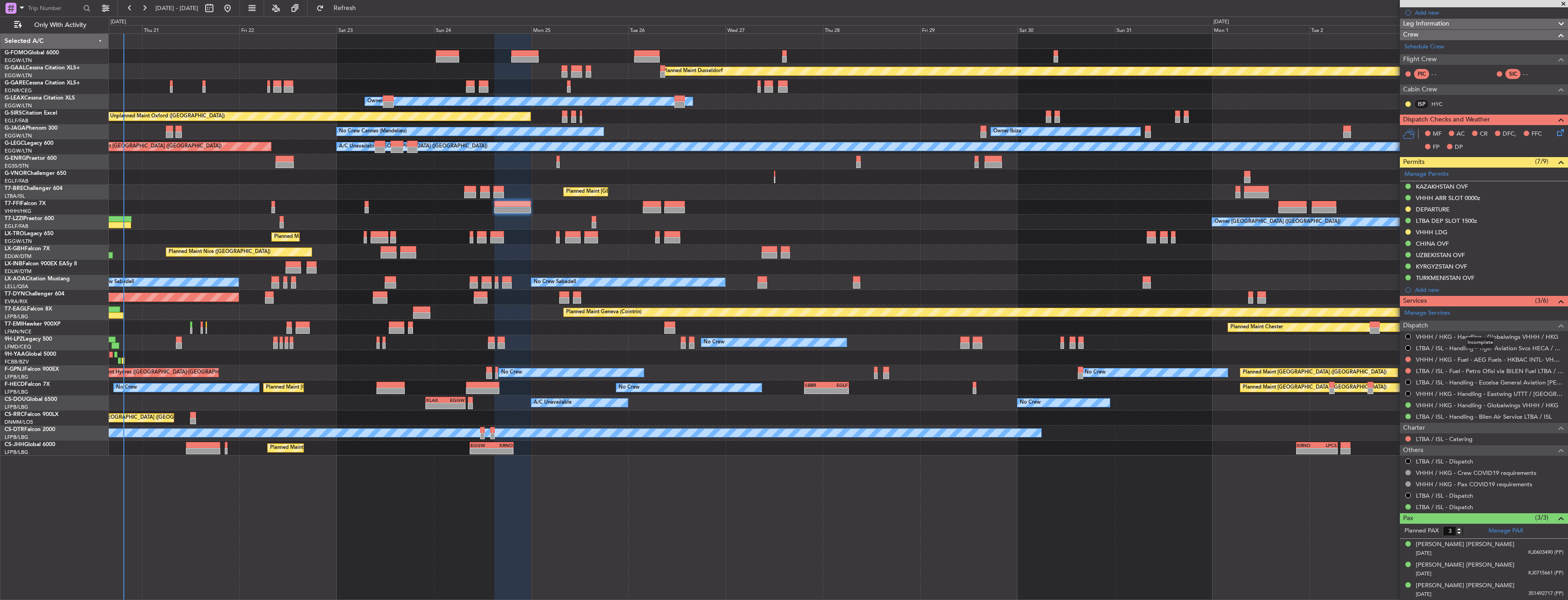
scroll to position [0, 0]
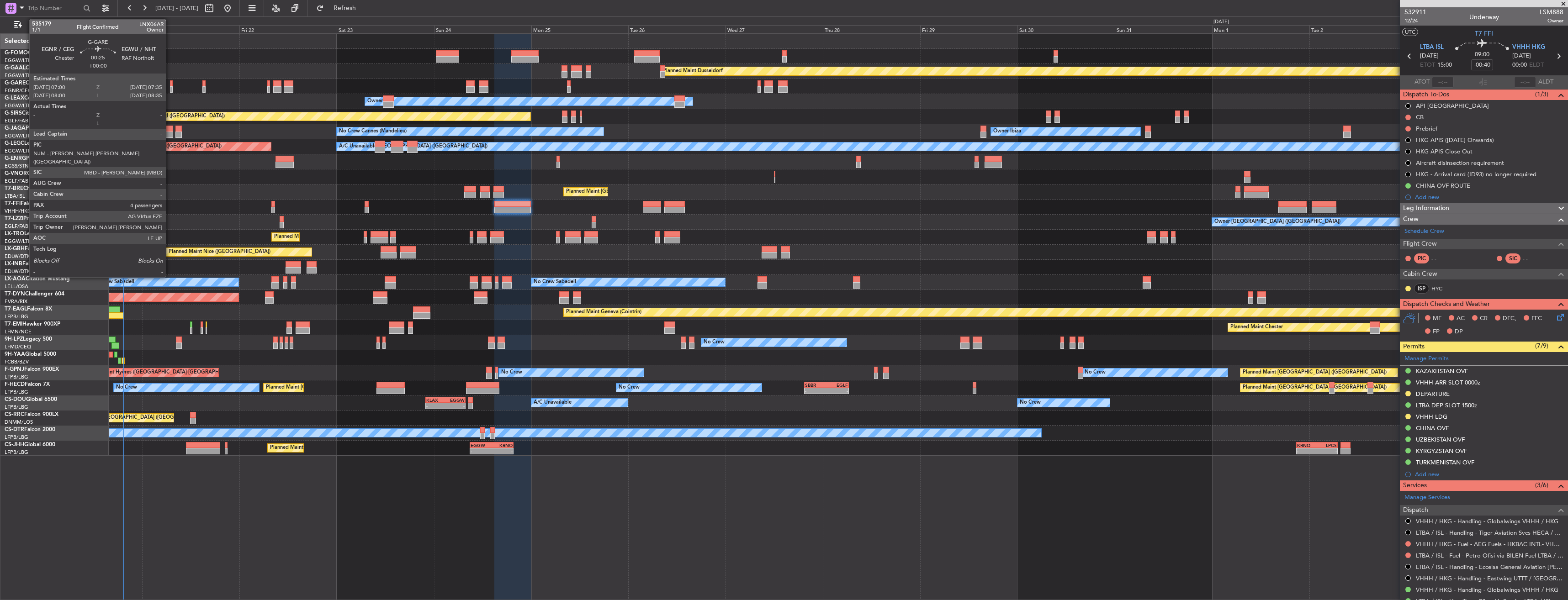
click at [170, 86] on div at bounding box center [171, 83] width 3 height 7
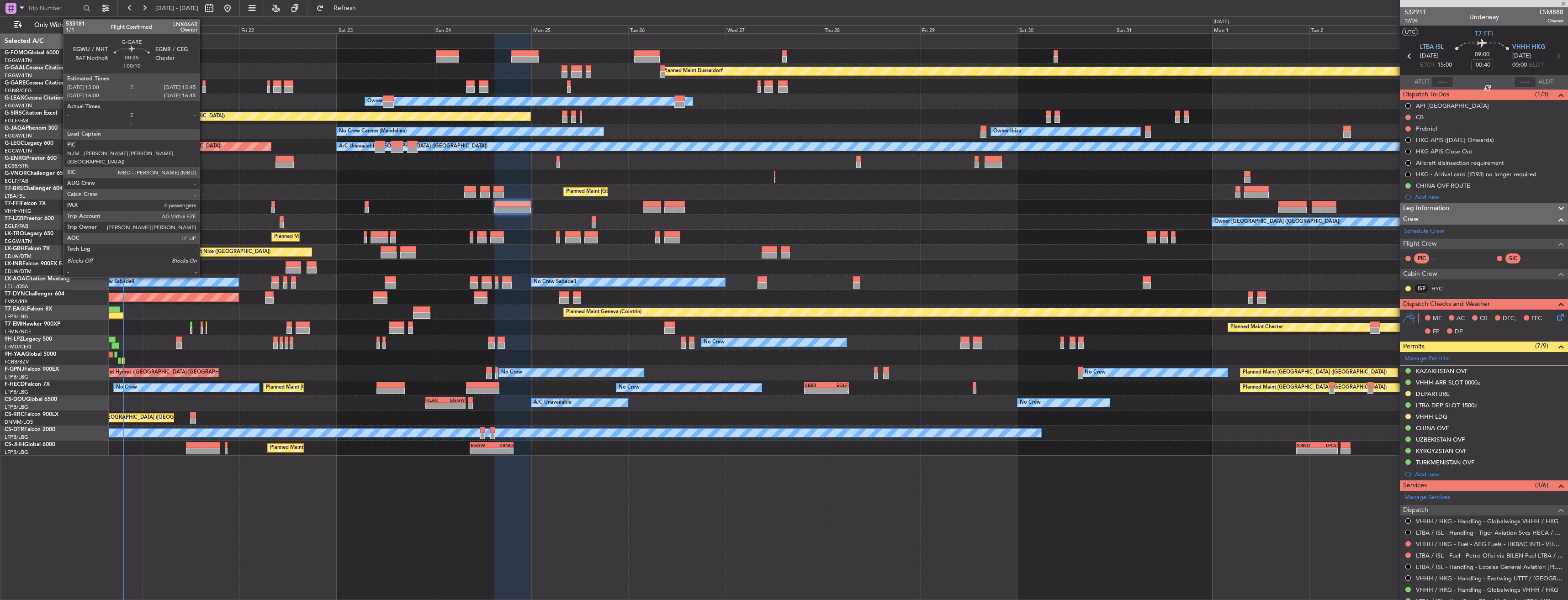
type input "4"
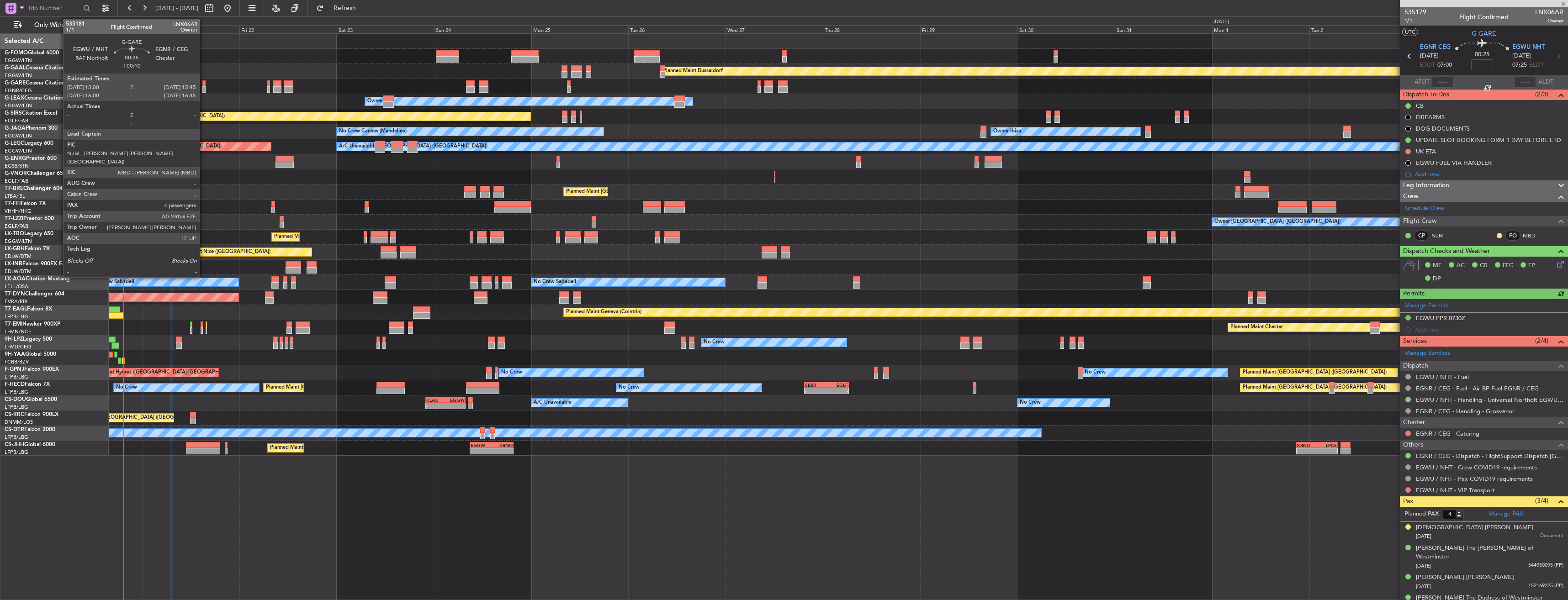
click at [204, 88] on div at bounding box center [204, 89] width 3 height 7
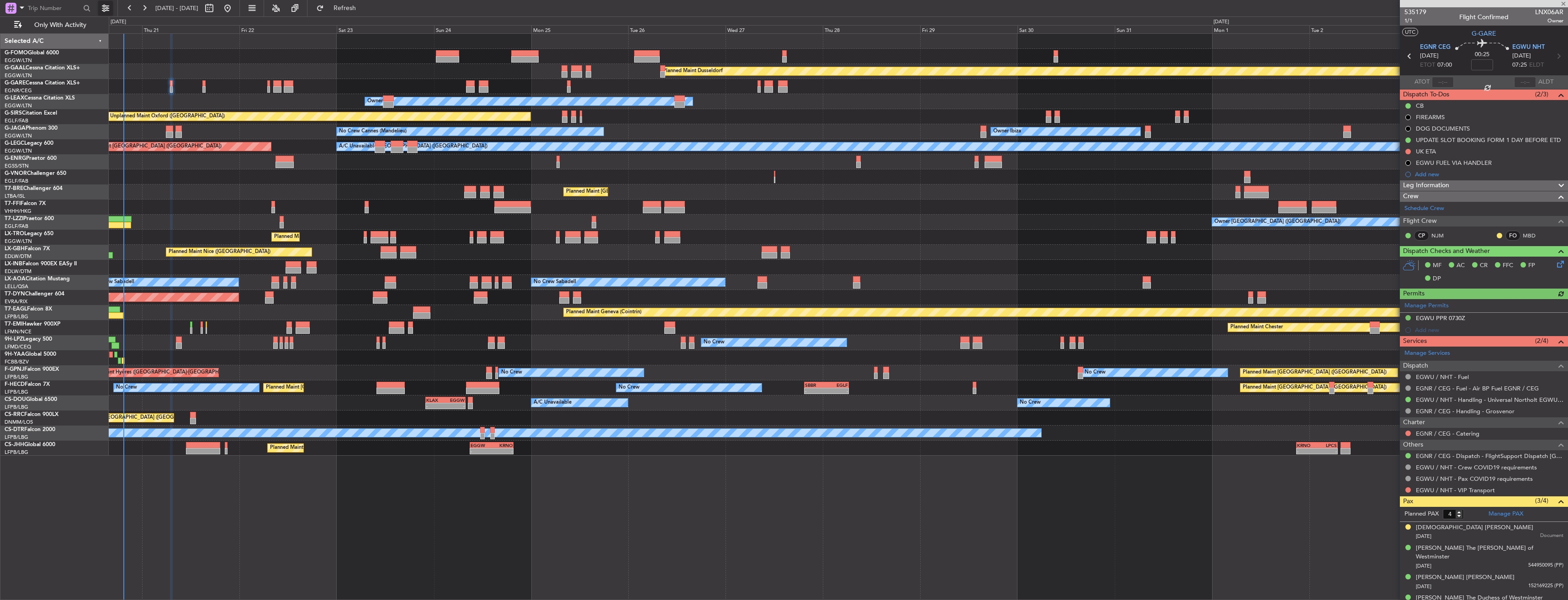
click at [102, 7] on button at bounding box center [105, 9] width 15 height 15
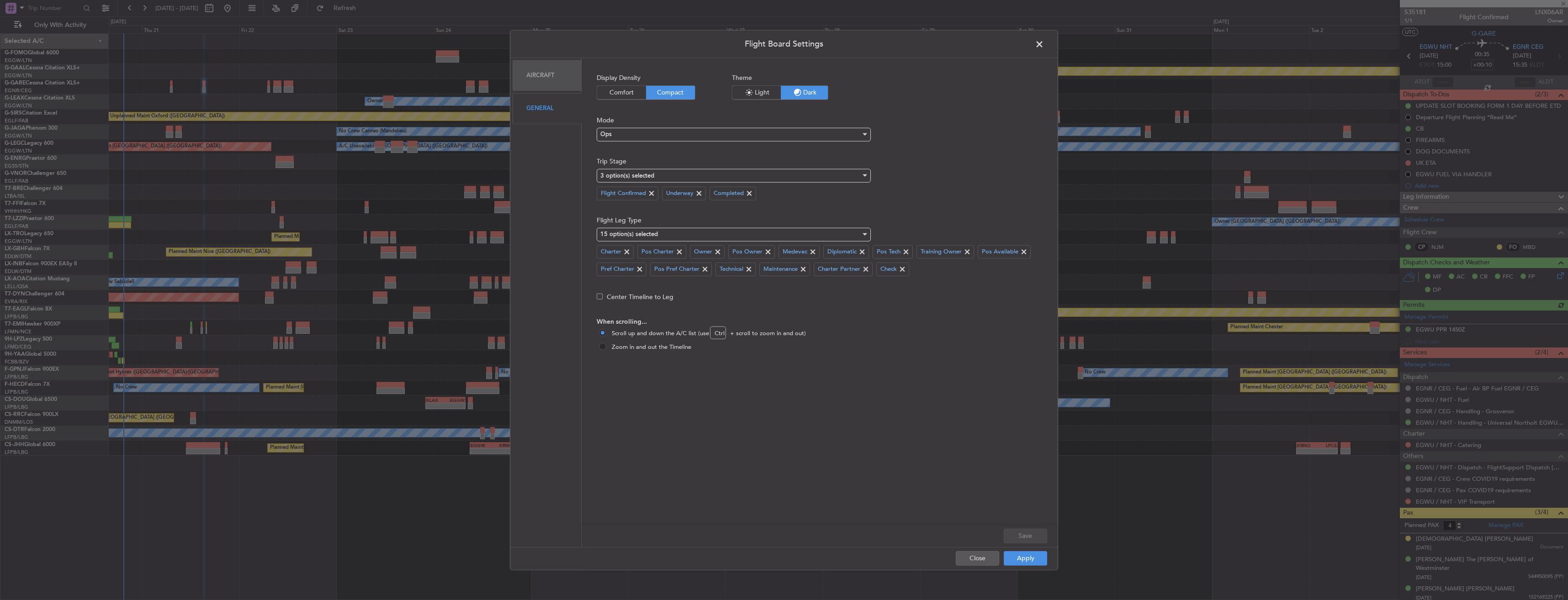
click at [750, 88] on icon "button" at bounding box center [749, 92] width 11 height 11
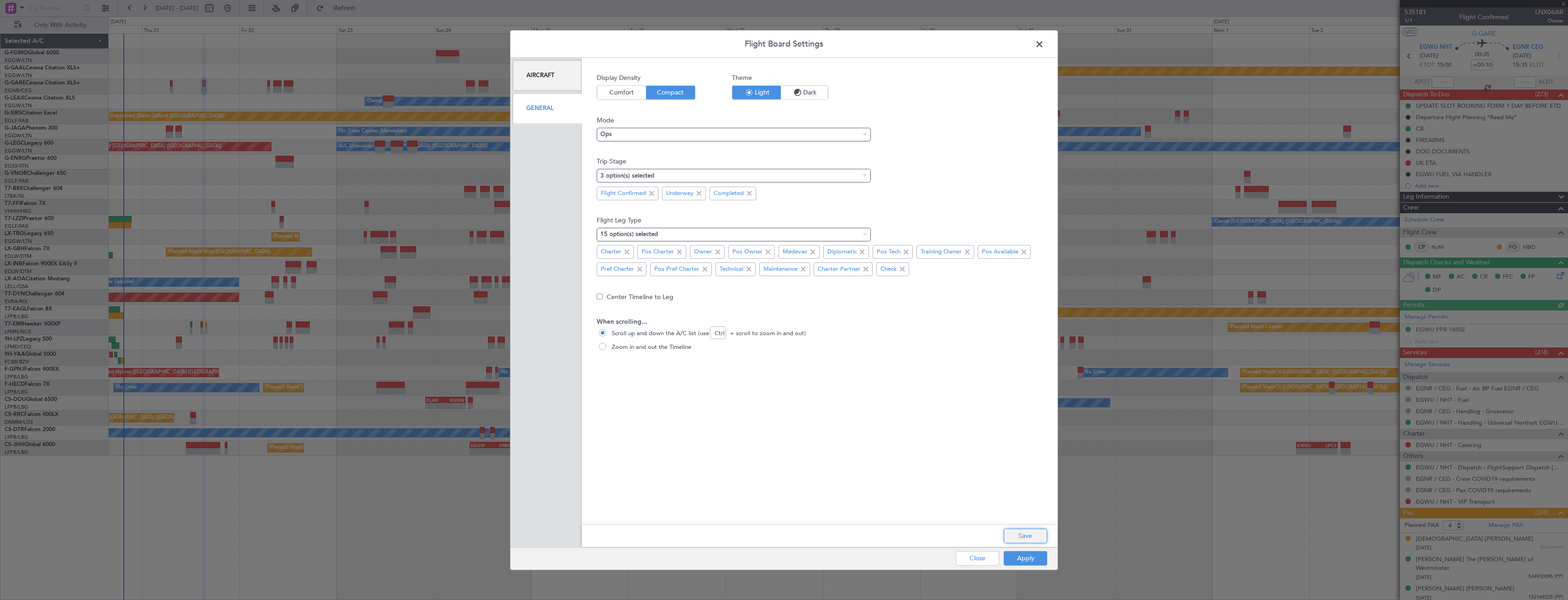
click at [1019, 538] on button "Save" at bounding box center [1025, 535] width 43 height 15
click at [1044, 43] on span at bounding box center [1044, 47] width 0 height 18
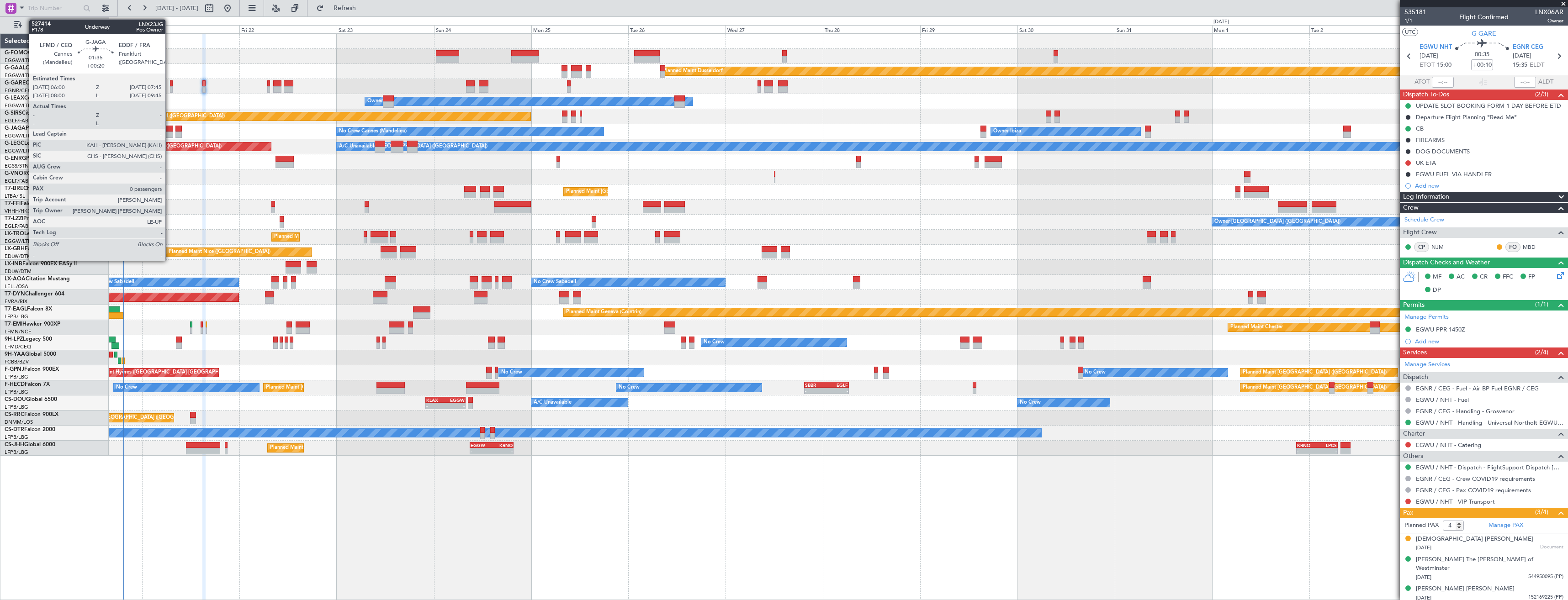
click at [169, 132] on div at bounding box center [169, 134] width 7 height 7
type input "+00:20"
type input "0"
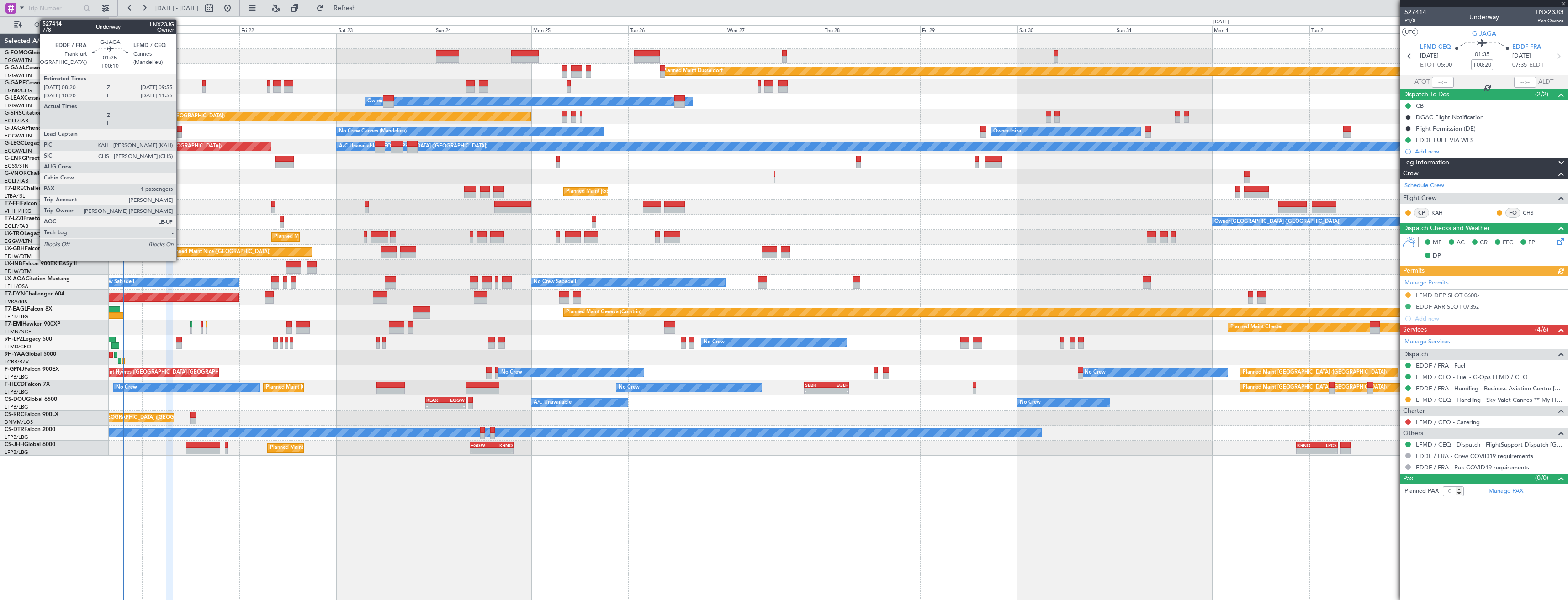
click at [180, 134] on div at bounding box center [178, 134] width 7 height 7
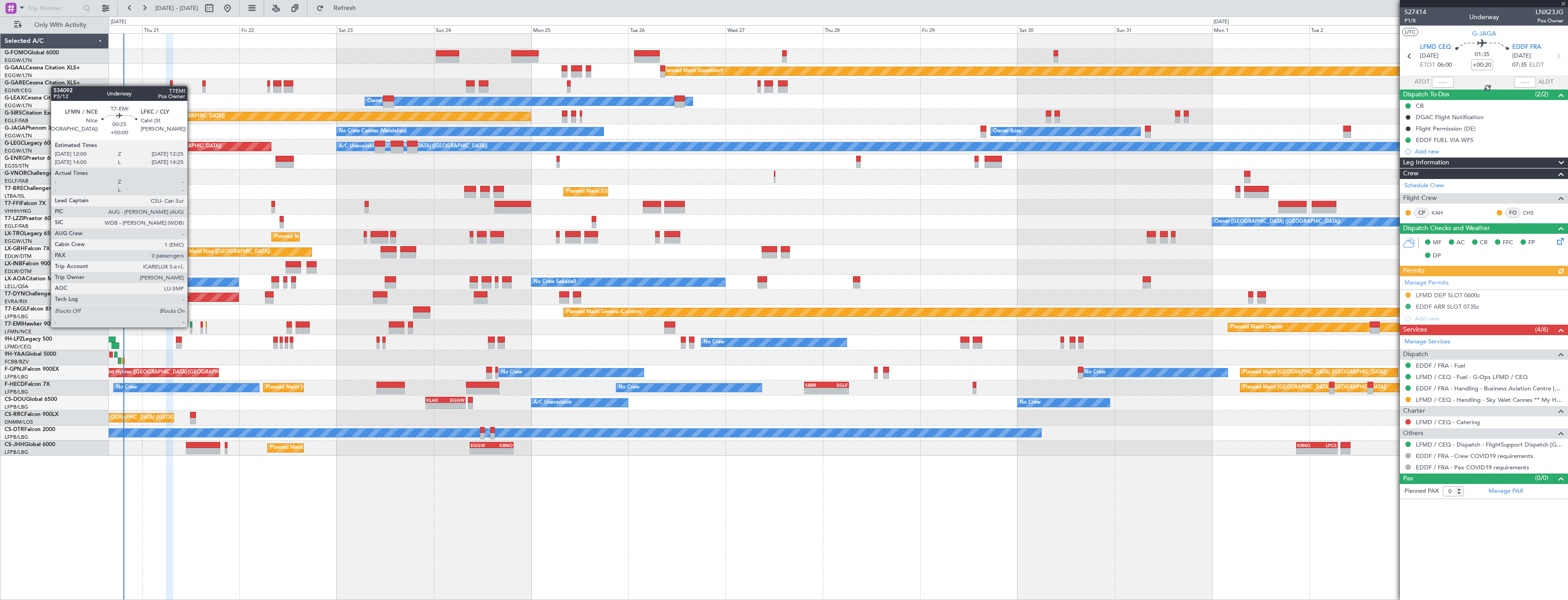
type input "+00:10"
type input "1"
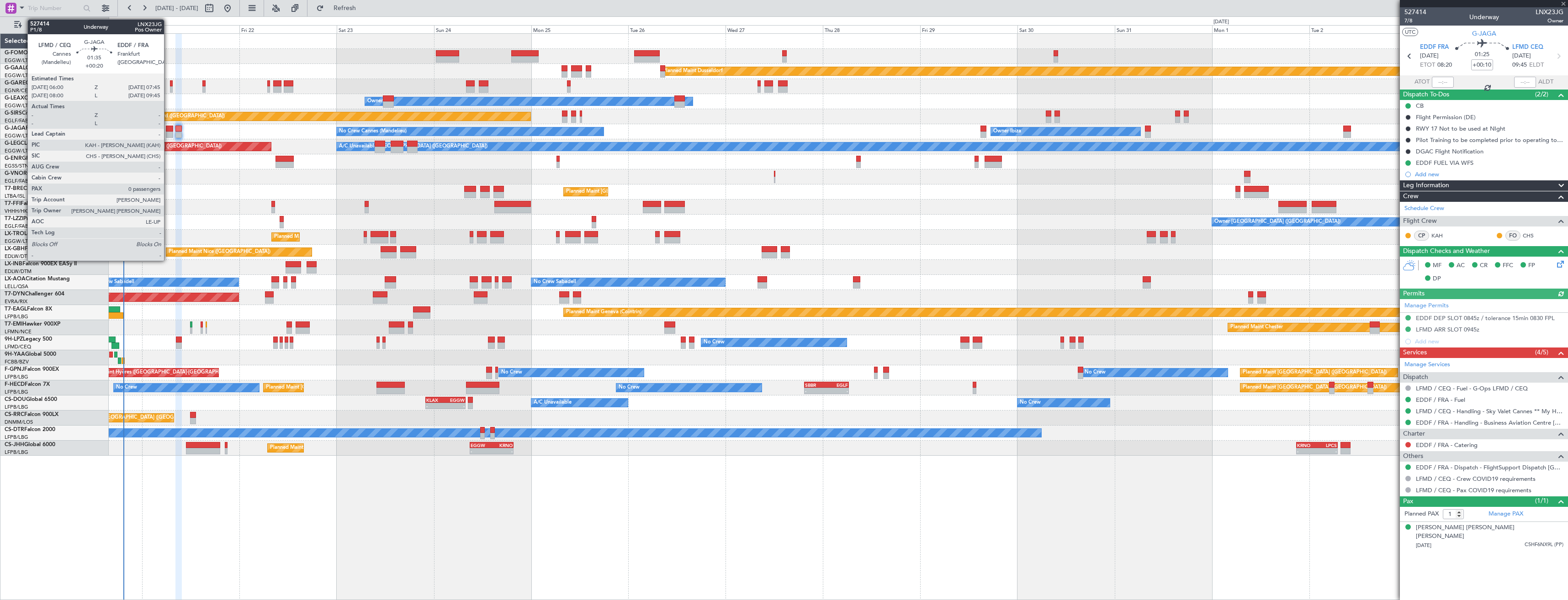
click at [168, 131] on div at bounding box center [169, 134] width 7 height 7
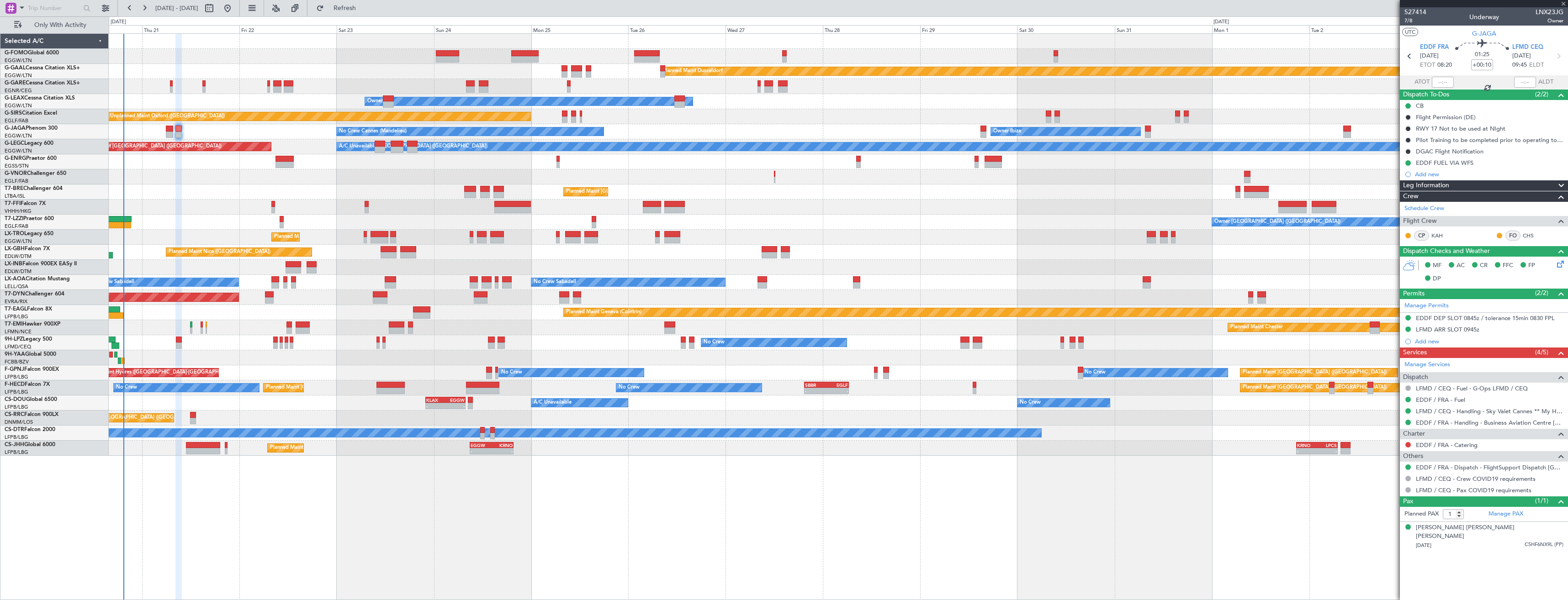
type input "+00:20"
type input "0"
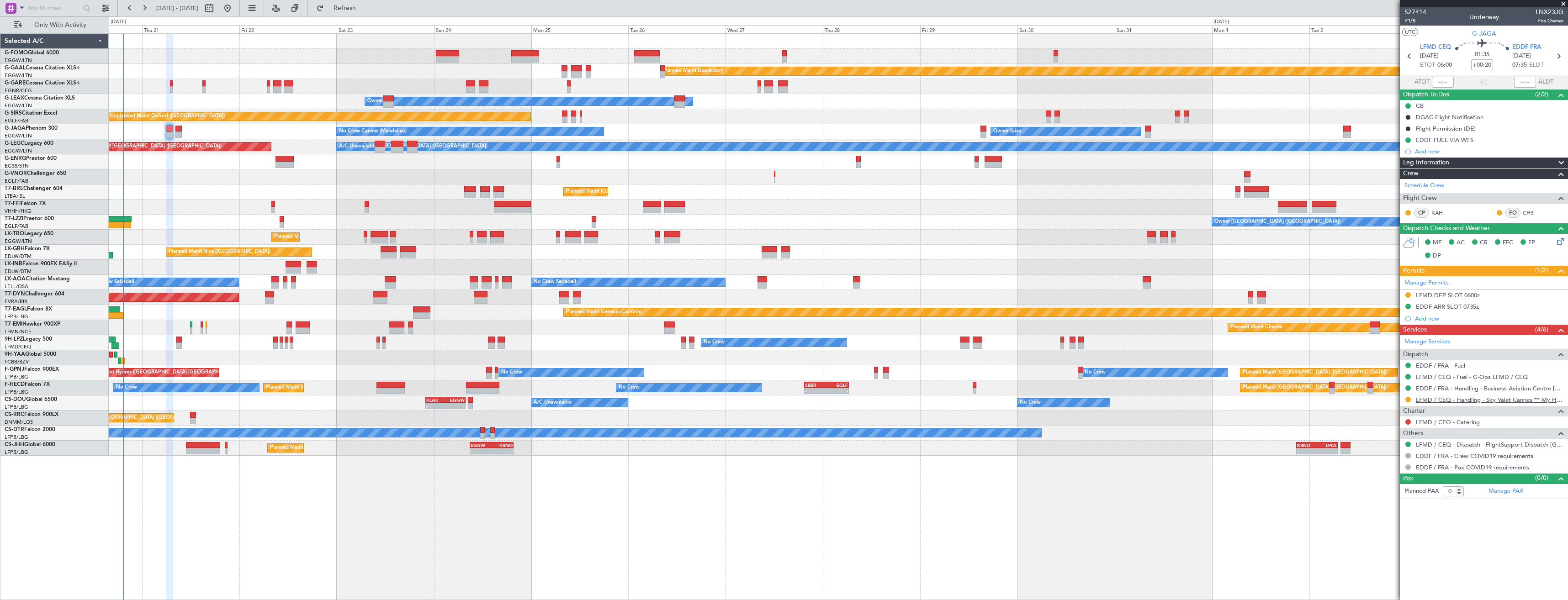
click at [1436, 398] on link "LFMD / CEQ - Handling - Sky Valet Cannes ** My Handling**LFMD / CEQ" at bounding box center [1489, 400] width 147 height 8
click at [361, 1] on button "Refresh" at bounding box center [340, 9] width 55 height 15
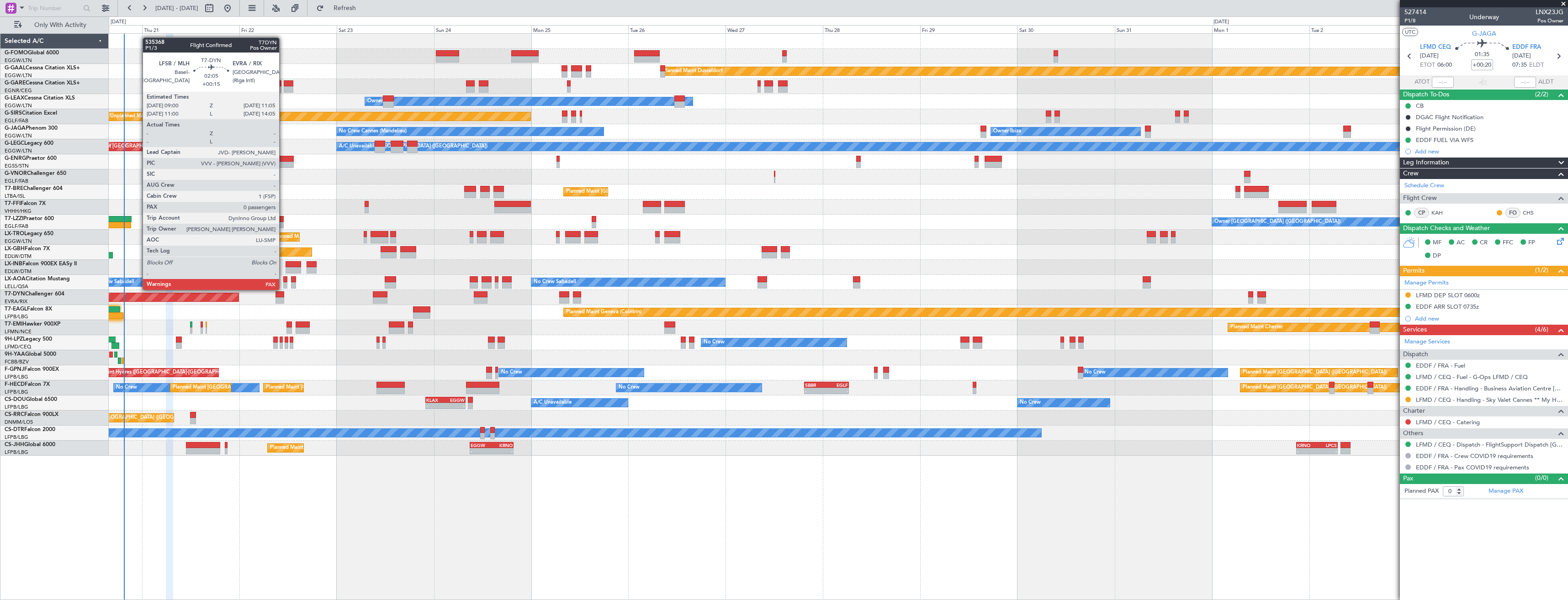
click at [283, 298] on div at bounding box center [280, 301] width 9 height 7
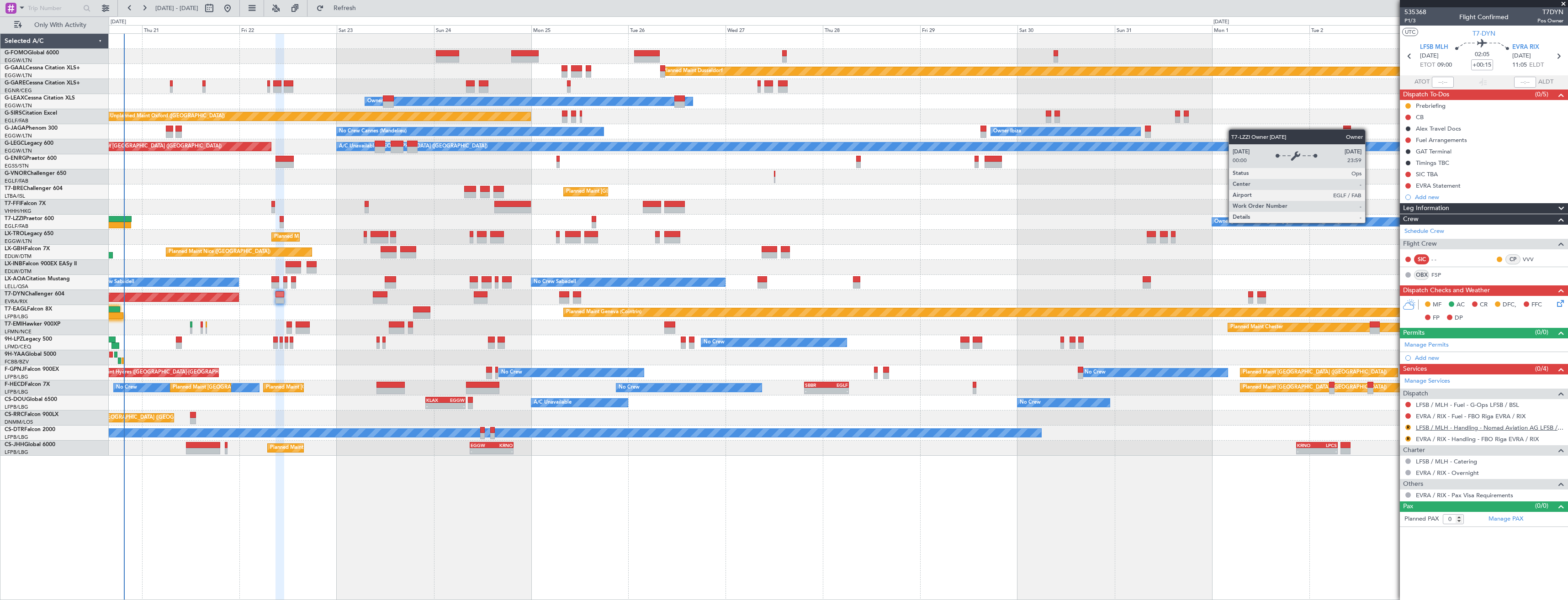
click at [1426, 430] on link "LFSB / MLH - Handling - Nomad Aviation AG LFSB / MLH" at bounding box center [1489, 428] width 147 height 8
click at [352, 11] on button "Refresh" at bounding box center [340, 9] width 55 height 15
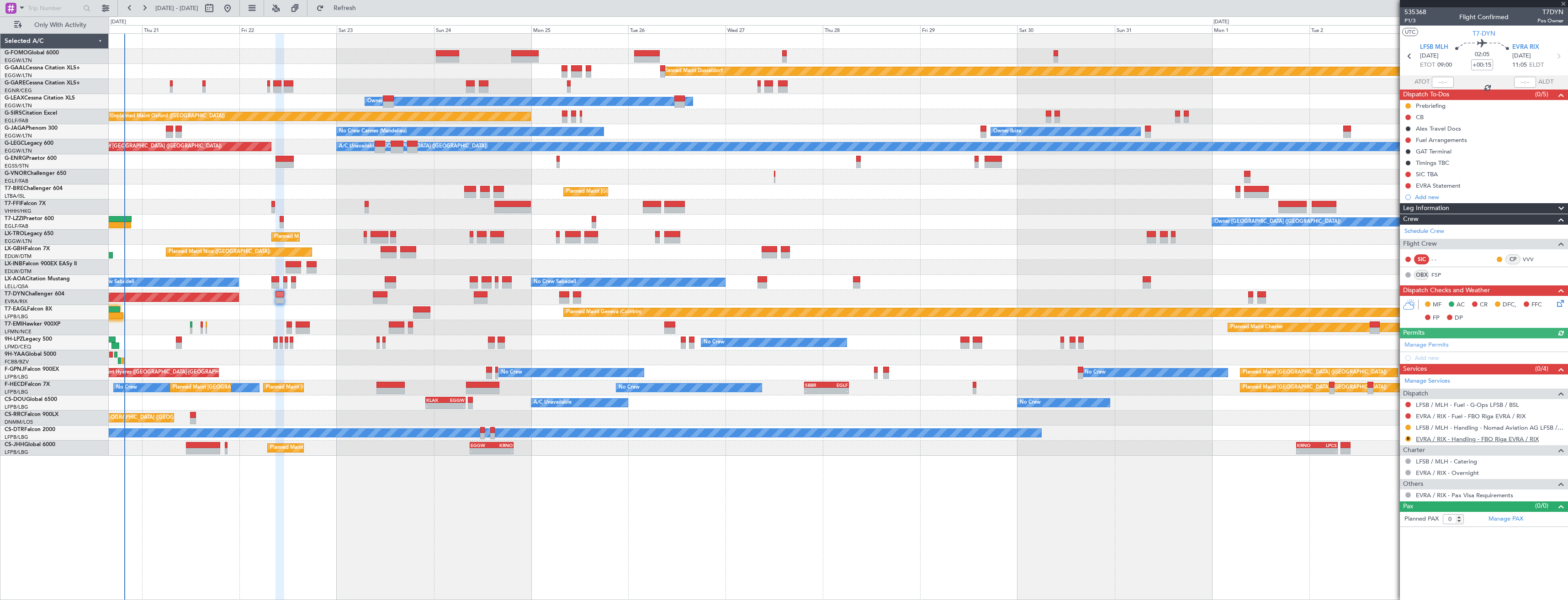
click at [1492, 437] on link "EVRA / RIX - Handling - FBO Riga EVRA / RIX" at bounding box center [1477, 439] width 123 height 8
click at [360, 14] on button "Refresh" at bounding box center [340, 9] width 55 height 15
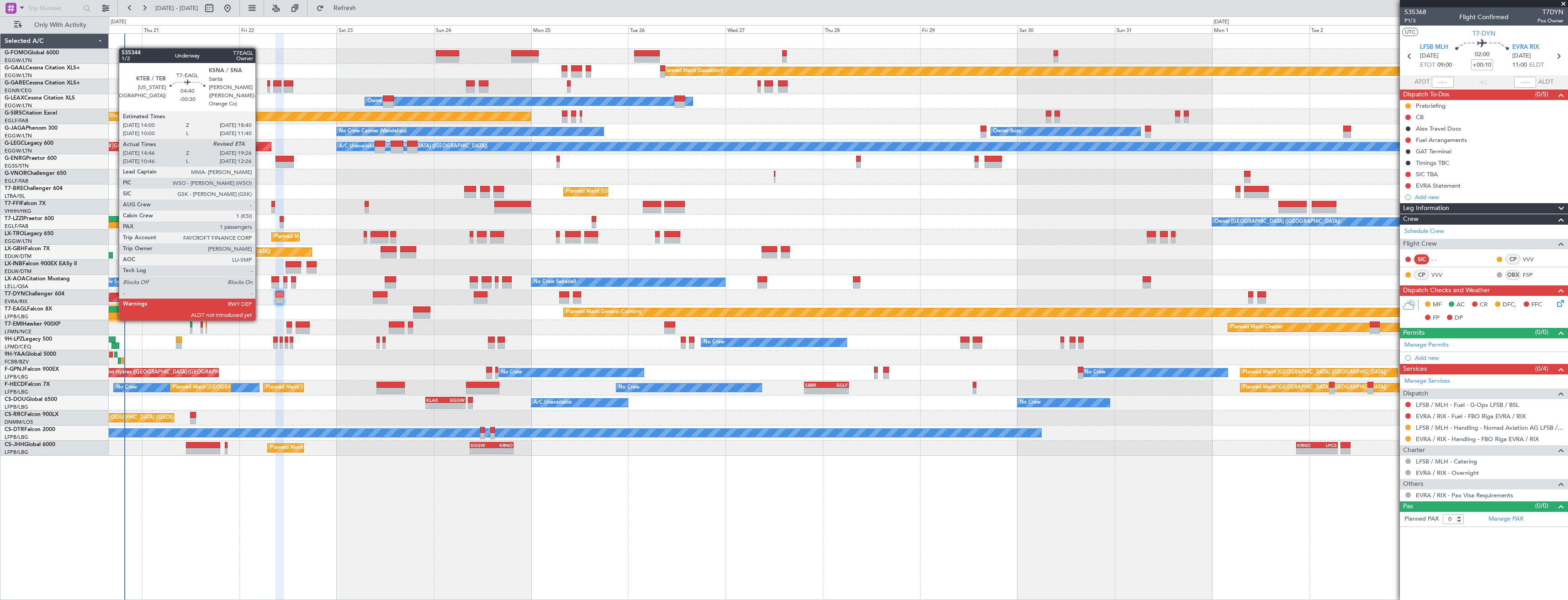
click at [114, 312] on div at bounding box center [111, 310] width 19 height 7
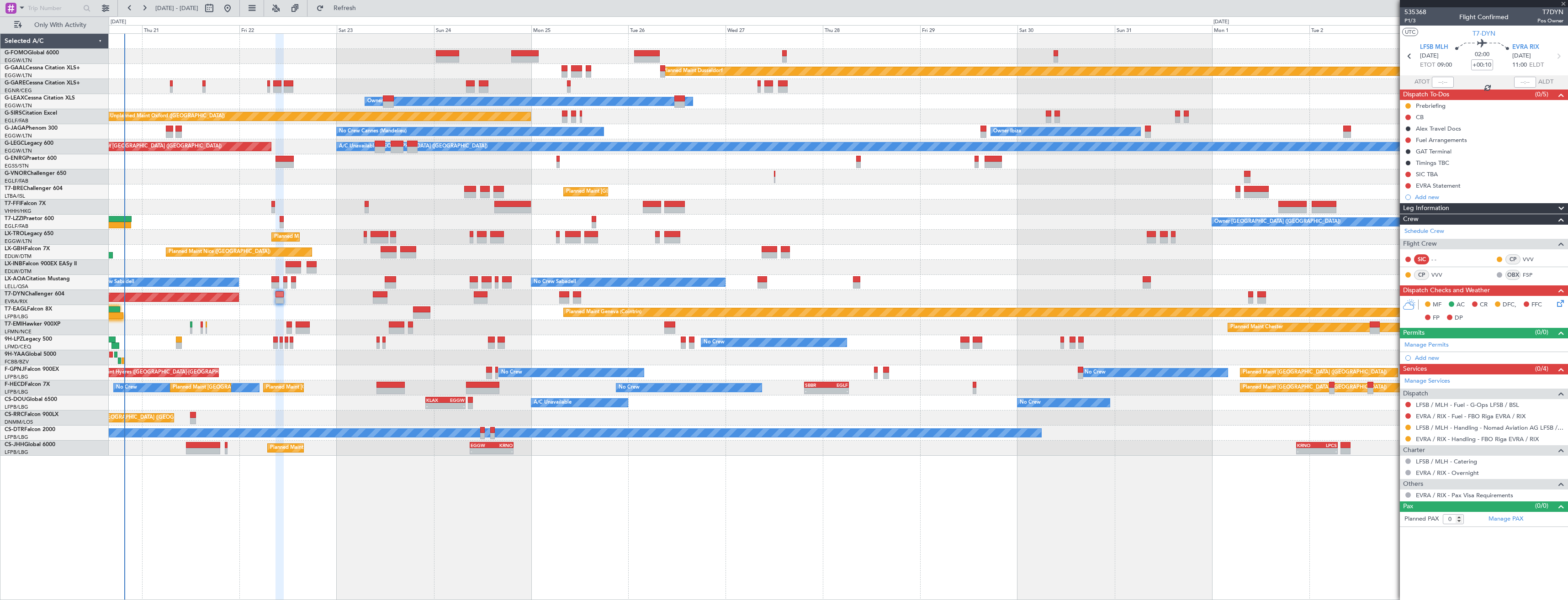
type input "-00:30"
type input "14:46"
type input "1"
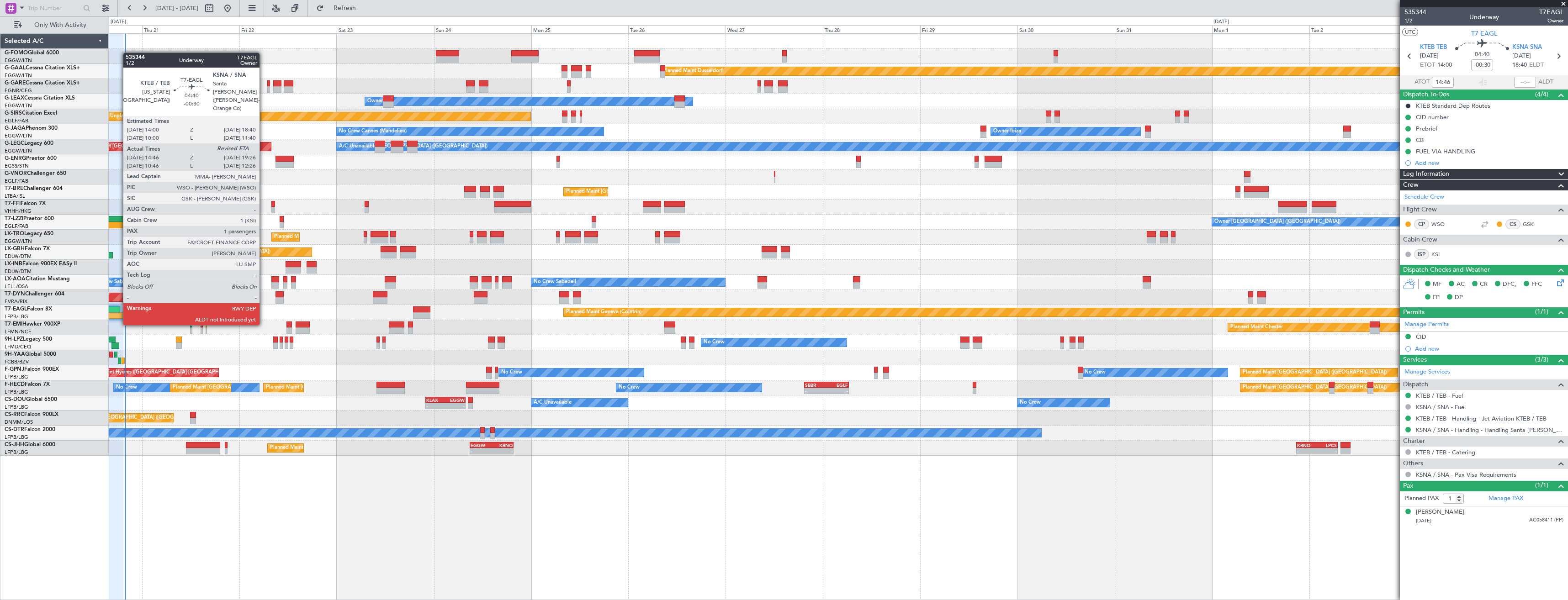
click at [118, 316] on div at bounding box center [114, 315] width 19 height 7
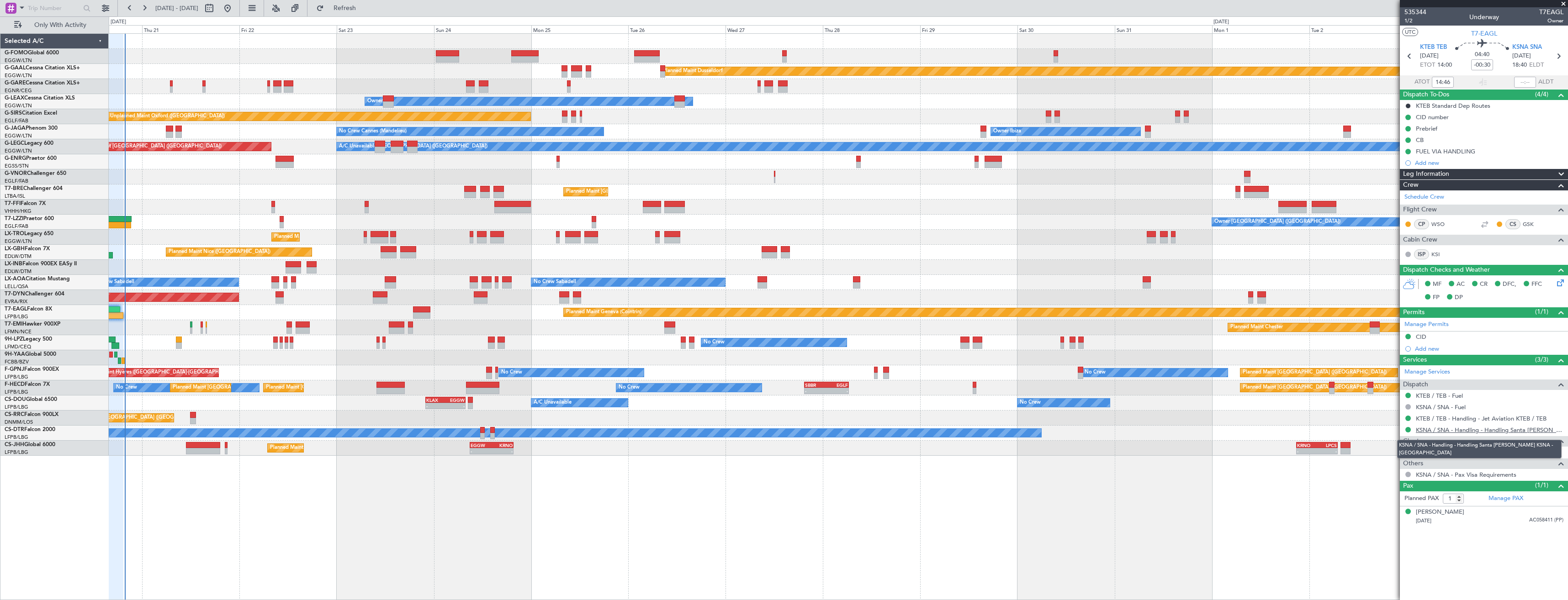
click at [1430, 430] on link "KSNA / SNA - Handling - Handling Santa [PERSON_NAME] KSNA - [GEOGRAPHIC_DATA]" at bounding box center [1489, 430] width 147 height 8
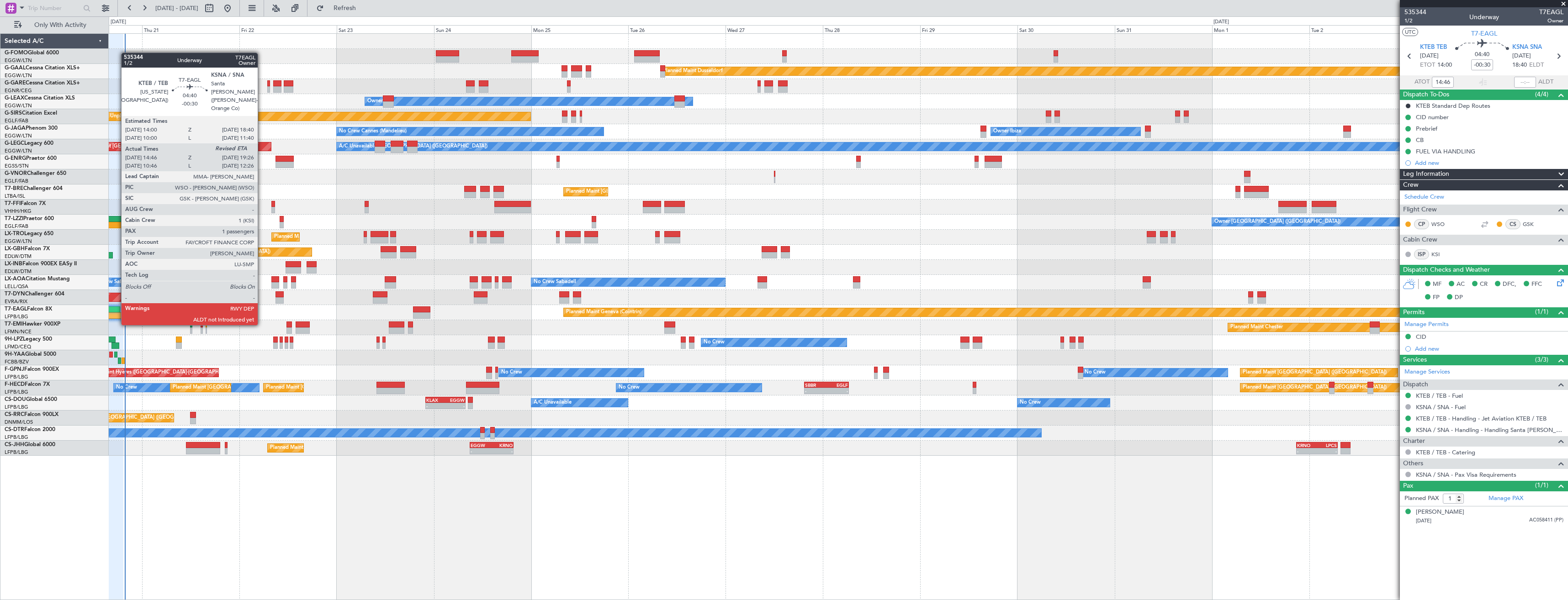
click at [116, 316] on div at bounding box center [114, 315] width 19 height 7
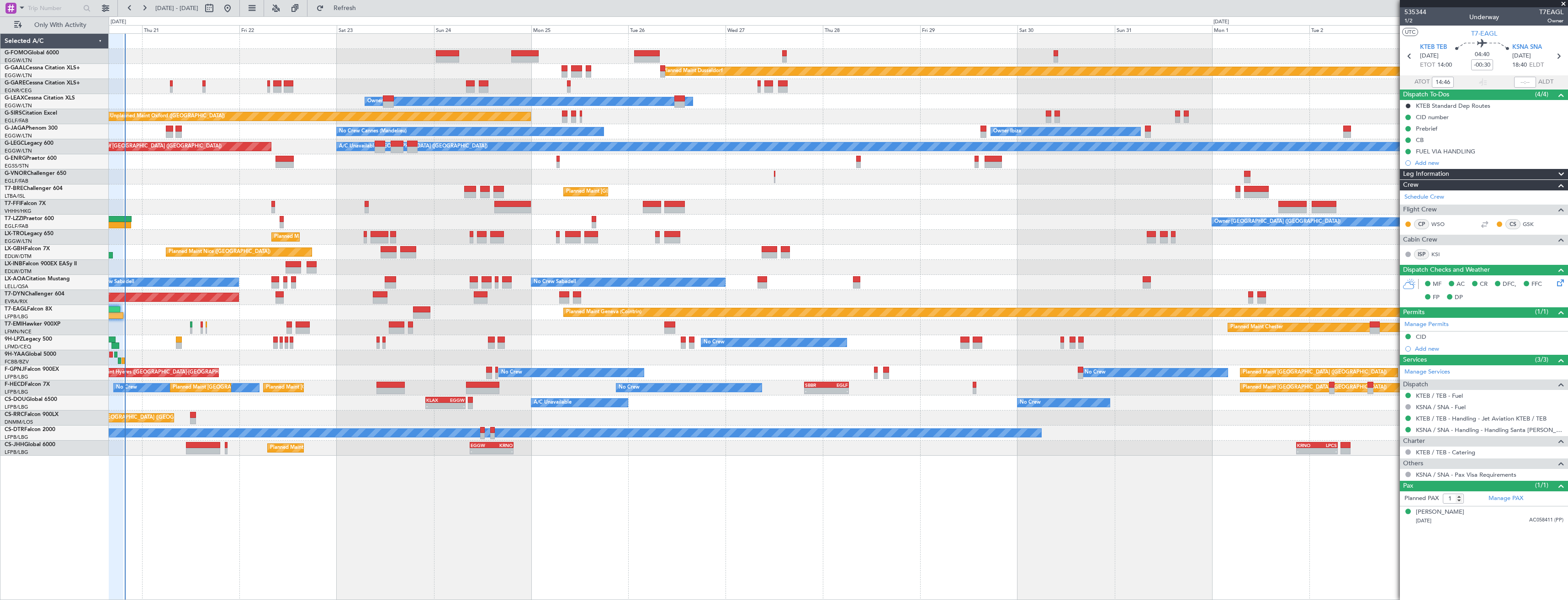
click at [116, 316] on div at bounding box center [114, 315] width 19 height 7
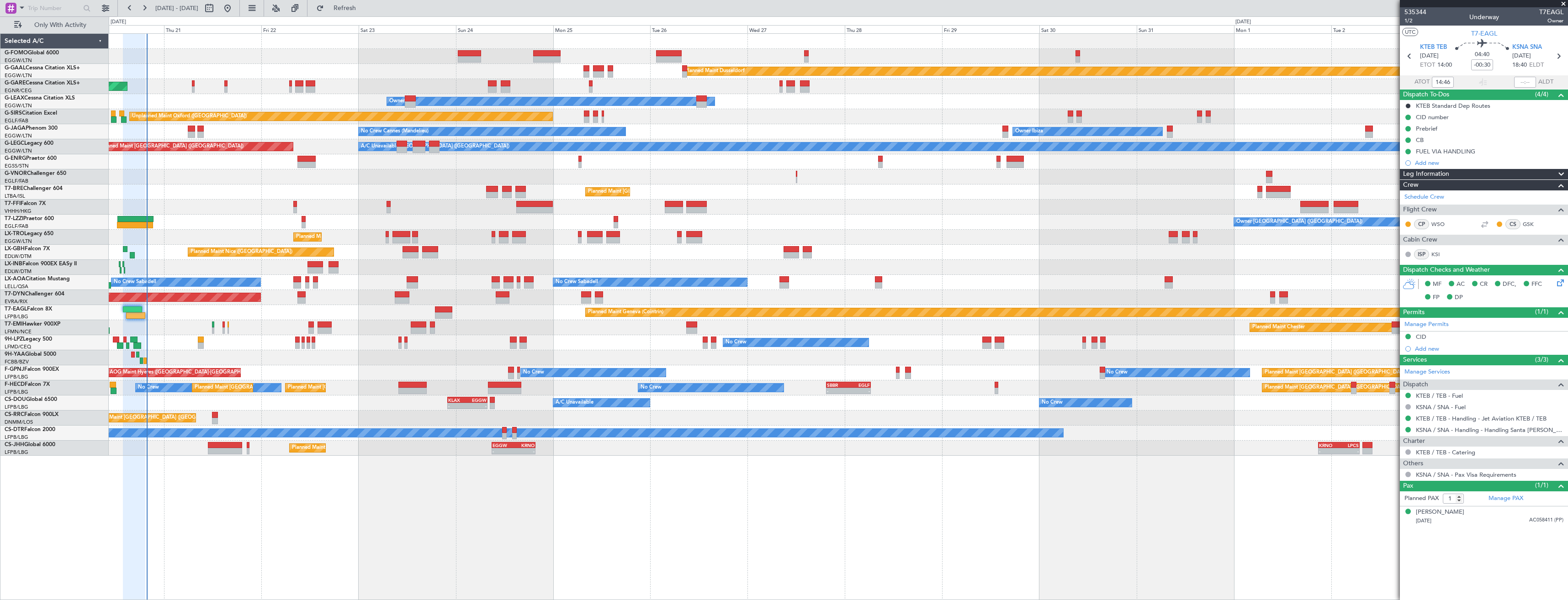
click at [151, 321] on div "Planned Maint Chester" at bounding box center [838, 327] width 1459 height 15
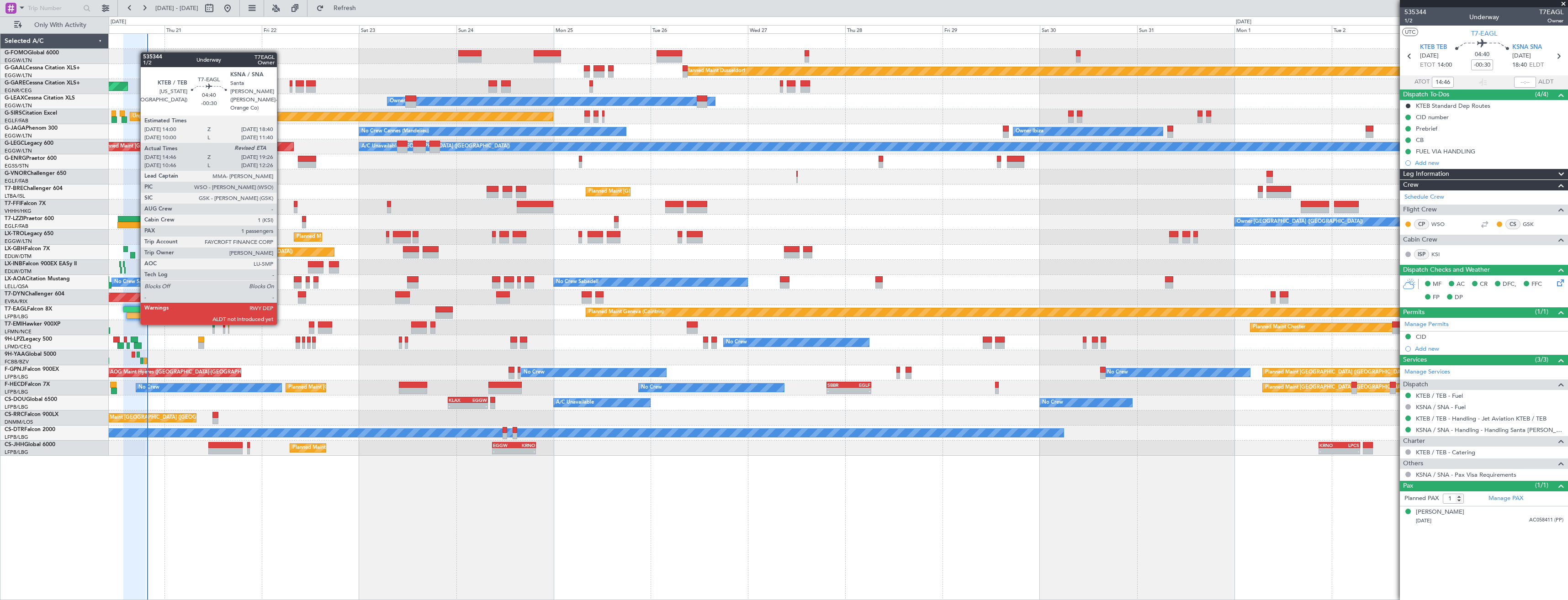
click at [136, 316] on div at bounding box center [136, 315] width 19 height 7
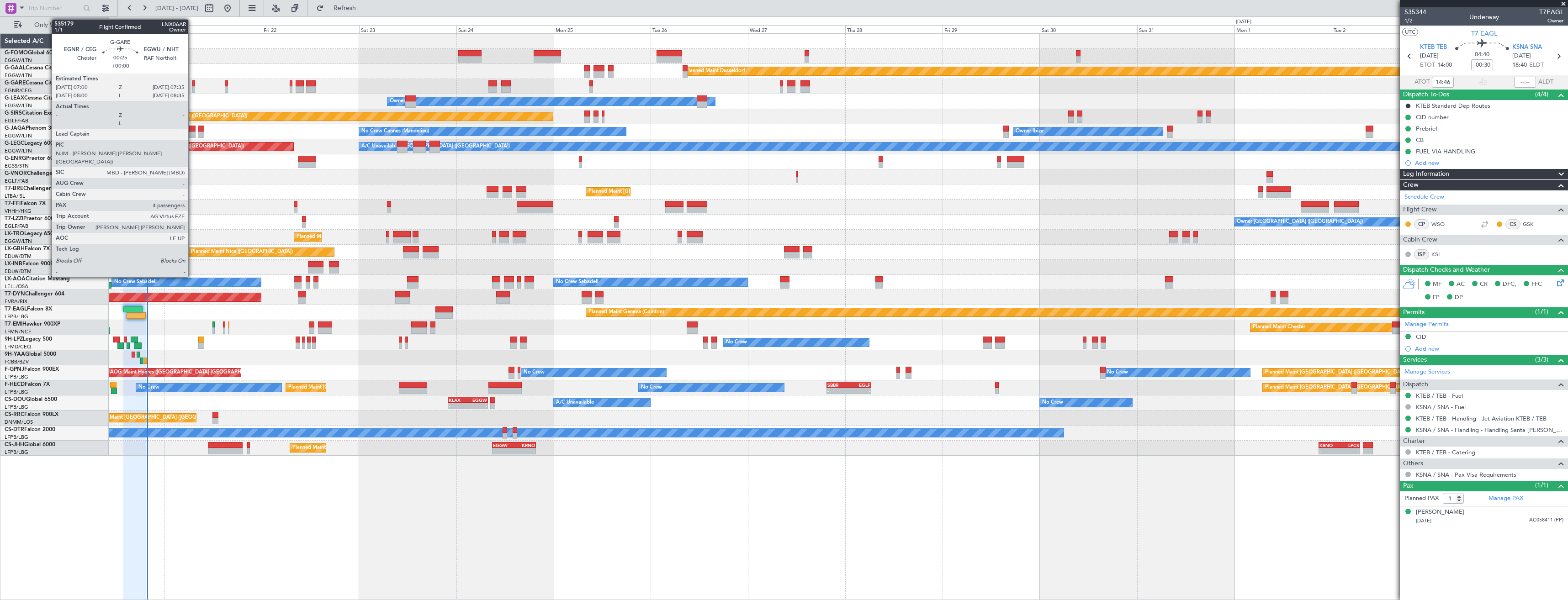
click at [192, 89] on div at bounding box center [194, 89] width 3 height 7
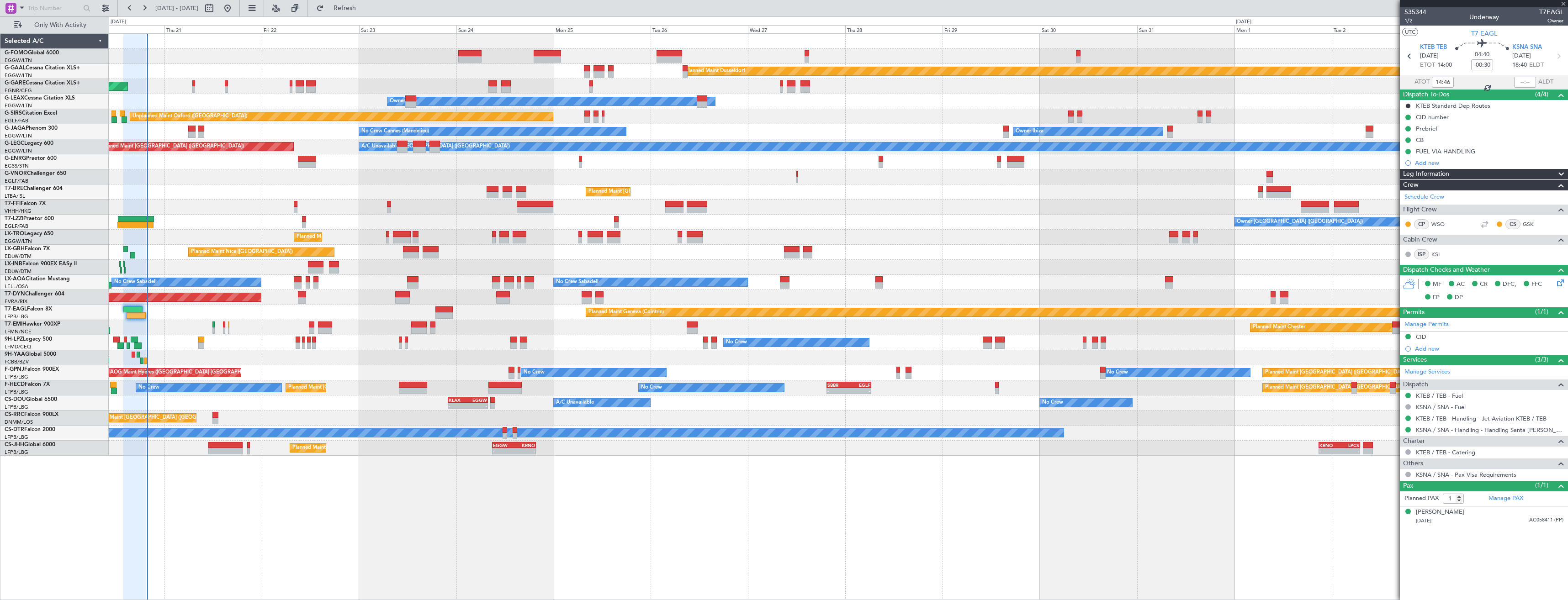
type input "4"
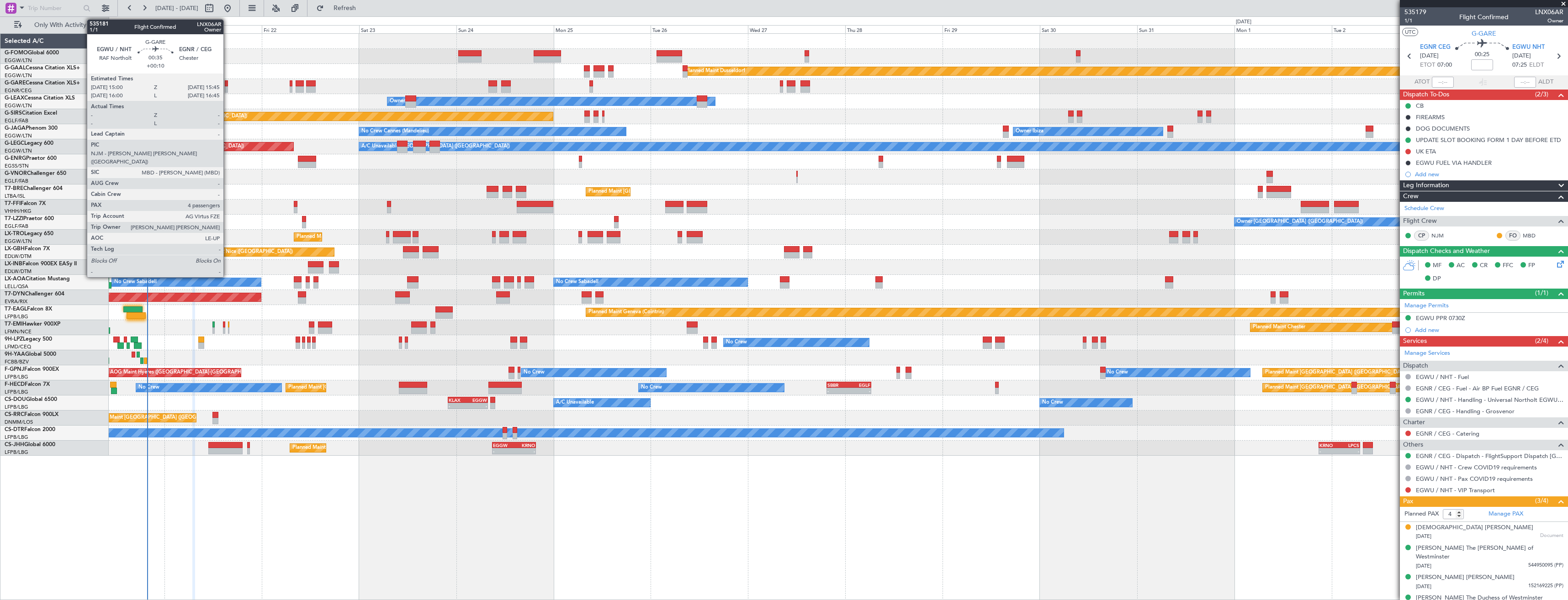
click at [228, 89] on div at bounding box center [226, 89] width 3 height 7
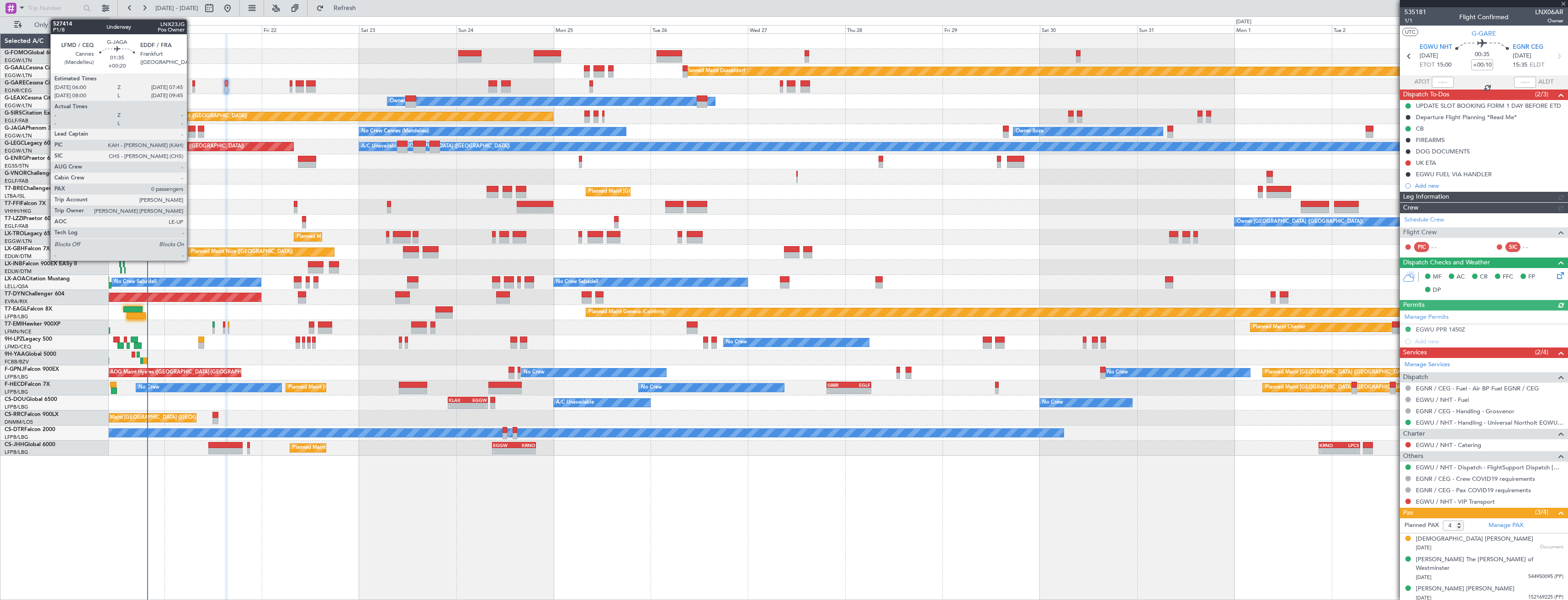
click at [191, 130] on div at bounding box center [192, 128] width 7 height 7
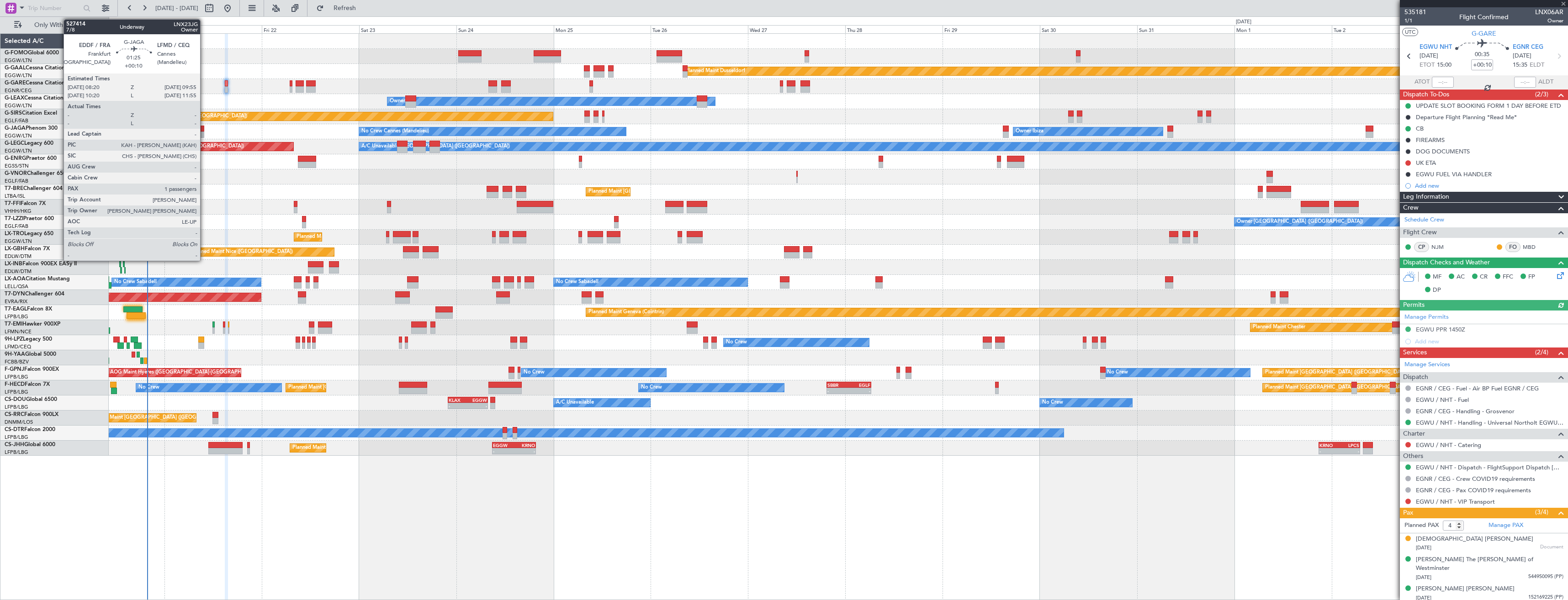
type input "+00:20"
type input "0"
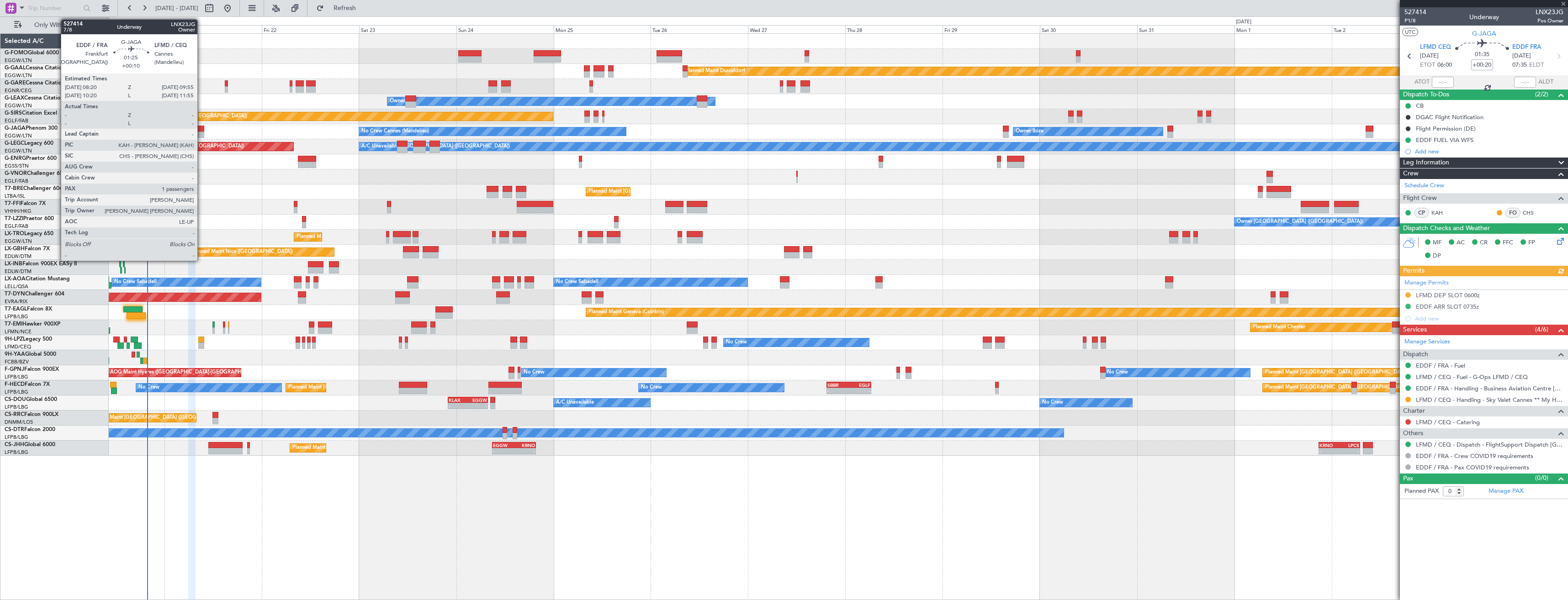
click at [201, 131] on div at bounding box center [201, 128] width 7 height 7
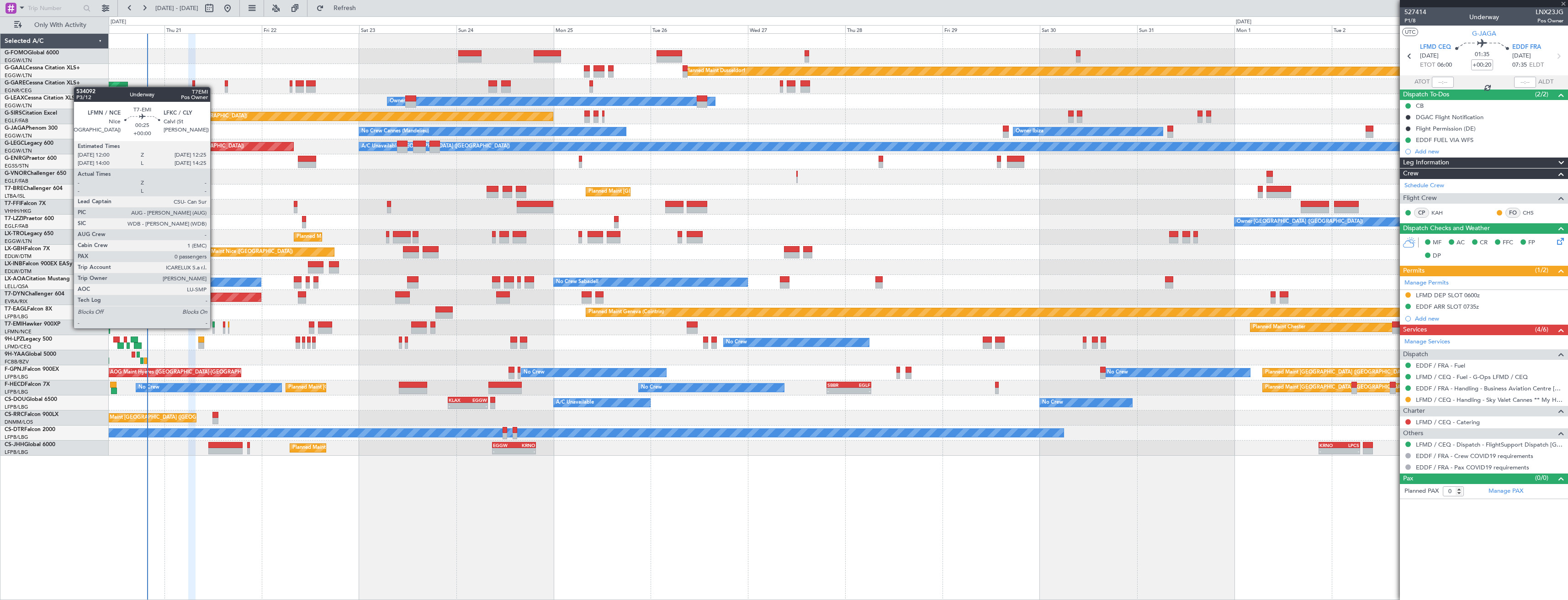
type input "+00:10"
type input "1"
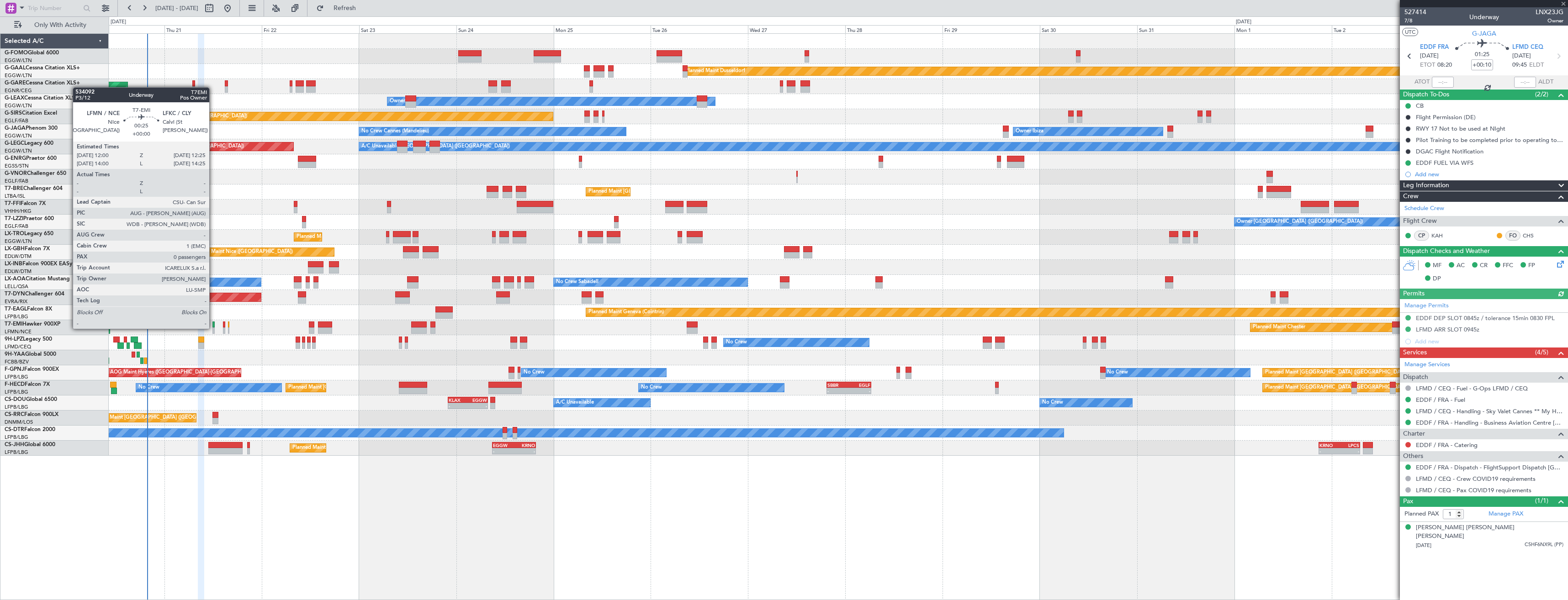
click at [214, 328] on div at bounding box center [213, 330] width 2 height 7
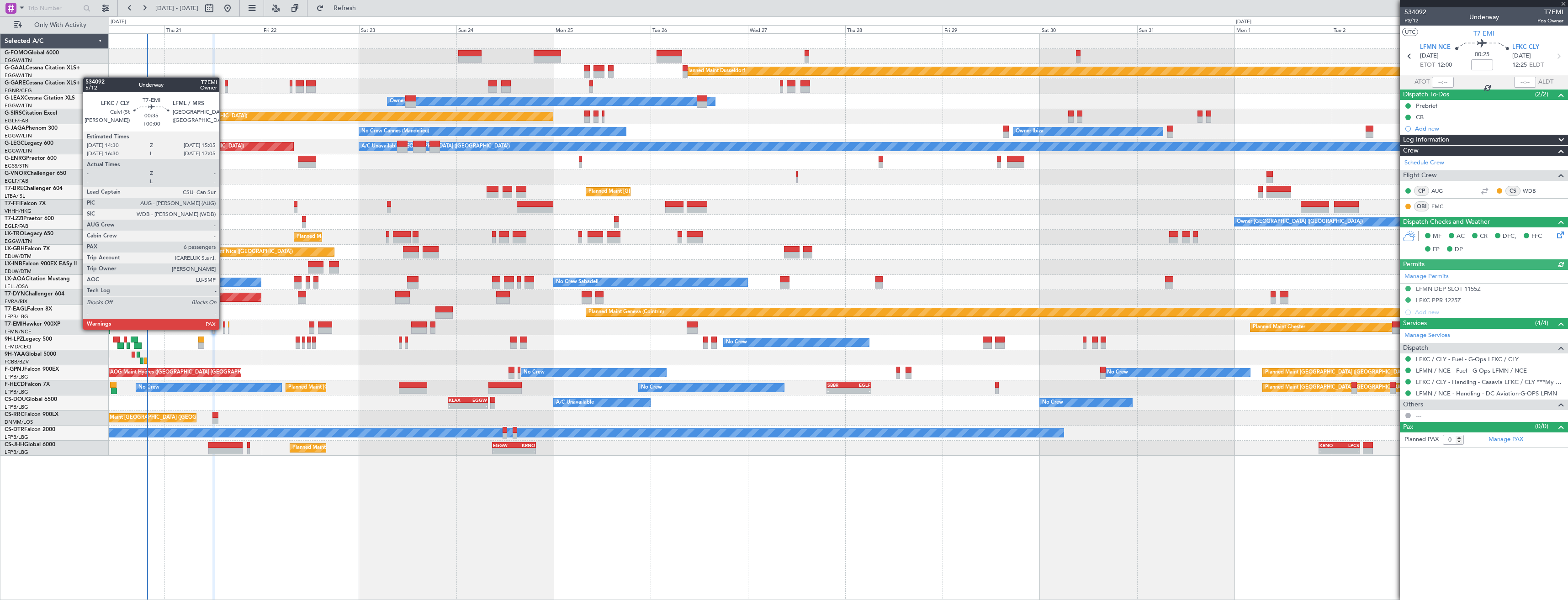
click at [223, 329] on div at bounding box center [224, 330] width 3 height 7
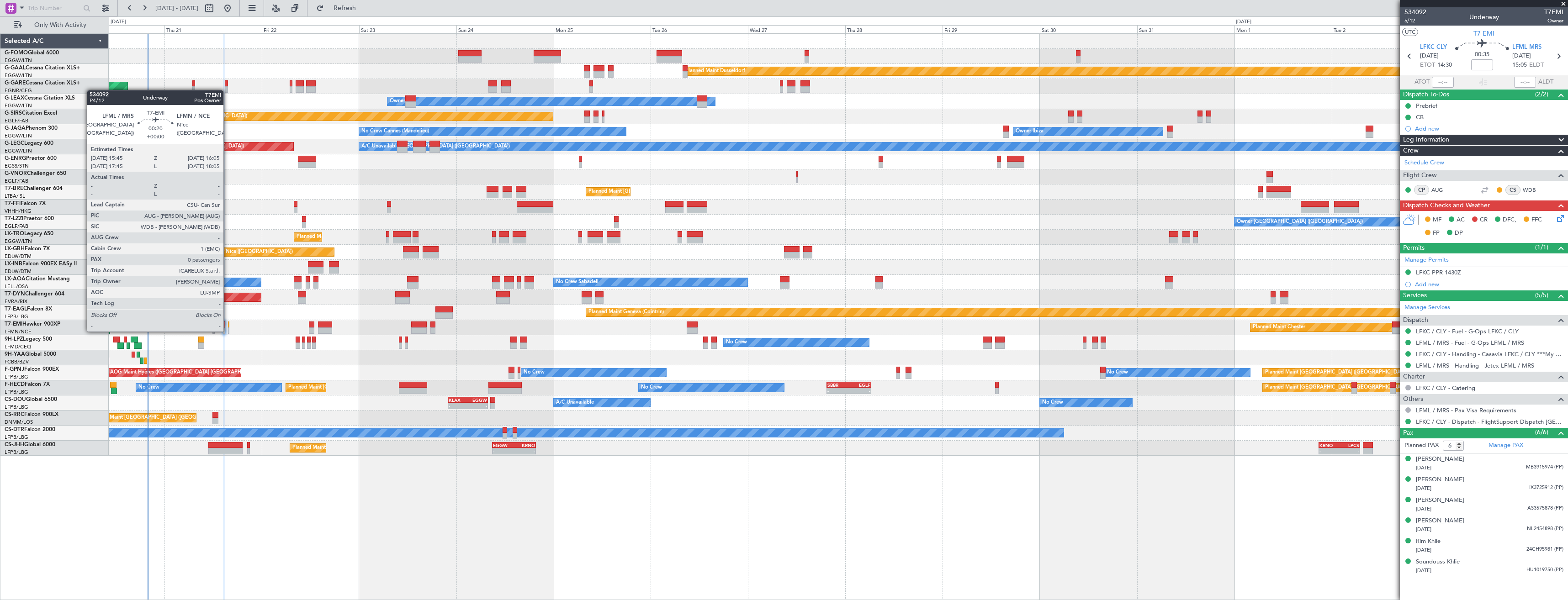
click at [228, 330] on div at bounding box center [229, 330] width 1 height 7
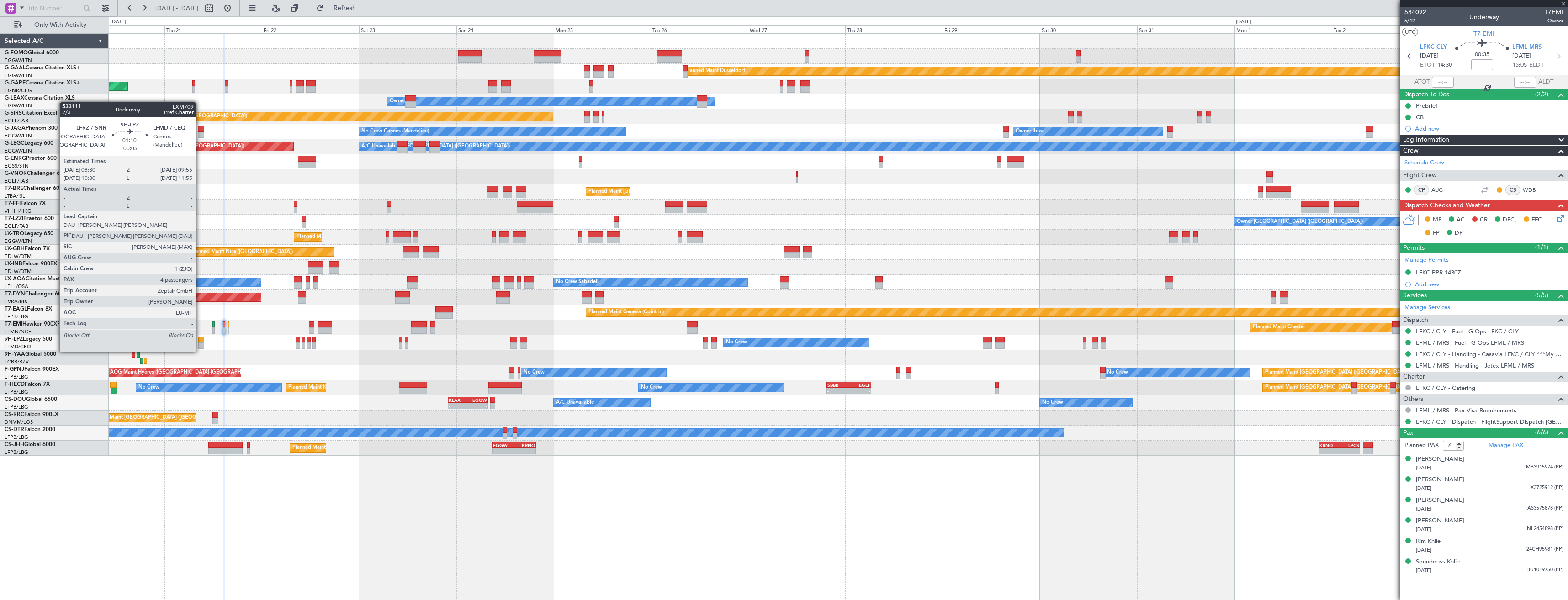
type input "0"
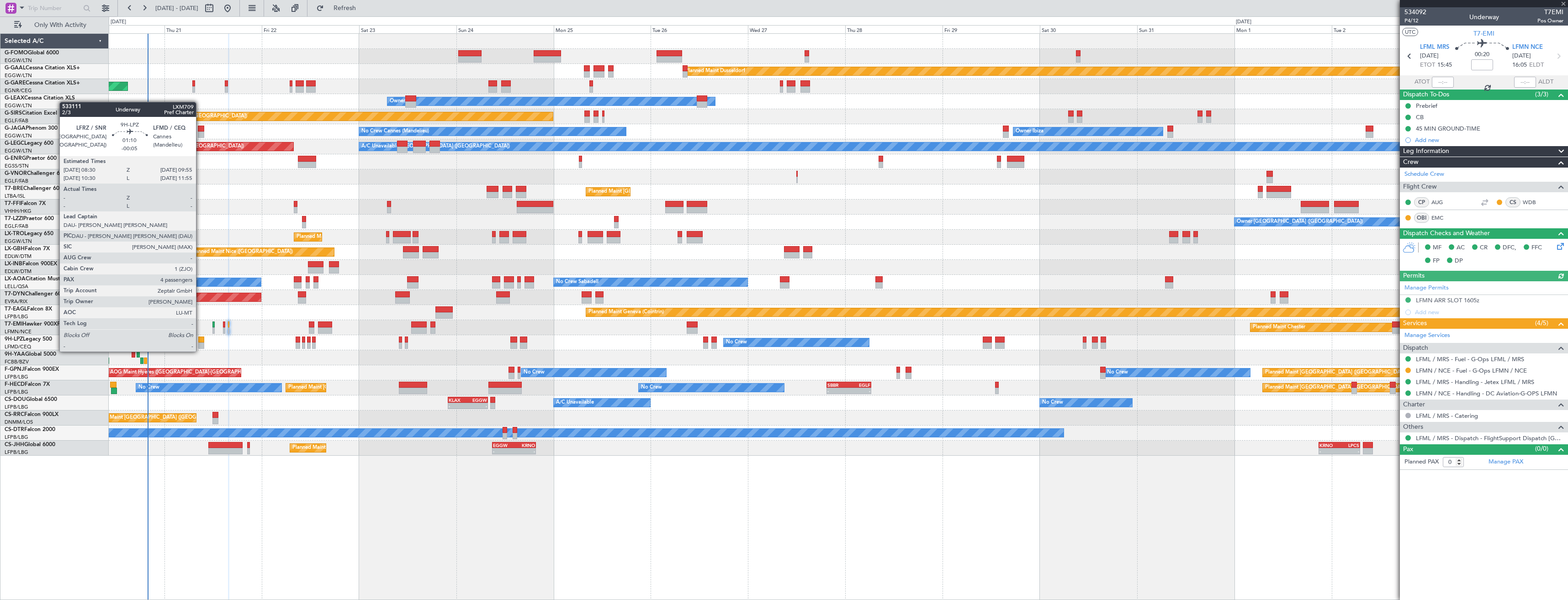
click at [200, 343] on div at bounding box center [201, 346] width 6 height 7
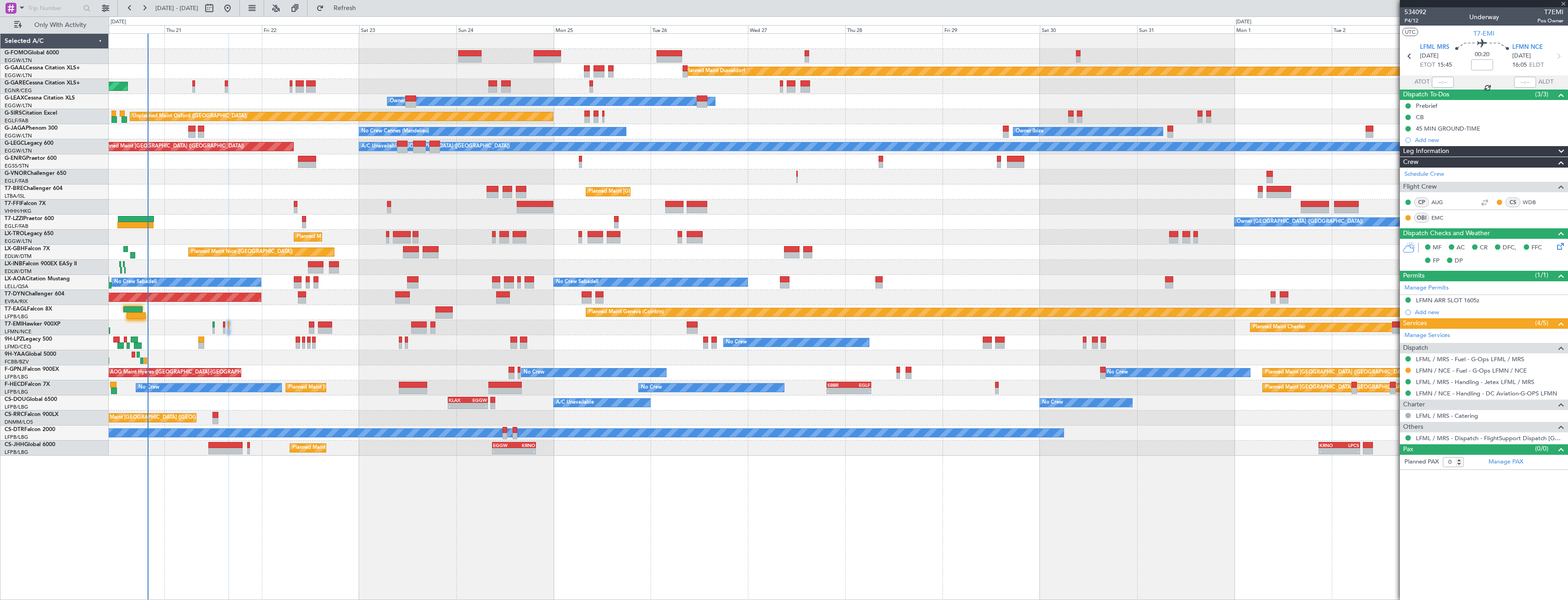
type input "-00:05"
type input "4"
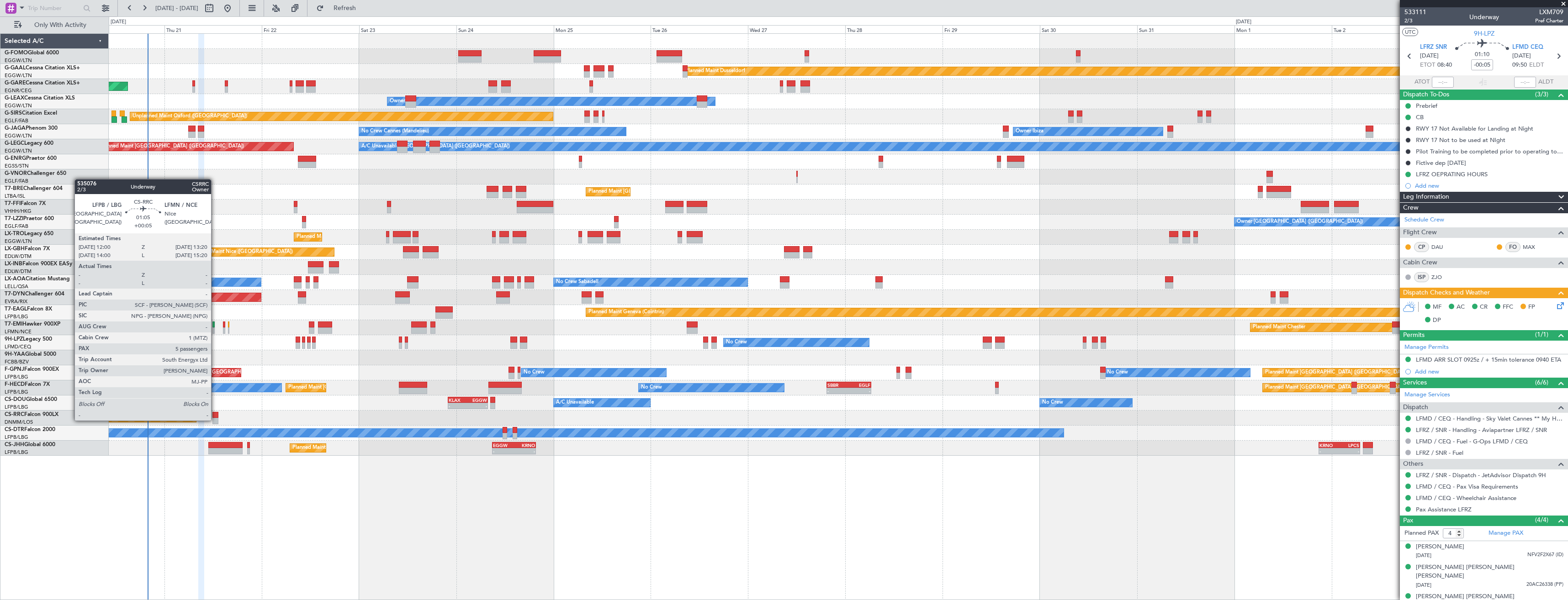
click at [215, 420] on div at bounding box center [215, 421] width 5 height 7
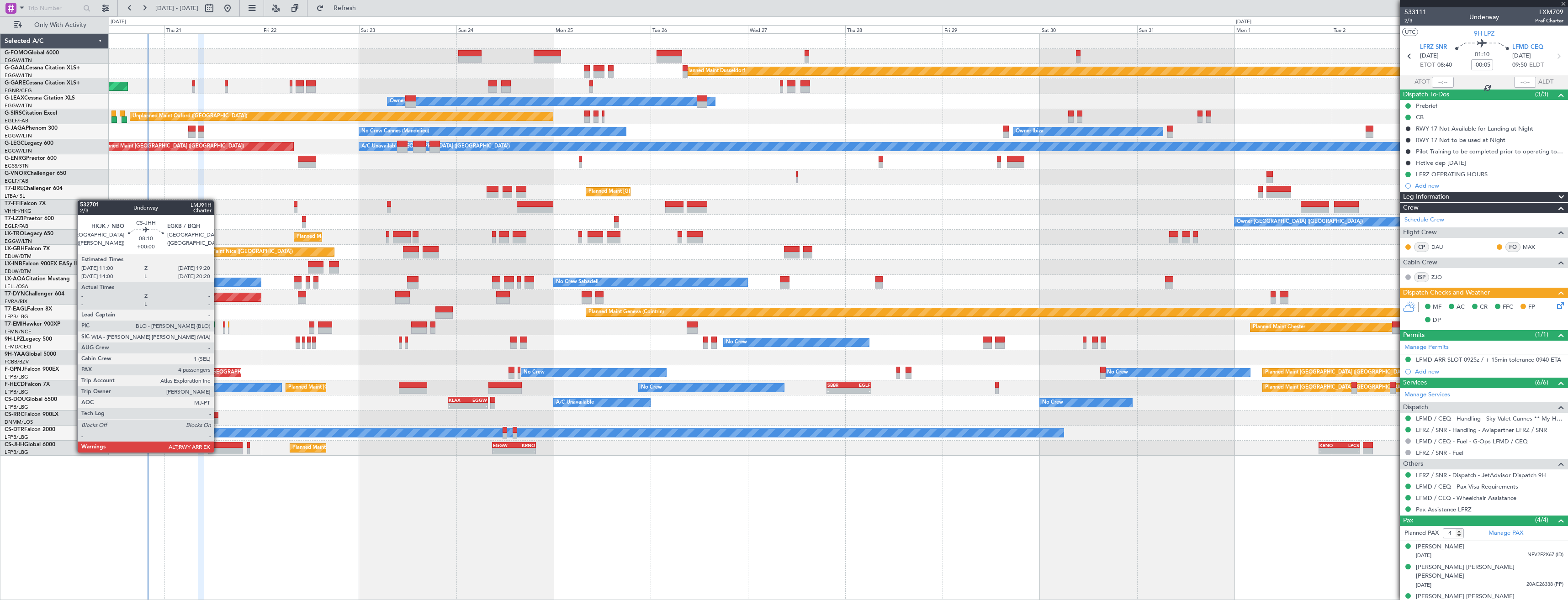
type input "+00:05"
type input "5"
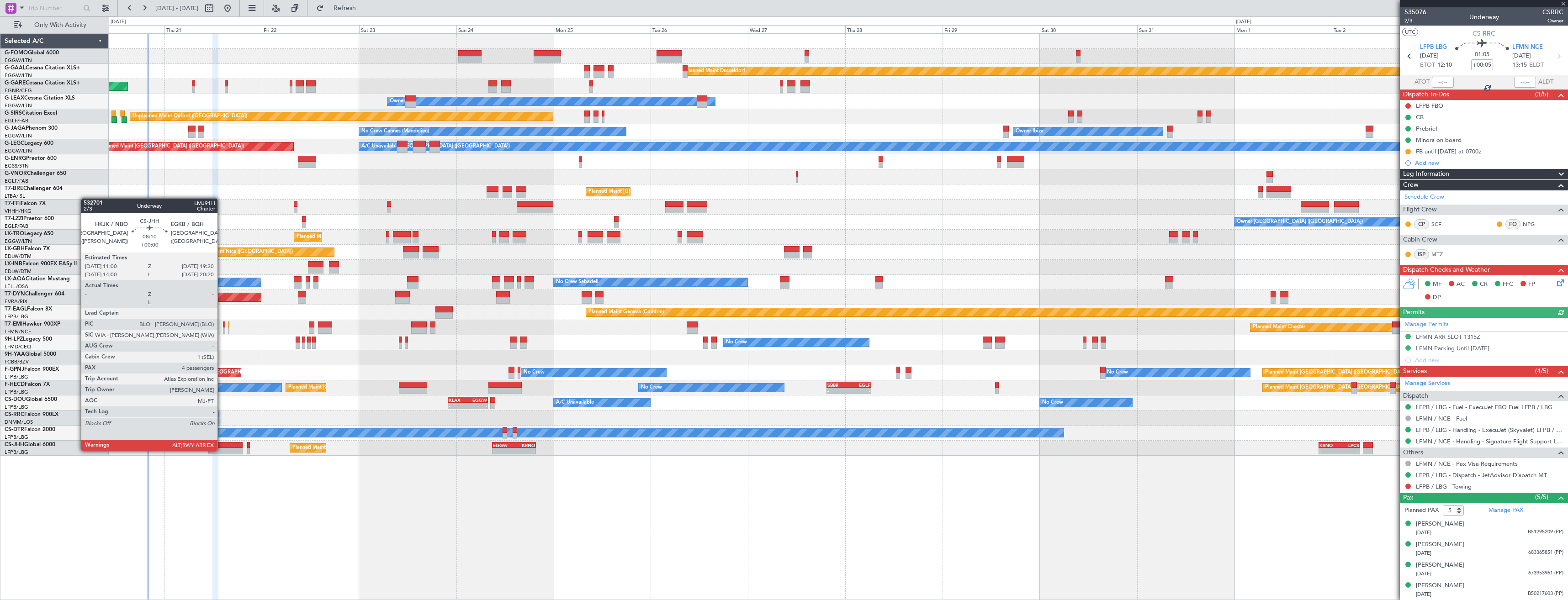
click at [222, 450] on div at bounding box center [225, 451] width 34 height 7
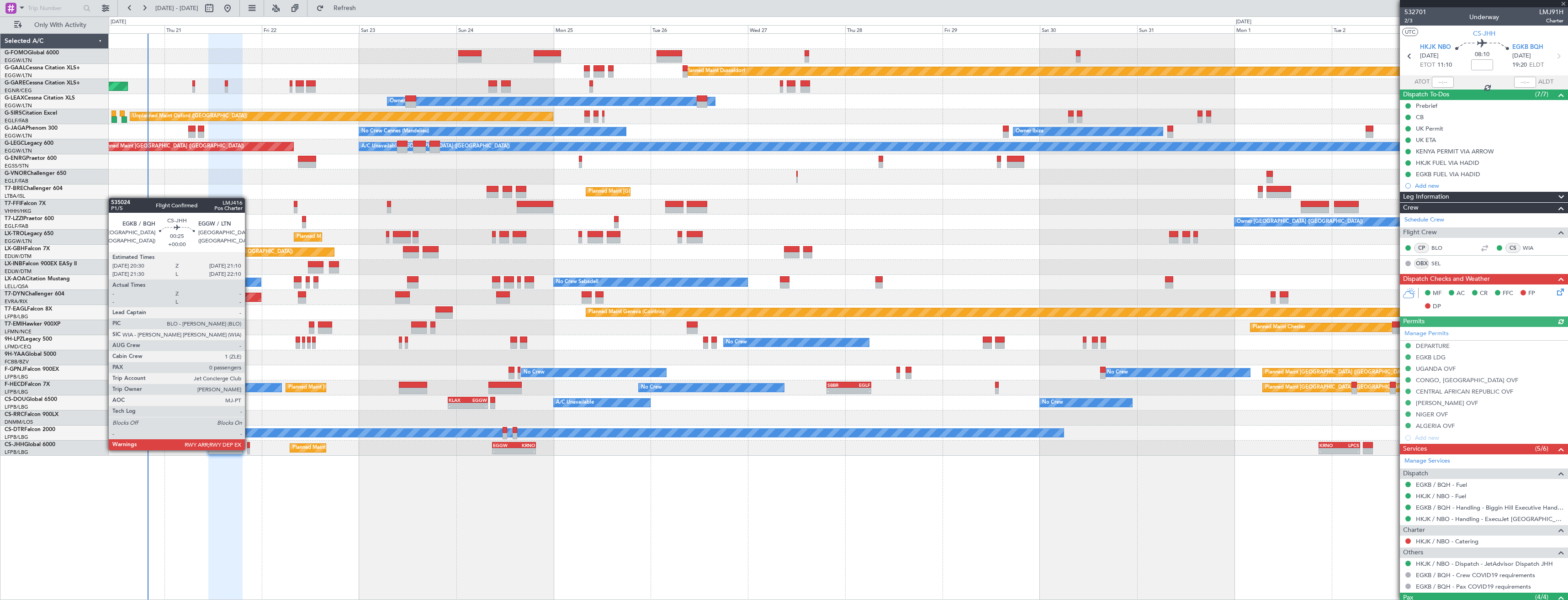
click at [249, 450] on div at bounding box center [248, 451] width 3 height 7
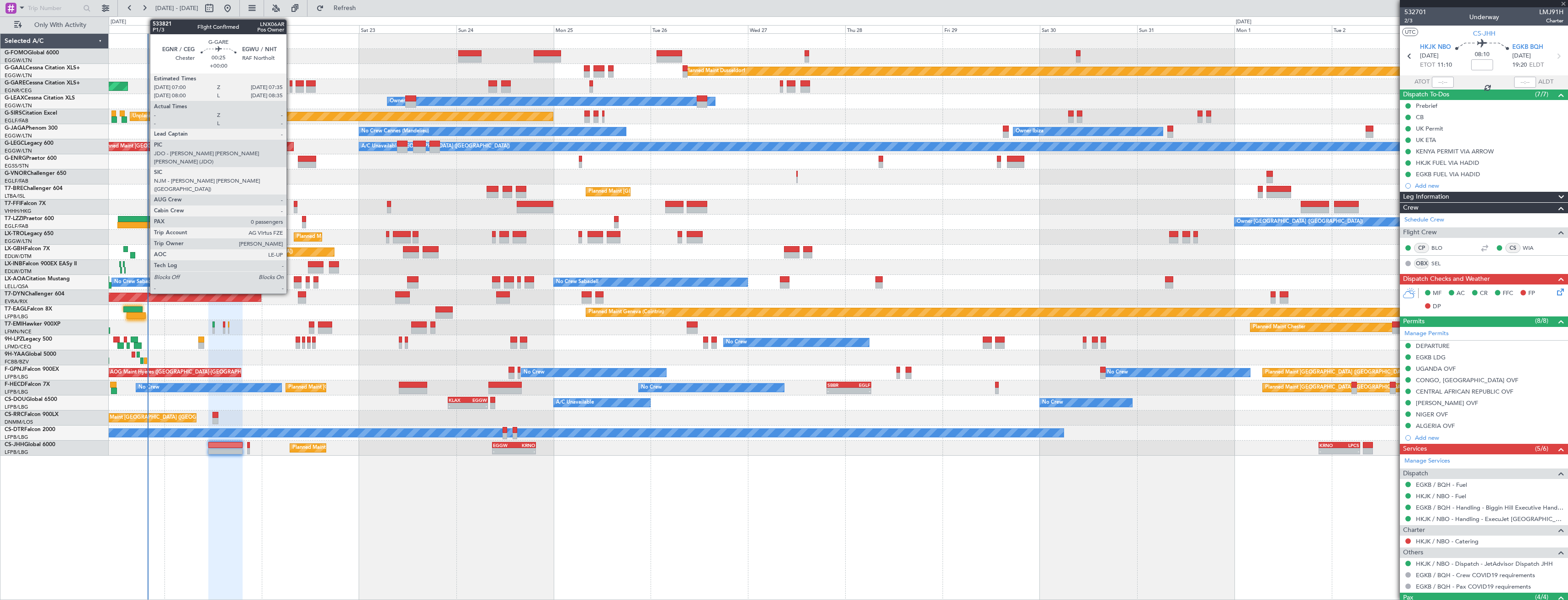
type input "0"
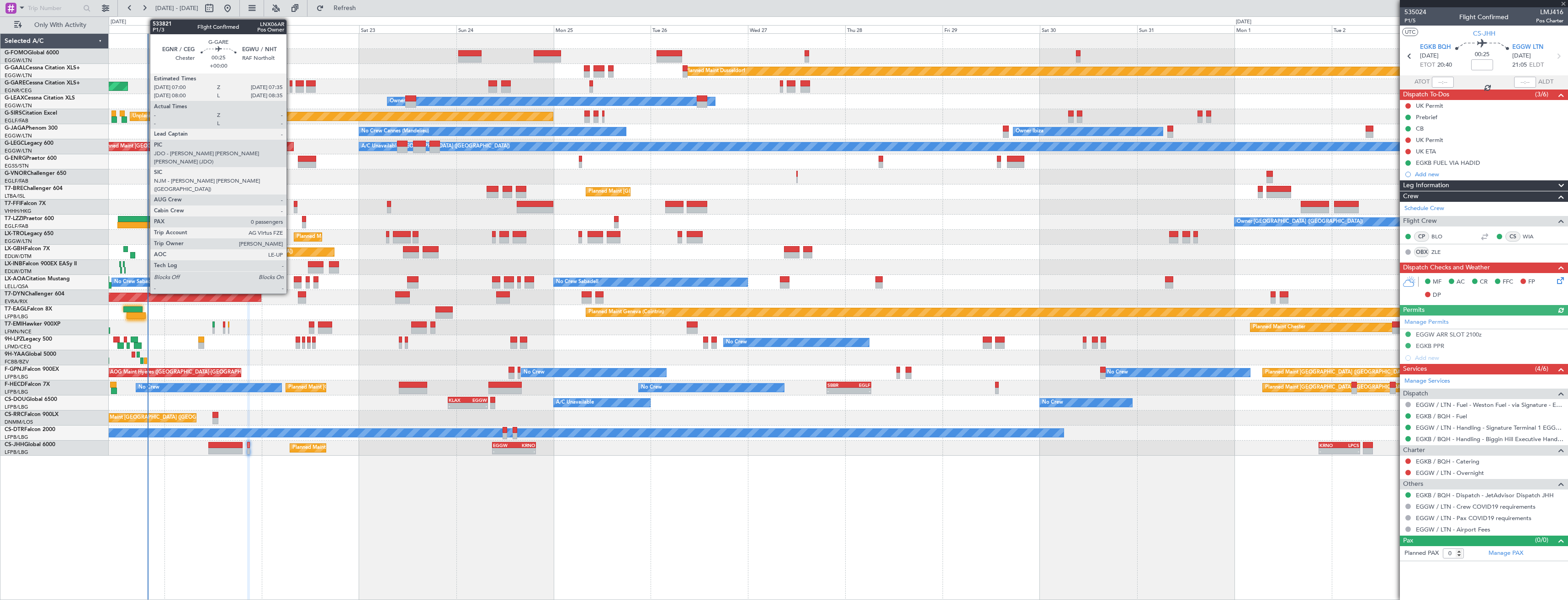
click at [290, 85] on div at bounding box center [291, 83] width 3 height 7
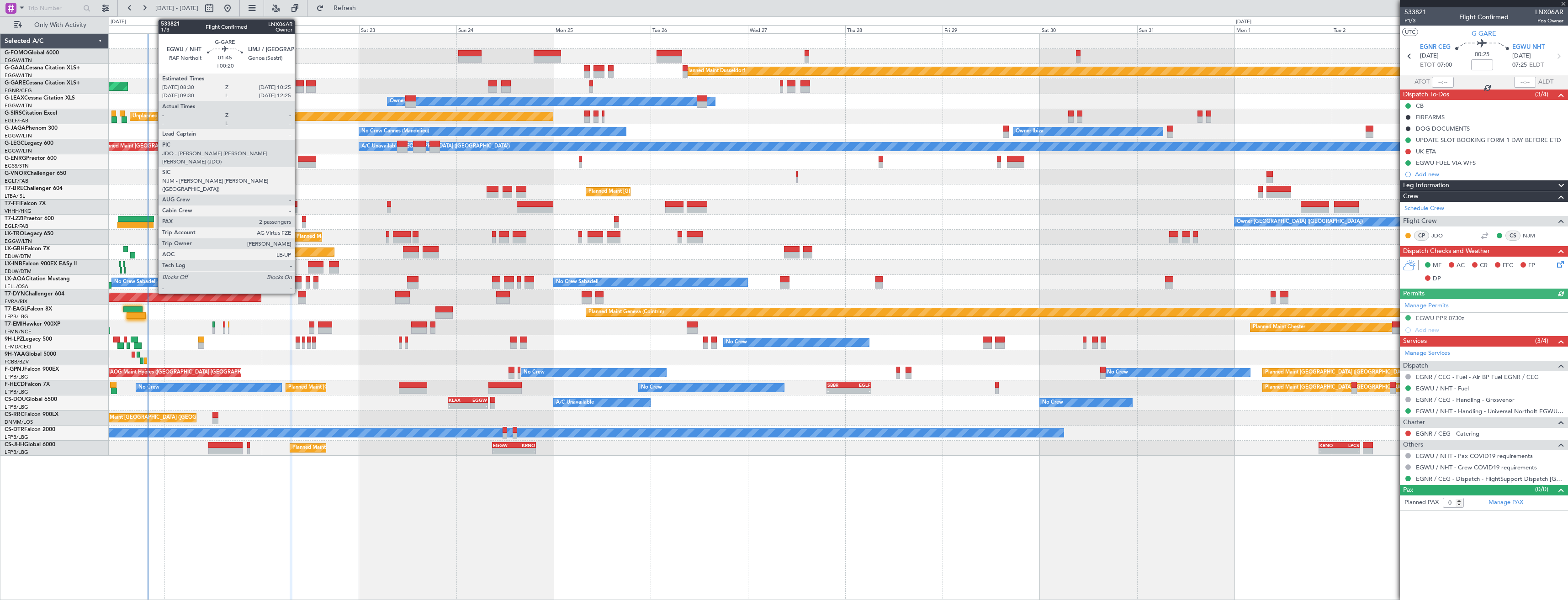
click at [299, 88] on div at bounding box center [300, 89] width 9 height 7
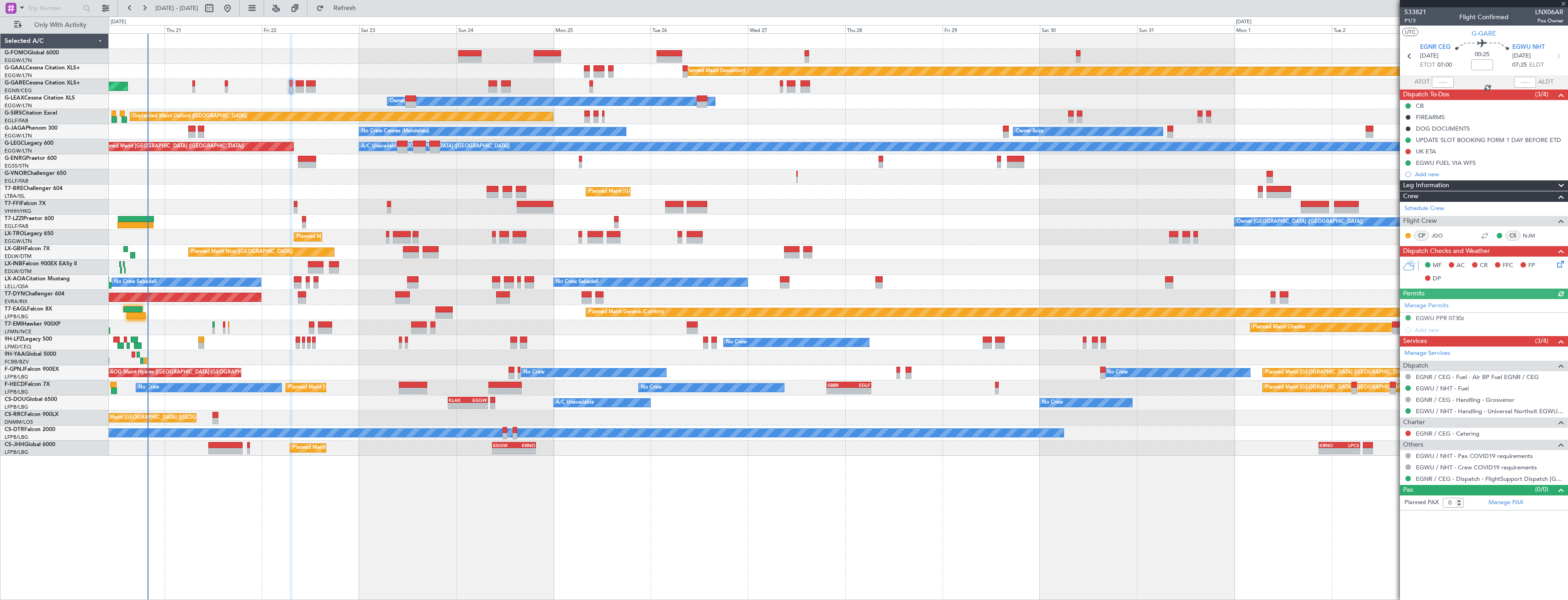
type input "+00:20"
type input "2"
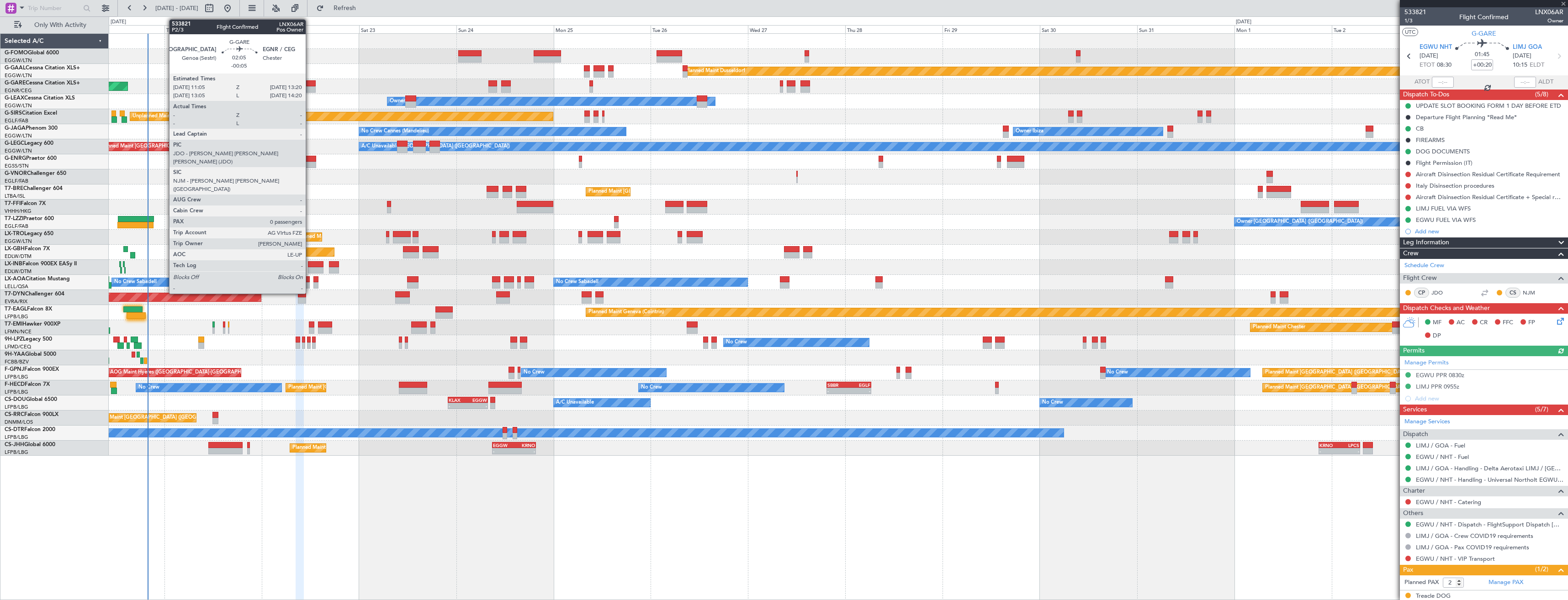
click at [310, 88] on div at bounding box center [310, 89] width 9 height 7
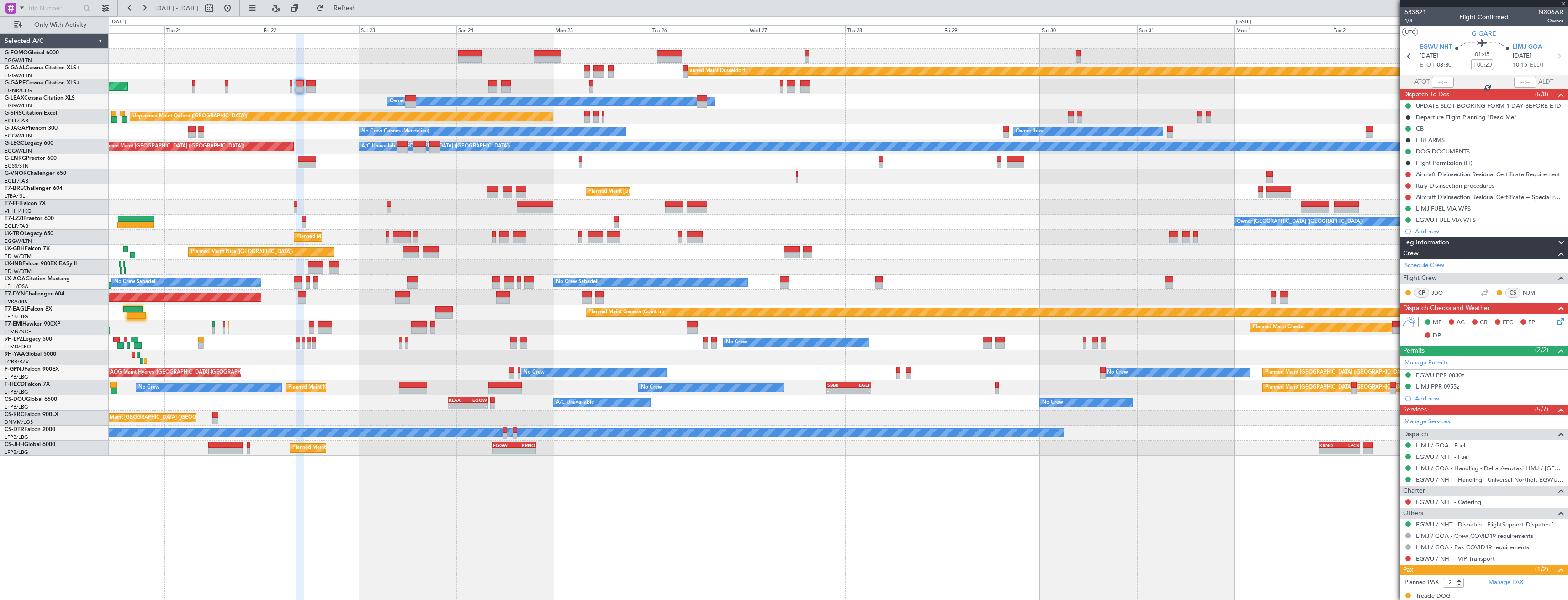
type input "-00:05"
type input "0"
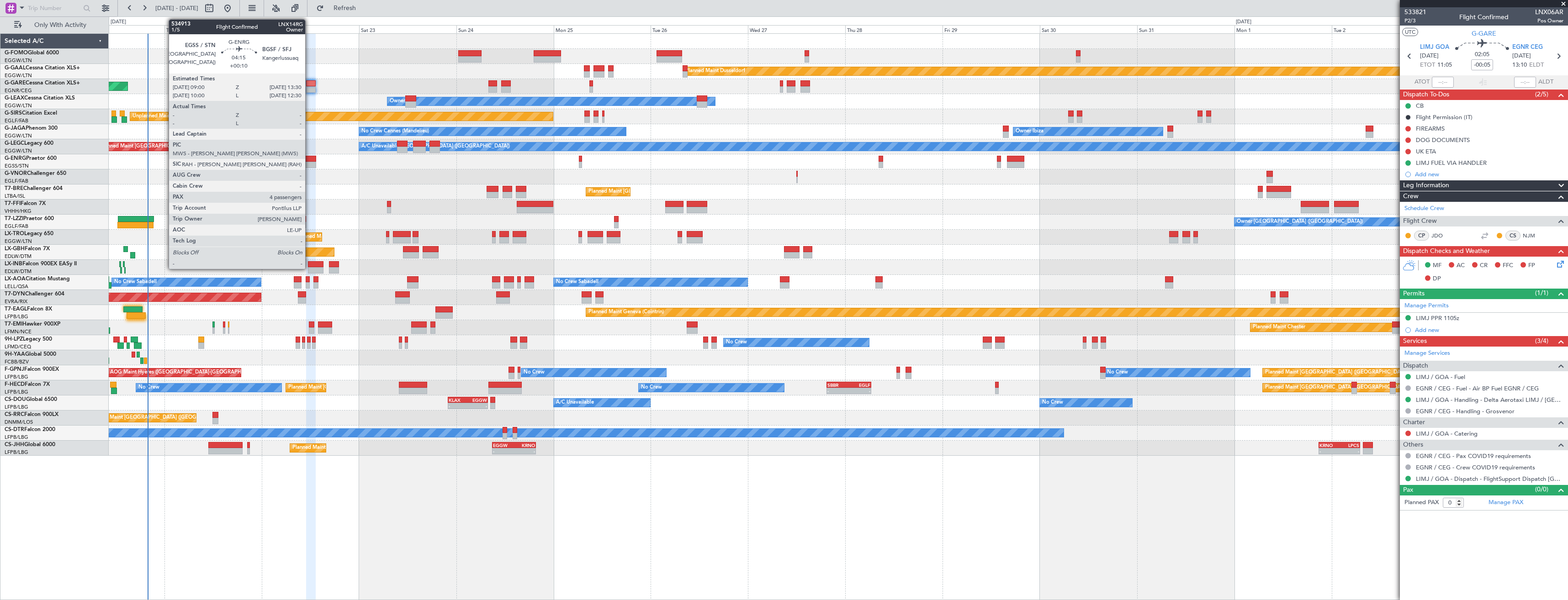
click at [309, 160] on div at bounding box center [307, 159] width 18 height 7
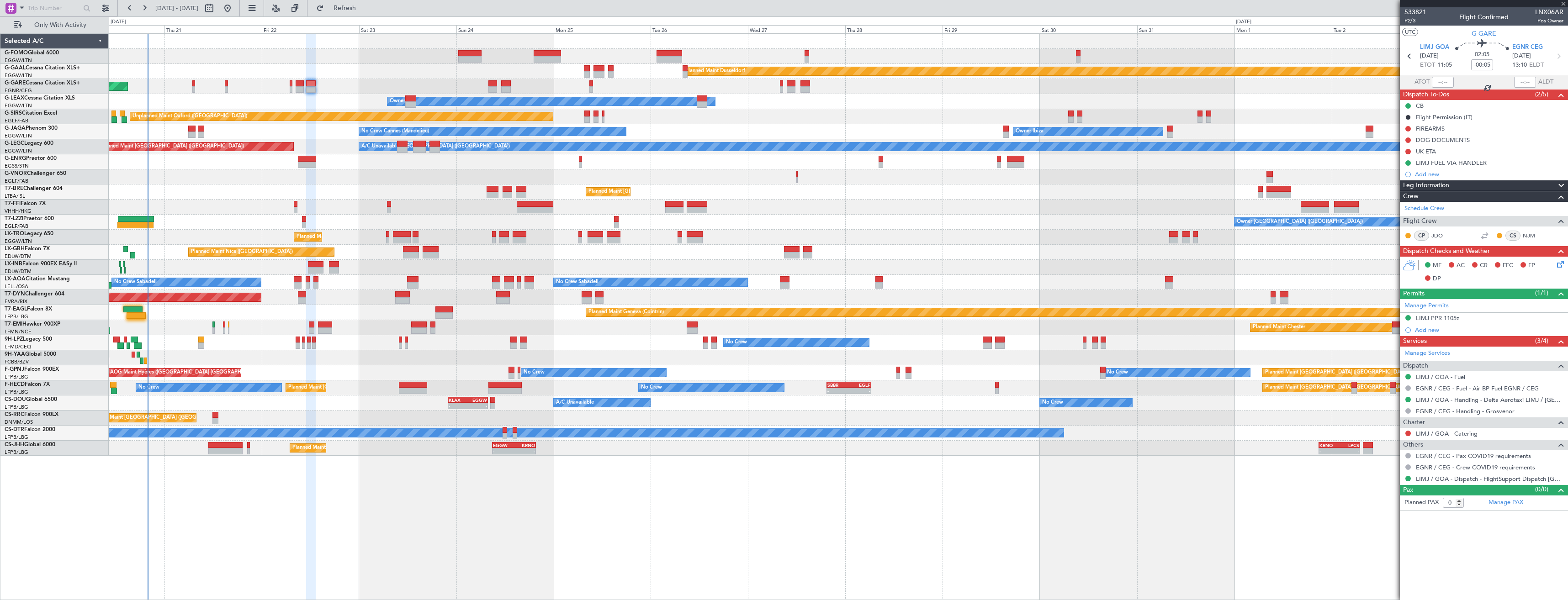
type input "+00:10"
type input "4"
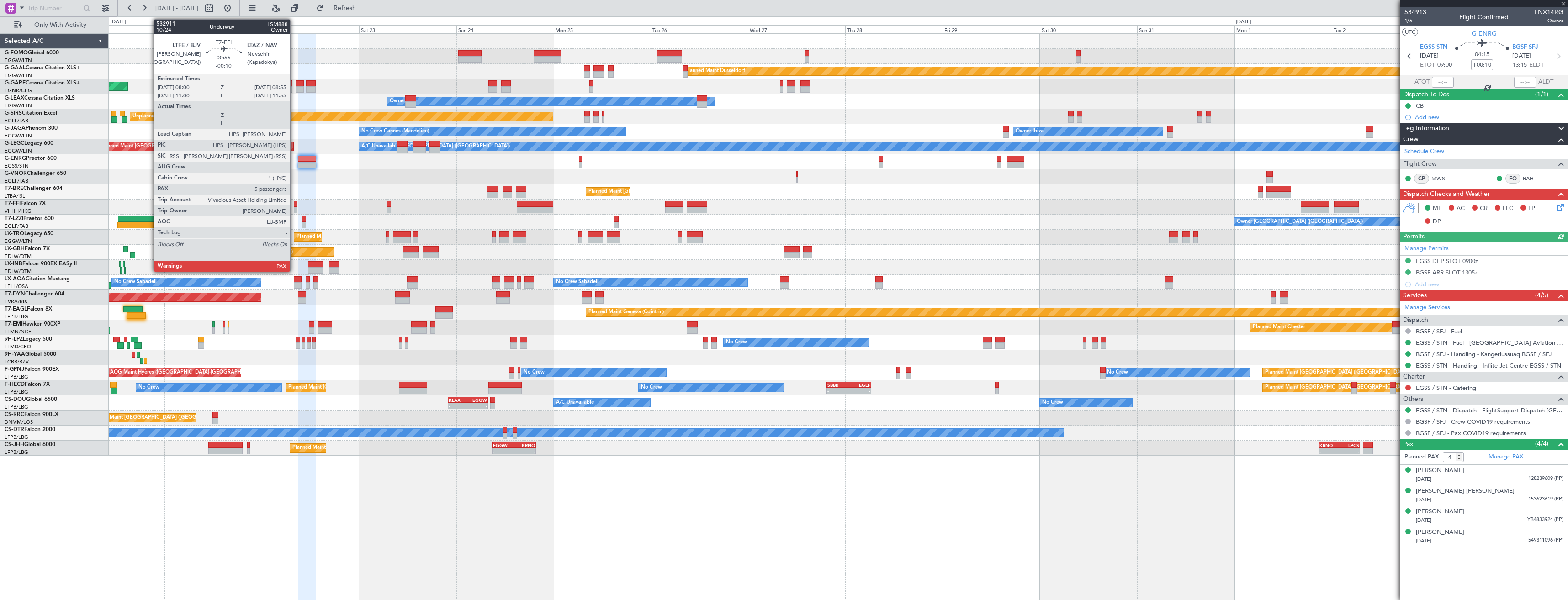
click at [294, 210] on div at bounding box center [296, 210] width 4 height 7
type input "-00:10"
type input "5"
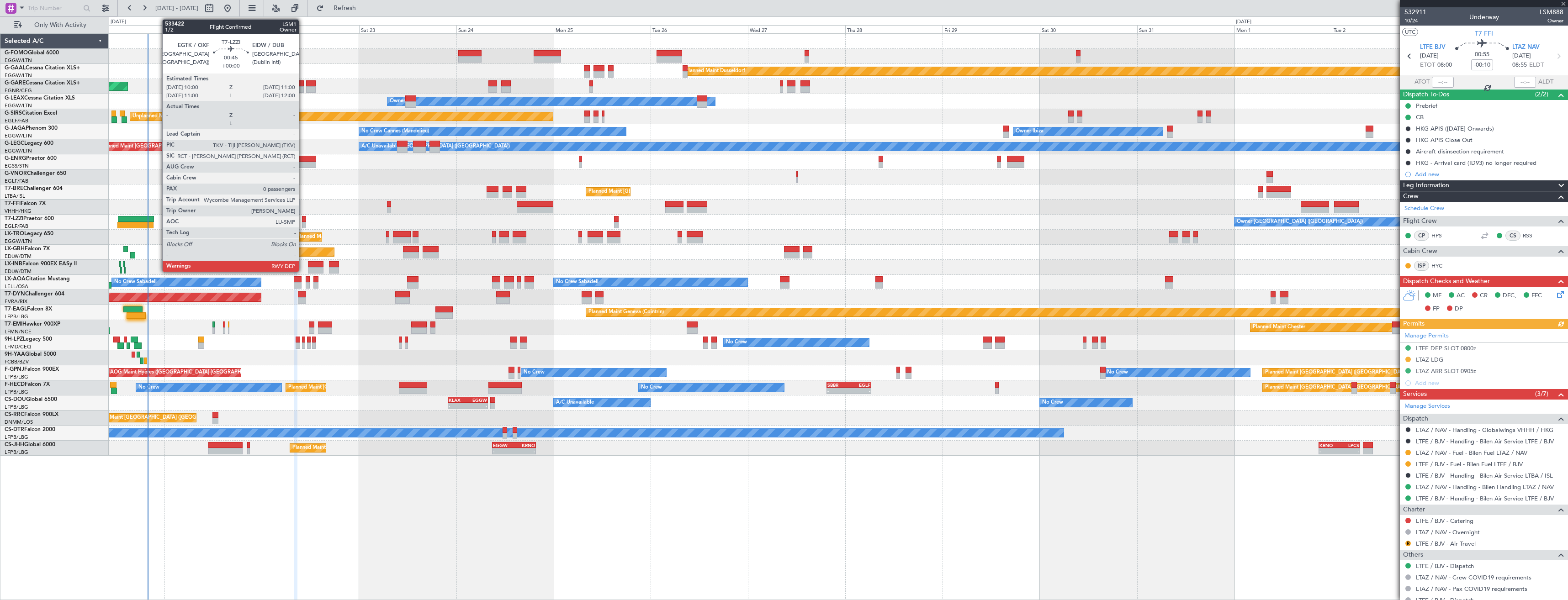
click at [303, 225] on div at bounding box center [304, 225] width 4 height 7
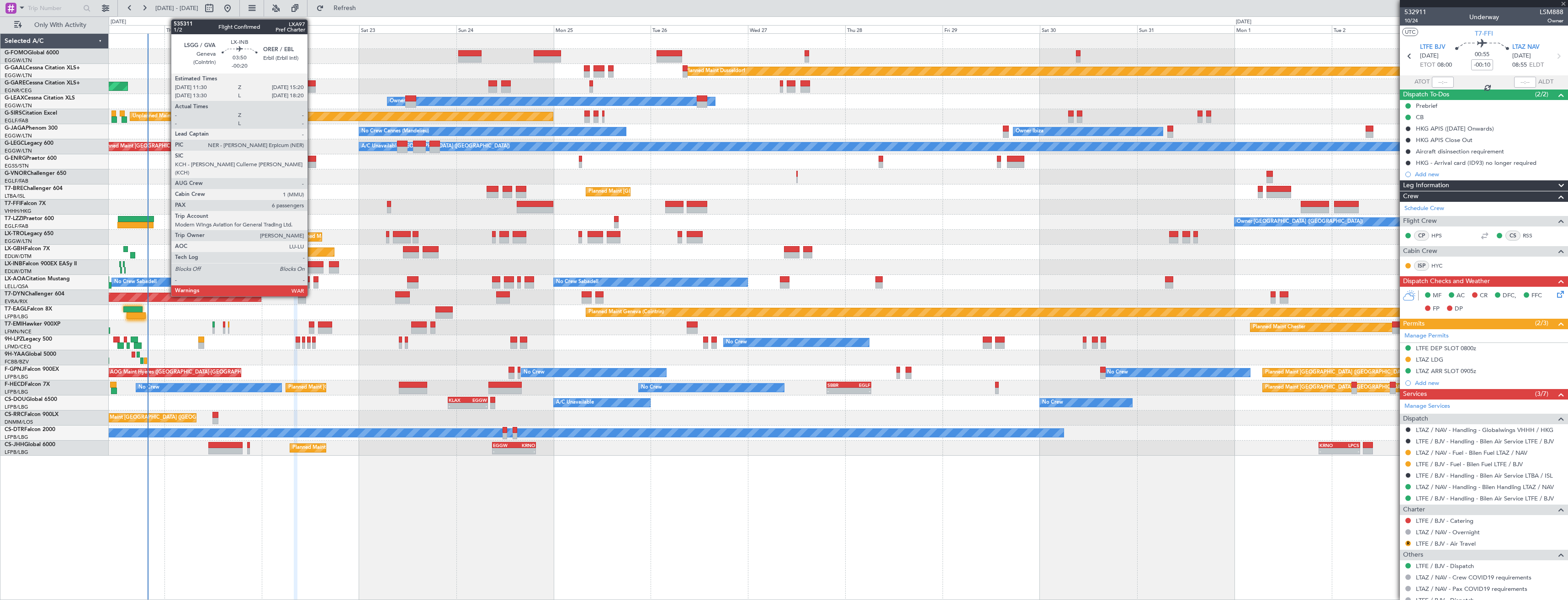
type input "0"
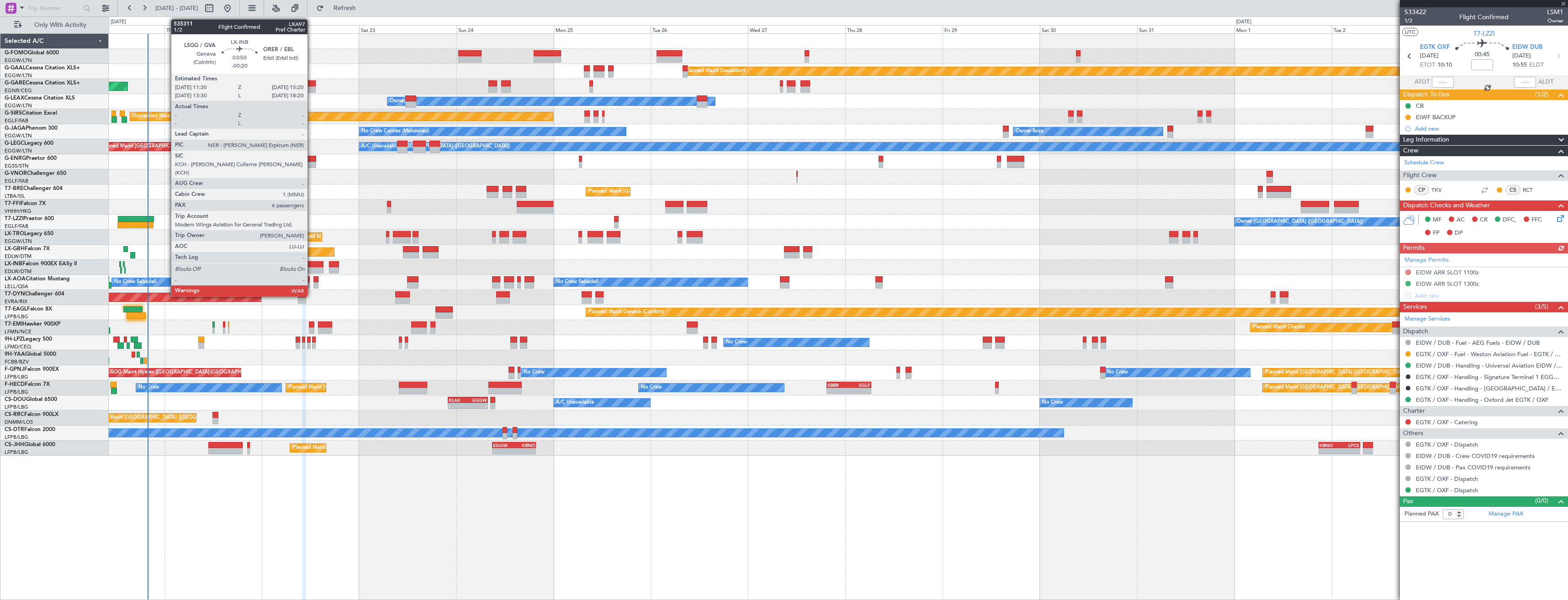
click at [312, 270] on div at bounding box center [316, 270] width 16 height 7
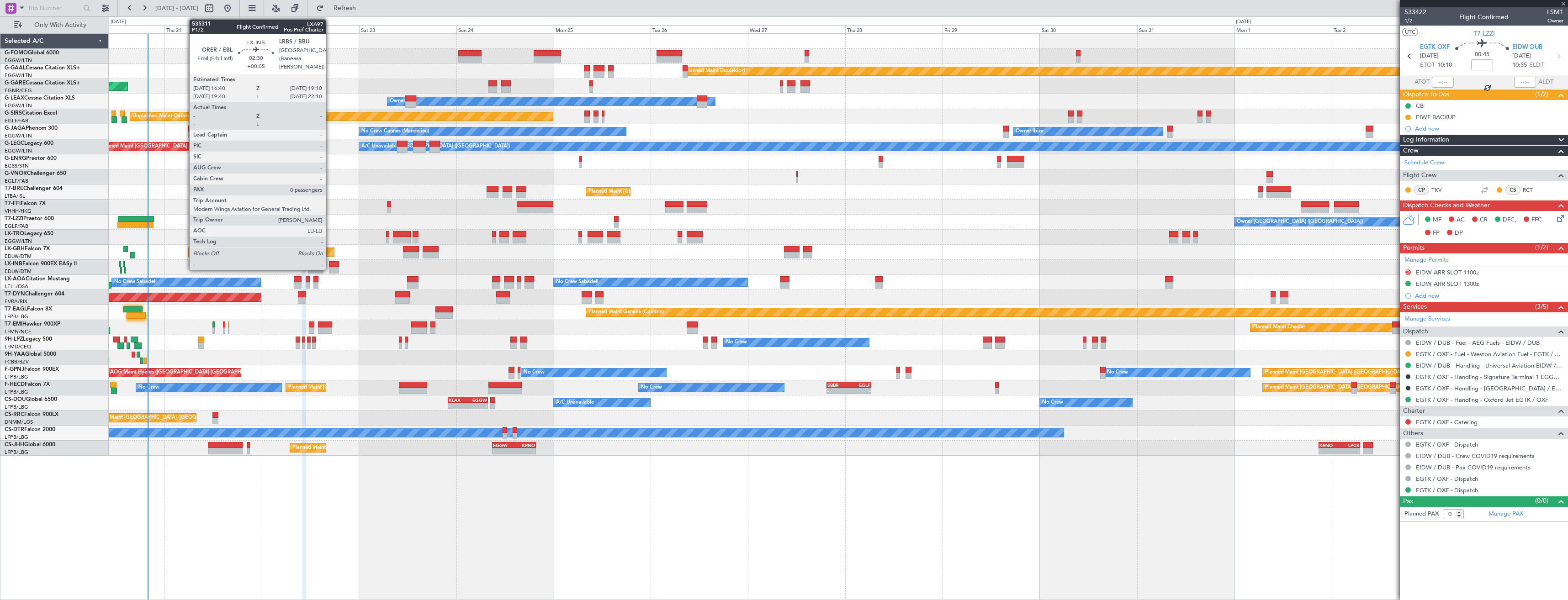
type input "-00:20"
type input "6"
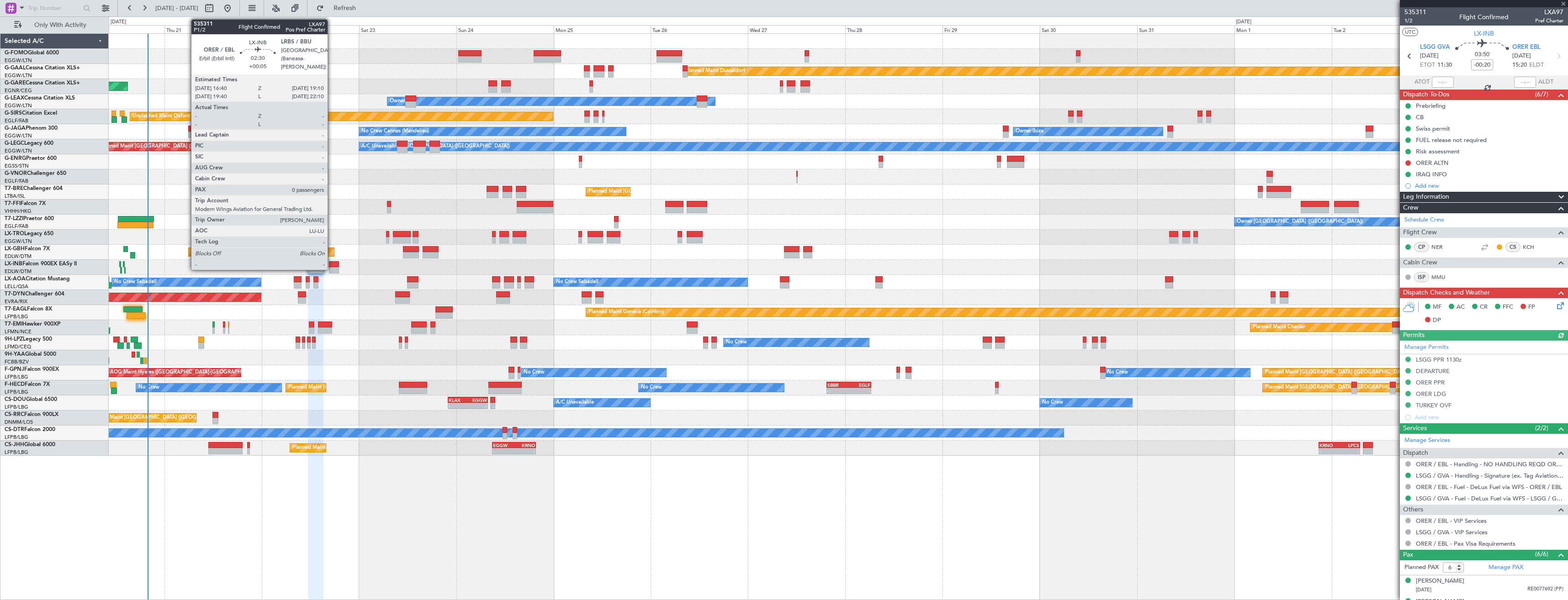
click at [332, 268] on div at bounding box center [334, 270] width 10 height 7
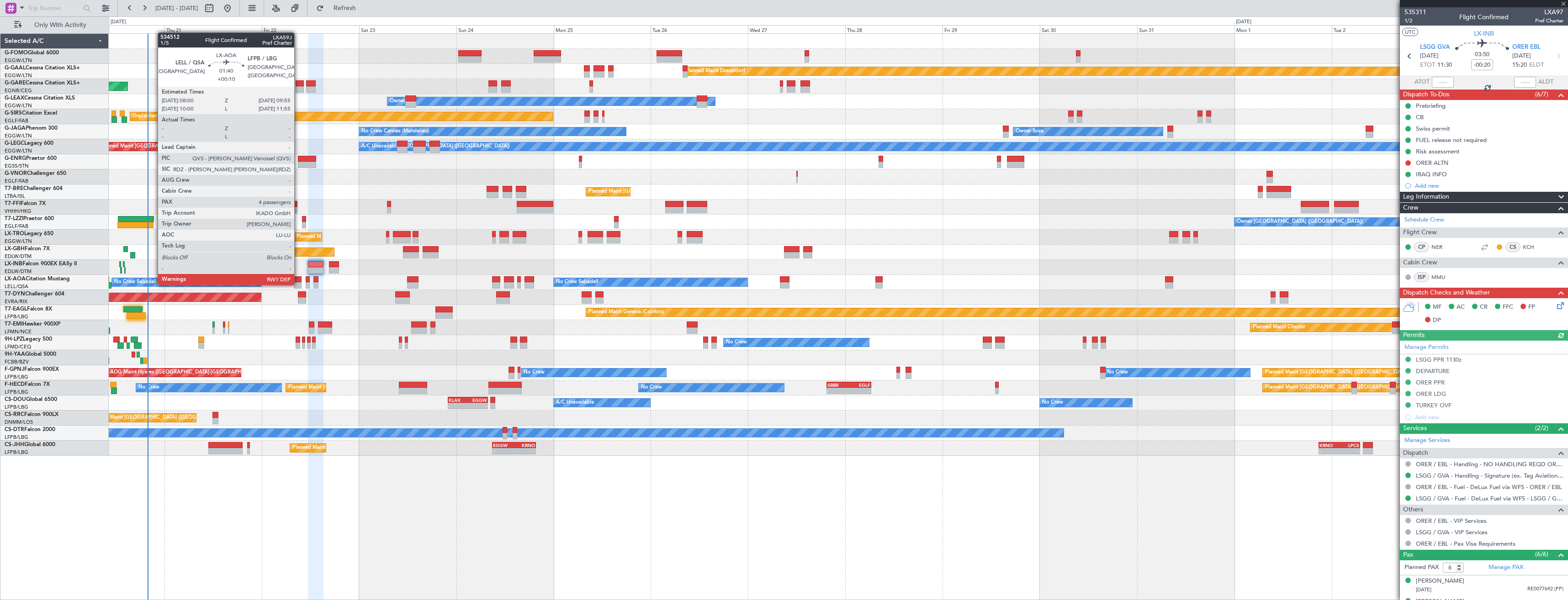
type input "+00:05"
type input "0"
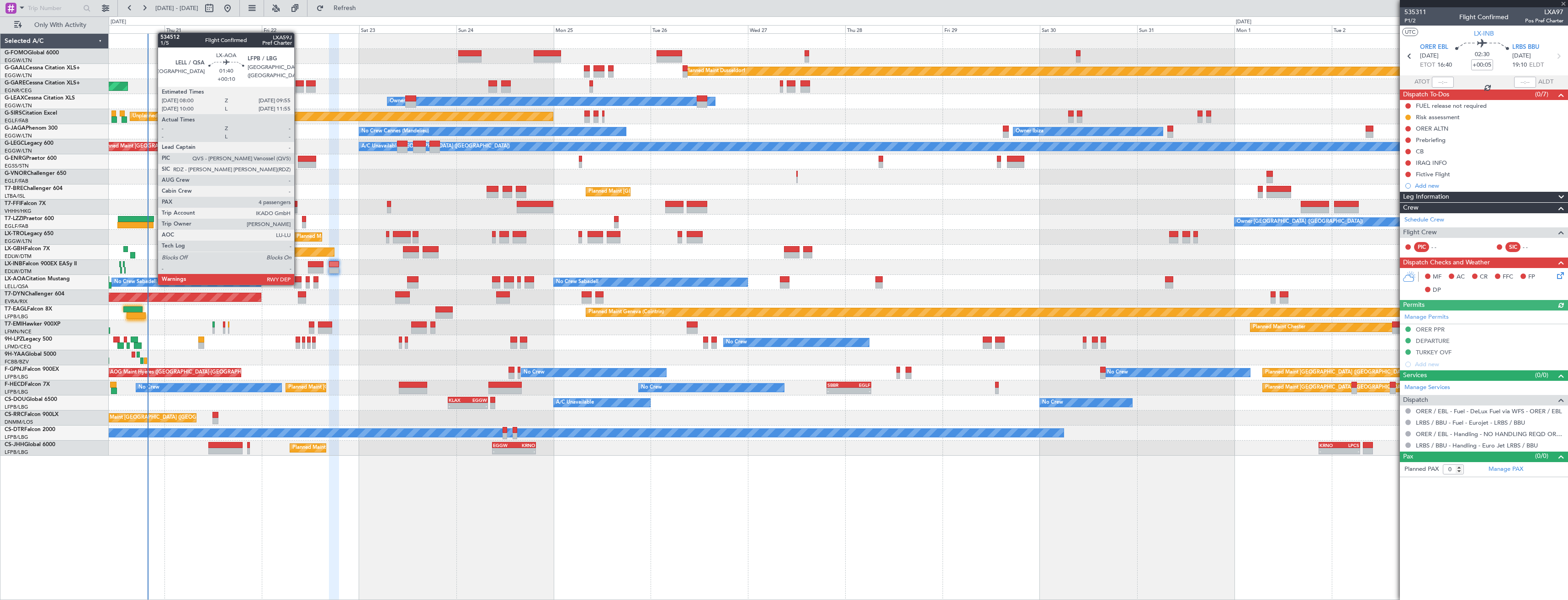
click at [298, 284] on div at bounding box center [298, 285] width 9 height 7
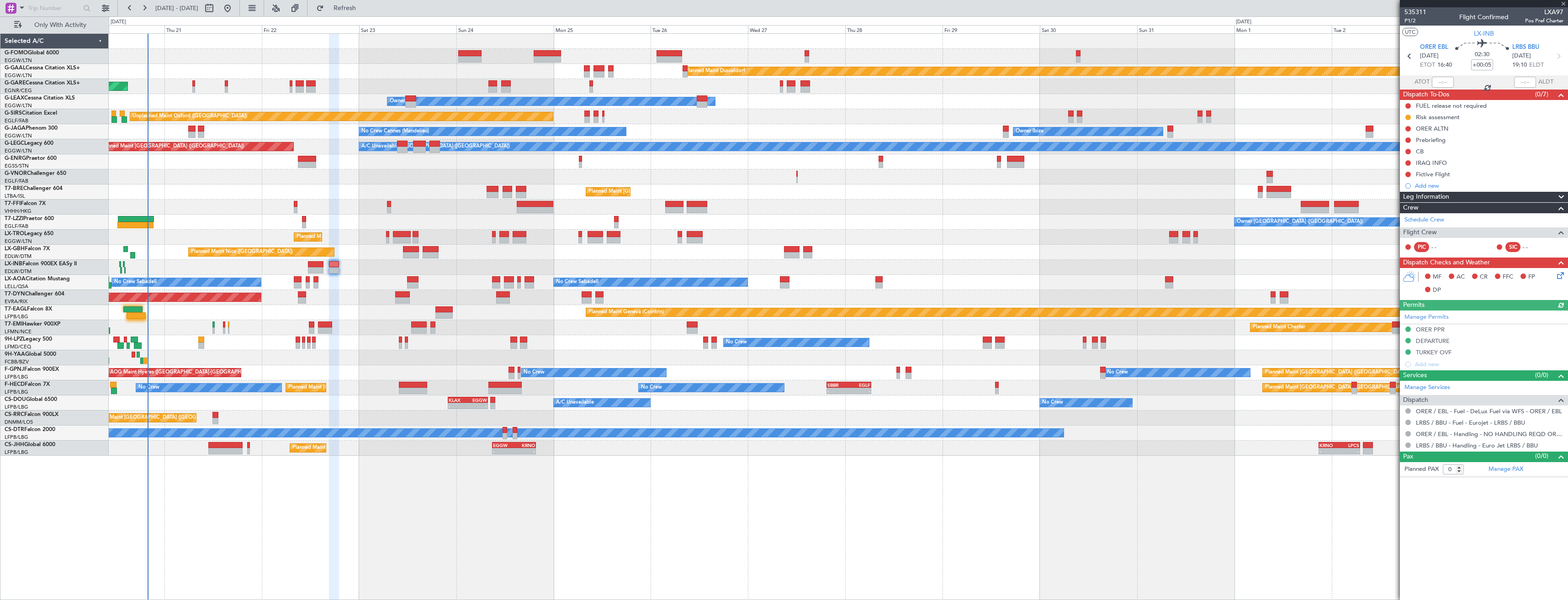
type input "+00:10"
type input "4"
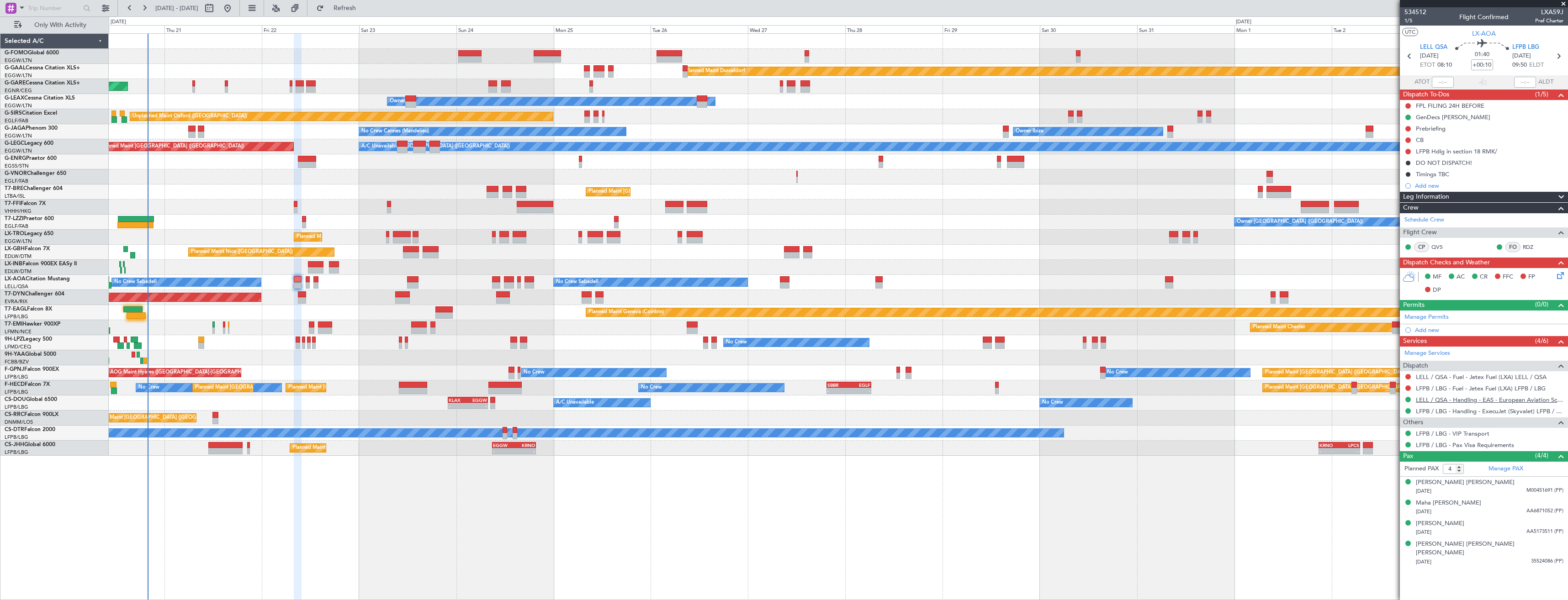
click at [1480, 399] on link "LELL / QSA - Handling - EAS - European Aviation School" at bounding box center [1489, 400] width 147 height 8
click at [1419, 379] on link "LELL / QSA - Fuel - Jetex Fuel (LXA) LELL / QSA" at bounding box center [1481, 377] width 131 height 8
click at [367, 15] on button "Refresh" at bounding box center [340, 9] width 55 height 15
click at [1485, 386] on link "LFPB / LBG - Fuel - Jetex Fuel (LXA) LFPB / LBG" at bounding box center [1480, 388] width 130 height 8
click at [367, 15] on button "Refresh" at bounding box center [340, 9] width 55 height 15
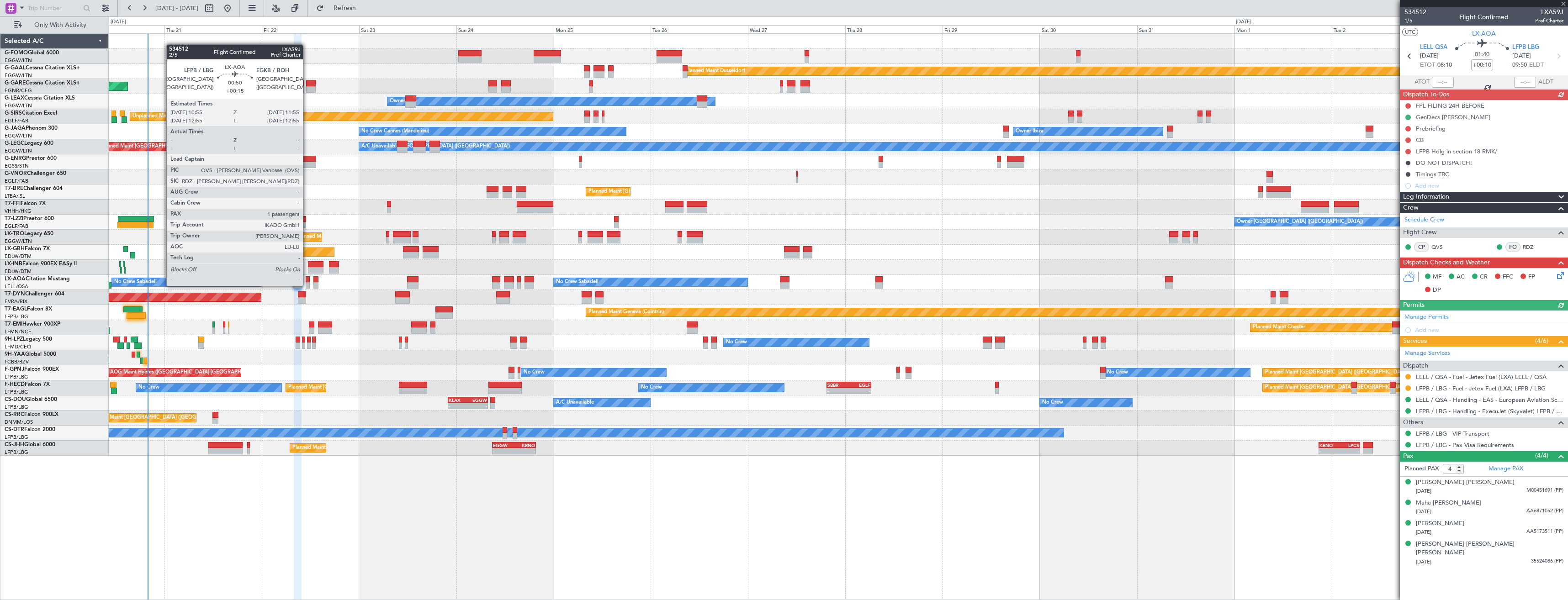
click at [307, 285] on div at bounding box center [307, 285] width 4 height 7
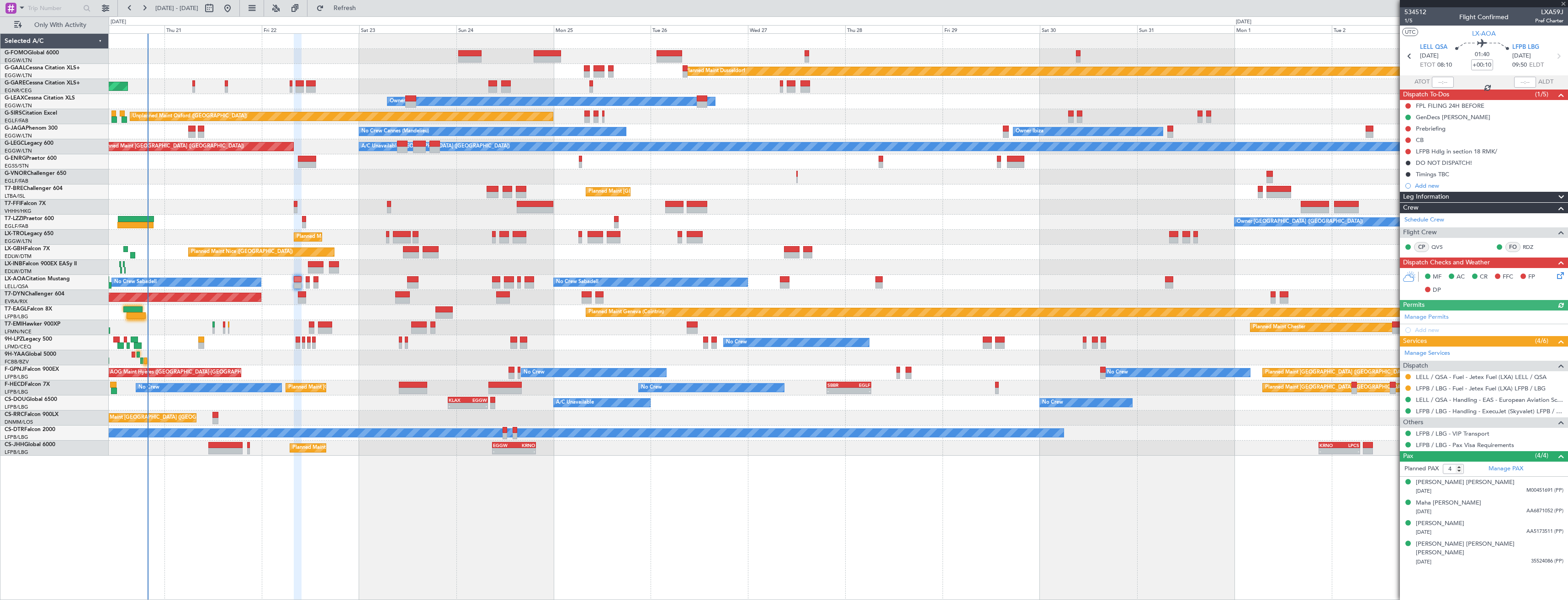
type input "+00:15"
type input "1"
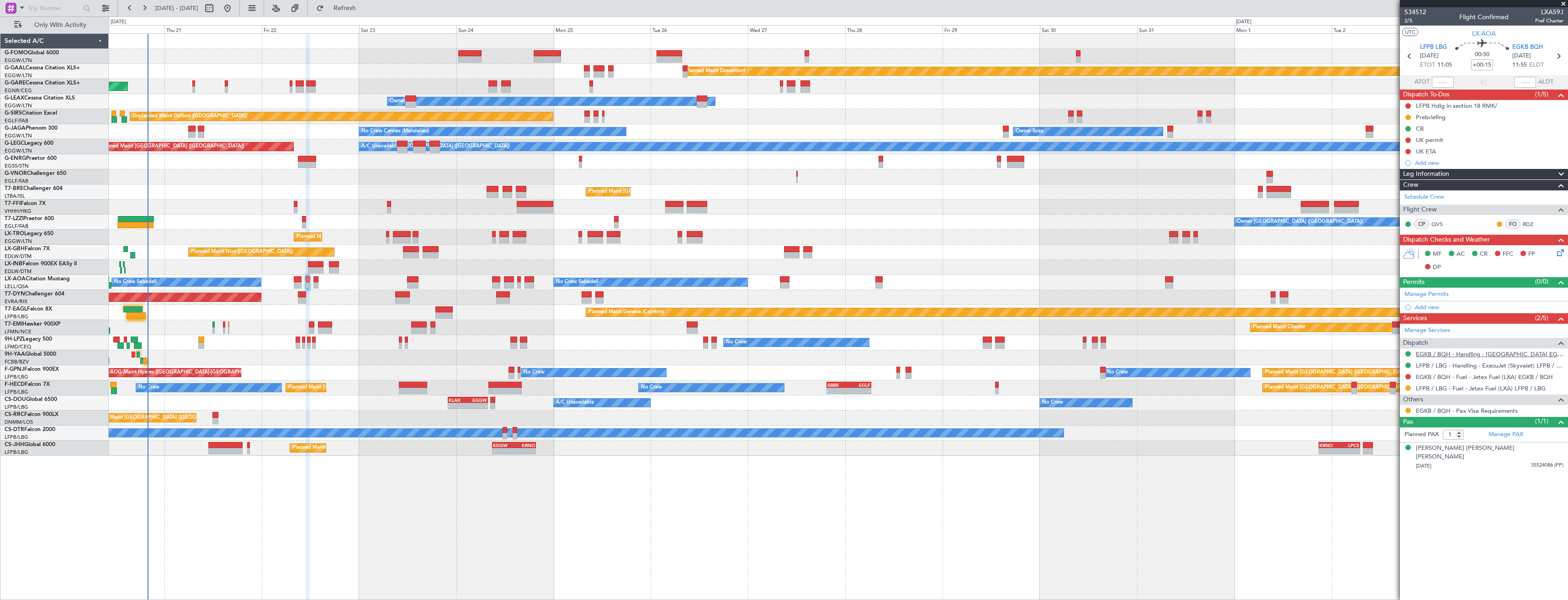
click at [1463, 354] on link "EGKB / BQH - Handling - [GEOGRAPHIC_DATA] EGKB / [GEOGRAPHIC_DATA]" at bounding box center [1489, 354] width 147 height 8
click at [1471, 378] on link "EGKB / BQH - Fuel - Jetex Fuel (LXA) EGKB / BQH" at bounding box center [1484, 377] width 137 height 8
click at [364, 7] on span "Refresh" at bounding box center [345, 8] width 38 height 7
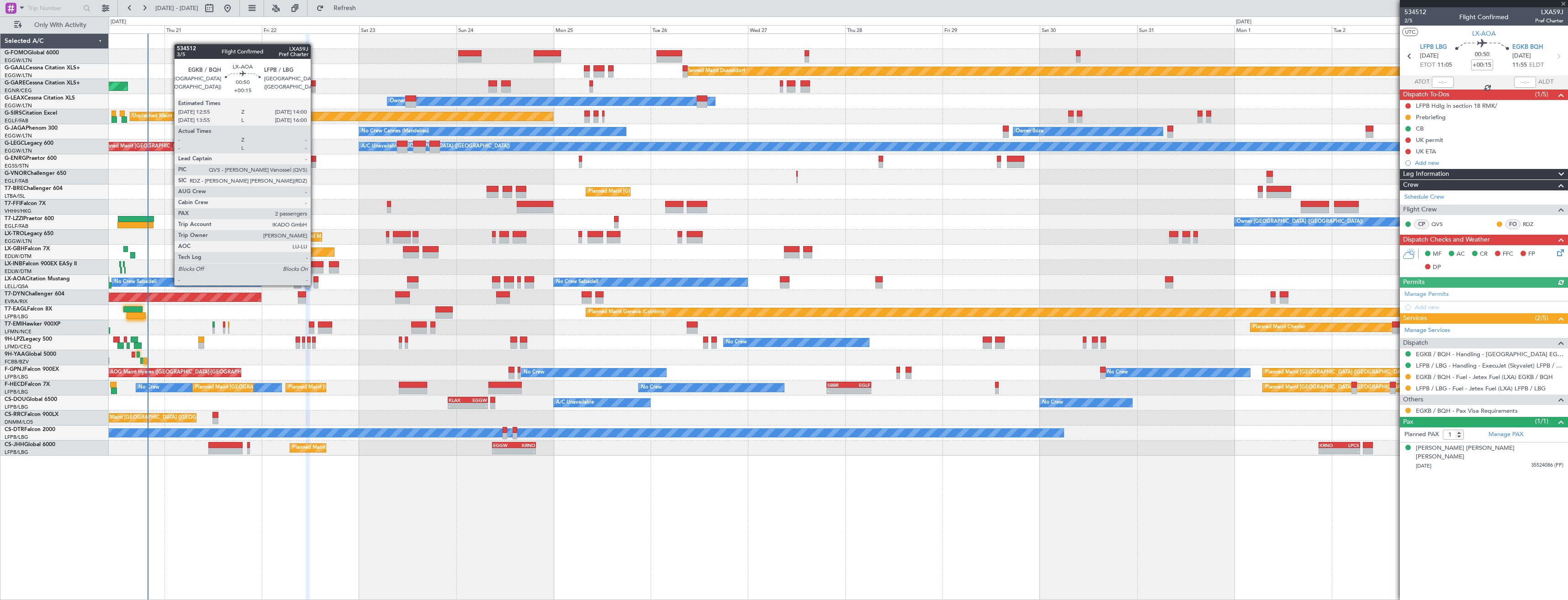
click at [315, 285] on div at bounding box center [316, 285] width 5 height 7
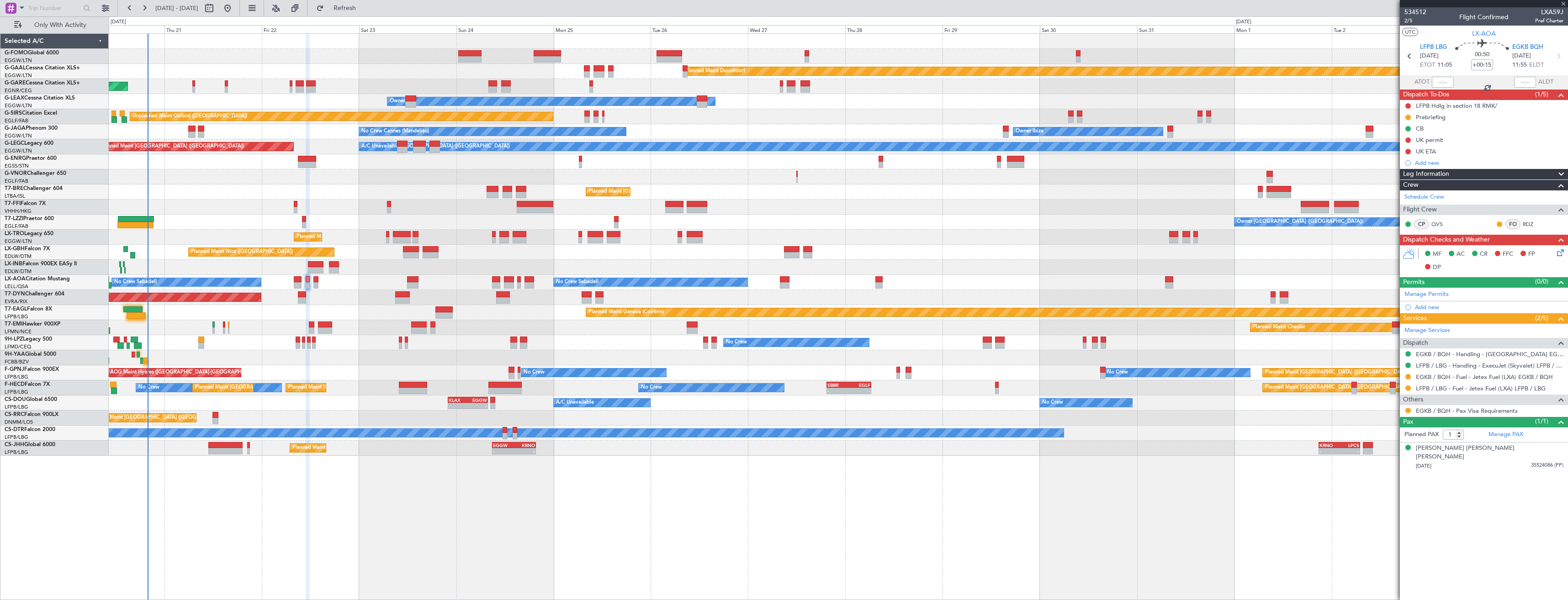
type input "2"
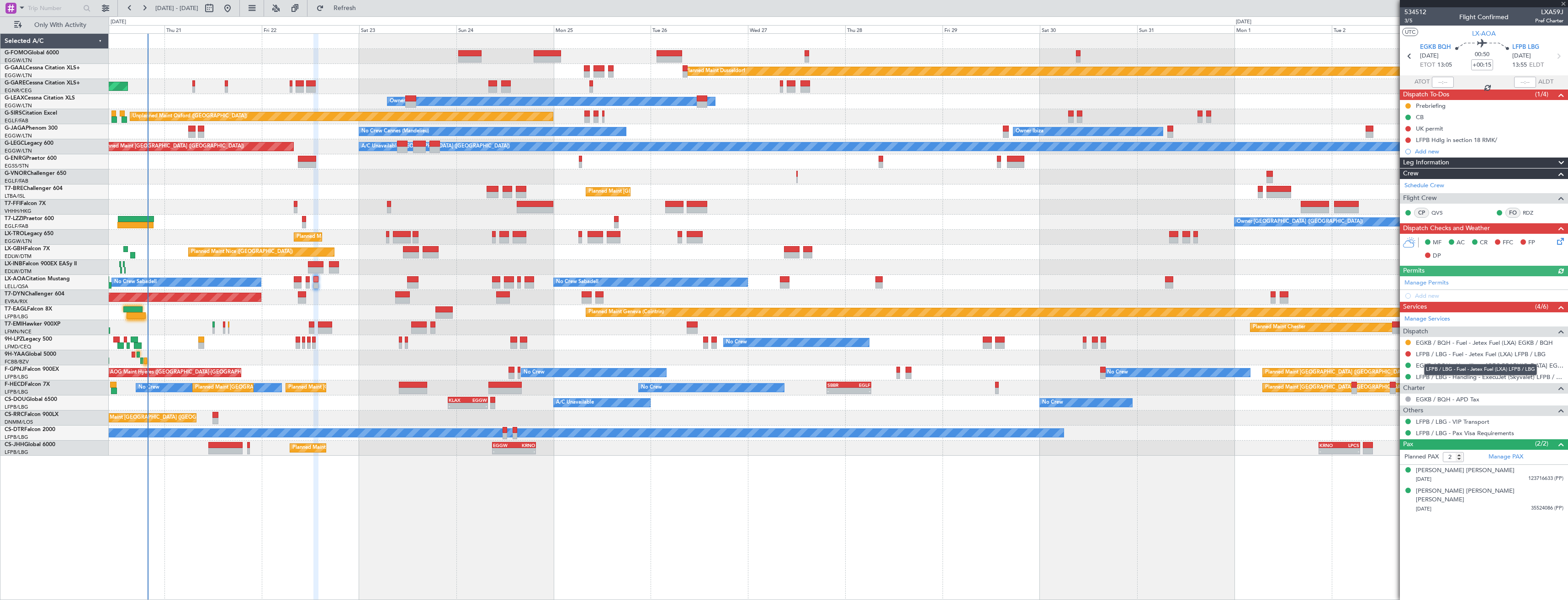
click at [1452, 358] on mat-tooltip-component "LFPB / LBG - Fuel - Jetex Fuel (LXA) LFPB / LBG" at bounding box center [1480, 370] width 125 height 24
click at [1435, 355] on link "LFPB / LBG - Fuel - Jetex Fuel (LXA) LFPB / LBG" at bounding box center [1480, 354] width 130 height 8
click at [358, 9] on span "Refresh" at bounding box center [345, 8] width 38 height 7
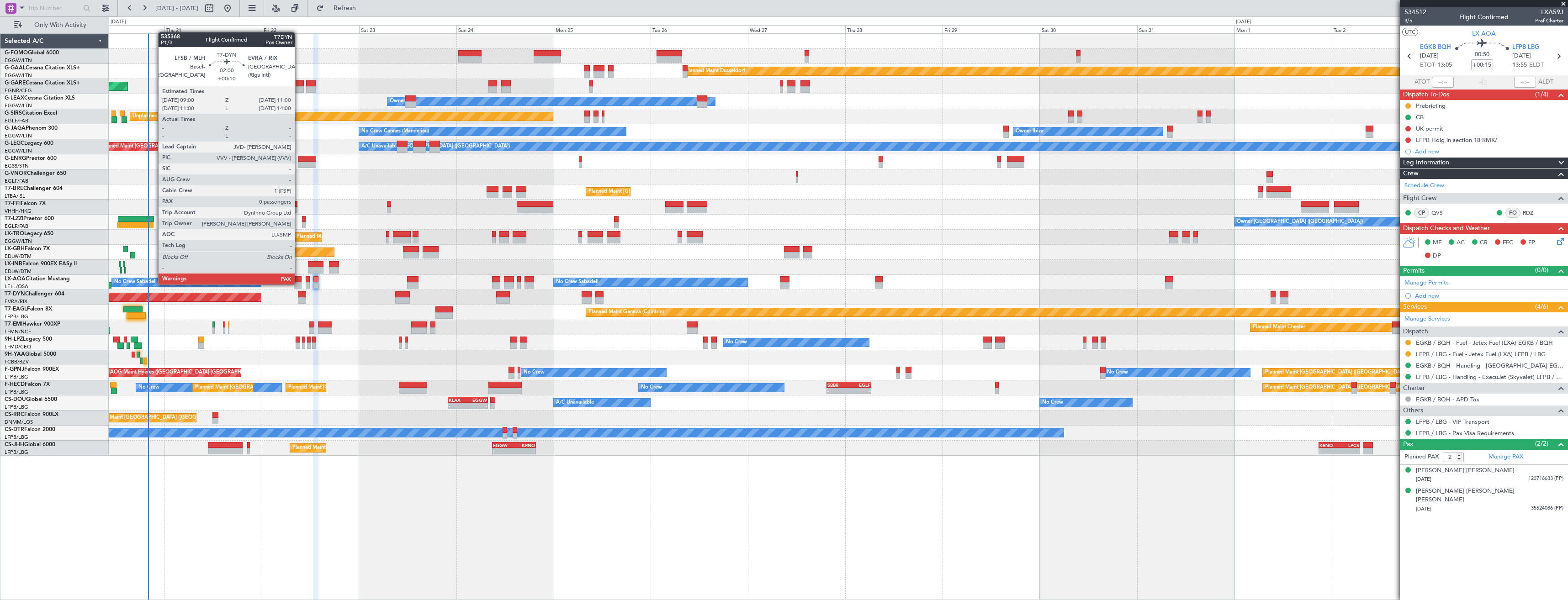
click at [299, 292] on div at bounding box center [302, 295] width 9 height 7
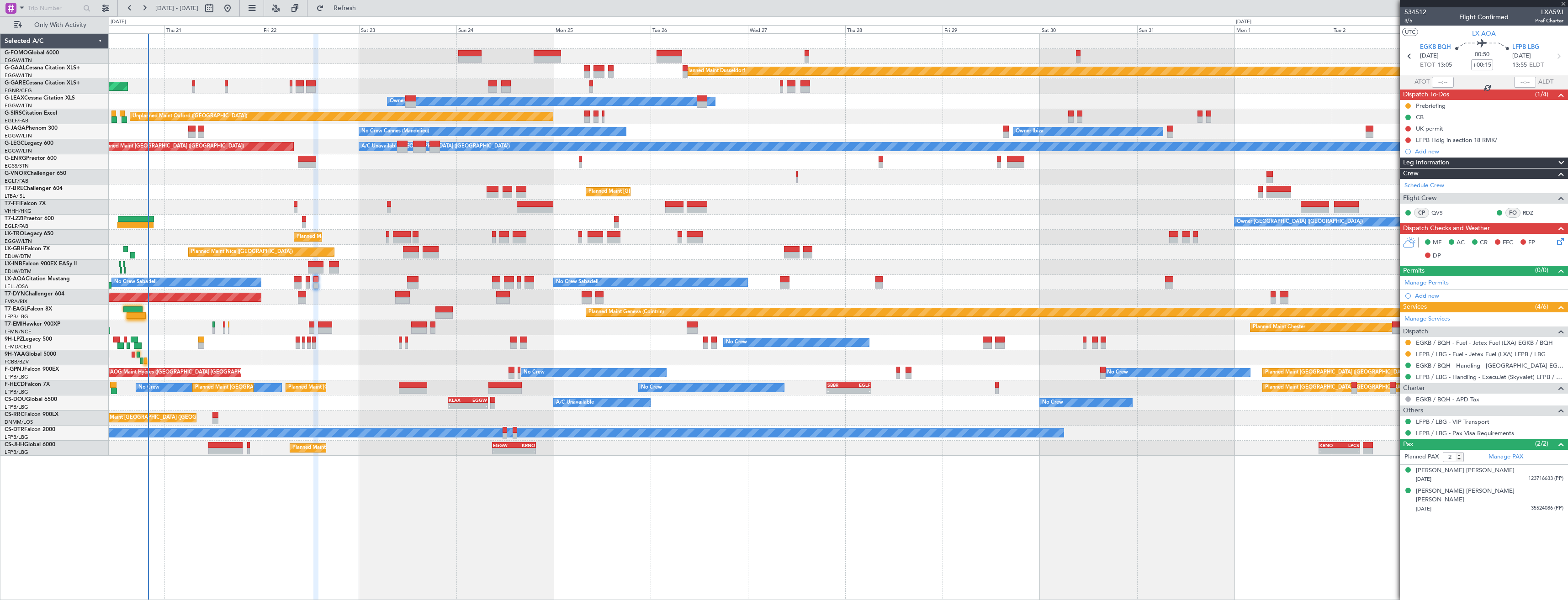
type input "+00:10"
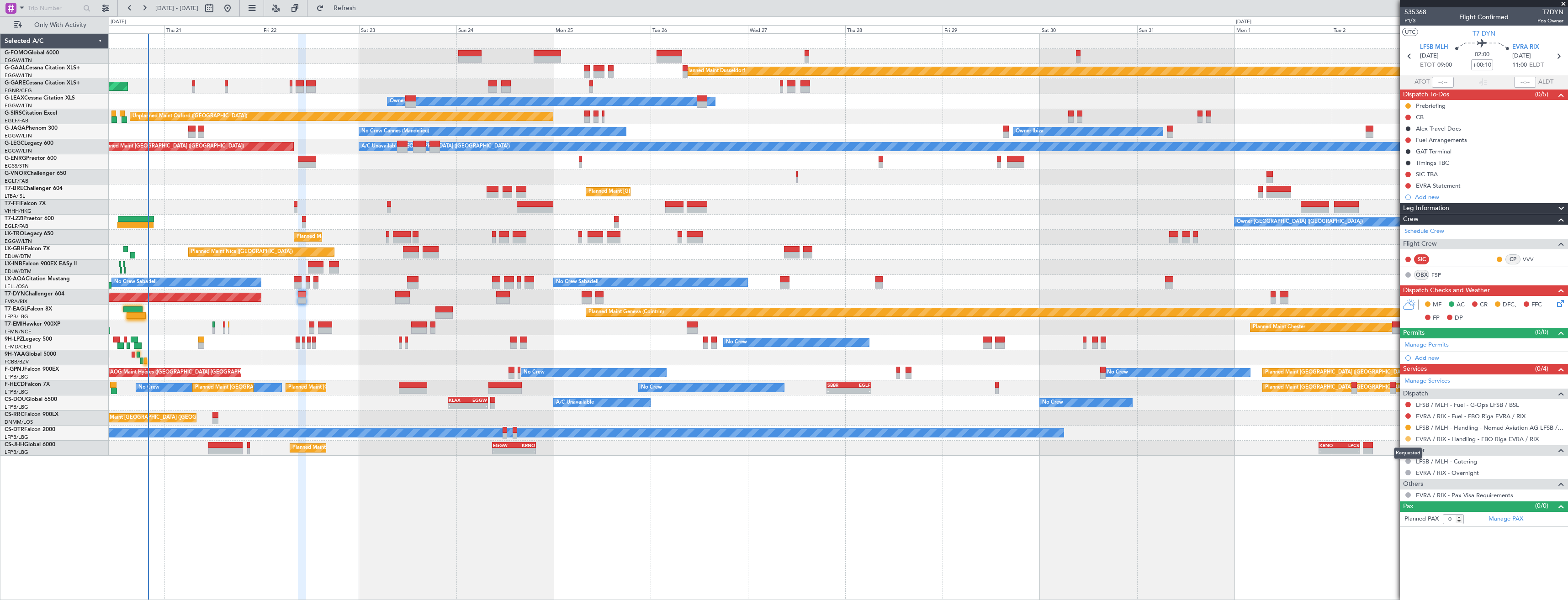
click at [1408, 439] on button at bounding box center [1408, 439] width 5 height 5
click at [1394, 547] on span "Confirmed" at bounding box center [1382, 547] width 29 height 9
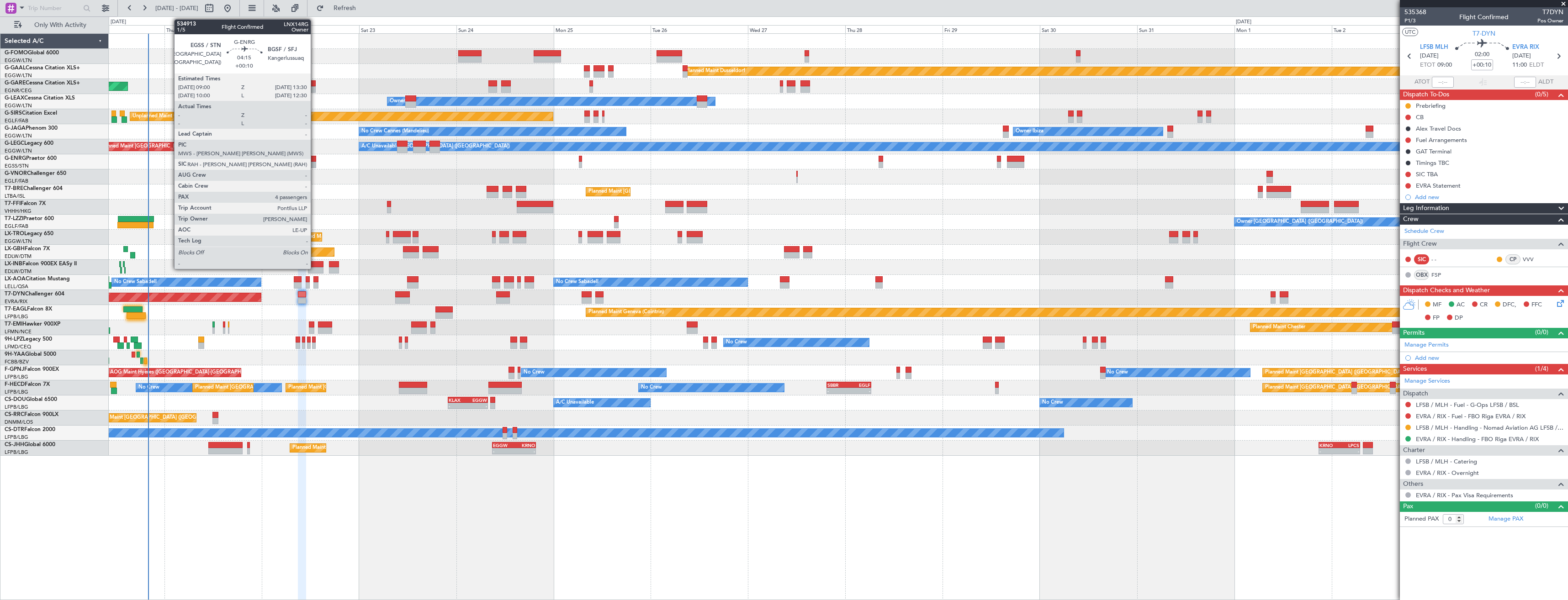
click at [314, 162] on div at bounding box center [307, 165] width 18 height 7
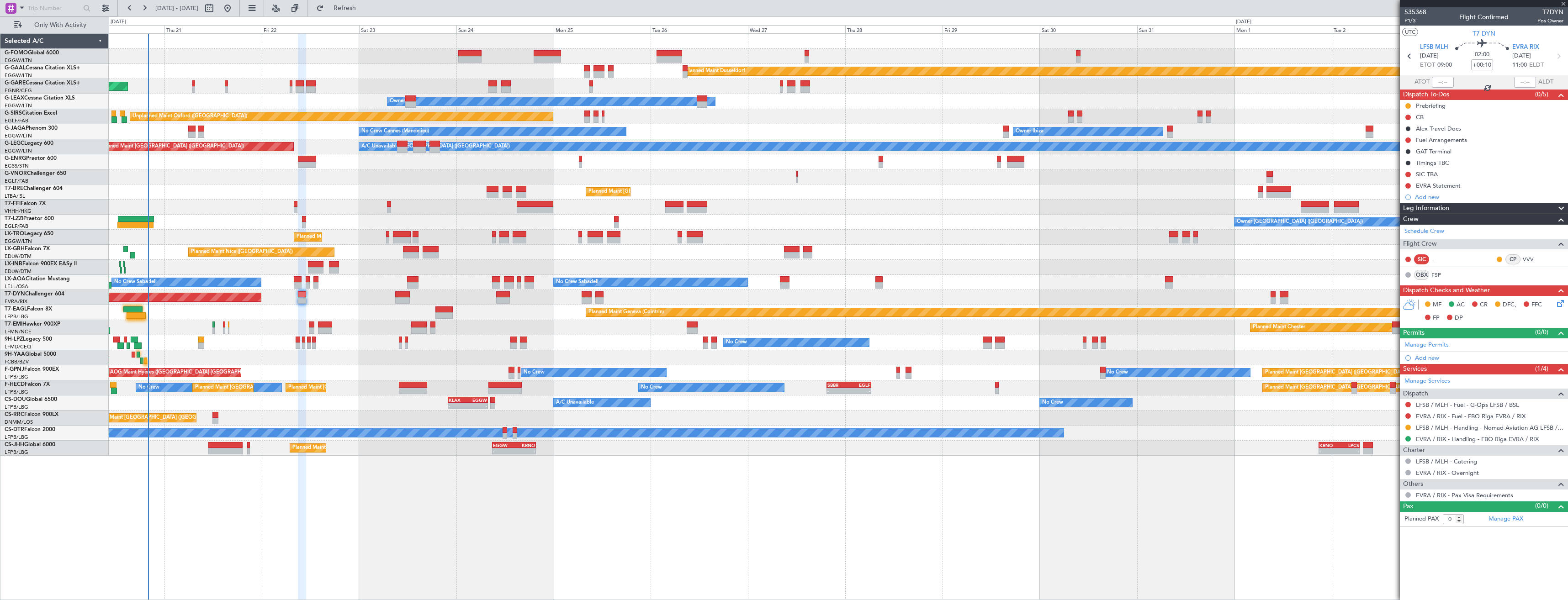
type input "4"
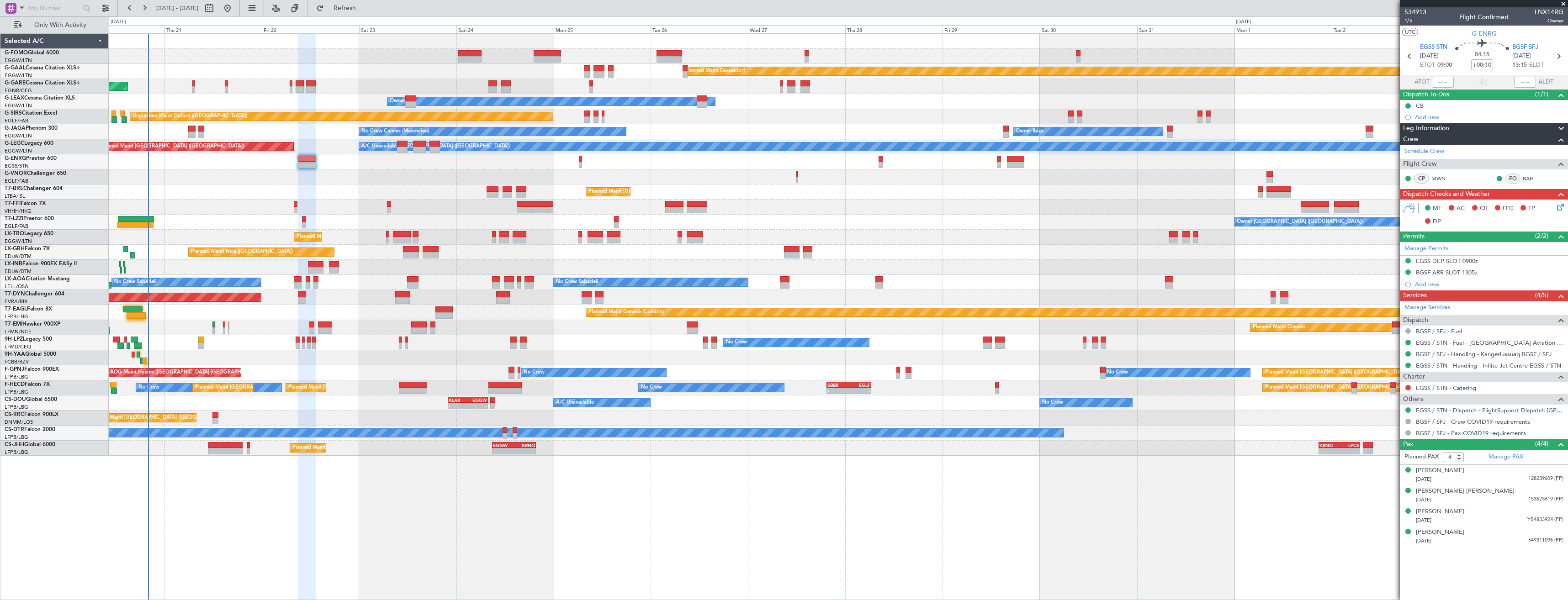
click at [1545, 10] on span "LNX14RG" at bounding box center [1549, 12] width 29 height 10
copy span "LNX14RG"
click at [1462, 343] on link "EGSS / STN - Fuel - [GEOGRAPHIC_DATA] Aviation Fuel - [GEOGRAPHIC_DATA] - [GEOG…" at bounding box center [1489, 343] width 147 height 8
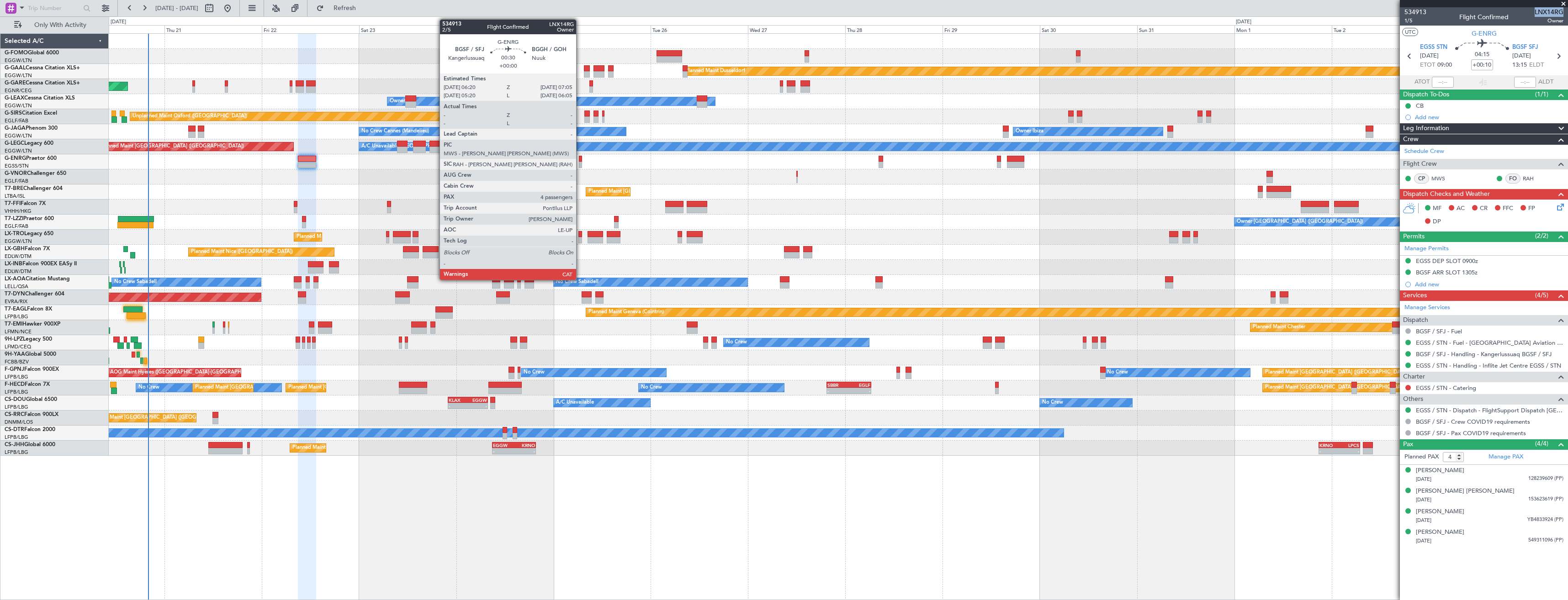
click at [580, 164] on div at bounding box center [580, 165] width 3 height 7
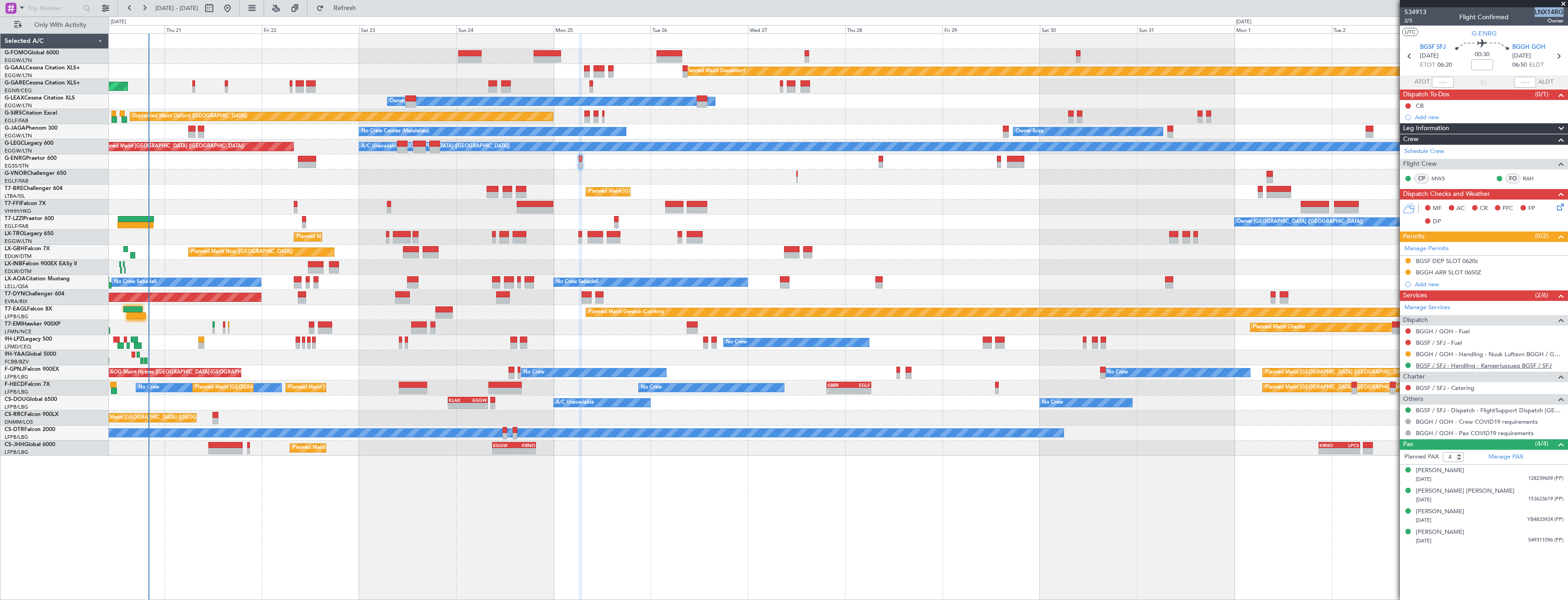
click at [1435, 367] on link "BGSF / SFJ - Handling - Kangerlussuaq BGSF / SFJ" at bounding box center [1483, 365] width 136 height 8
click at [289, 89] on div "Unplanned Maint [PERSON_NAME]" at bounding box center [838, 86] width 1459 height 15
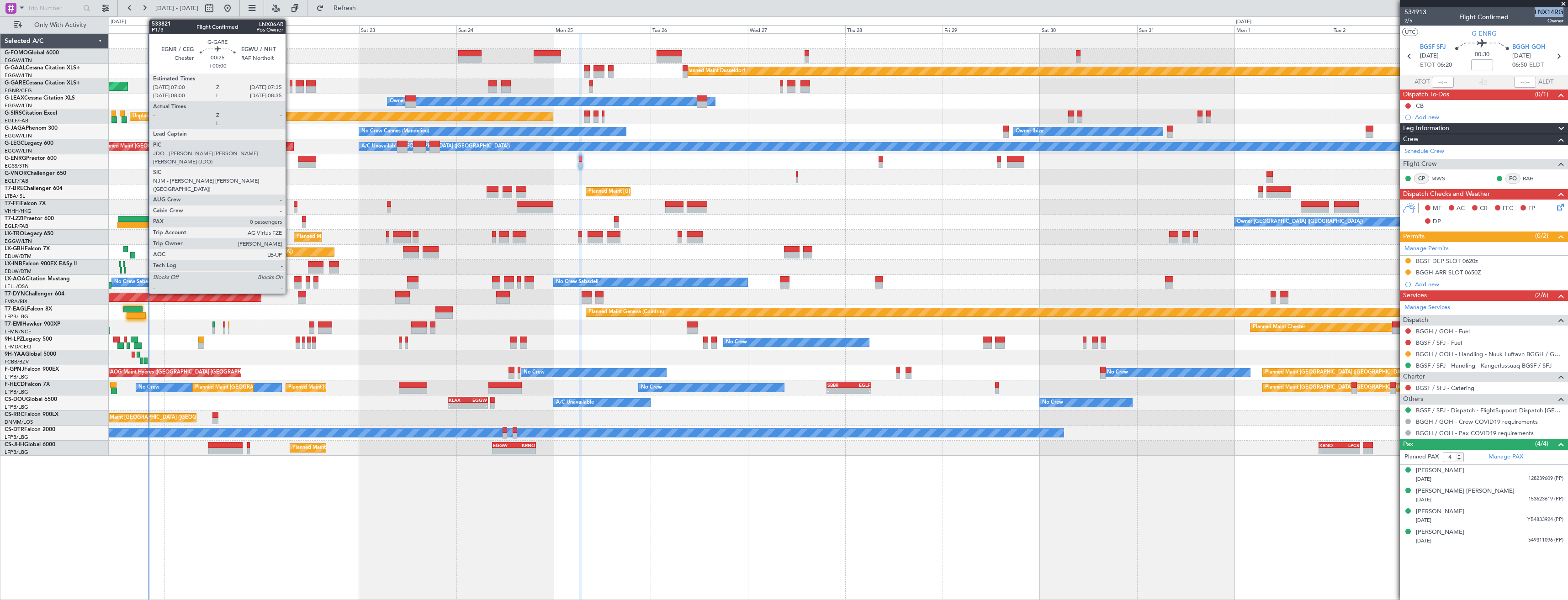
click at [290, 88] on div at bounding box center [291, 89] width 3 height 7
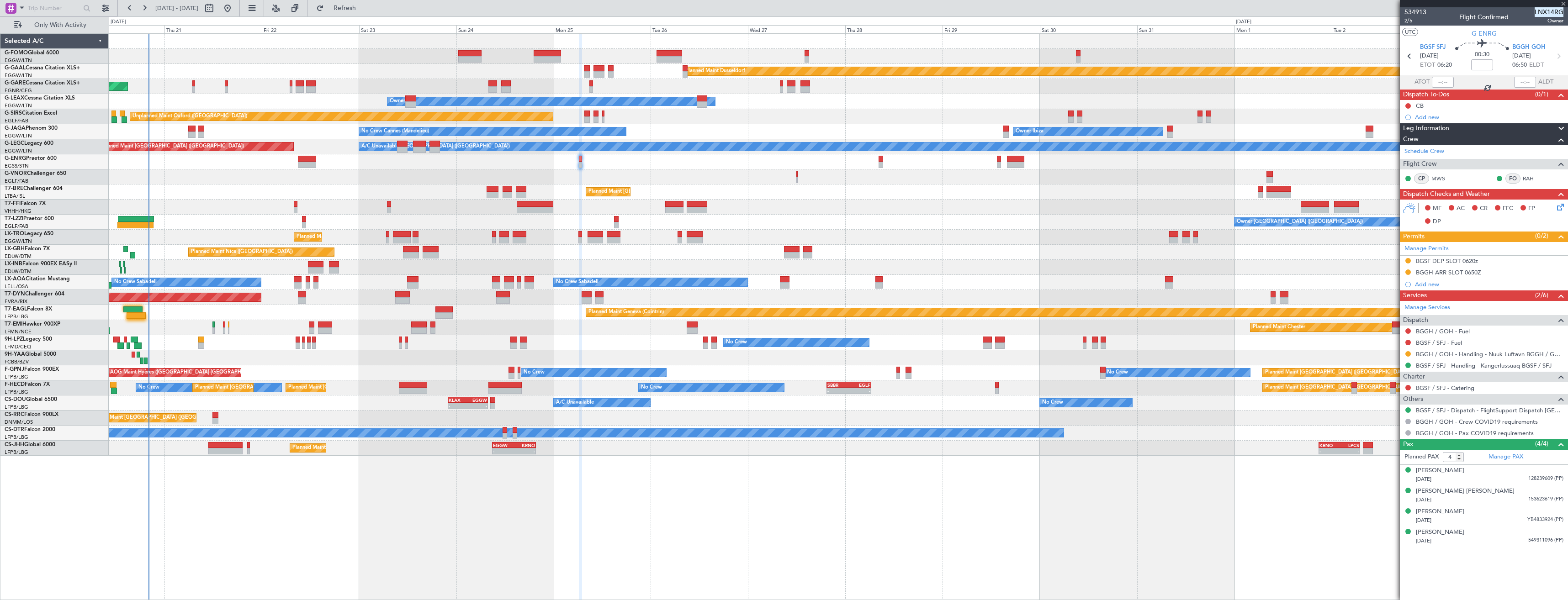
type input "0"
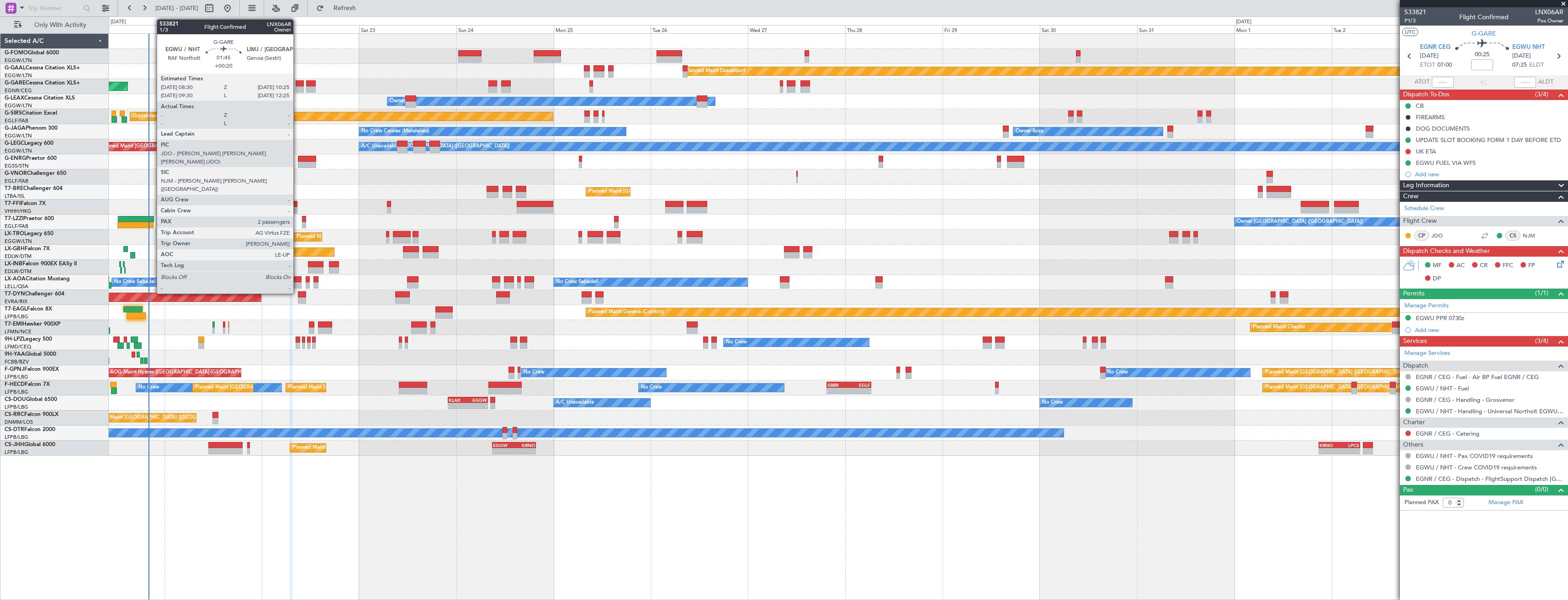
click at [298, 84] on div at bounding box center [300, 83] width 9 height 7
type input "+00:20"
type input "2"
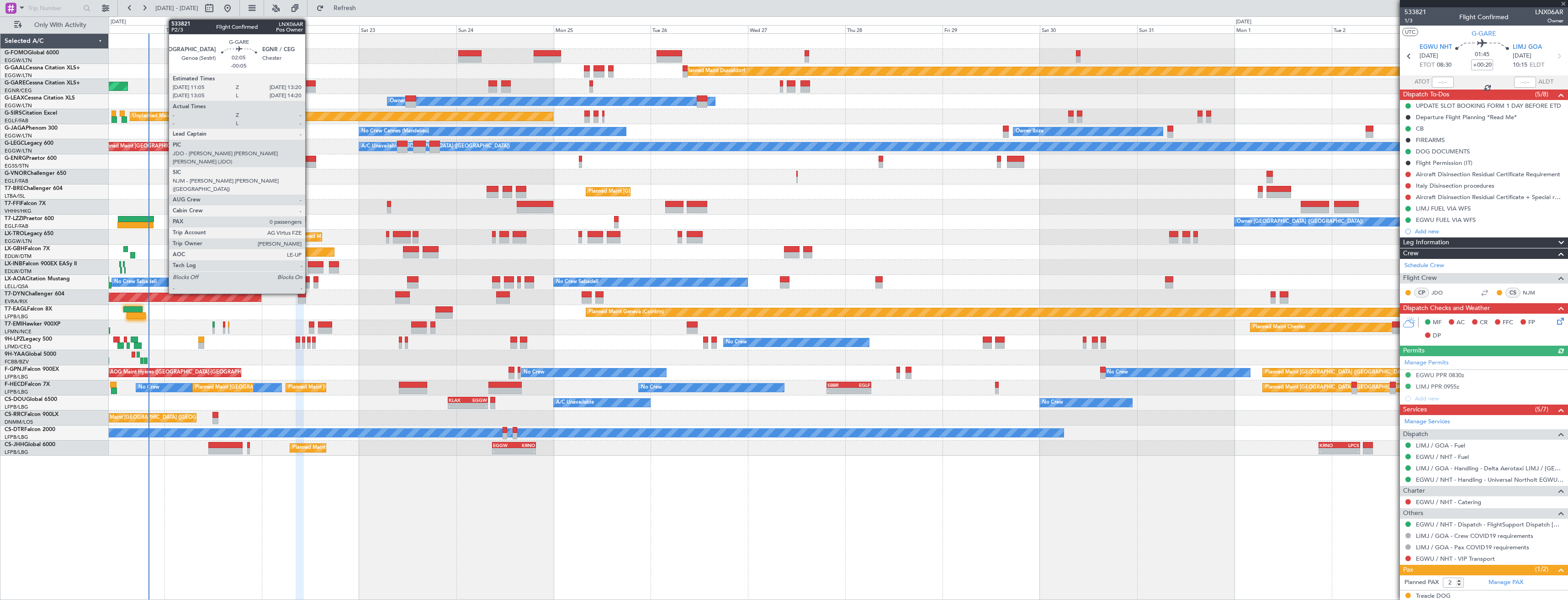
click at [309, 86] on div at bounding box center [310, 89] width 9 height 7
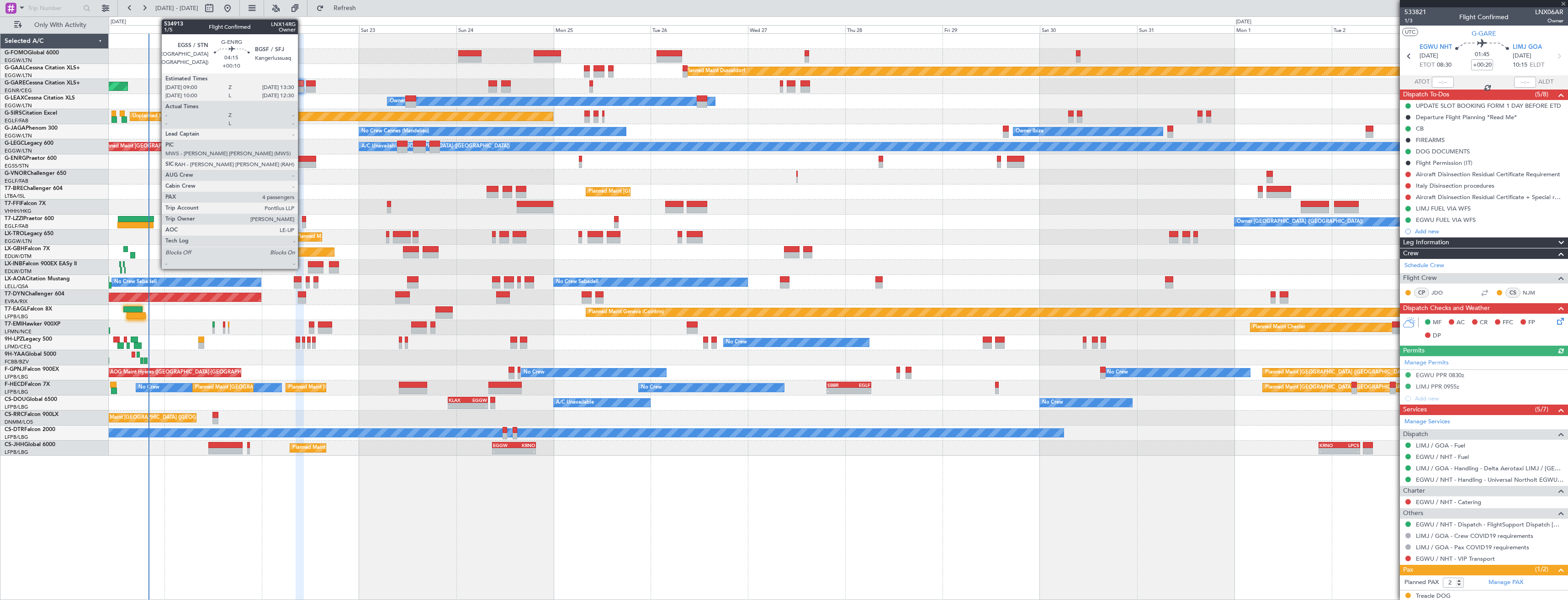
type input "-00:05"
type input "0"
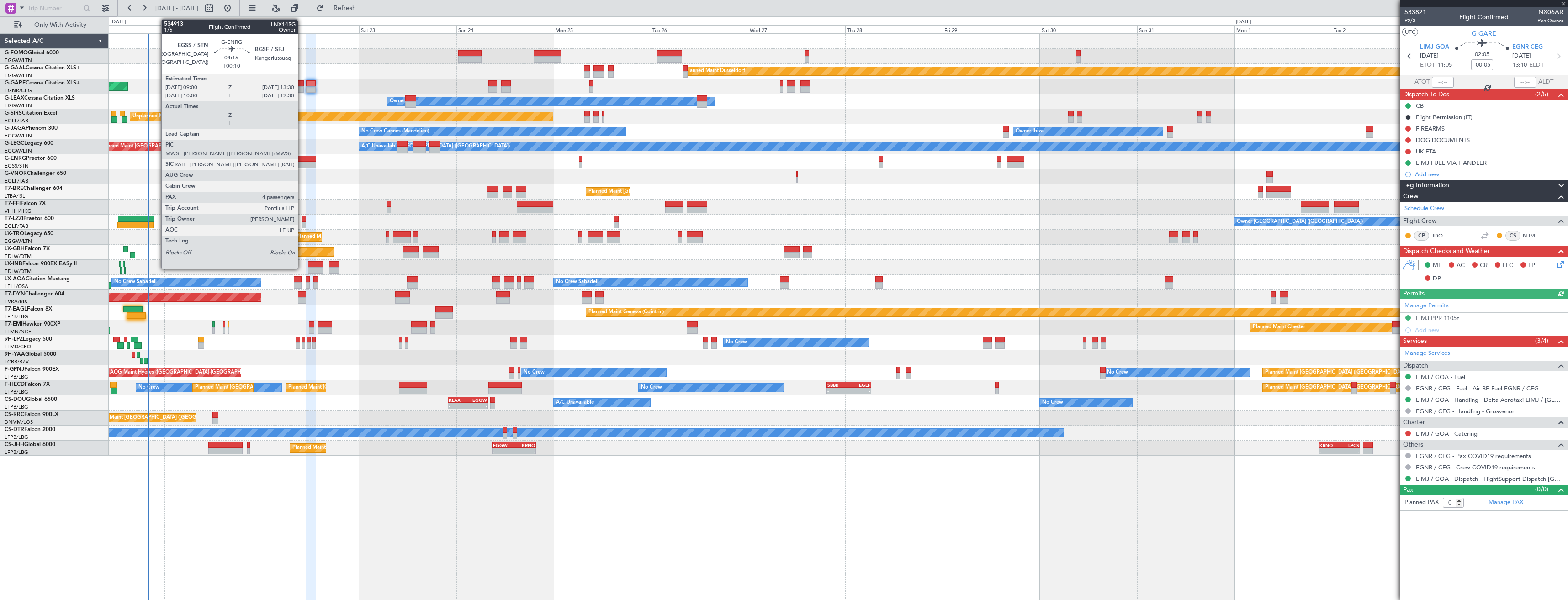
click at [302, 160] on div at bounding box center [307, 159] width 18 height 7
type input "+00:10"
type input "4"
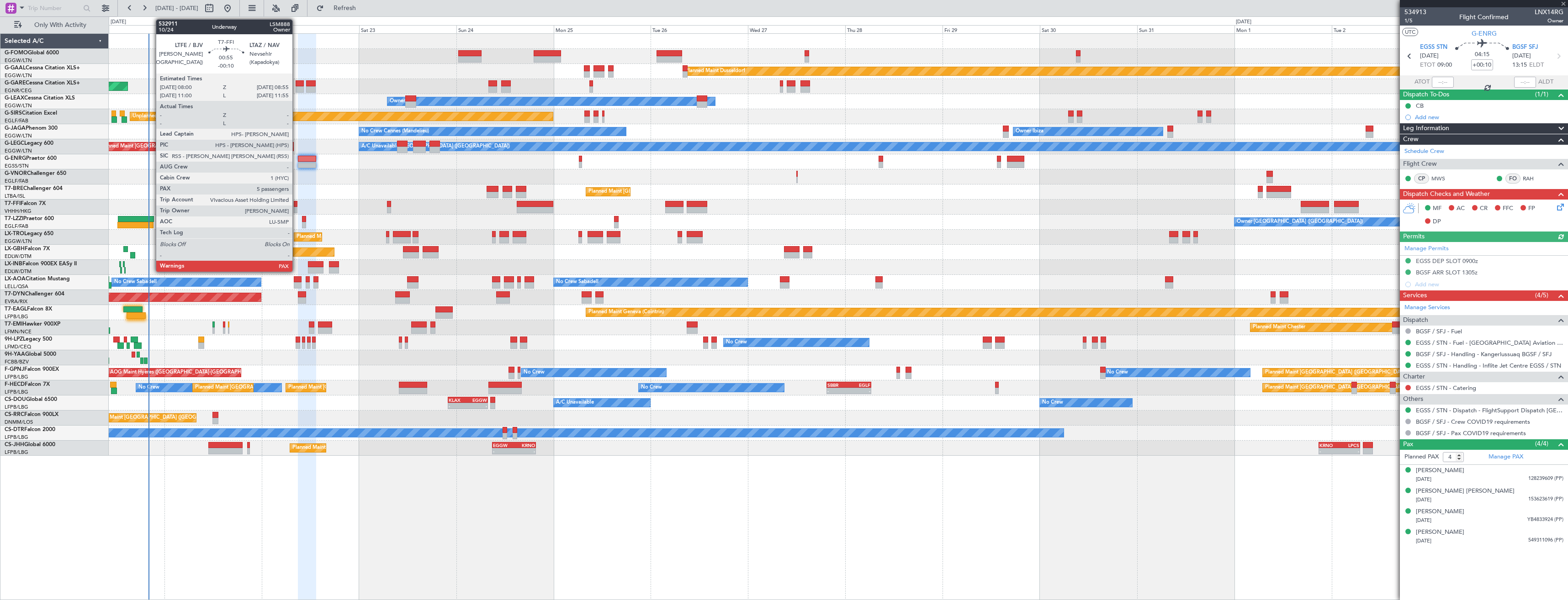
click at [296, 208] on div at bounding box center [296, 210] width 4 height 7
type input "-00:10"
type input "5"
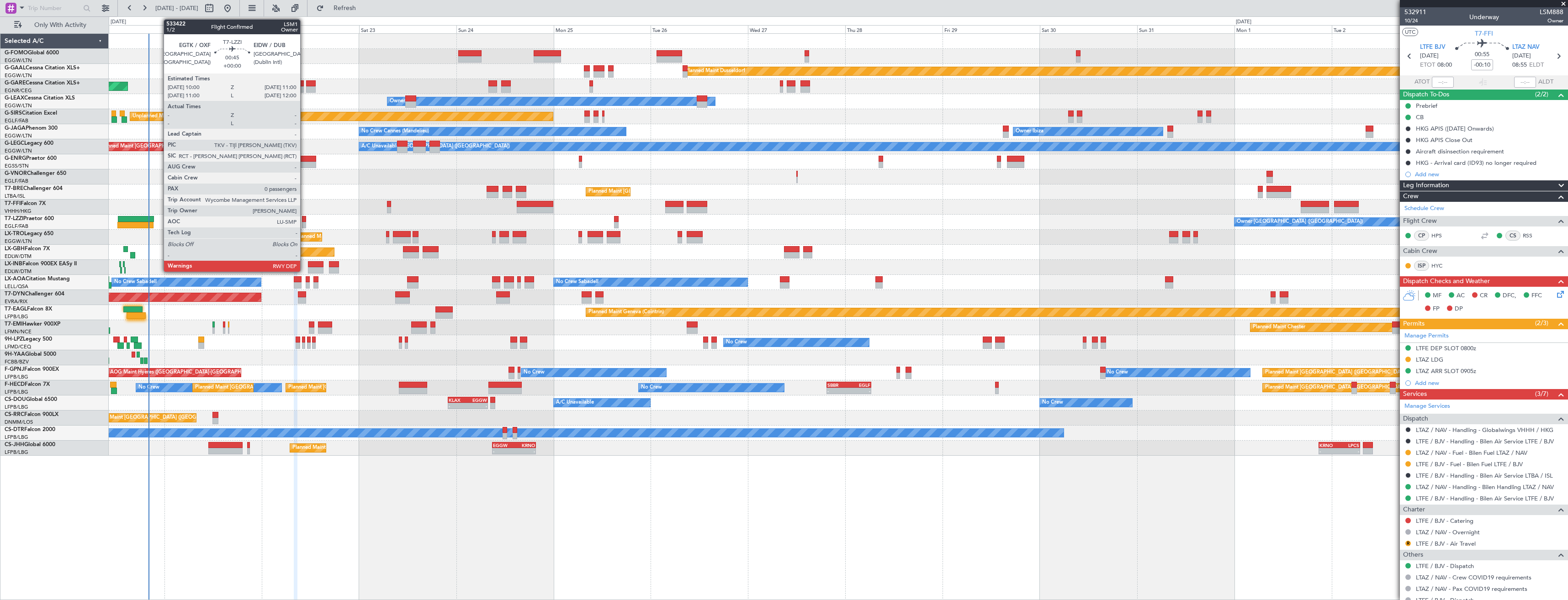
click at [304, 223] on div at bounding box center [304, 225] width 4 height 7
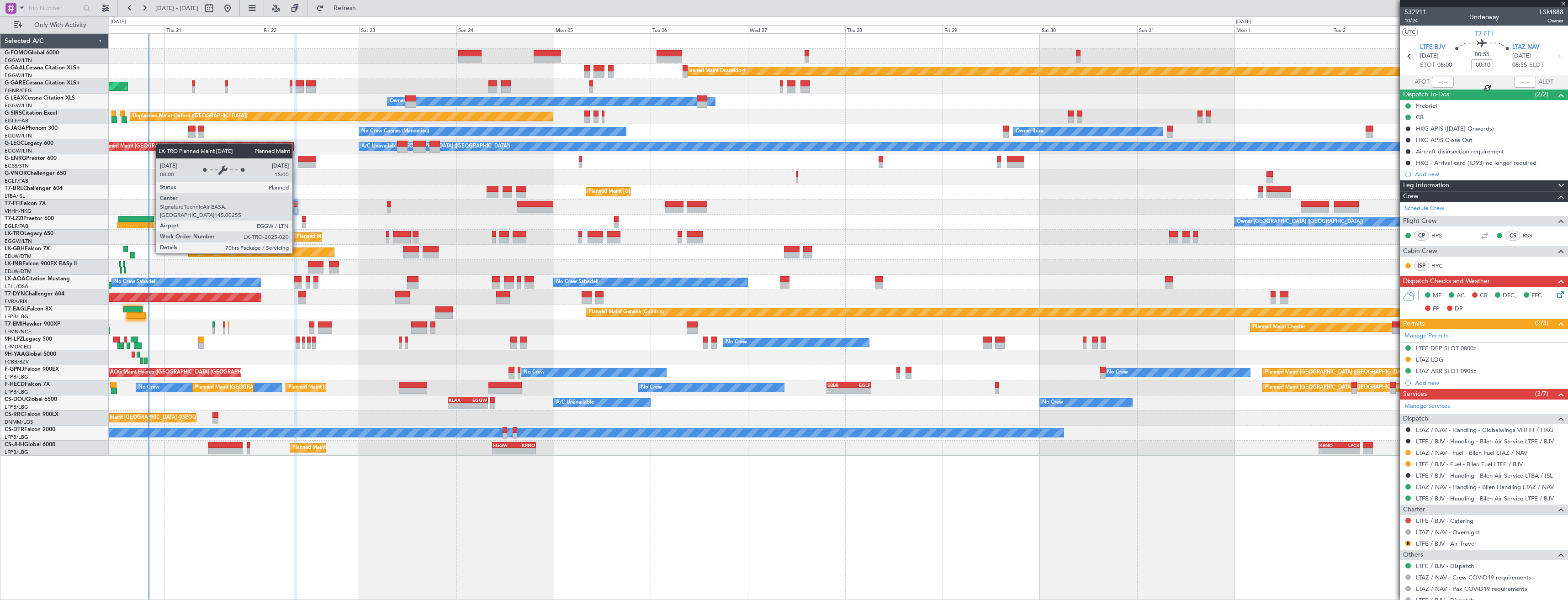
type input "0"
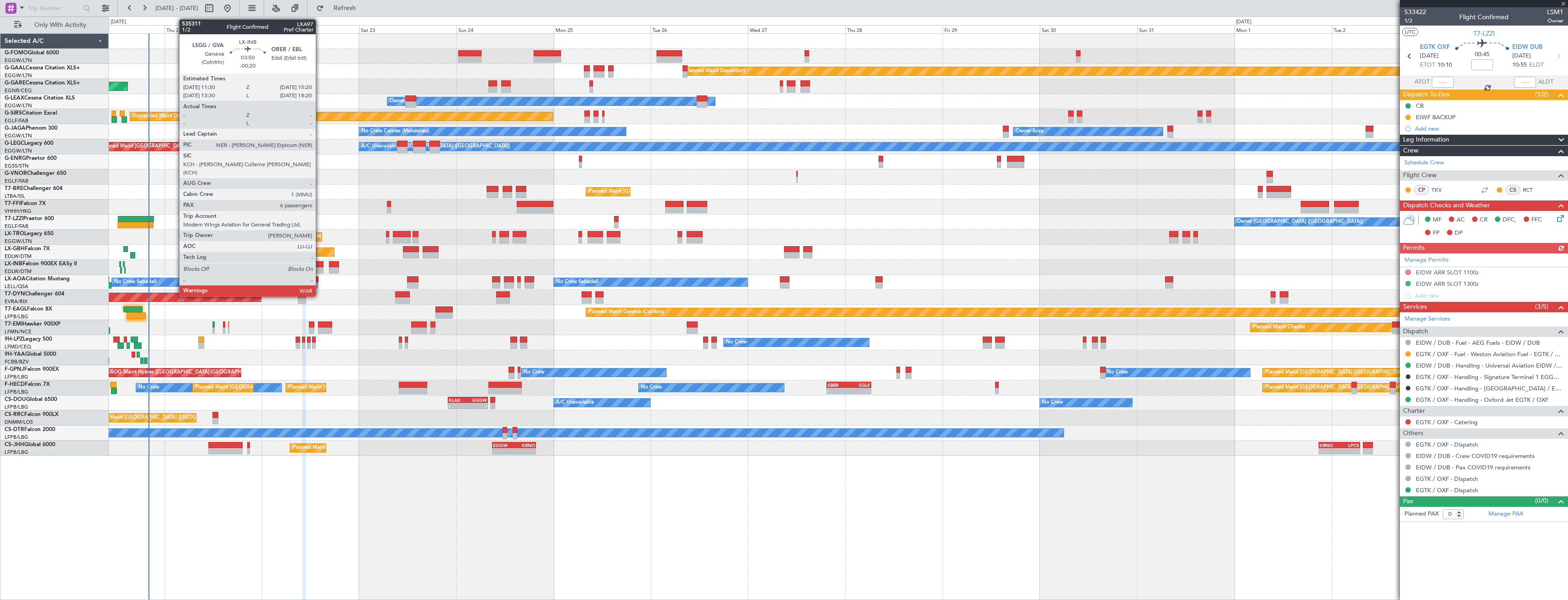
click at [320, 265] on div at bounding box center [316, 264] width 16 height 7
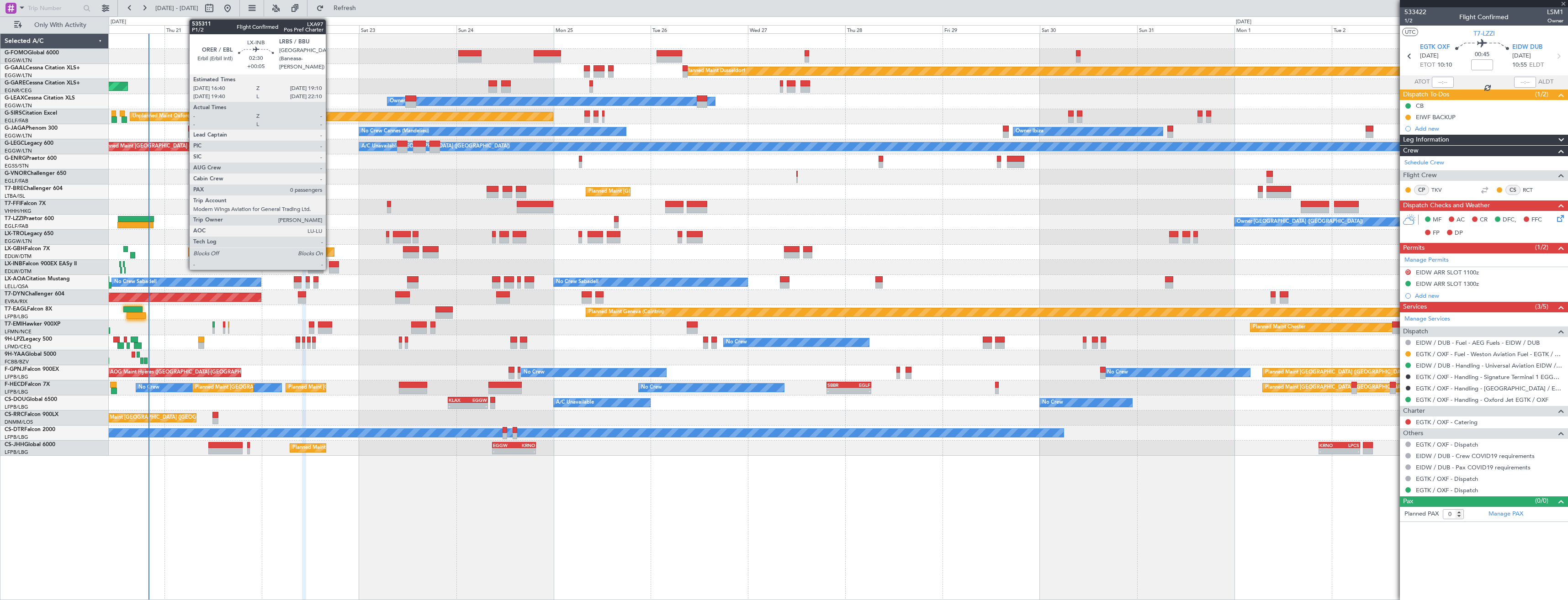
type input "-00:20"
type input "6"
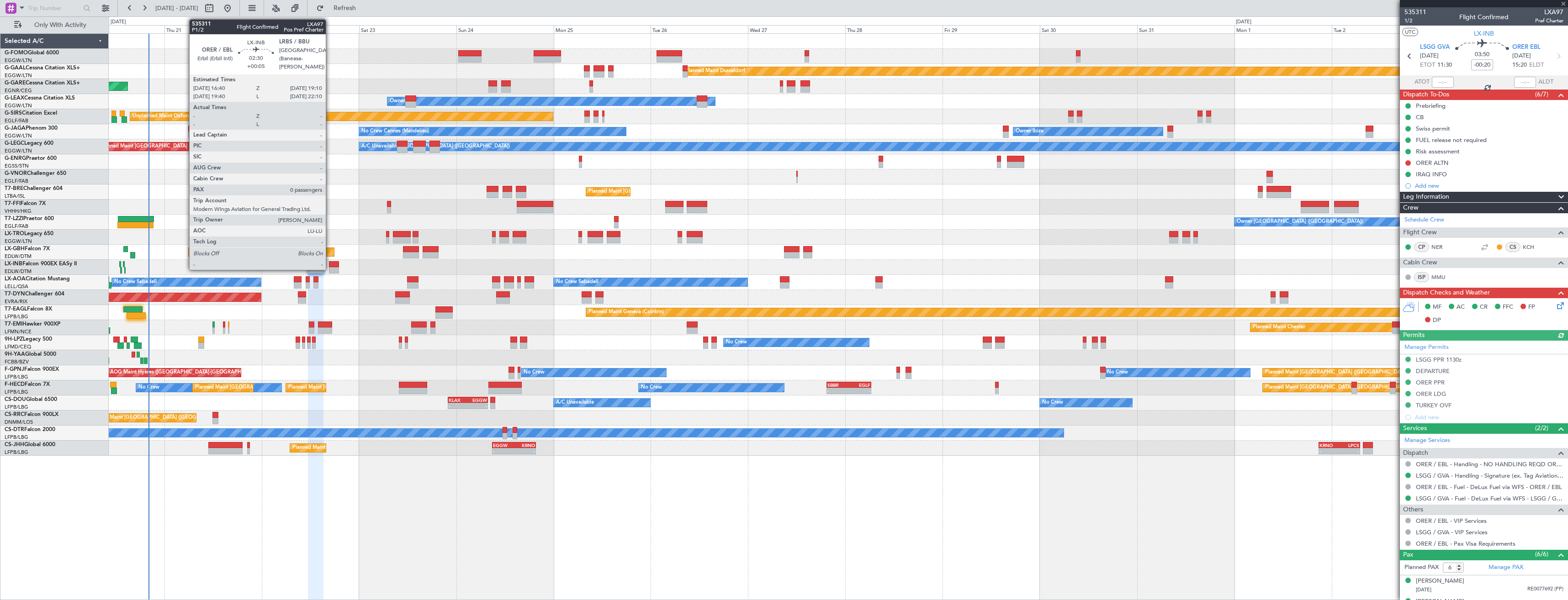
click at [330, 267] on div at bounding box center [334, 264] width 10 height 7
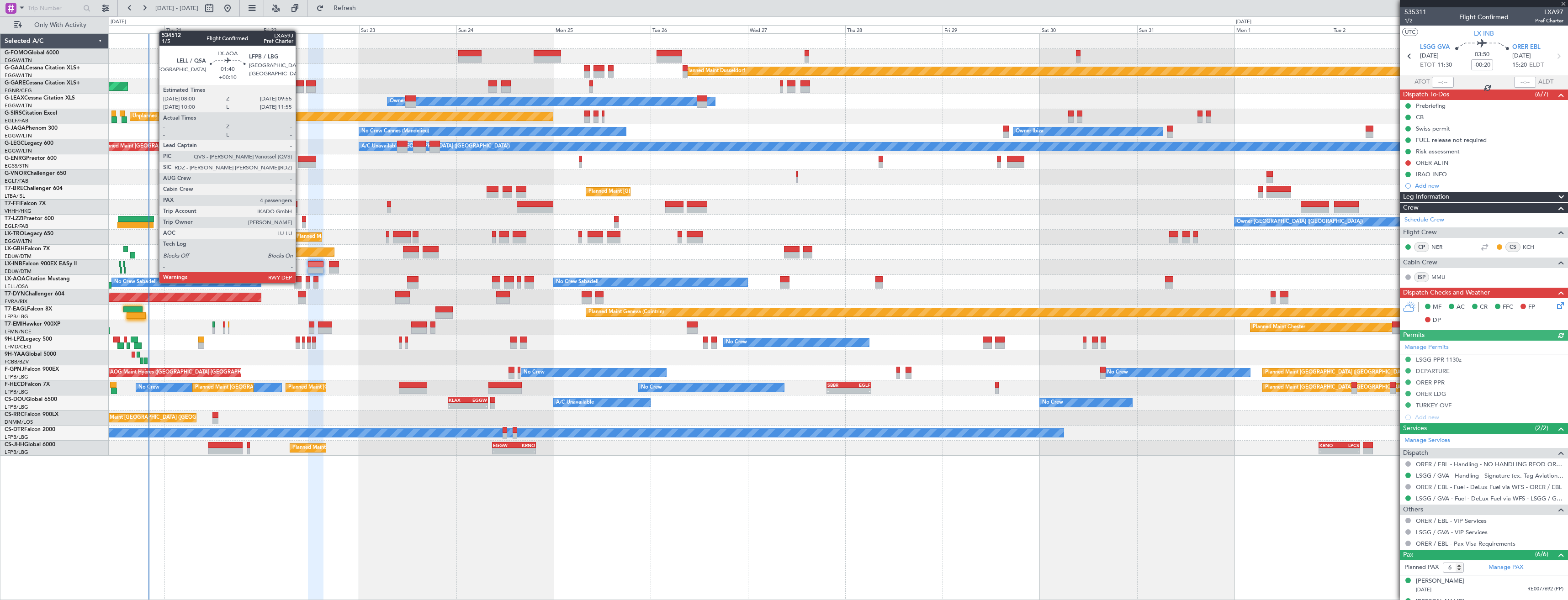
type input "+00:05"
type input "0"
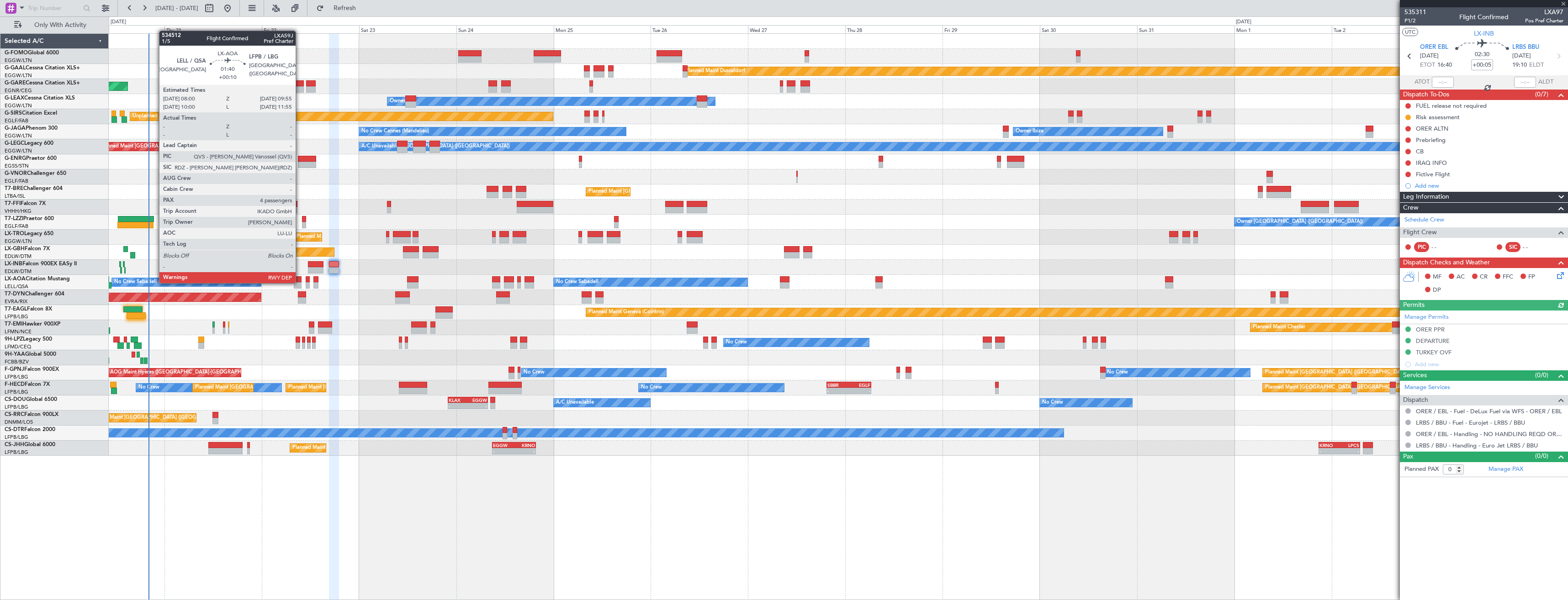
click at [299, 282] on div at bounding box center [298, 285] width 9 height 7
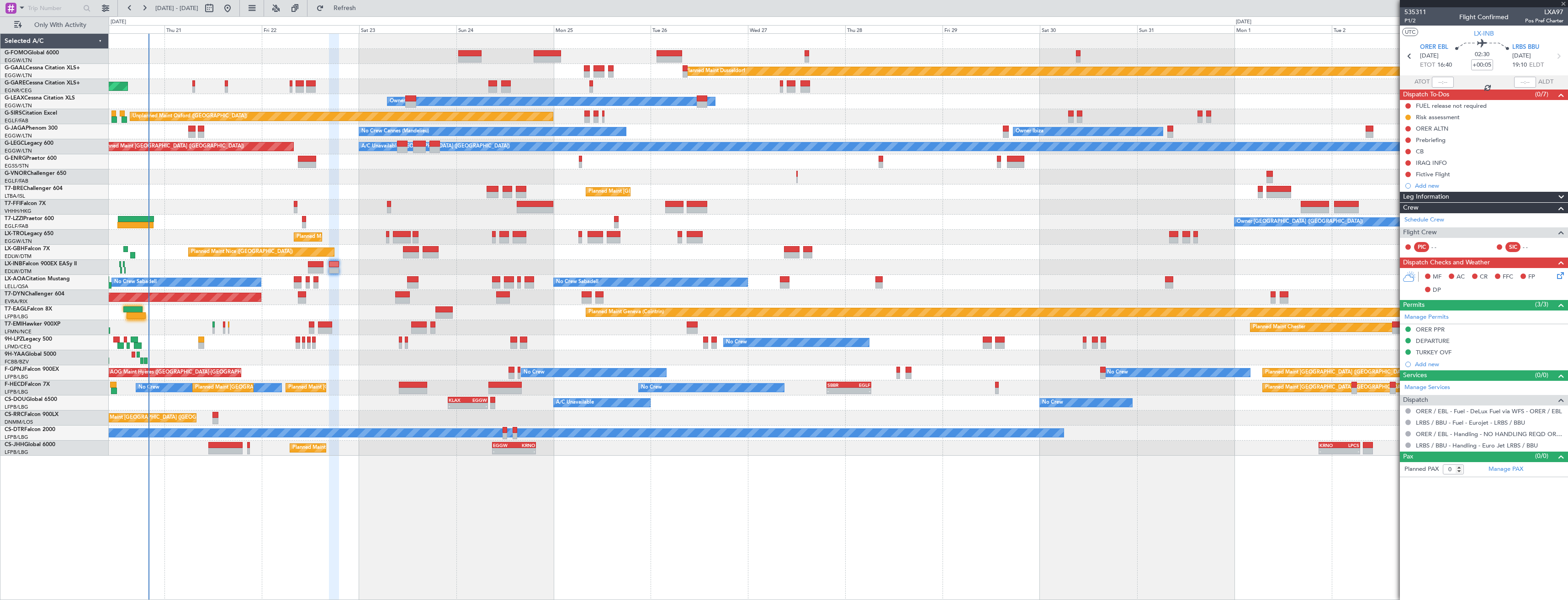
type input "+00:10"
type input "4"
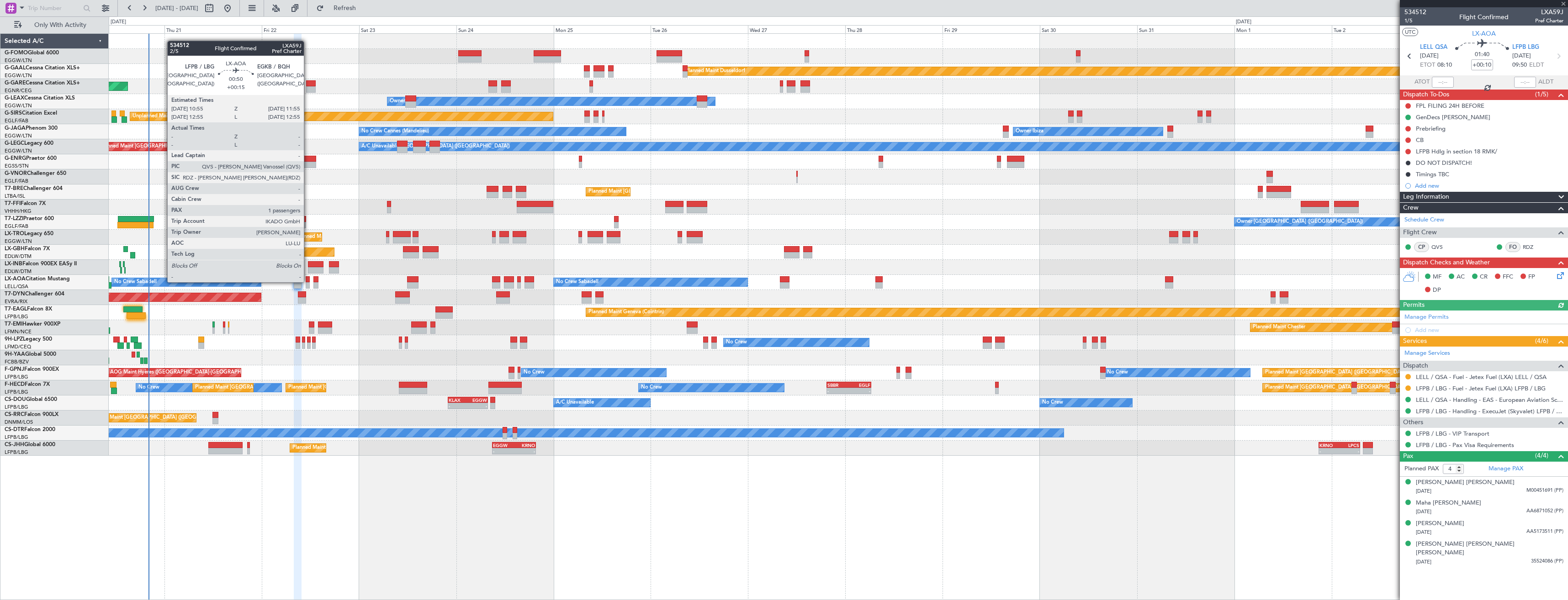
click at [308, 281] on div at bounding box center [307, 279] width 4 height 7
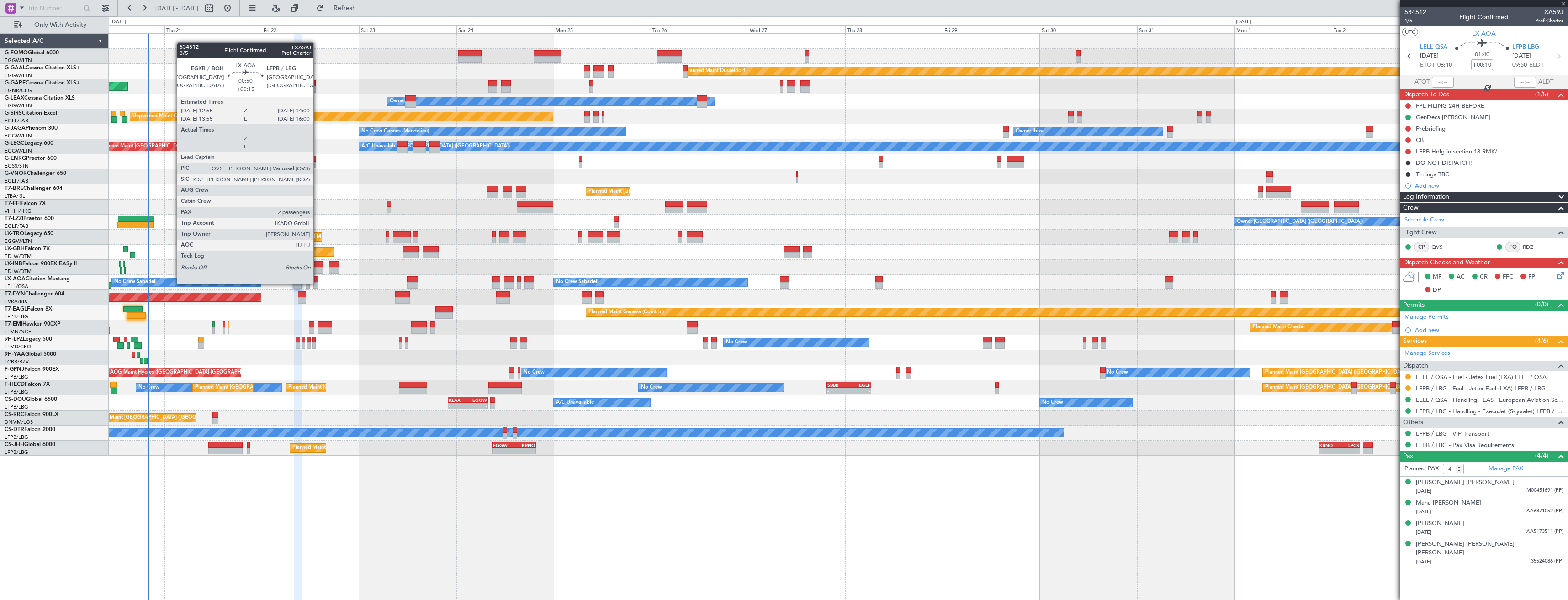
type input "+00:15"
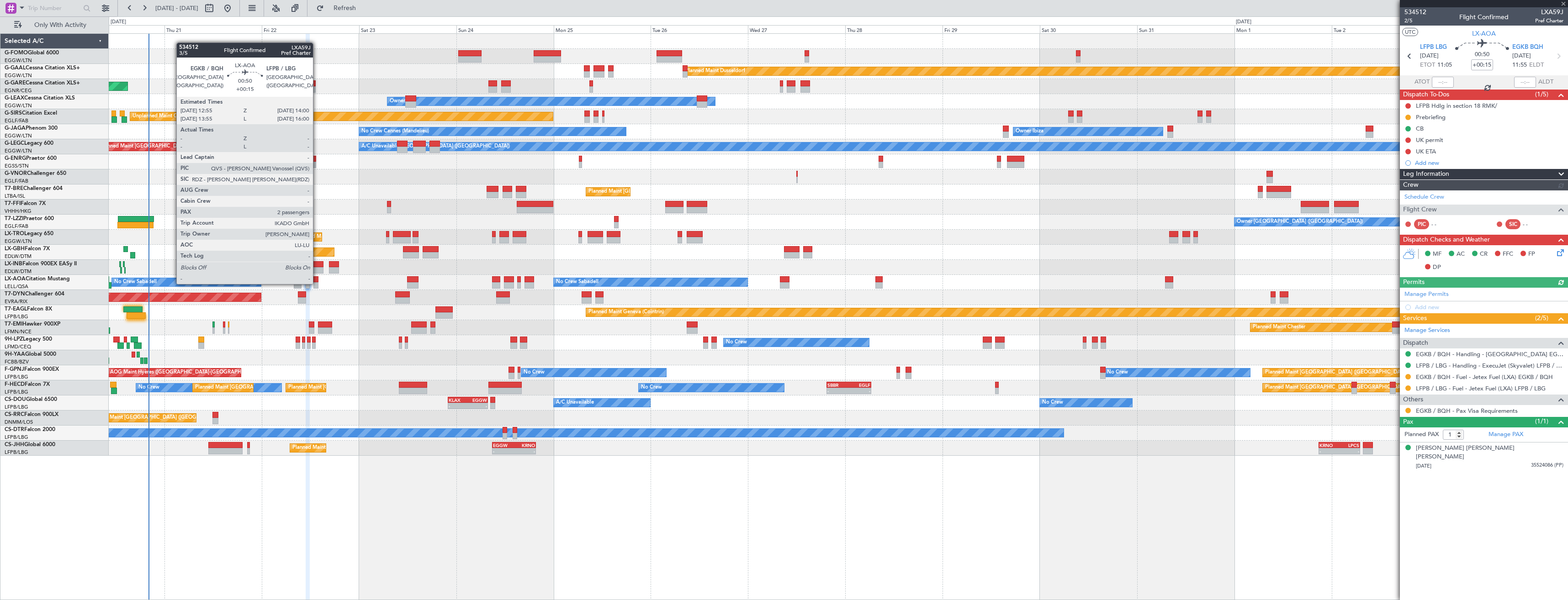
click at [317, 283] on div at bounding box center [316, 285] width 5 height 7
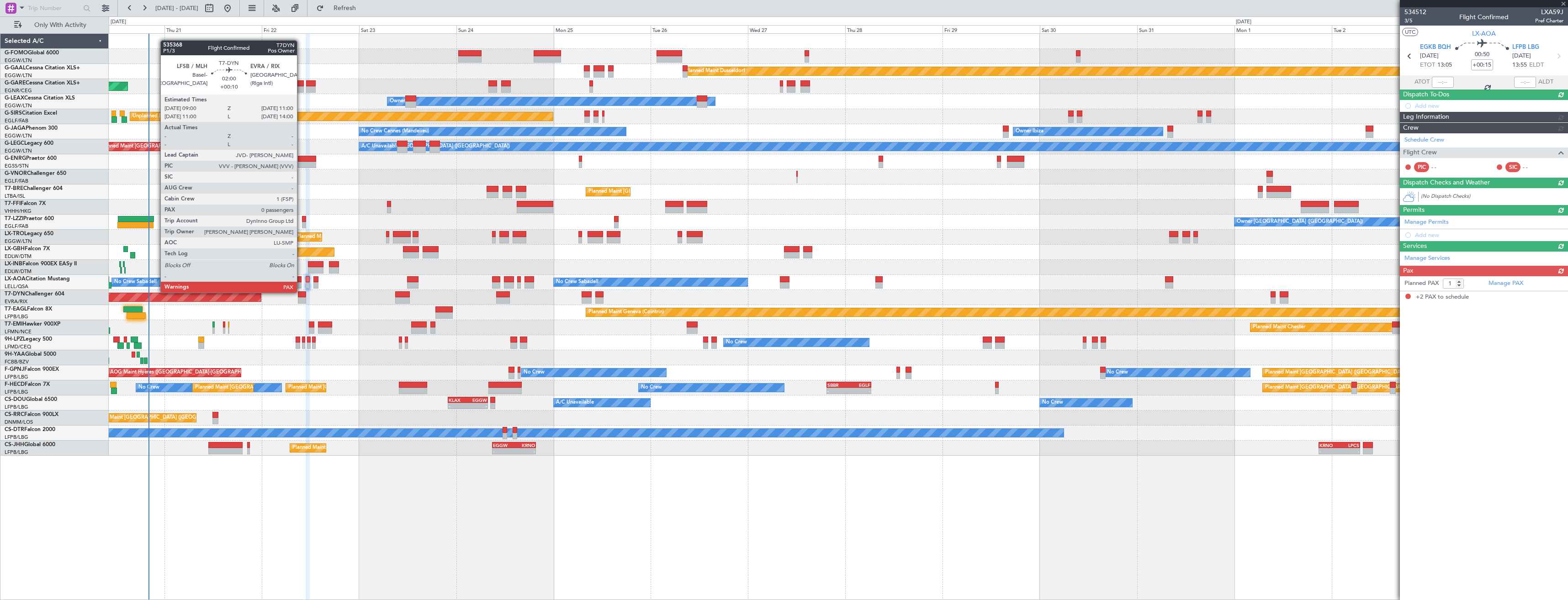
type input "2"
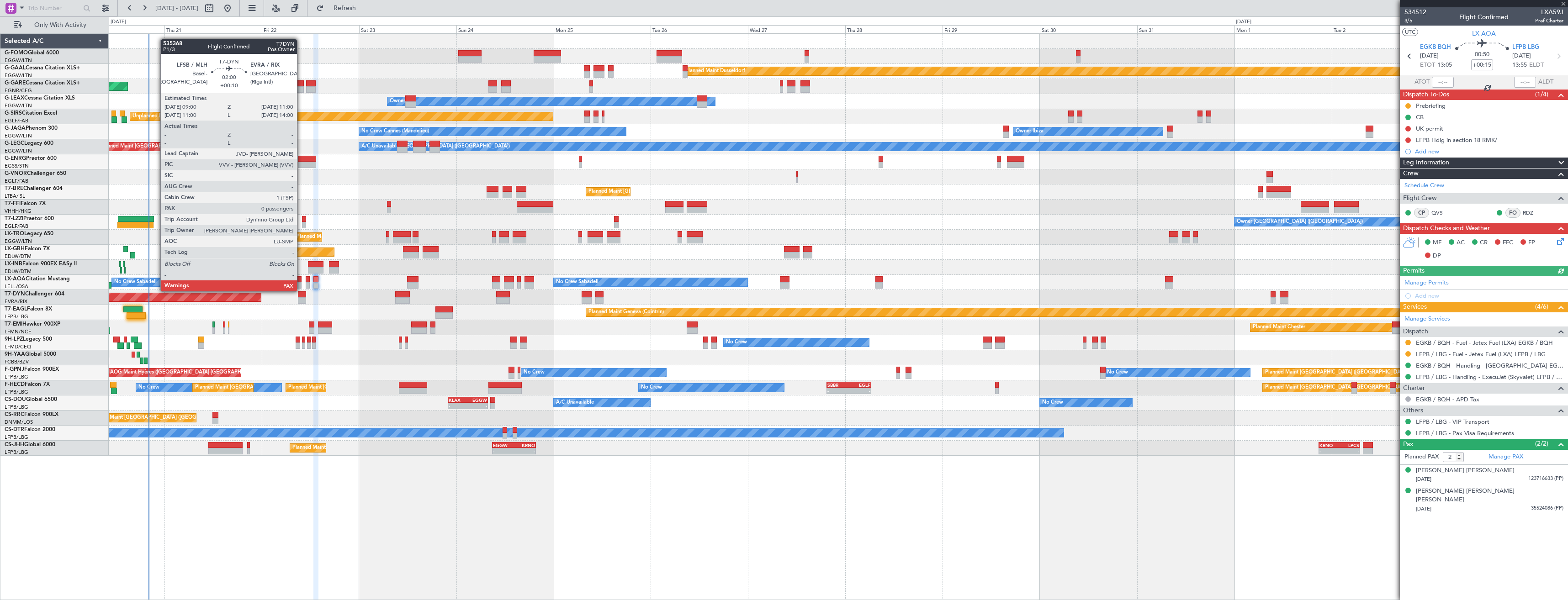
click at [301, 299] on div at bounding box center [302, 301] width 9 height 7
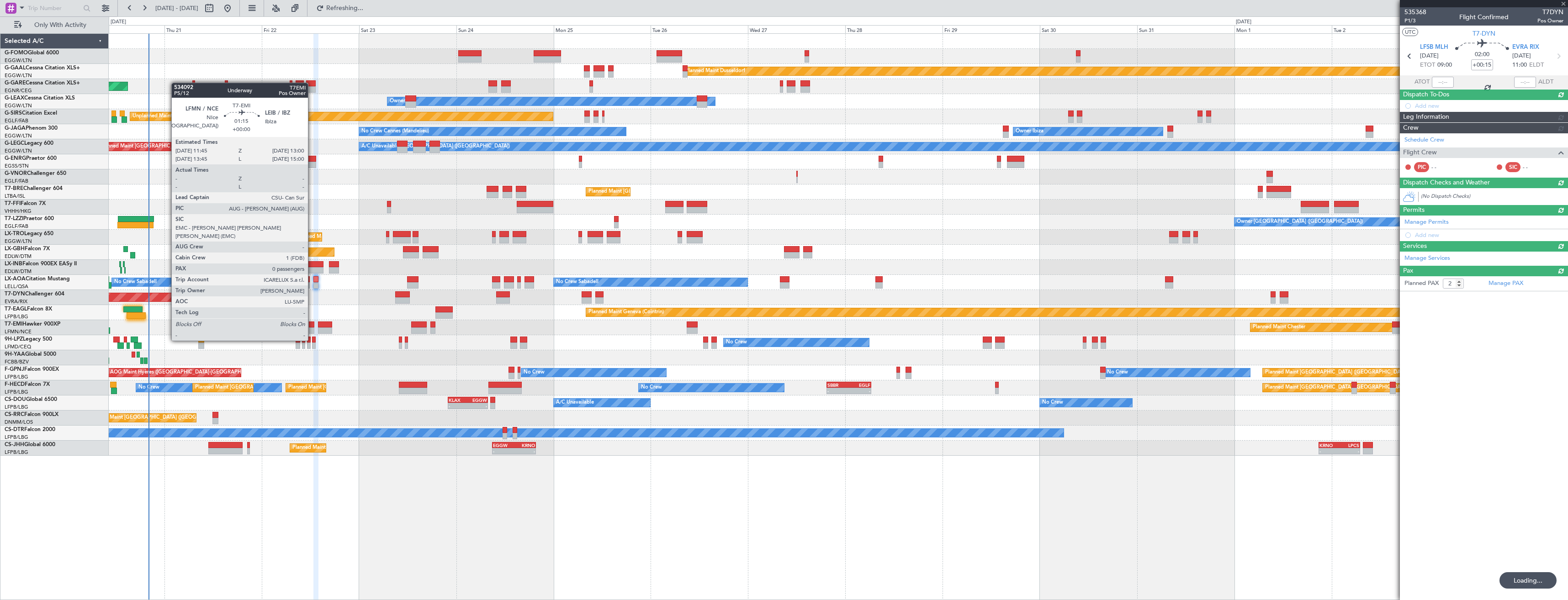
type input "+00:10"
type input "0"
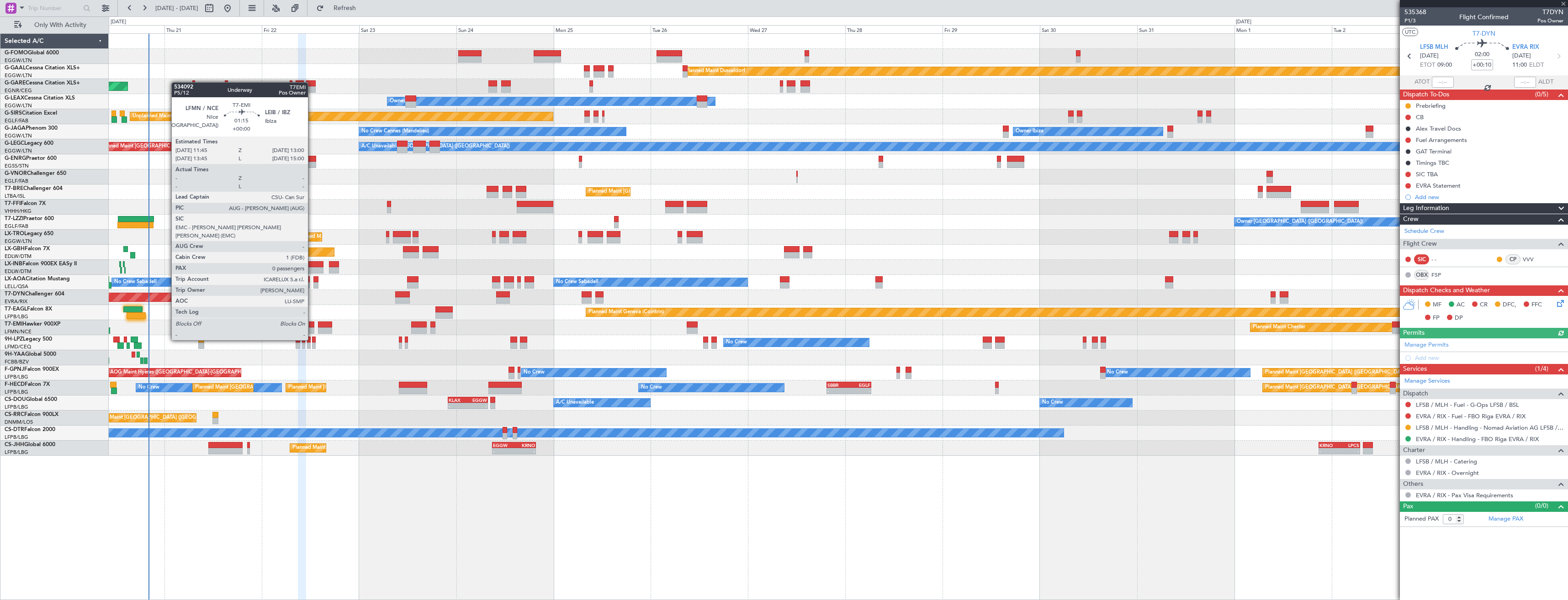
click at [312, 323] on div at bounding box center [311, 324] width 5 height 7
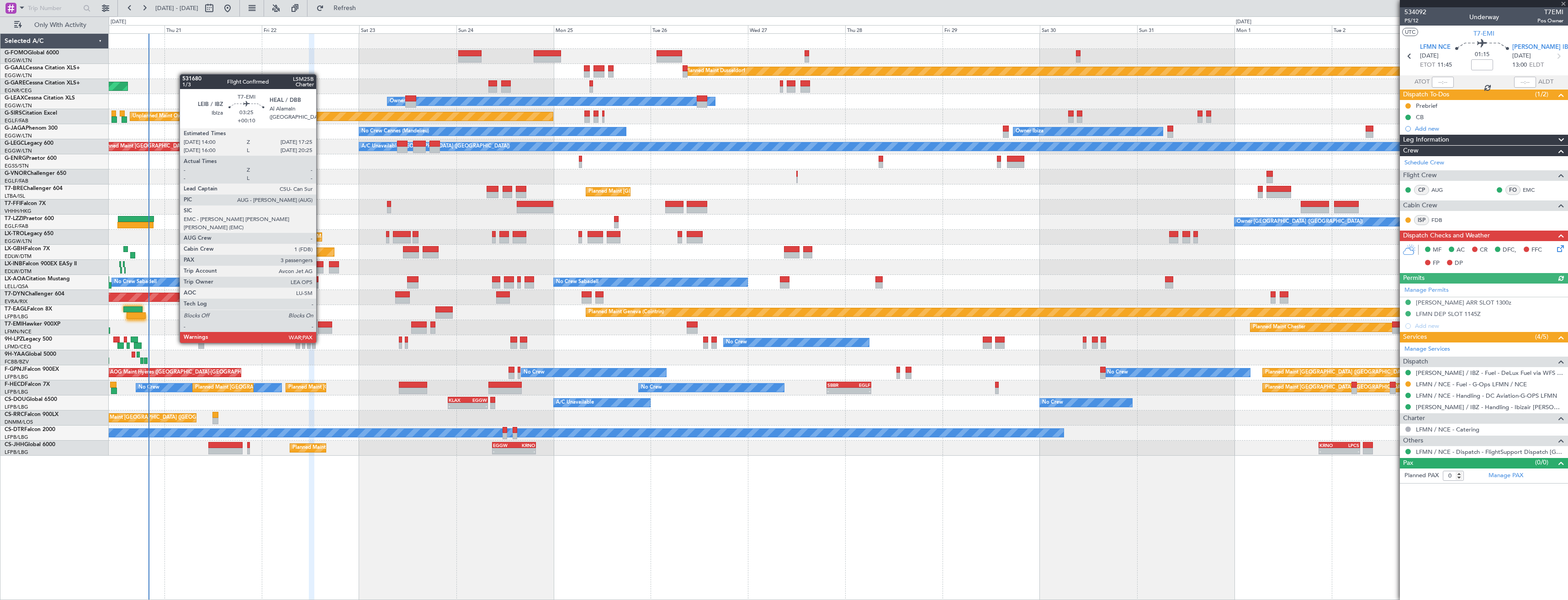
click at [320, 326] on div at bounding box center [324, 324] width 14 height 7
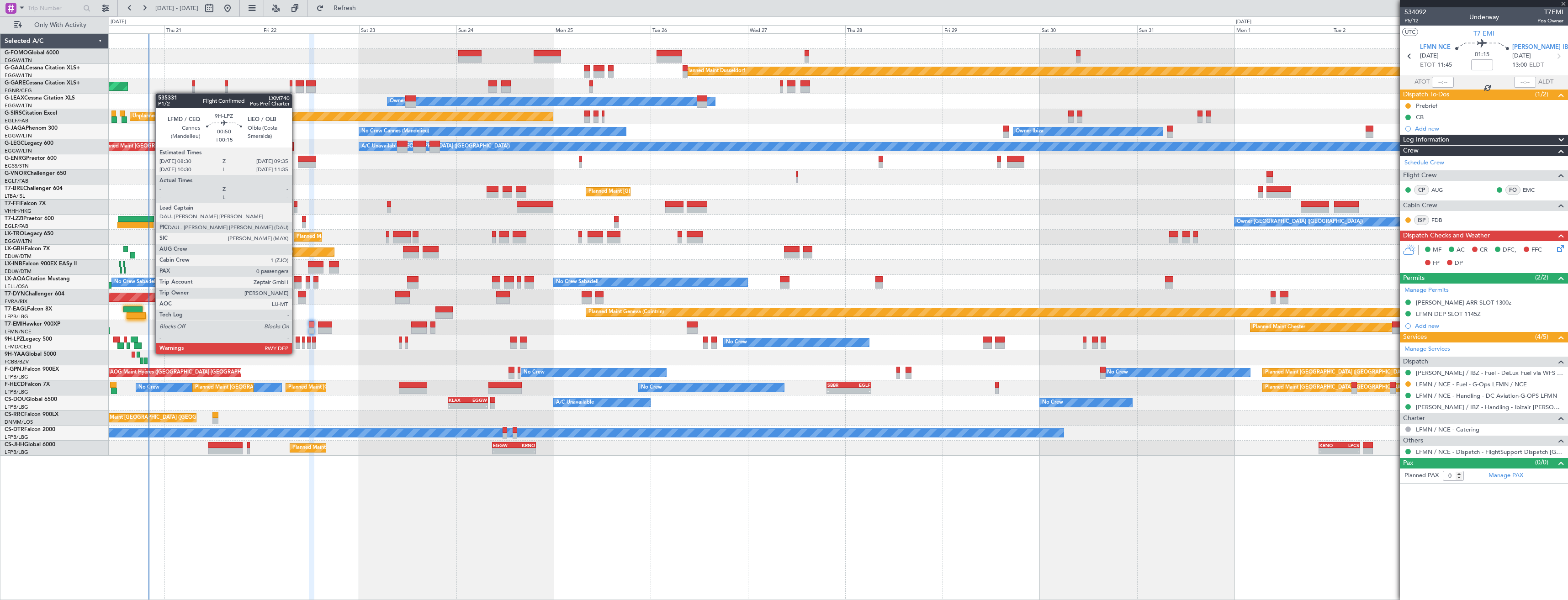
type input "+00:10"
type input "3"
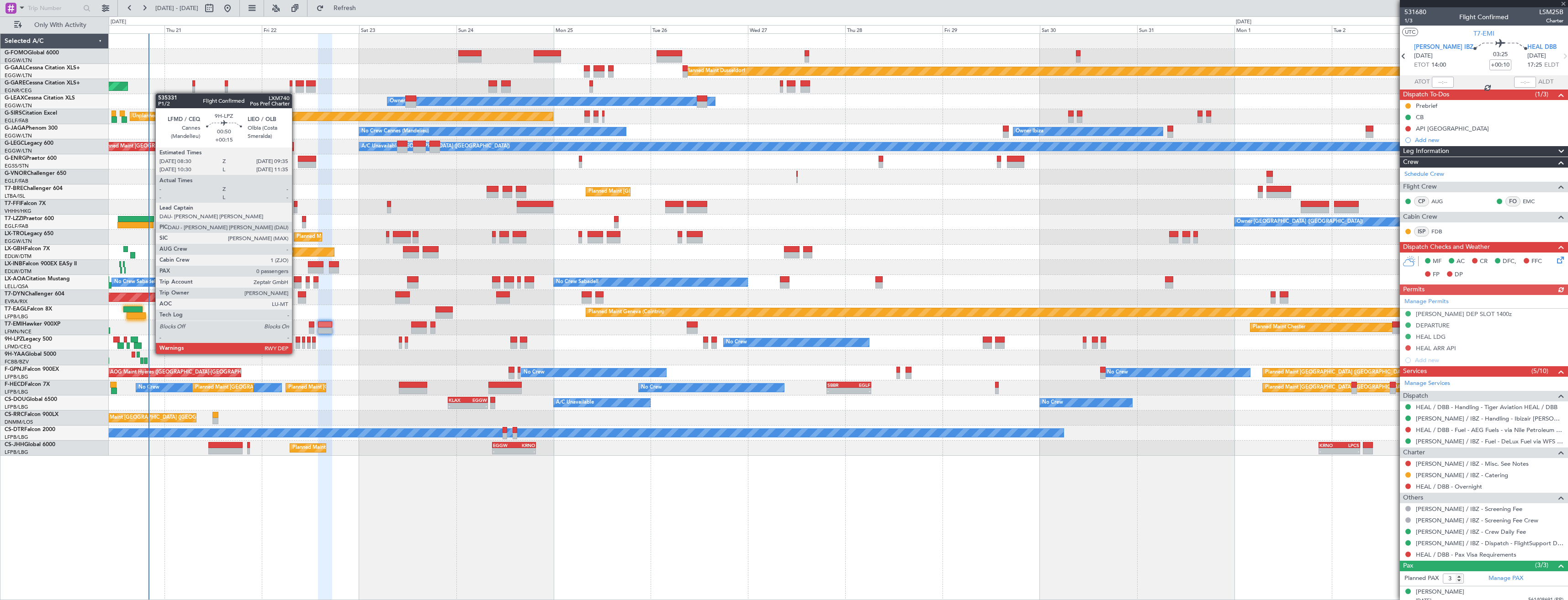
click at [296, 345] on div at bounding box center [298, 346] width 5 height 7
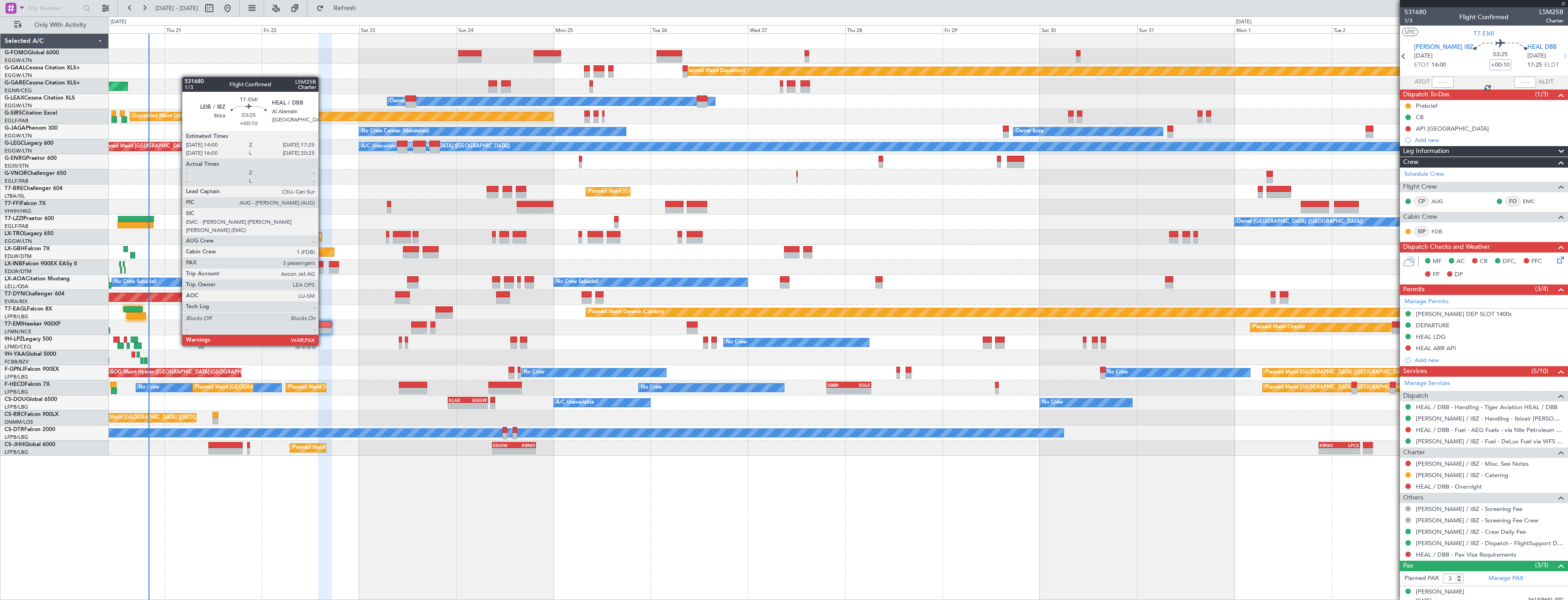
type input "+00:15"
type input "0"
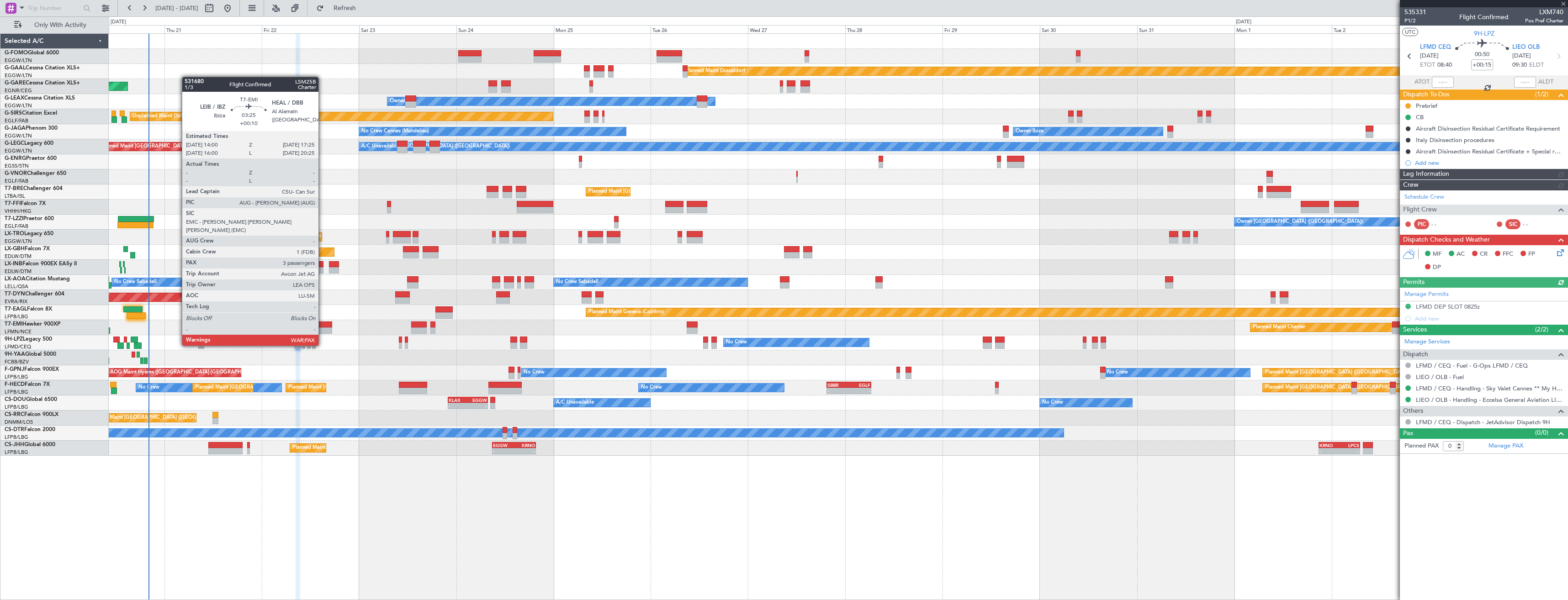
click at [323, 329] on div at bounding box center [324, 330] width 14 height 7
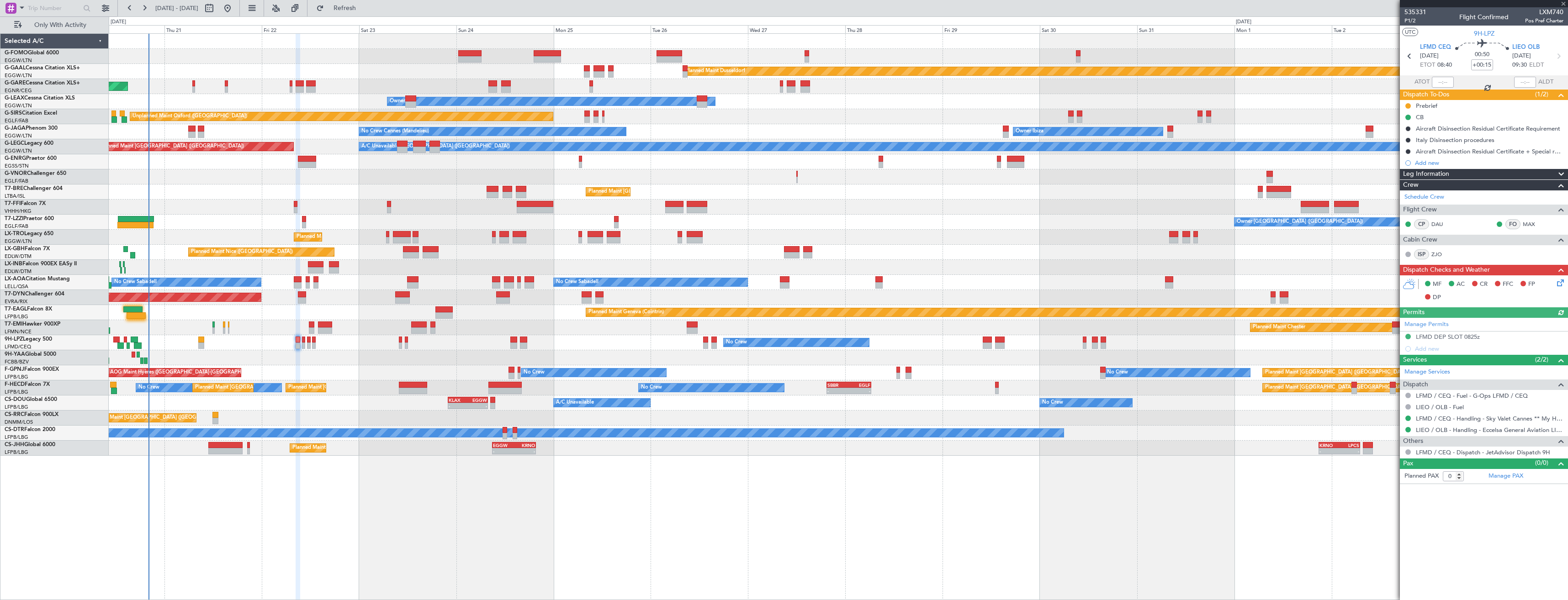
type input "+00:10"
type input "3"
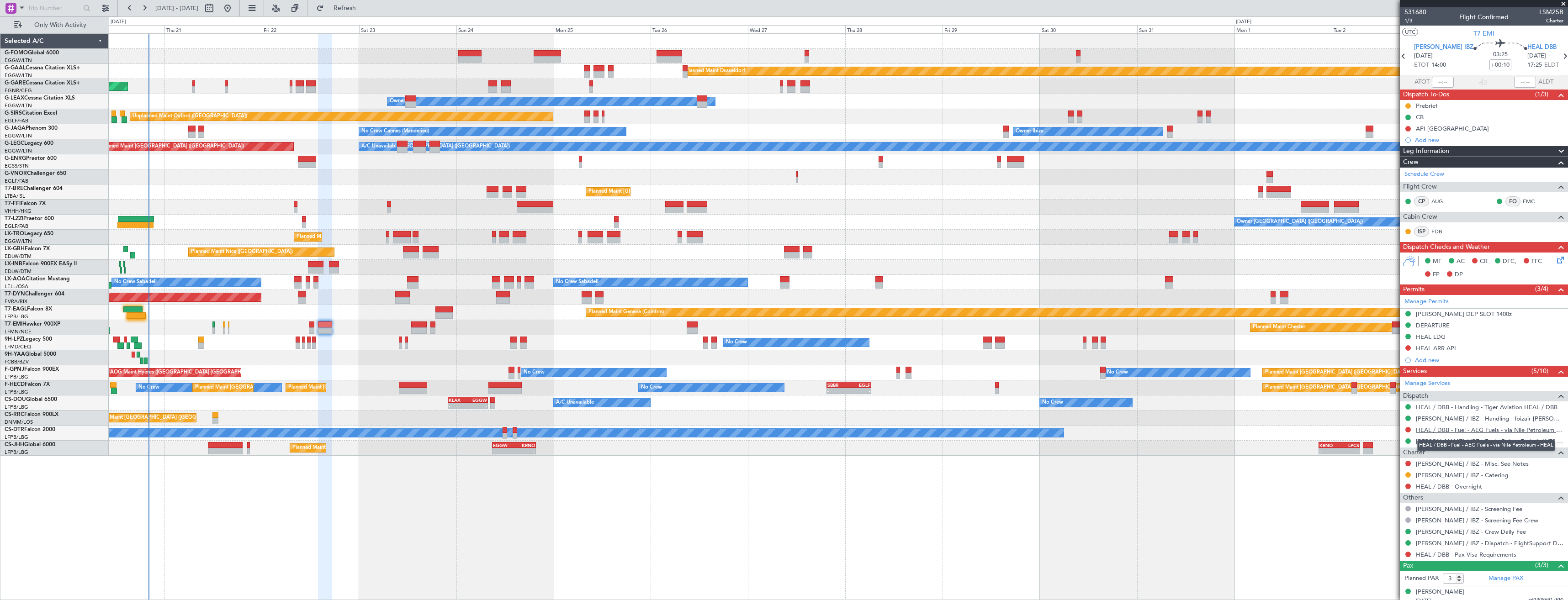
click at [1457, 428] on link "HEAL / DBB - Fuel - AEG Fuels - via Nile Petroleum - HEAL" at bounding box center [1489, 430] width 147 height 8
click at [349, 9] on button "Refresh" at bounding box center [340, 9] width 55 height 15
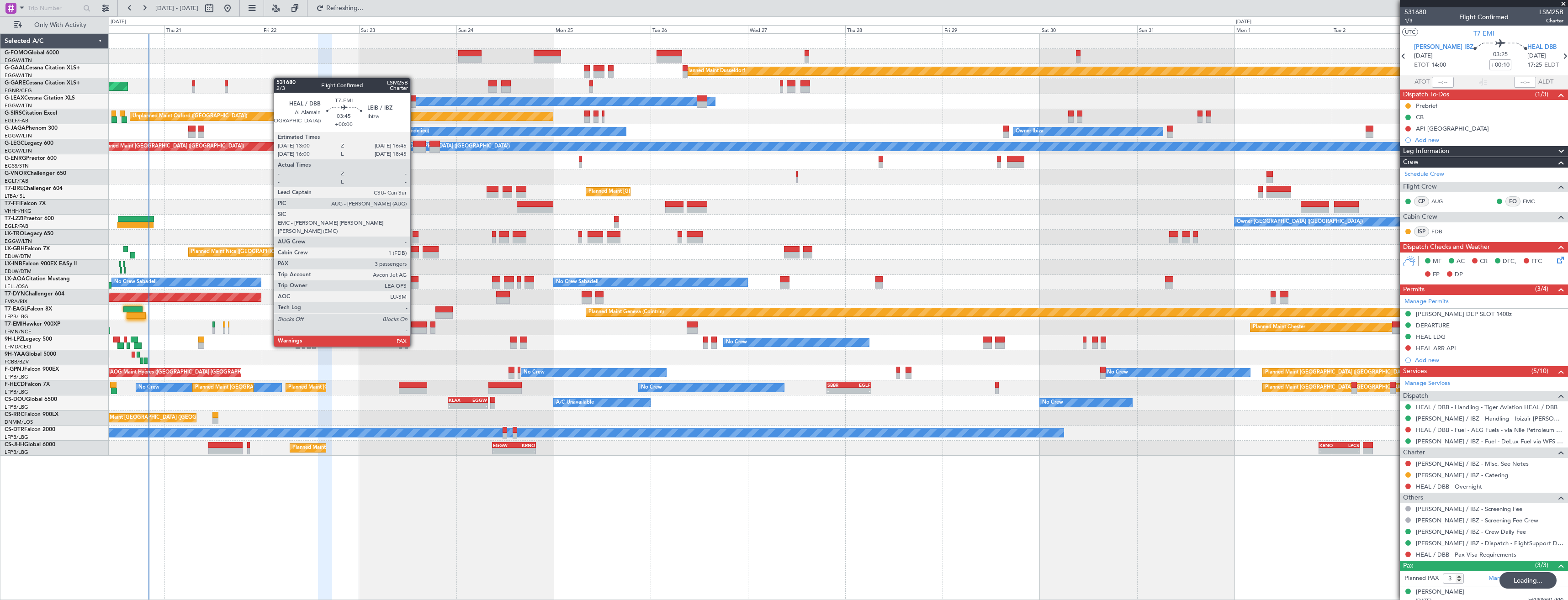
click at [415, 329] on div at bounding box center [419, 330] width 16 height 7
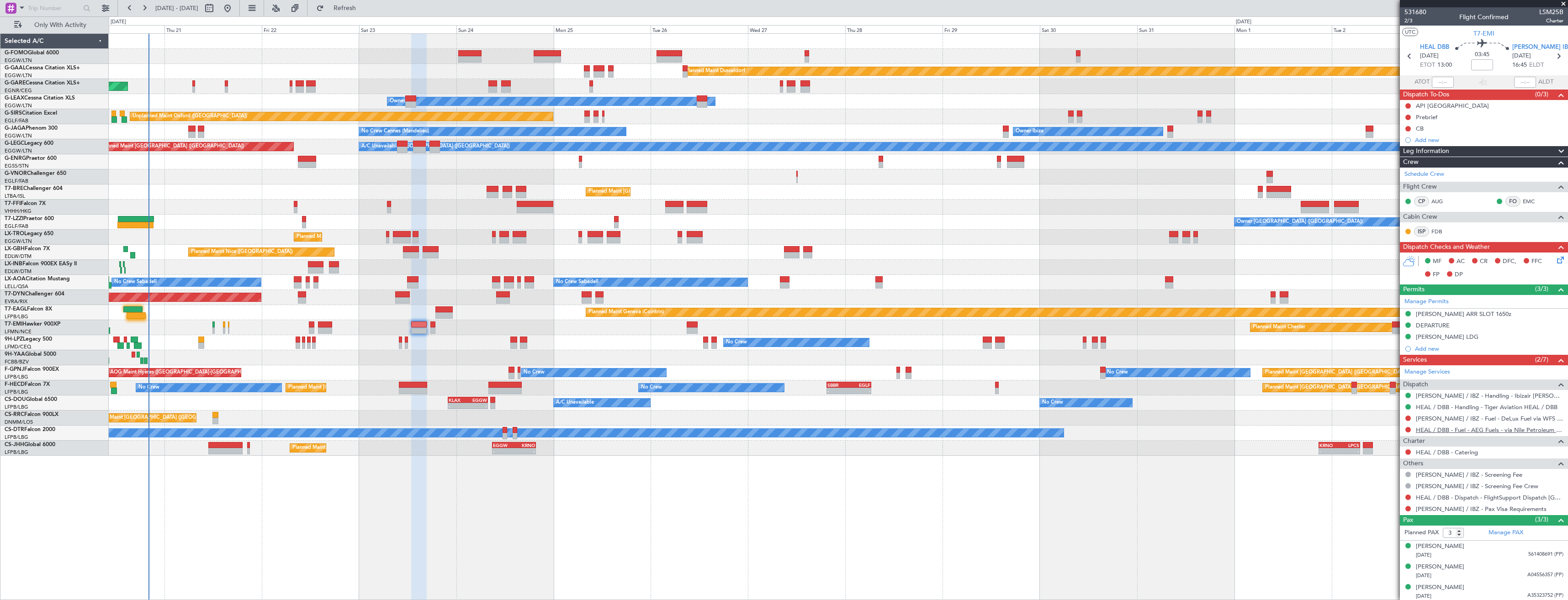
click at [1428, 431] on link "HEAL / DBB - Fuel - AEG Fuels - via Nile Petroleum - HEAL" at bounding box center [1489, 430] width 147 height 8
click at [347, 4] on button "Refresh" at bounding box center [340, 9] width 55 height 15
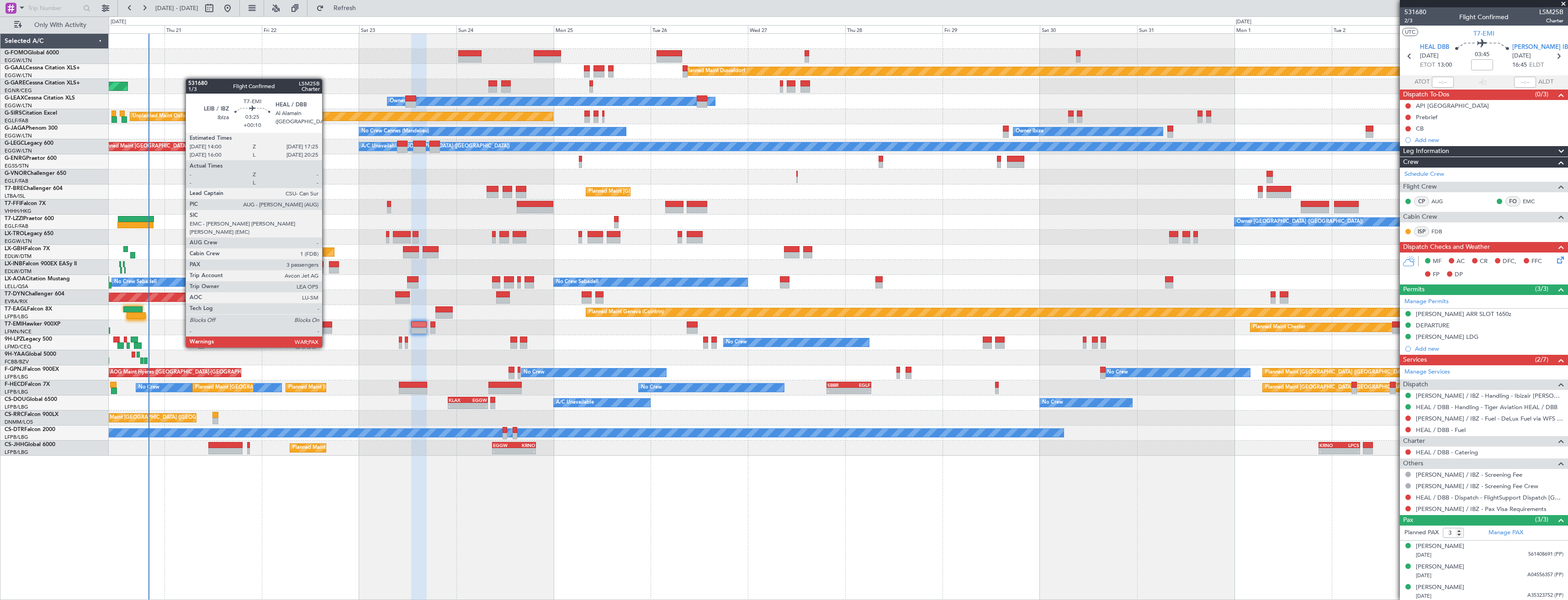
click at [326, 330] on div at bounding box center [324, 330] width 14 height 7
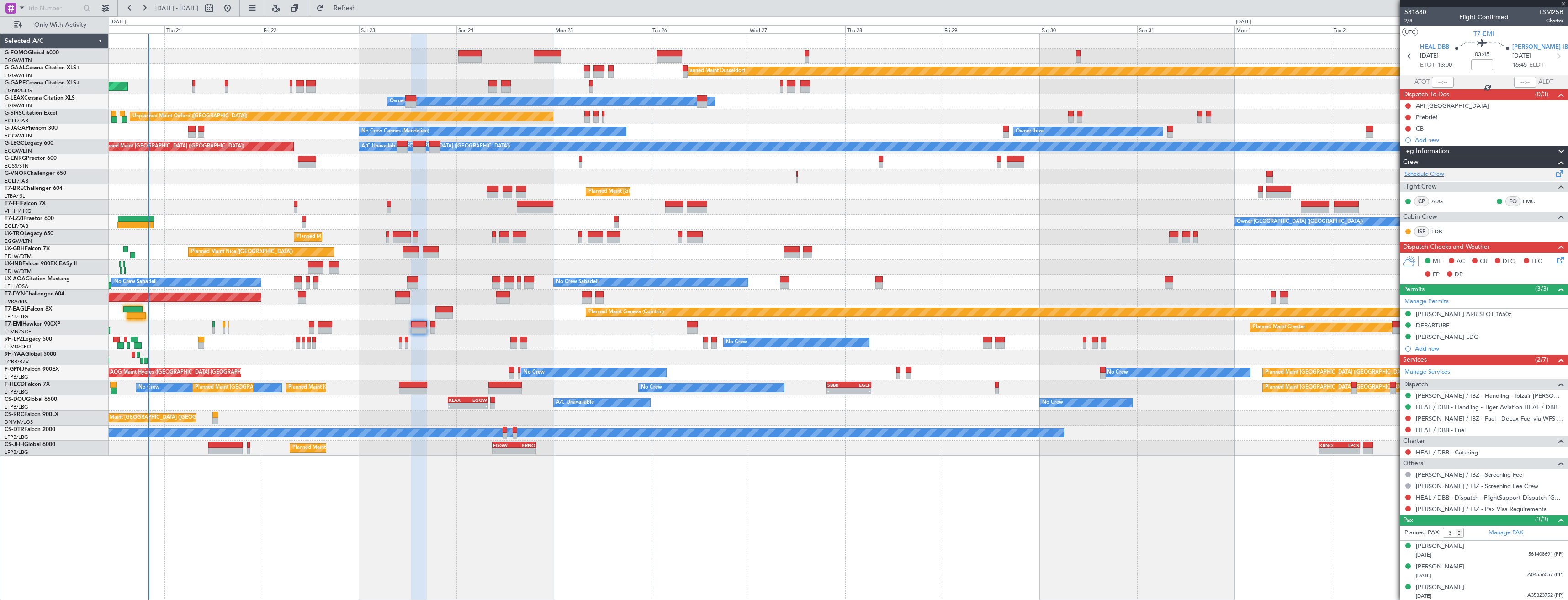
type input "+00:10"
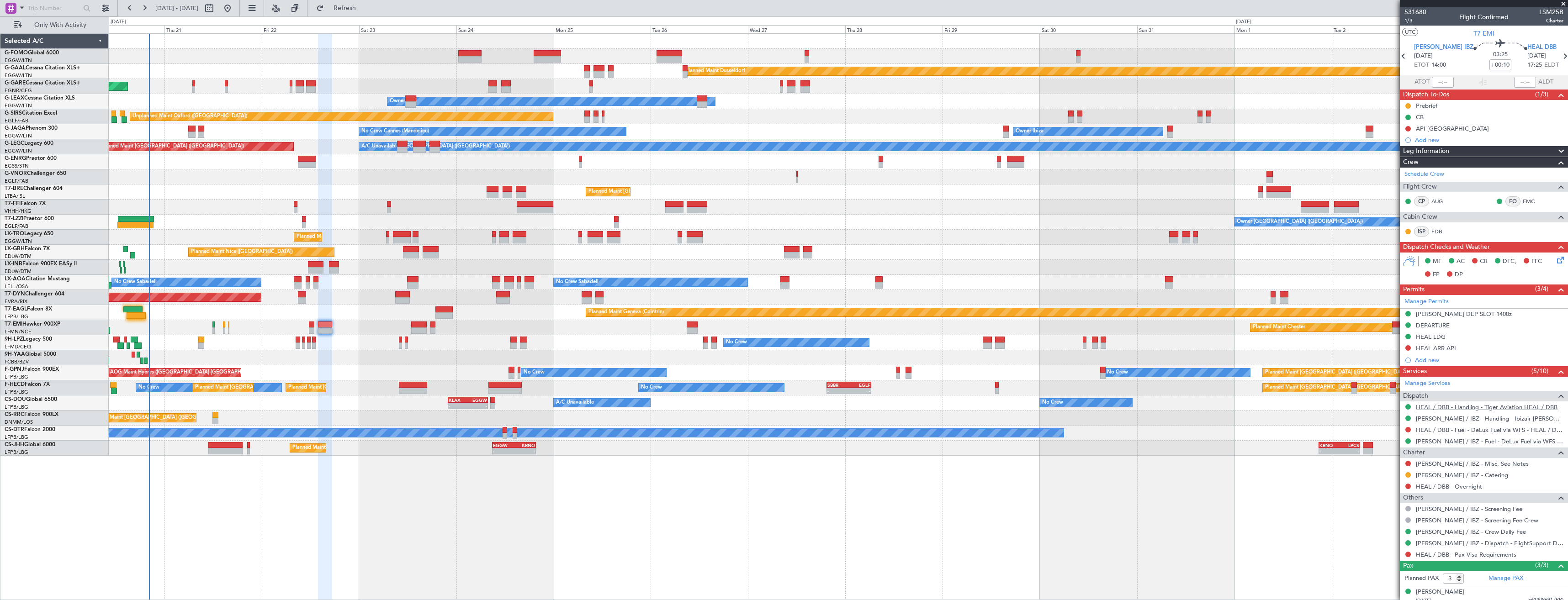
click at [1462, 405] on link "HEAL / DBB - Handling - Tiger Aviation HEAL / DBB" at bounding box center [1486, 407] width 142 height 8
click at [1410, 21] on span "1/3" at bounding box center [1415, 21] width 22 height 8
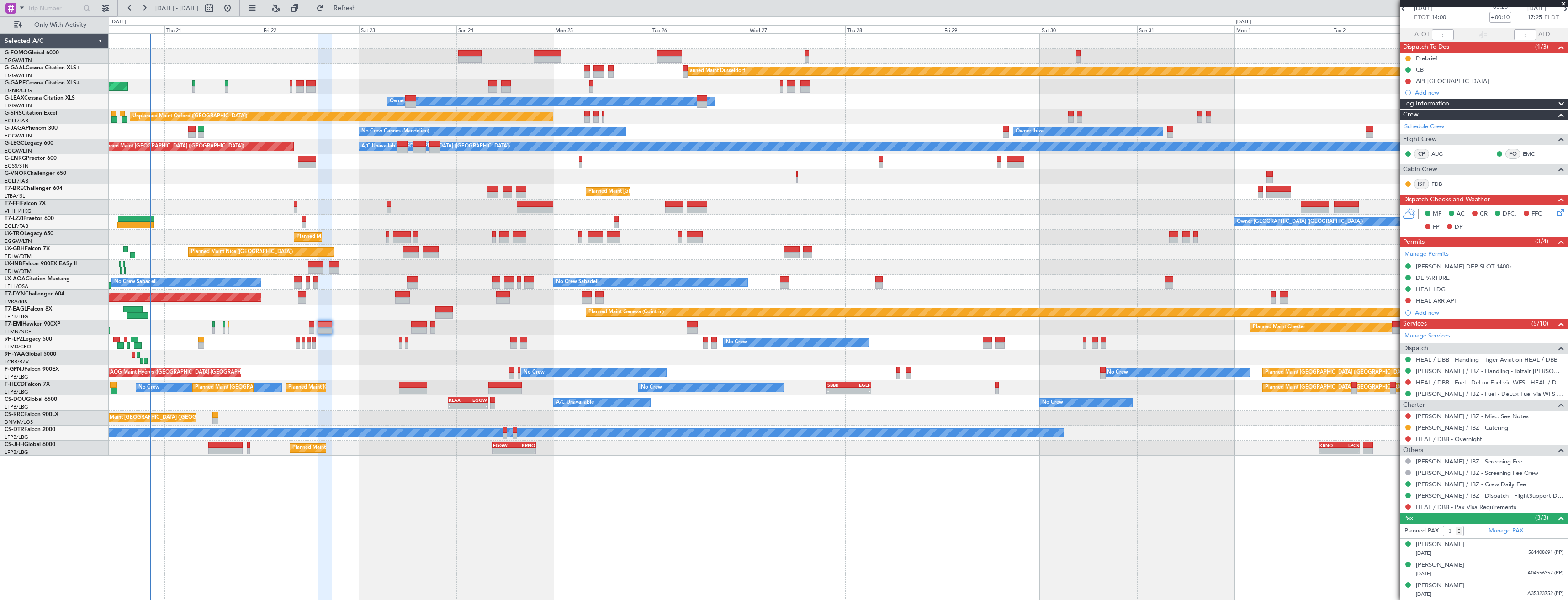
click at [1488, 382] on link "HEAL / DBB - Fuel - DeLux Fuel via WFS - HEAL / DBB" at bounding box center [1489, 382] width 147 height 8
click at [367, 7] on button "Refresh" at bounding box center [340, 9] width 55 height 15
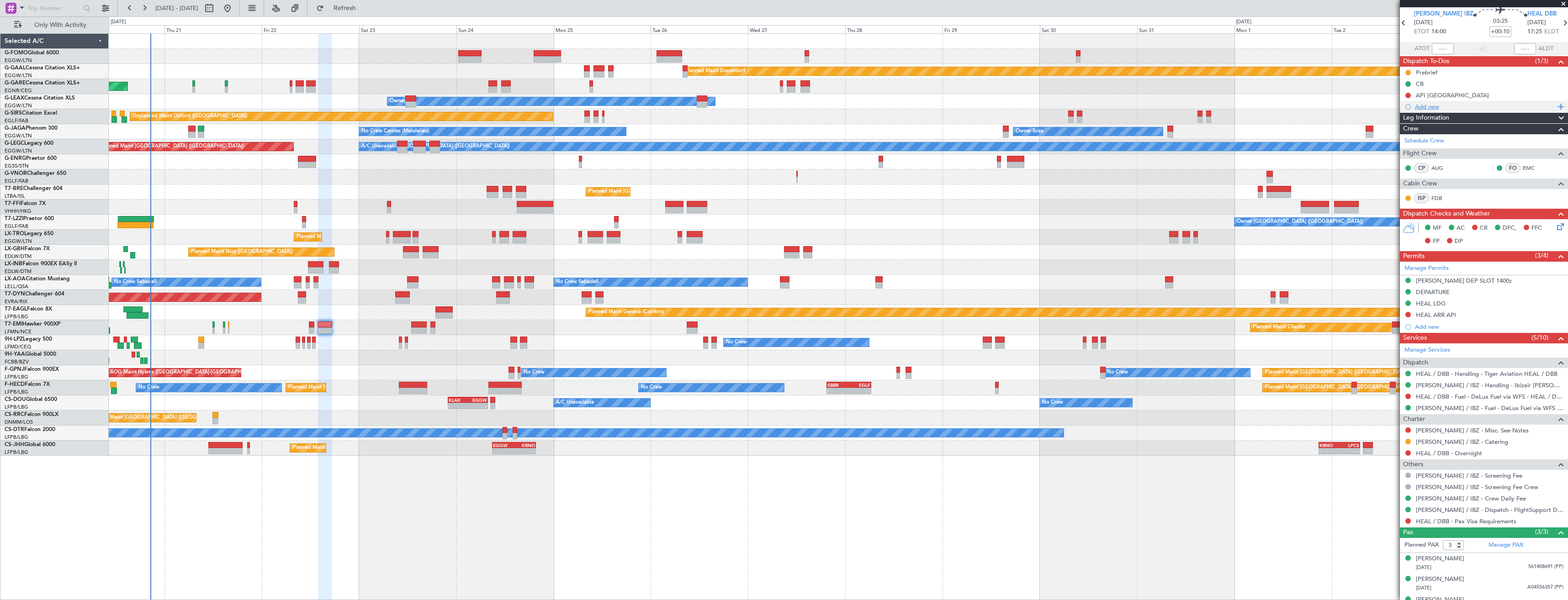
scroll to position [0, 0]
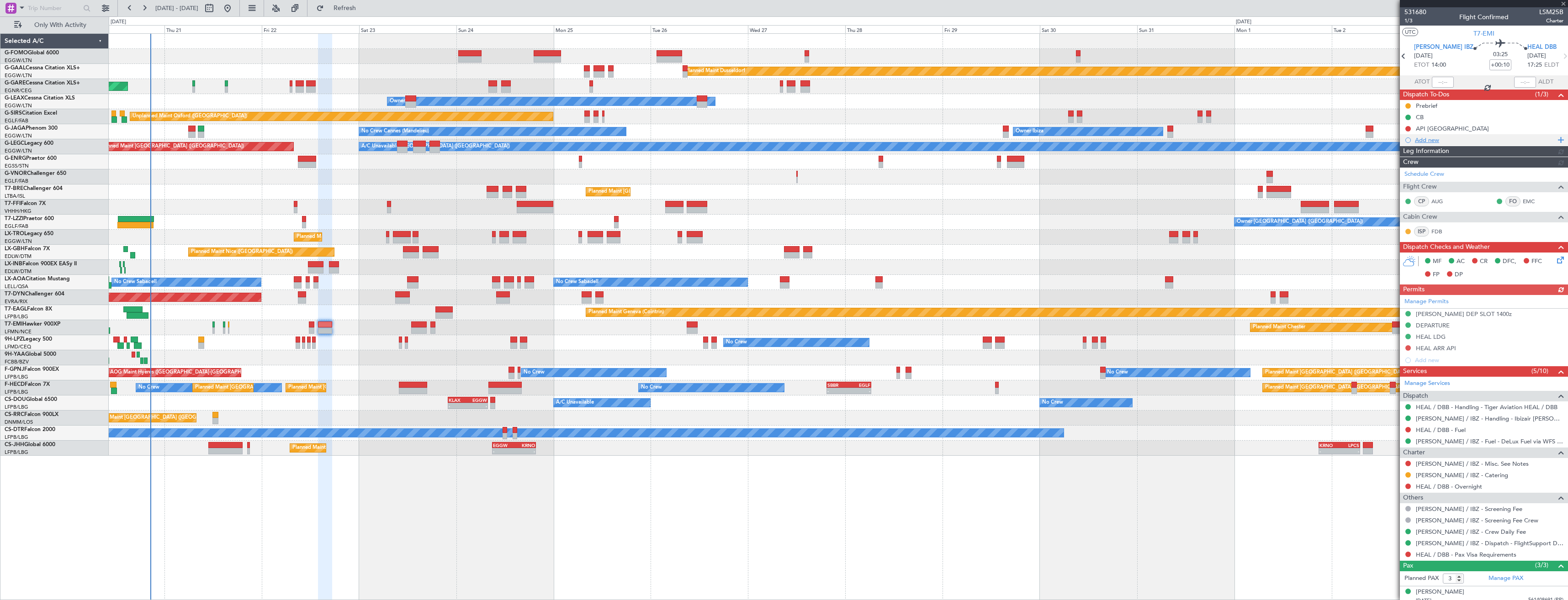
click at [1468, 140] on div "Add new" at bounding box center [1485, 140] width 140 height 8
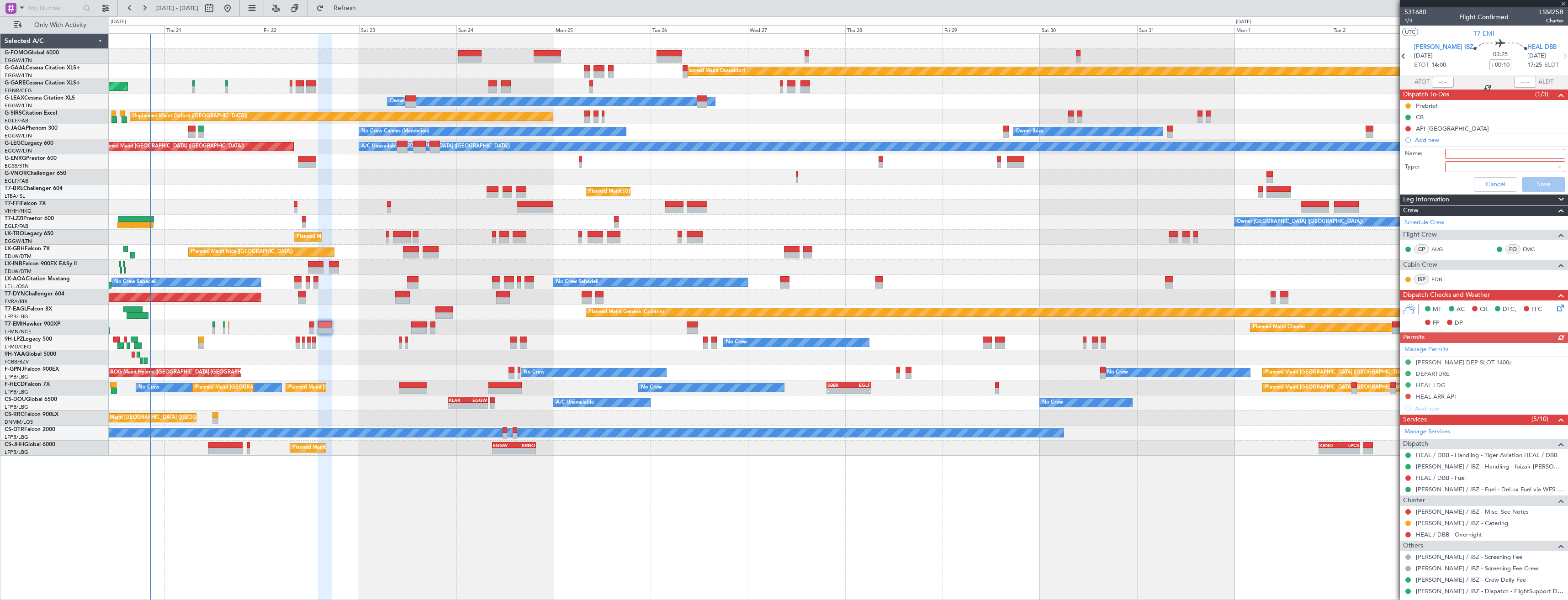
click at [1474, 151] on input "Name:" at bounding box center [1505, 154] width 120 height 10
type input "HEAL FUEL VIA HANDLER"
click at [1479, 162] on div at bounding box center [1502, 167] width 107 height 14
click at [1477, 186] on span "Generic" at bounding box center [1501, 185] width 107 height 14
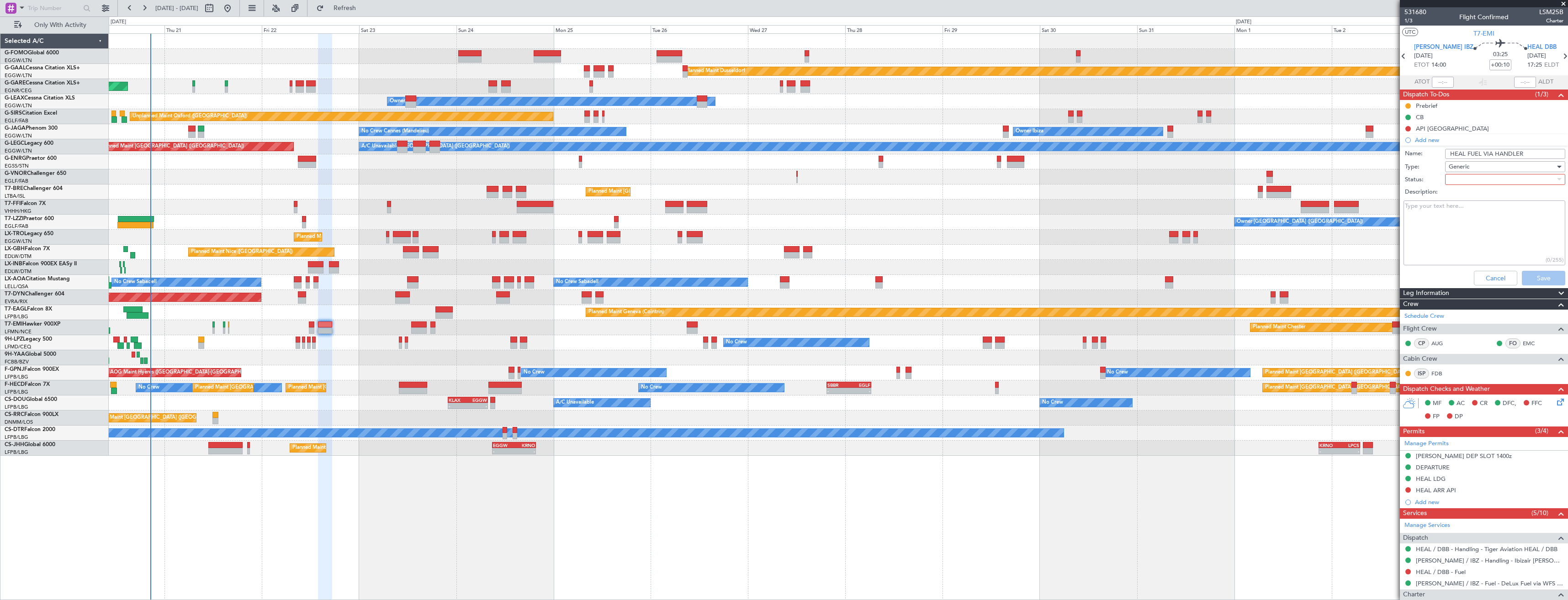
click at [1474, 178] on div at bounding box center [1502, 180] width 107 height 14
click at [1477, 204] on span "In Progress" at bounding box center [1501, 211] width 107 height 14
click at [1525, 274] on button "Save" at bounding box center [1543, 278] width 43 height 15
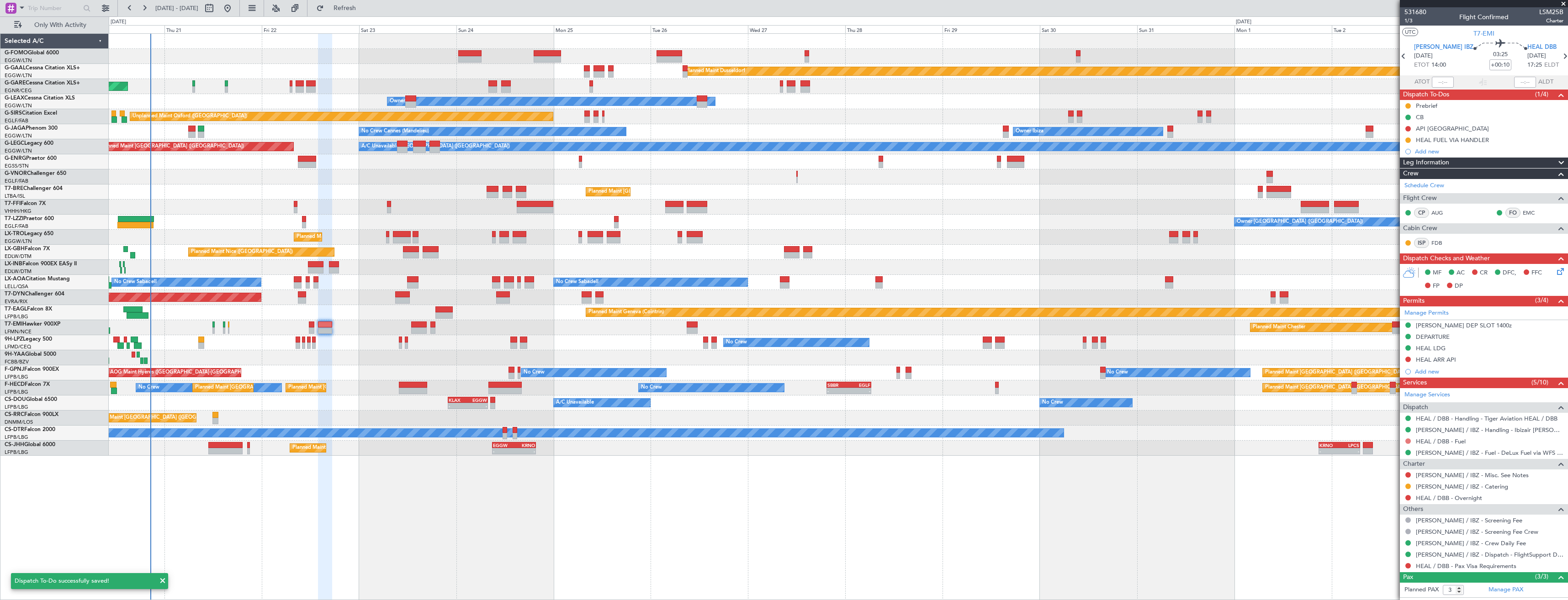
click at [1407, 442] on button at bounding box center [1408, 441] width 5 height 5
click at [1376, 494] on span "Requested" at bounding box center [1382, 495] width 29 height 9
click at [1559, 54] on icon at bounding box center [1565, 57] width 12 height 12
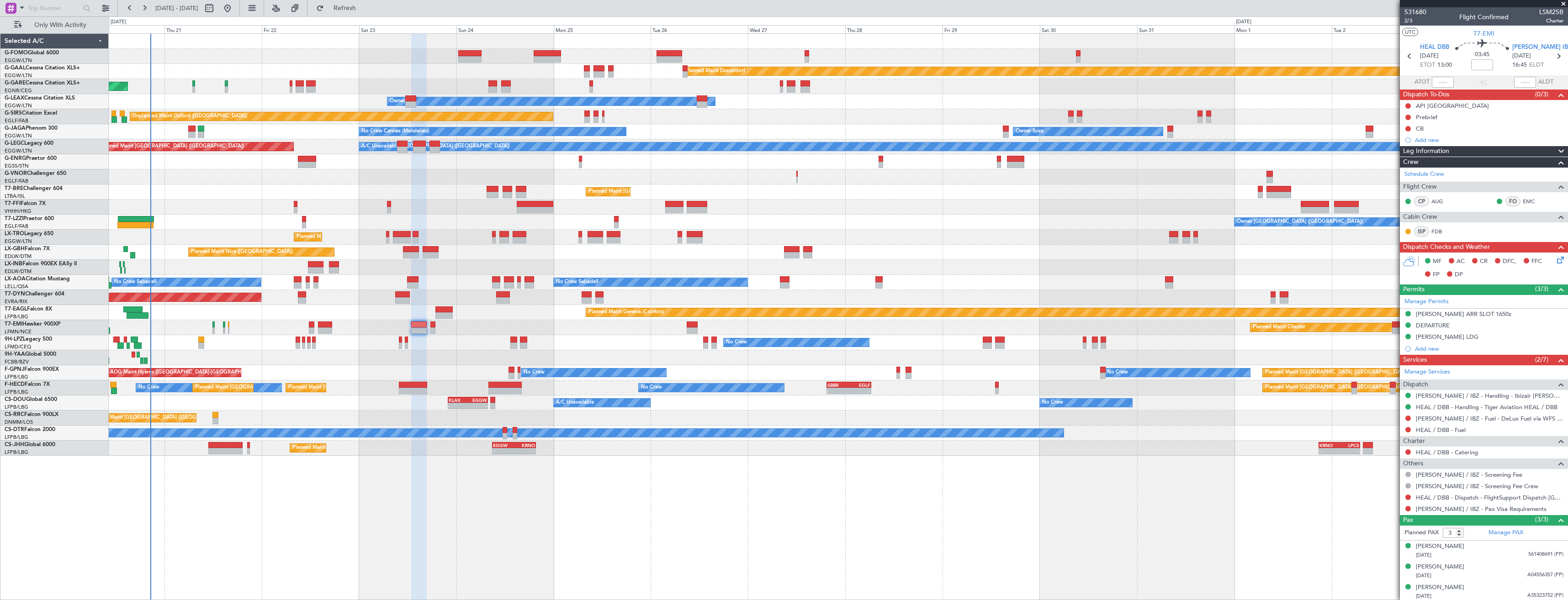
click at [1466, 138] on div "Add new" at bounding box center [1489, 140] width 149 height 8
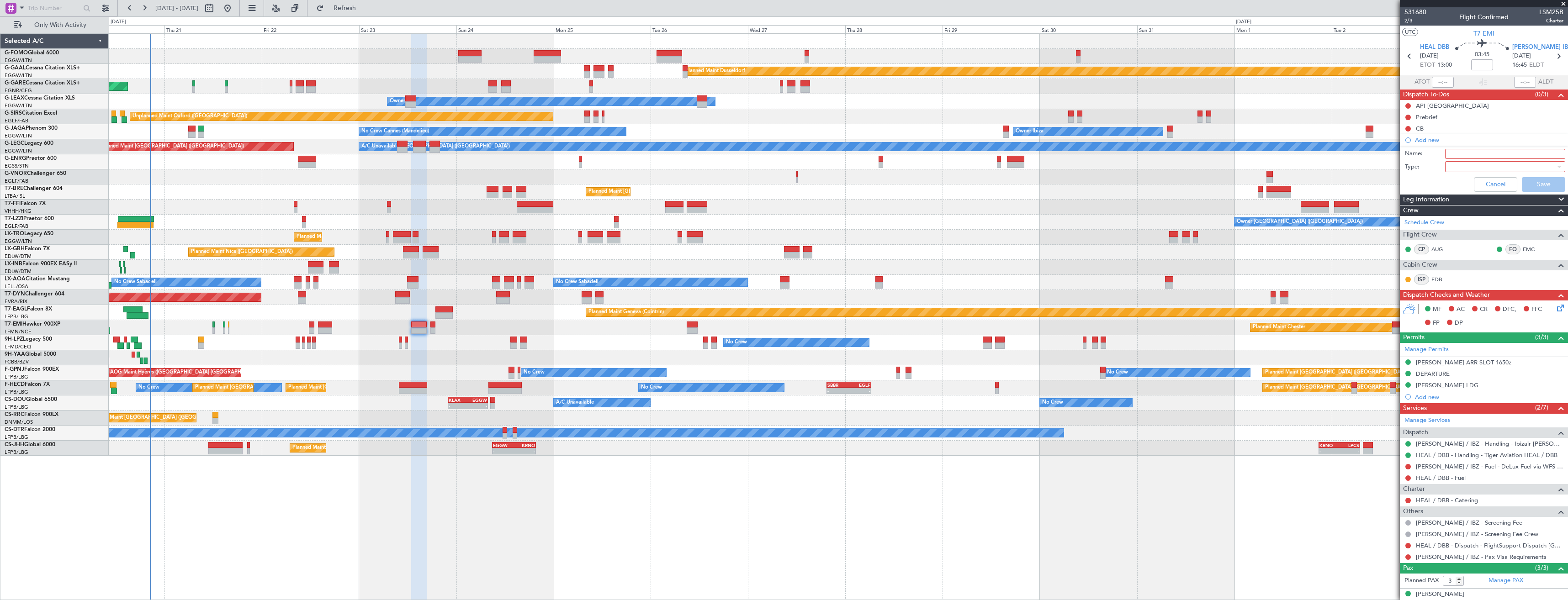
click at [1471, 153] on input "Name:" at bounding box center [1505, 154] width 120 height 10
type input "HEAL FUEL VIA HANDLER"
click at [1469, 167] on div at bounding box center [1502, 167] width 107 height 14
click at [1472, 186] on span "Generic" at bounding box center [1501, 185] width 107 height 14
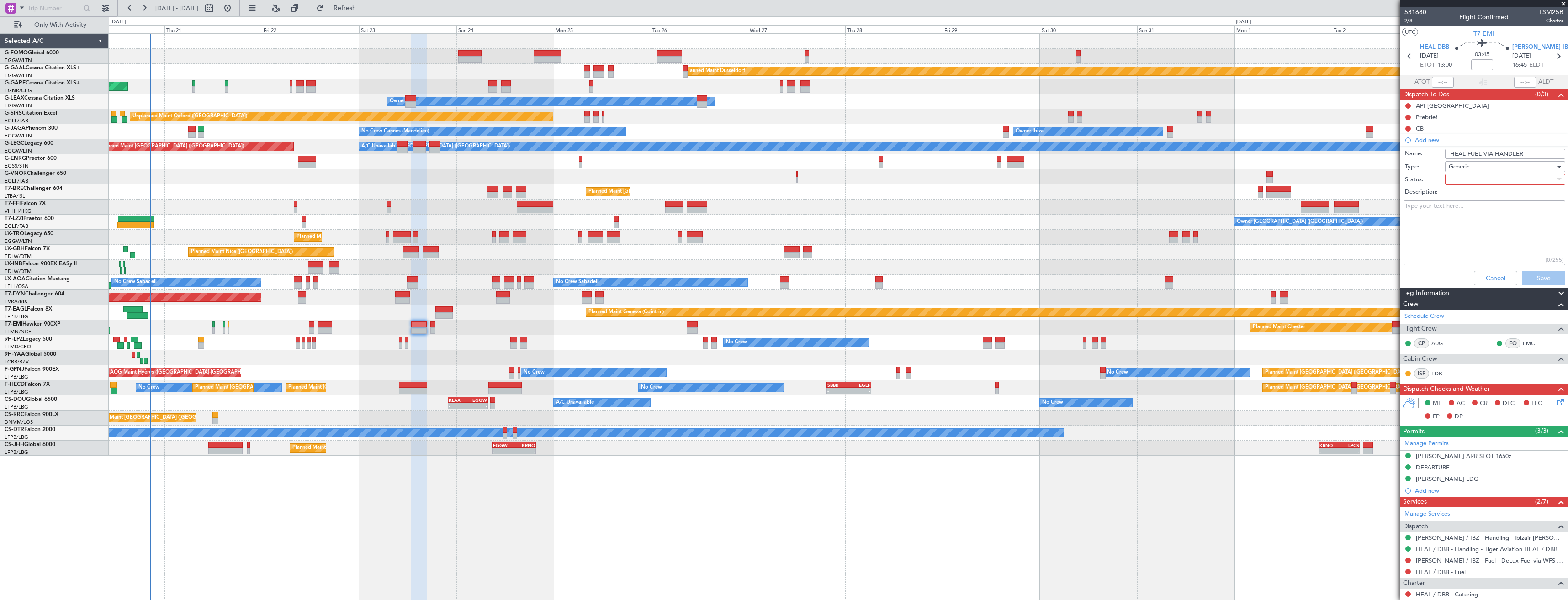
click at [1466, 175] on div at bounding box center [1502, 180] width 107 height 14
drag, startPoint x: 1468, startPoint y: 208, endPoint x: 1475, endPoint y: 226, distance: 19.3
click at [1470, 208] on span "In Progress" at bounding box center [1501, 211] width 107 height 14
click at [1524, 276] on button "Save" at bounding box center [1543, 278] width 43 height 15
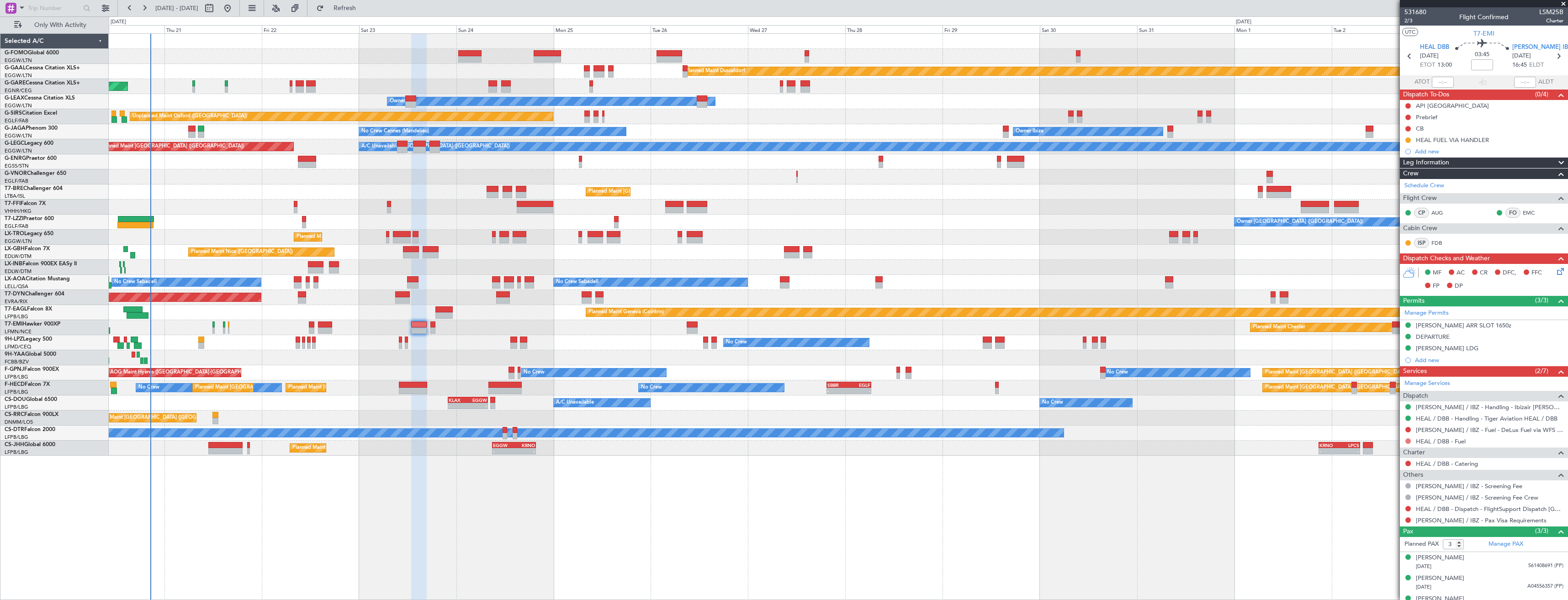
click at [1405, 440] on button at bounding box center [1408, 441] width 5 height 5
click at [1384, 492] on span "Requested" at bounding box center [1382, 495] width 29 height 9
click at [1412, 59] on icon at bounding box center [1410, 57] width 12 height 12
type input "+00:10"
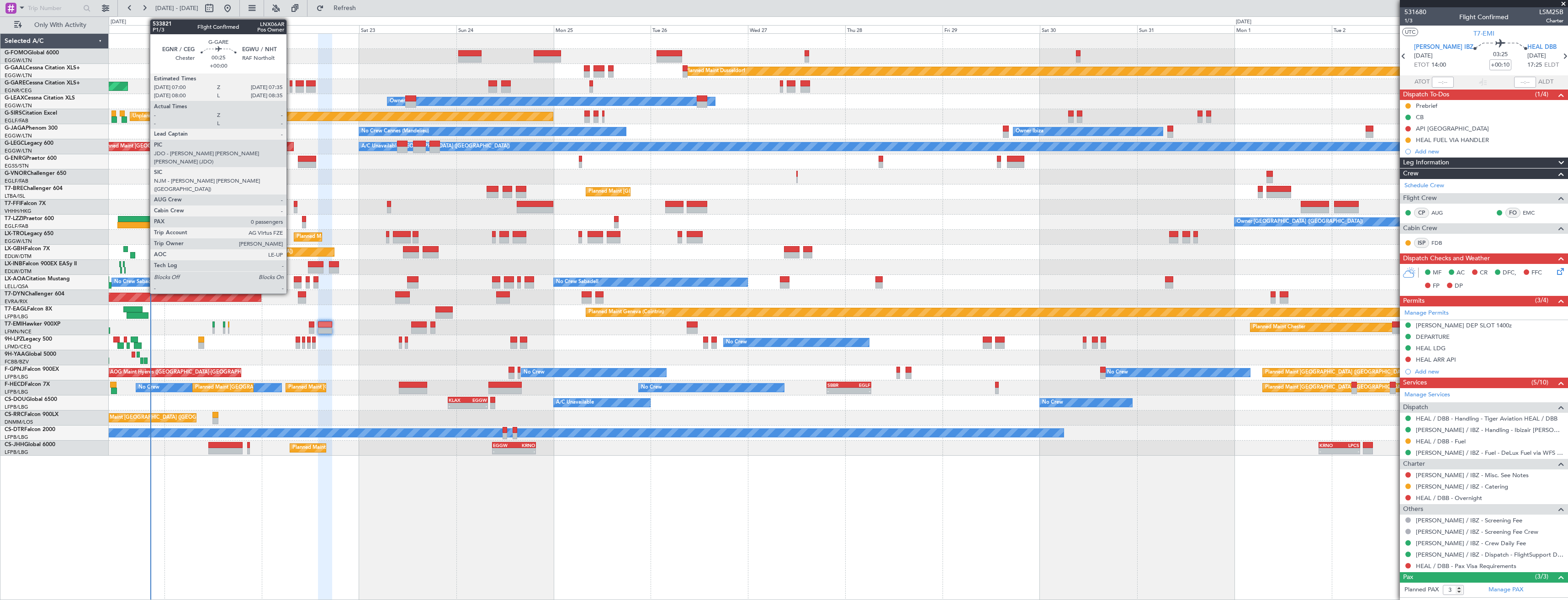
click at [290, 90] on div at bounding box center [291, 89] width 3 height 7
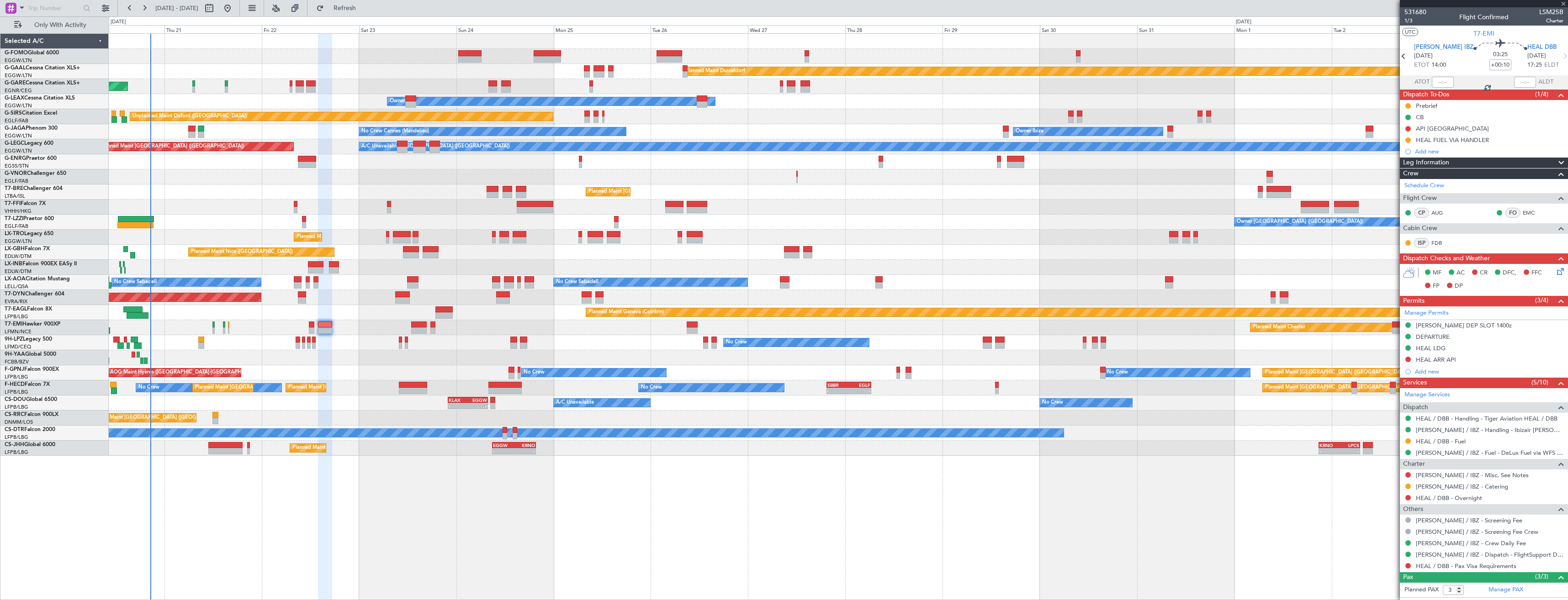
type input "0"
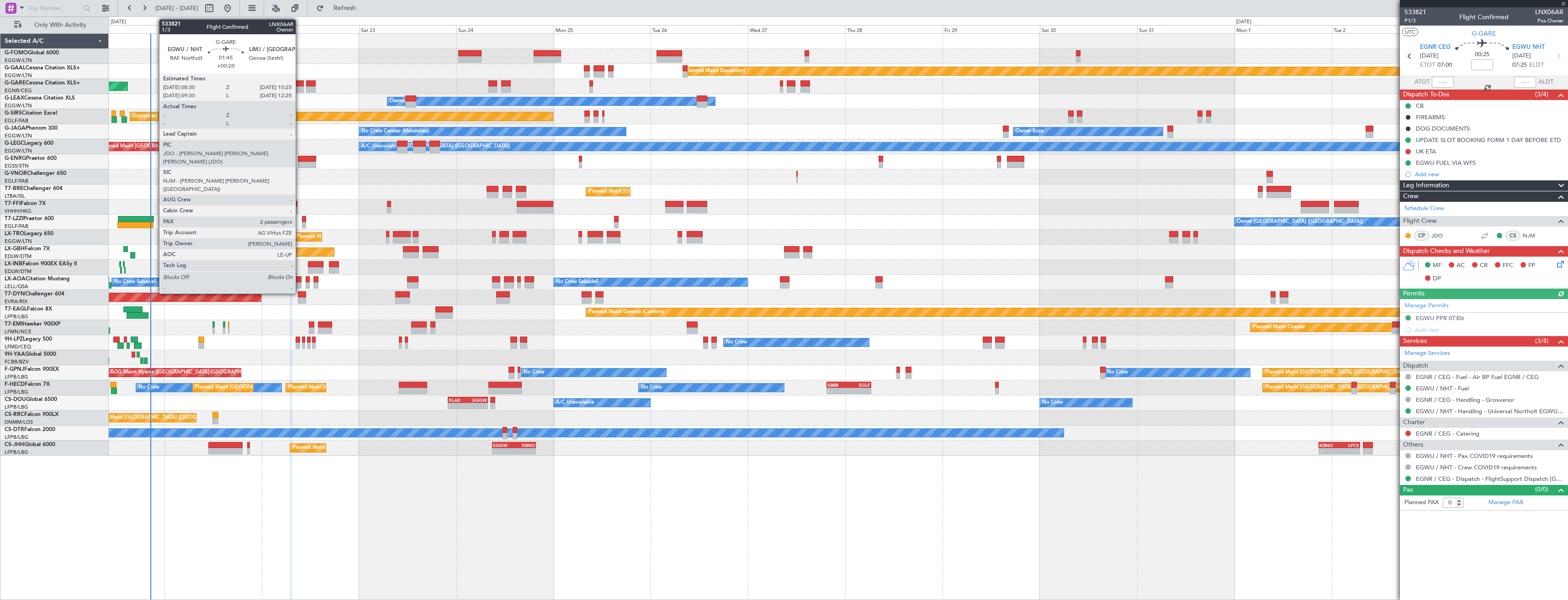
click at [299, 91] on div at bounding box center [300, 89] width 9 height 7
type input "+00:20"
type input "2"
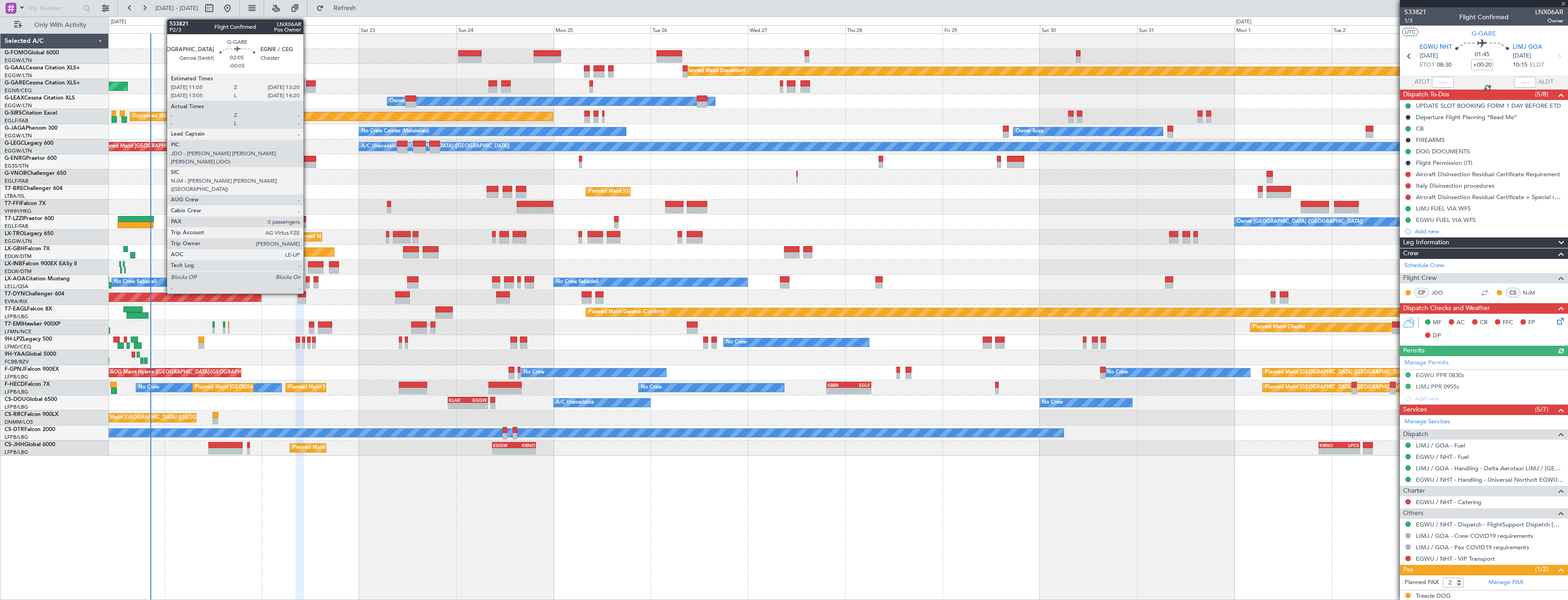
click at [307, 91] on div at bounding box center [310, 89] width 9 height 7
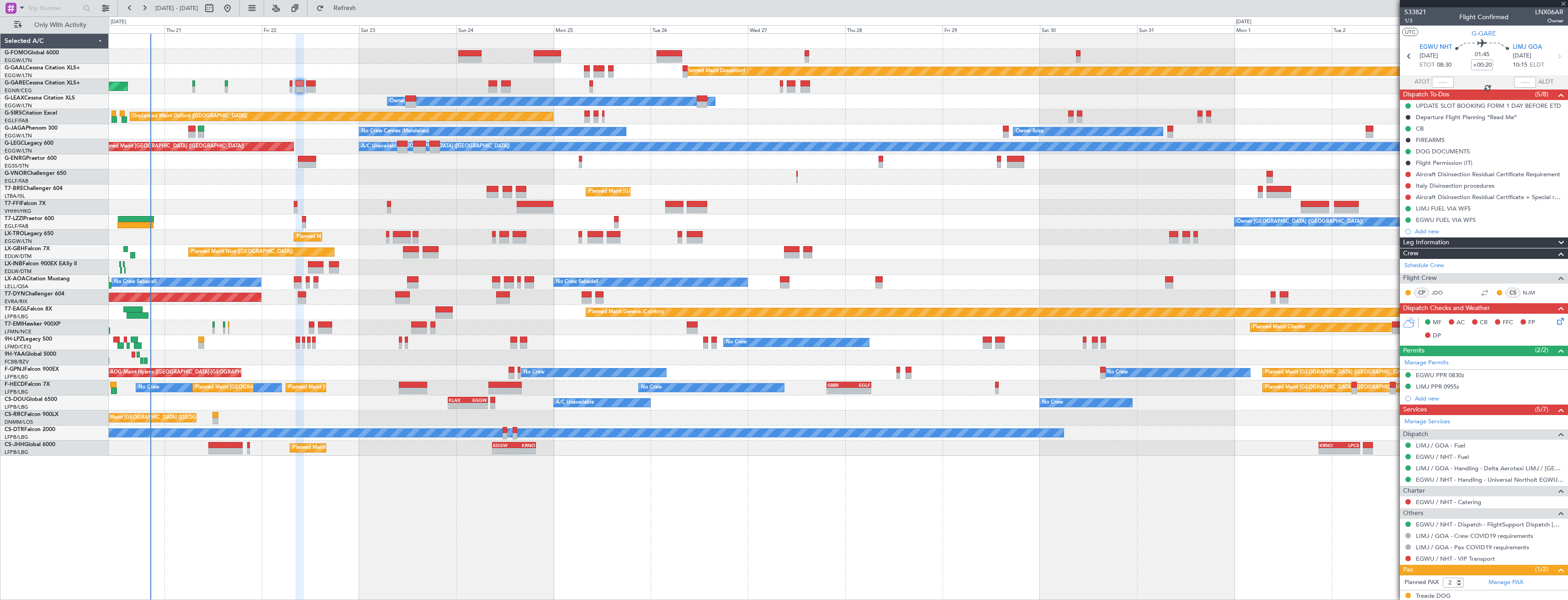
type input "-00:05"
type input "0"
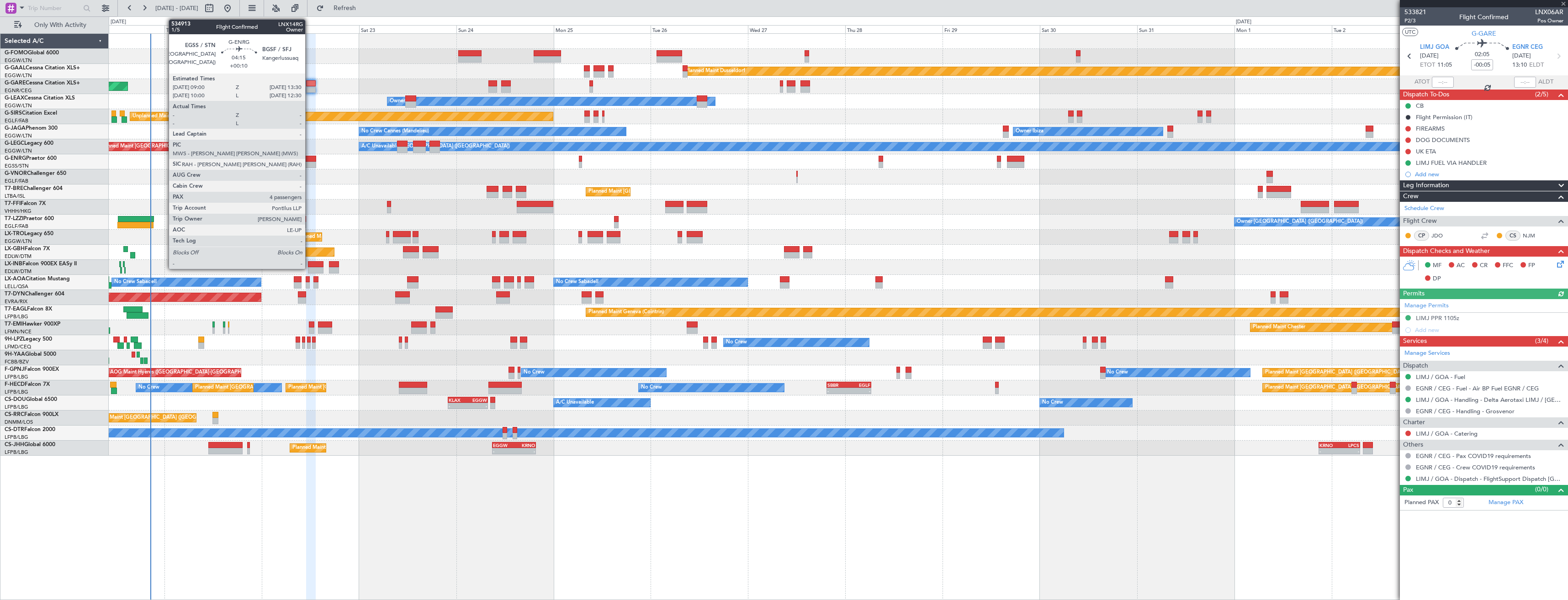
click at [309, 164] on div at bounding box center [307, 165] width 18 height 7
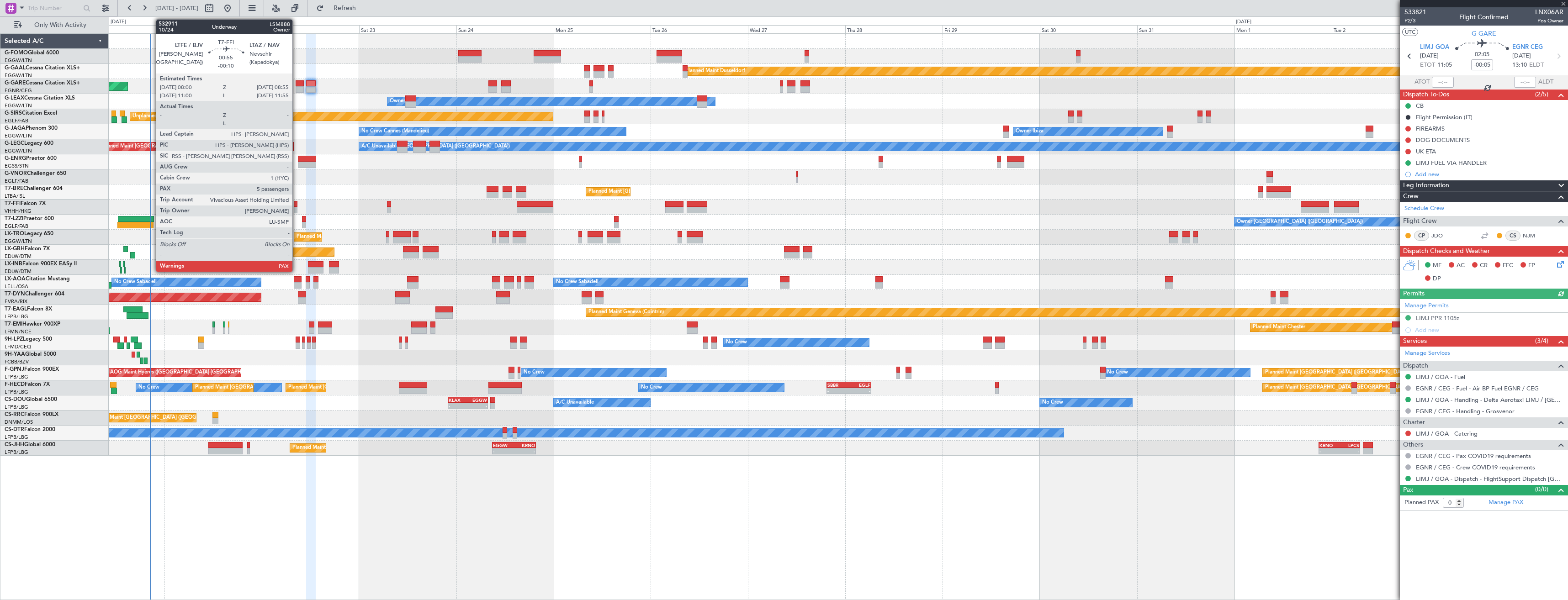
type input "+00:10"
type input "4"
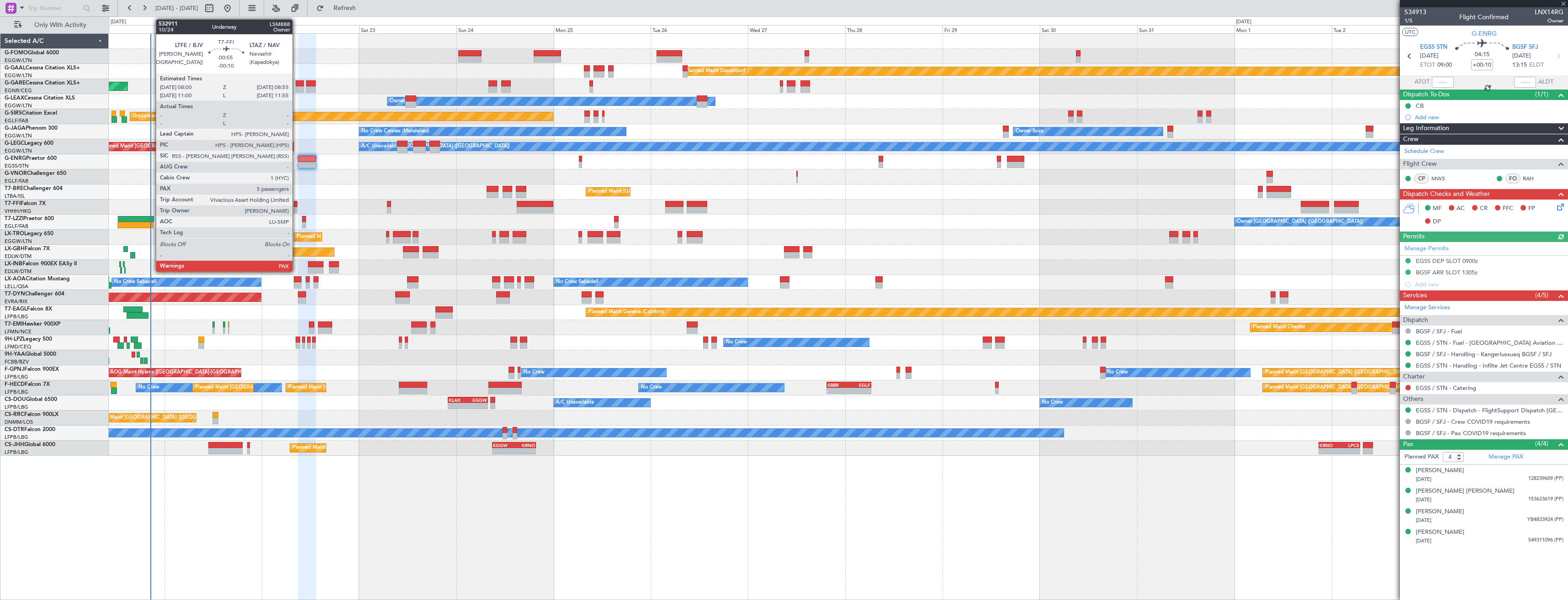
click at [296, 212] on div at bounding box center [296, 210] width 4 height 7
type input "-00:10"
type input "5"
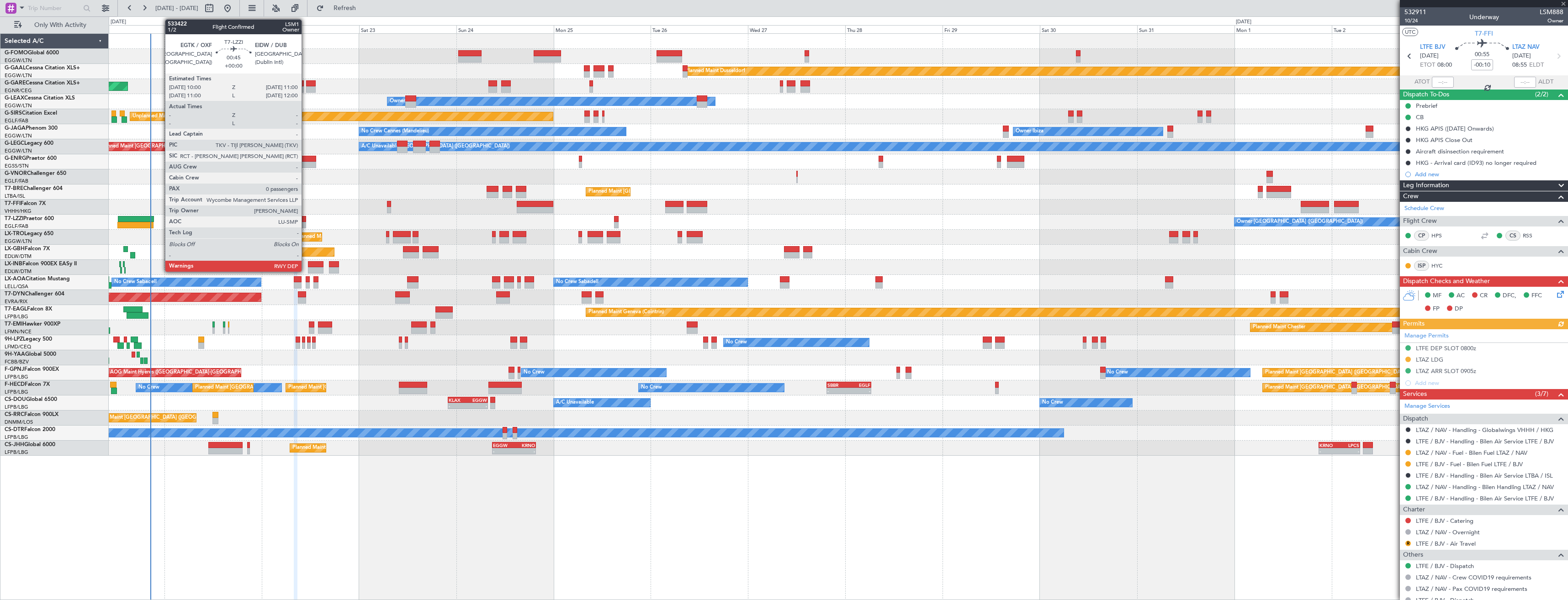
click at [306, 226] on div at bounding box center [304, 225] width 4 height 7
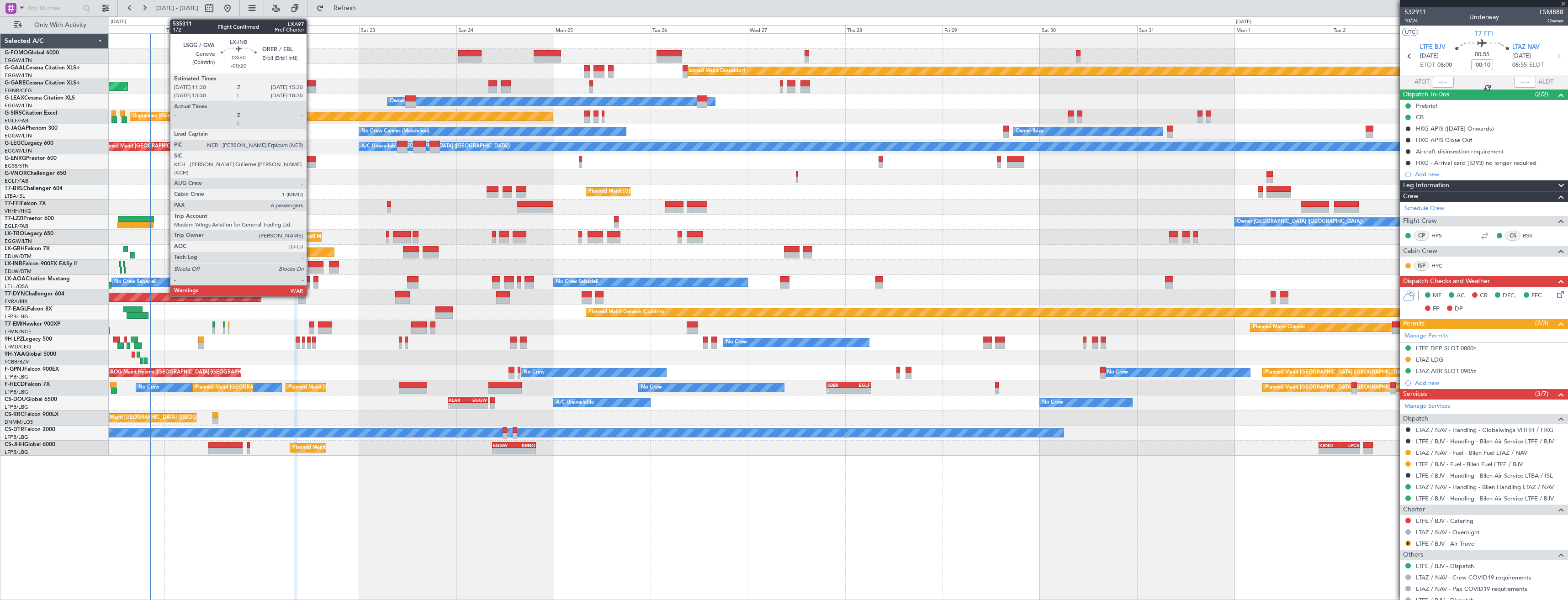
type input "0"
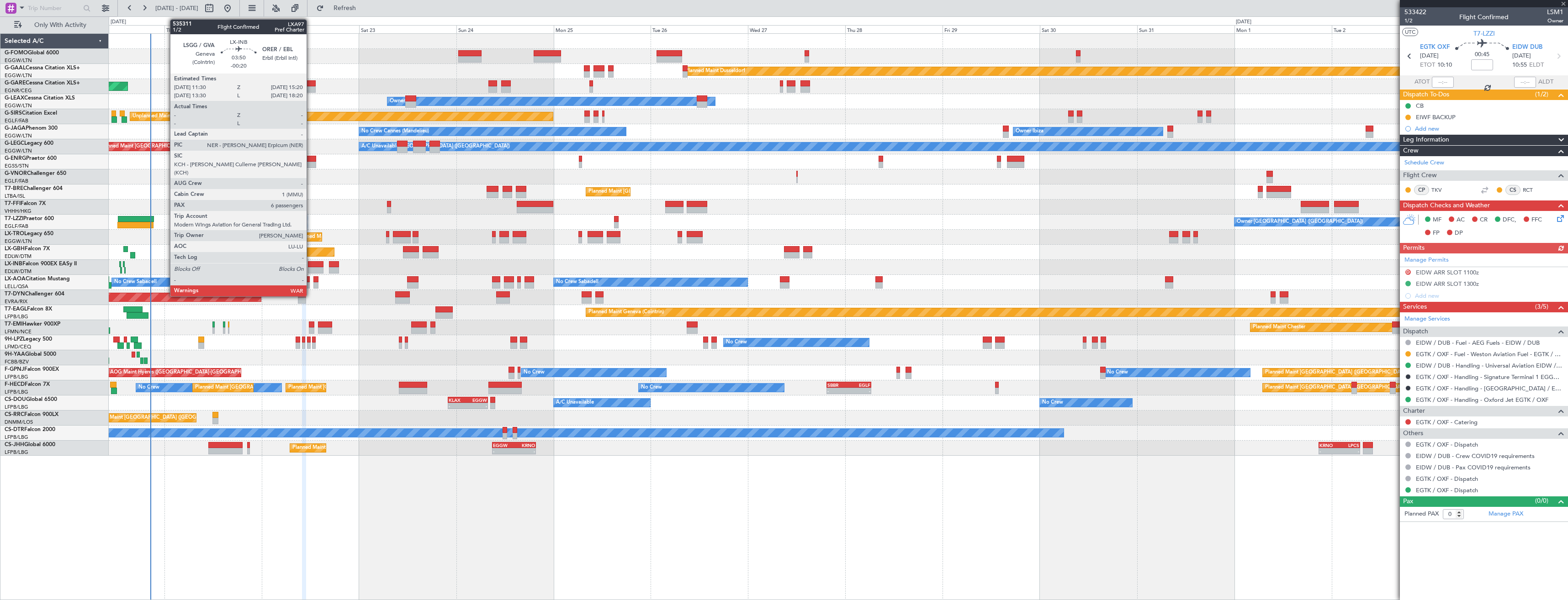
click at [310, 267] on div at bounding box center [316, 264] width 16 height 7
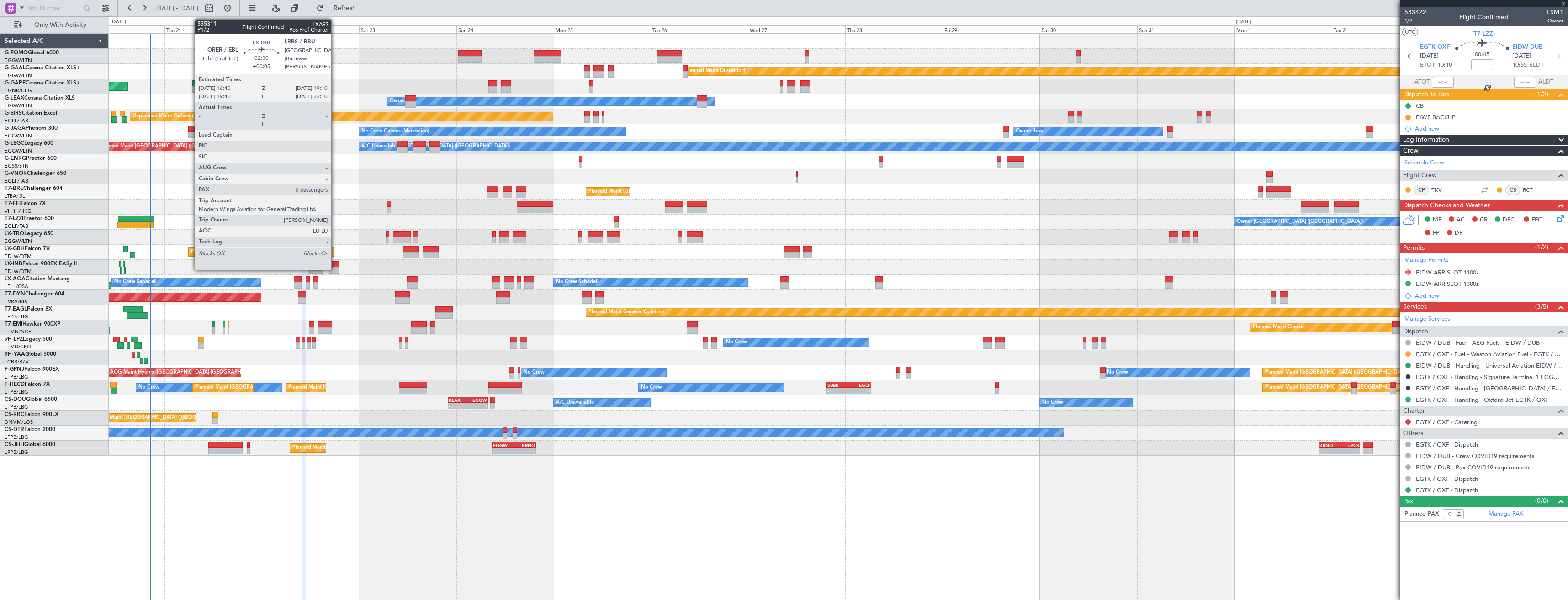
type input "-00:20"
type input "6"
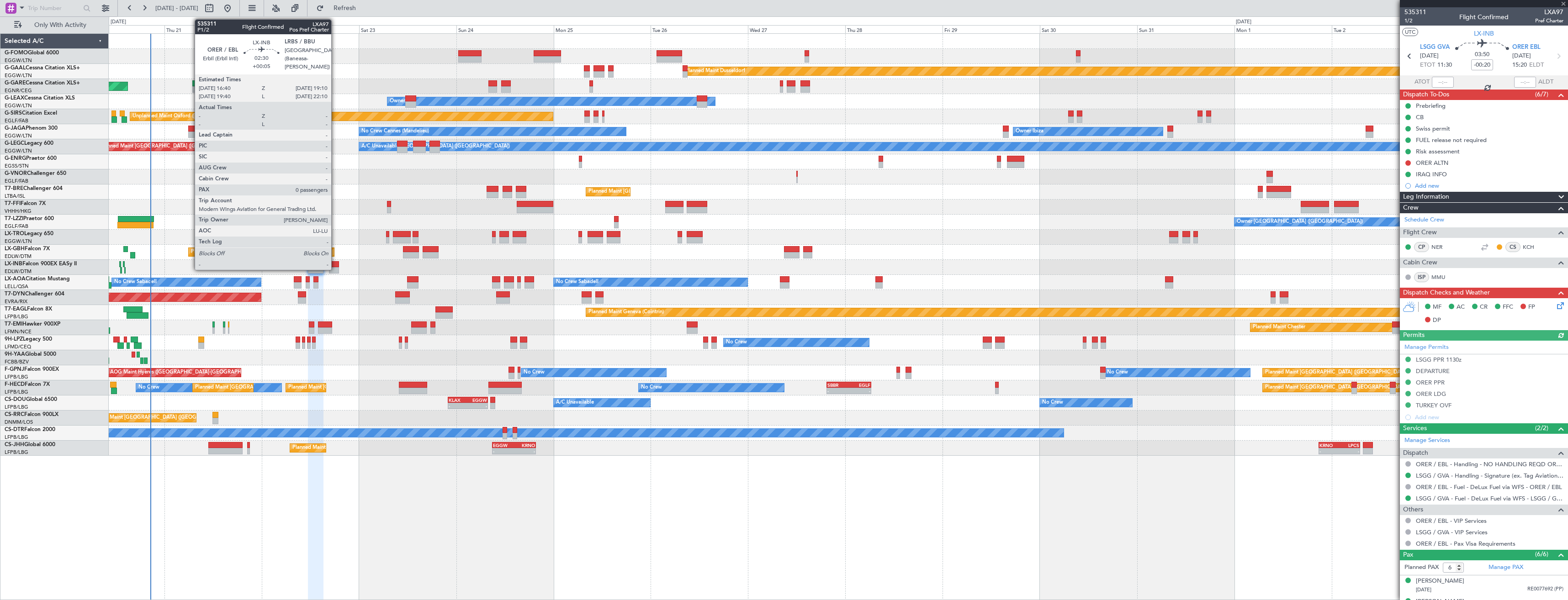
click at [335, 265] on div at bounding box center [334, 264] width 10 height 7
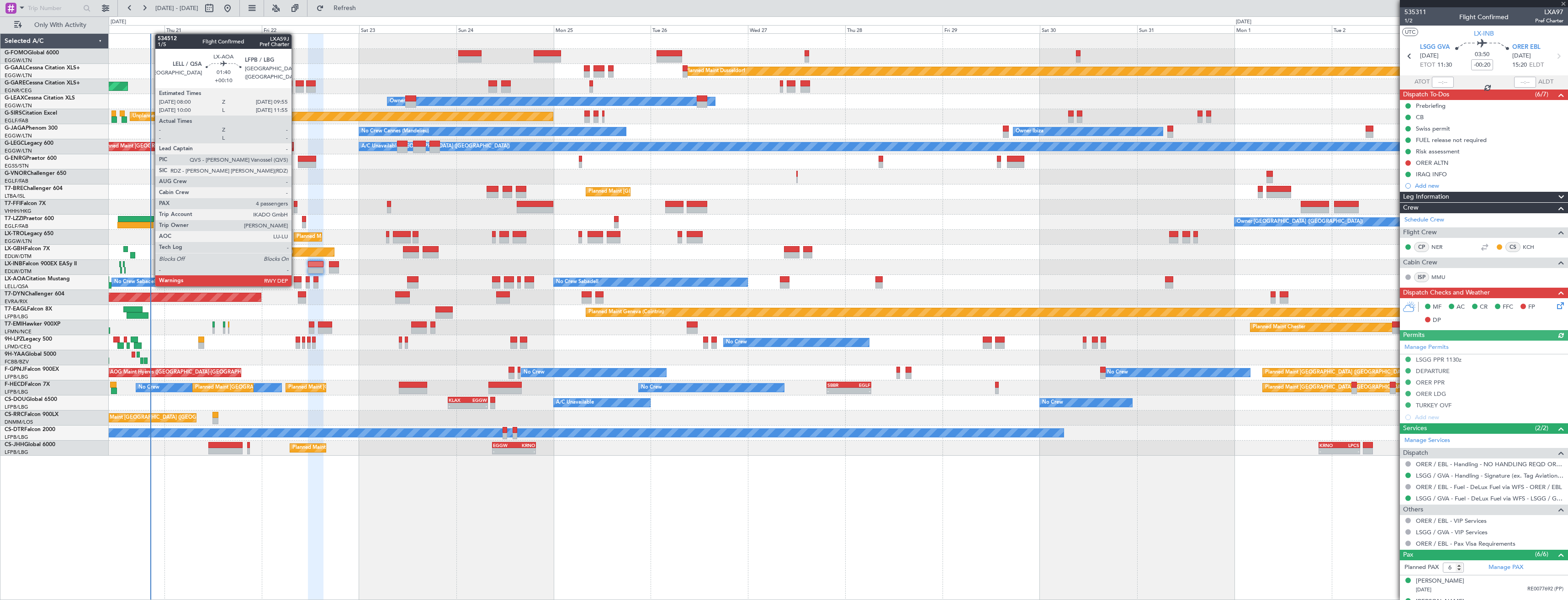
type input "+00:05"
type input "0"
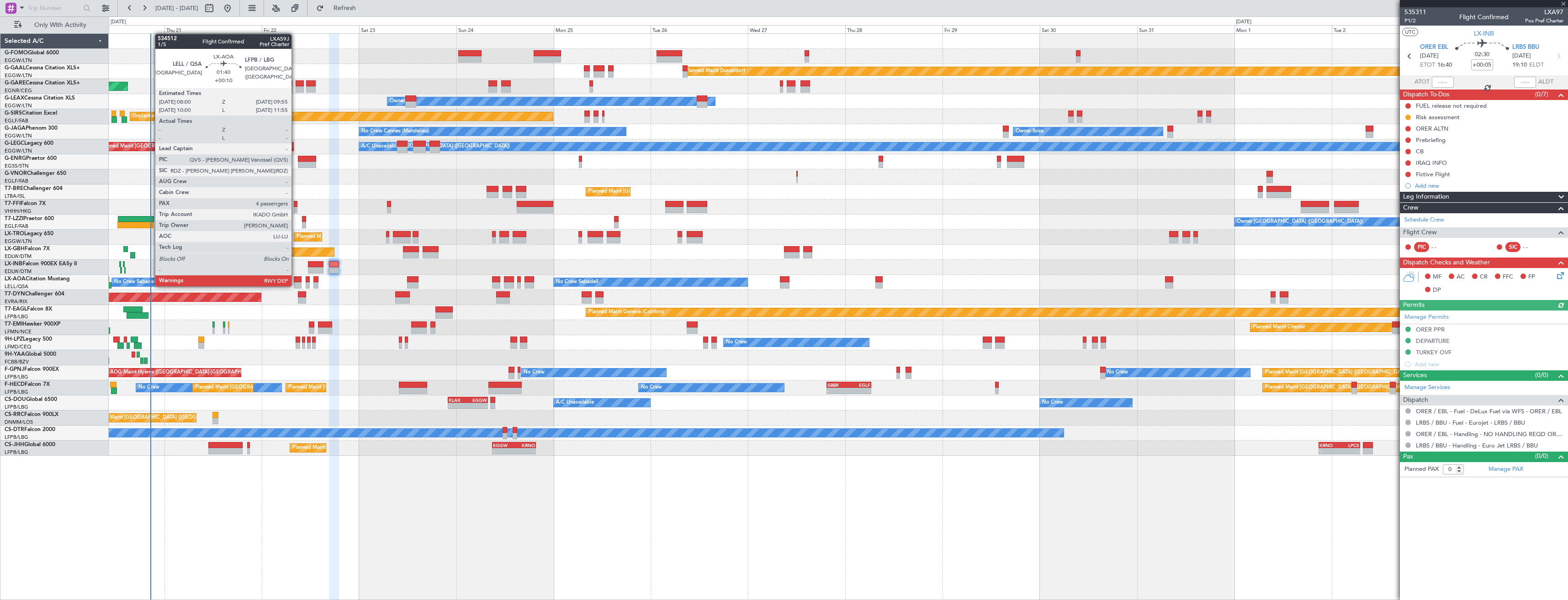
click at [296, 285] on div at bounding box center [298, 285] width 9 height 7
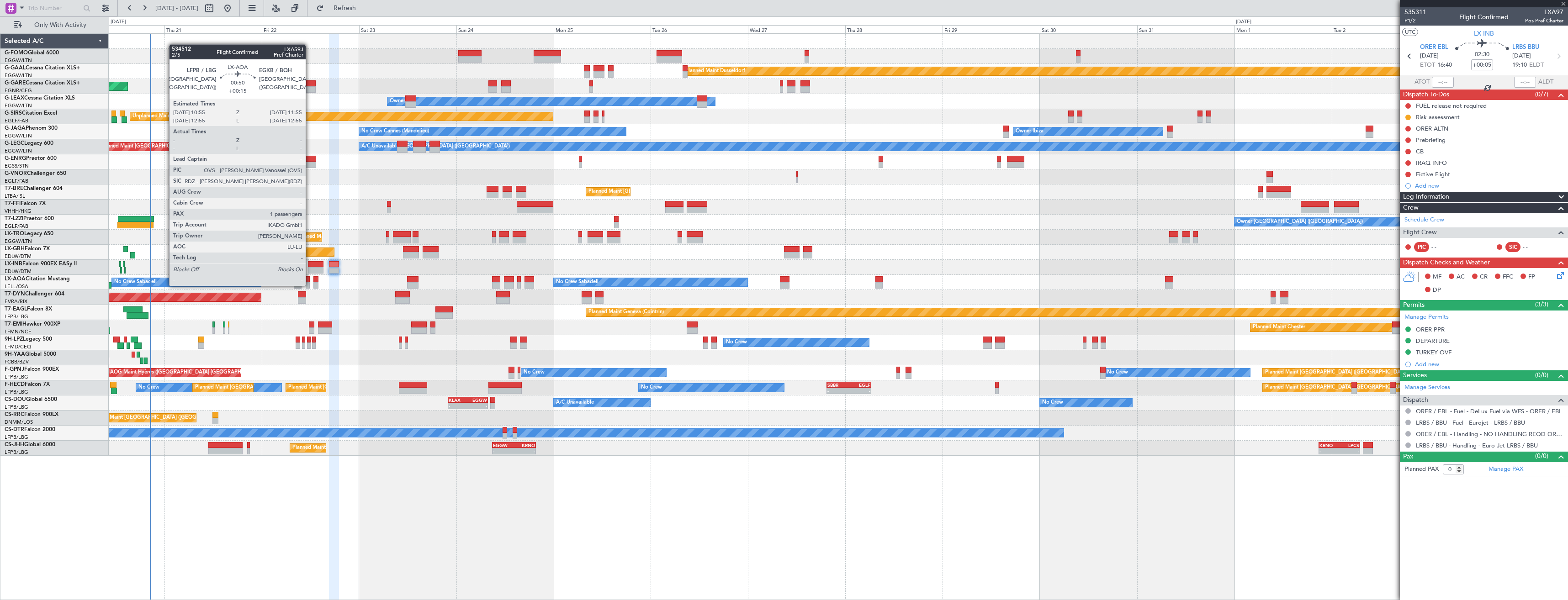
type input "+00:10"
type input "4"
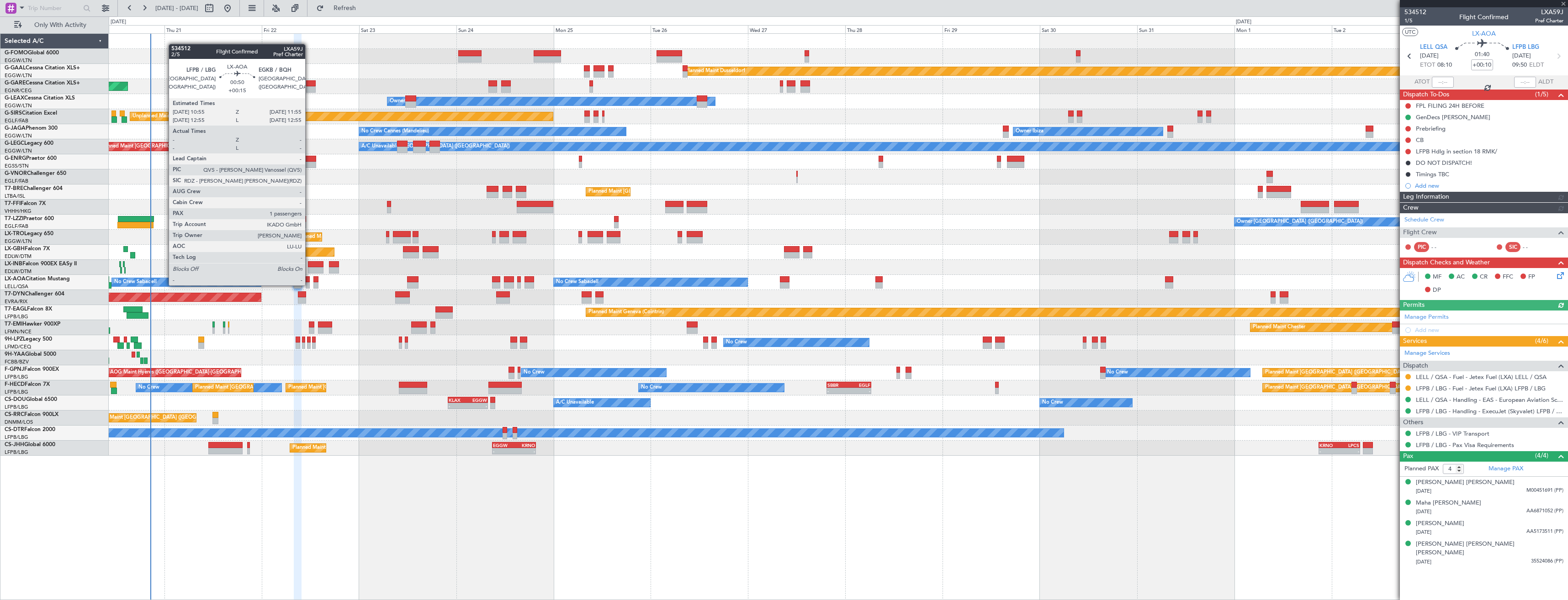
click at [309, 285] on div at bounding box center [307, 285] width 4 height 7
type input "+00:15"
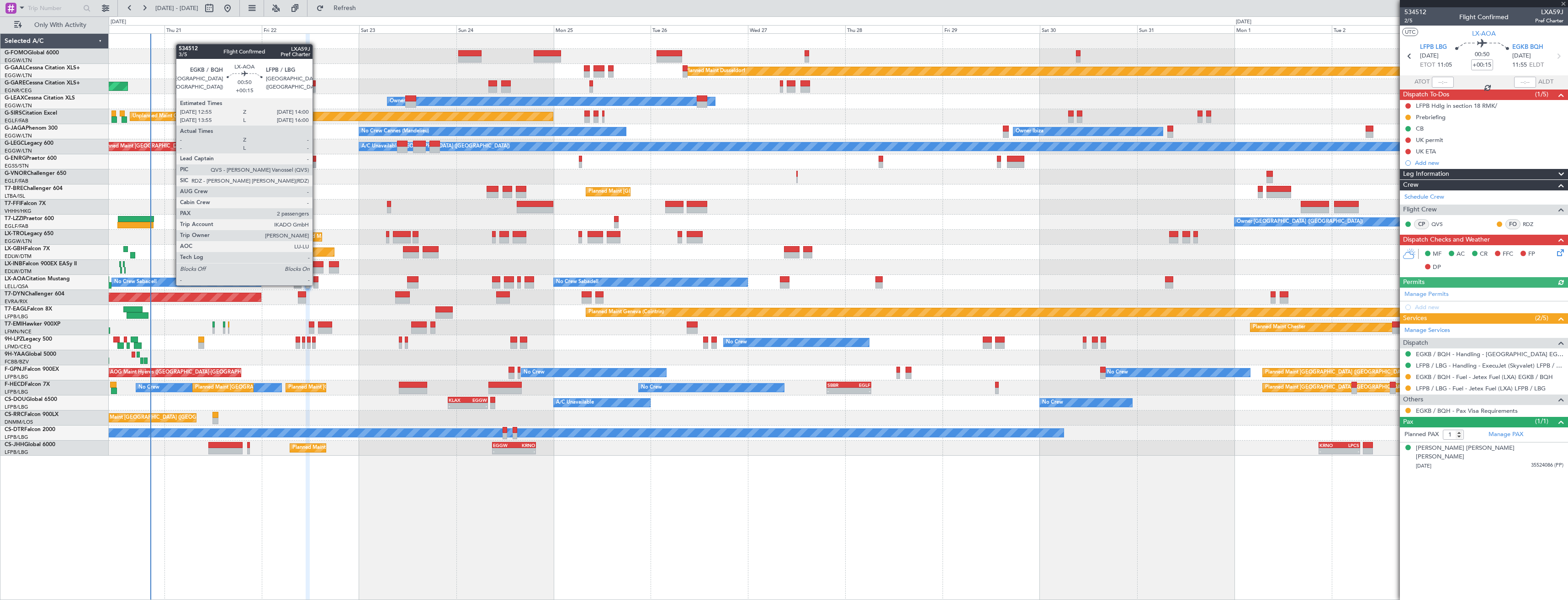
click at [317, 285] on div at bounding box center [316, 285] width 5 height 7
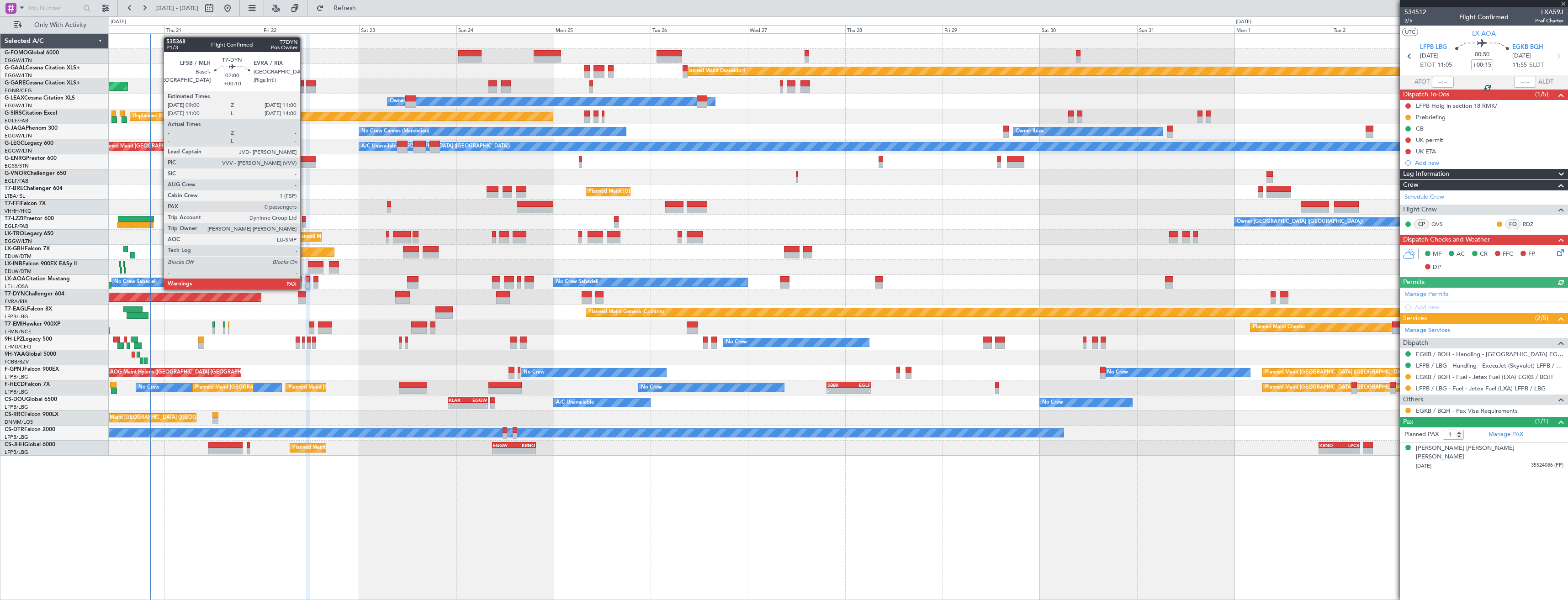
type input "2"
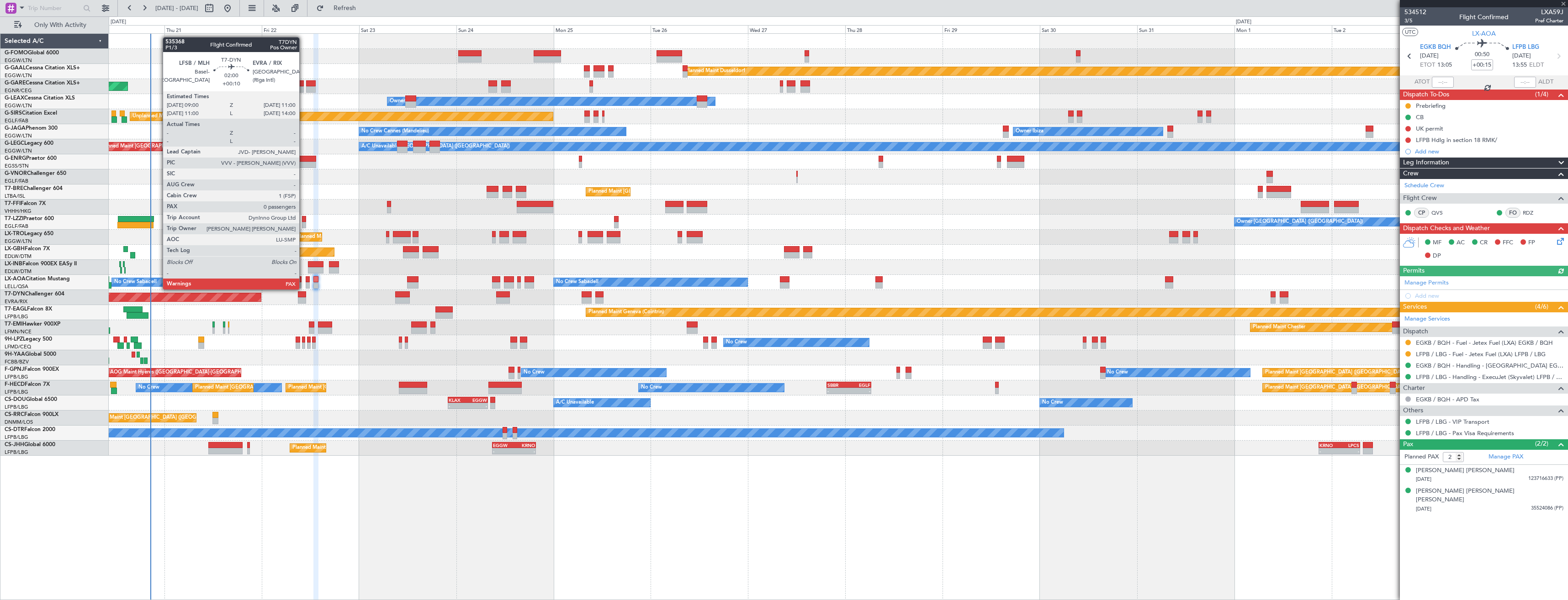
click at [303, 297] on div at bounding box center [302, 295] width 9 height 7
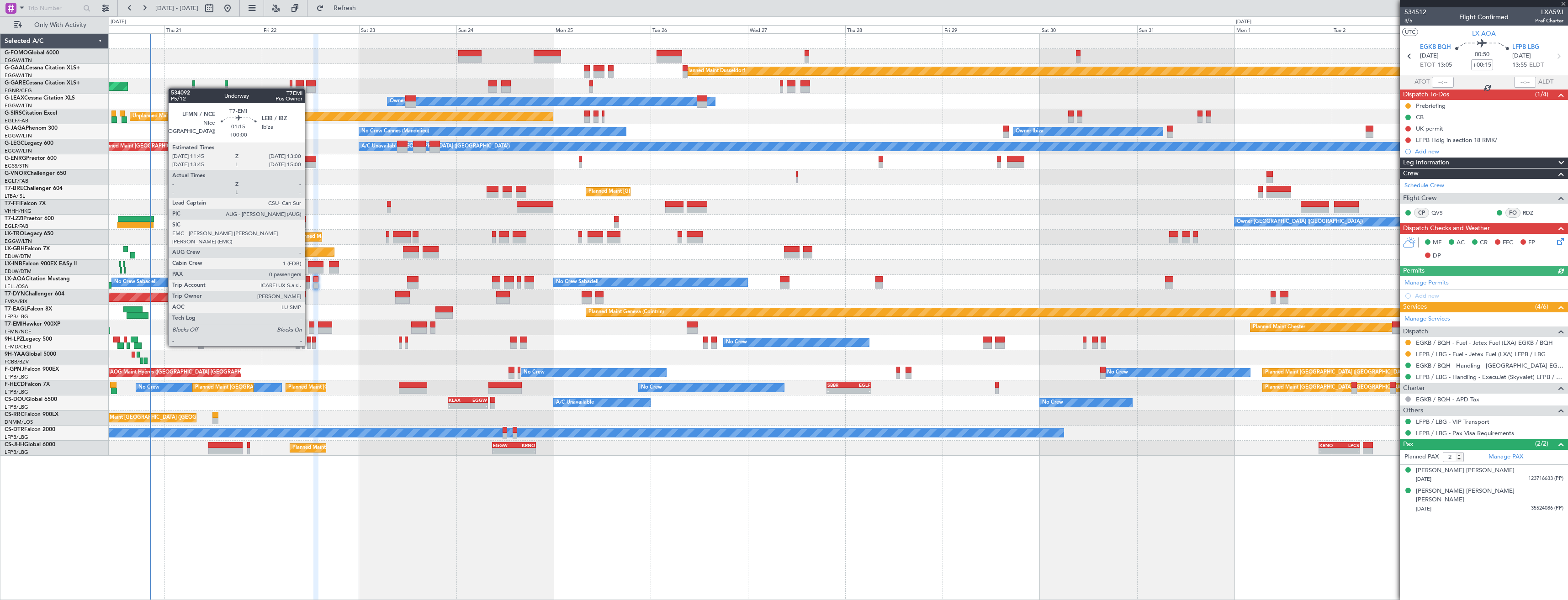
type input "+00:10"
type input "0"
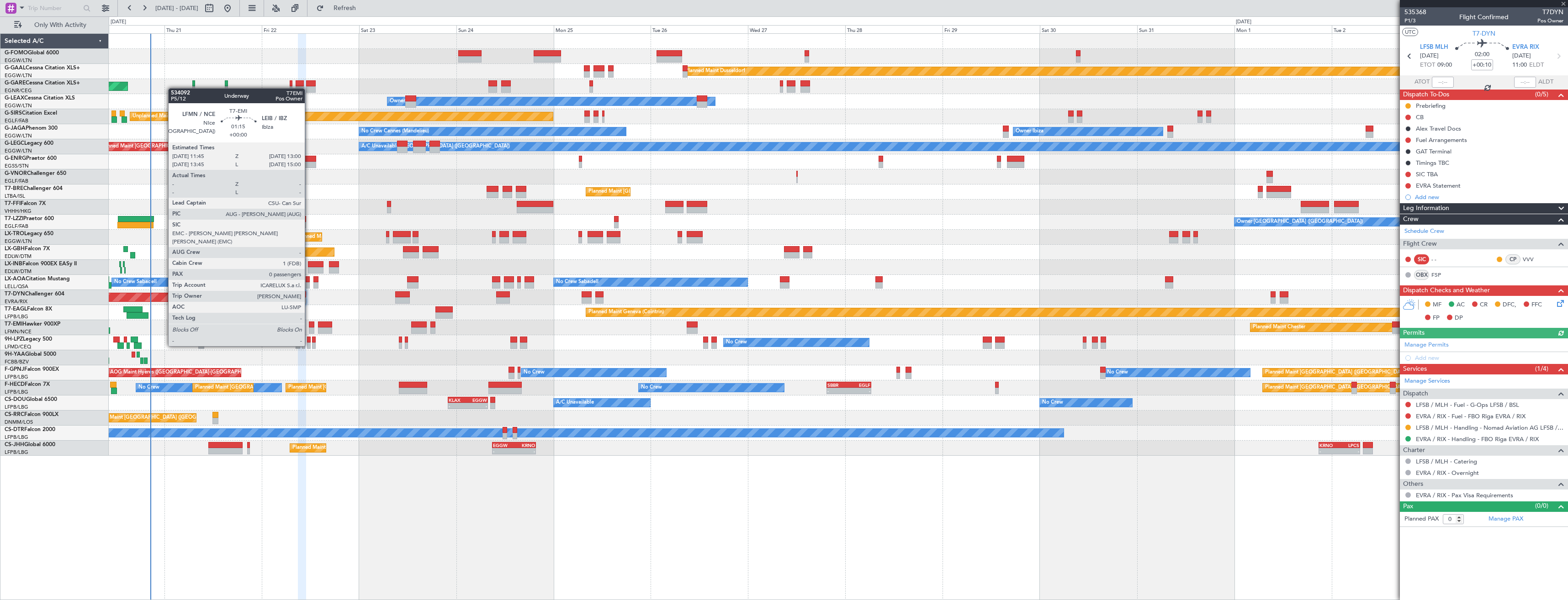
click at [309, 329] on div at bounding box center [311, 330] width 5 height 7
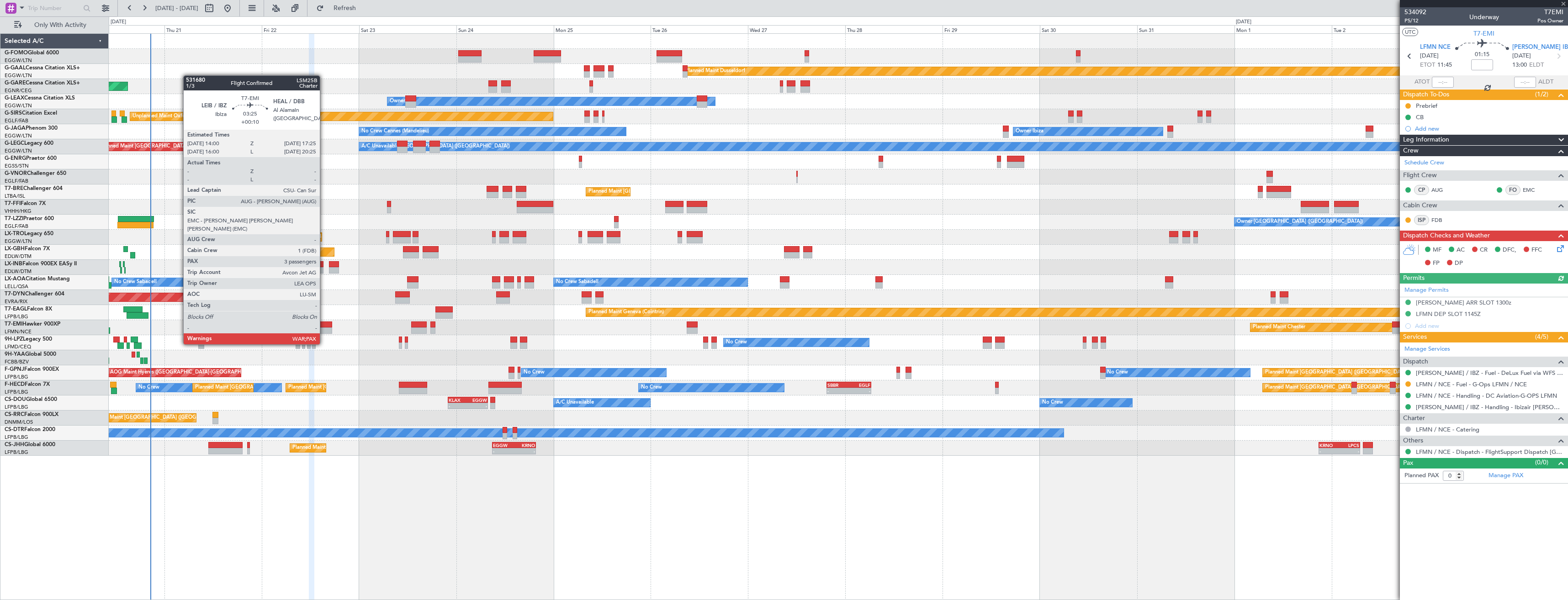
click at [324, 327] on div at bounding box center [324, 324] width 14 height 7
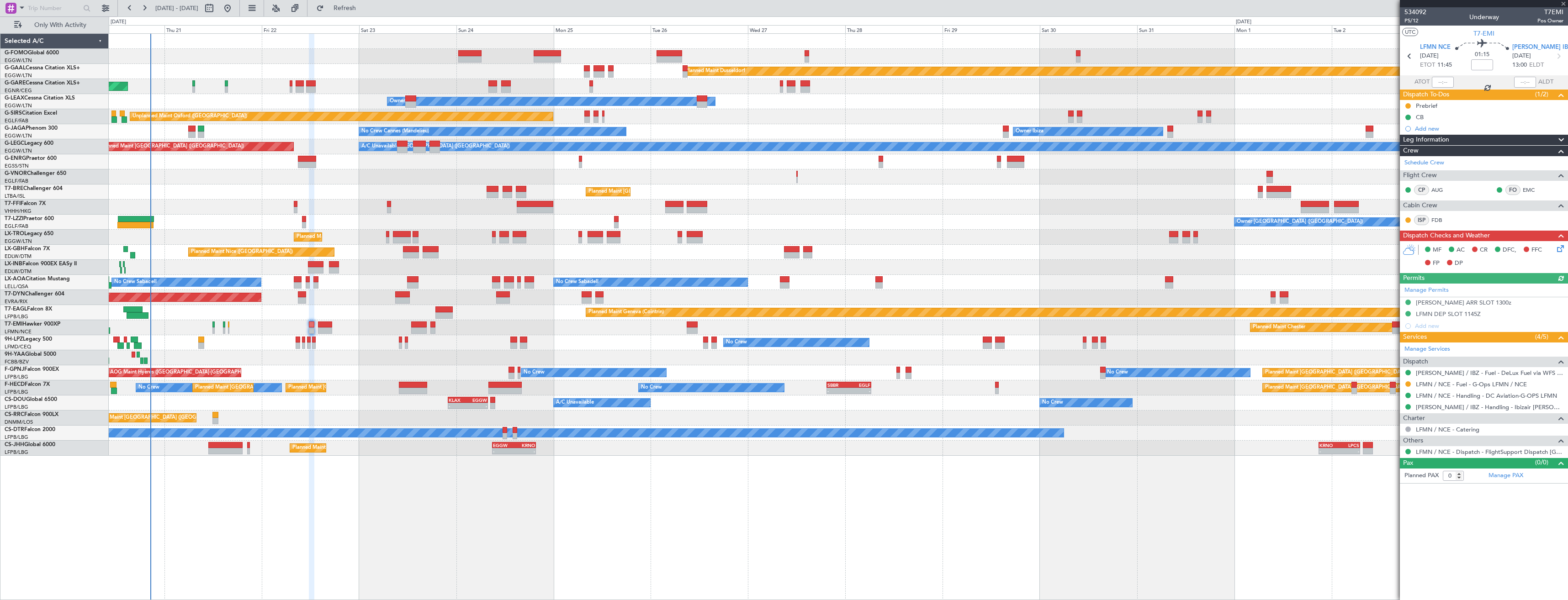
type input "+00:10"
type input "3"
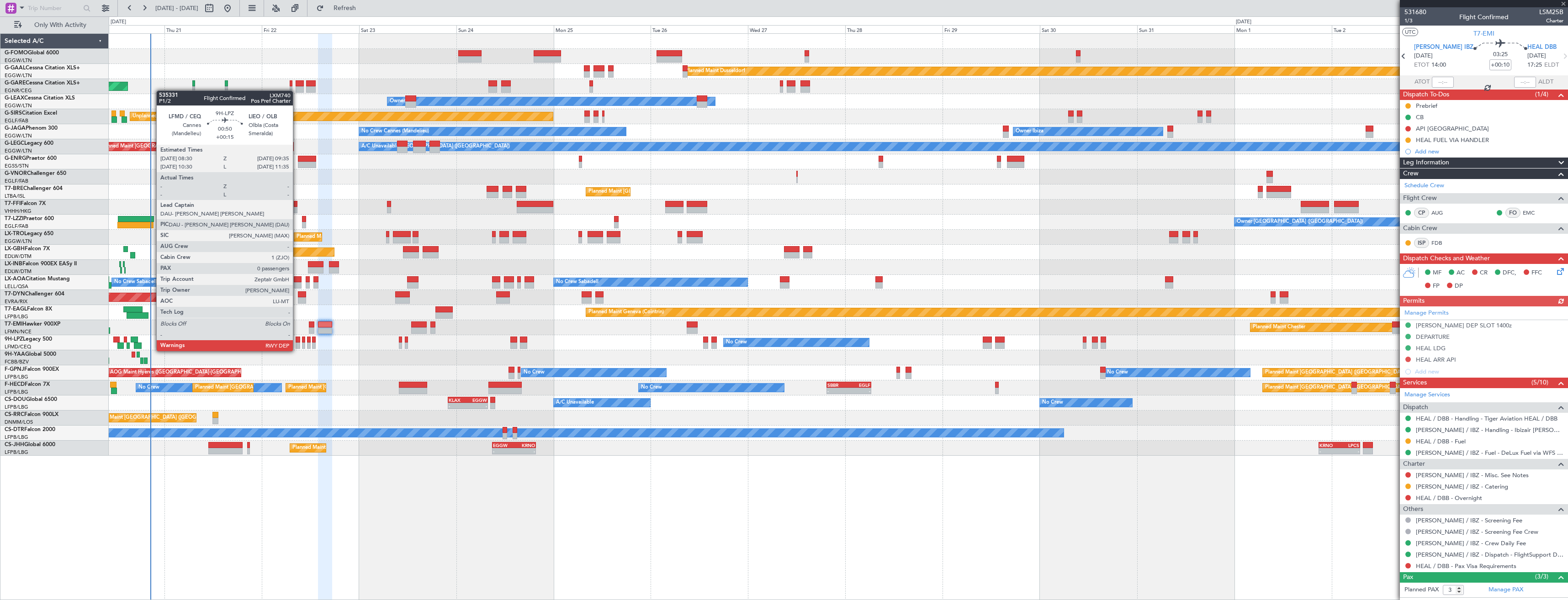
click at [297, 342] on div at bounding box center [298, 340] width 5 height 7
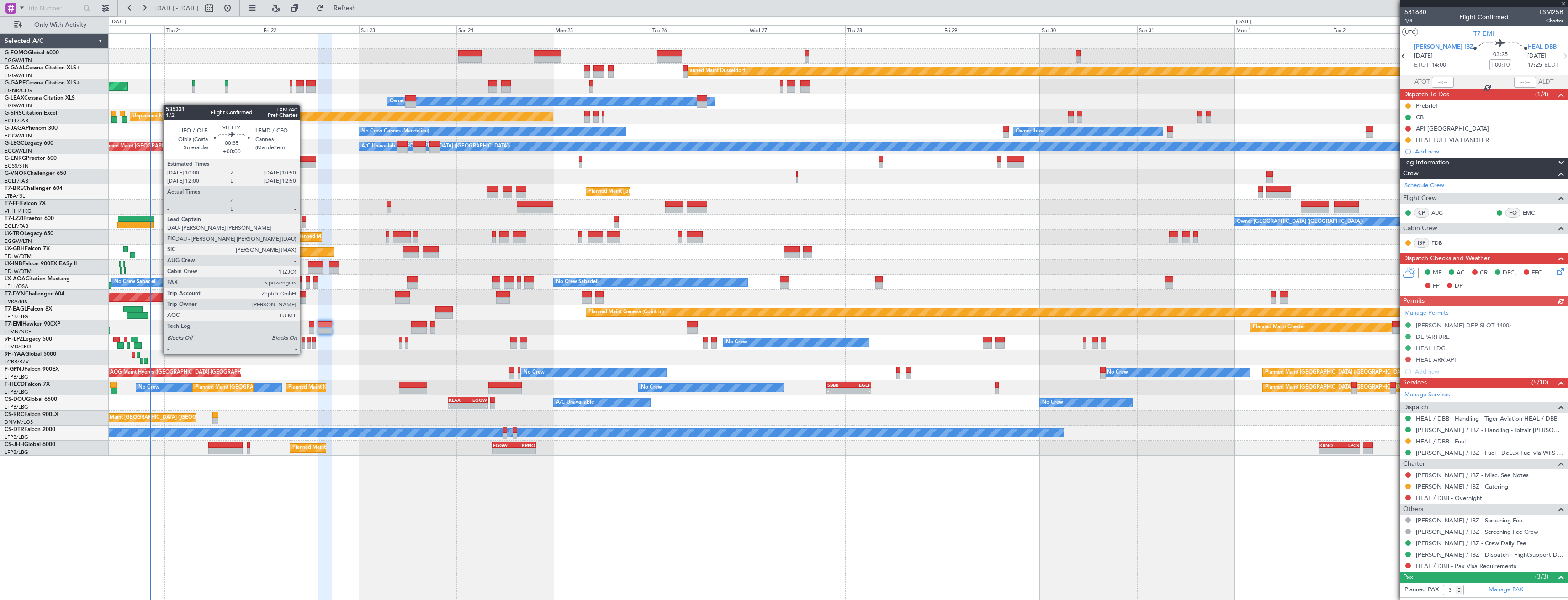
type input "+00:15"
type input "0"
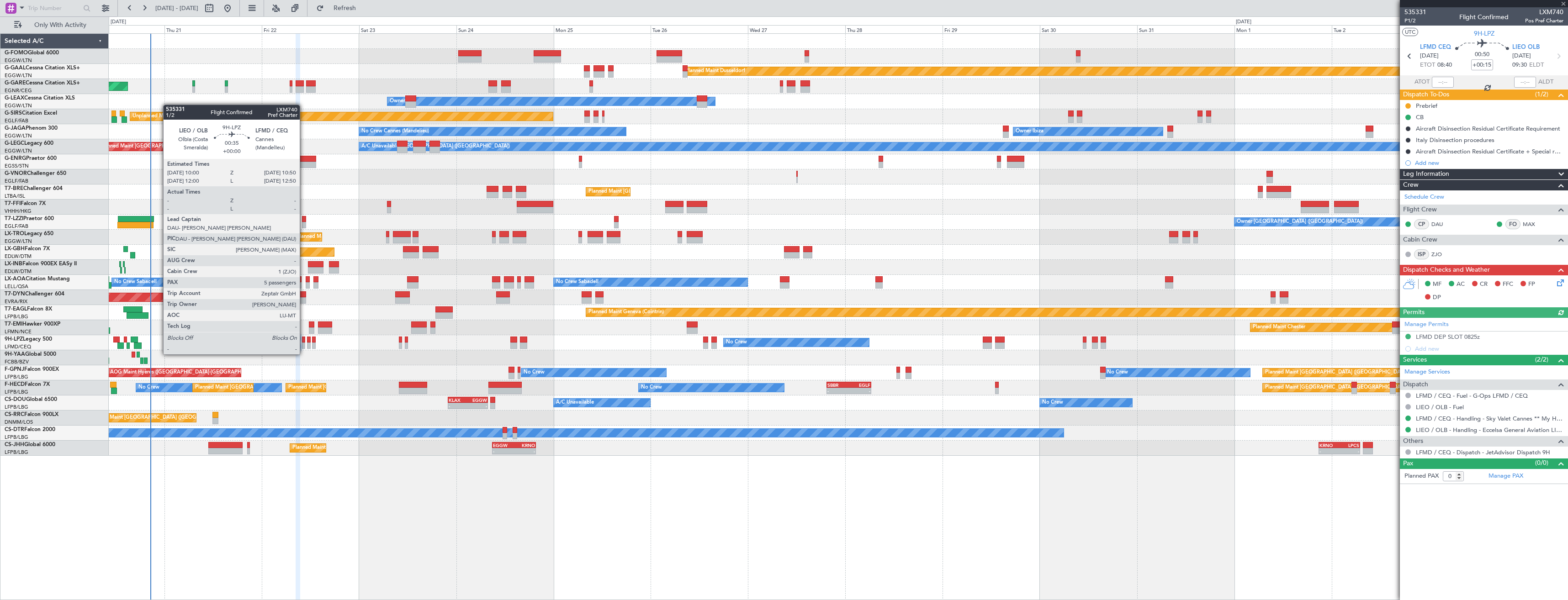
click at [304, 345] on div at bounding box center [304, 346] width 4 height 7
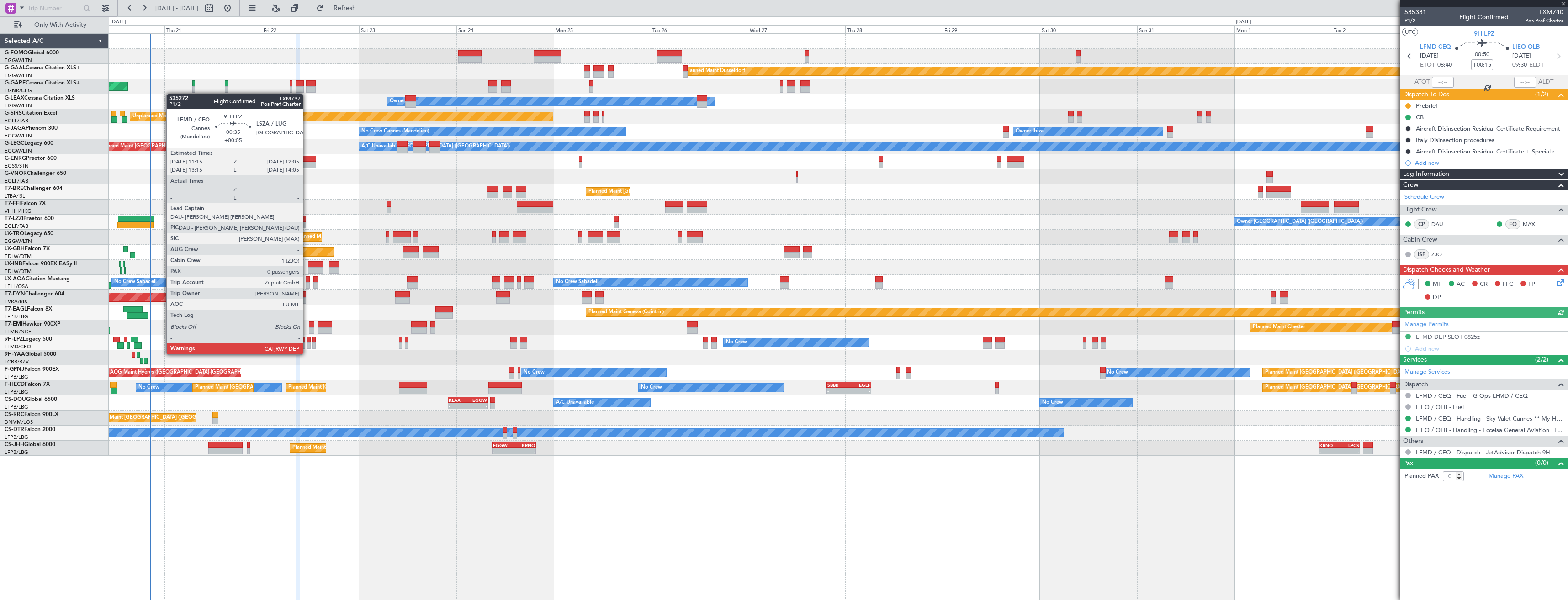
type input "5"
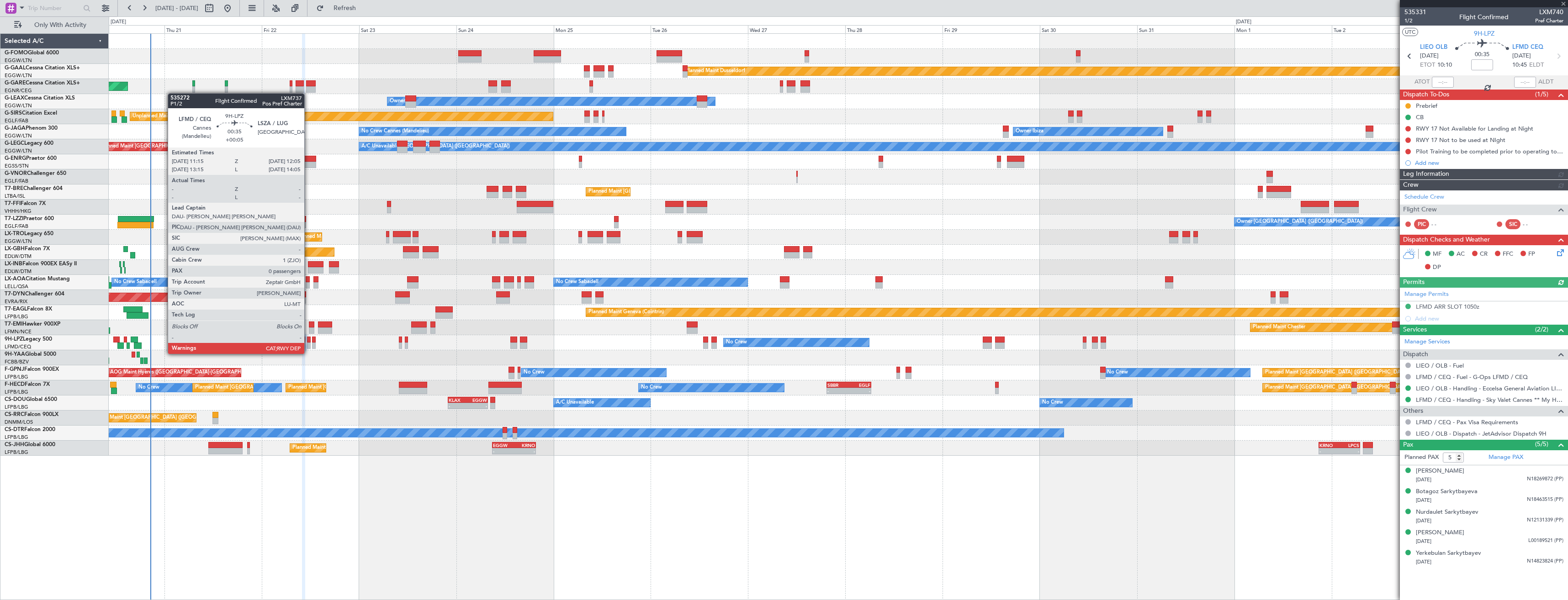
click at [309, 345] on div at bounding box center [309, 346] width 4 height 7
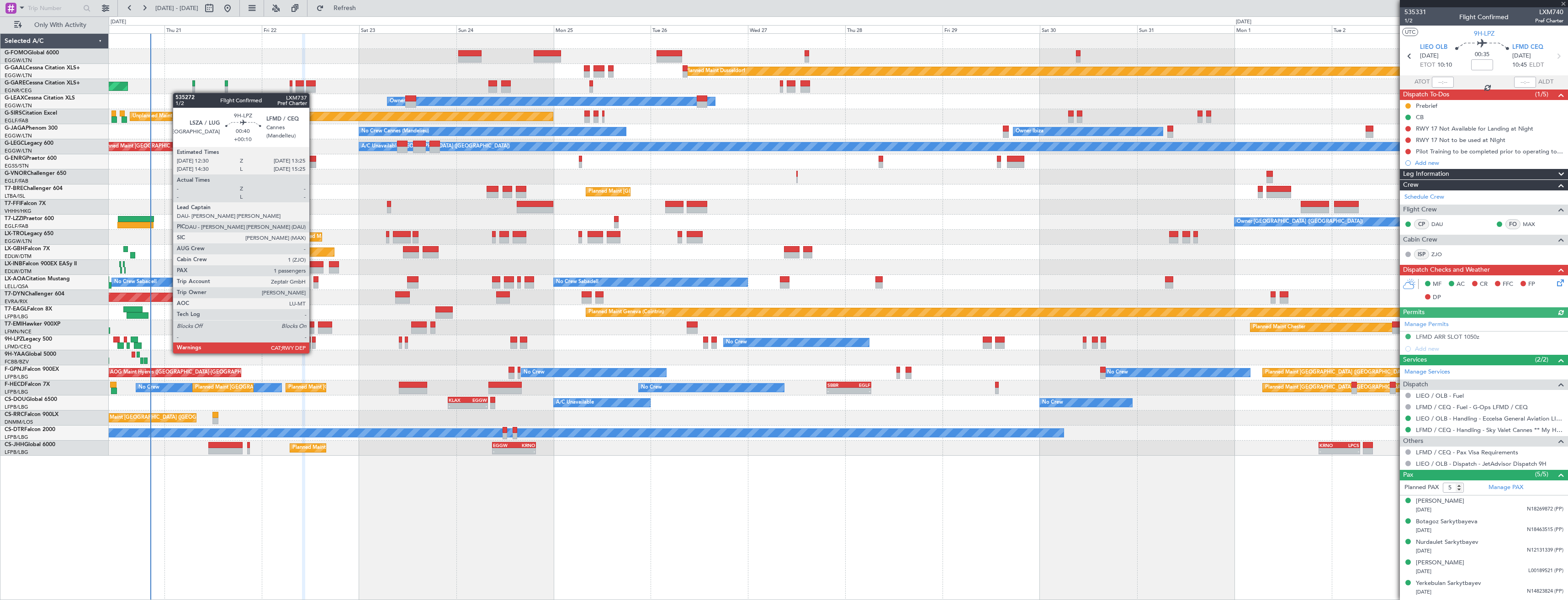
type input "+00:05"
type input "0"
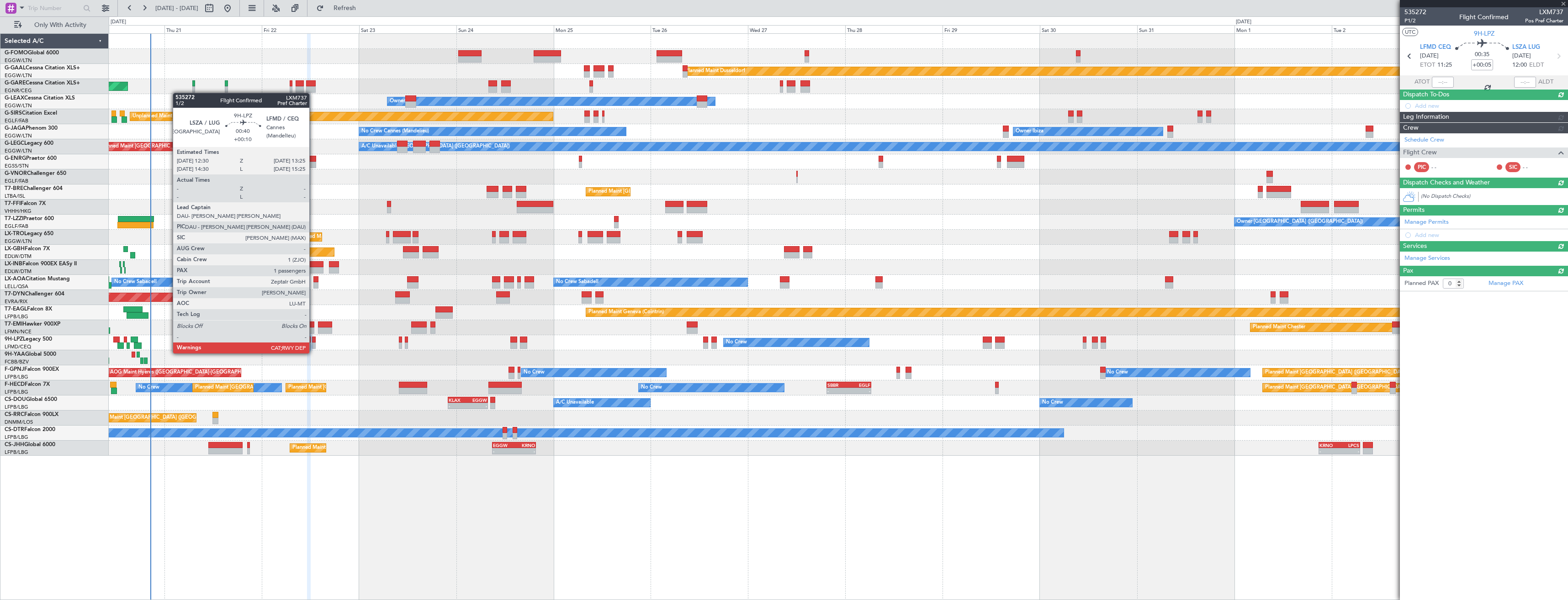
click at [313, 344] on div at bounding box center [314, 346] width 4 height 7
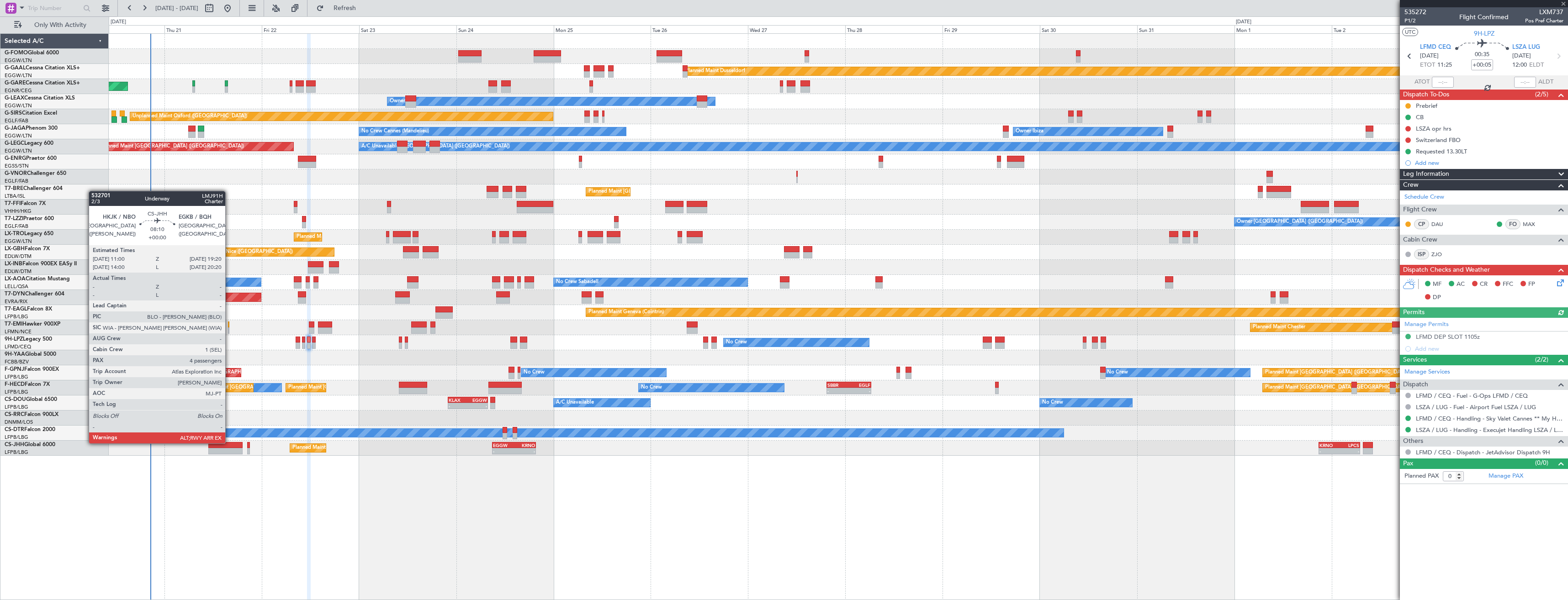
type input "+00:10"
type input "1"
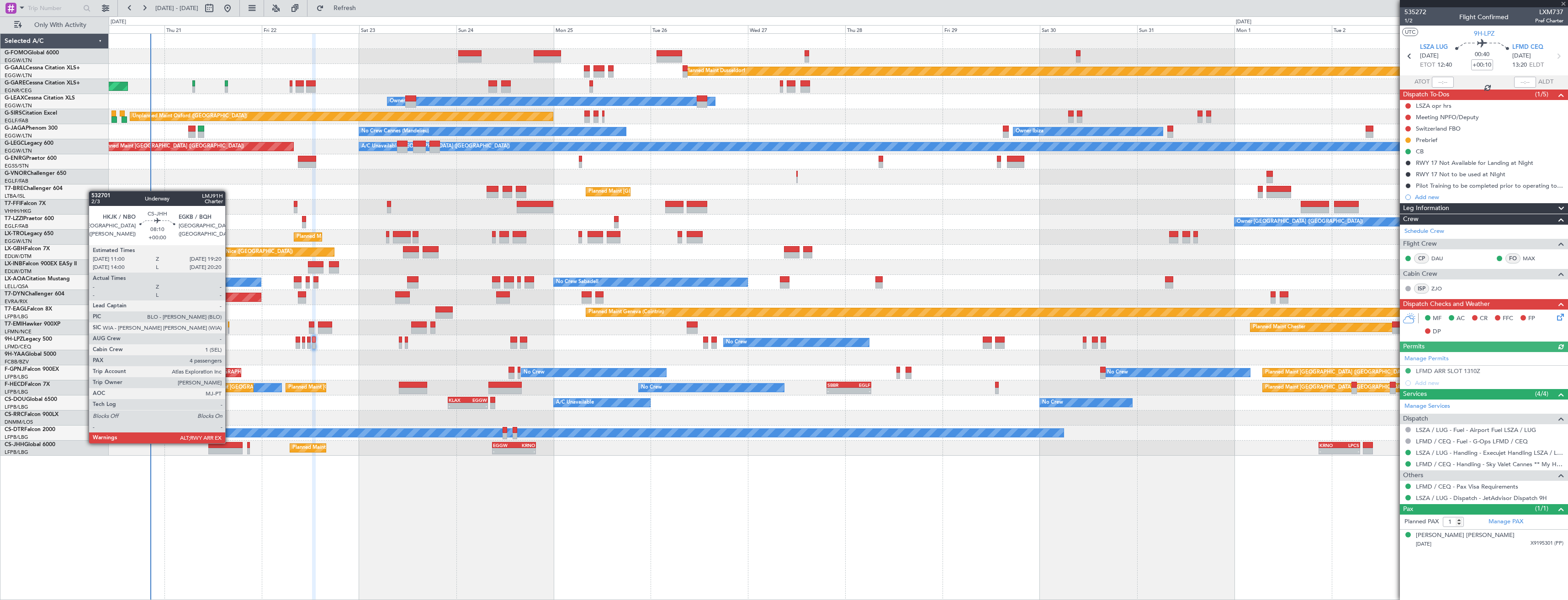
click at [229, 442] on div at bounding box center [225, 445] width 34 height 7
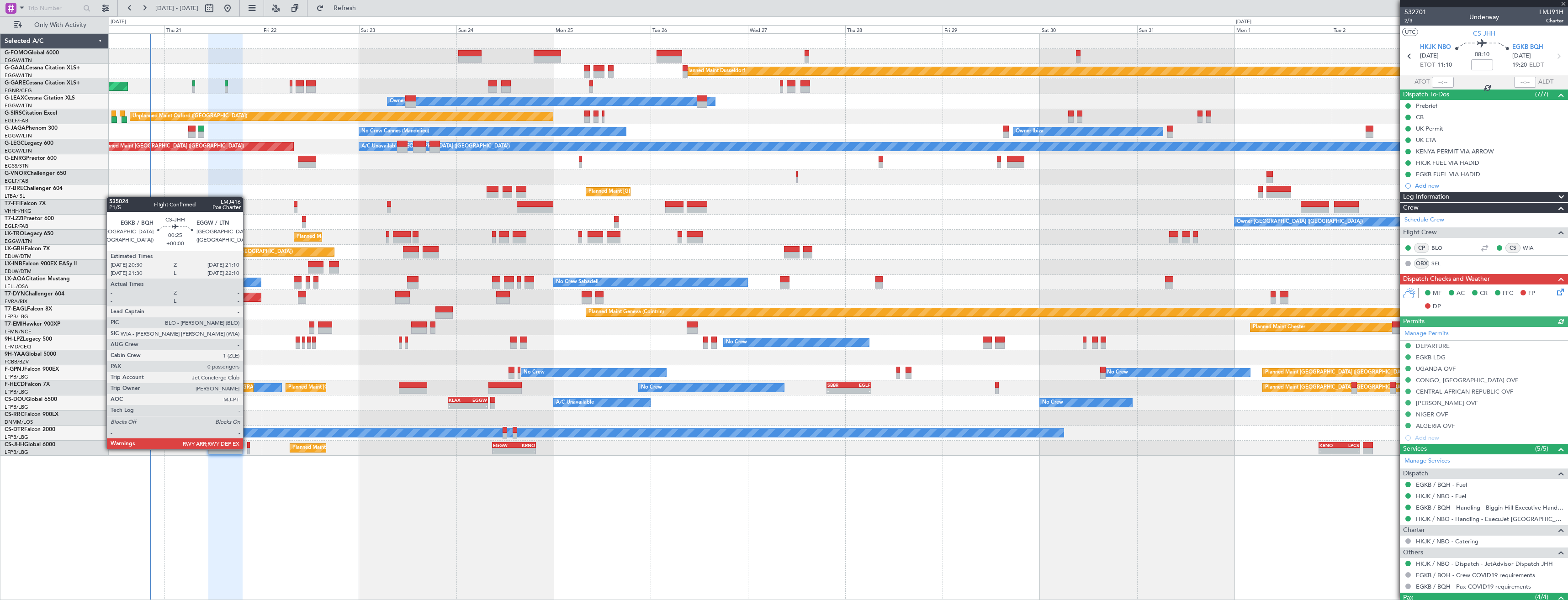
click at [247, 448] on div at bounding box center [248, 451] width 3 height 7
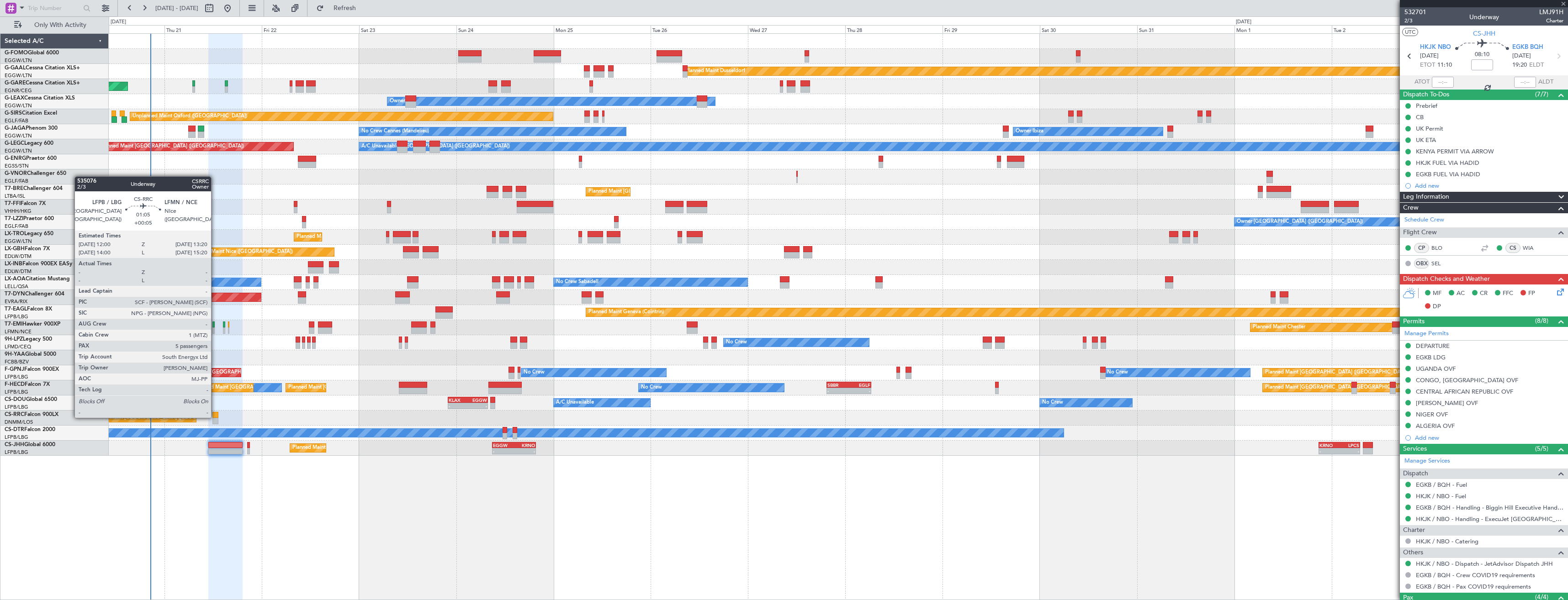
type input "0"
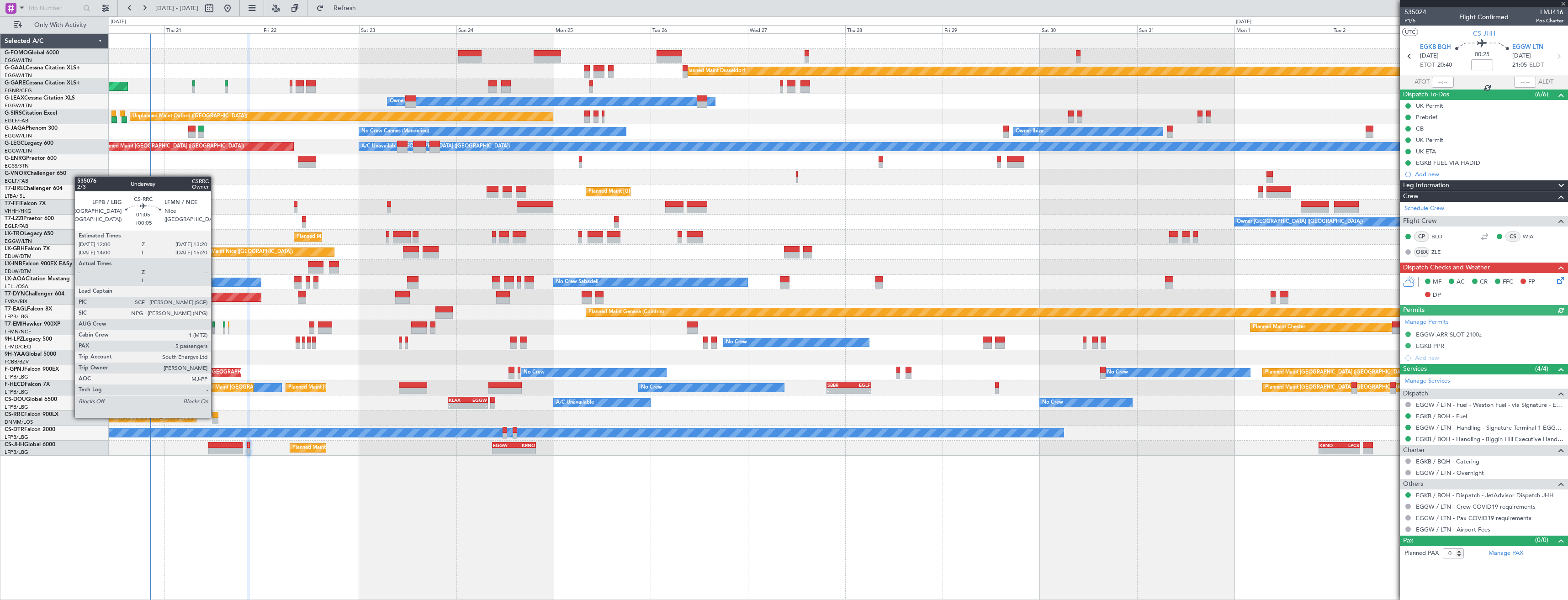
click at [215, 417] on div at bounding box center [215, 415] width 5 height 7
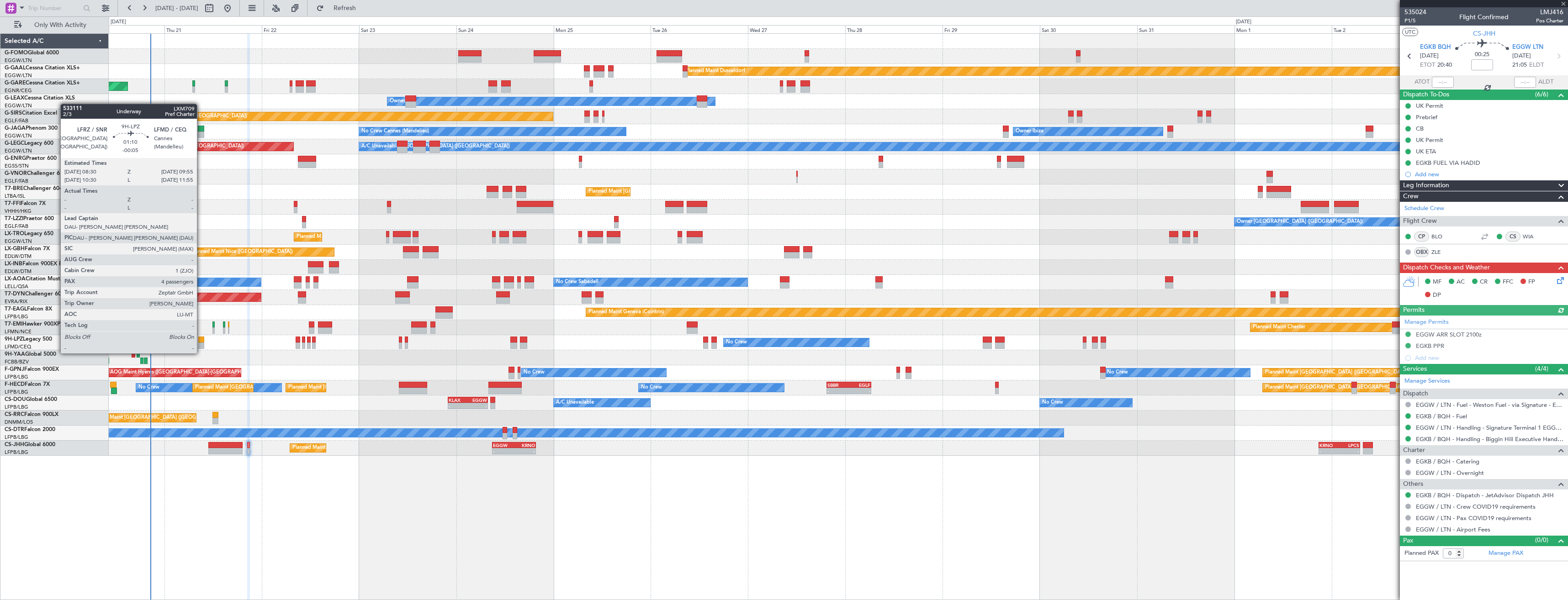
type input "+00:05"
type input "5"
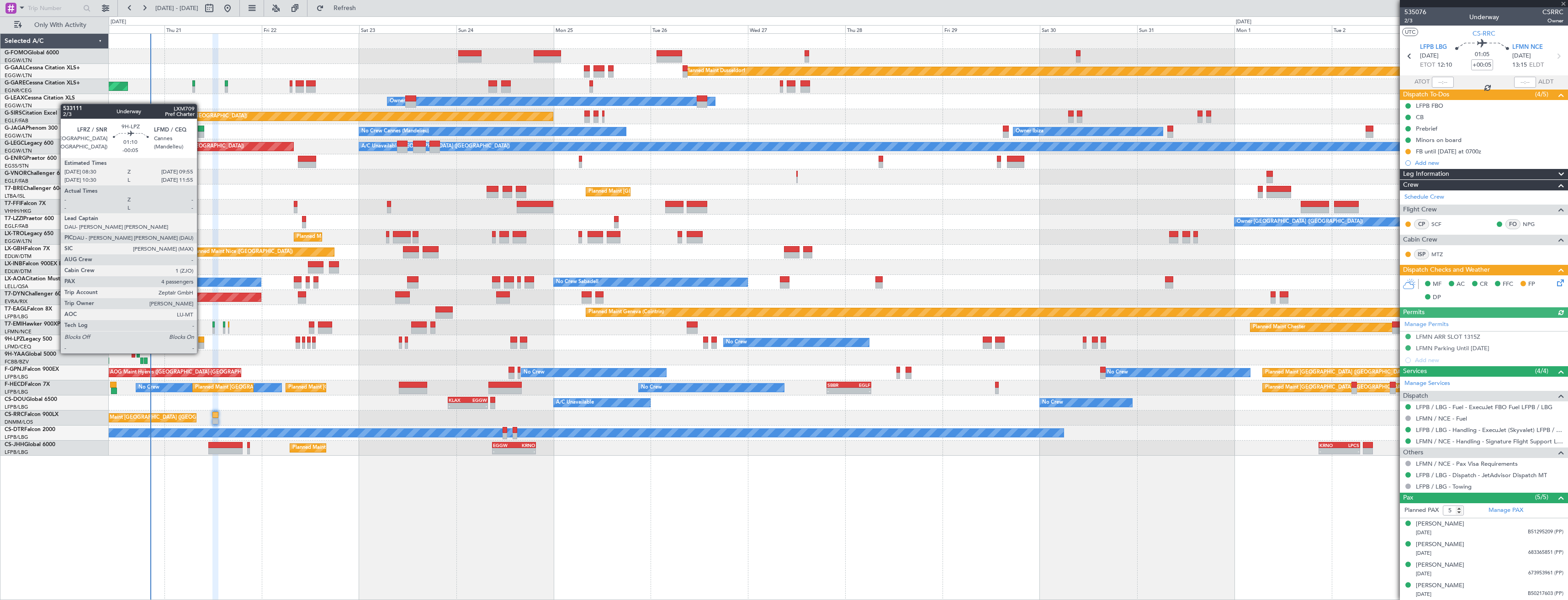
click at [201, 344] on div at bounding box center [201, 346] width 6 height 7
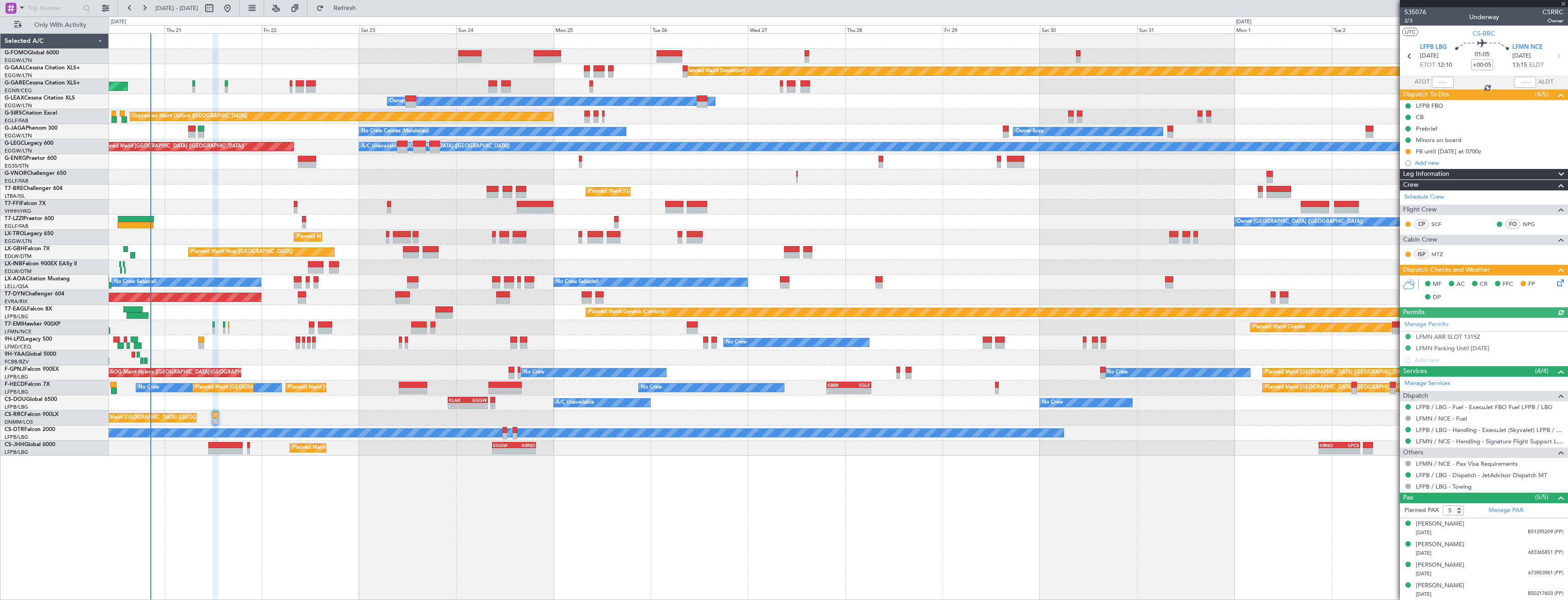
type input "-00:05"
type input "4"
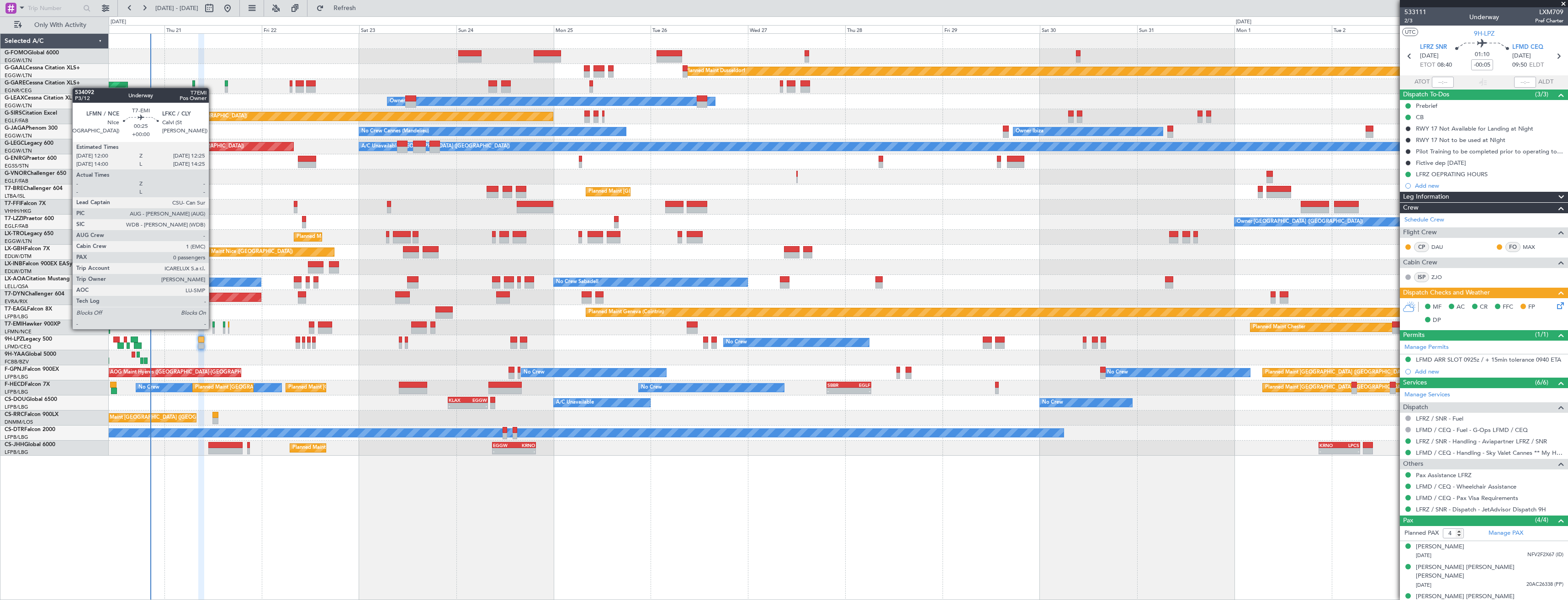
click at [213, 329] on div at bounding box center [213, 330] width 2 height 7
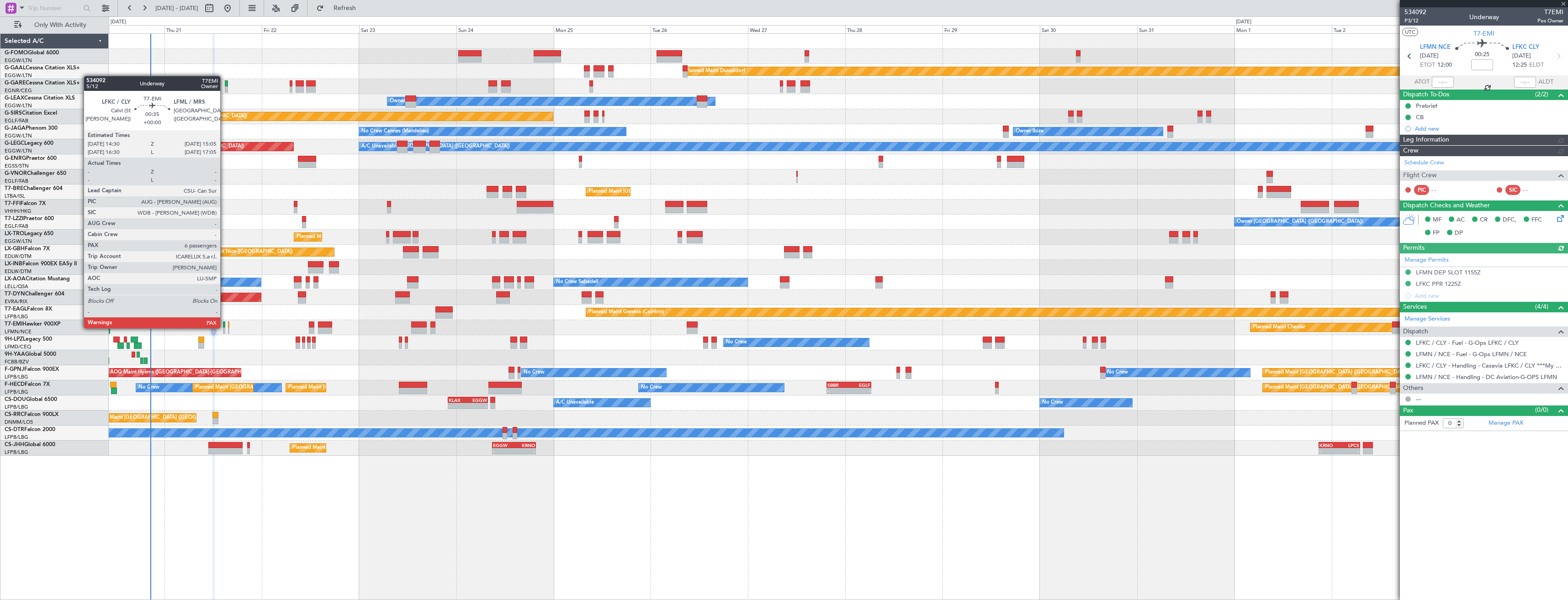
click at [225, 327] on div at bounding box center [224, 330] width 3 height 7
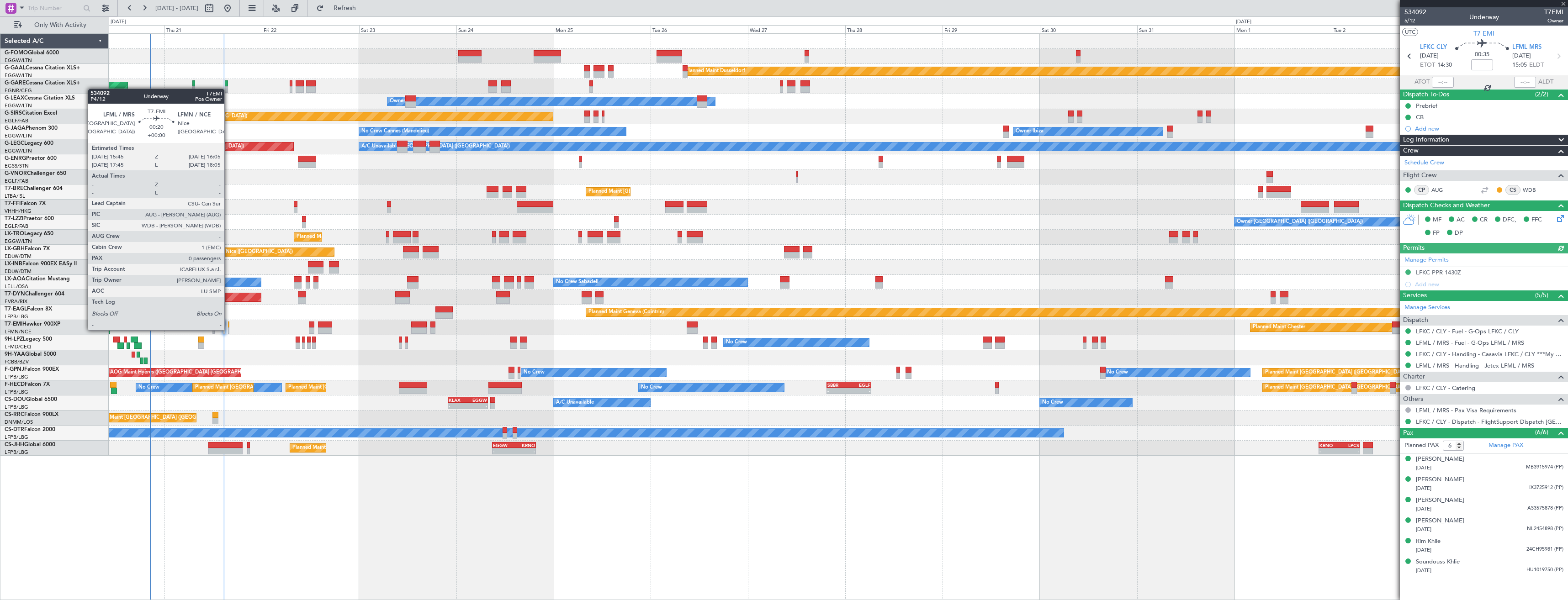
click at [228, 329] on div at bounding box center [229, 330] width 1 height 7
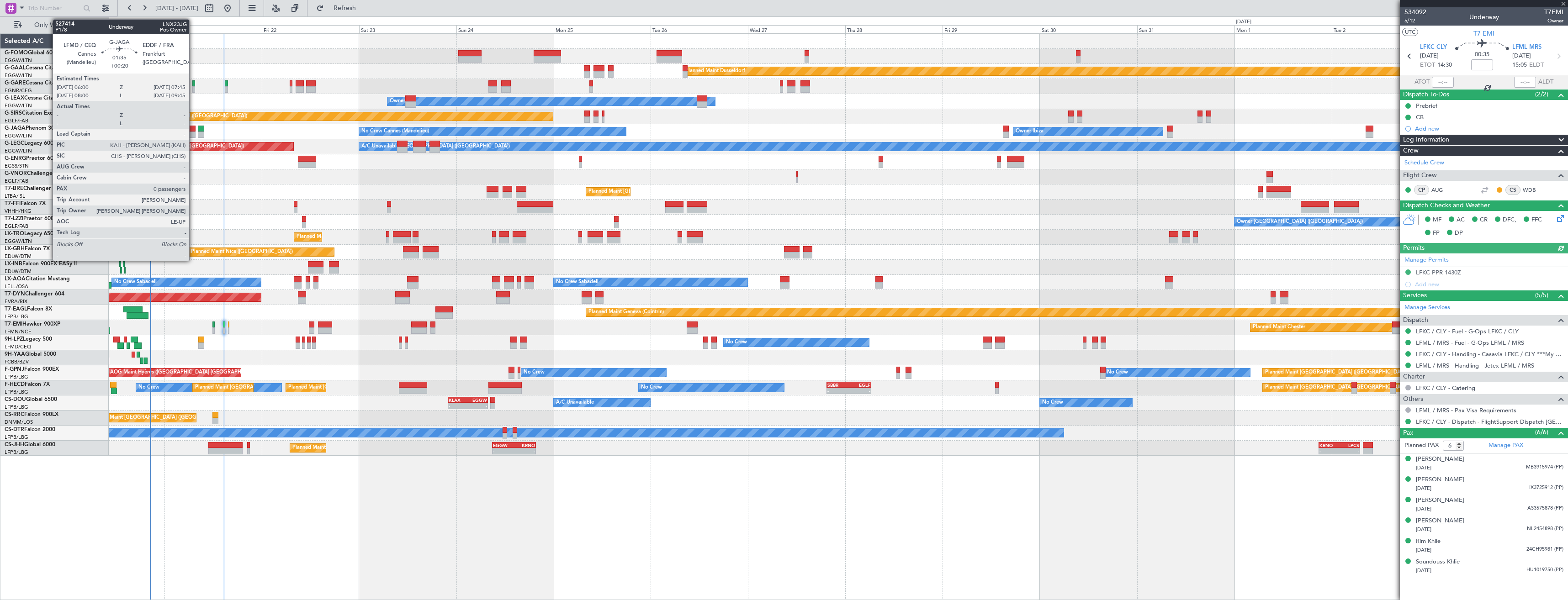
type input "0"
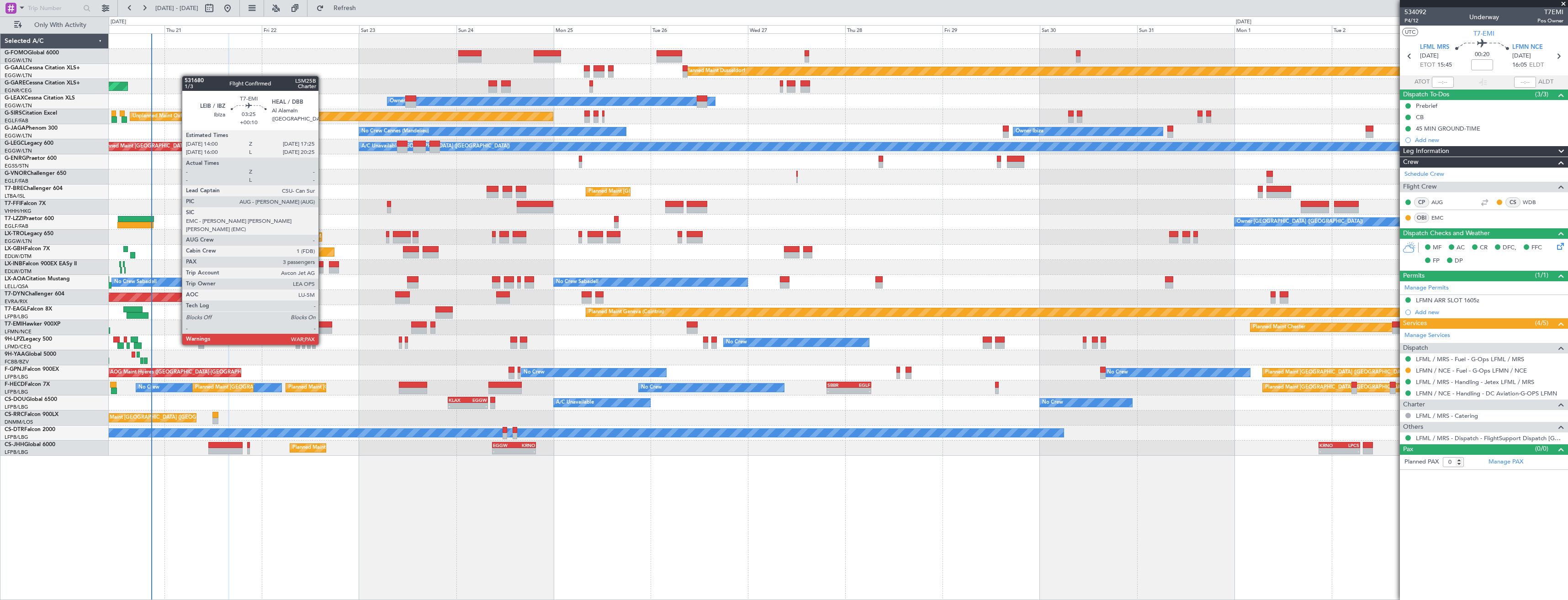
click at [323, 327] on div at bounding box center [324, 330] width 14 height 7
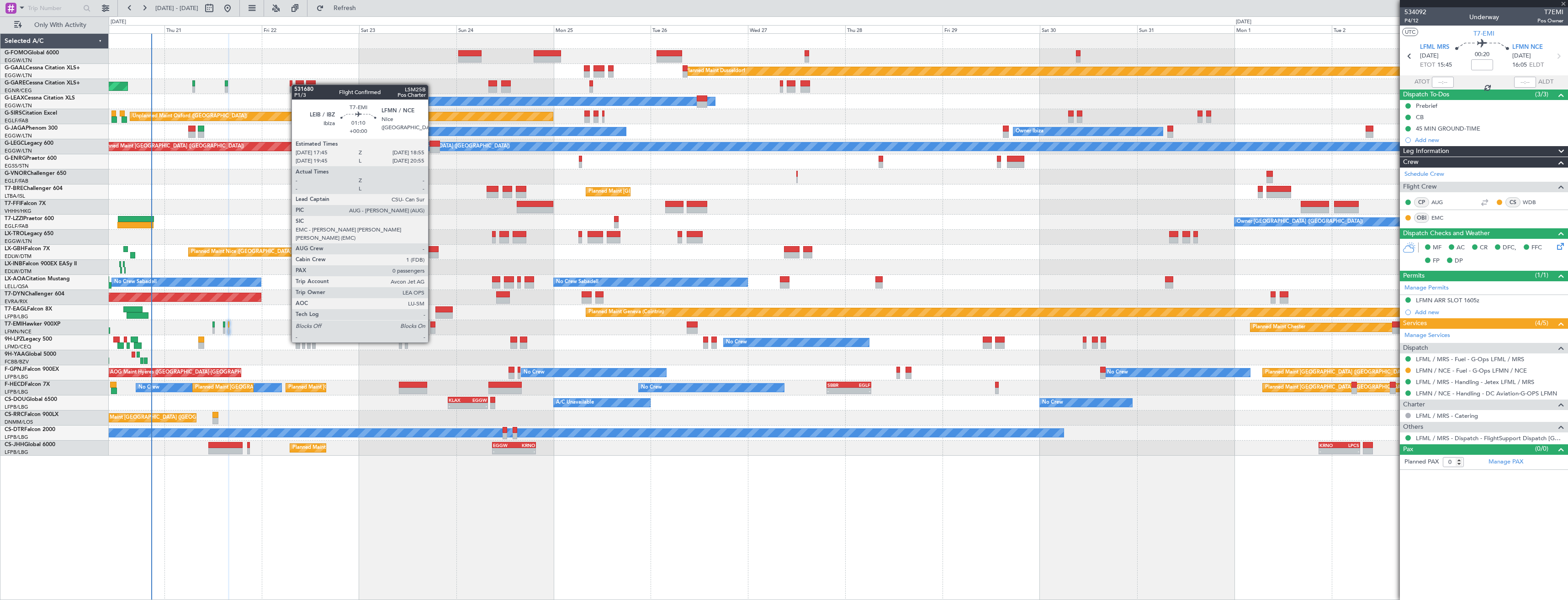
type input "+00:10"
type input "3"
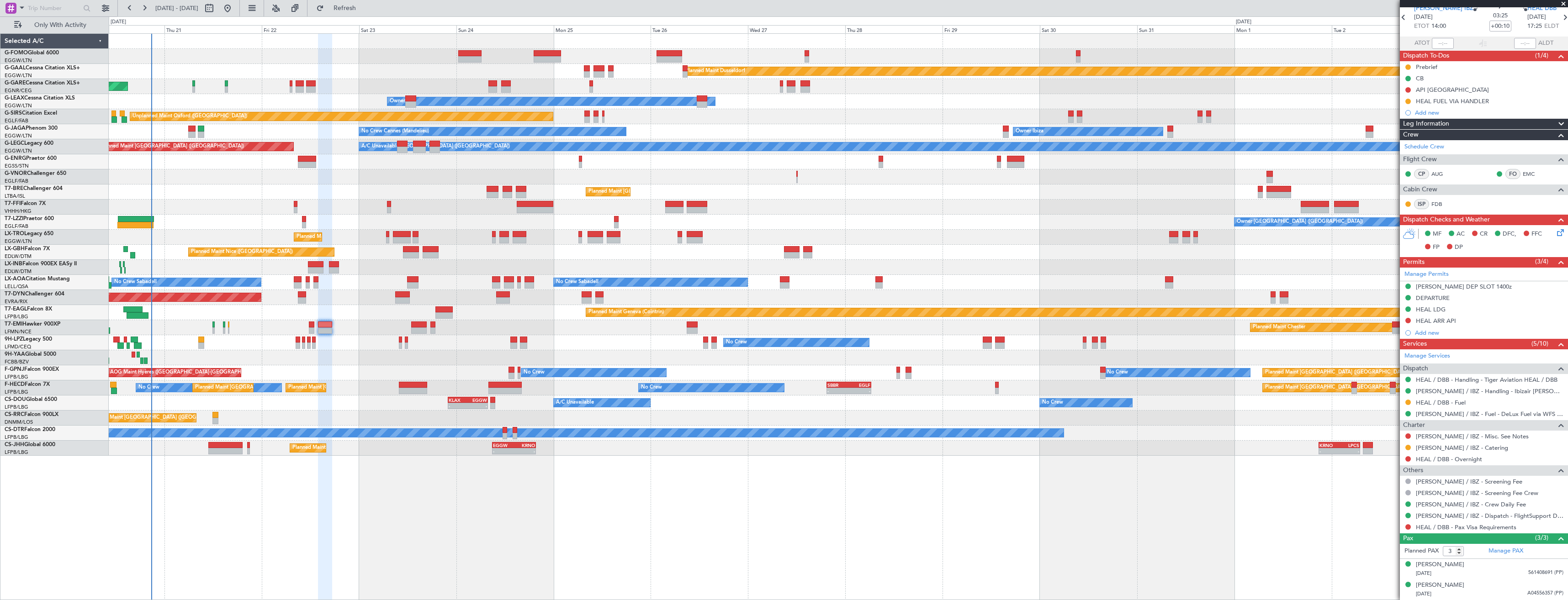
scroll to position [59, 0]
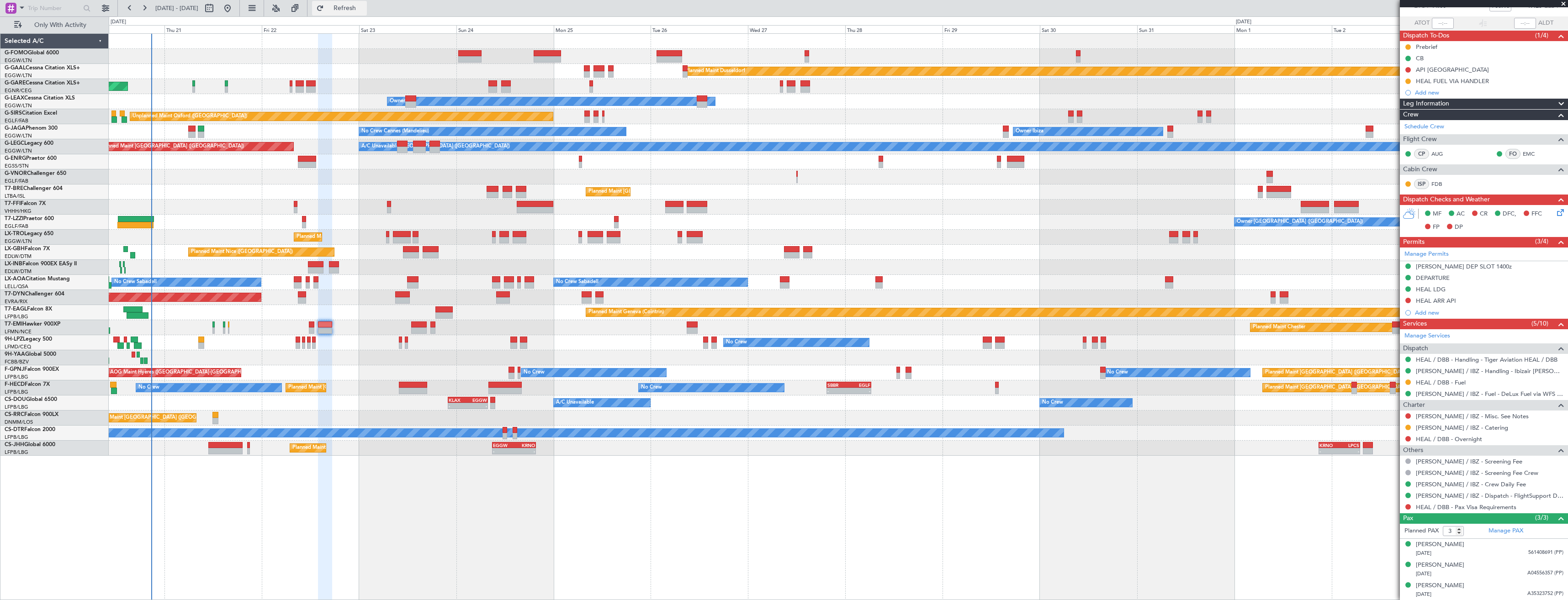
click at [351, 7] on button "Refresh" at bounding box center [340, 9] width 55 height 15
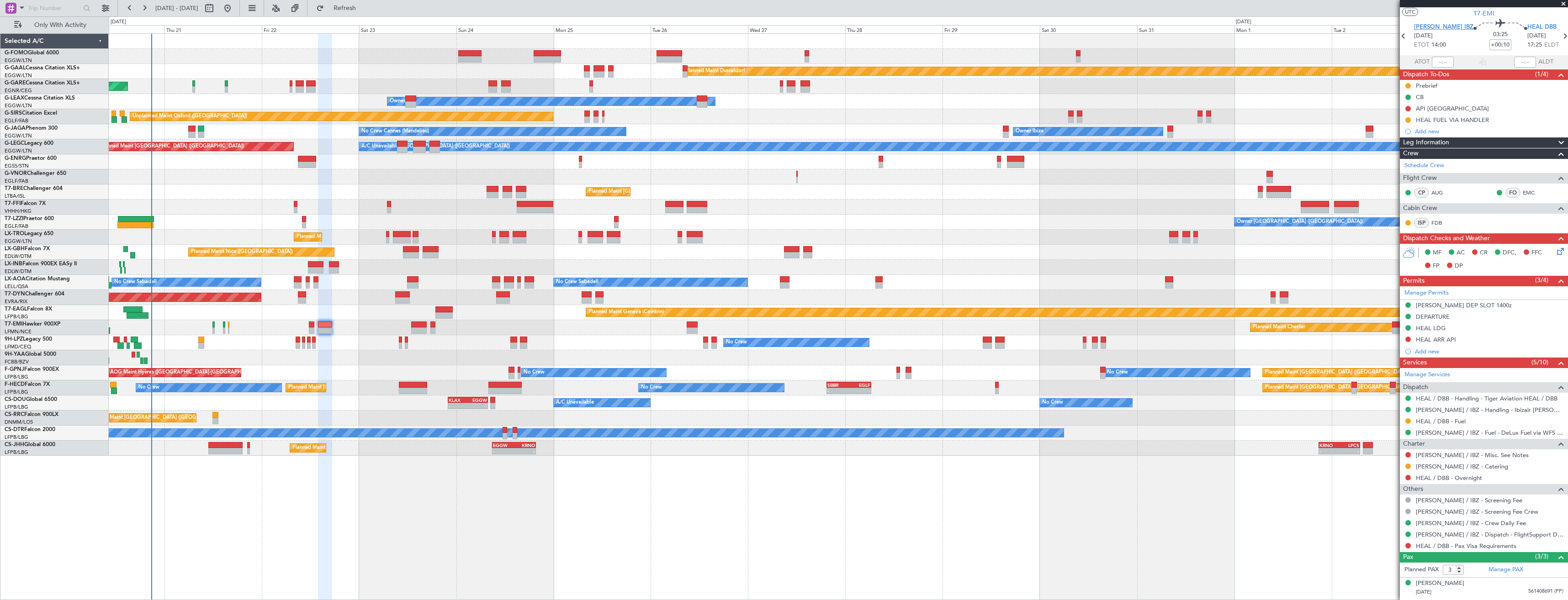
scroll to position [0, 0]
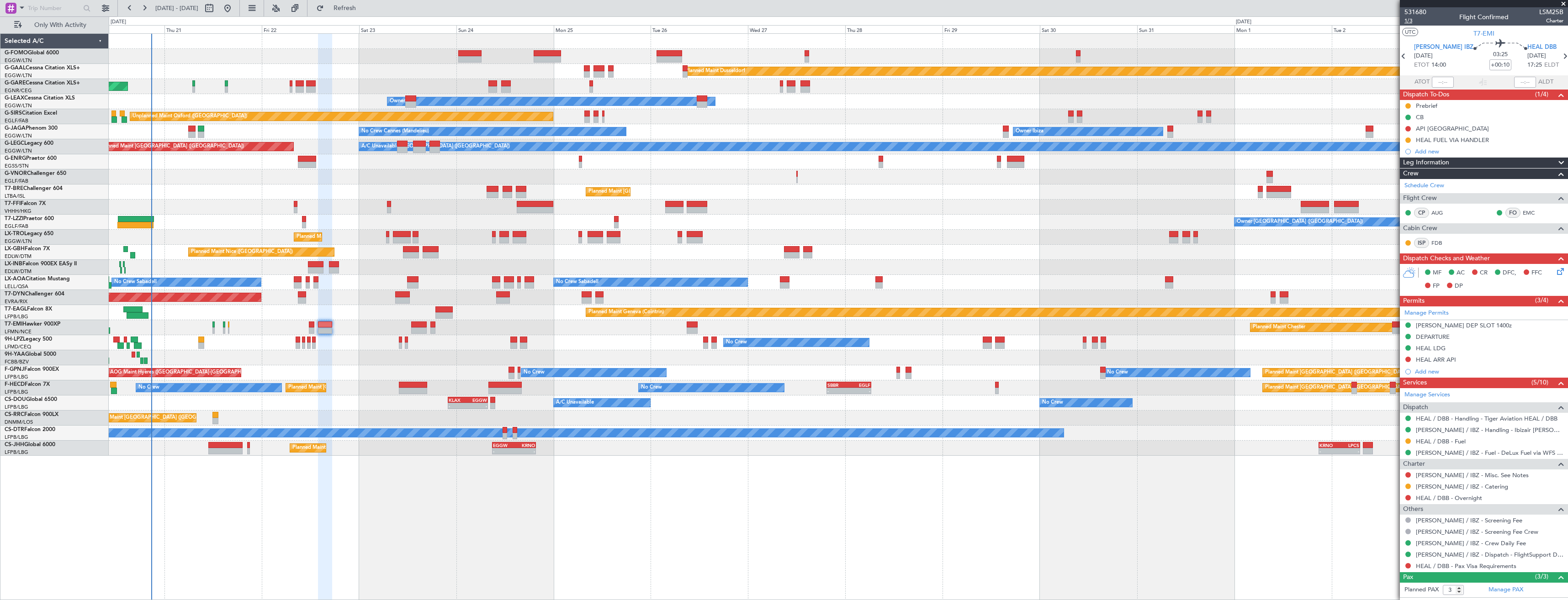
click at [1408, 23] on span "1/3" at bounding box center [1415, 21] width 22 height 8
drag, startPoint x: 1410, startPoint y: 357, endPoint x: 1404, endPoint y: 379, distance: 22.8
click at [1410, 357] on button at bounding box center [1408, 359] width 5 height 5
click at [1376, 469] on span "Received OK" at bounding box center [1385, 468] width 35 height 9
click at [1405, 139] on div at bounding box center [1408, 140] width 7 height 7
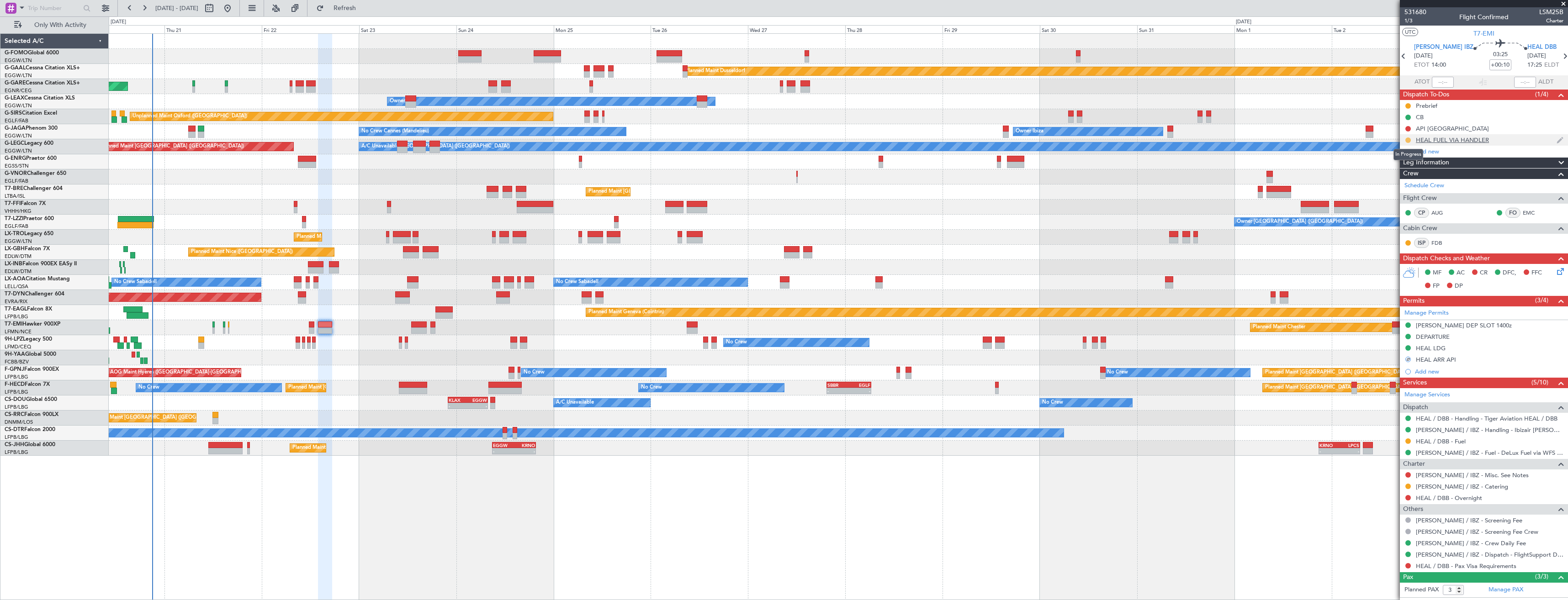
click at [1407, 138] on button at bounding box center [1408, 140] width 5 height 5
click at [1559, 56] on icon at bounding box center [1565, 57] width 12 height 12
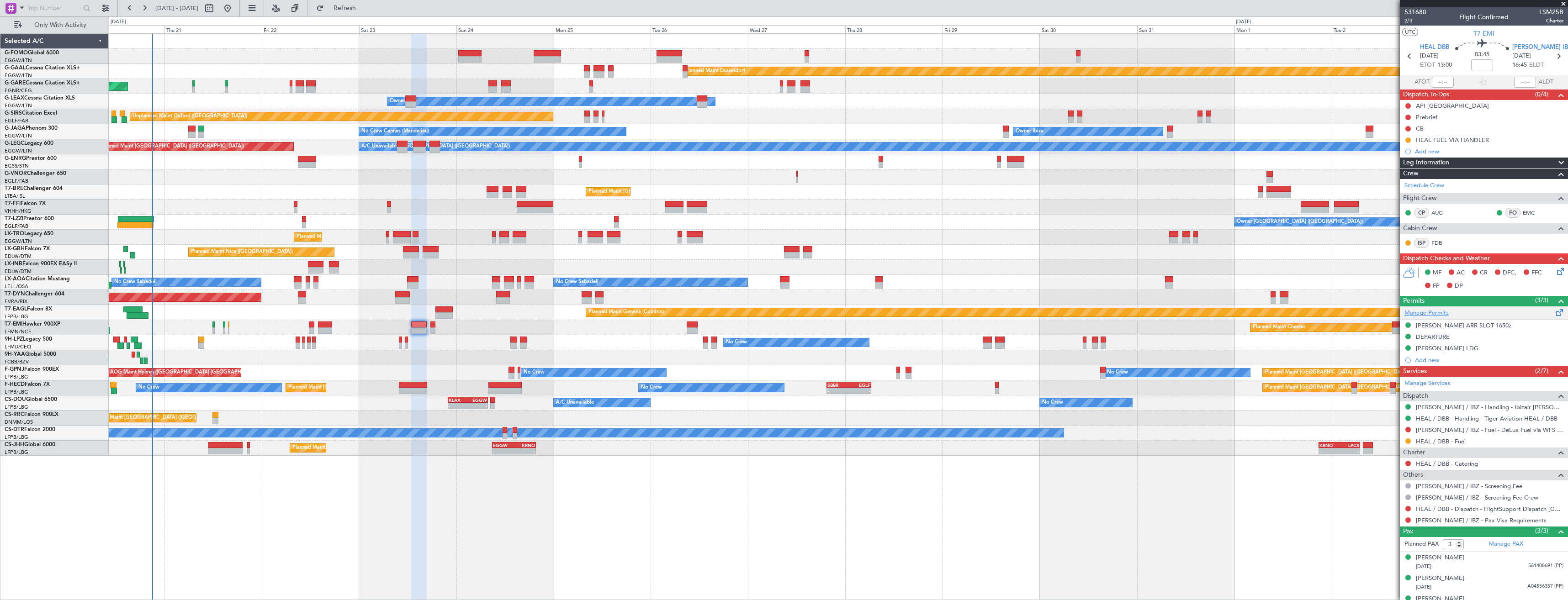
click at [1440, 314] on link "Manage Permits" at bounding box center [1426, 313] width 44 height 9
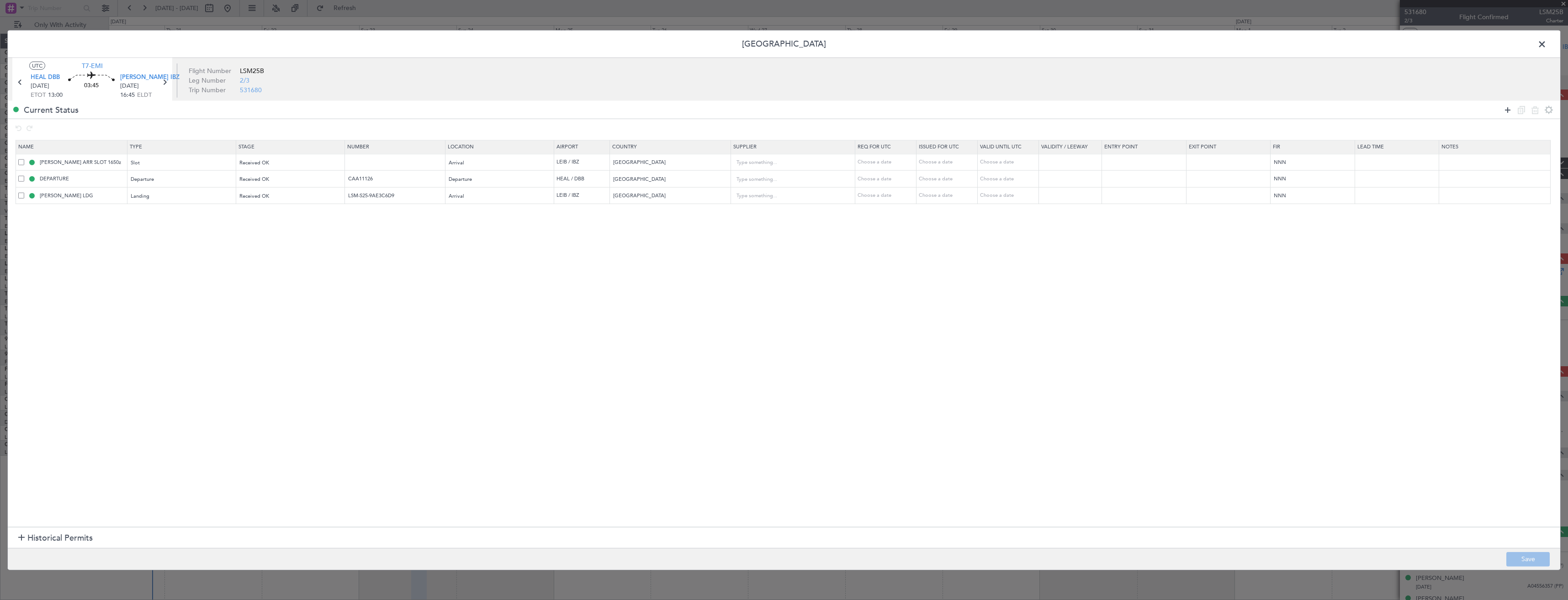
click at [1508, 112] on icon at bounding box center [1508, 110] width 11 height 11
click at [162, 220] on mat-form-field "Type" at bounding box center [181, 212] width 108 height 16
click at [169, 214] on div "Type" at bounding box center [178, 213] width 96 height 14
click at [147, 256] on span "API" at bounding box center [184, 260] width 102 height 14
click at [267, 215] on span "Select an option" at bounding box center [259, 213] width 38 height 7
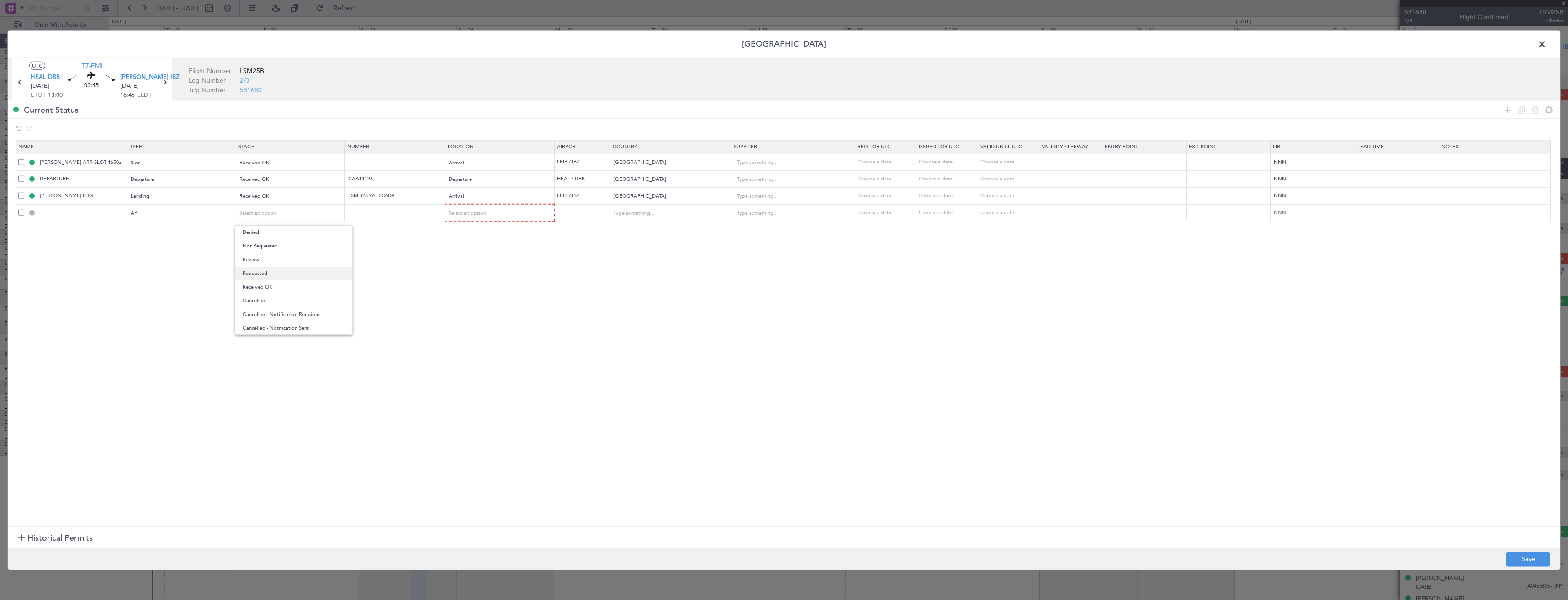
click at [277, 279] on span "Requested" at bounding box center [294, 273] width 102 height 14
click at [257, 214] on span "Requested" at bounding box center [252, 213] width 25 height 7
click at [263, 284] on span "Received OK" at bounding box center [294, 287] width 102 height 14
click at [503, 204] on mat-form-field "Select an option" at bounding box center [500, 212] width 108 height 16
click at [486, 210] on span "Select an option" at bounding box center [468, 213] width 38 height 7
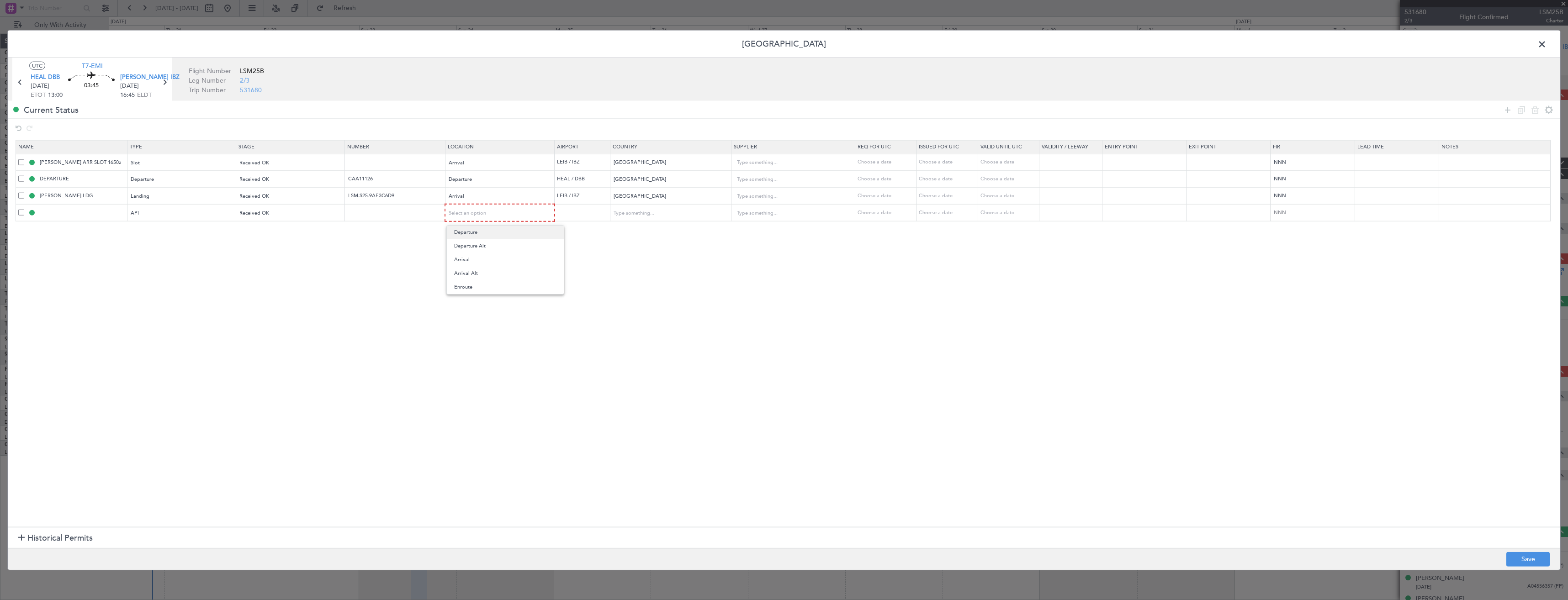
click at [467, 234] on span "Departure" at bounding box center [505, 232] width 102 height 14
click at [1517, 559] on button "Save" at bounding box center [1528, 559] width 43 height 15
type input "HEAL DEP API"
type input "Egypt"
type input "NNN"
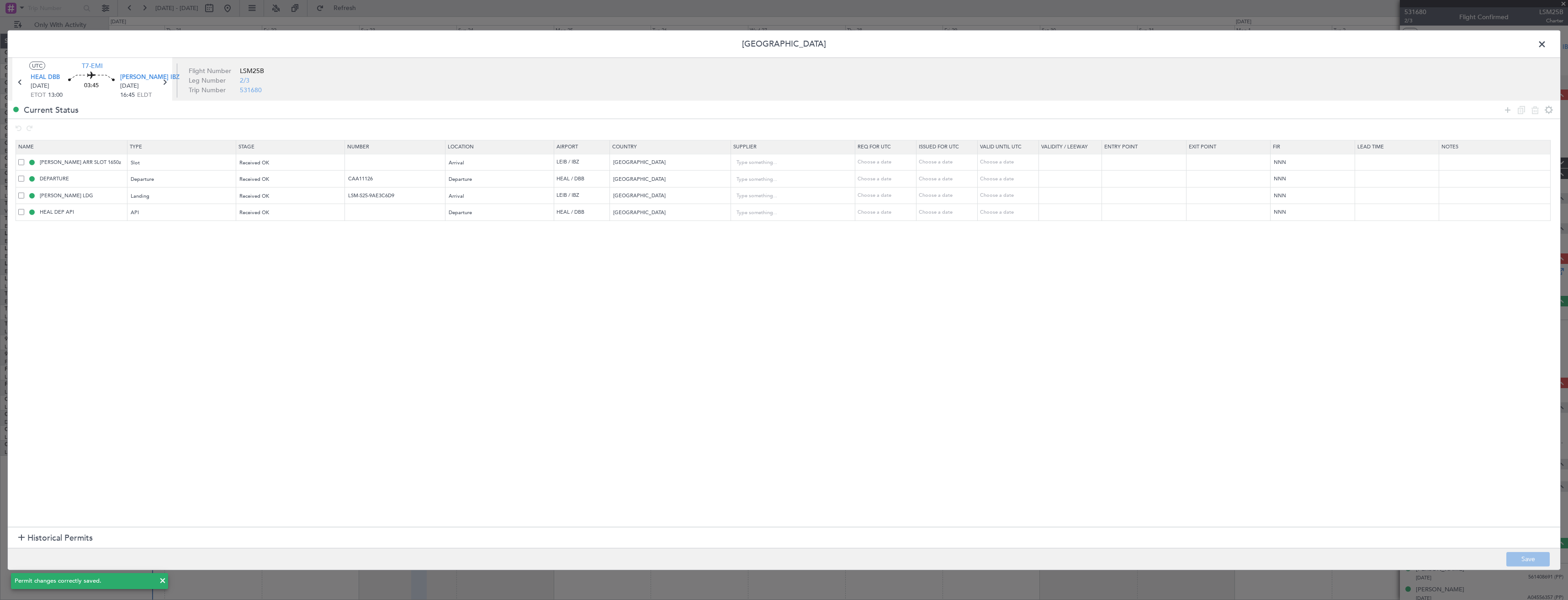
click at [1547, 44] on span at bounding box center [1547, 47] width 0 height 18
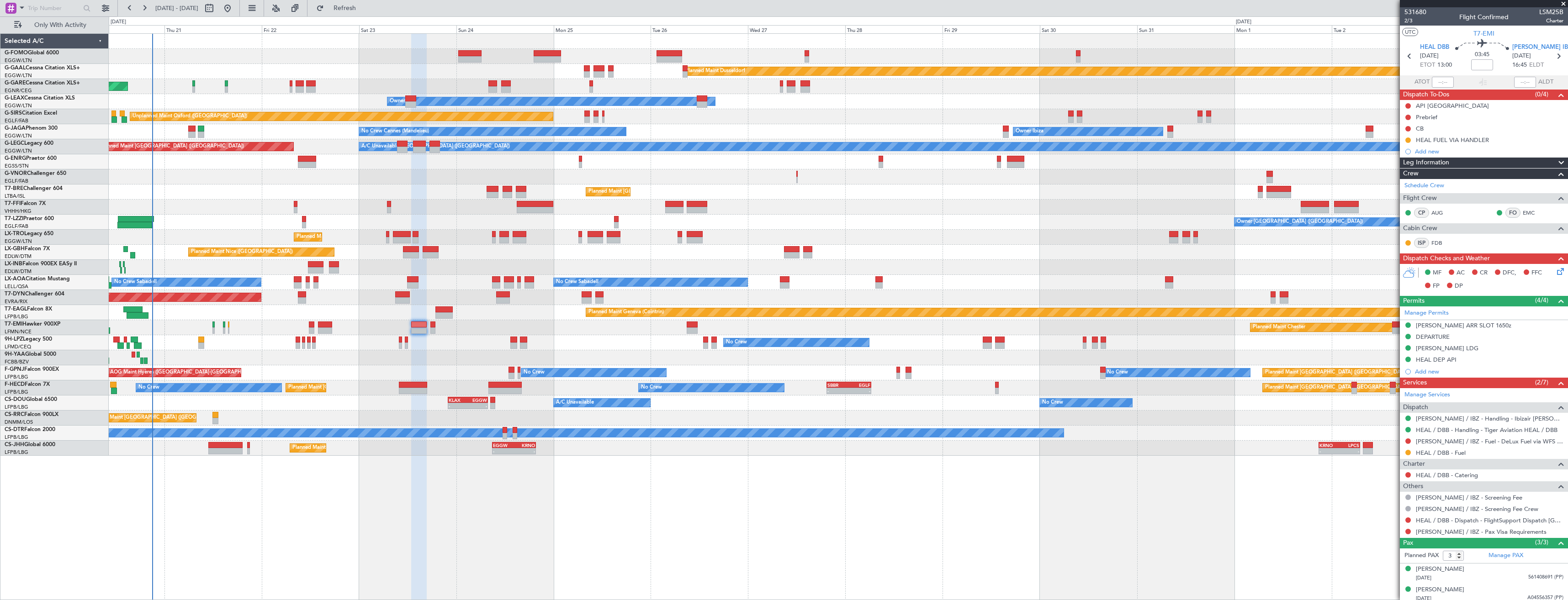
drag, startPoint x: 1409, startPoint y: 519, endPoint x: 1404, endPoint y: 528, distance: 10.3
click at [1409, 519] on button at bounding box center [1408, 520] width 5 height 5
click at [1373, 508] on span "Confirmed" at bounding box center [1382, 506] width 29 height 9
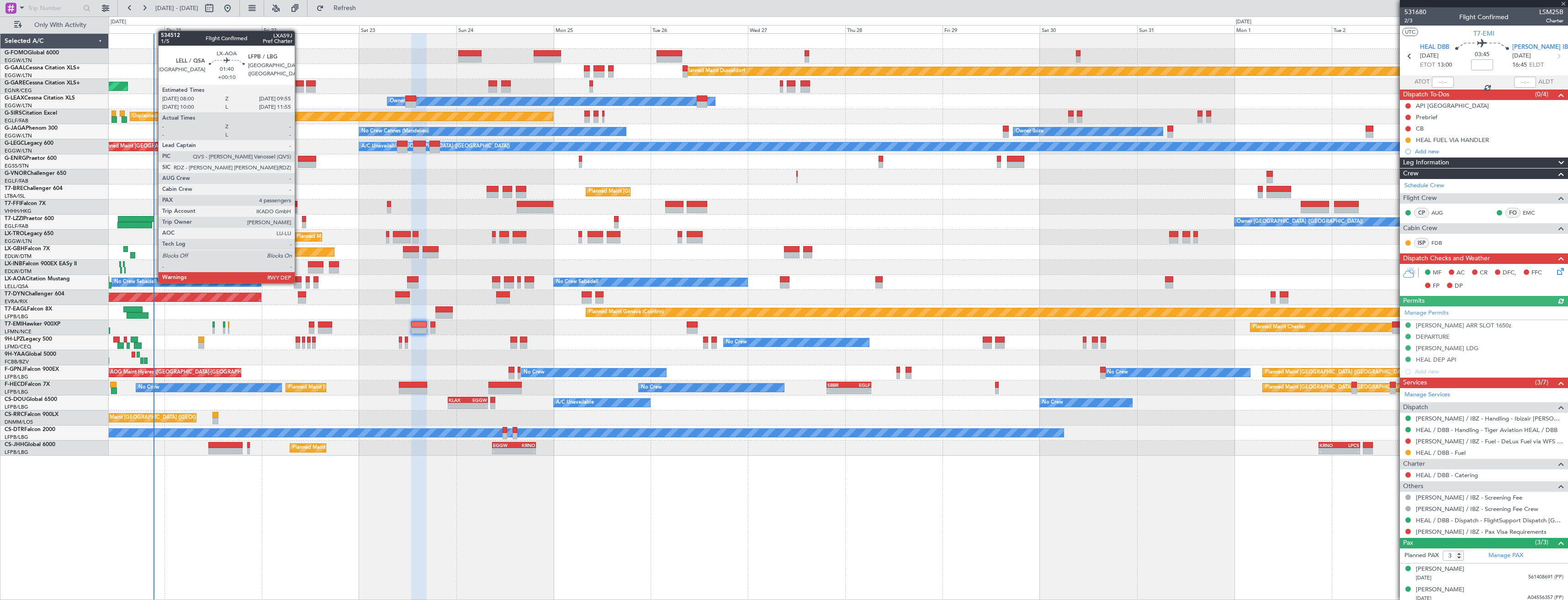
click at [299, 282] on div at bounding box center [298, 285] width 9 height 7
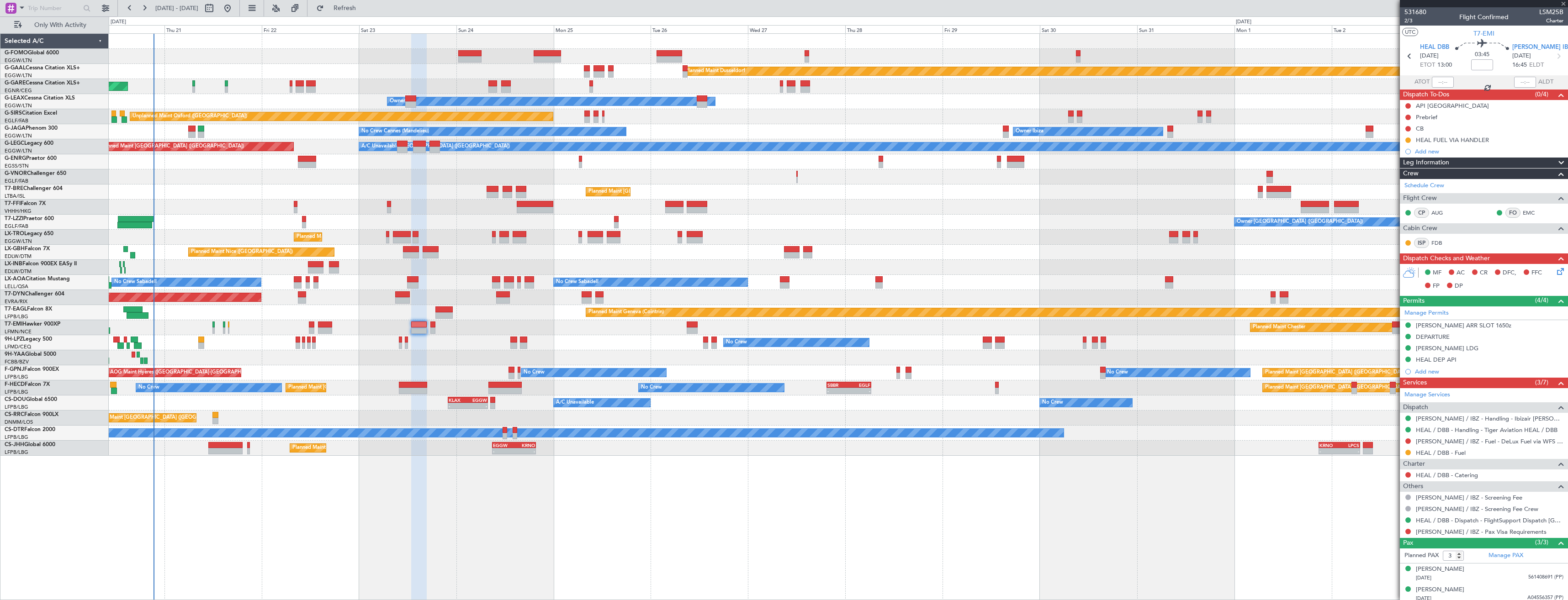
type input "+00:10"
type input "4"
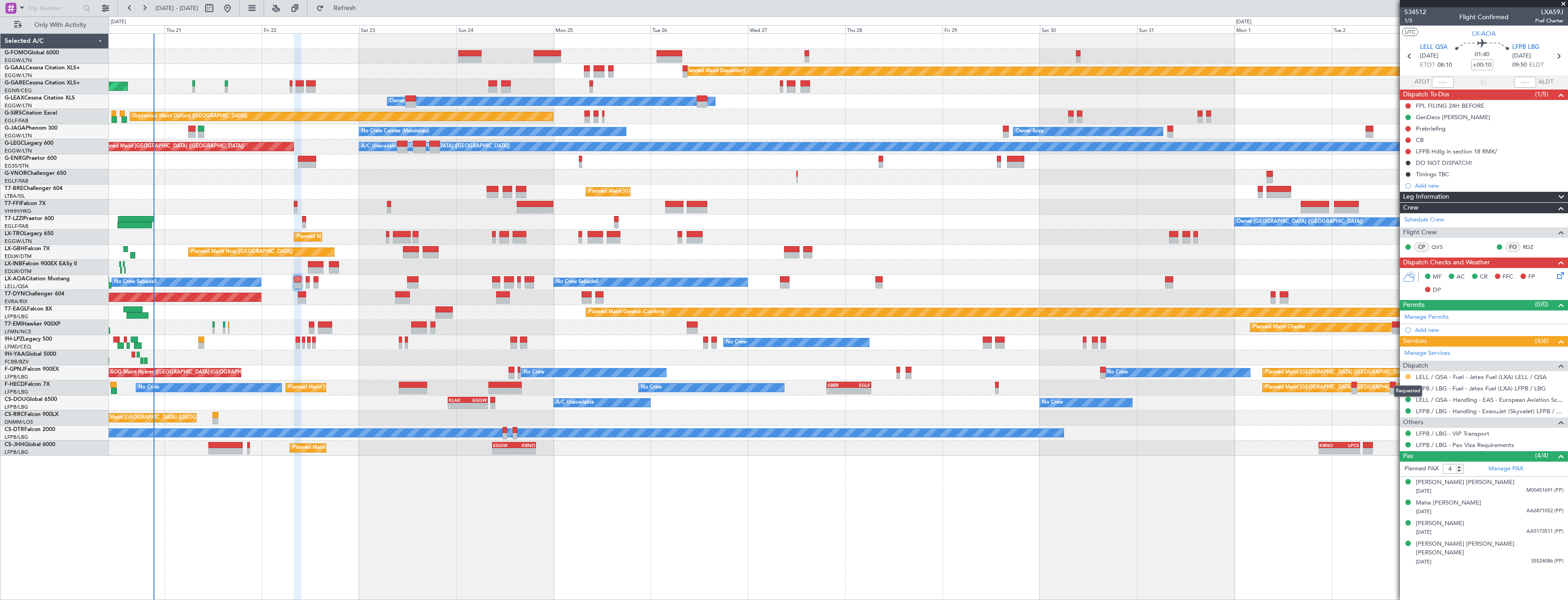
click at [1407, 375] on button at bounding box center [1408, 377] width 5 height 5
click at [1377, 484] on span "Confirmed" at bounding box center [1382, 485] width 29 height 9
click at [1409, 387] on div "Confirmed" at bounding box center [1409, 391] width 29 height 12
click at [1408, 386] on button at bounding box center [1408, 388] width 5 height 5
click at [1381, 496] on span "Confirmed" at bounding box center [1382, 497] width 29 height 9
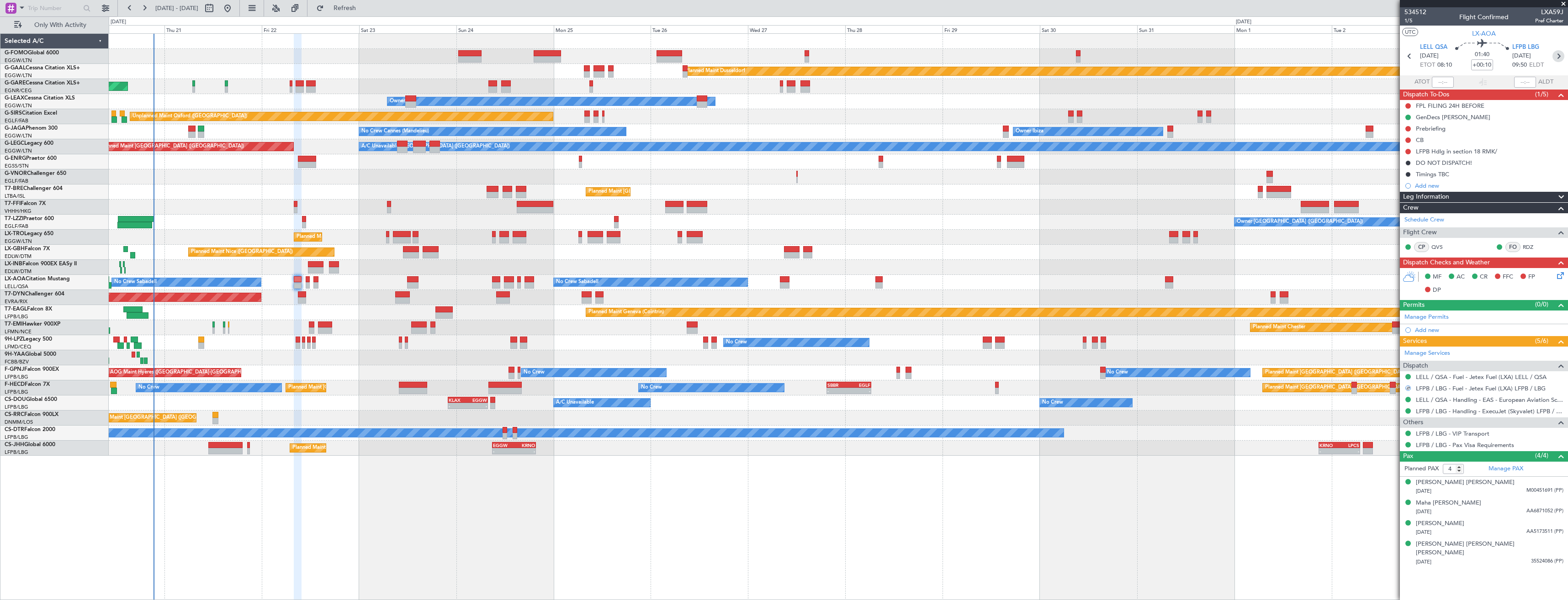
click at [1559, 57] on icon at bounding box center [1558, 57] width 12 height 12
type input "+00:15"
type input "1"
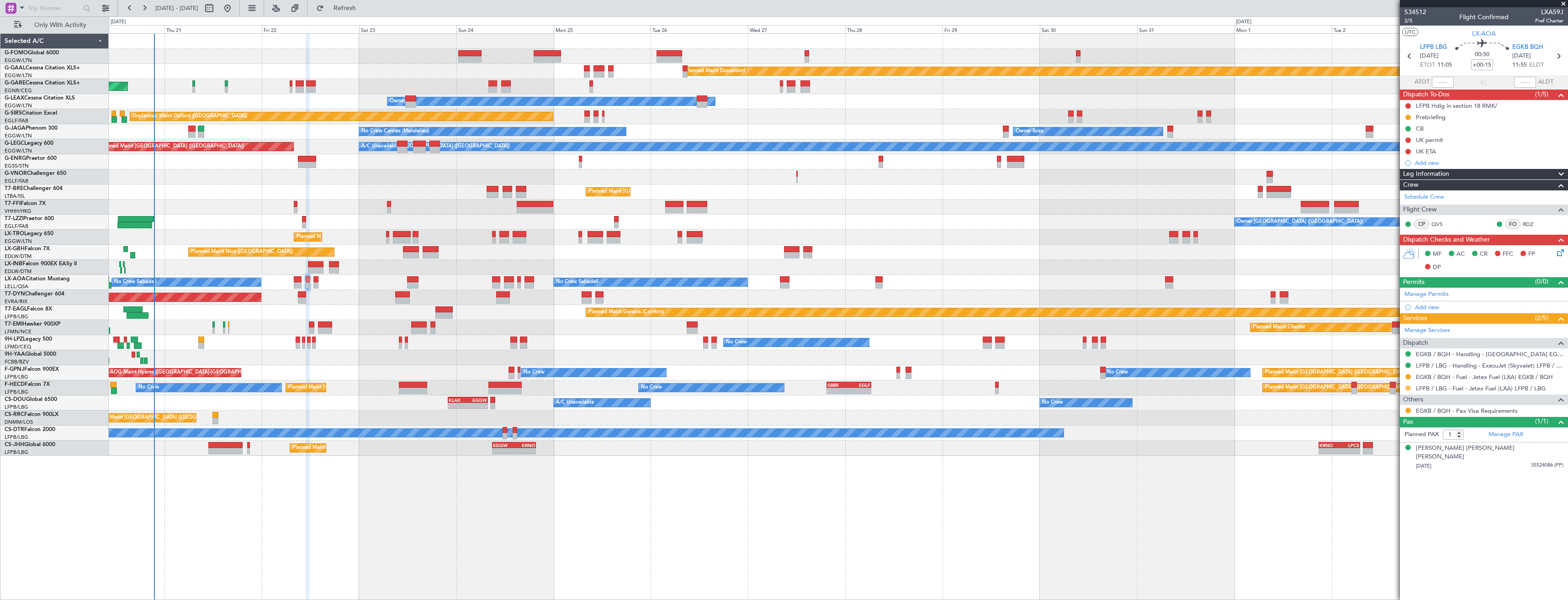
click at [1408, 388] on button at bounding box center [1408, 388] width 5 height 5
click at [1377, 499] on span "Confirmed" at bounding box center [1382, 497] width 29 height 9
click at [1563, 56] on icon at bounding box center [1558, 57] width 12 height 12
type input "2"
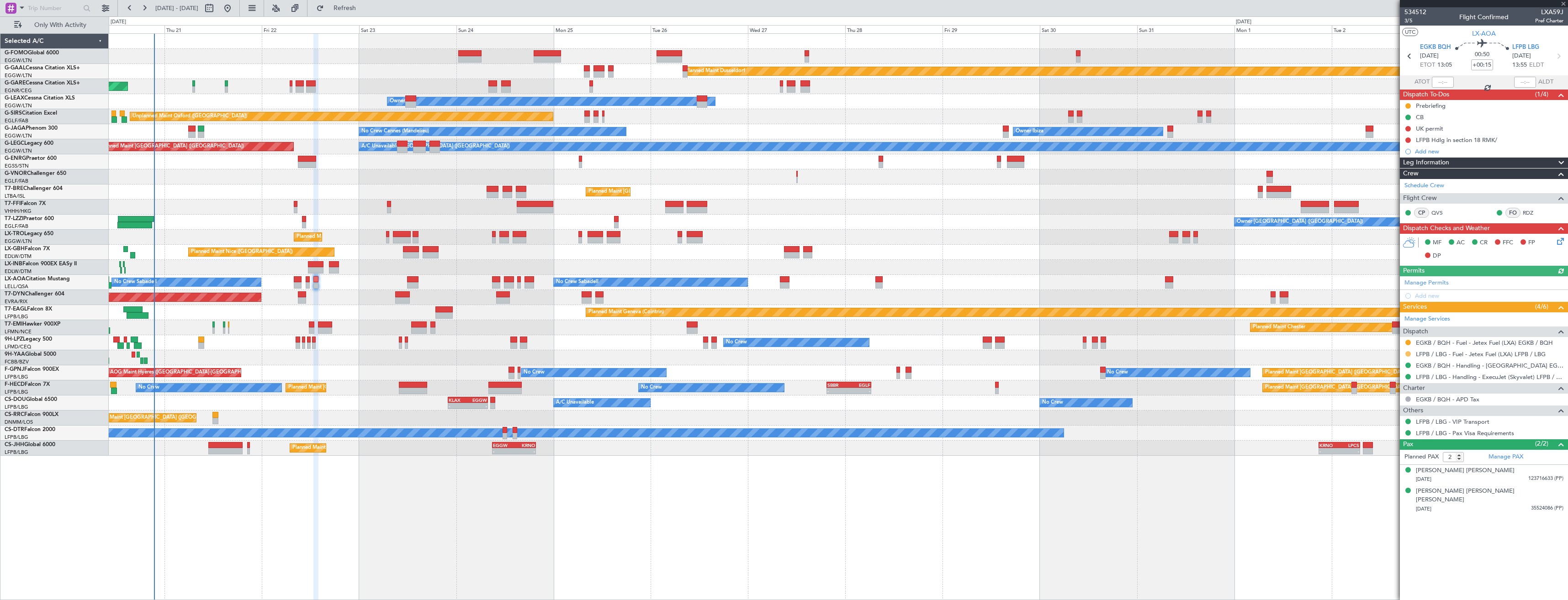
click at [1406, 351] on button at bounding box center [1408, 354] width 5 height 5
click at [1384, 462] on span "Confirmed" at bounding box center [1382, 462] width 29 height 9
click at [1559, 56] on icon at bounding box center [1558, 57] width 12 height 12
type input "-00:05"
type input "0"
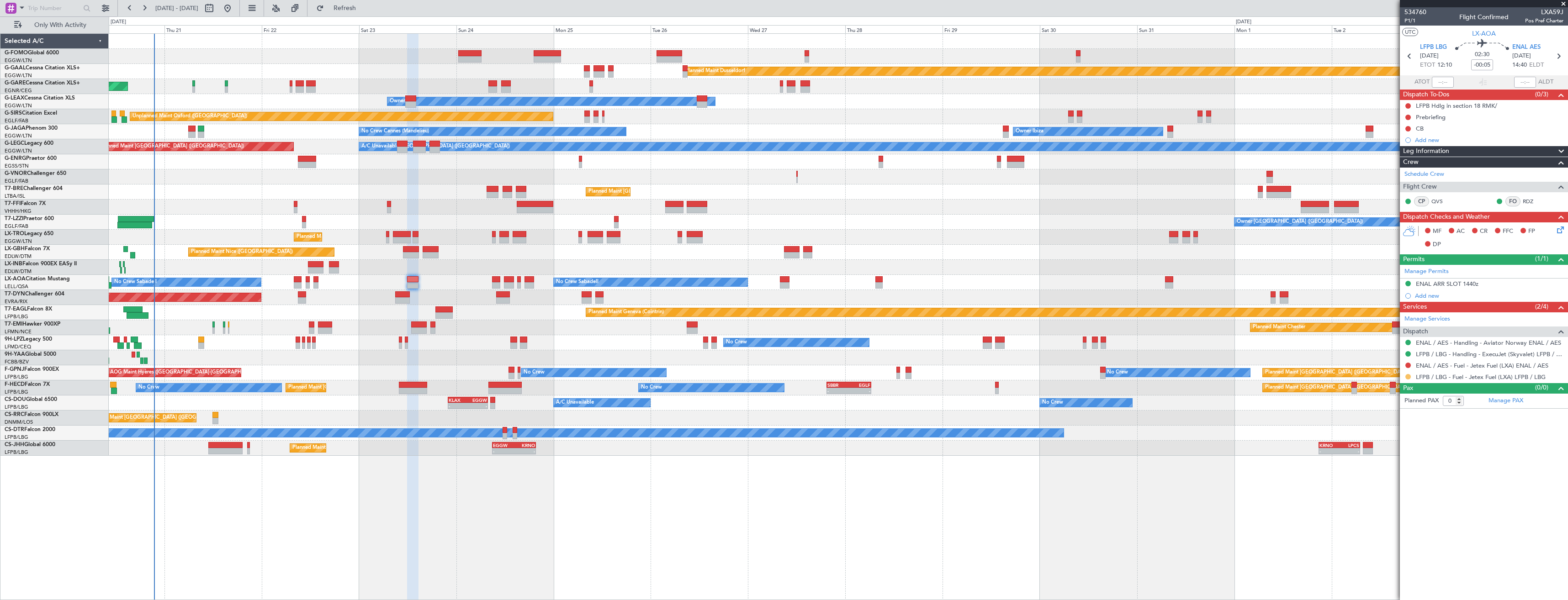
click at [1410, 376] on button at bounding box center [1408, 377] width 5 height 5
click at [1387, 484] on span "Confirmed" at bounding box center [1382, 485] width 29 height 9
click at [1410, 60] on icon at bounding box center [1410, 57] width 12 height 12
type input "+00:15"
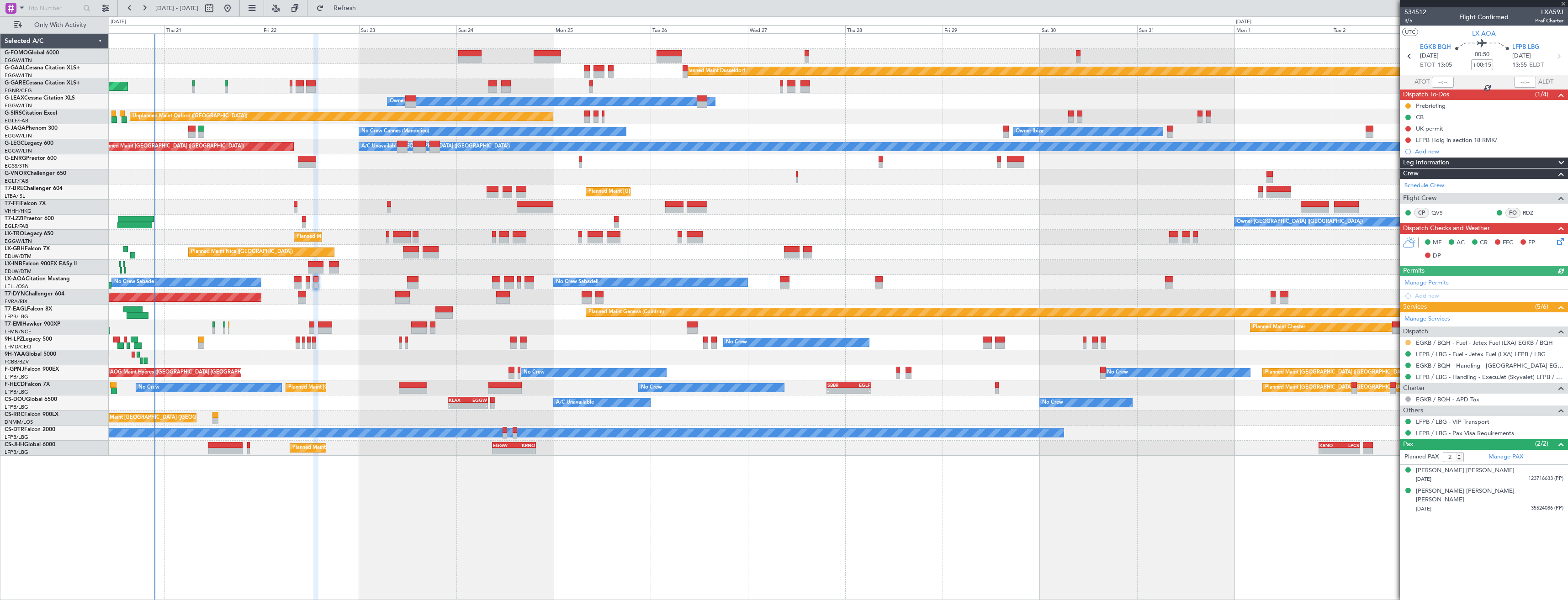
click at [1409, 341] on button at bounding box center [1408, 342] width 5 height 5
click at [1398, 447] on li "Confirmed" at bounding box center [1407, 451] width 105 height 14
click at [1410, 56] on icon at bounding box center [1410, 57] width 12 height 12
type input "1"
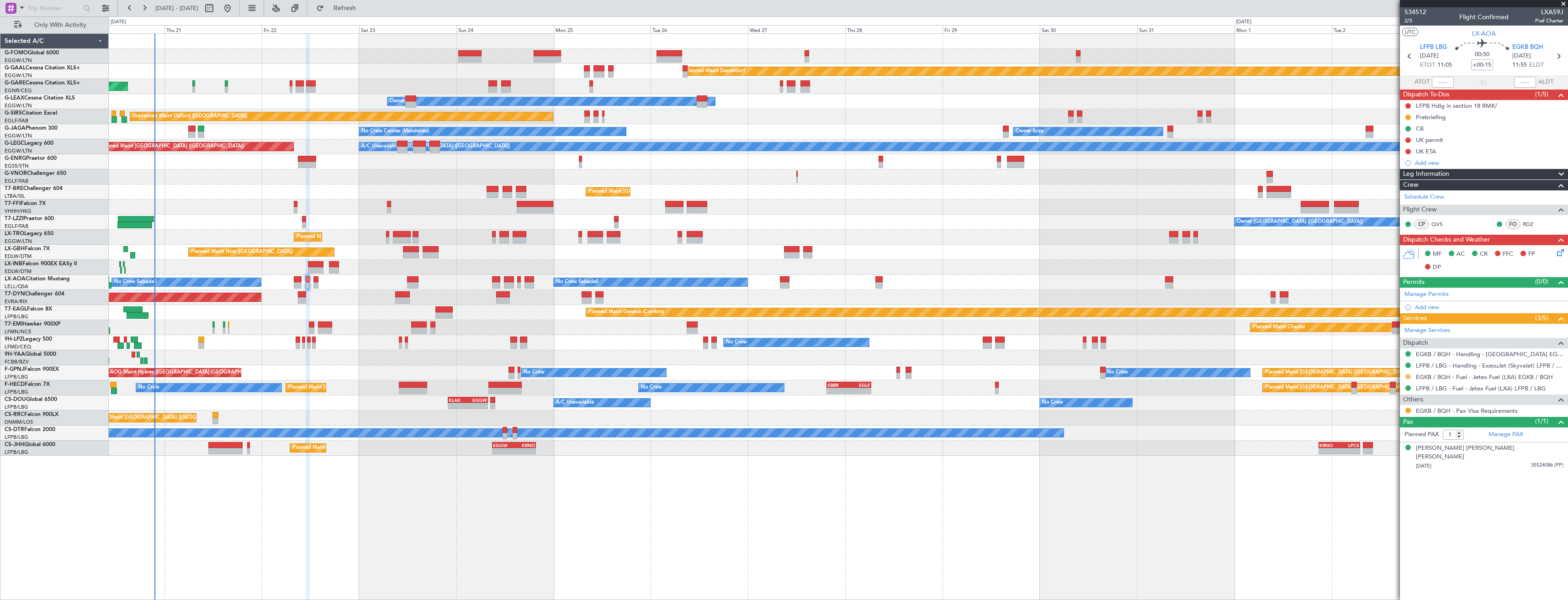
click at [1410, 378] on button at bounding box center [1408, 377] width 5 height 5
click at [1381, 486] on span "Confirmed" at bounding box center [1382, 485] width 29 height 9
